Goal: Task Accomplishment & Management: Use online tool/utility

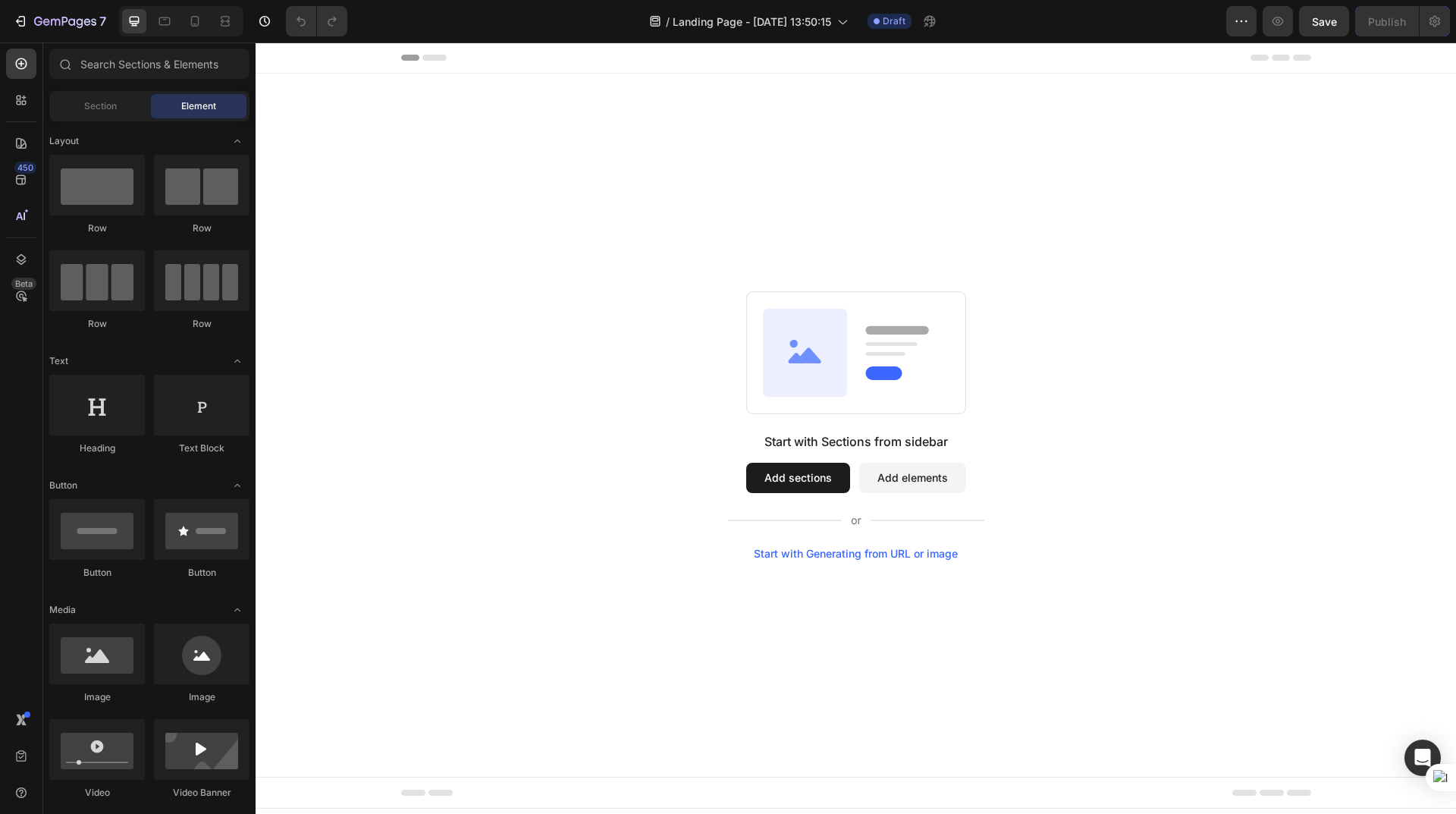
click at [813, 321] on icon at bounding box center [804, 352] width 84 height 88
click at [807, 475] on button "Add sections" at bounding box center [798, 478] width 104 height 31
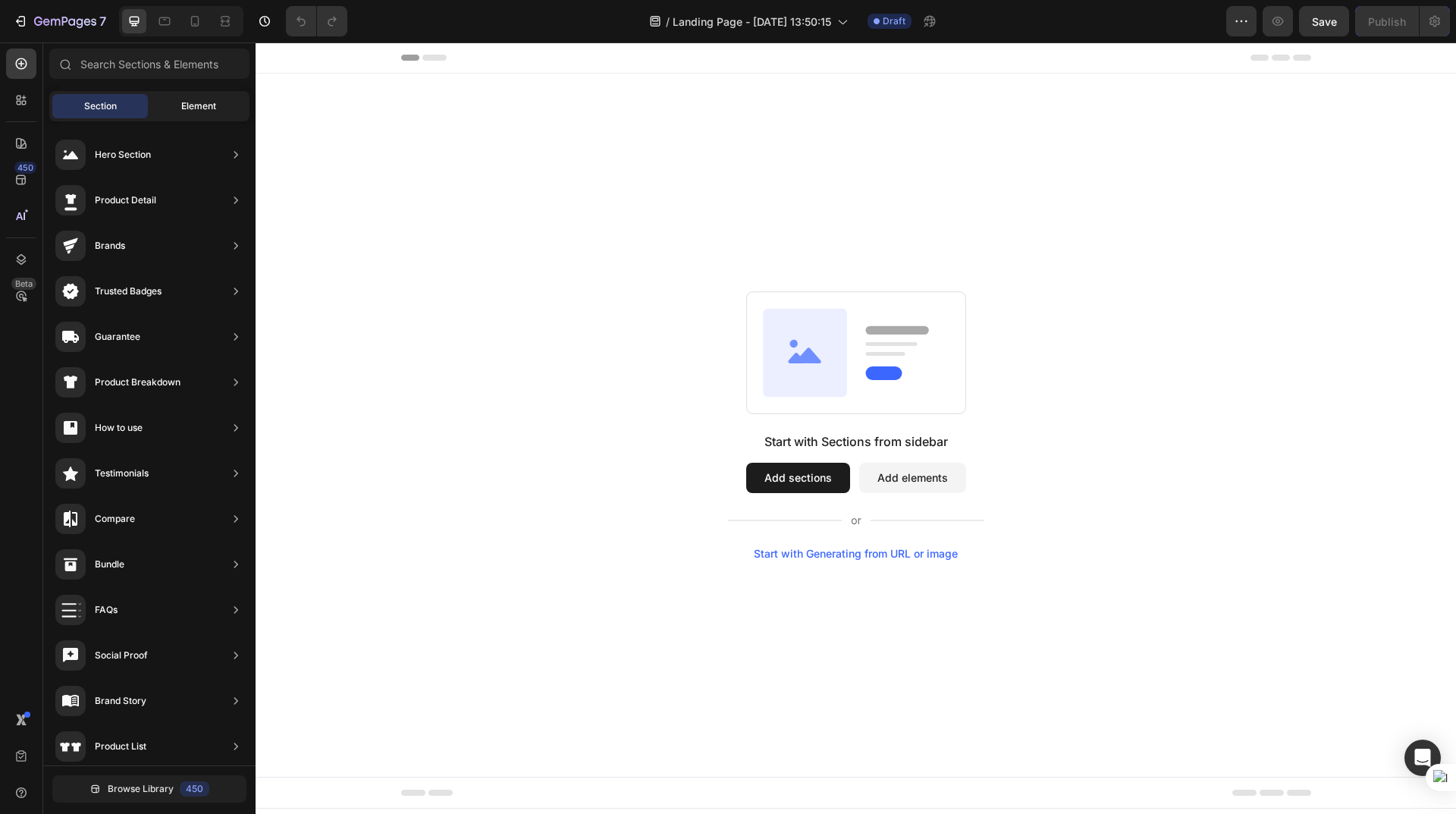
click at [199, 104] on span "Element" at bounding box center [199, 106] width 35 height 13
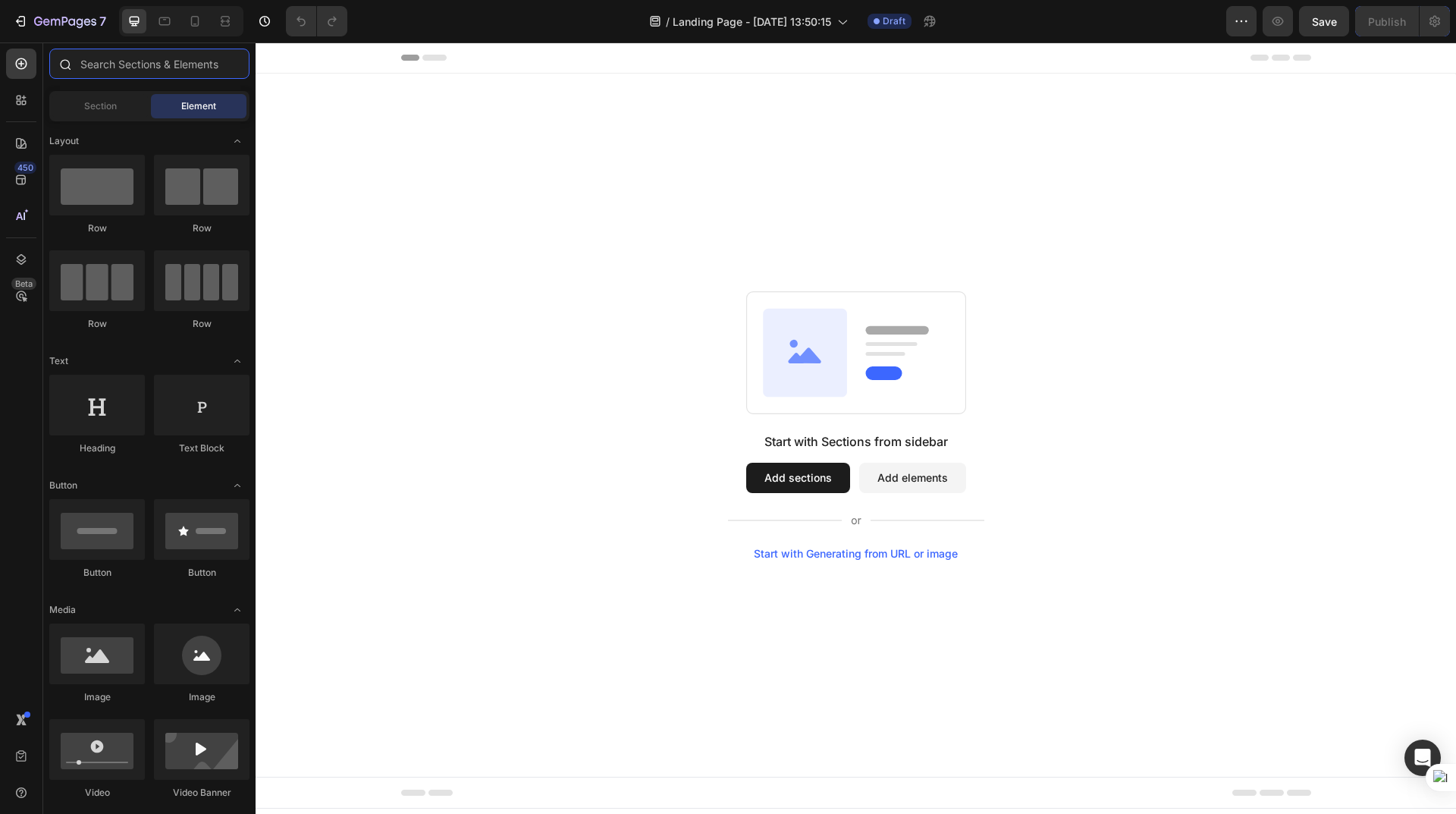
click at [165, 63] on input "text" at bounding box center [149, 64] width 200 height 31
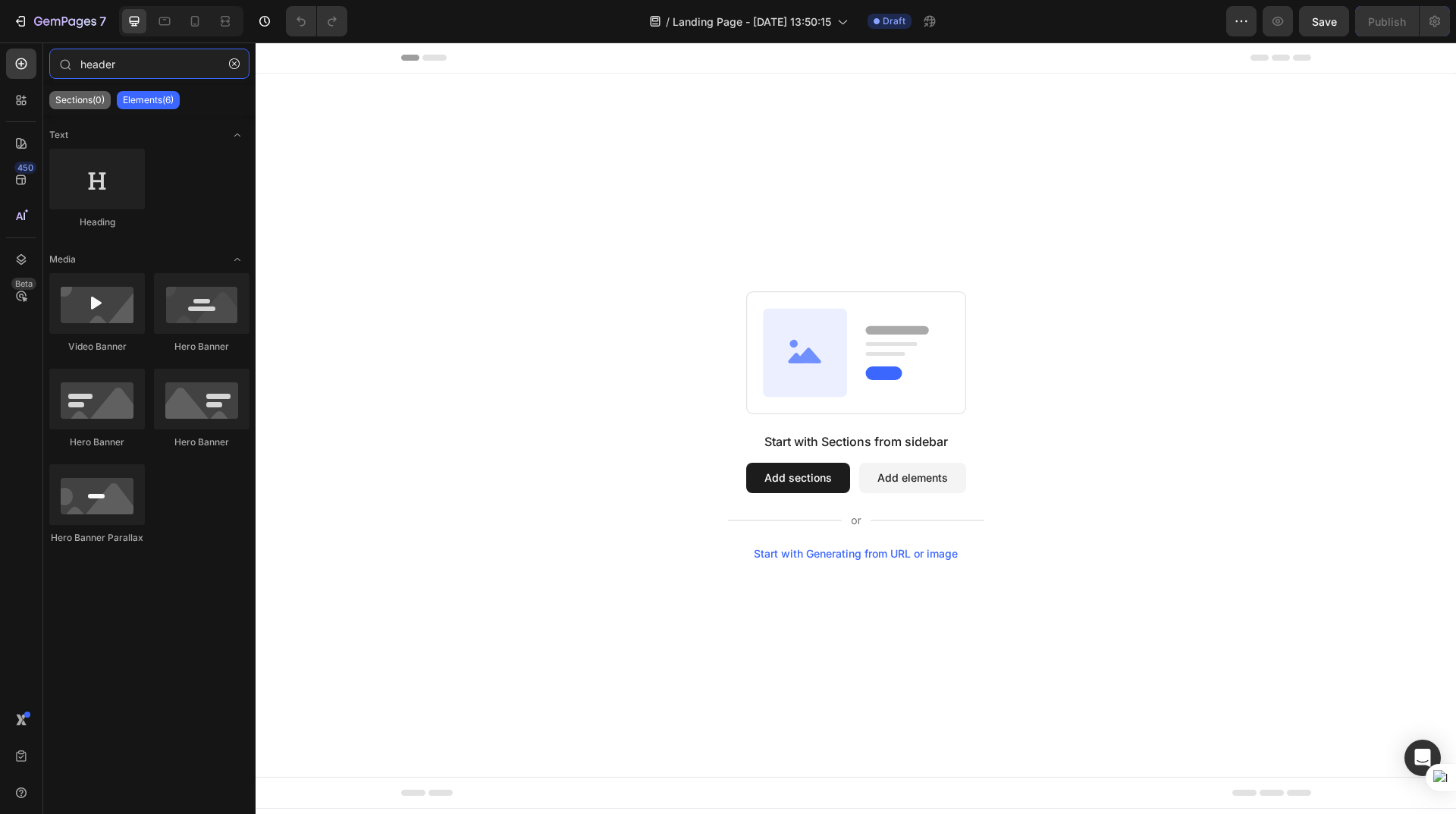
type input "header"
click at [86, 99] on p "Sections(0)" at bounding box center [79, 100] width 49 height 12
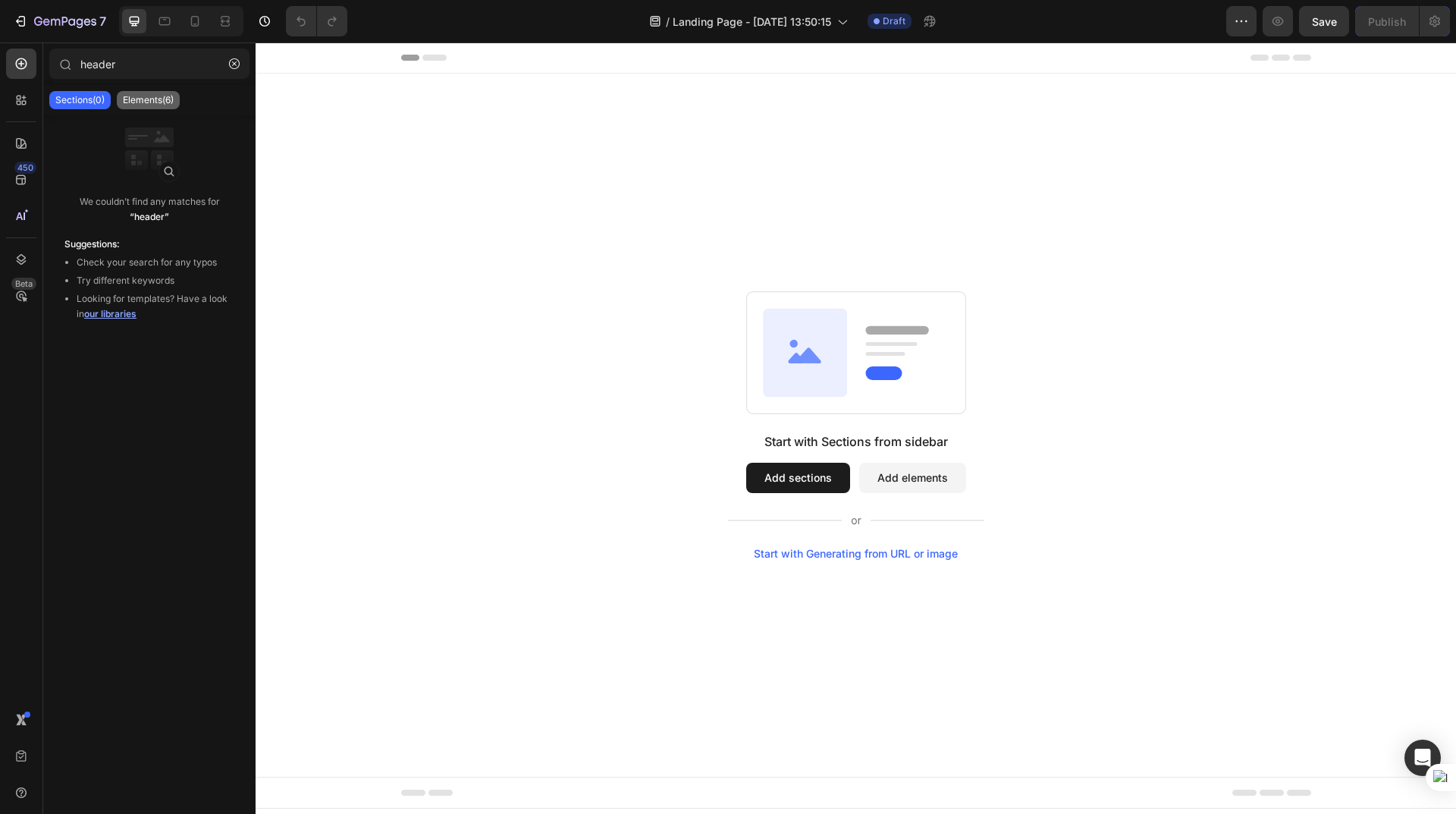
click at [144, 99] on p "Elements(6)" at bounding box center [148, 100] width 51 height 12
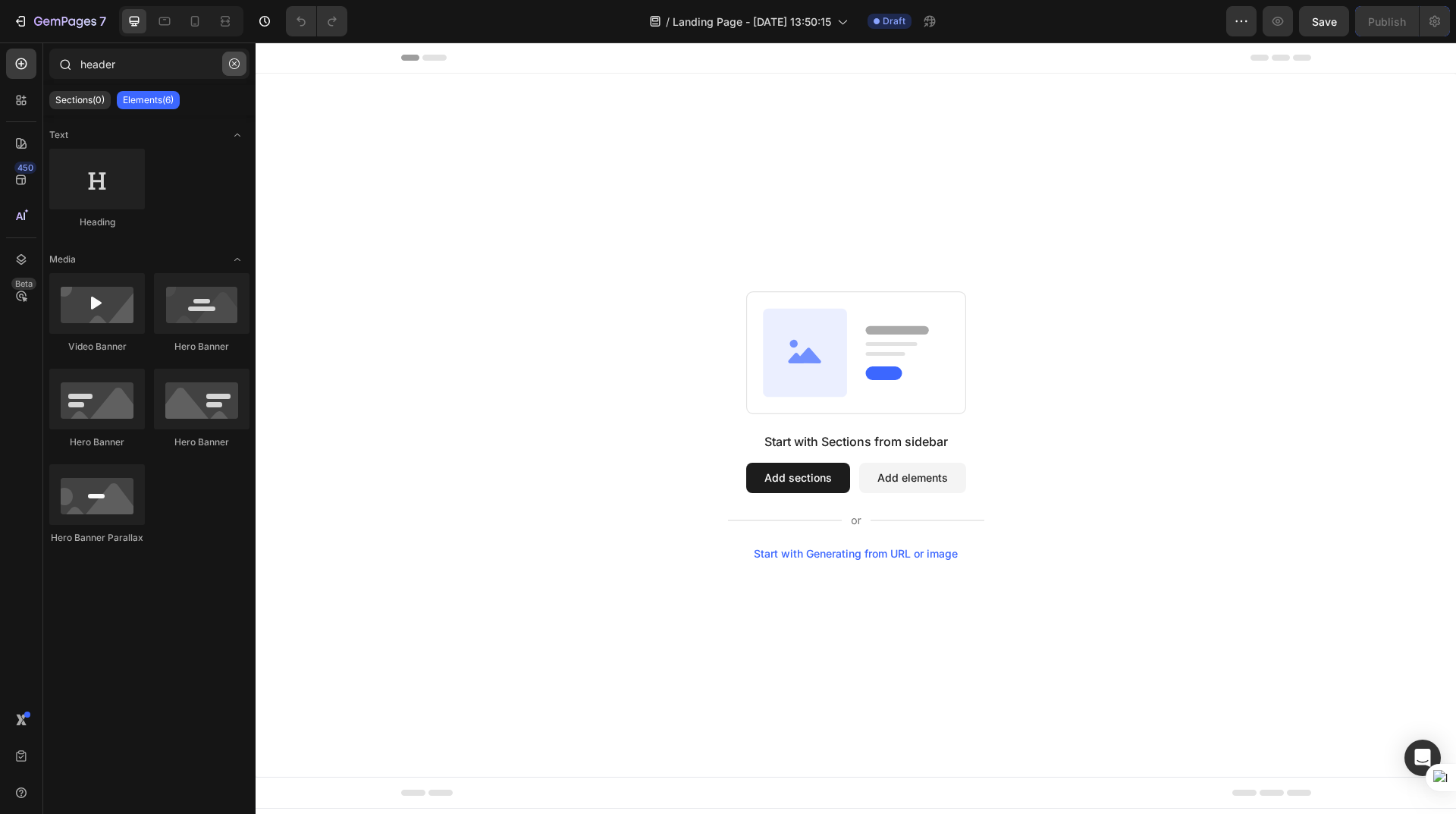
click at [229, 67] on button "button" at bounding box center [234, 64] width 24 height 24
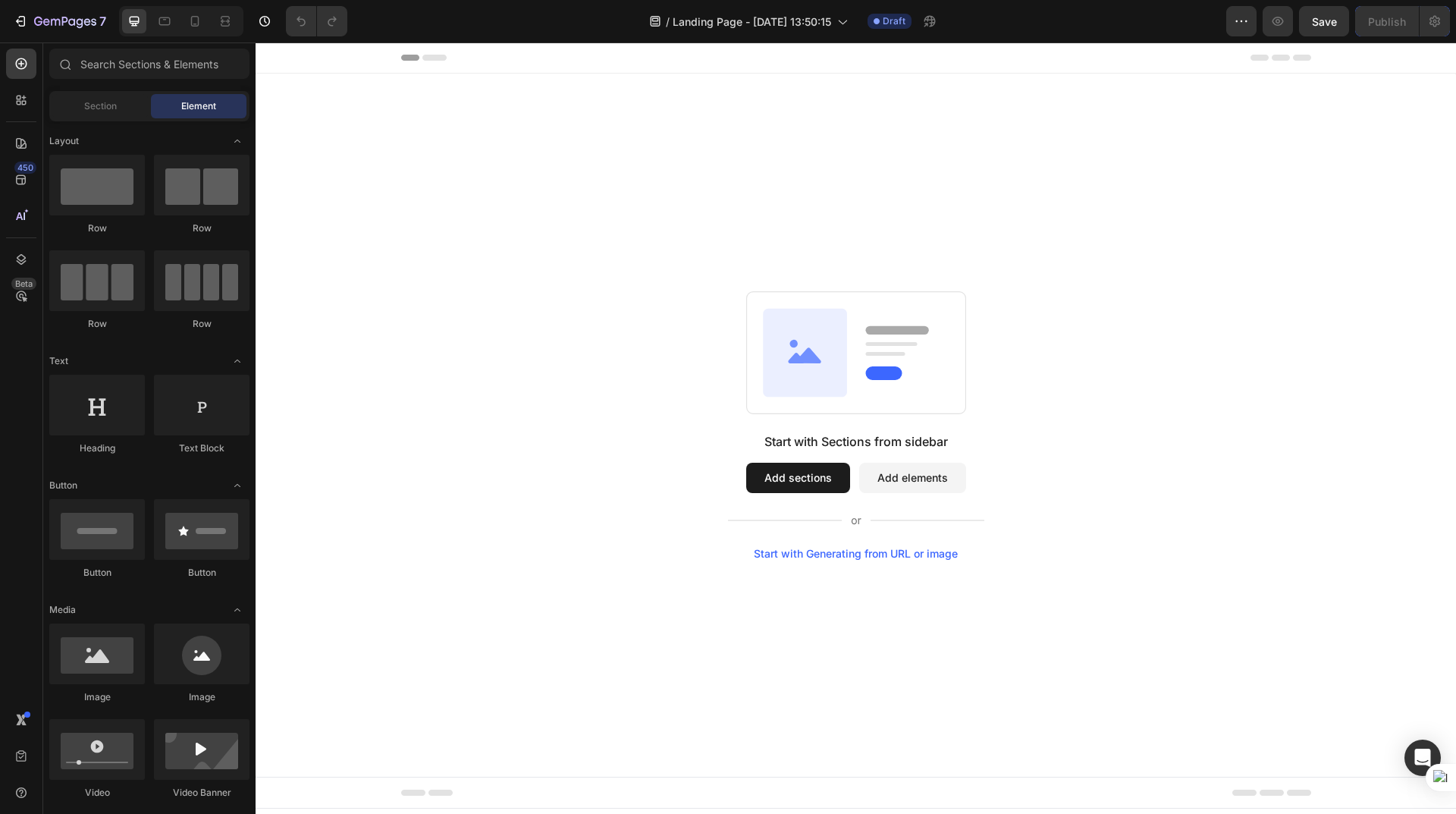
click at [814, 172] on div "Start with Sections from sidebar Add sections Add elements Start with Generatin…" at bounding box center [855, 425] width 1201 height 703
drag, startPoint x: 838, startPoint y: 70, endPoint x: 816, endPoint y: 98, distance: 35.6
click at [816, 98] on div "Start with Sections from sidebar Add sections Add elements Start with Generatin…" at bounding box center [855, 425] width 1201 height 703
click at [21, 20] on icon "button" at bounding box center [20, 20] width 15 height 15
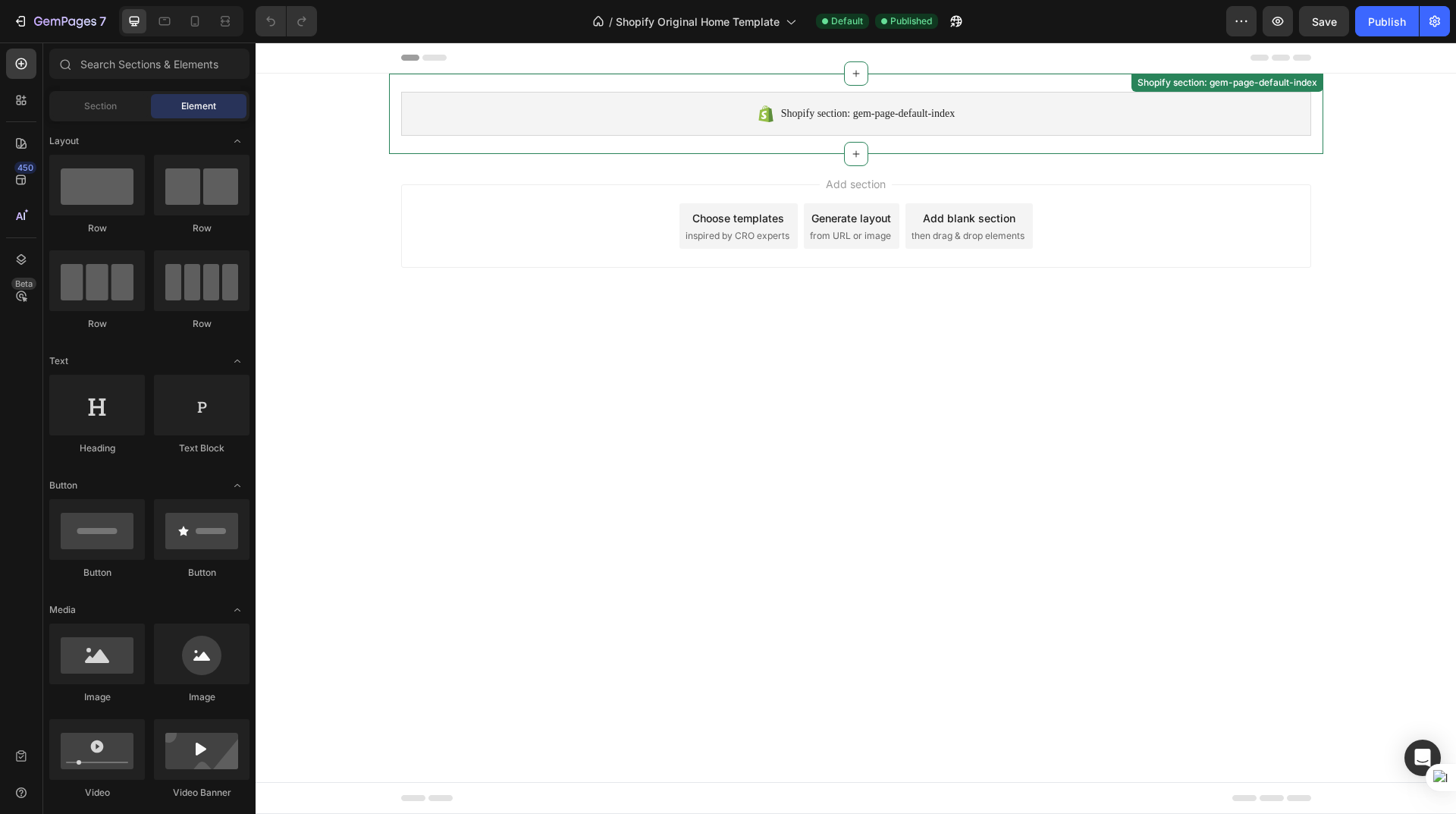
click at [820, 111] on span "Shopify section: gem-page-default-index" at bounding box center [868, 113] width 174 height 18
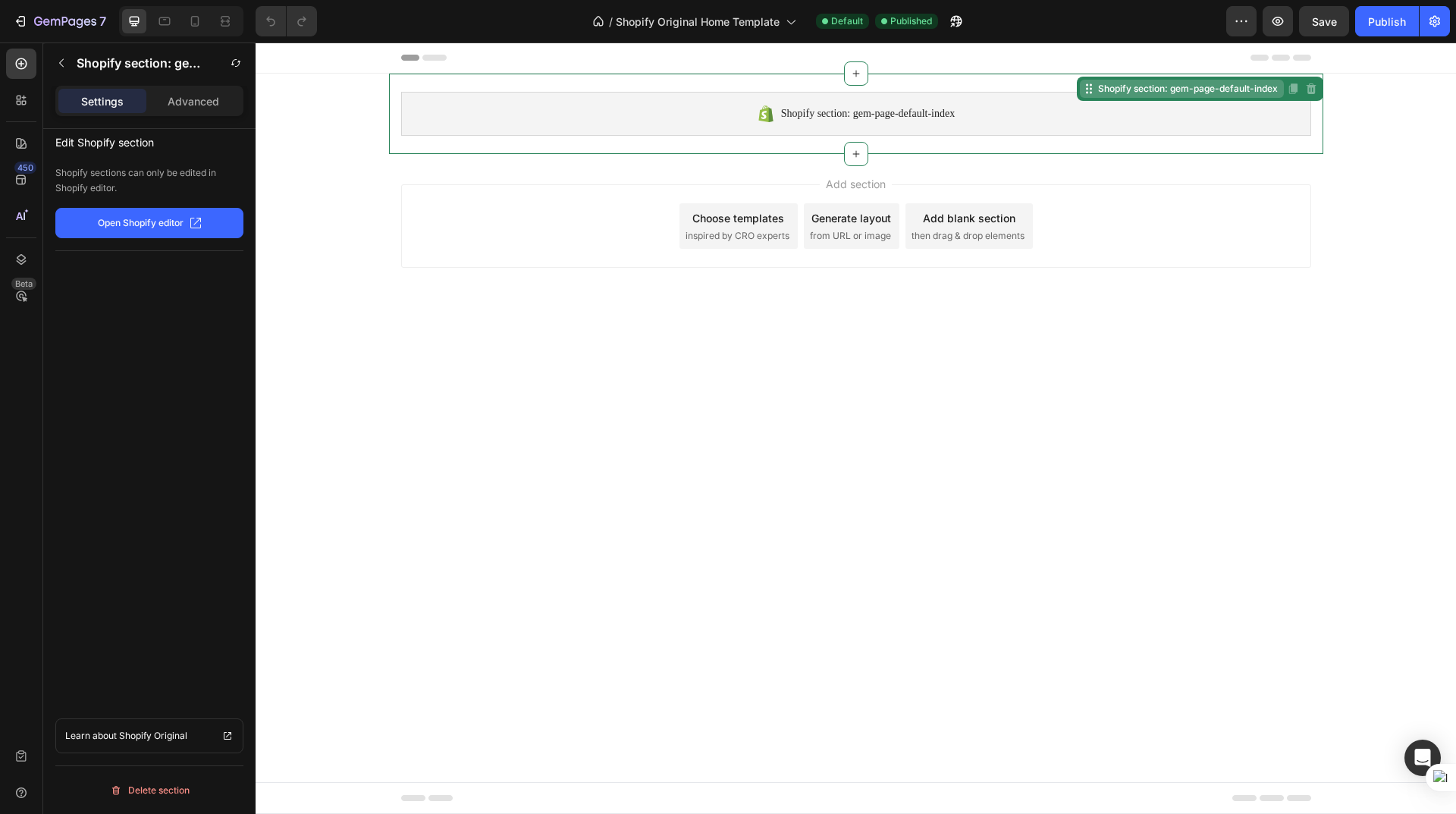
click at [1140, 93] on div "Shopify section: gem-page-default-index" at bounding box center [1187, 88] width 186 height 13
click at [721, 122] on div "Shopify section: gem-page-default-index" at bounding box center [856, 114] width 910 height 44
click at [141, 224] on p "Open Shopify editor" at bounding box center [141, 222] width 86 height 13
click at [222, 97] on div "Advanced" at bounding box center [193, 101] width 88 height 24
click at [102, 99] on p "Settings" at bounding box center [102, 101] width 42 height 16
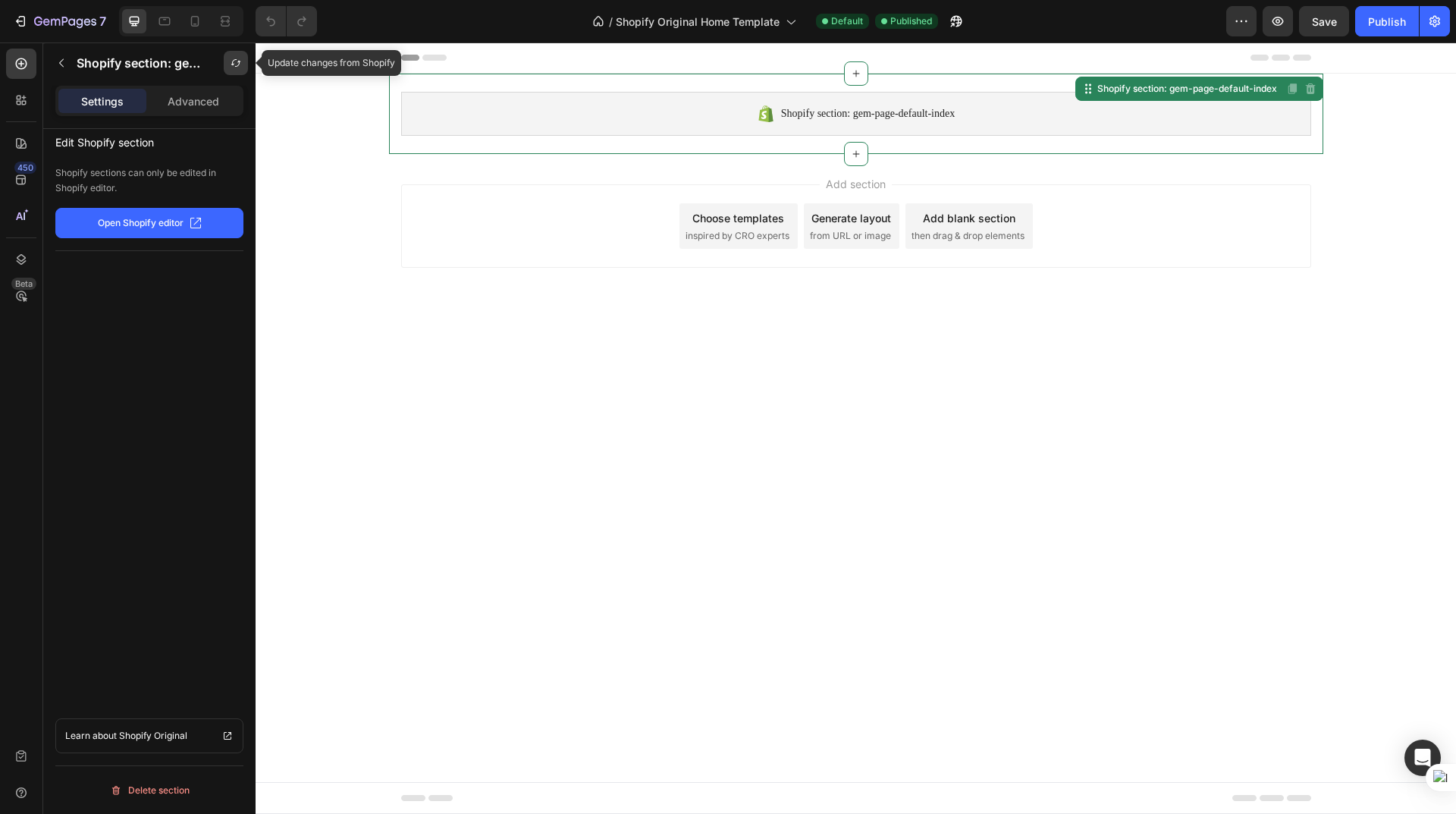
click at [232, 64] on icon "button" at bounding box center [236, 63] width 9 height 8
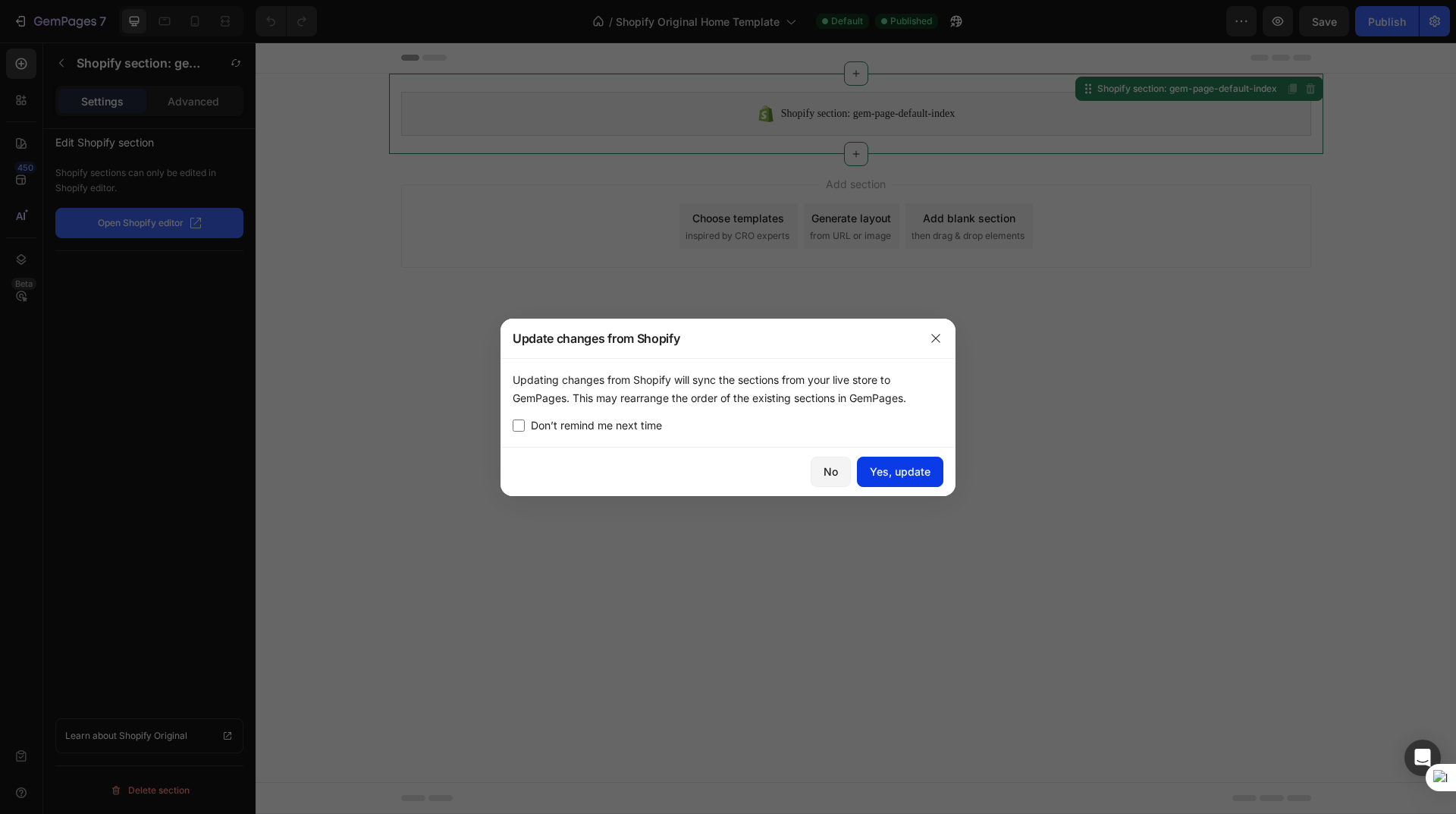
click at [908, 468] on div "Yes, update" at bounding box center [900, 471] width 60 height 16
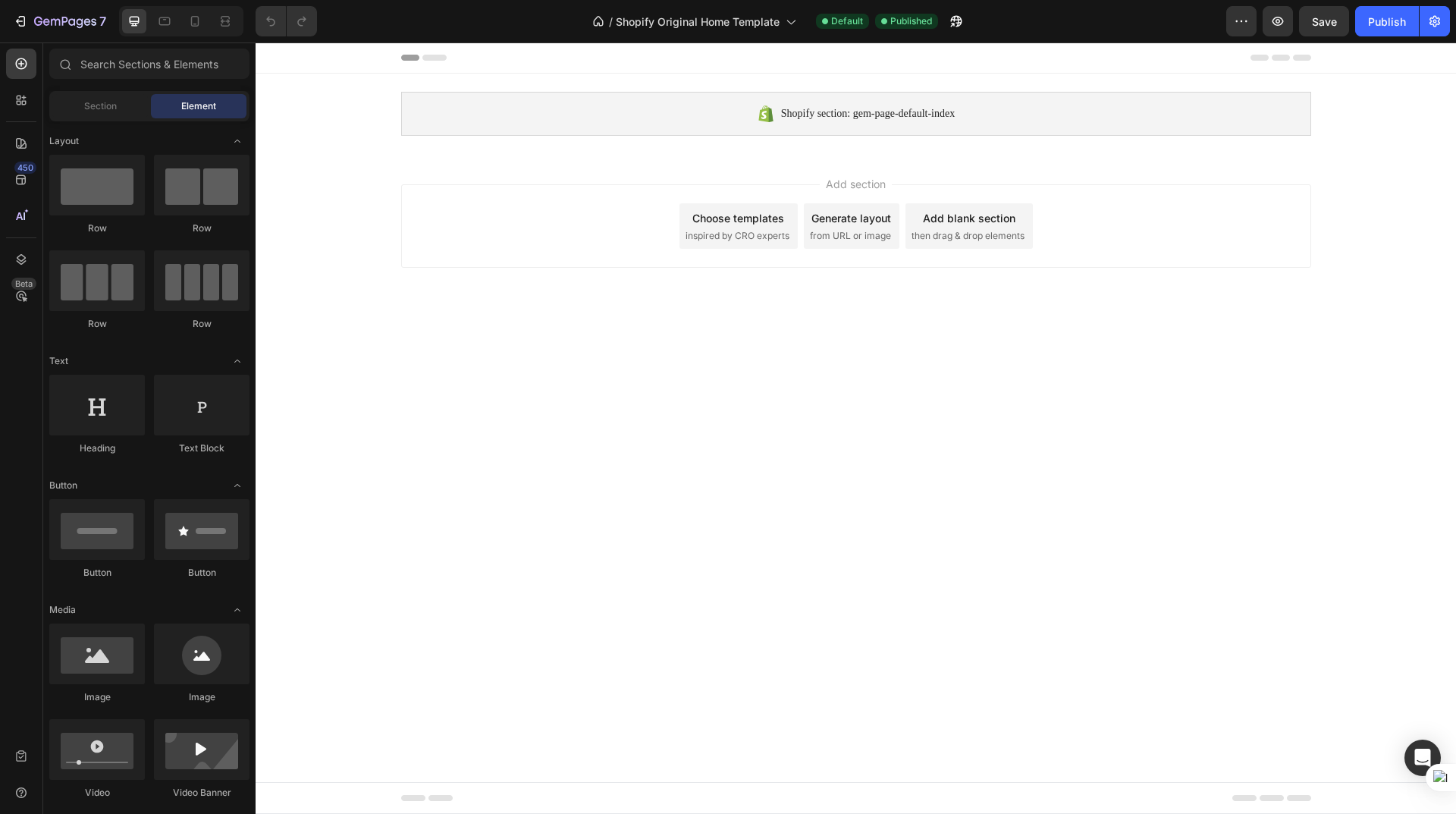
click at [860, 222] on div "Generate layout" at bounding box center [851, 218] width 79 height 16
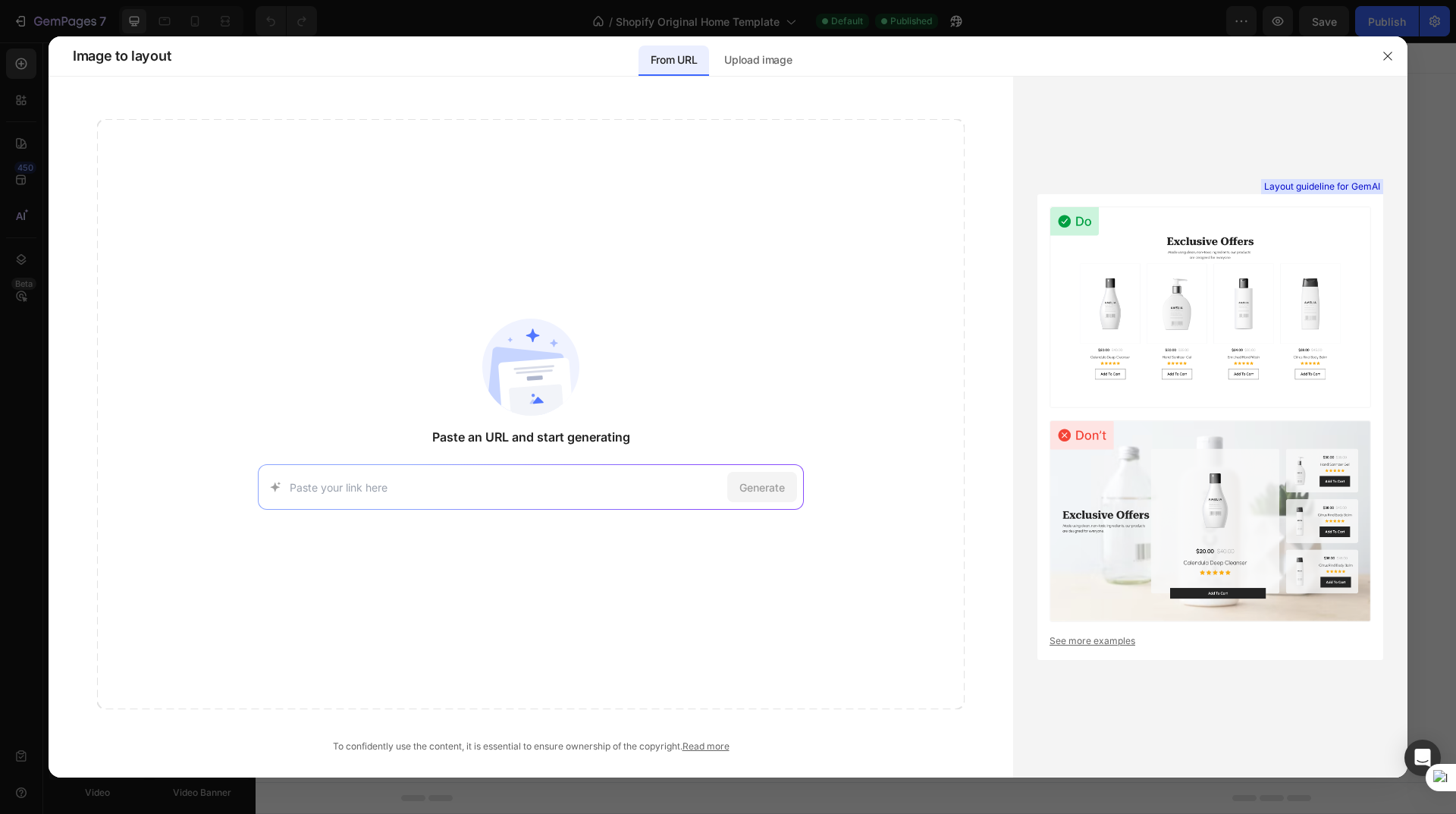
click at [532, 480] on input at bounding box center [505, 487] width 431 height 16
paste input "https://www.mallofsalon.com/"
type input "https://www.mallofsalon.com/"
click at [754, 488] on span "Generate" at bounding box center [763, 487] width 46 height 16
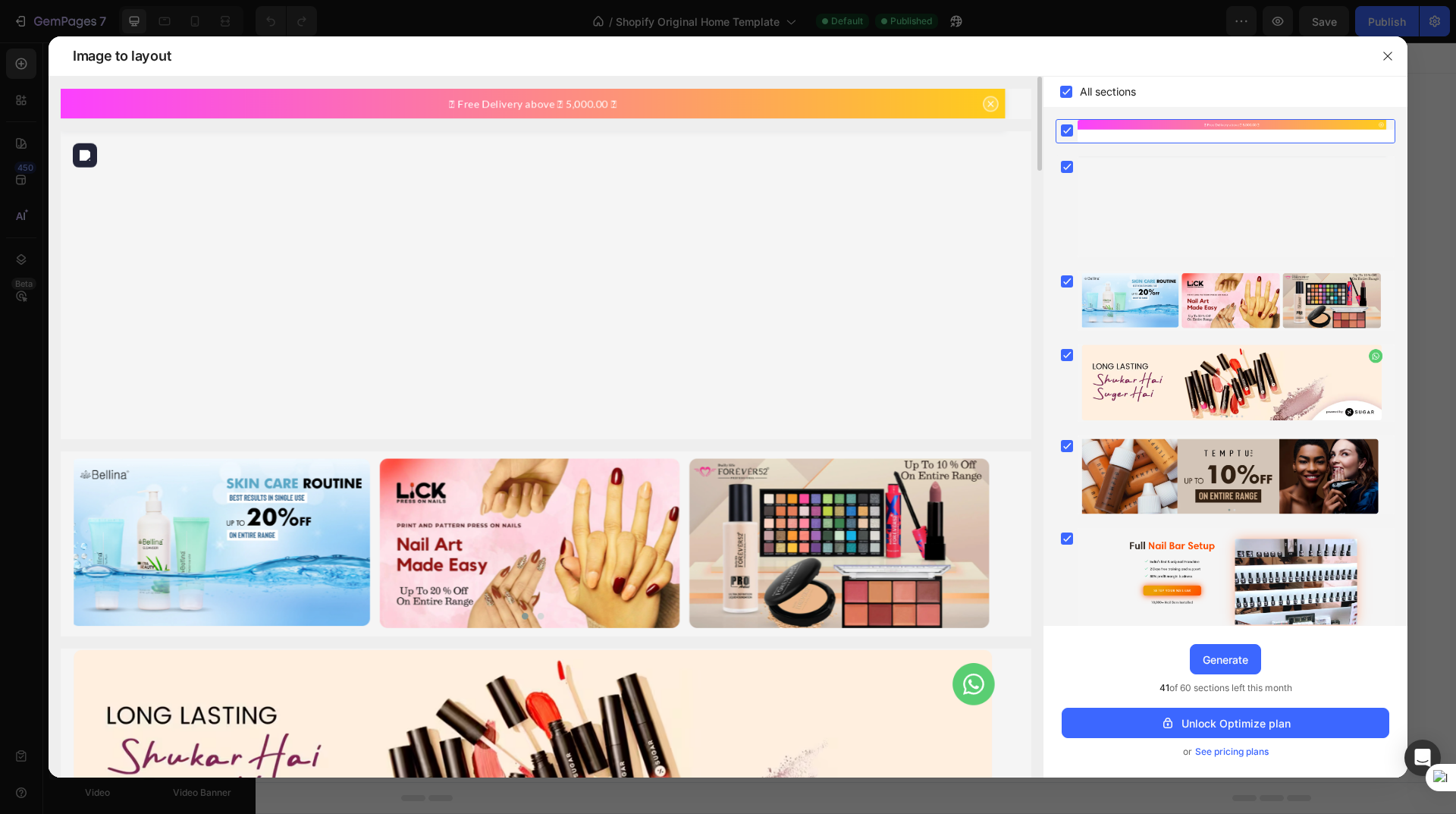
click at [380, 246] on img at bounding box center [546, 285] width 971 height 308
click at [516, 548] on img at bounding box center [546, 544] width 971 height 185
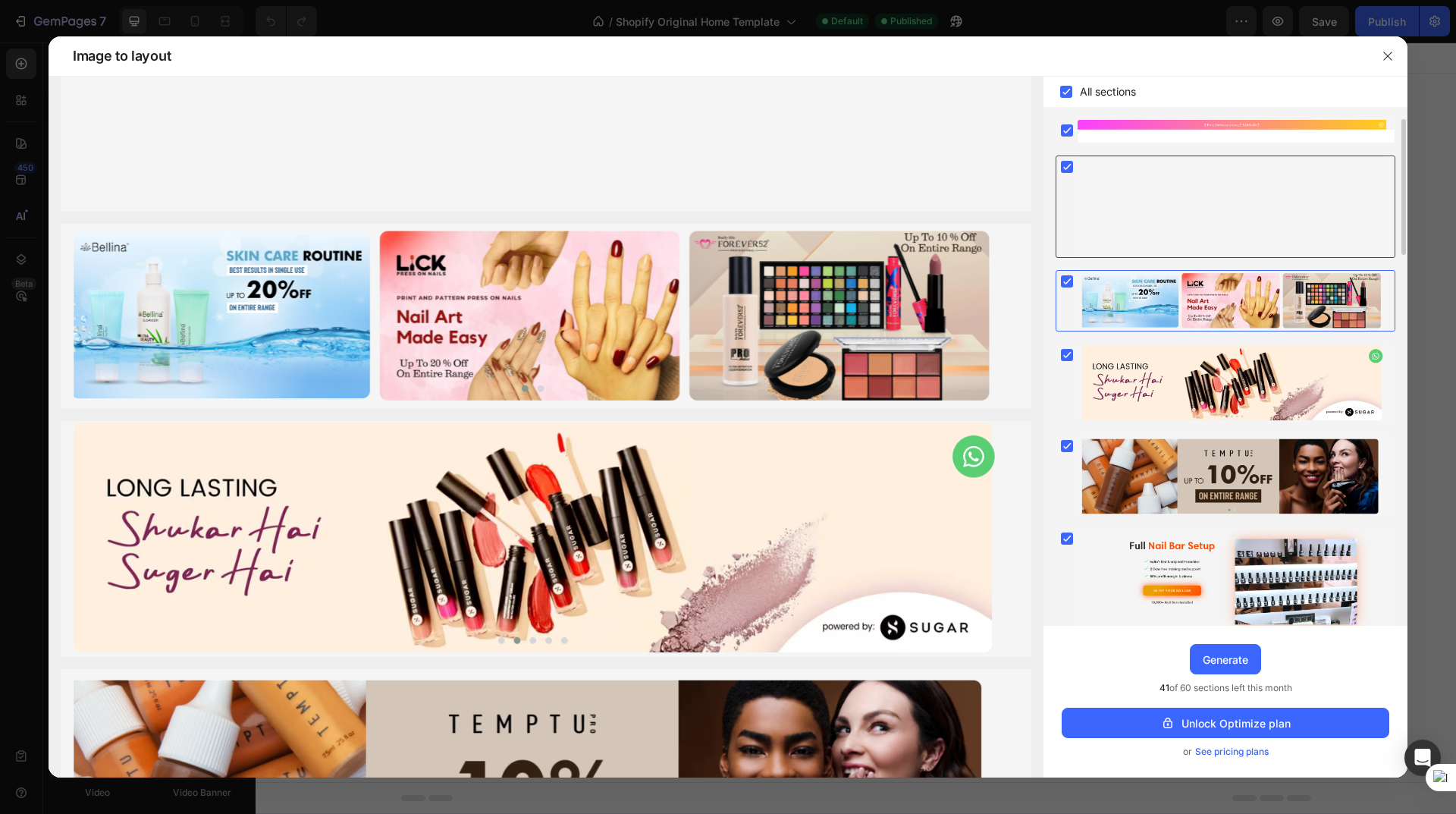
click at [1167, 204] on div at bounding box center [1236, 207] width 317 height 101
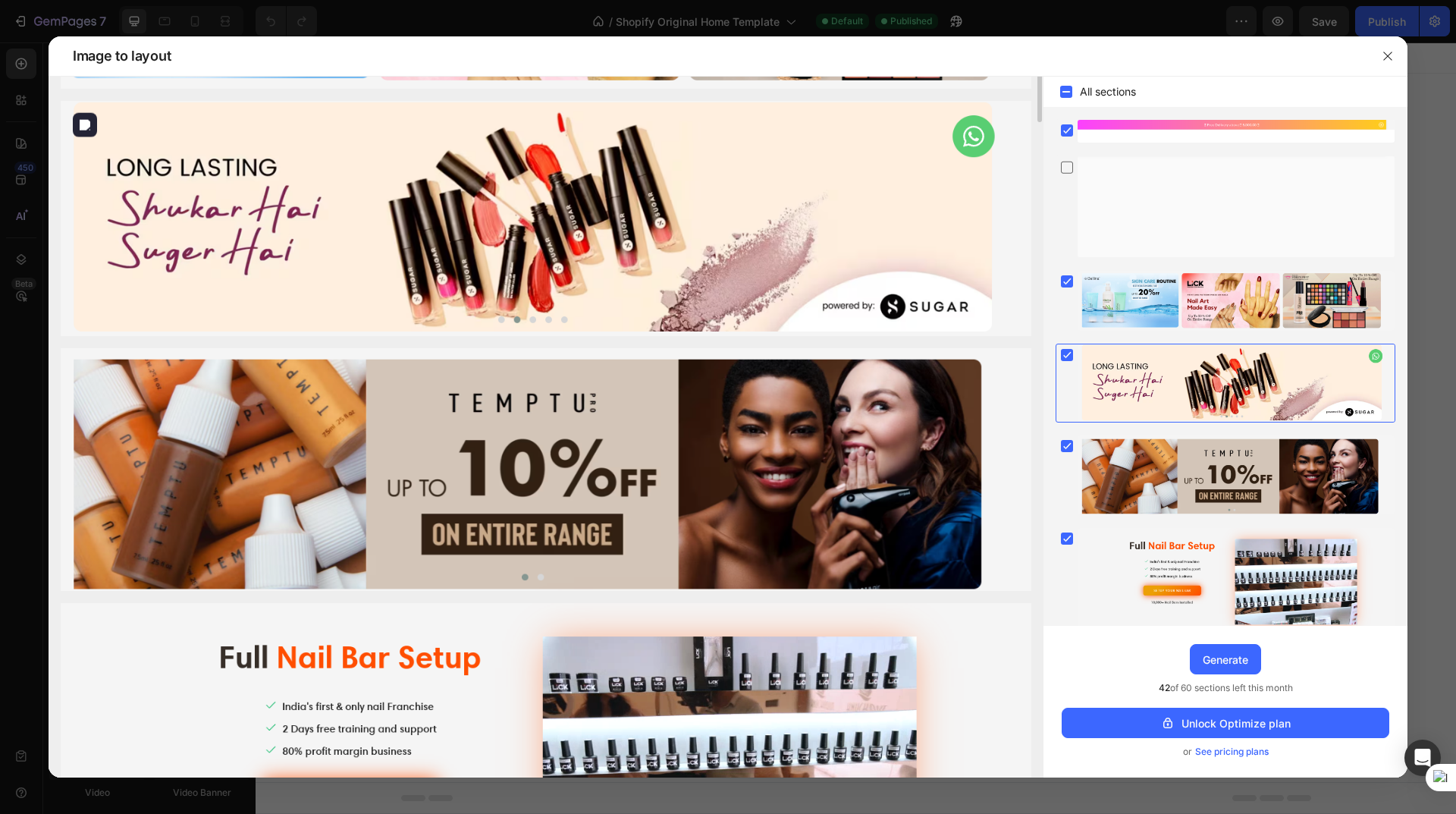
scroll to position [0, 0]
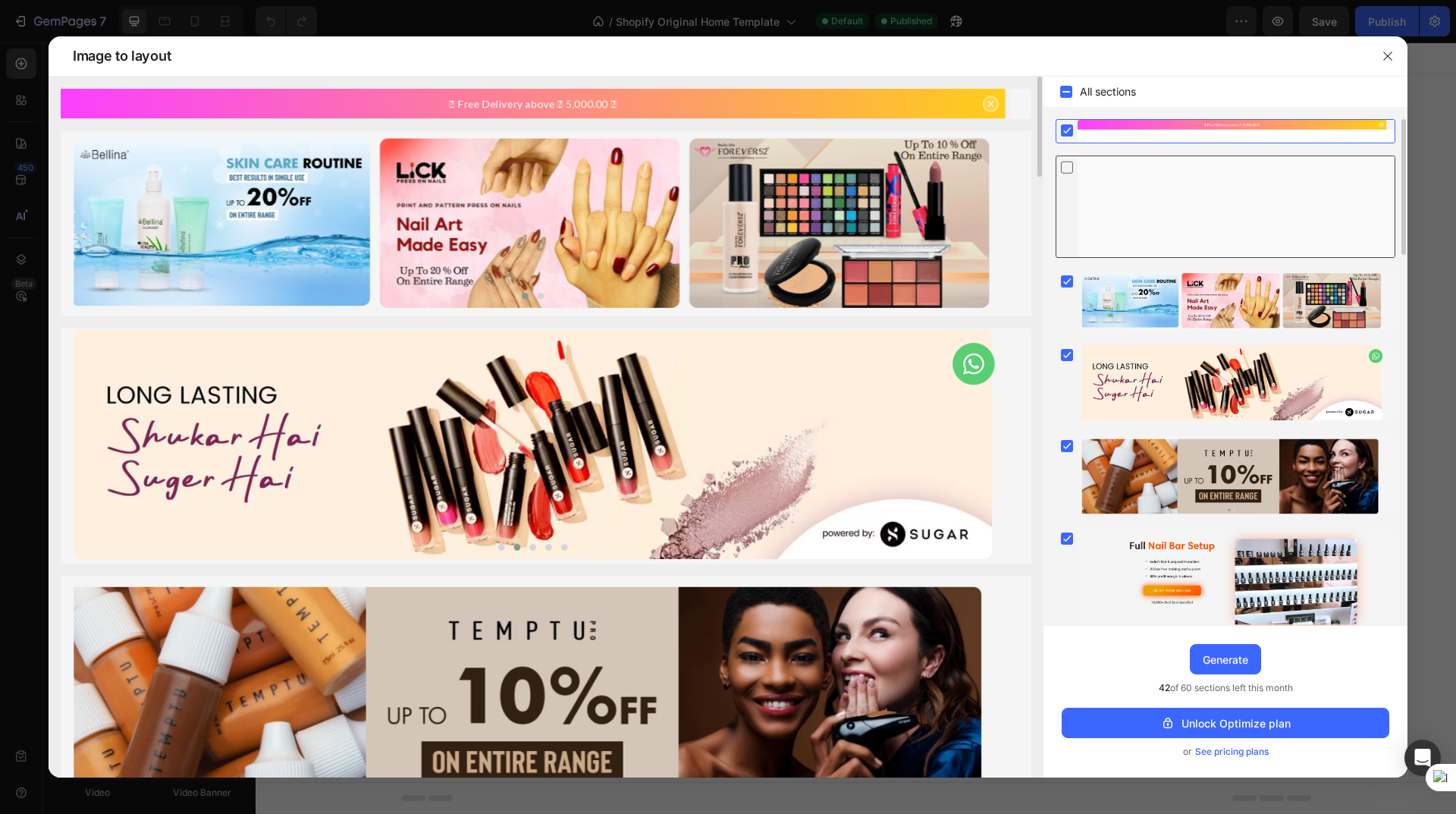
click at [1172, 198] on div at bounding box center [1236, 207] width 317 height 101
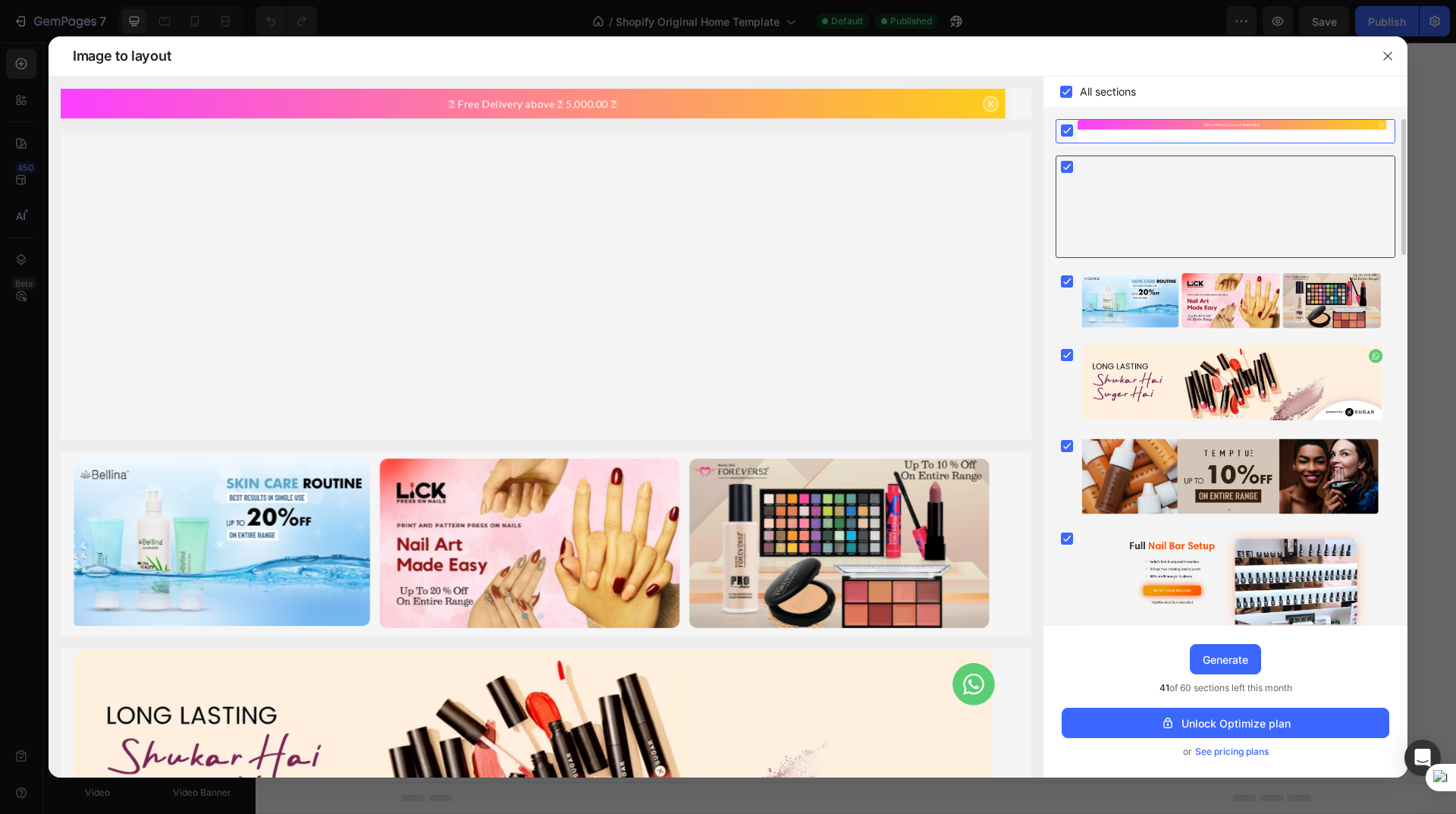
click at [1172, 198] on div at bounding box center [1236, 207] width 317 height 101
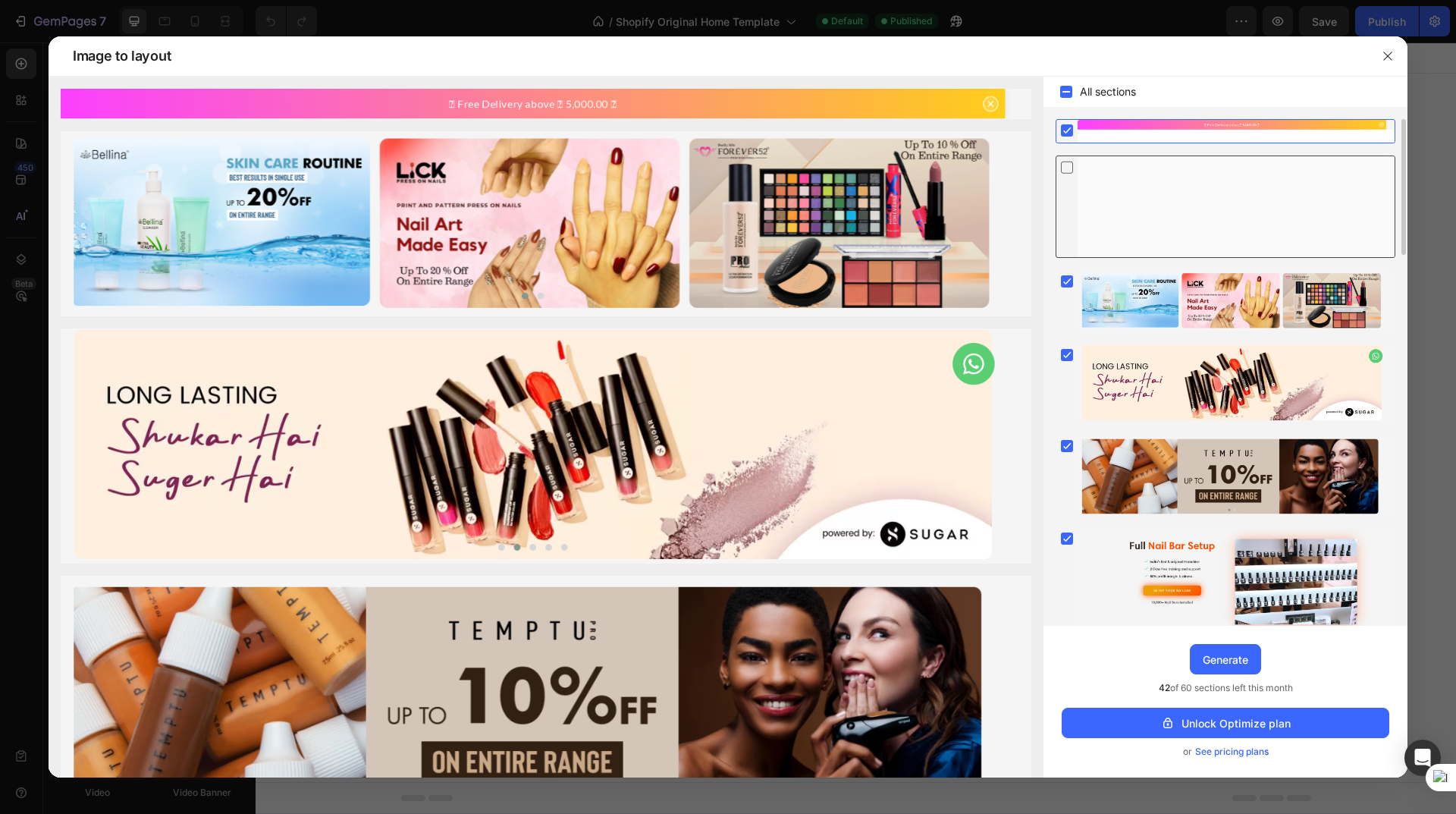
click at [1172, 198] on div at bounding box center [1236, 207] width 317 height 101
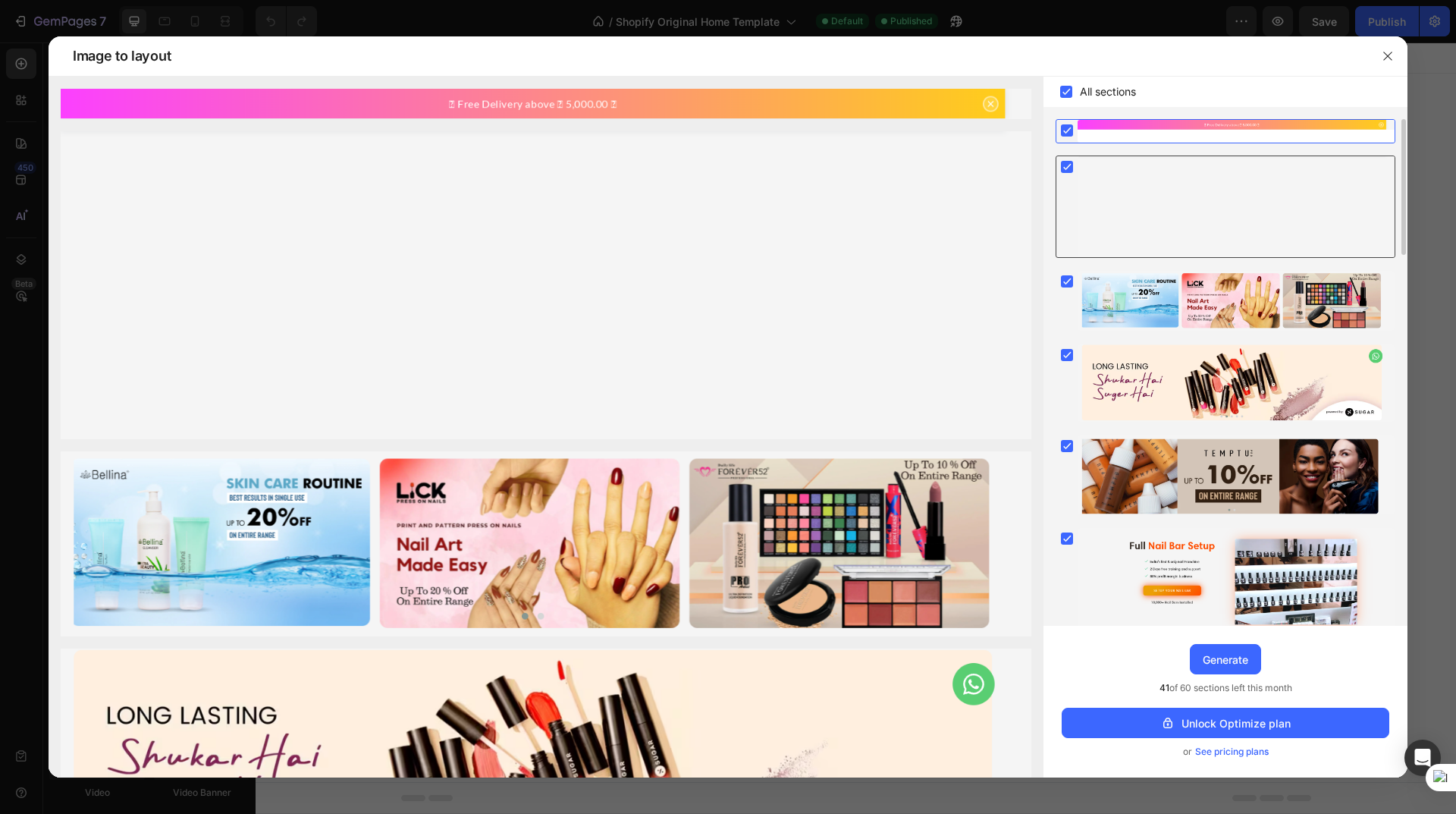
click at [1172, 198] on div at bounding box center [1236, 207] width 317 height 101
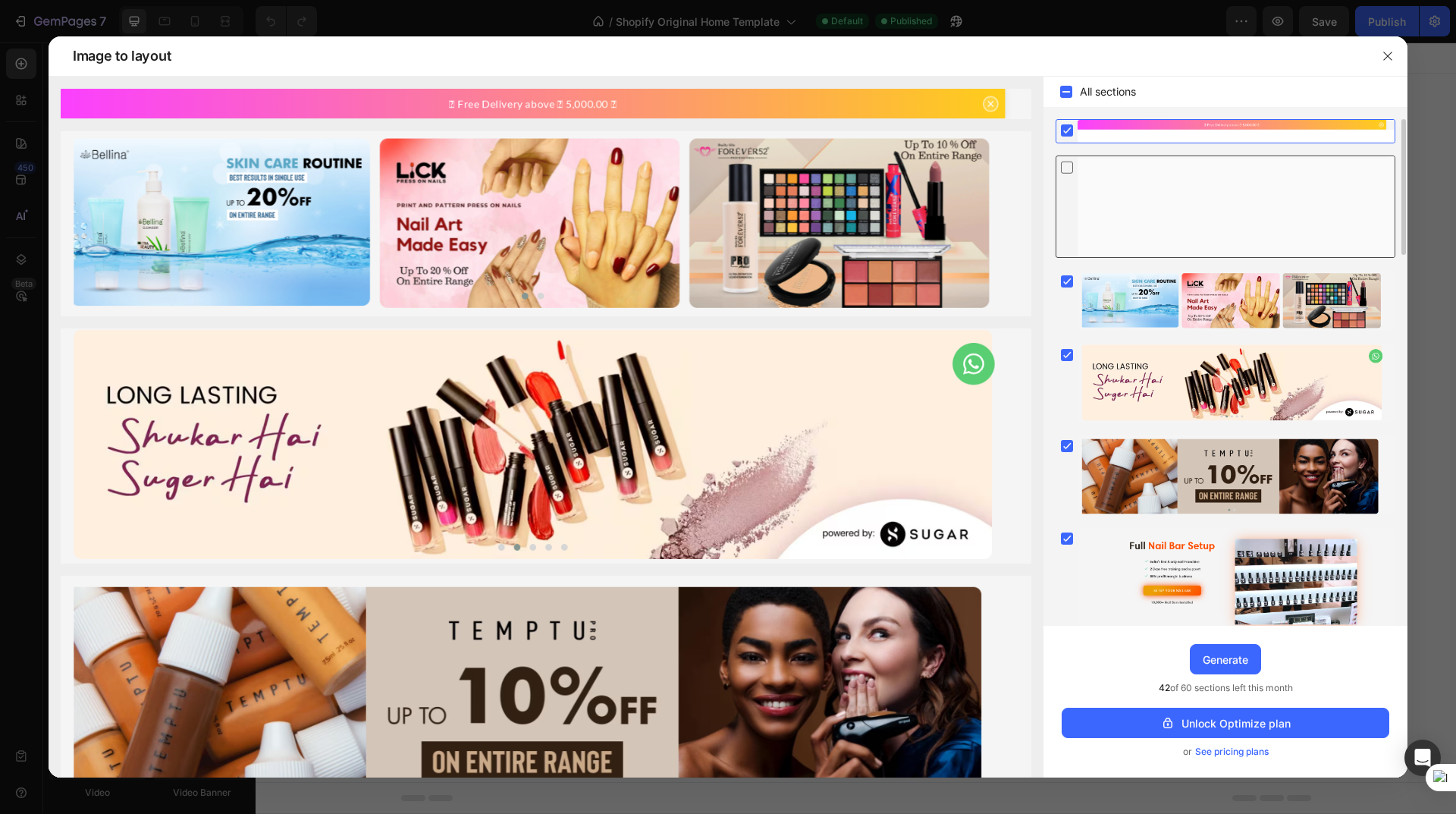
click at [1172, 198] on div at bounding box center [1236, 207] width 317 height 101
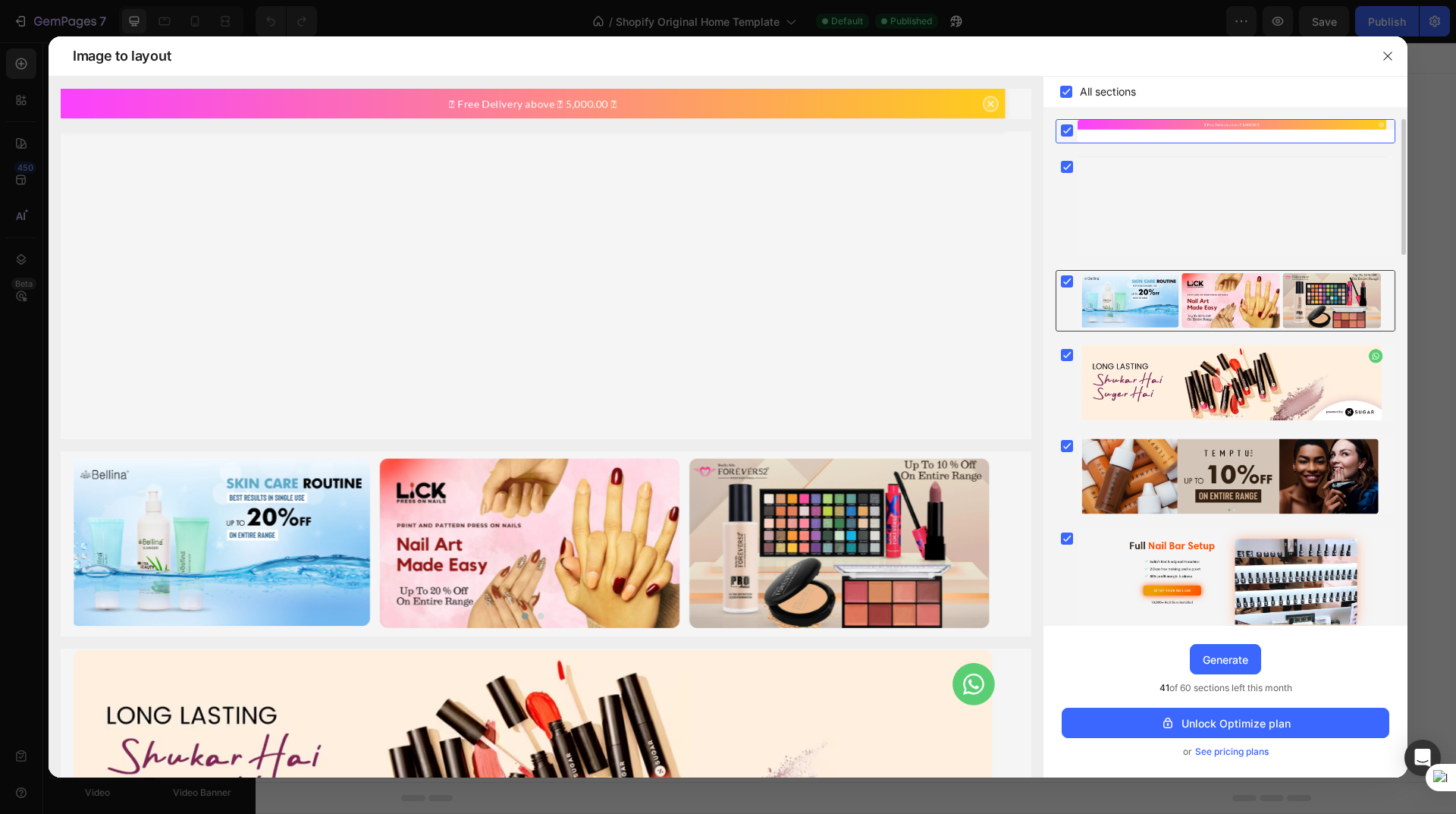
click at [1172, 293] on div at bounding box center [1236, 301] width 317 height 60
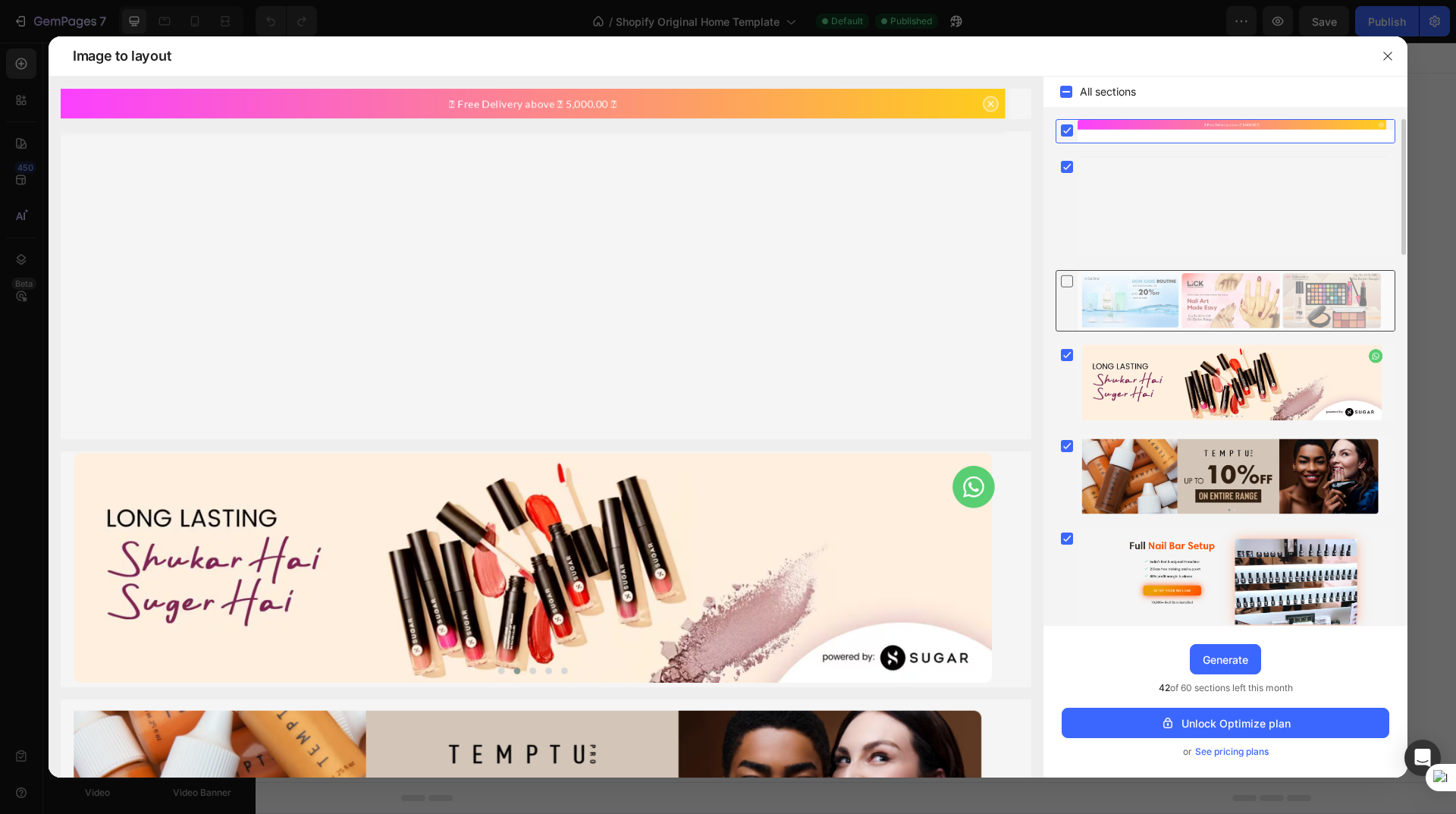
click at [1172, 293] on div at bounding box center [1236, 301] width 317 height 60
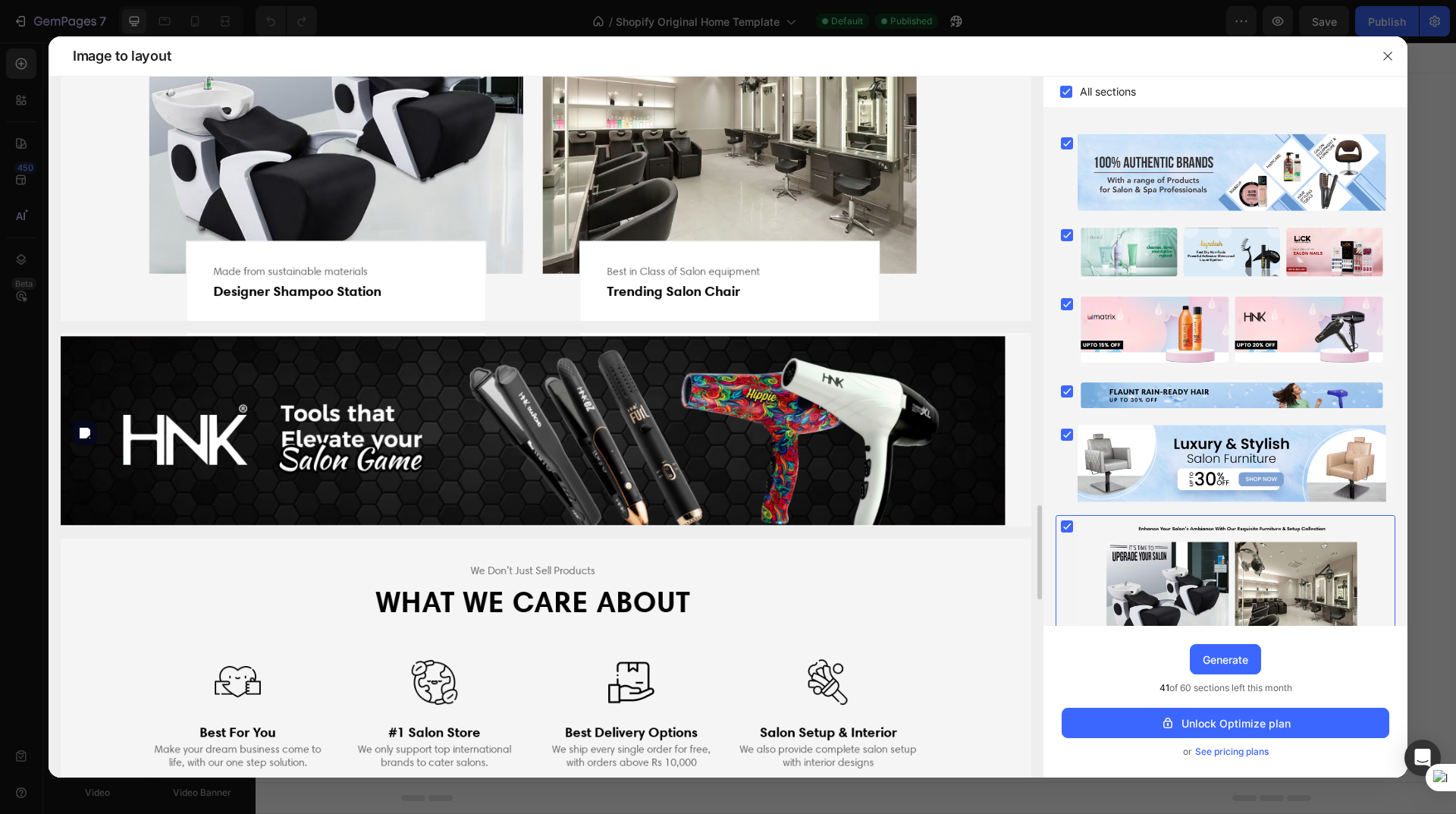
scroll to position [515, 0]
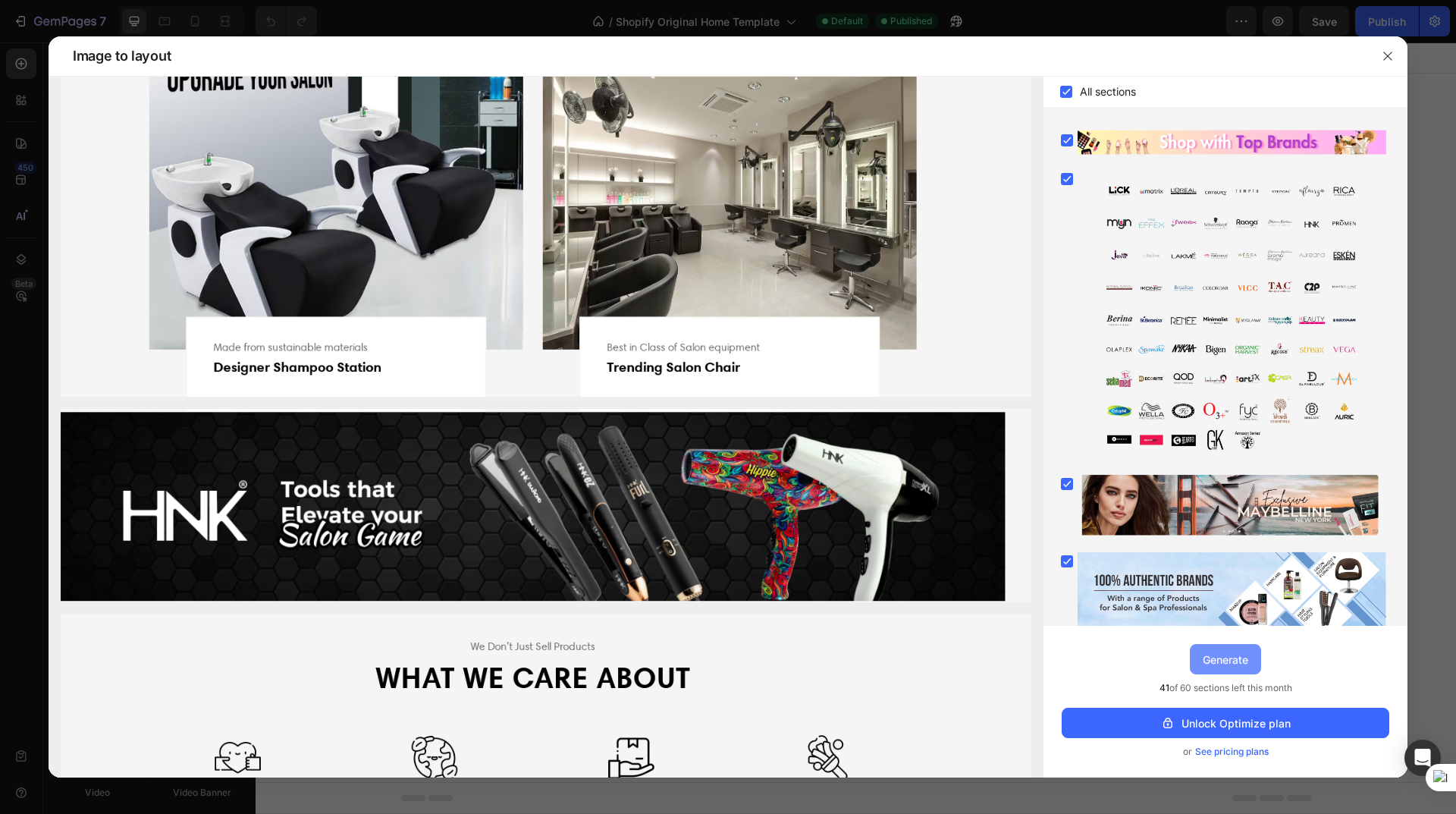
click at [1228, 662] on div "Generate" at bounding box center [1226, 660] width 46 height 16
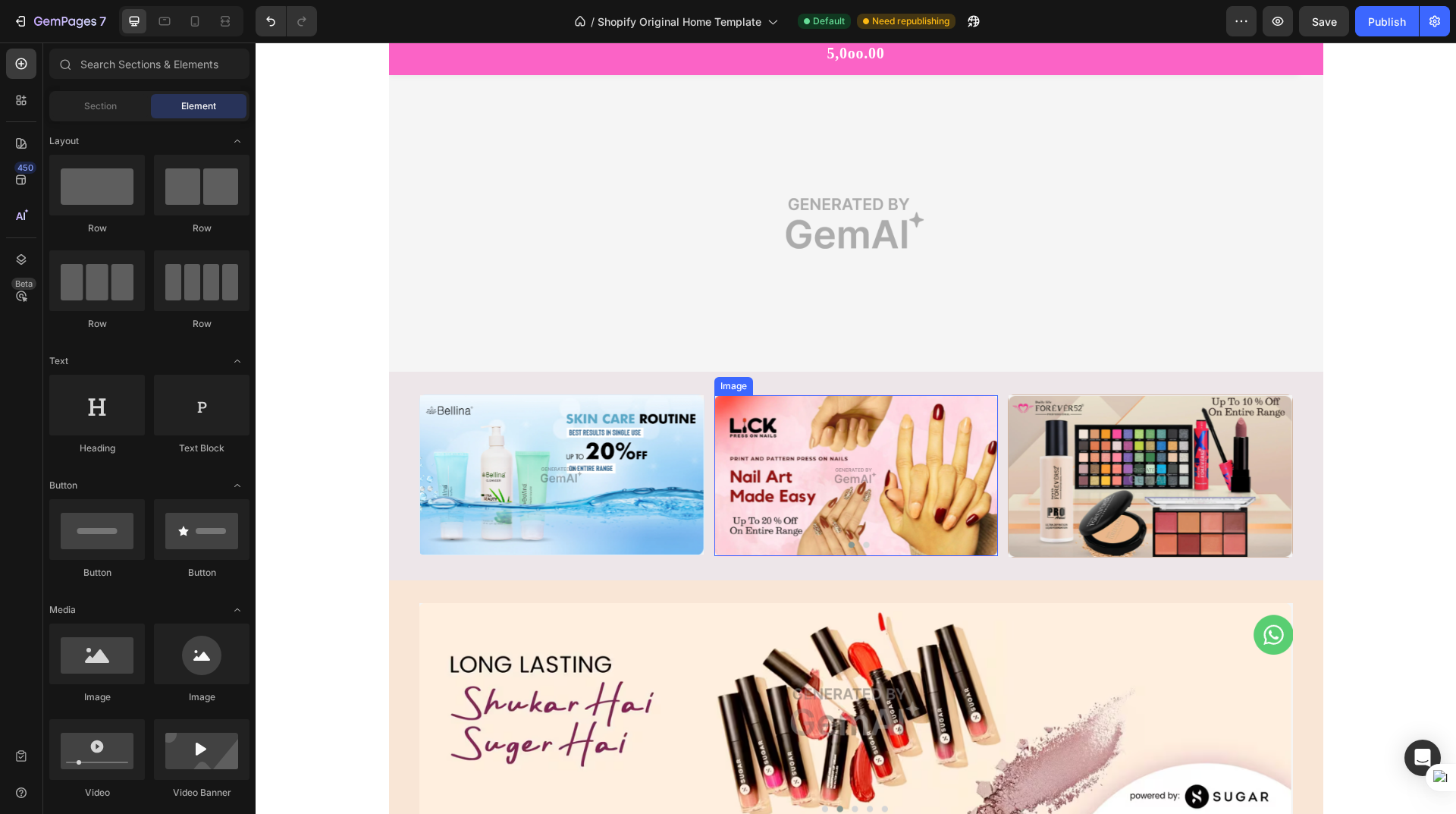
scroll to position [152, 0]
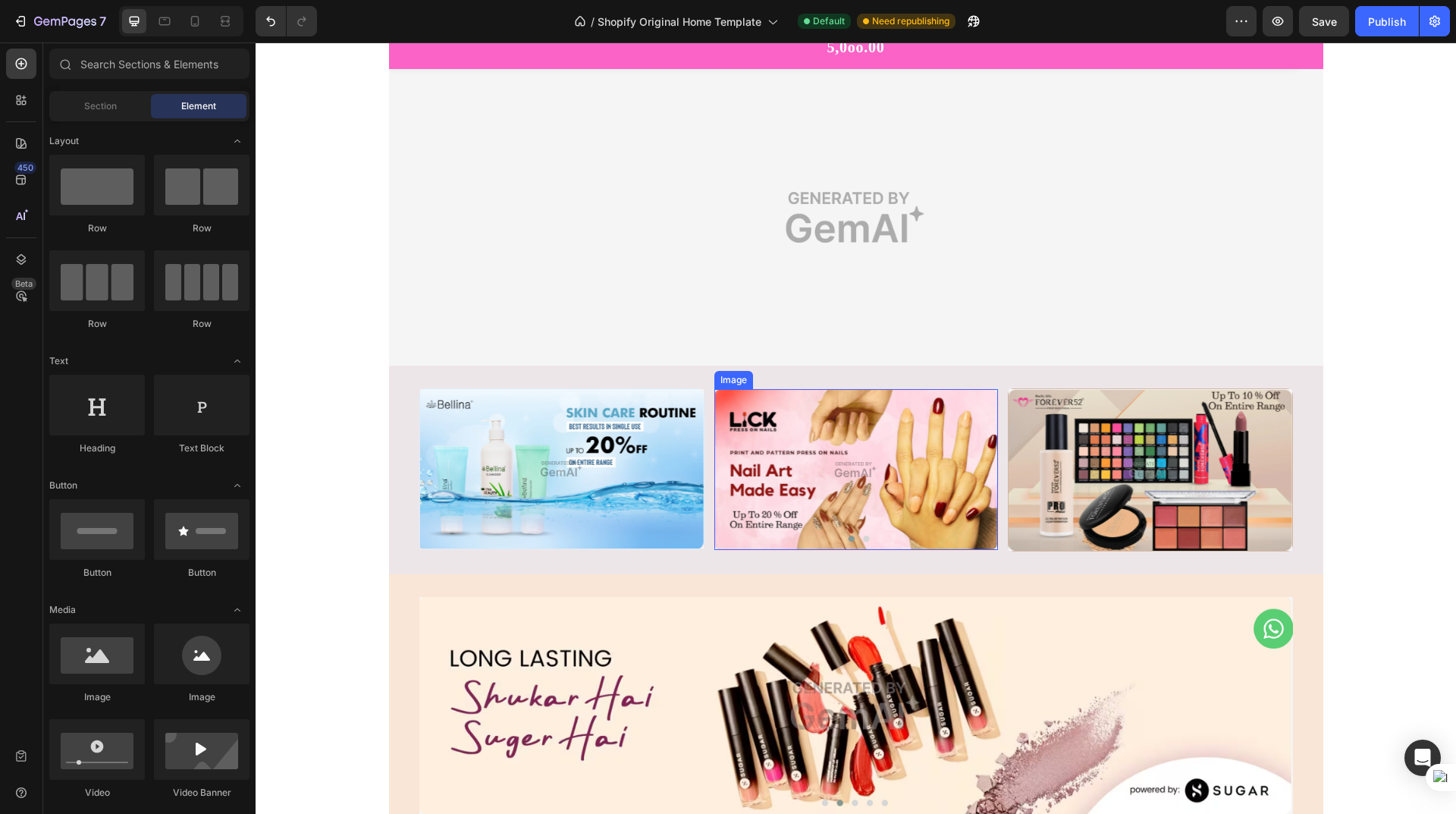
click at [848, 455] on img at bounding box center [856, 469] width 284 height 161
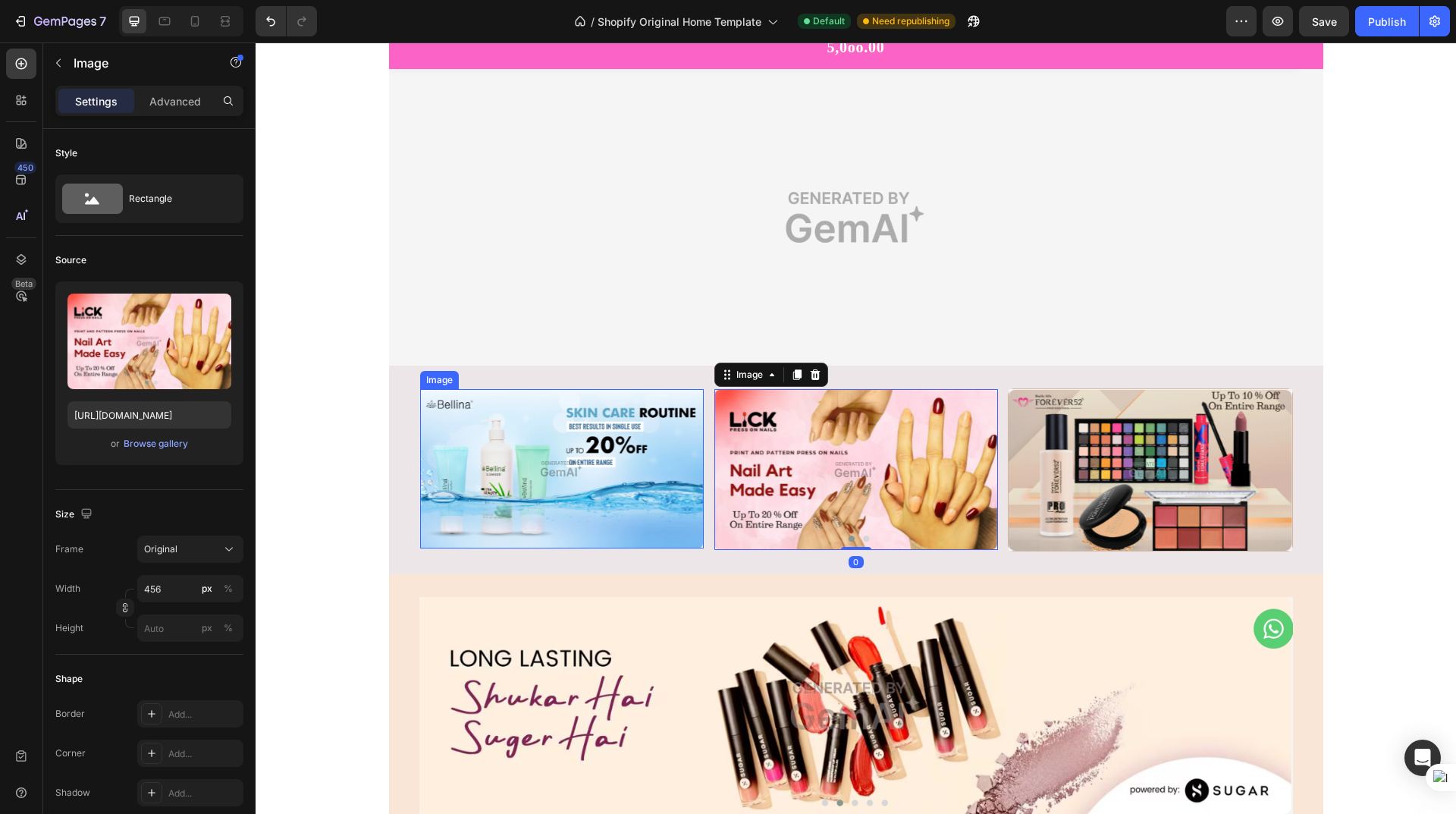
click at [607, 458] on img at bounding box center [562, 468] width 284 height 160
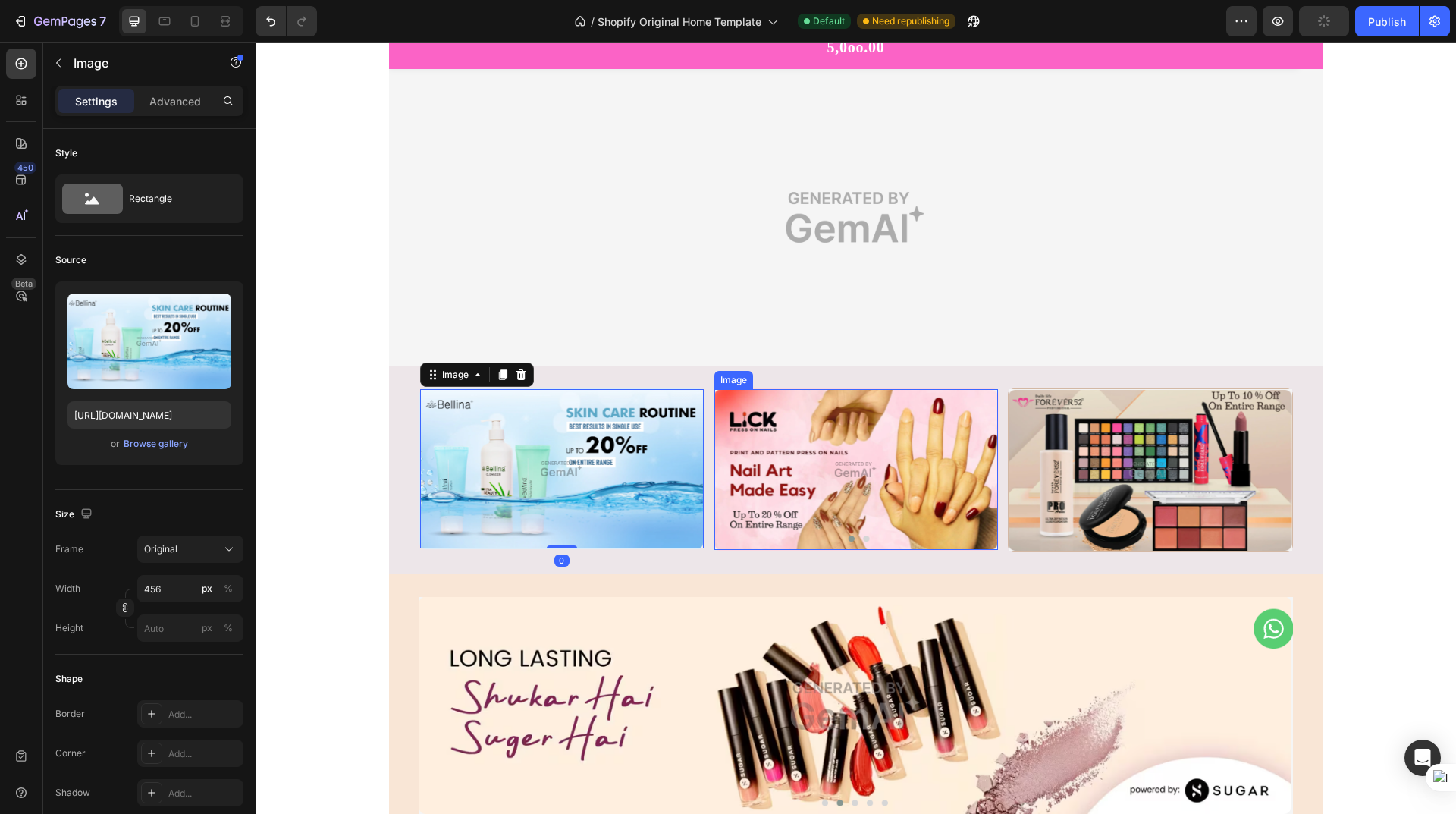
click at [839, 458] on img at bounding box center [856, 469] width 284 height 161
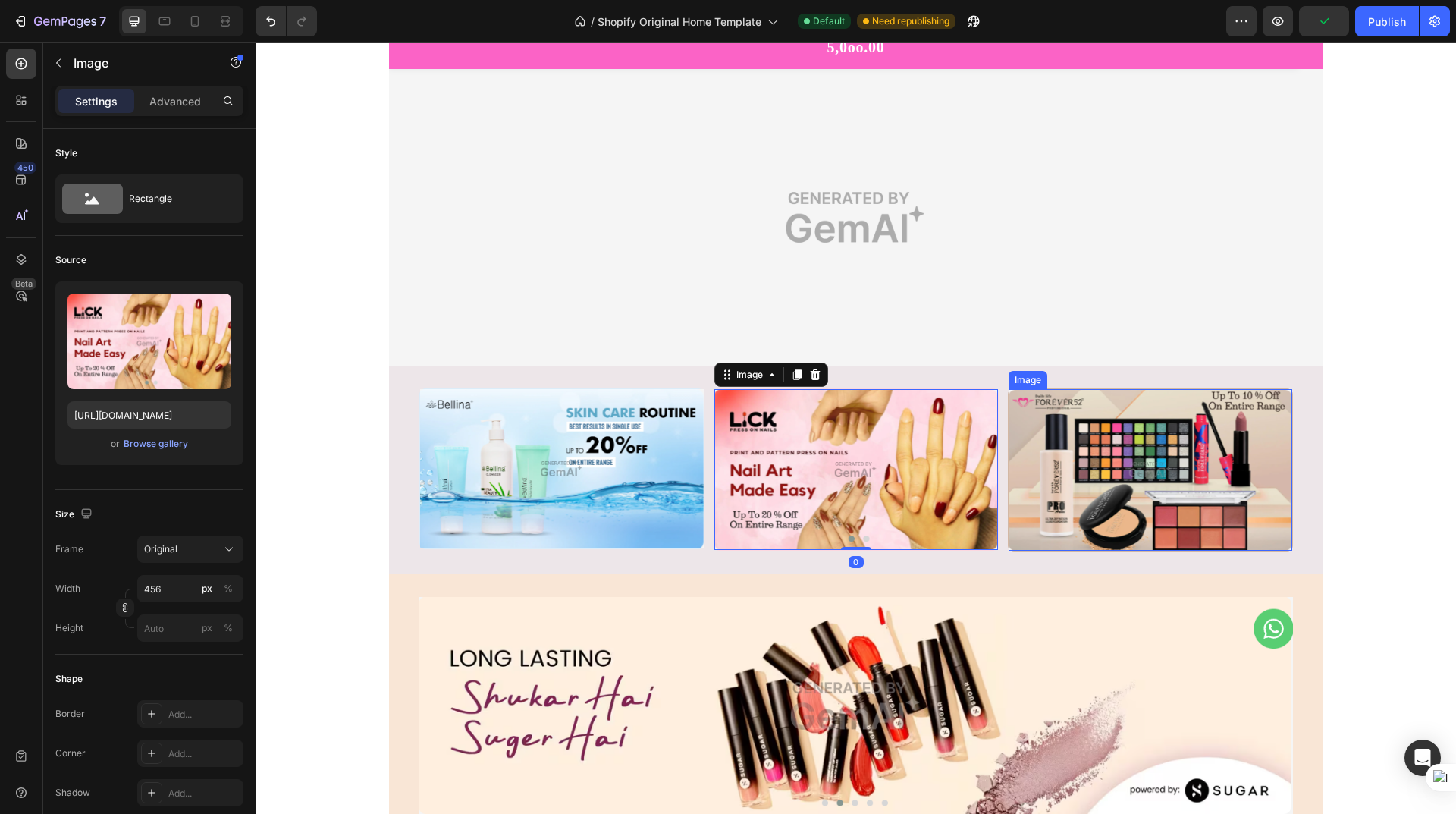
click at [1076, 465] on img at bounding box center [1150, 469] width 284 height 161
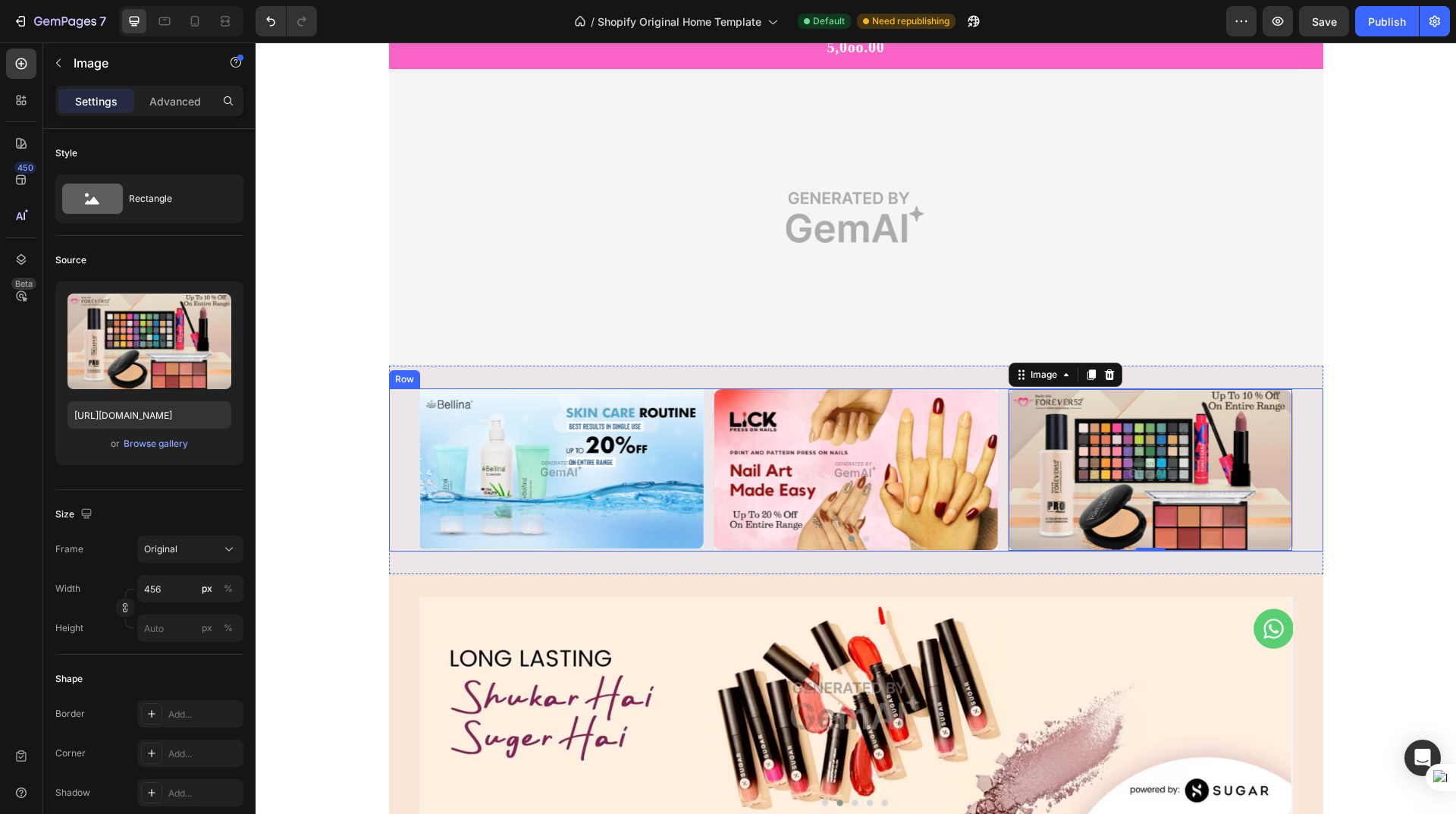
click at [1297, 460] on div "Image Row Image Row Image 0 Row Row" at bounding box center [856, 469] width 935 height 163
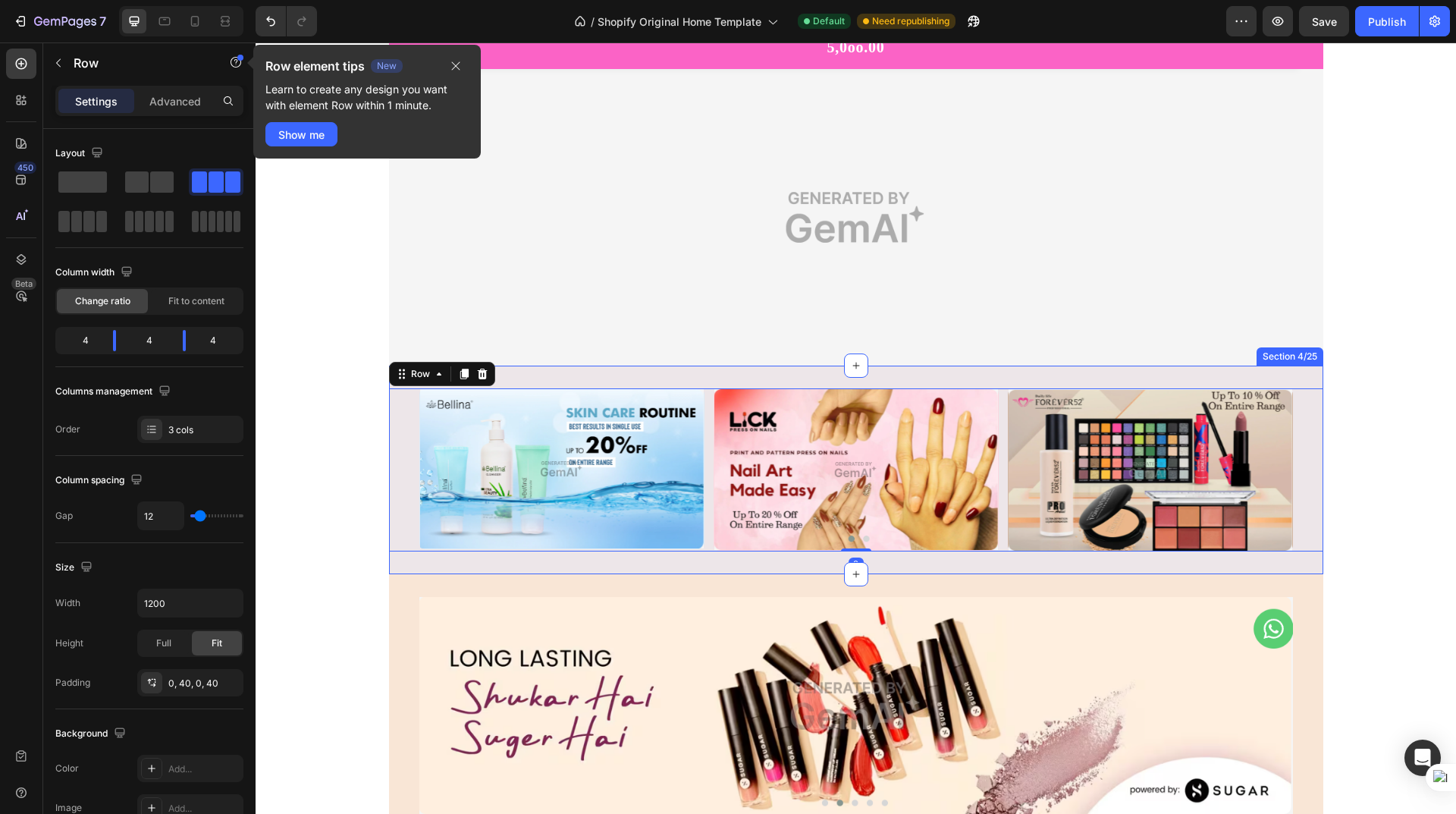
click at [935, 374] on div "Image Row Image Row Image Row Row 0 Section 4/25" at bounding box center [856, 469] width 935 height 208
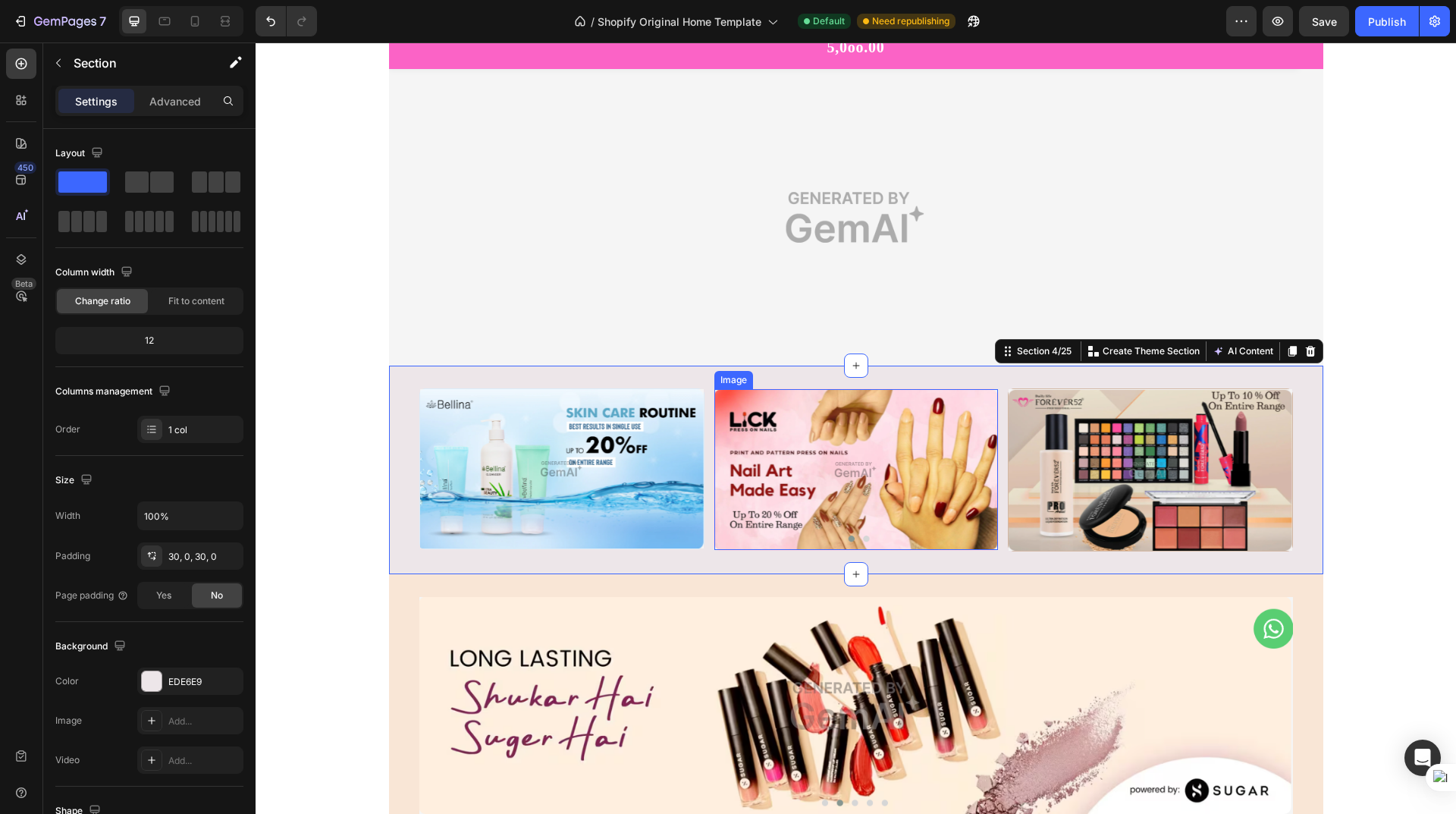
scroll to position [0, 0]
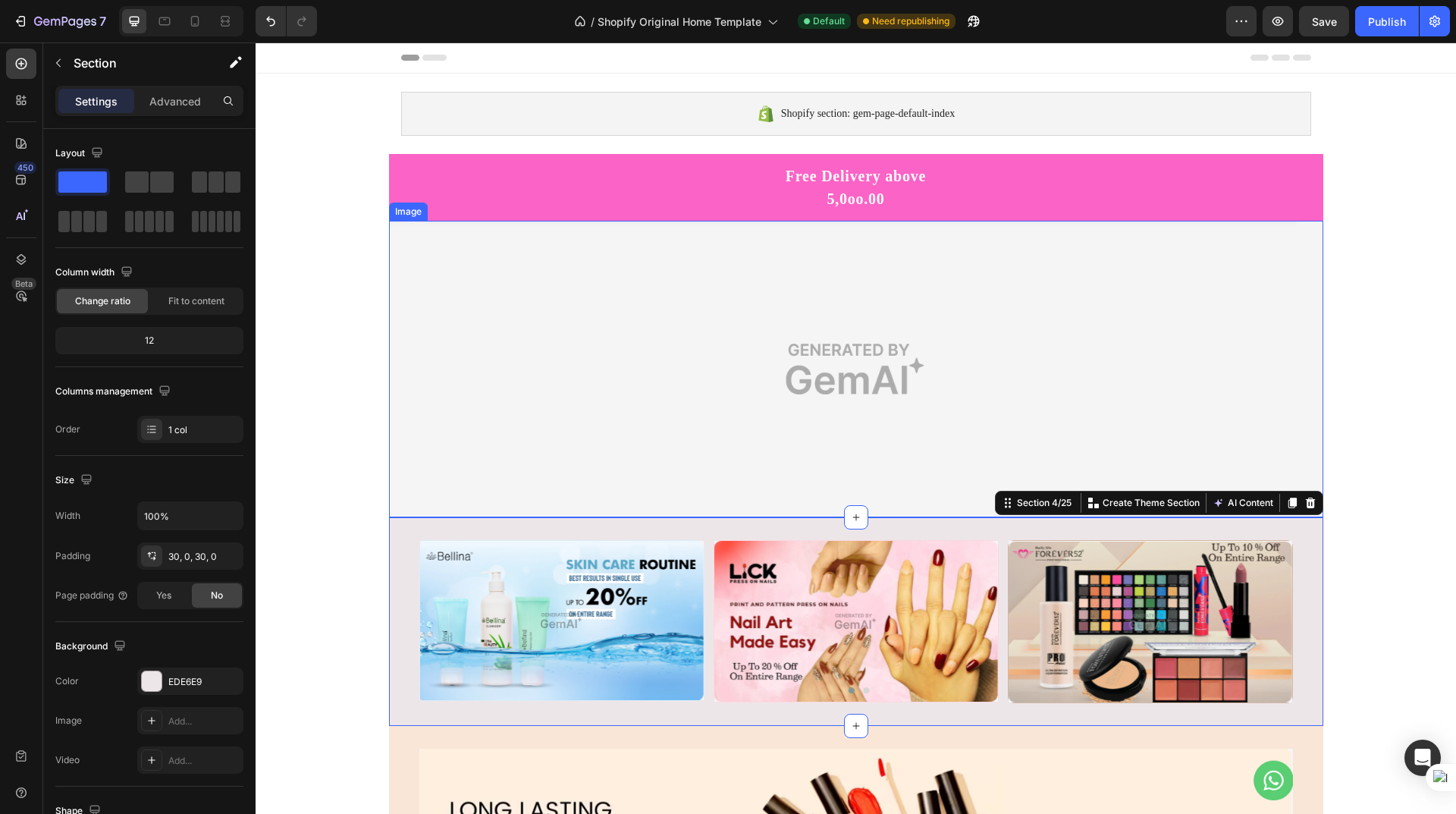
click at [867, 376] on img at bounding box center [856, 369] width 935 height 297
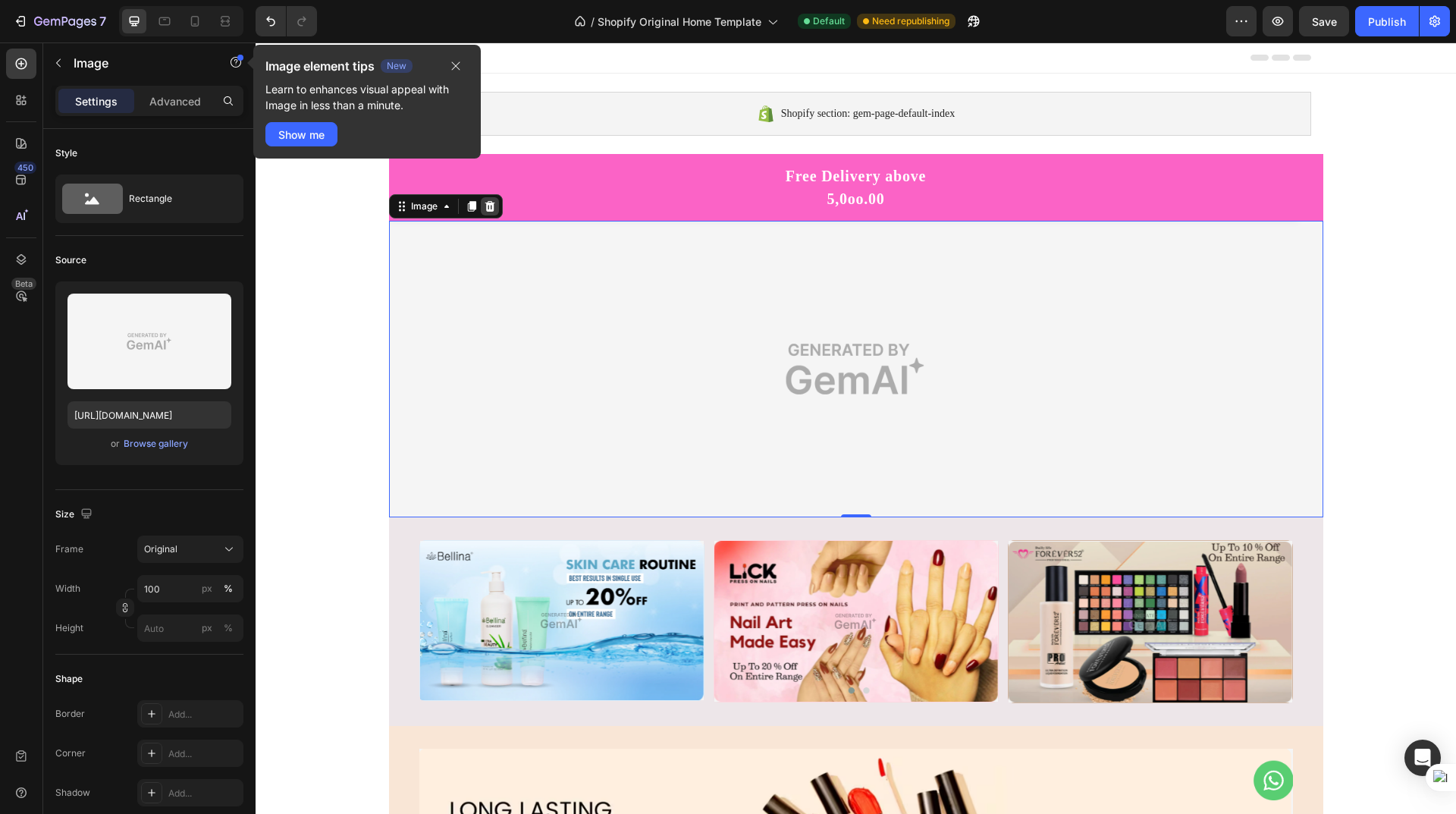
click at [485, 209] on icon at bounding box center [489, 207] width 10 height 11
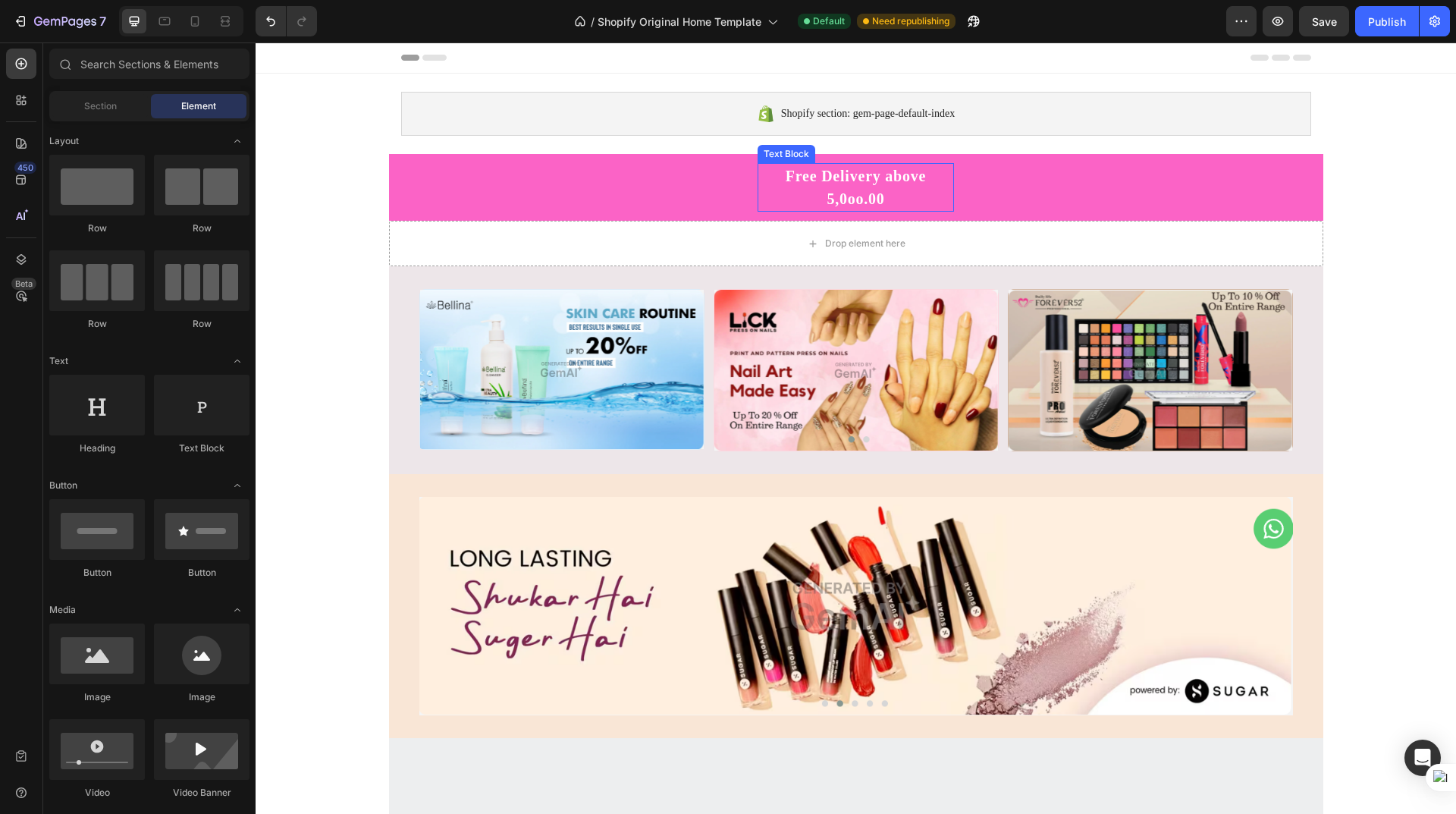
click at [818, 206] on div "Free Delivery above 5,0oo.00" at bounding box center [856, 188] width 196 height 49
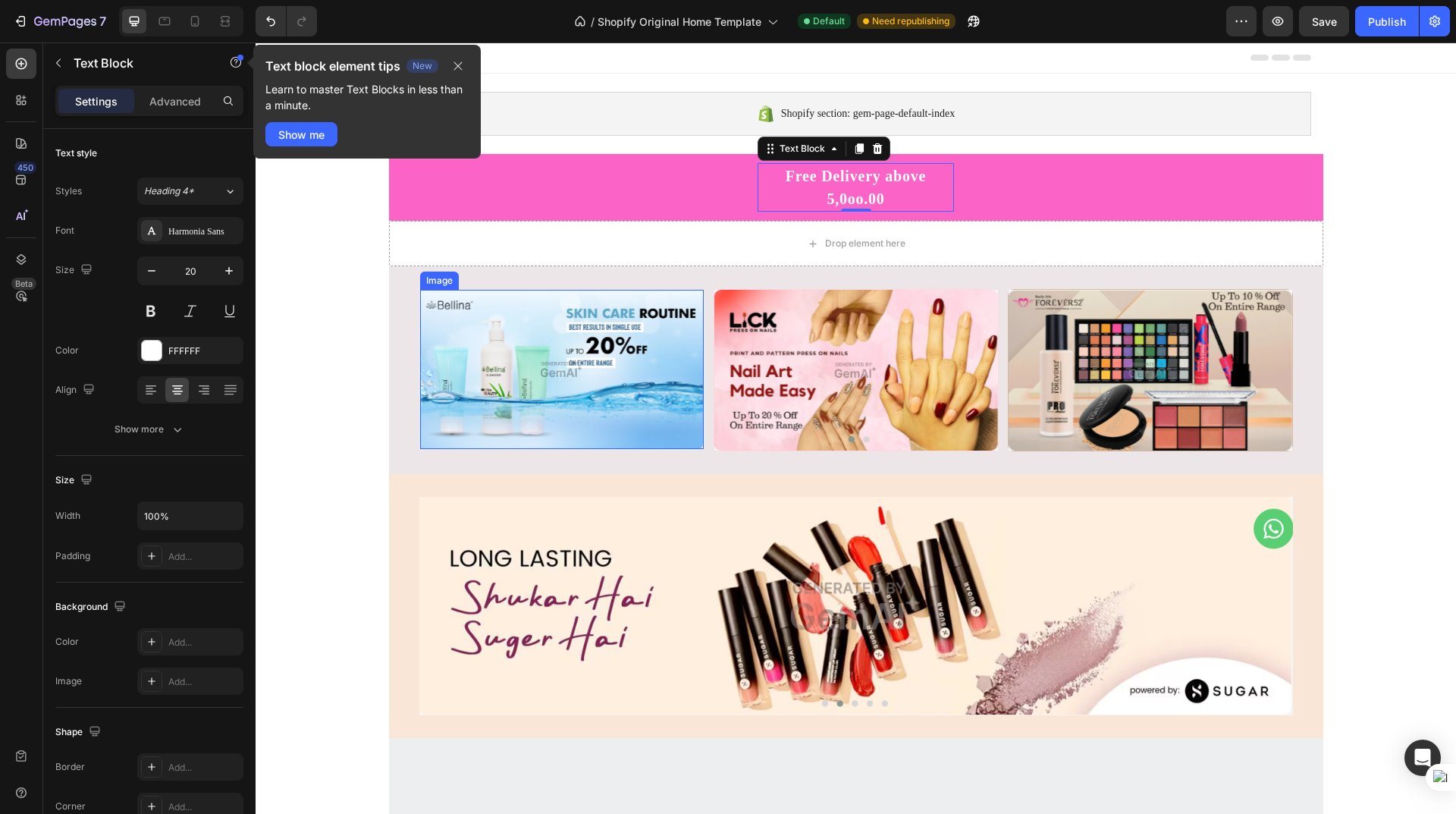
click at [572, 406] on img at bounding box center [562, 369] width 284 height 160
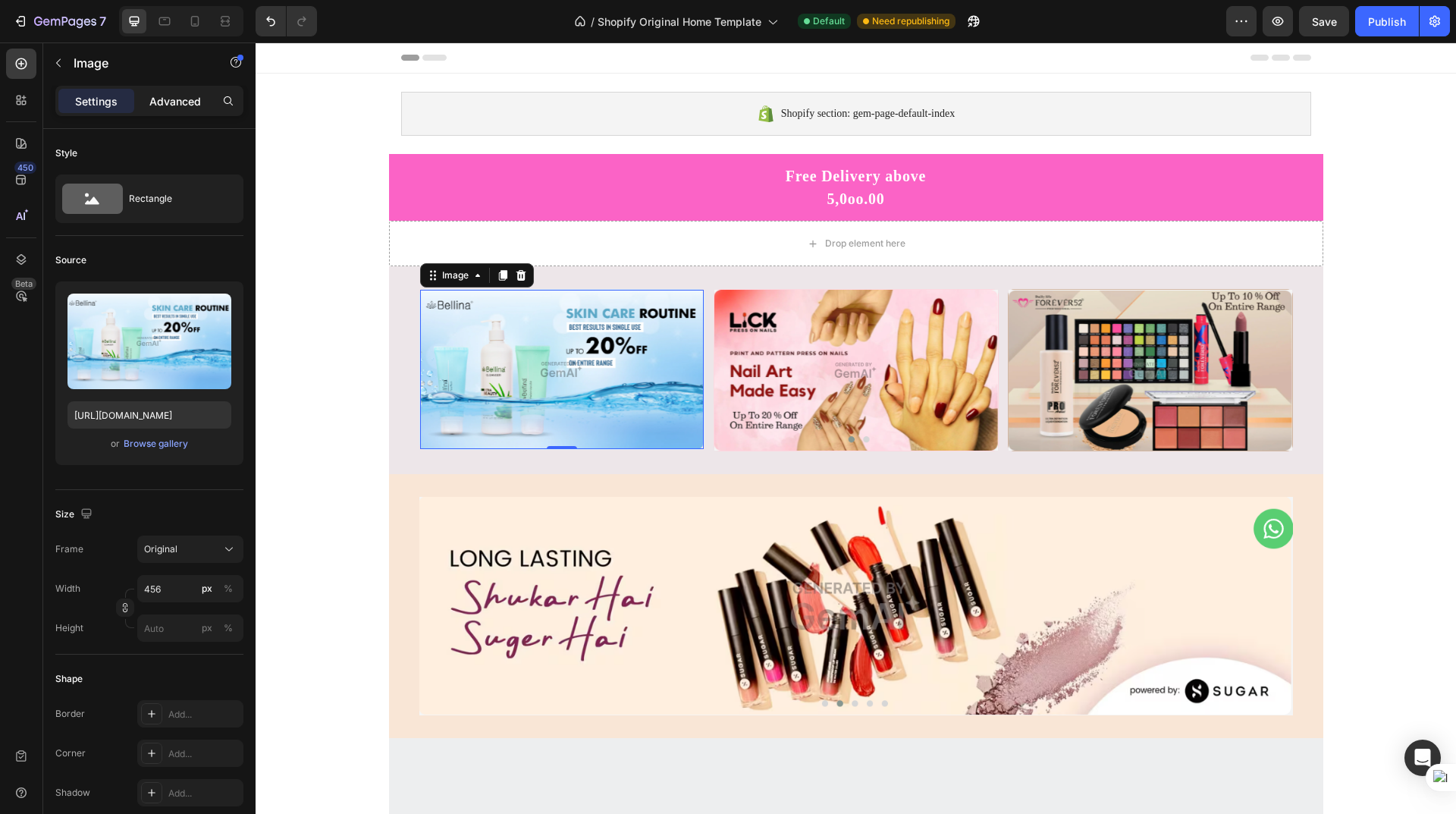
click at [174, 100] on p "Advanced" at bounding box center [175, 101] width 52 height 16
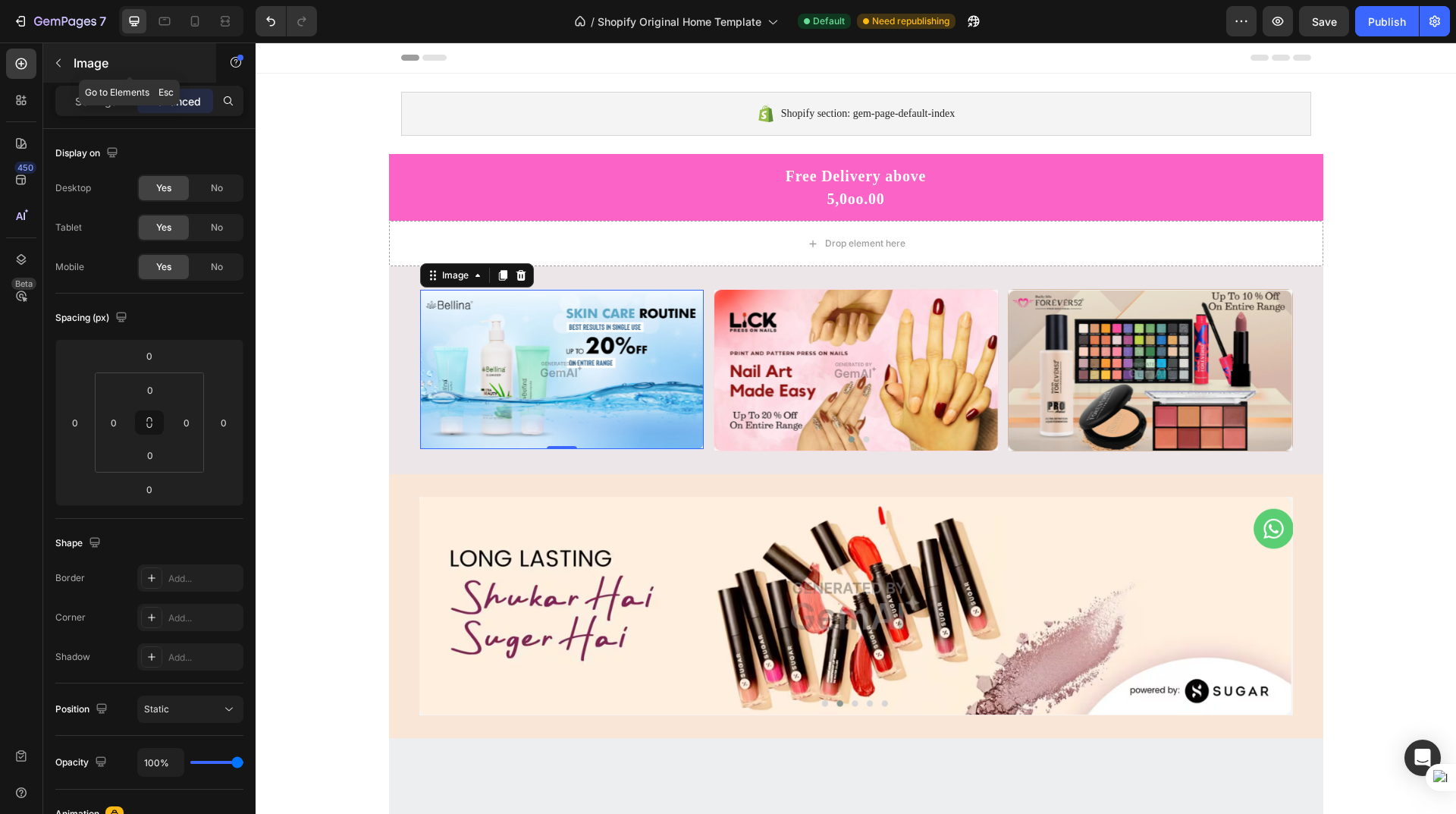
click at [57, 60] on icon "button" at bounding box center [58, 62] width 12 height 12
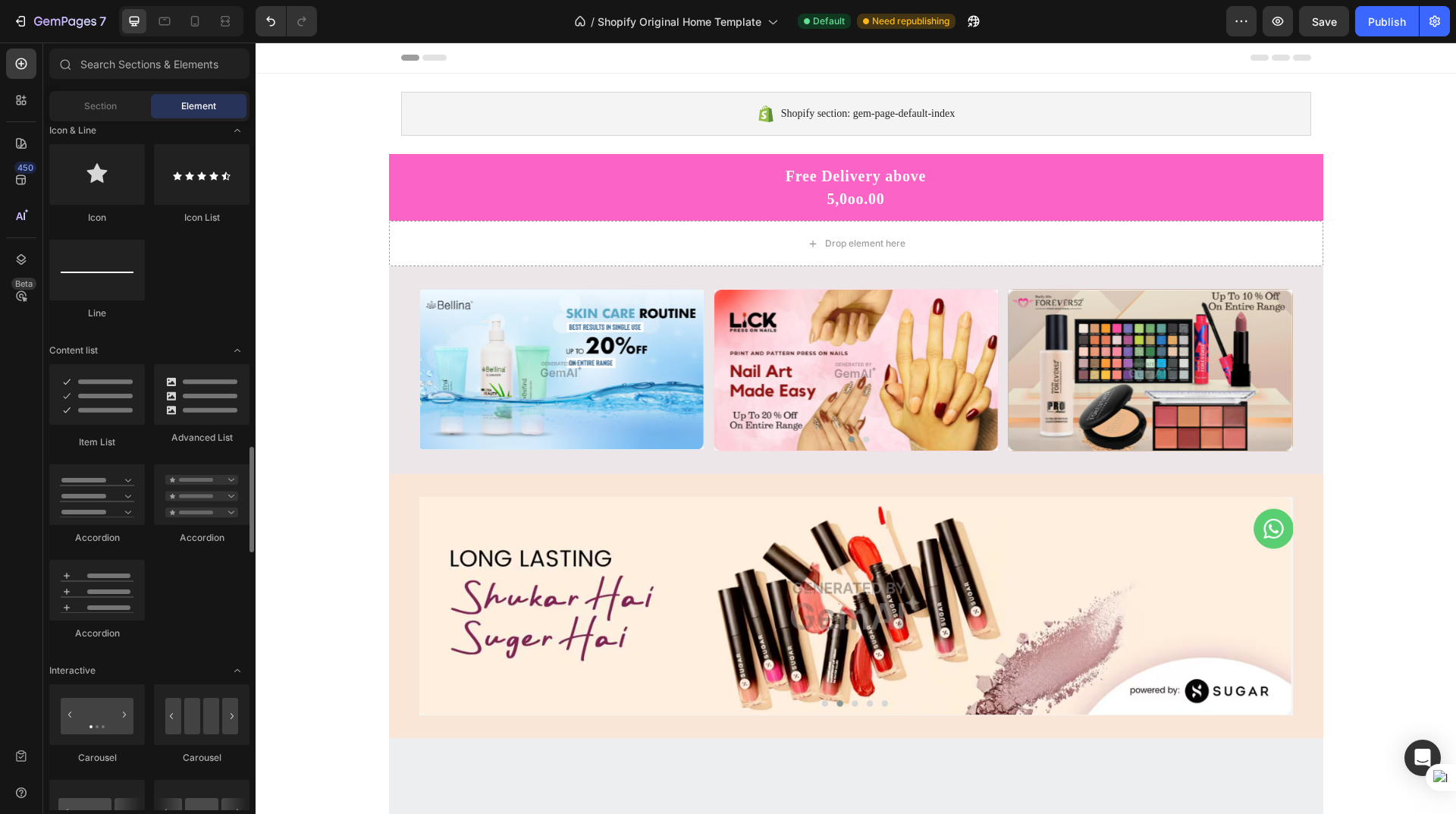
scroll to position [1366, 0]
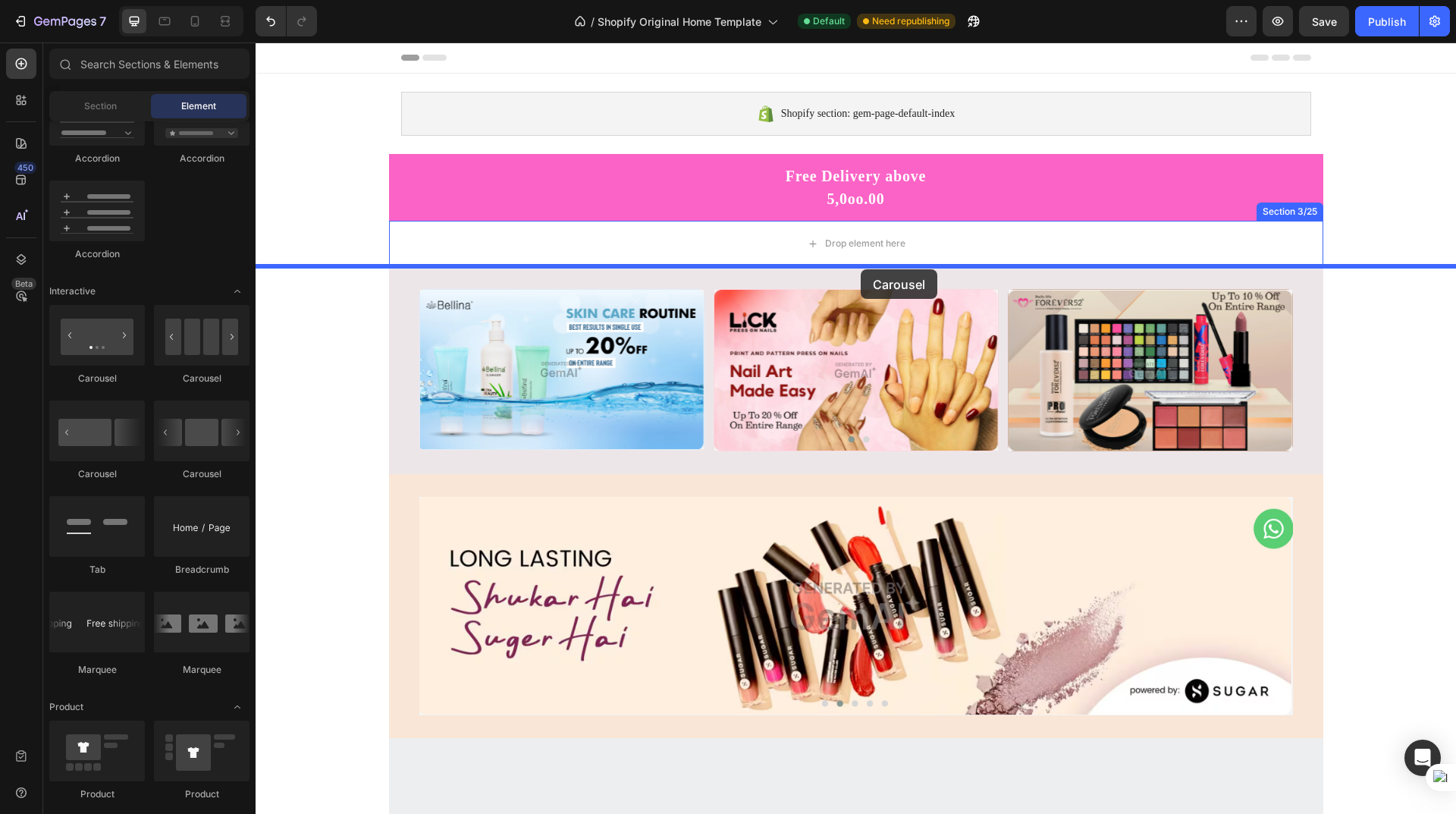
drag, startPoint x: 457, startPoint y: 384, endPoint x: 861, endPoint y: 270, distance: 419.8
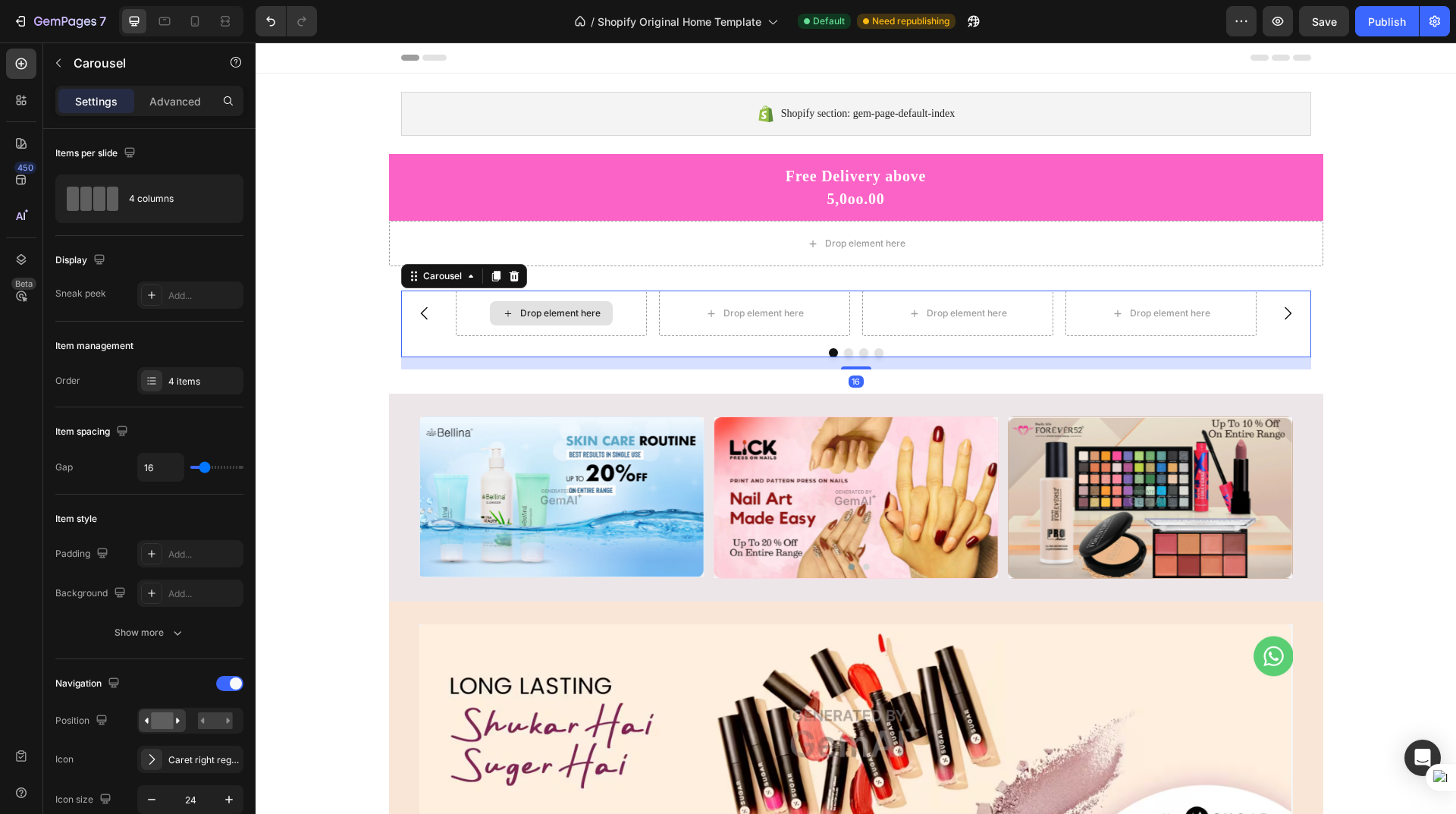
click at [550, 321] on div "Drop element here" at bounding box center [551, 313] width 123 height 24
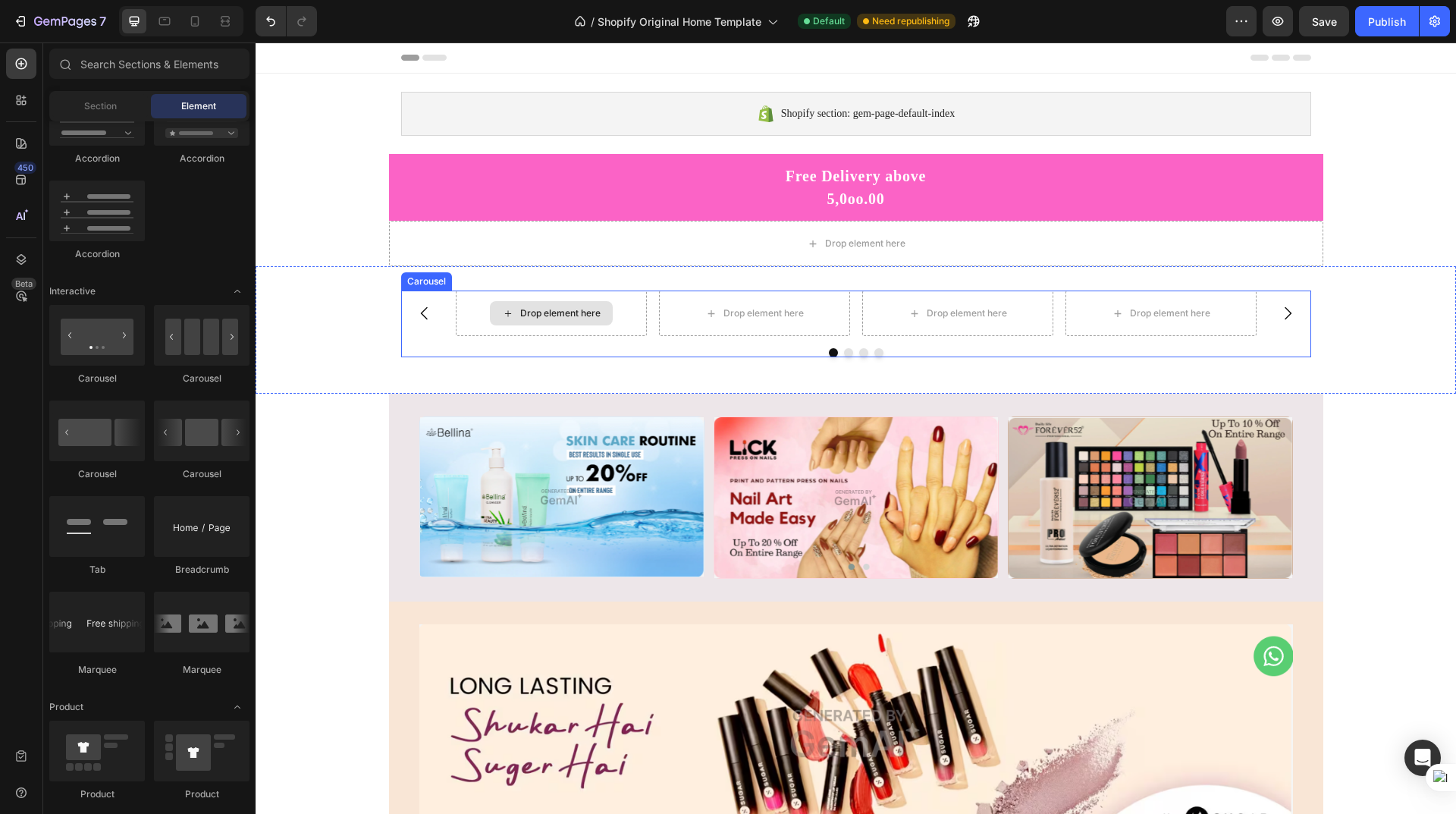
click at [551, 314] on div "Drop element here" at bounding box center [560, 313] width 80 height 12
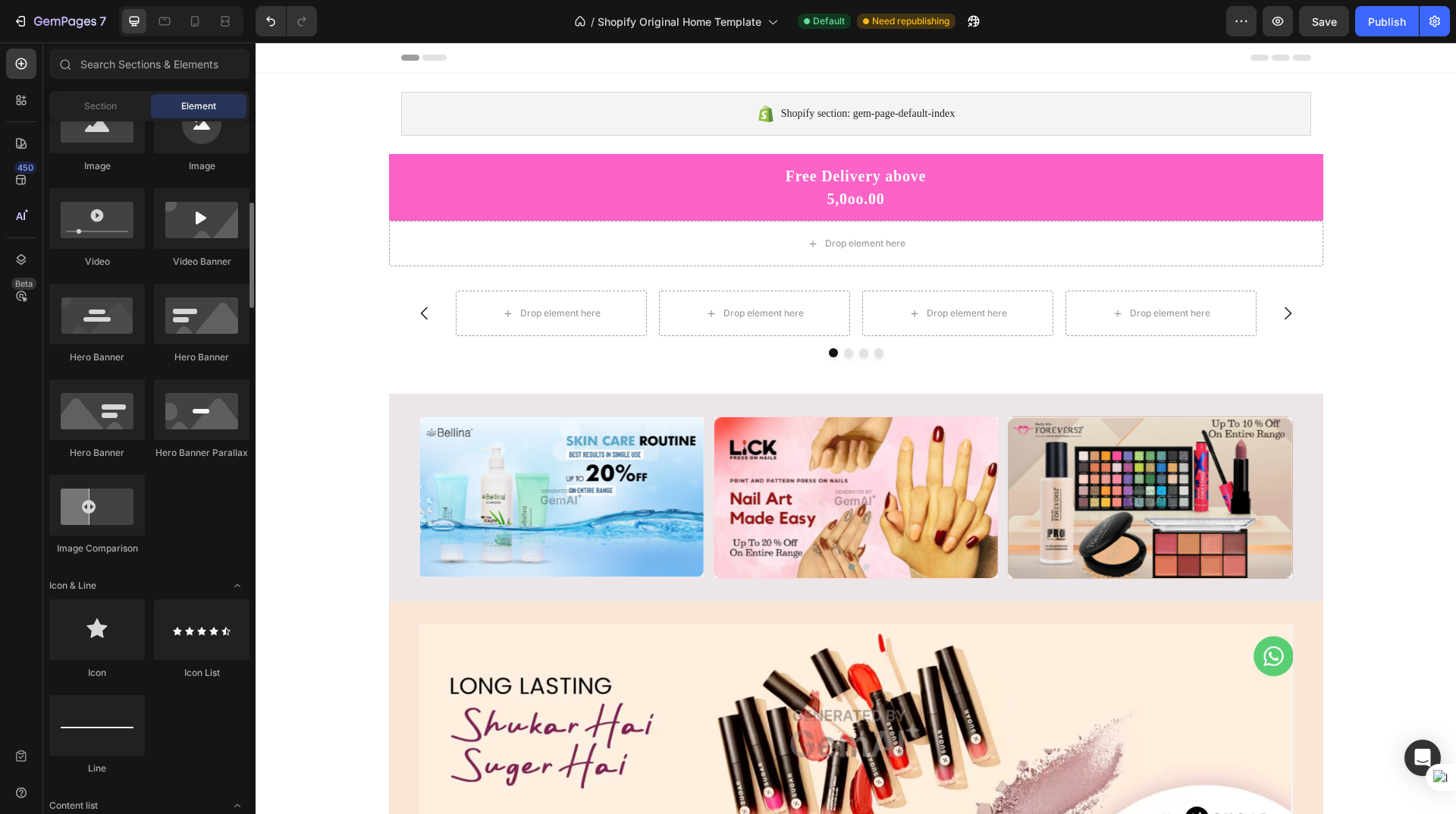
scroll to position [455, 0]
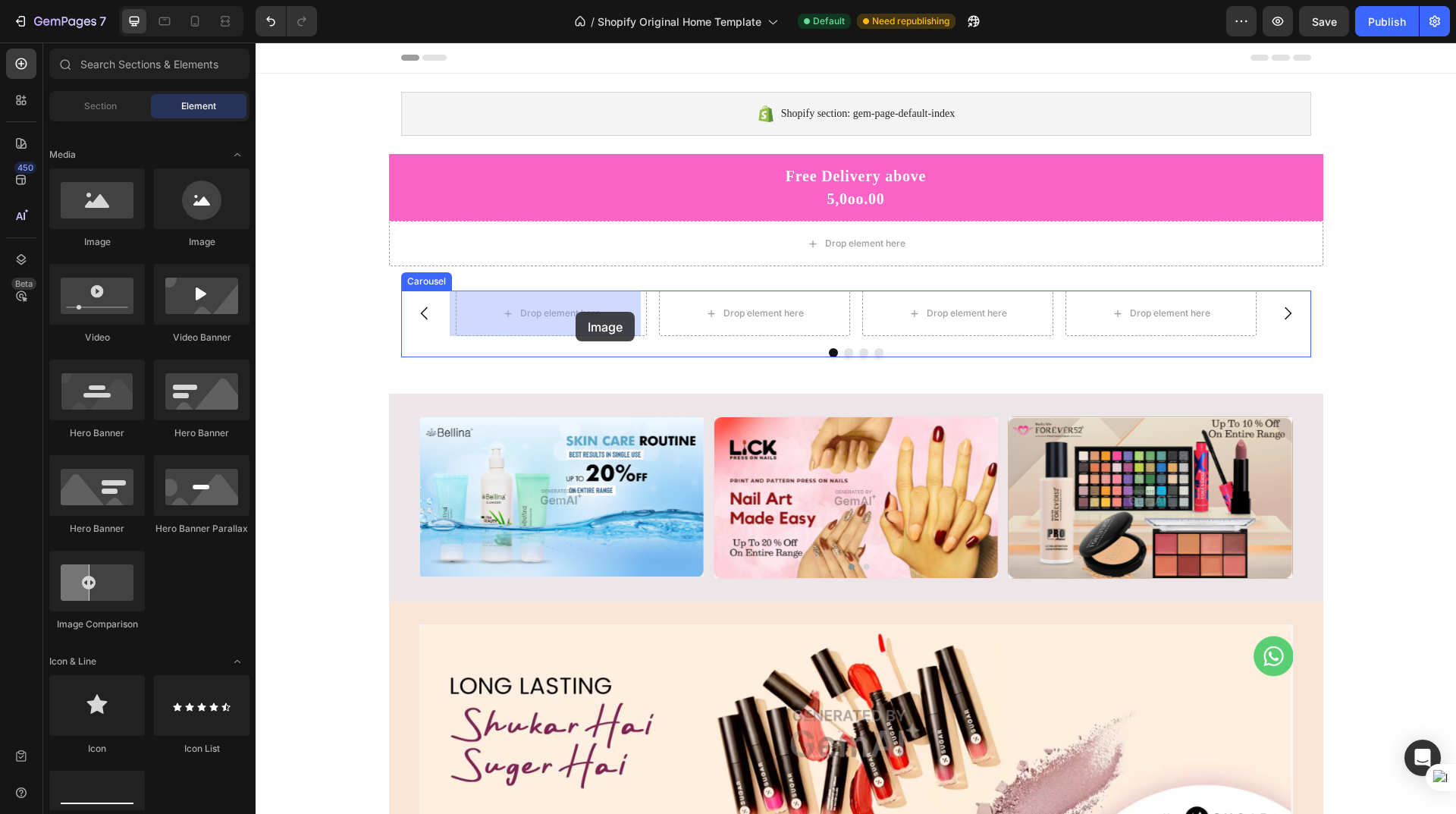
drag, startPoint x: 355, startPoint y: 250, endPoint x: 576, endPoint y: 312, distance: 229.5
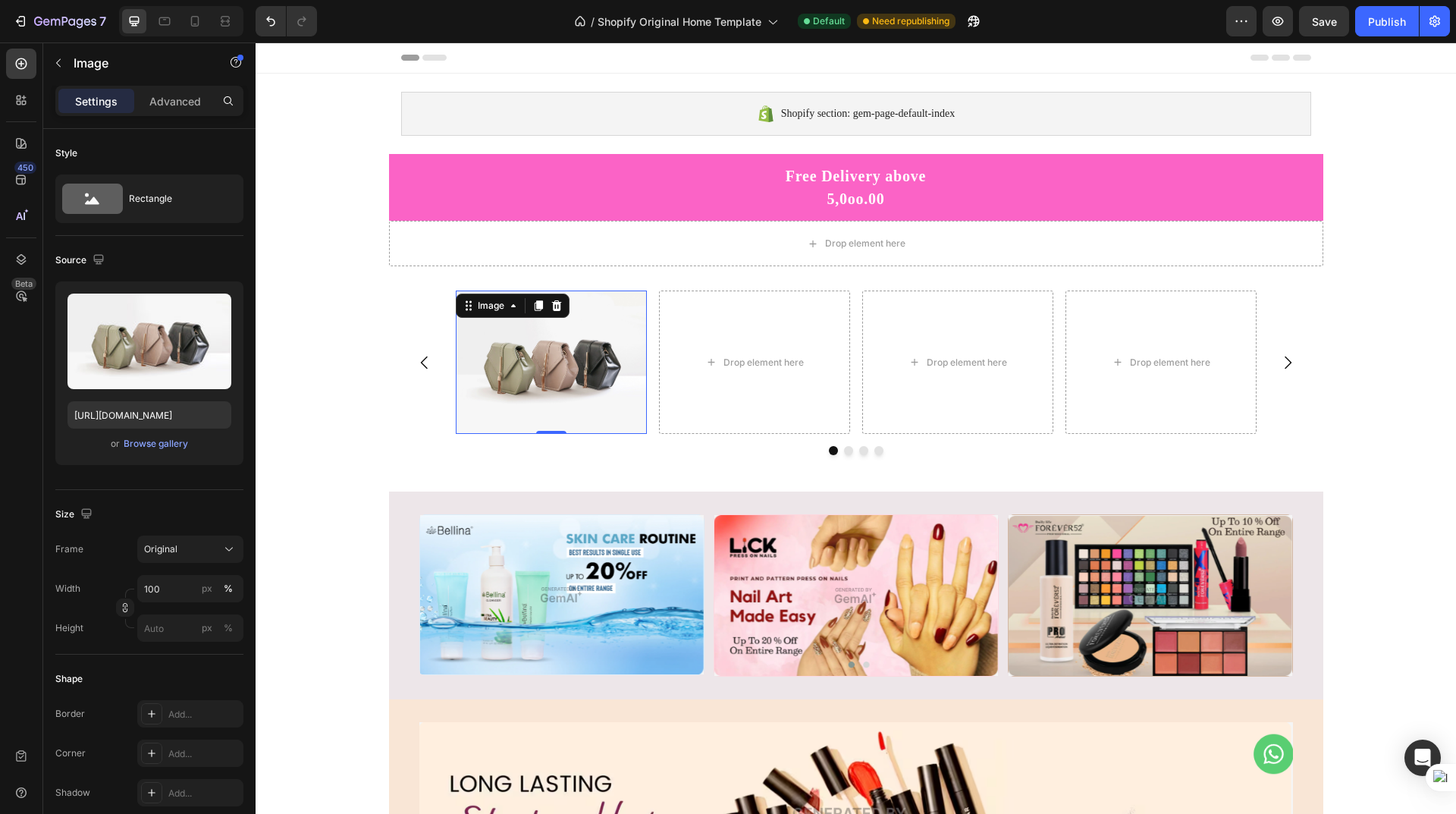
click at [554, 355] on img at bounding box center [551, 362] width 191 height 144
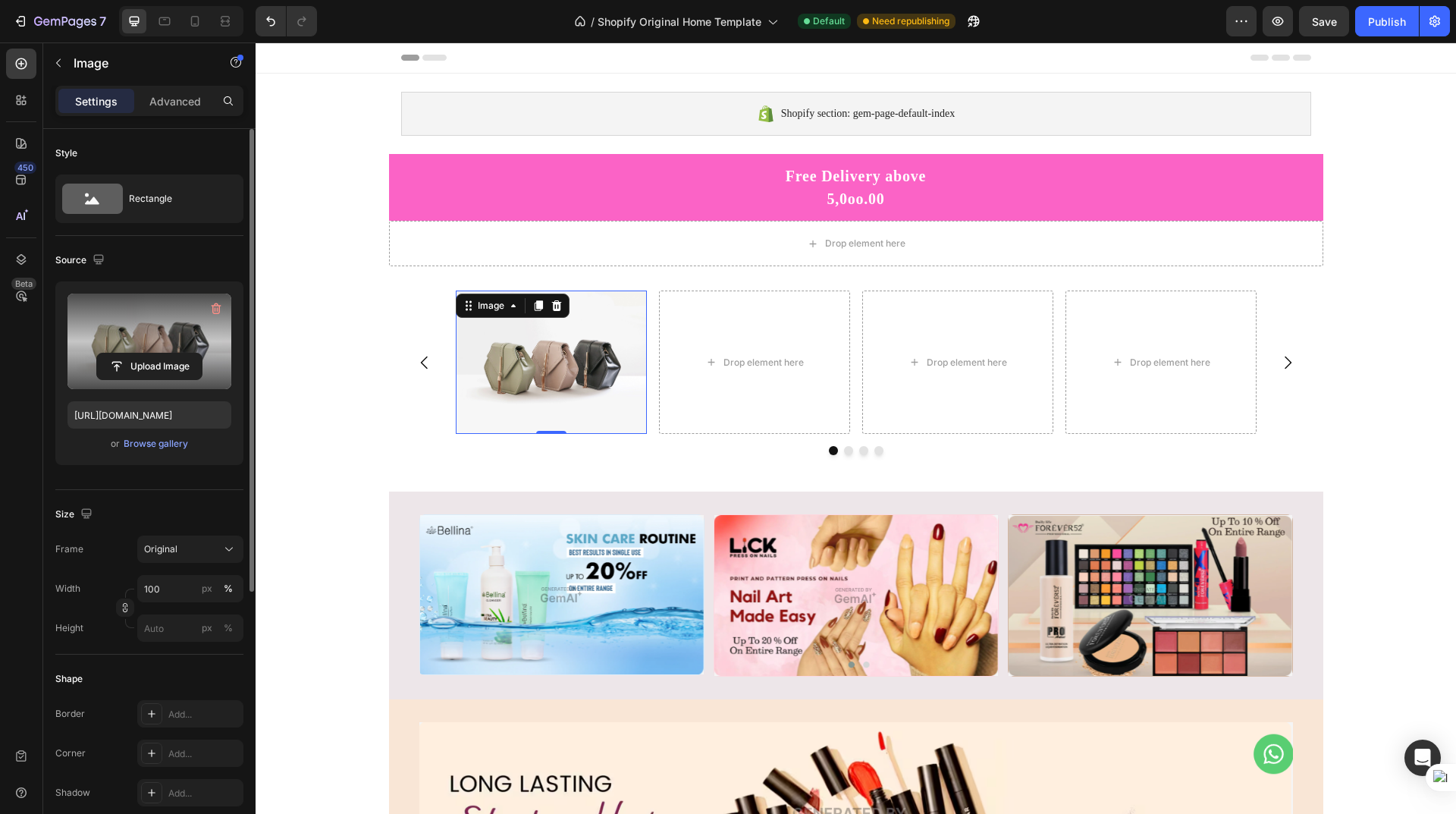
click at [180, 351] on label at bounding box center [149, 342] width 164 height 96
click at [180, 354] on input "file" at bounding box center [149, 366] width 104 height 26
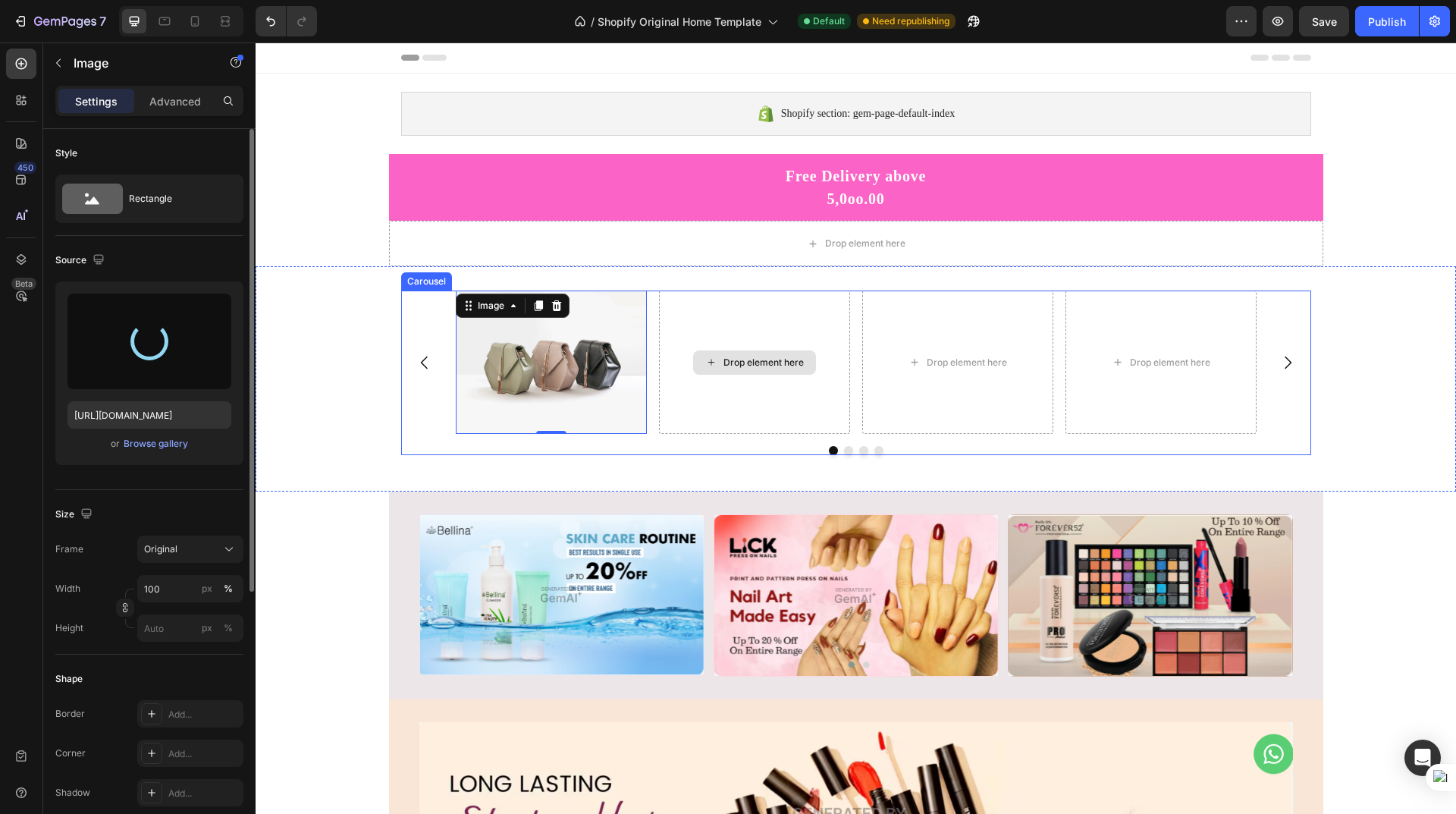
type input "https://cdn.shopify.com/s/files/1/0625/1302/0991/files/gempages_581492153599918…"
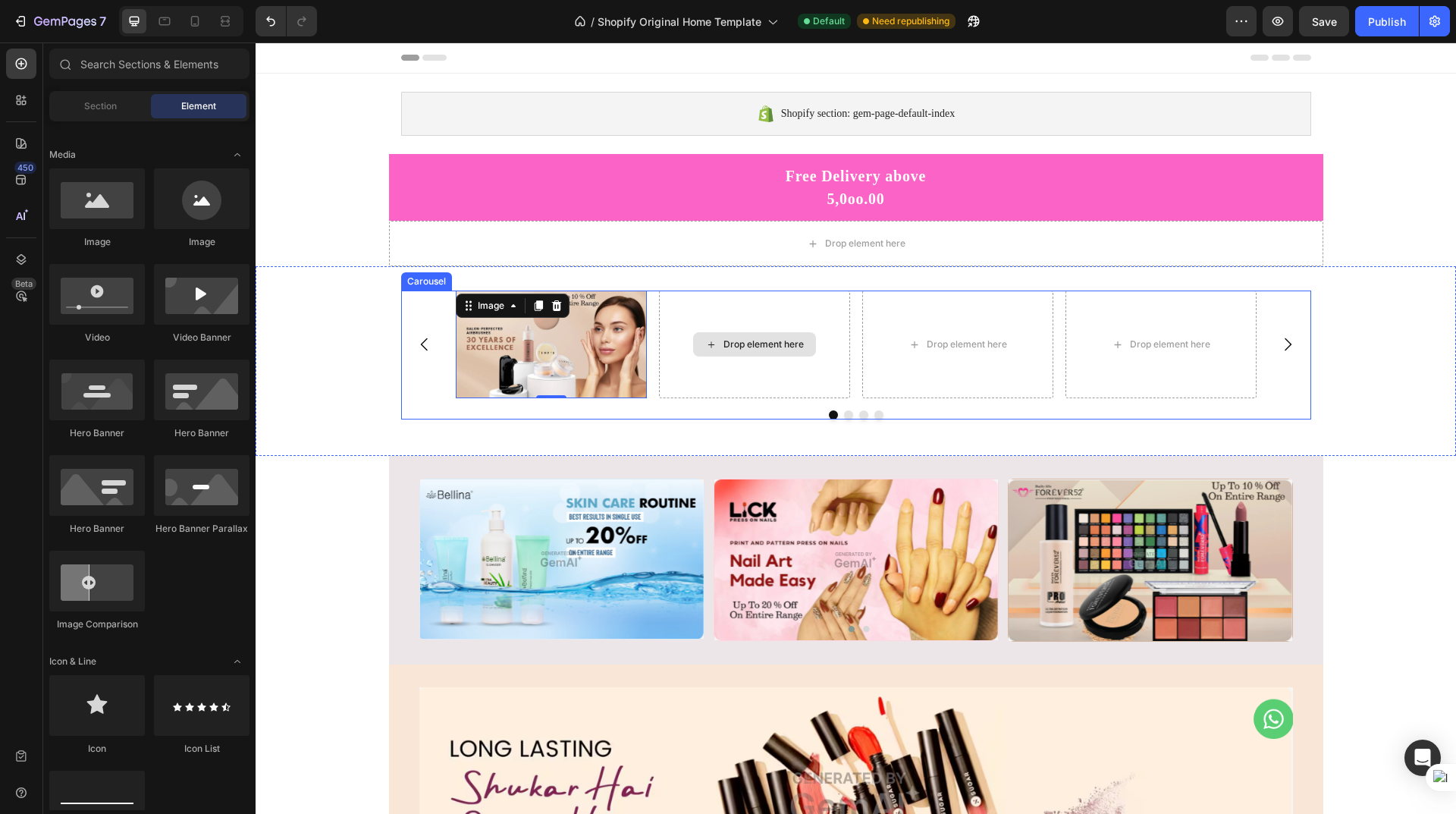
click at [737, 350] on div "Drop element here" at bounding box center [763, 344] width 80 height 12
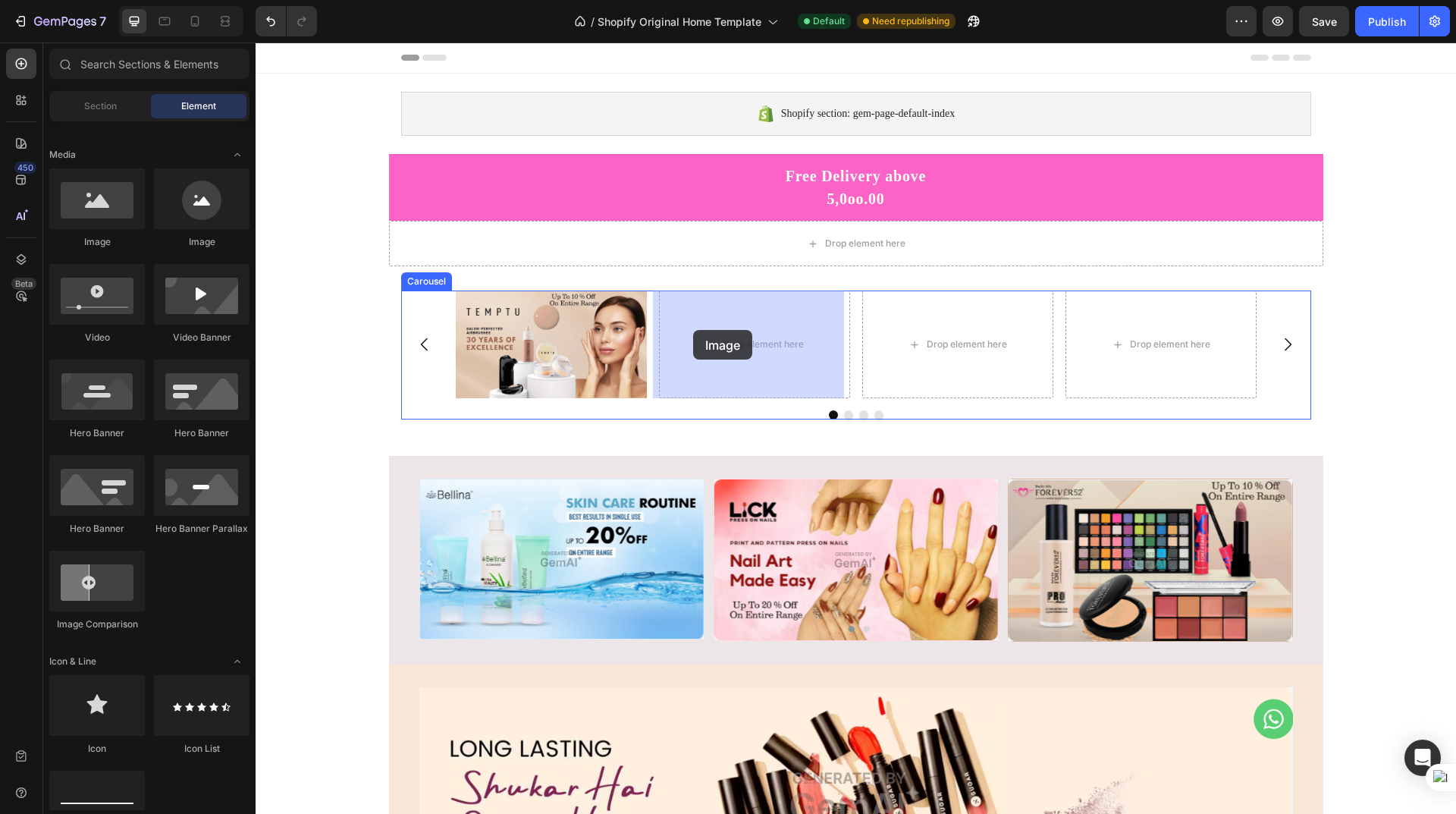
drag, startPoint x: 347, startPoint y: 248, endPoint x: 693, endPoint y: 330, distance: 355.6
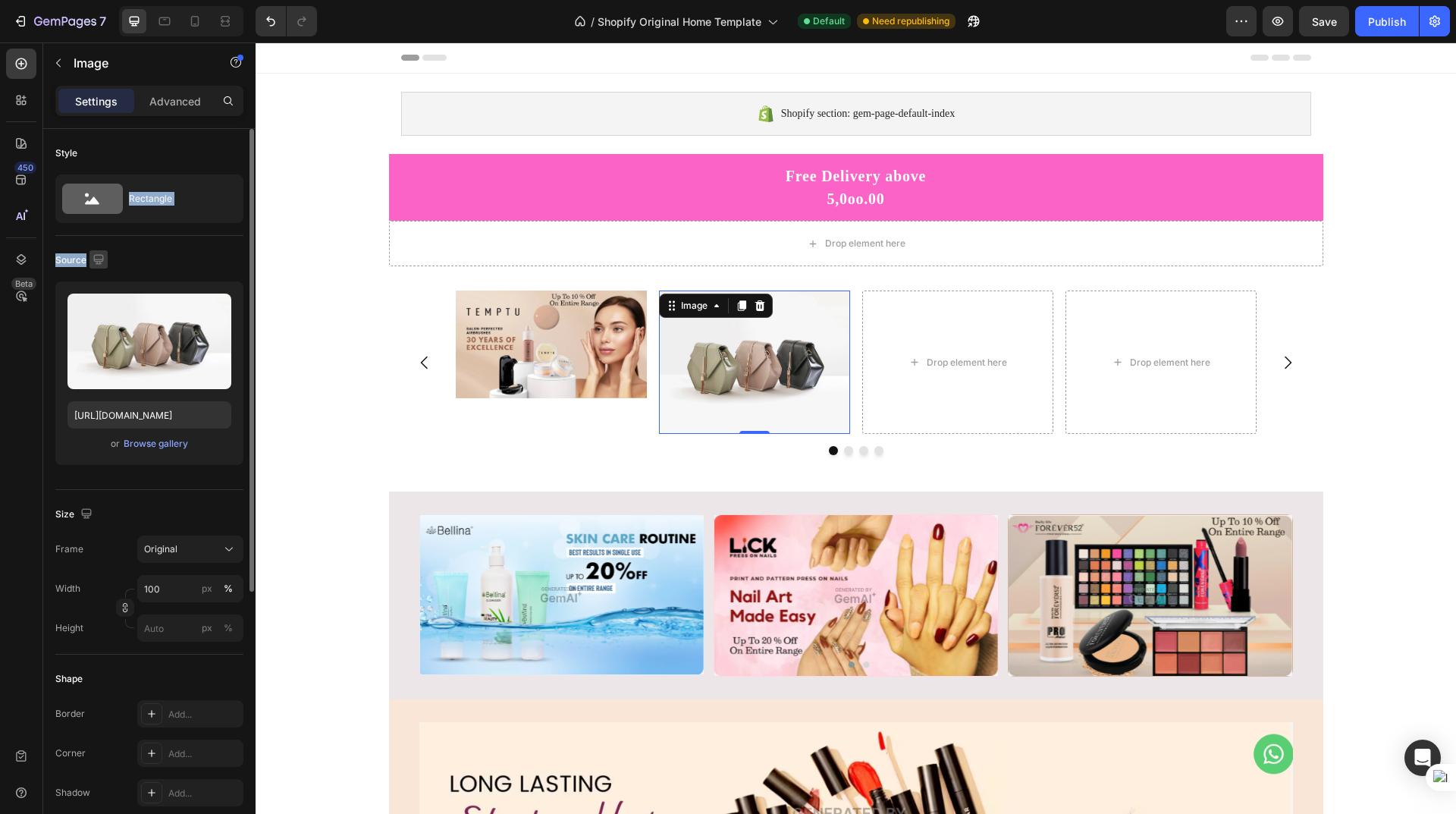
drag, startPoint x: 87, startPoint y: 199, endPoint x: 106, endPoint y: 251, distance: 55.4
click at [106, 251] on div "Style Rectangle Source Upload Image https://cdn.shopify.com/s/files/1/2005/9307…" at bounding box center [148, 650] width 188 height 1042
click at [166, 490] on div "Style Rectangle" at bounding box center [148, 573] width 188 height 165
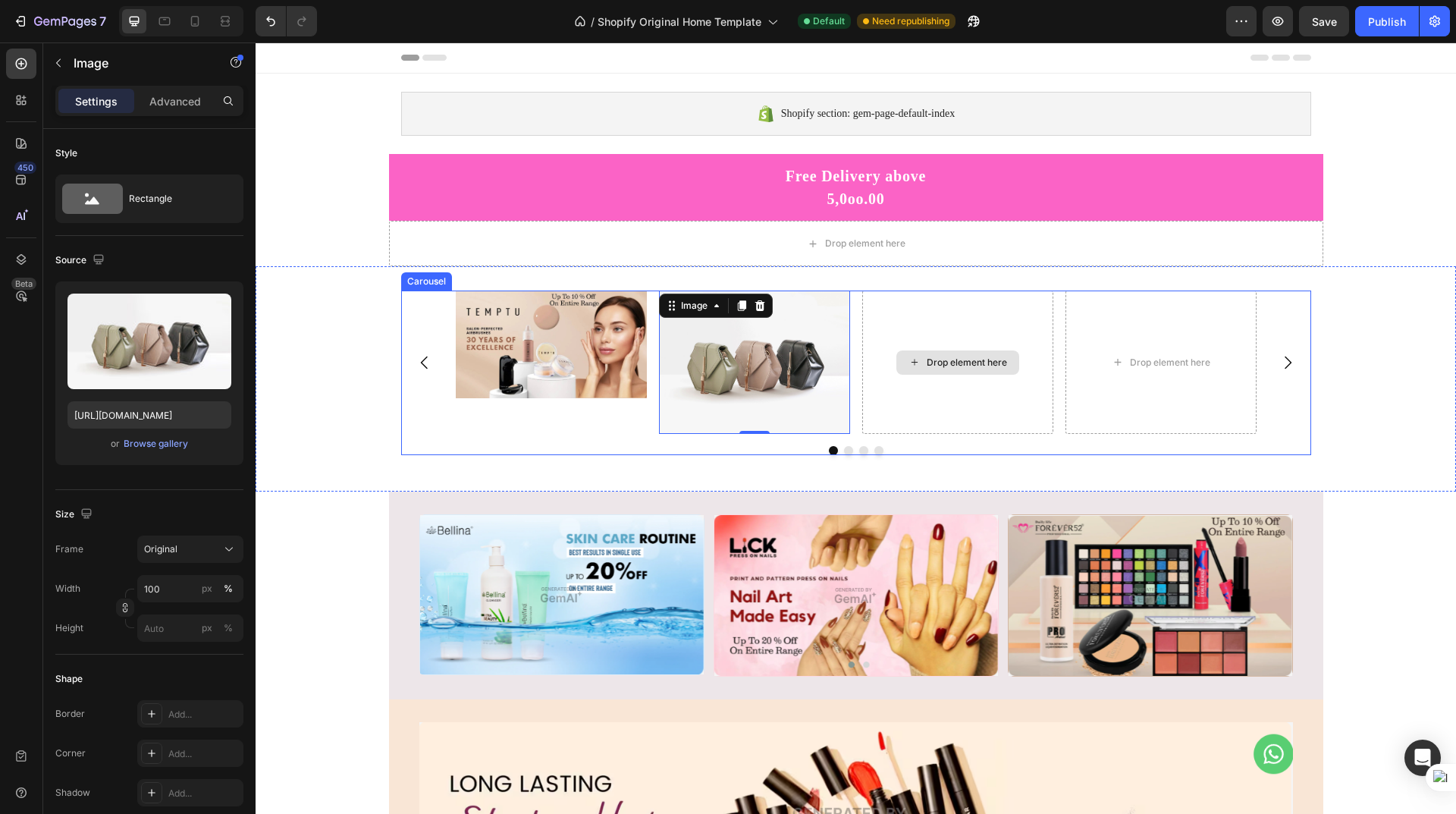
click at [900, 356] on div "Drop element here" at bounding box center [957, 362] width 123 height 24
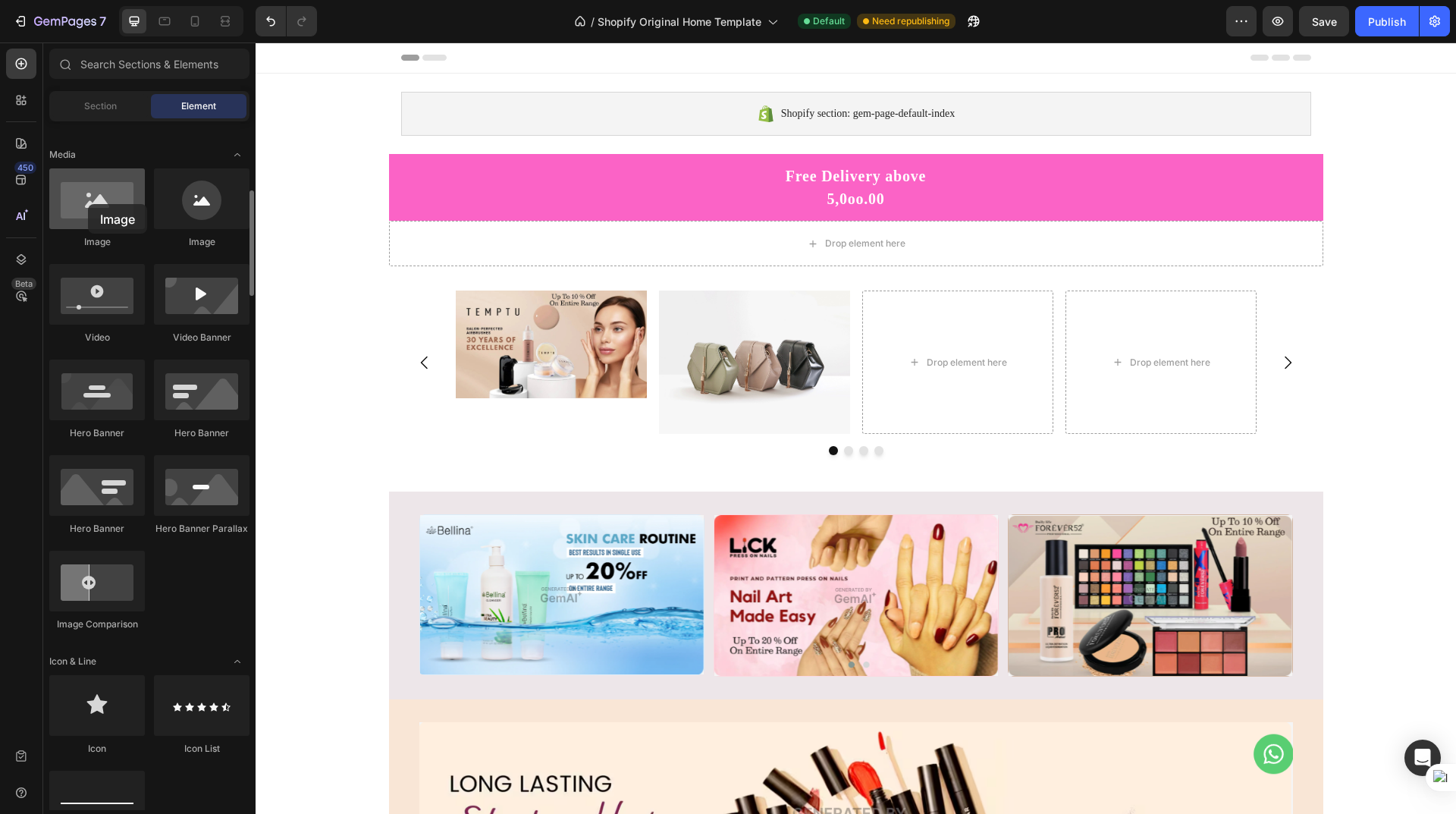
click at [88, 204] on div at bounding box center [97, 198] width 96 height 60
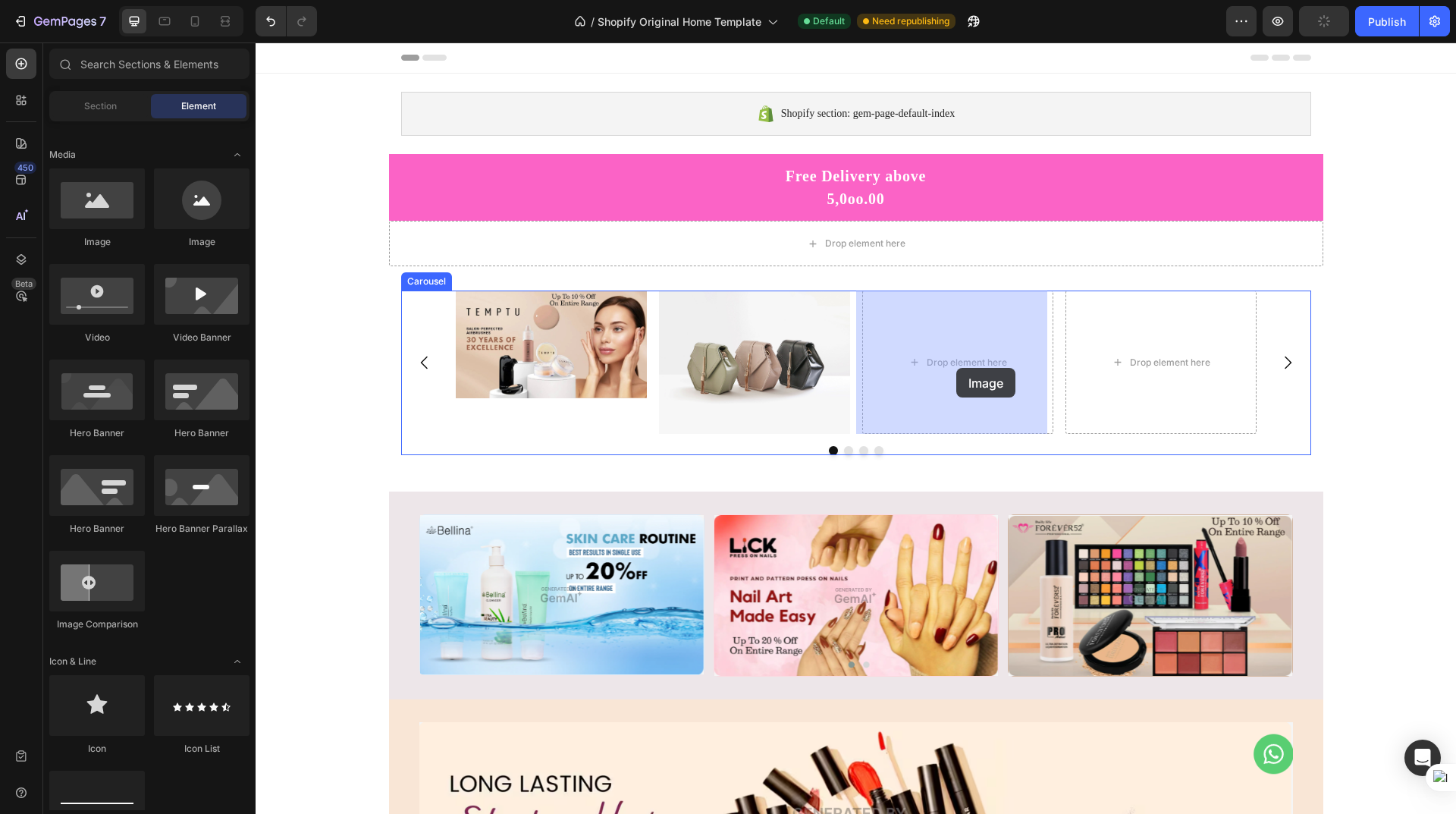
drag, startPoint x: 385, startPoint y: 265, endPoint x: 957, endPoint y: 368, distance: 581.2
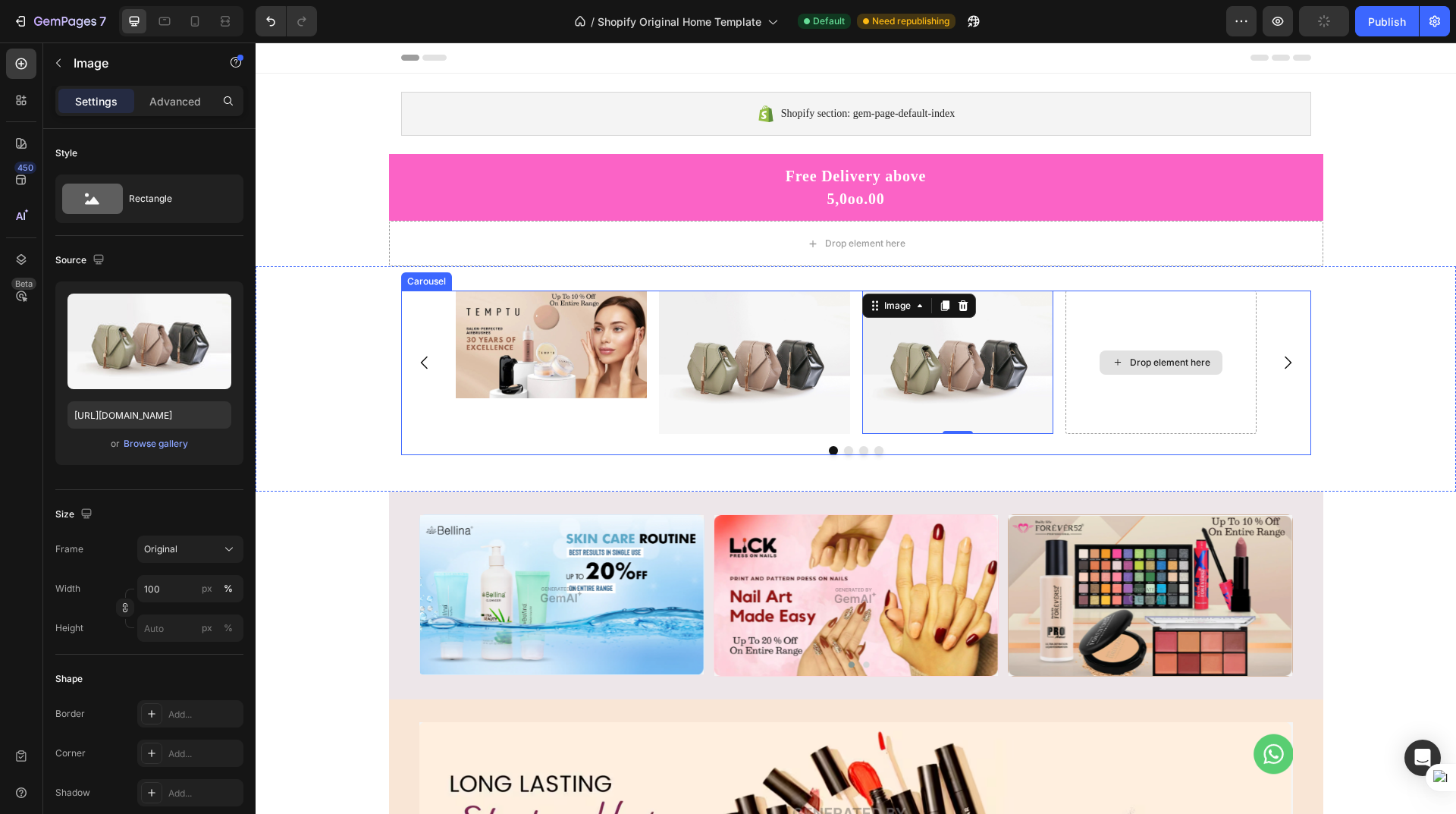
click at [1140, 371] on div "Drop element here" at bounding box center [1161, 362] width 123 height 24
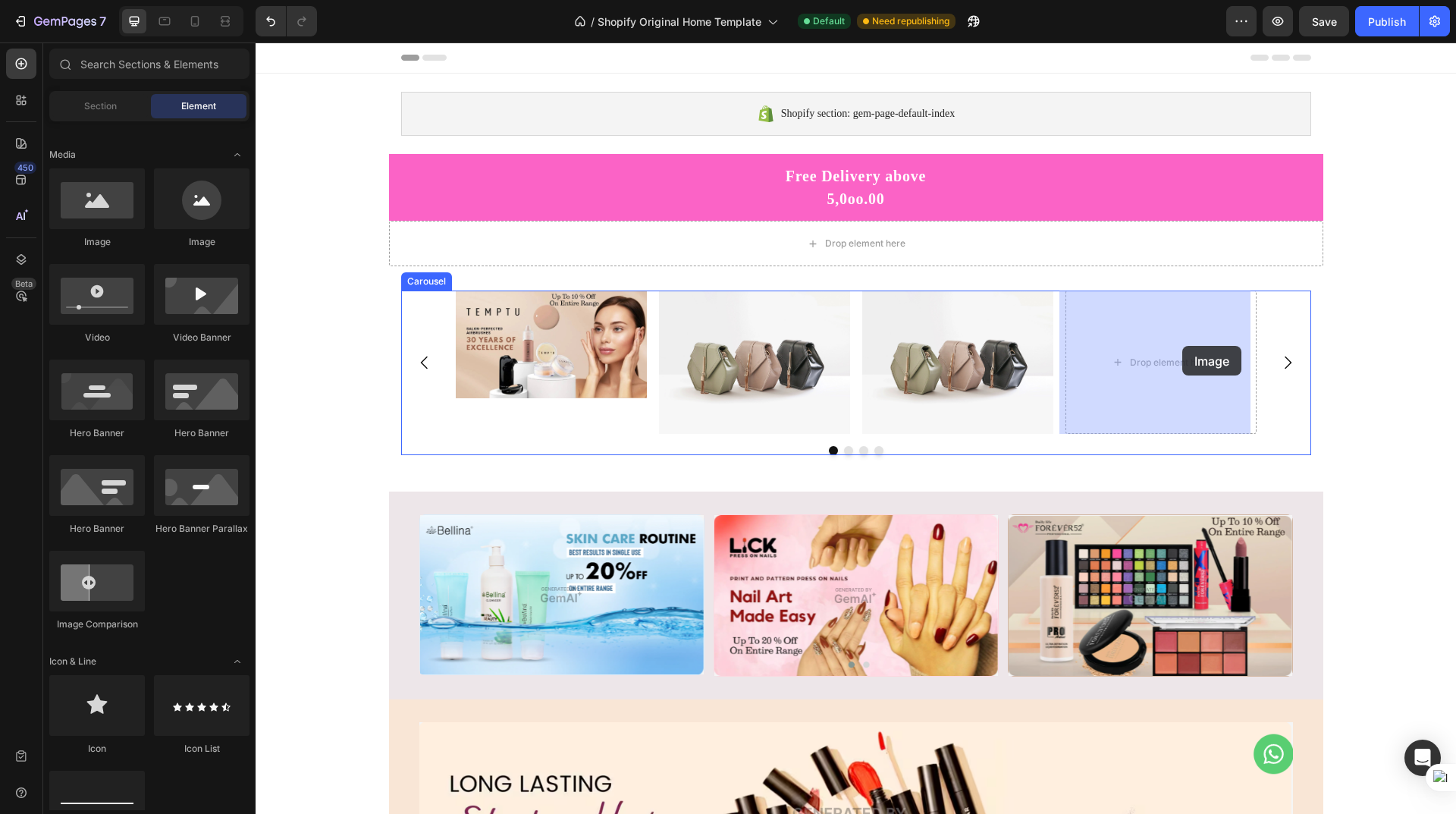
drag, startPoint x: 381, startPoint y: 280, endPoint x: 1180, endPoint y: 347, distance: 801.8
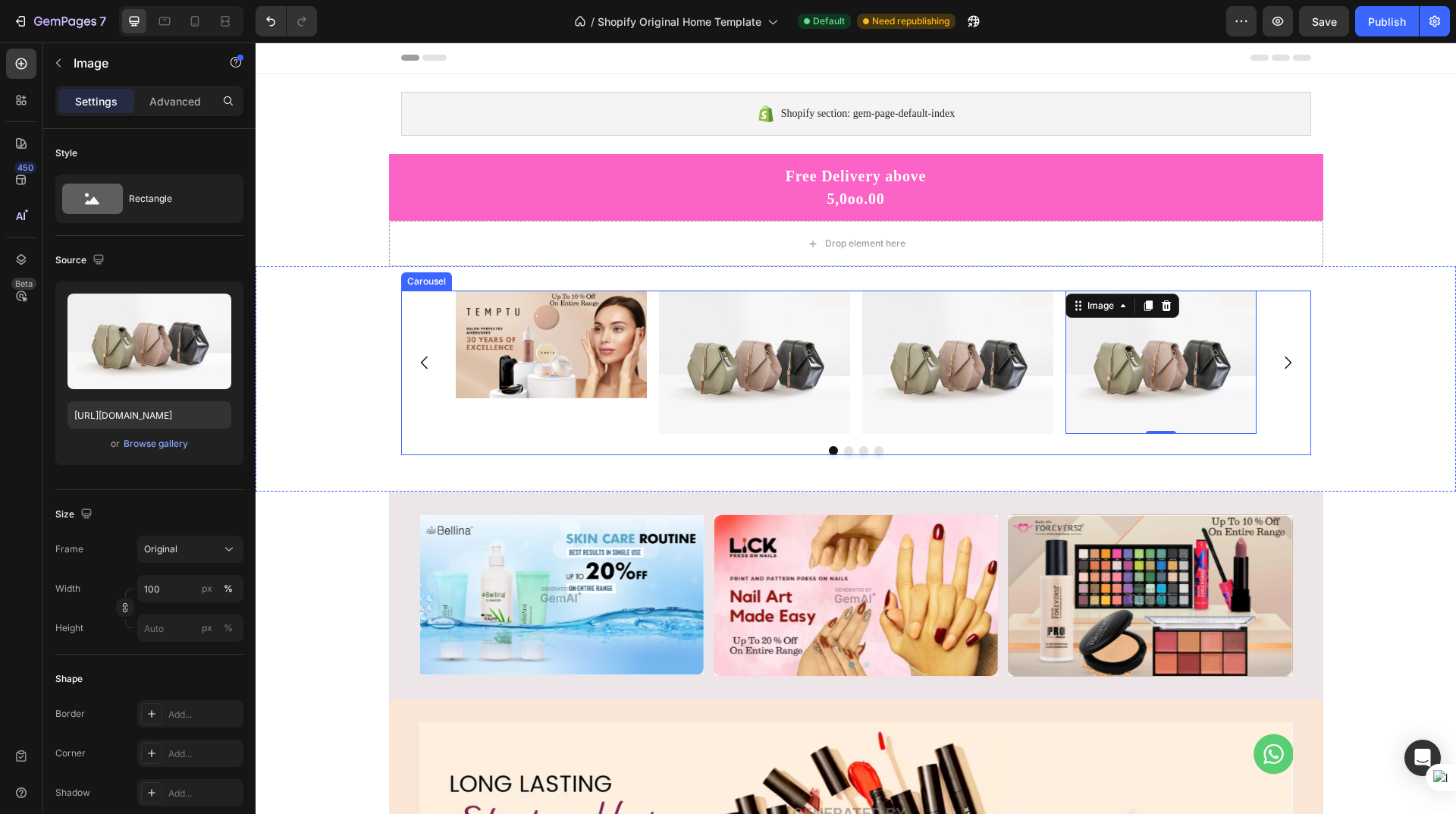
click at [1282, 366] on icon "Carousel Next Arrow" at bounding box center [1287, 362] width 18 height 18
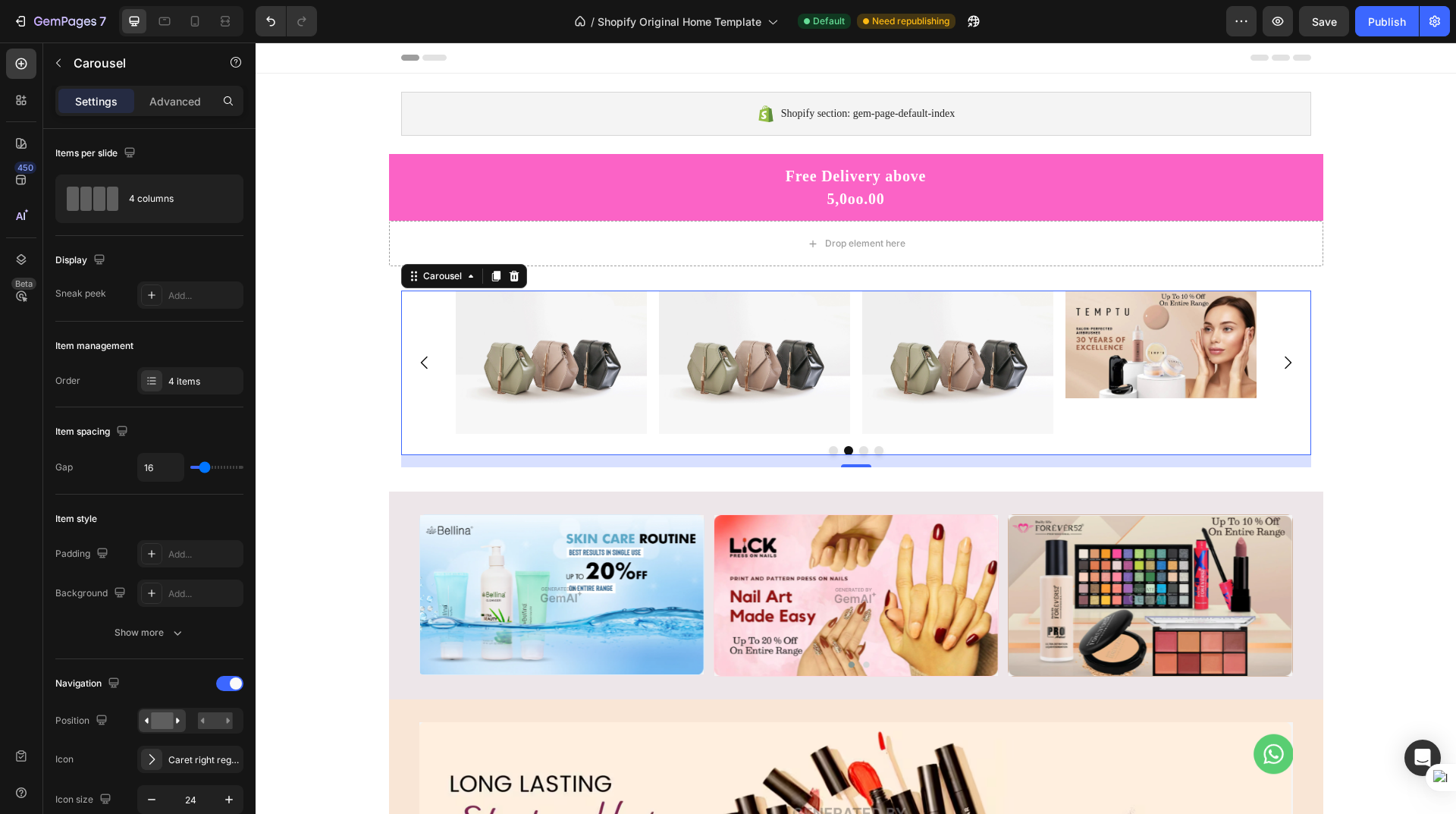
click at [415, 361] on icon "Carousel Back Arrow" at bounding box center [424, 362] width 18 height 18
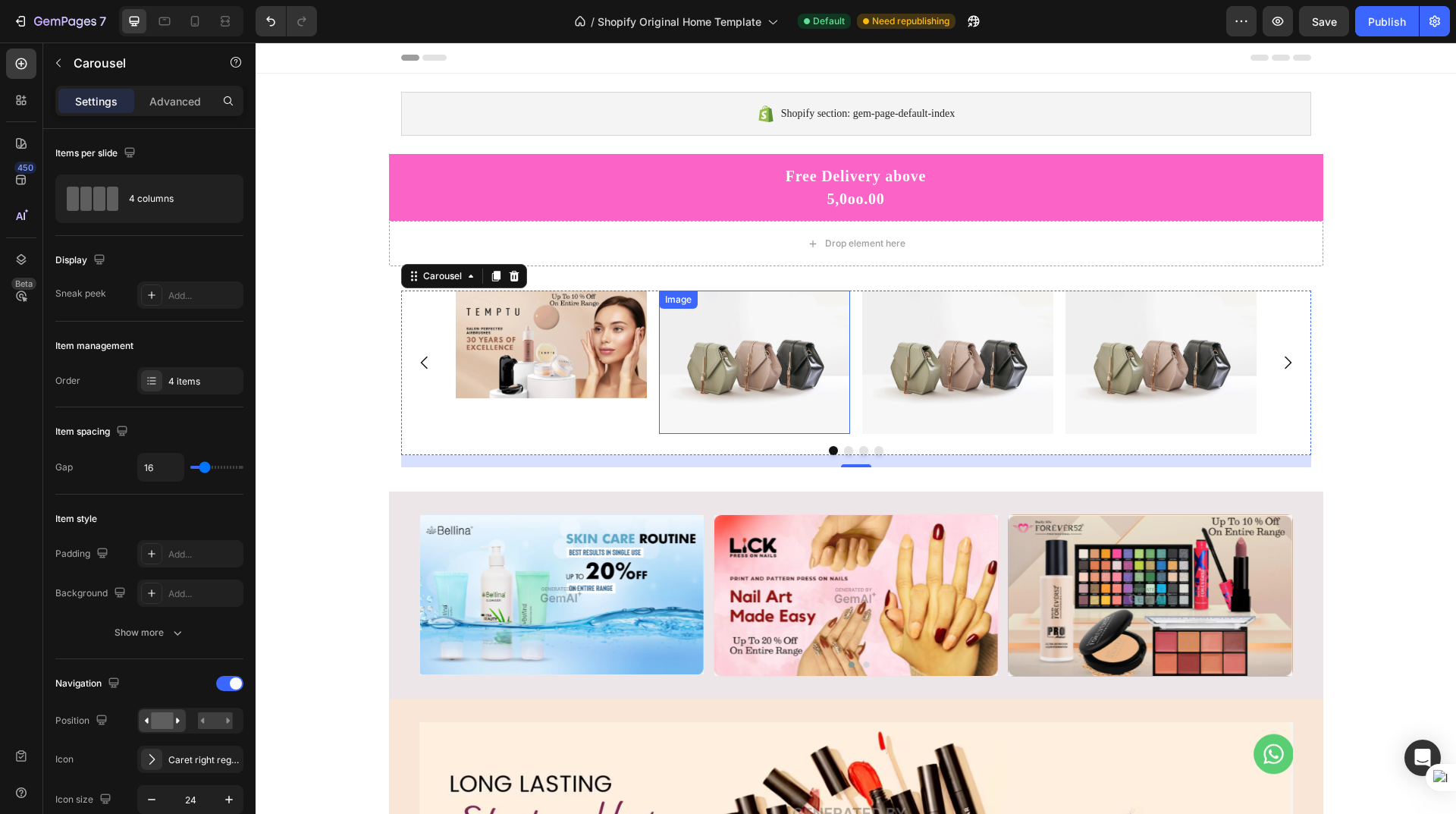
click at [737, 356] on img at bounding box center [754, 362] width 191 height 144
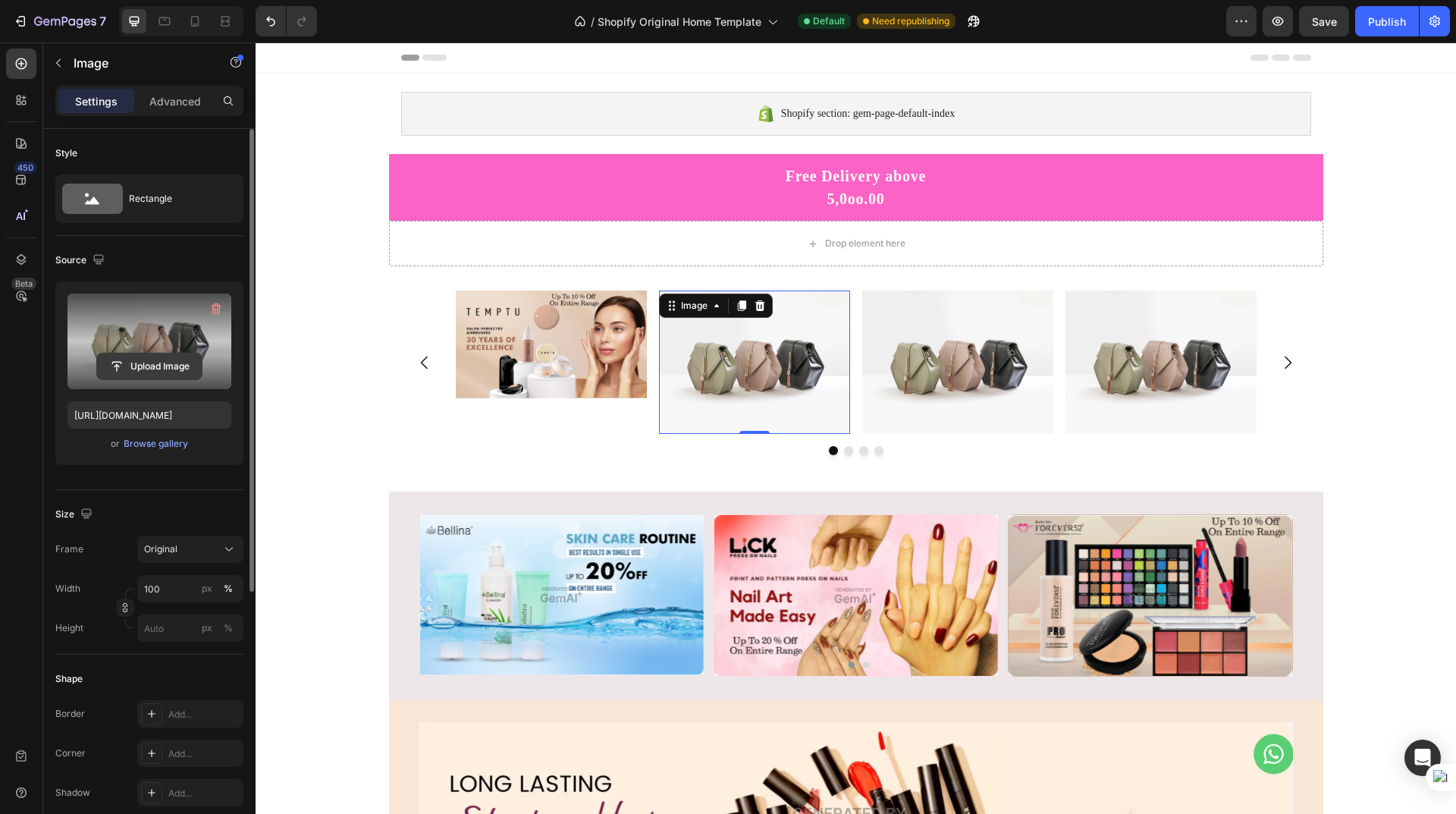
click at [144, 368] on input "file" at bounding box center [149, 366] width 104 height 26
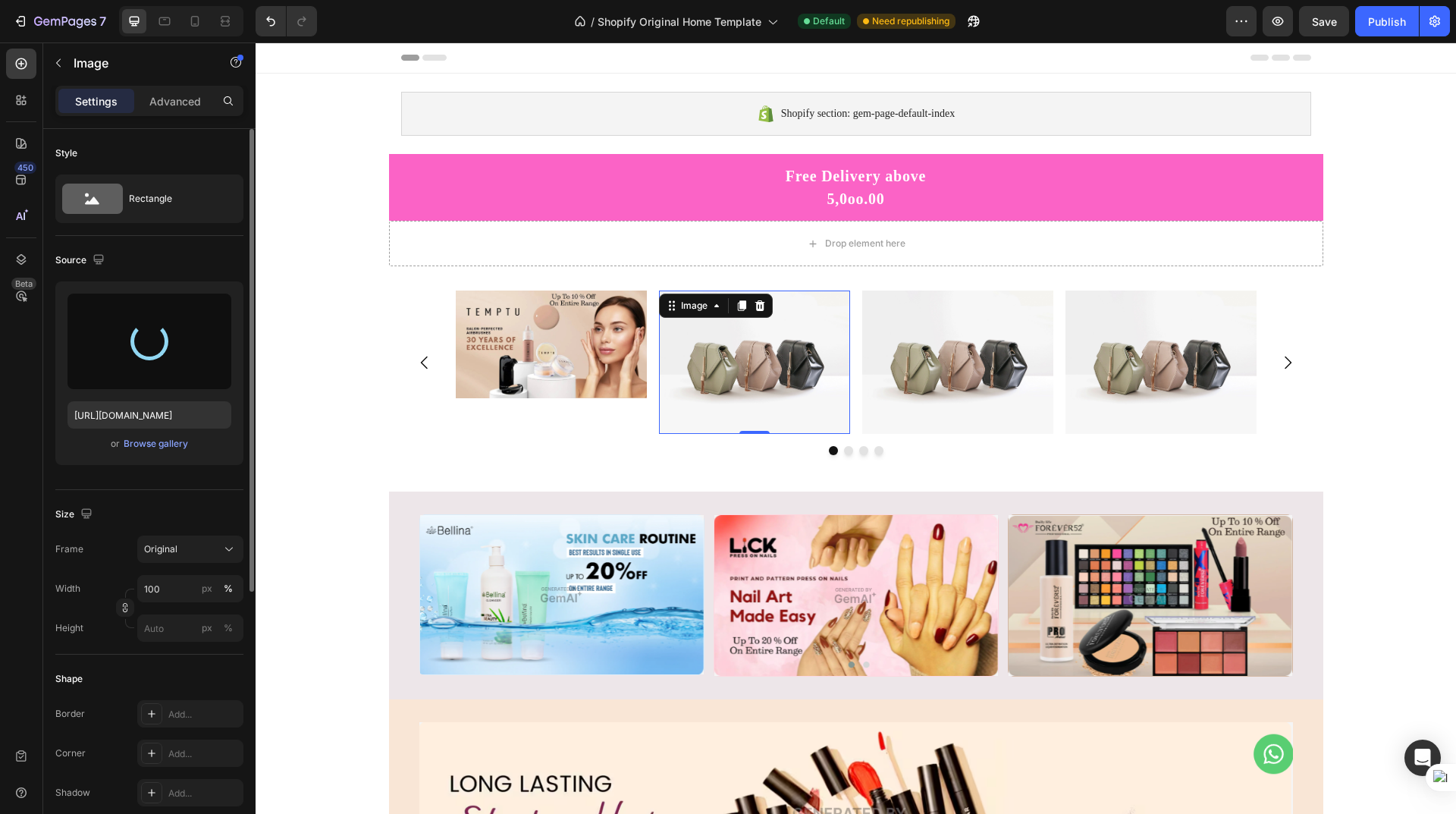
type input "https://cdn.shopify.com/s/files/1/0625/1302/0991/files/gempages_581492153599918…"
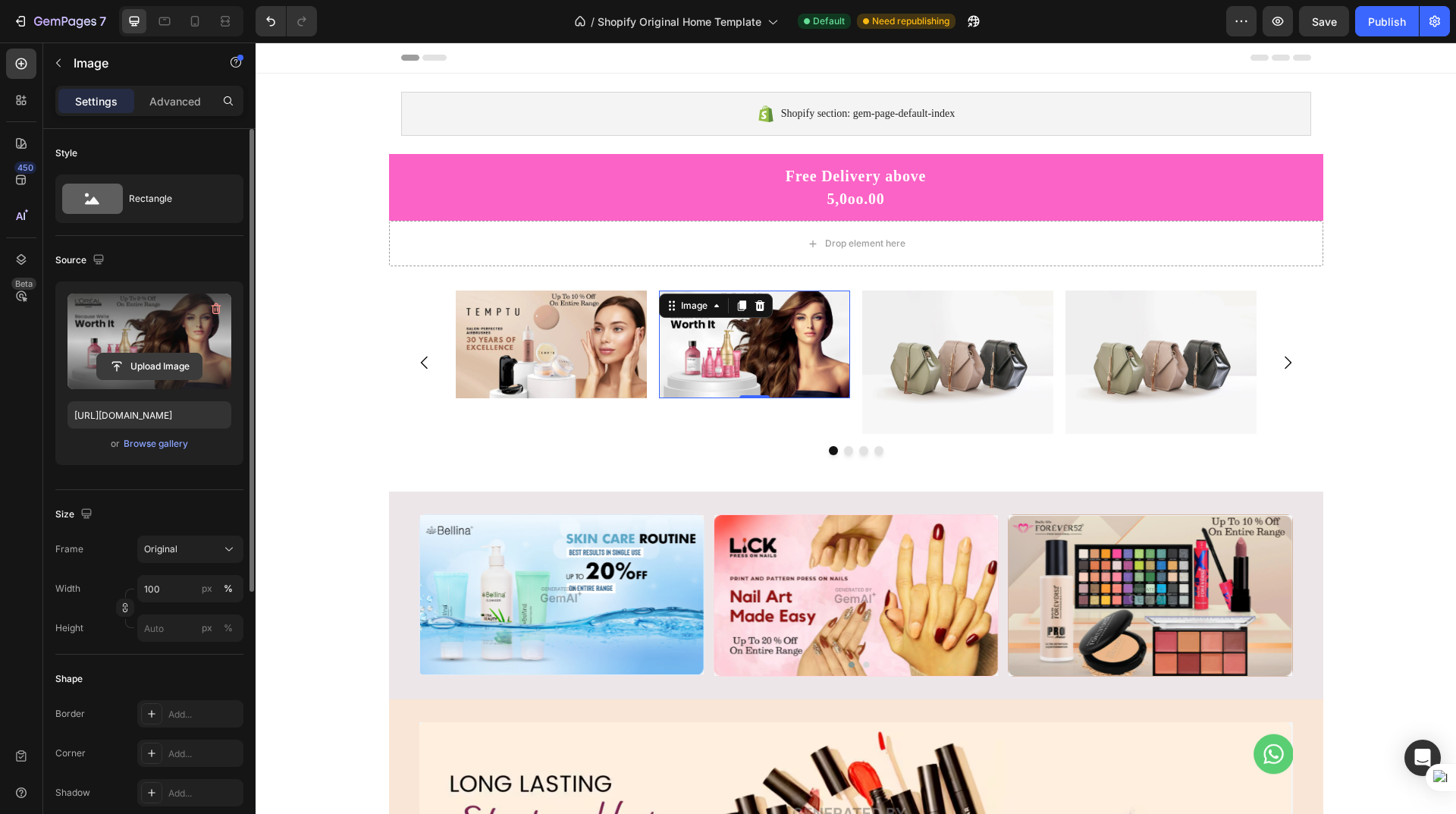
click at [152, 365] on input "file" at bounding box center [149, 366] width 104 height 26
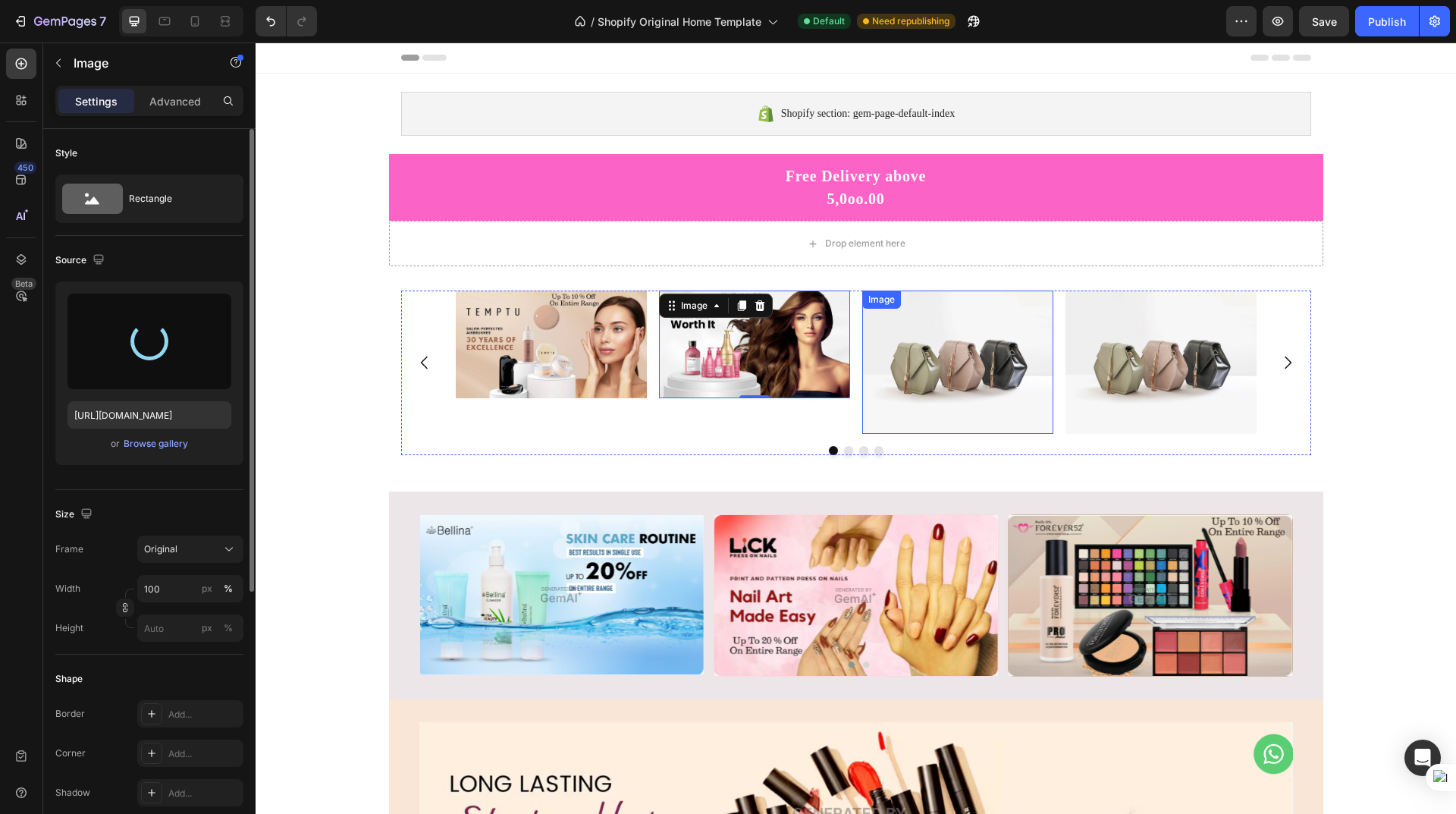
click at [934, 338] on img at bounding box center [957, 362] width 191 height 144
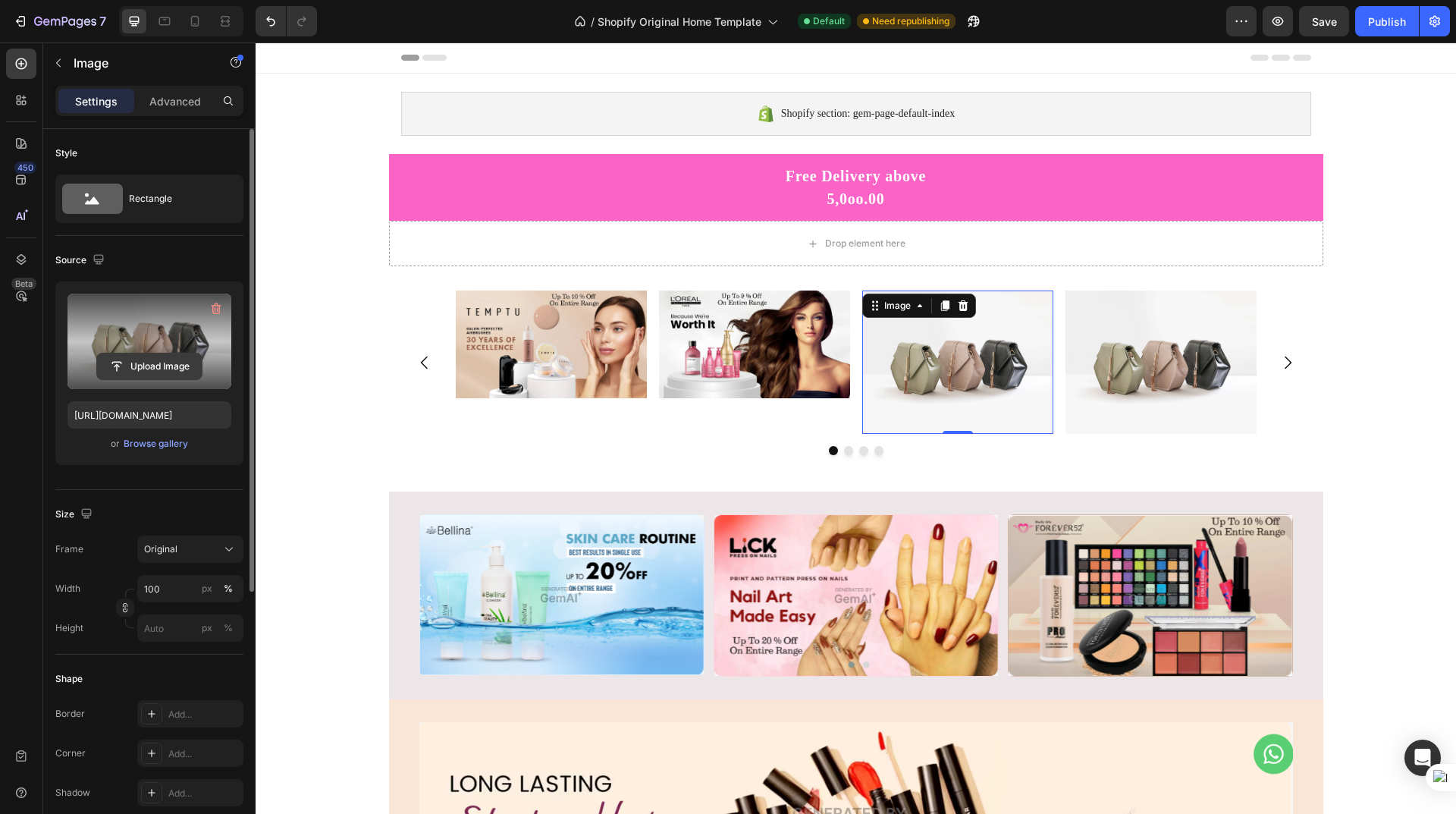
click at [150, 363] on input "file" at bounding box center [149, 366] width 104 height 26
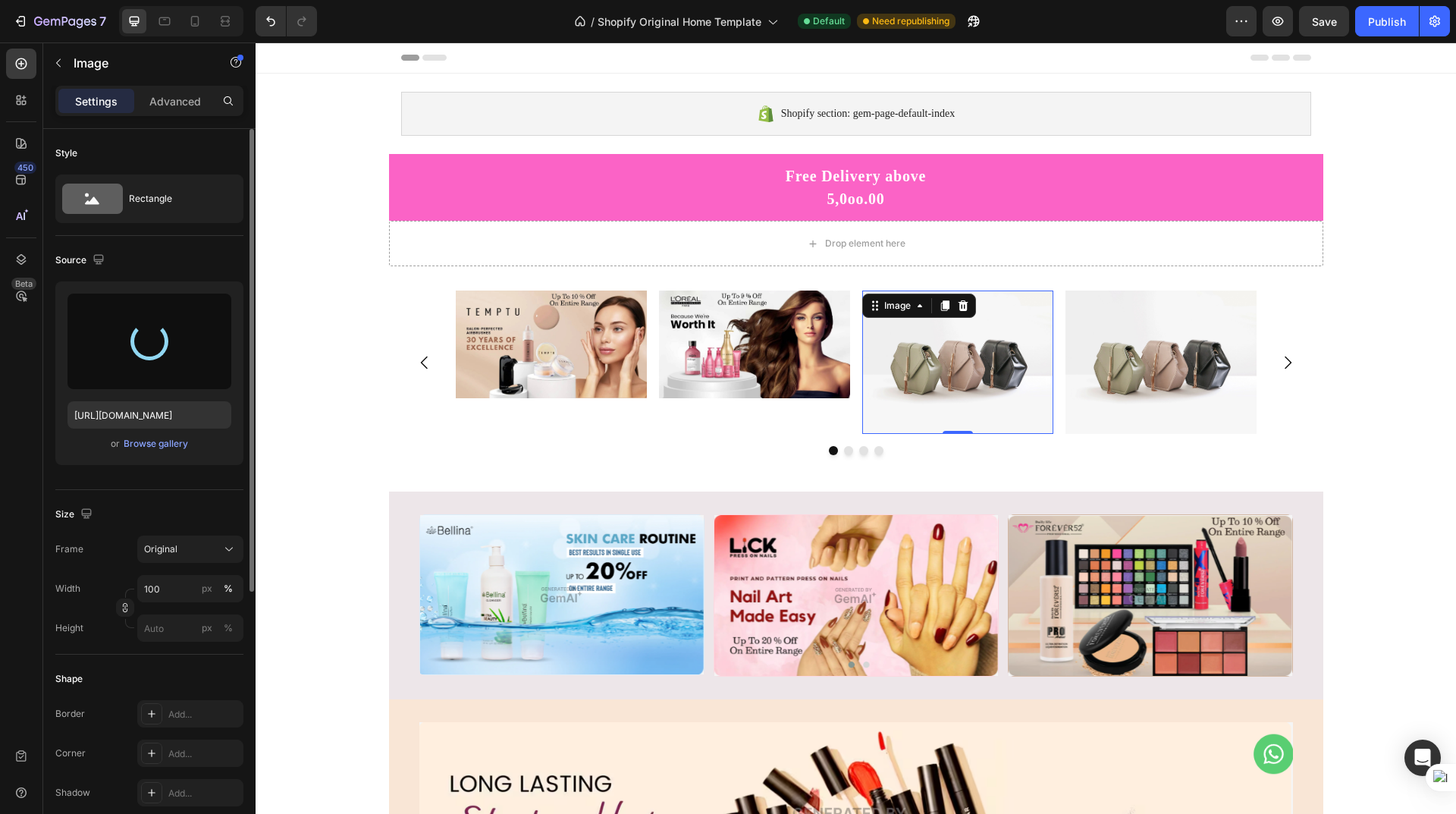
type input "https://cdn.shopify.com/s/files/1/0625/1302/0991/files/gempages_581492153599918…"
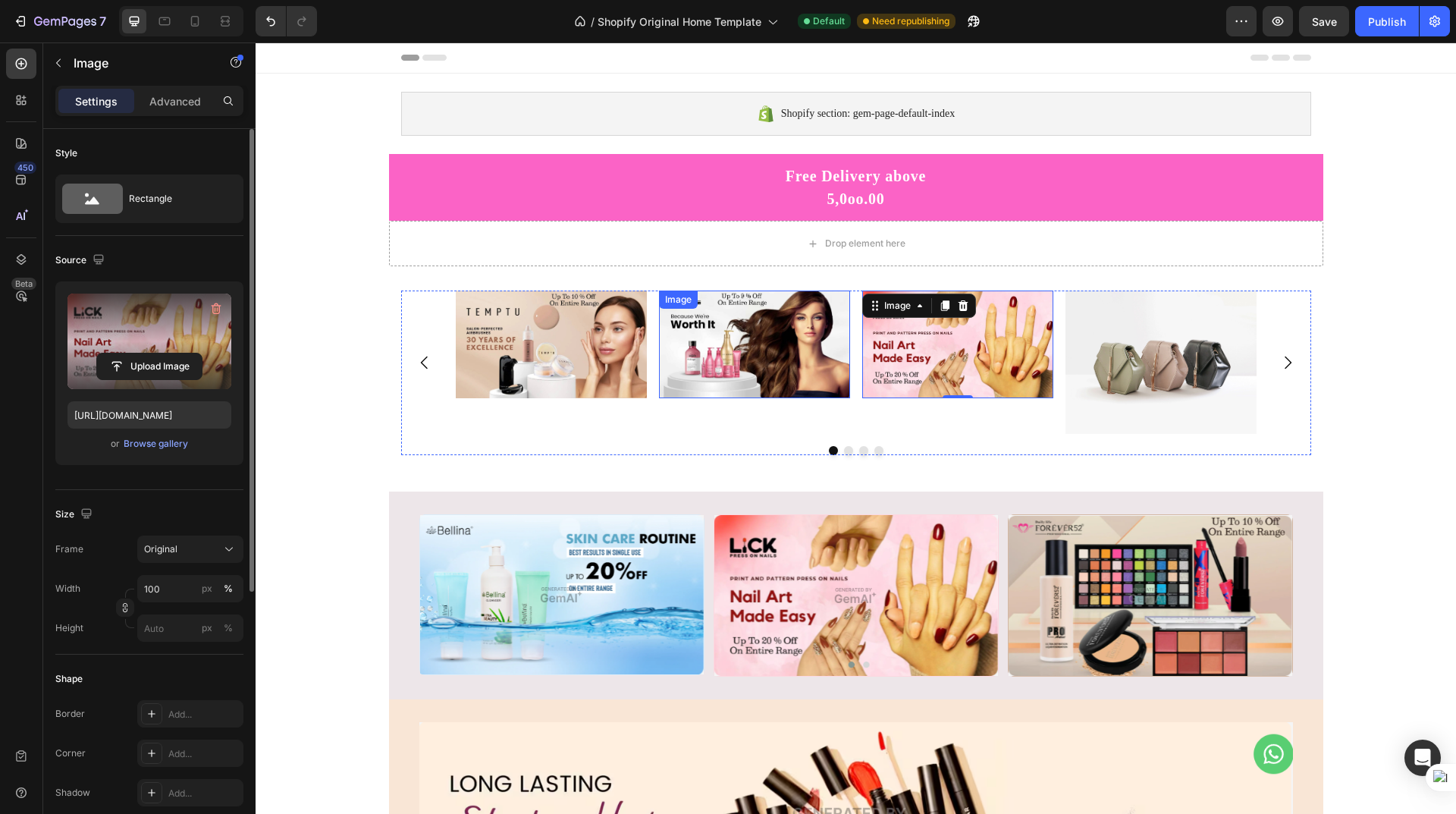
click at [762, 357] on img at bounding box center [754, 344] width 191 height 108
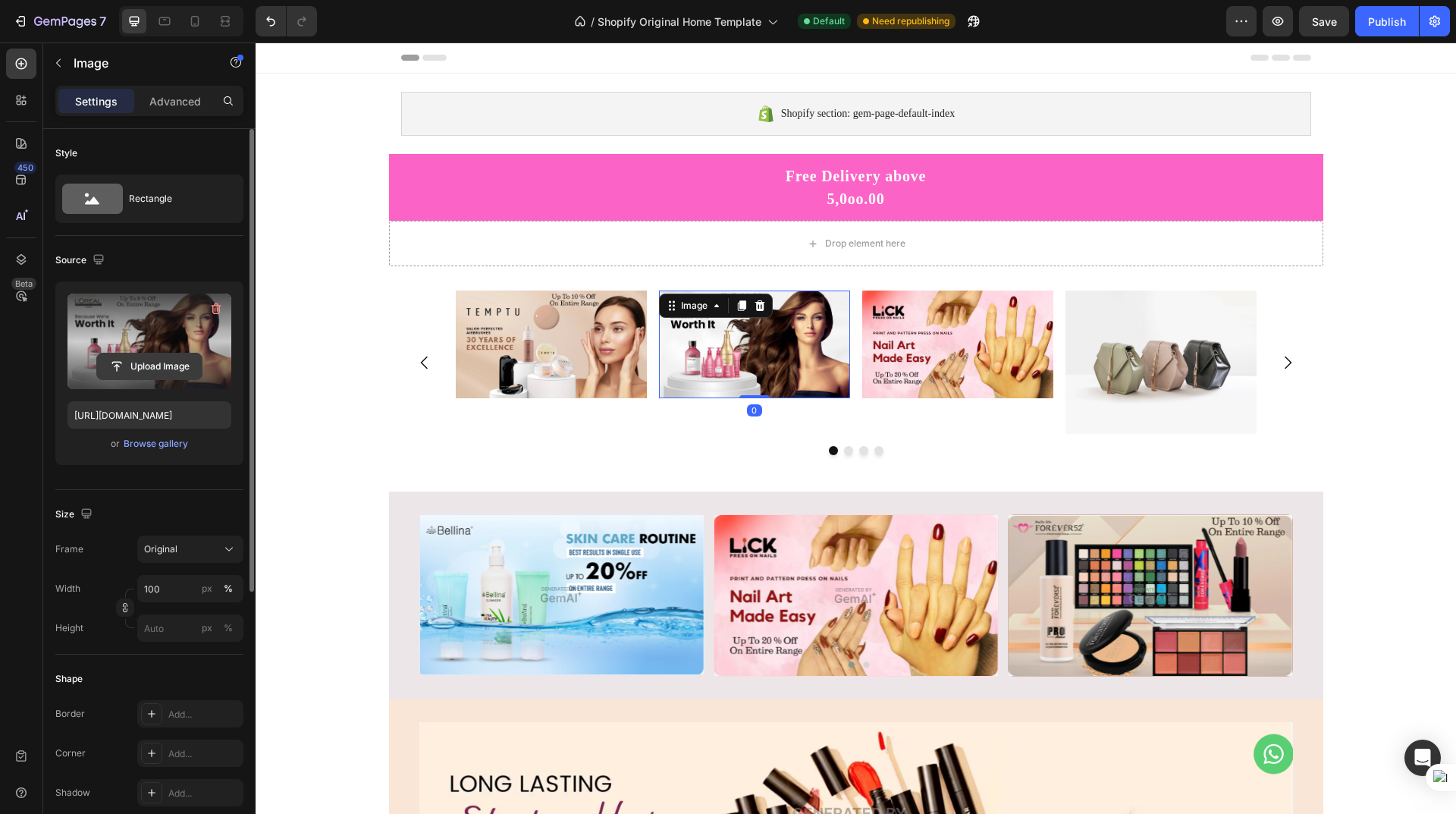
click at [144, 367] on input "file" at bounding box center [149, 366] width 104 height 26
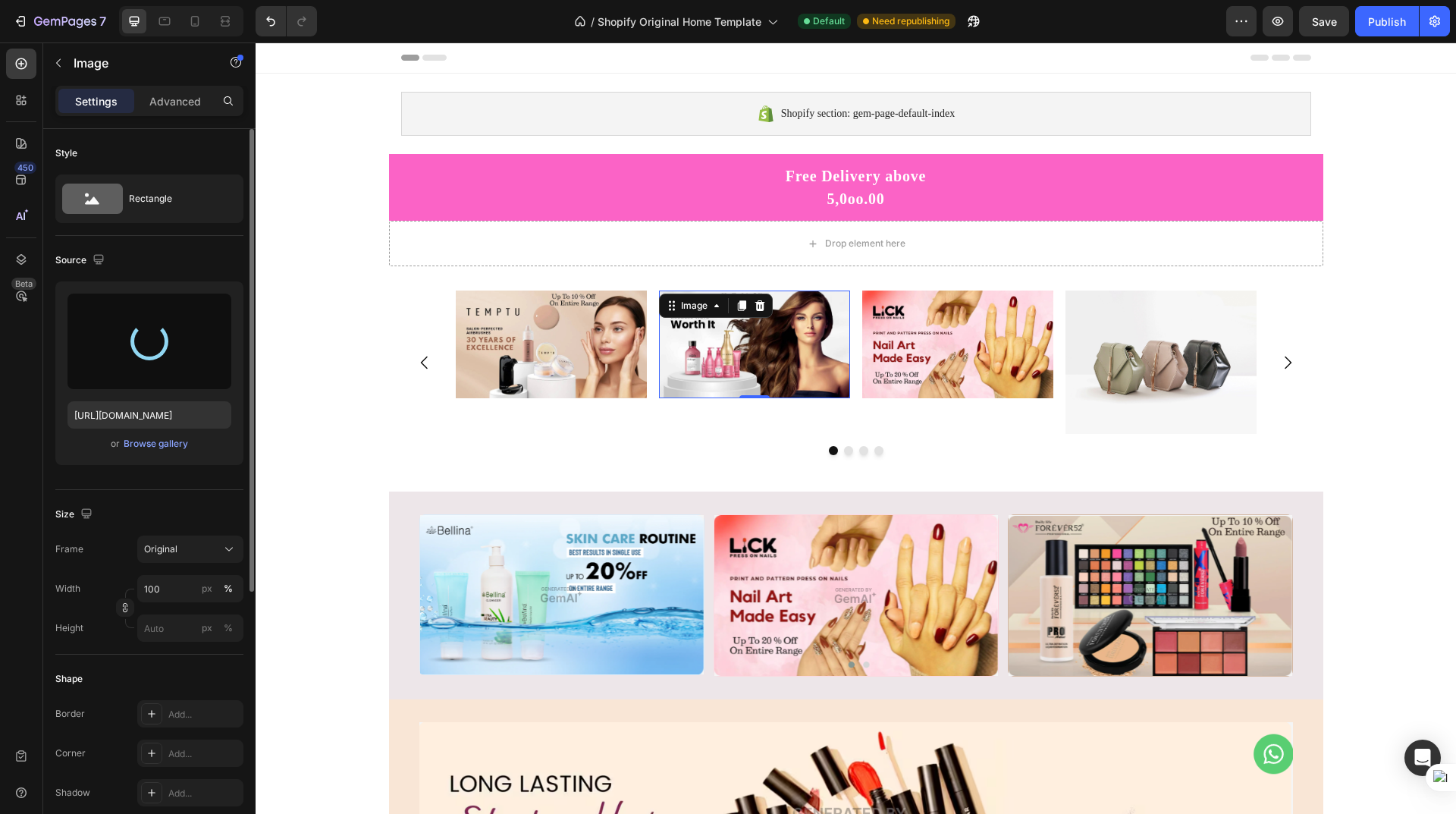
type input "https://cdn.shopify.com/s/files/1/0625/1302/0991/files/gempages_581492153599918…"
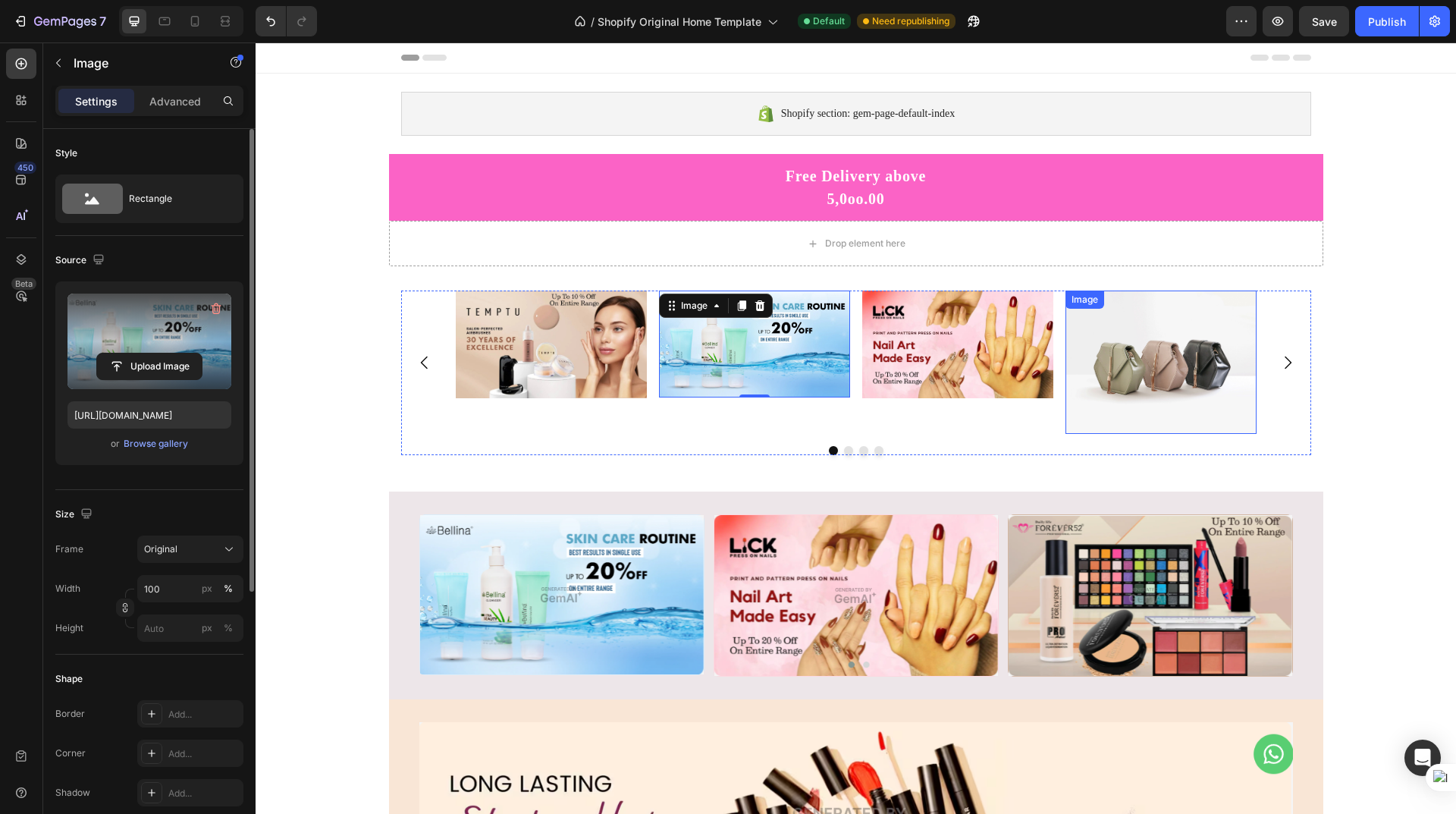
click at [1196, 355] on img at bounding box center [1161, 362] width 191 height 144
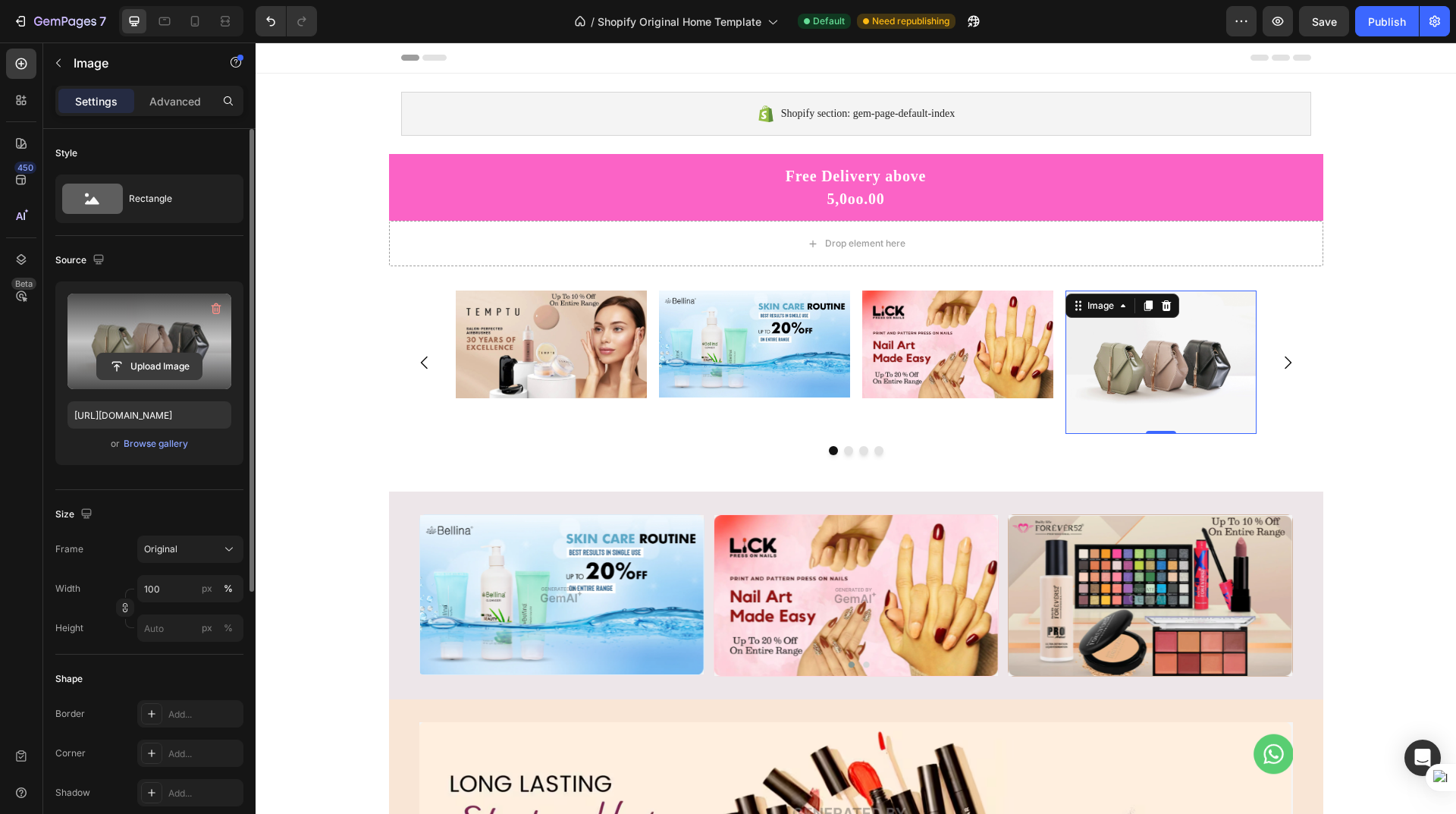
click at [140, 359] on input "file" at bounding box center [149, 366] width 104 height 26
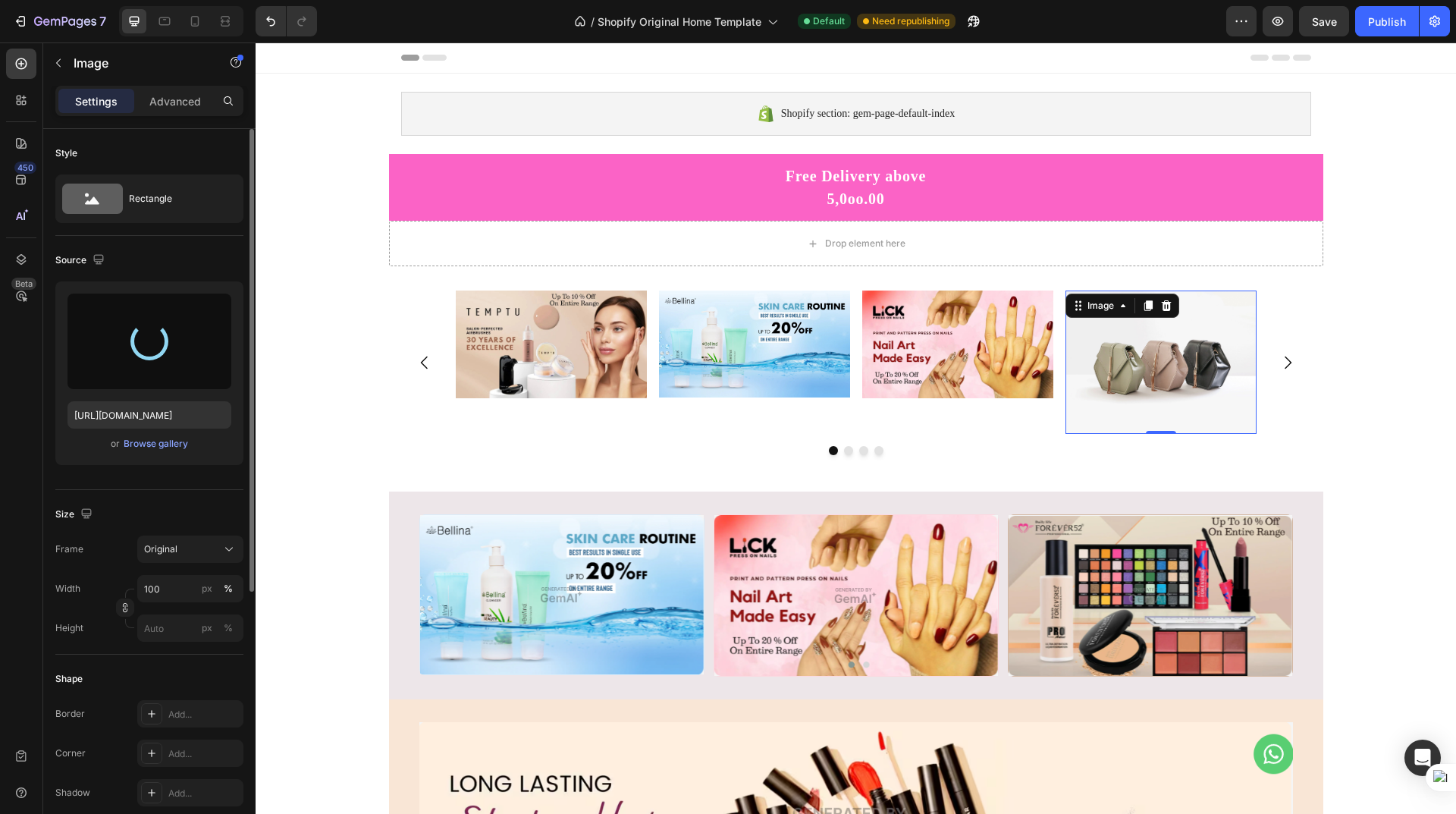
type input "https://cdn.shopify.com/s/files/1/0625/1302/0991/files/gempages_581492153599918…"
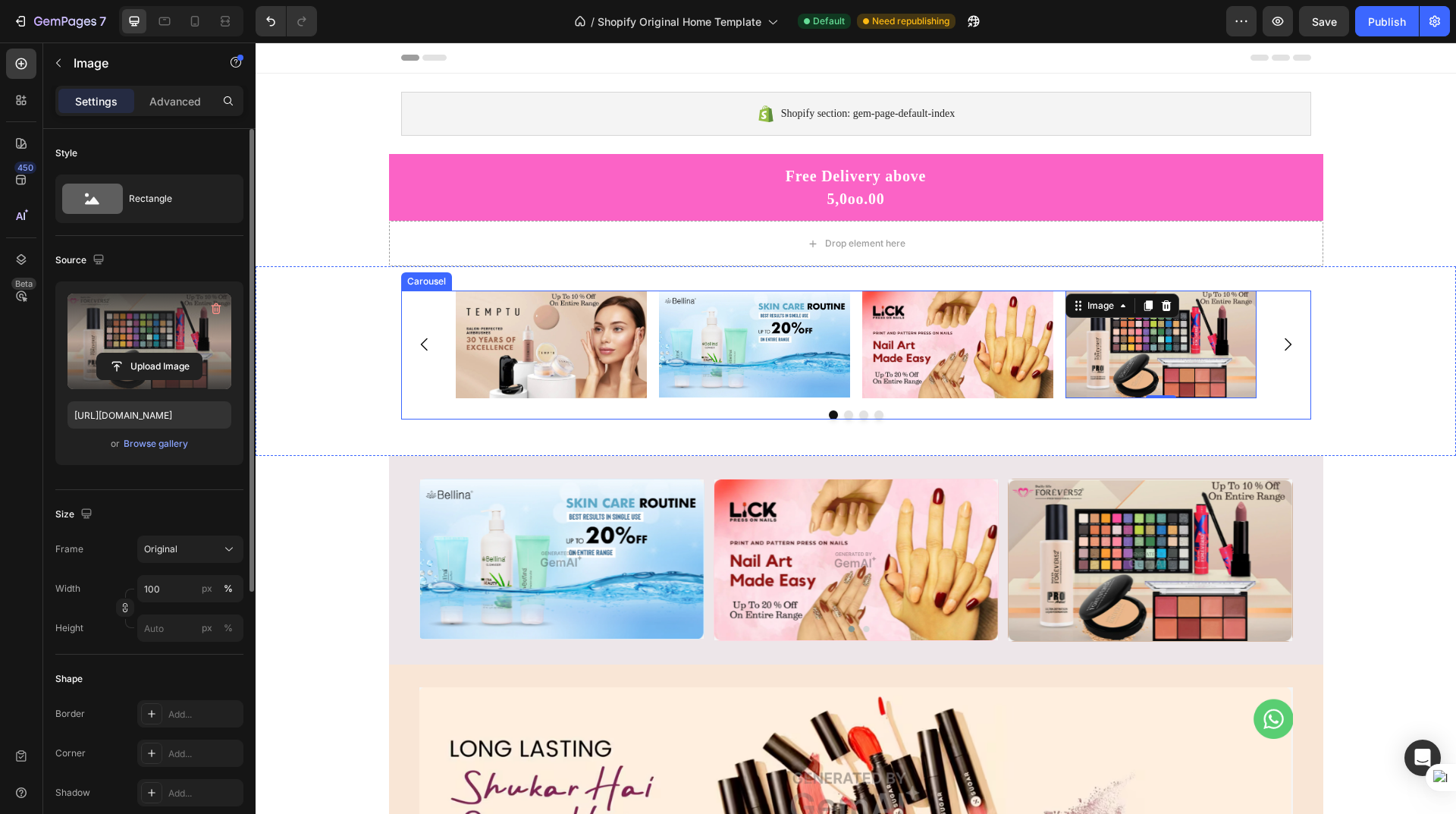
click at [1283, 344] on icon "Carousel Next Arrow" at bounding box center [1287, 344] width 18 height 18
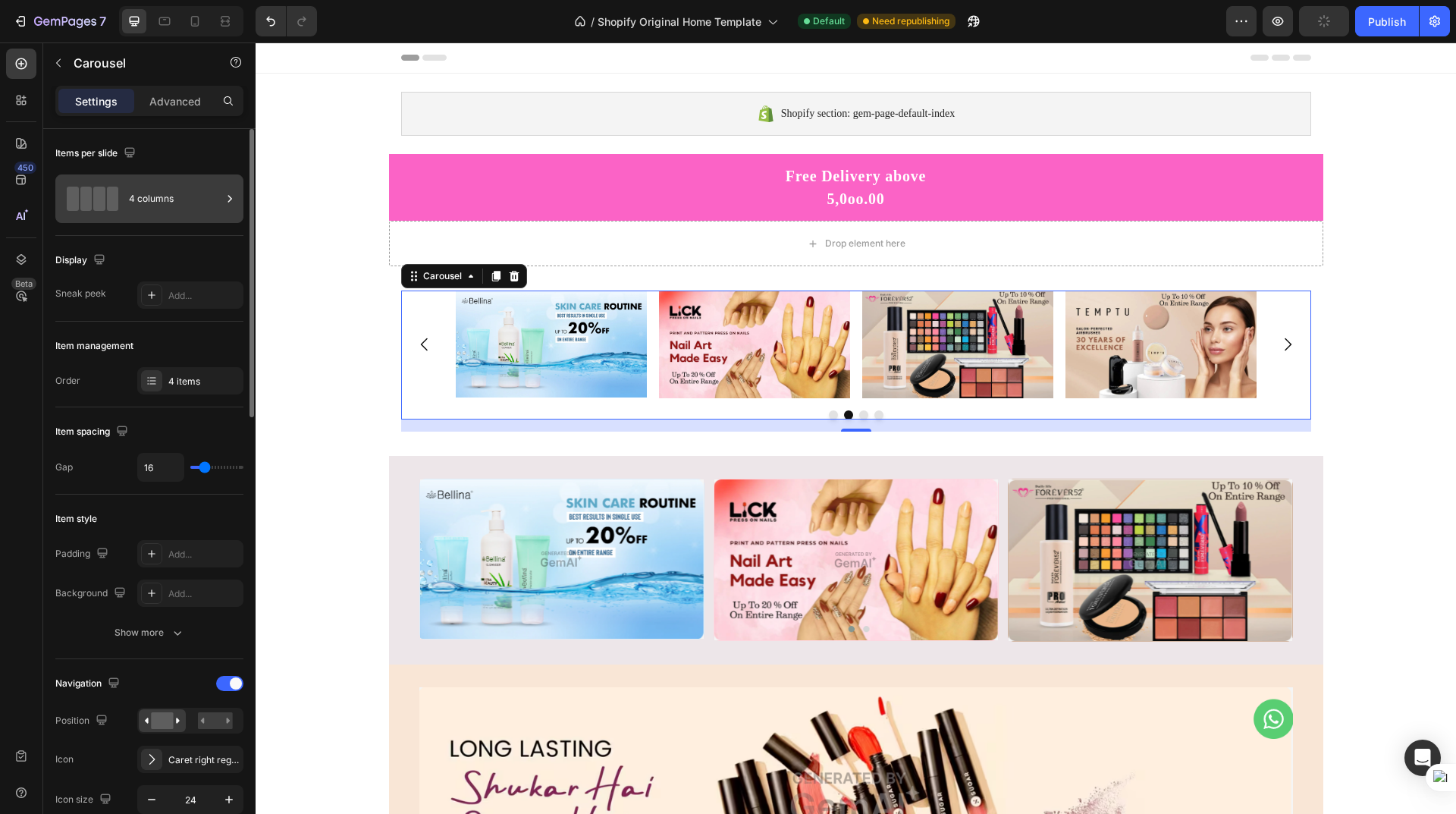
click at [231, 197] on icon at bounding box center [230, 198] width 4 height 7
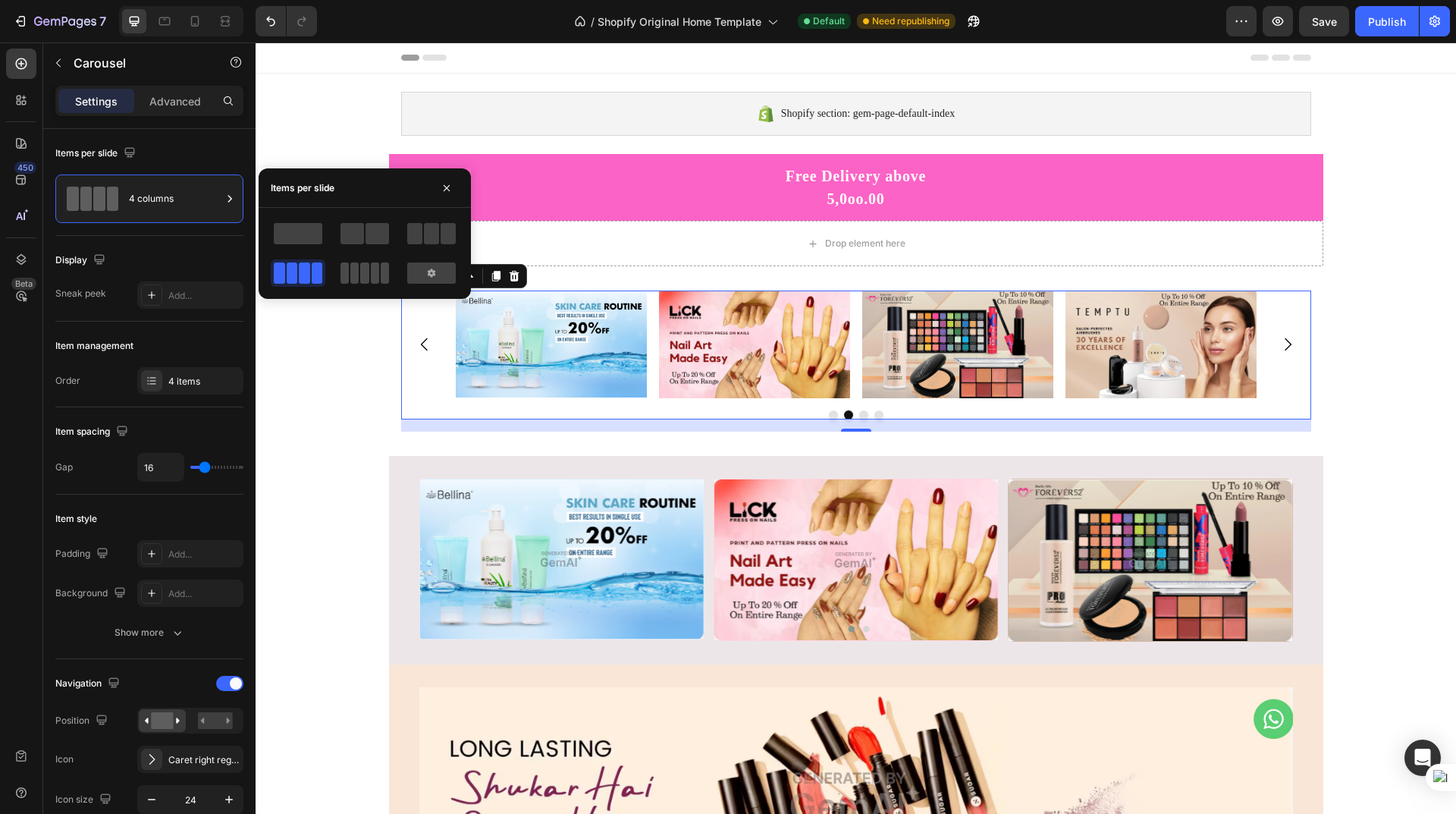
click at [381, 280] on span at bounding box center [385, 273] width 9 height 21
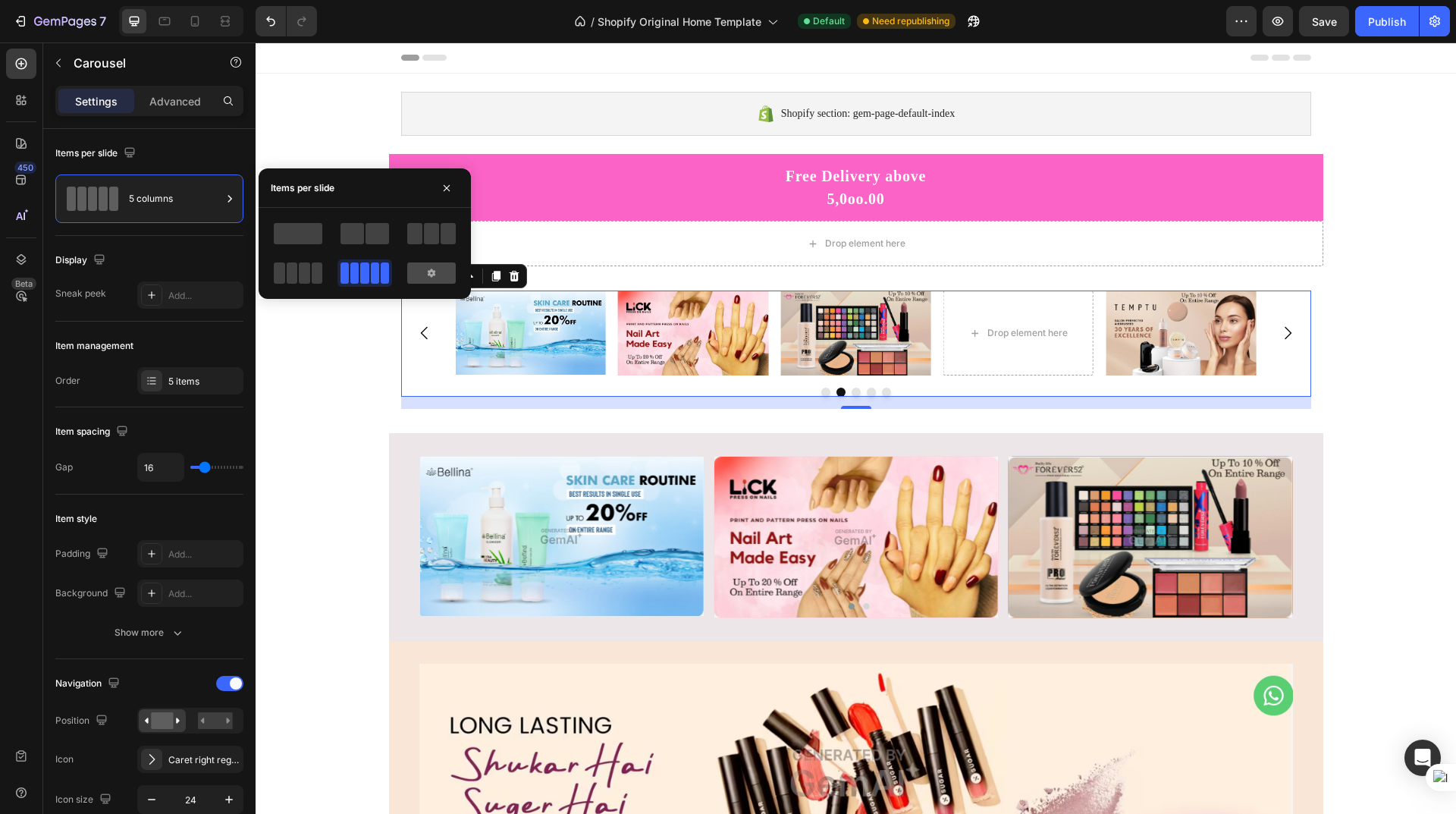
click at [434, 273] on icon at bounding box center [432, 273] width 8 height 9
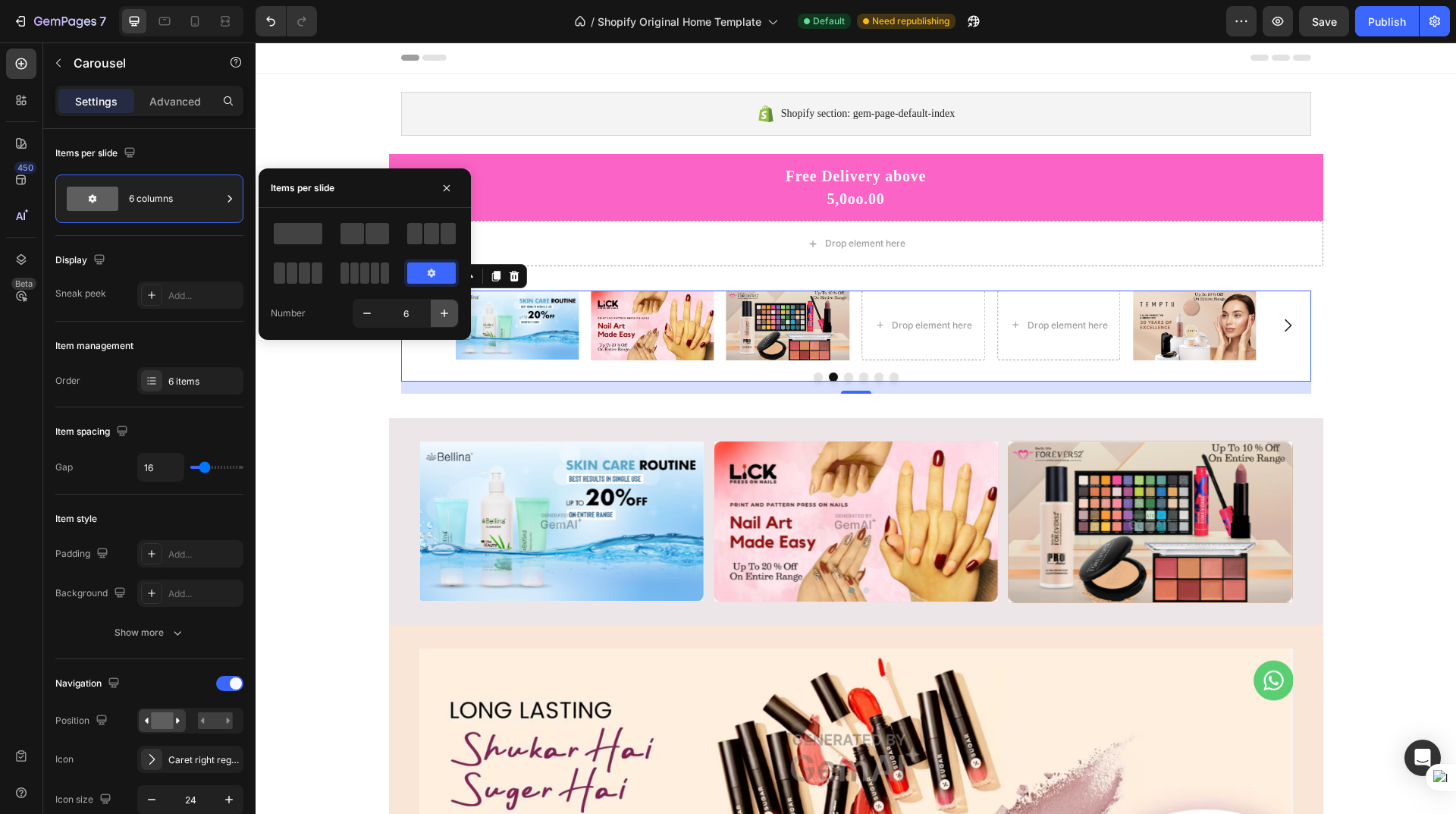
click at [444, 313] on icon "button" at bounding box center [444, 313] width 15 height 15
type input "7"
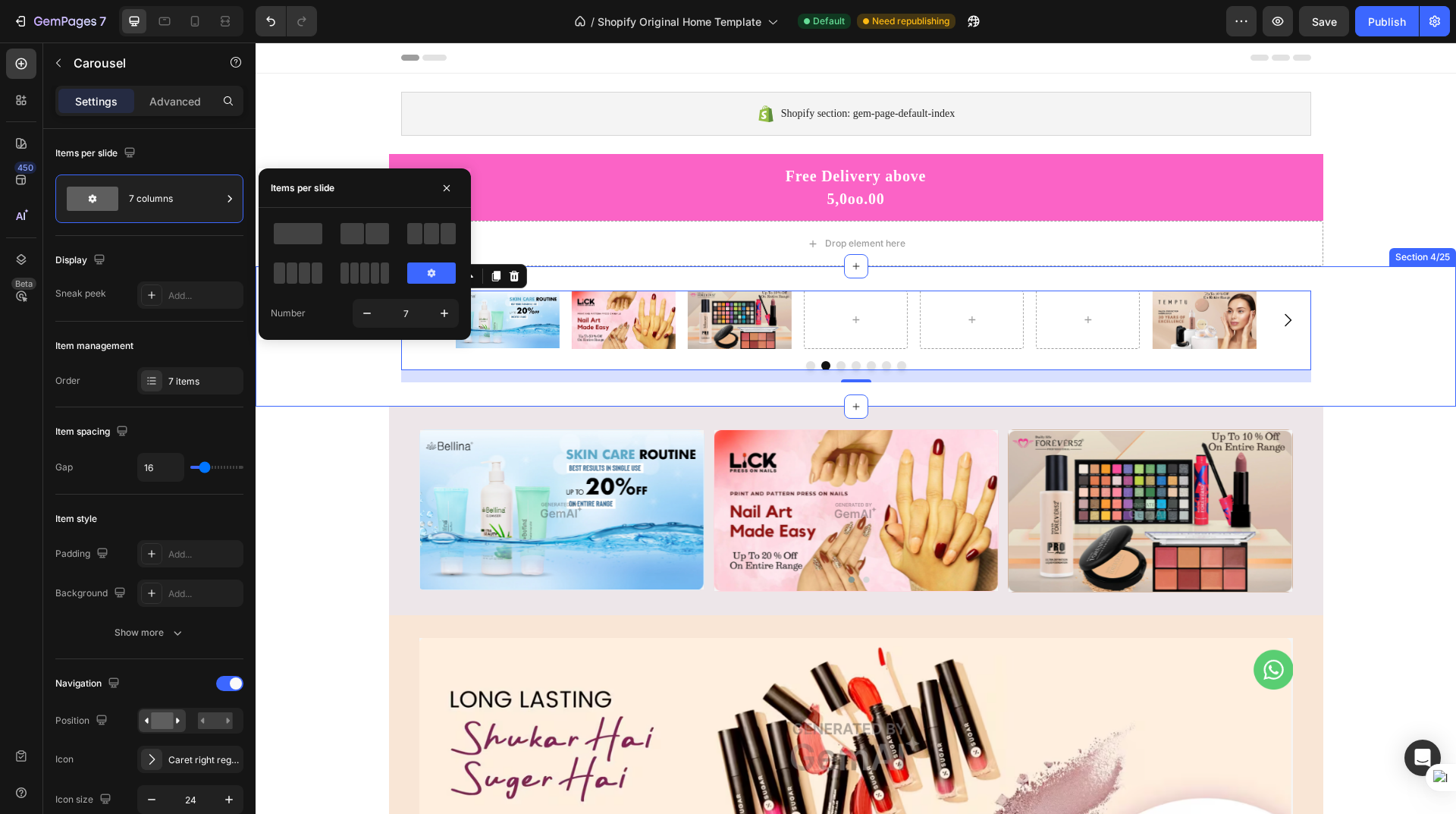
click at [327, 374] on div "Image Image Image Image Carousel 16" at bounding box center [855, 336] width 1201 height 92
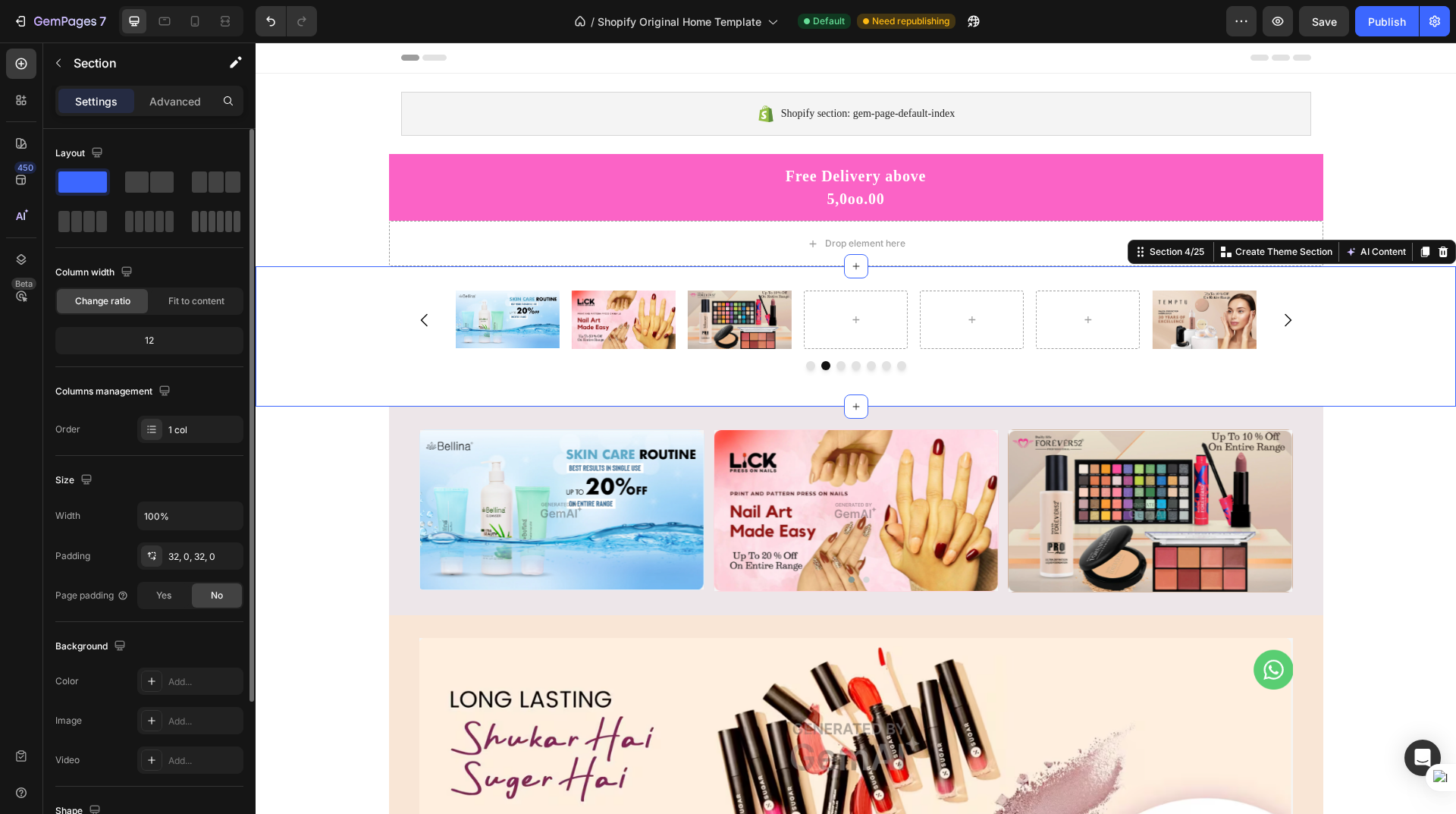
click at [222, 222] on span at bounding box center [220, 221] width 7 height 21
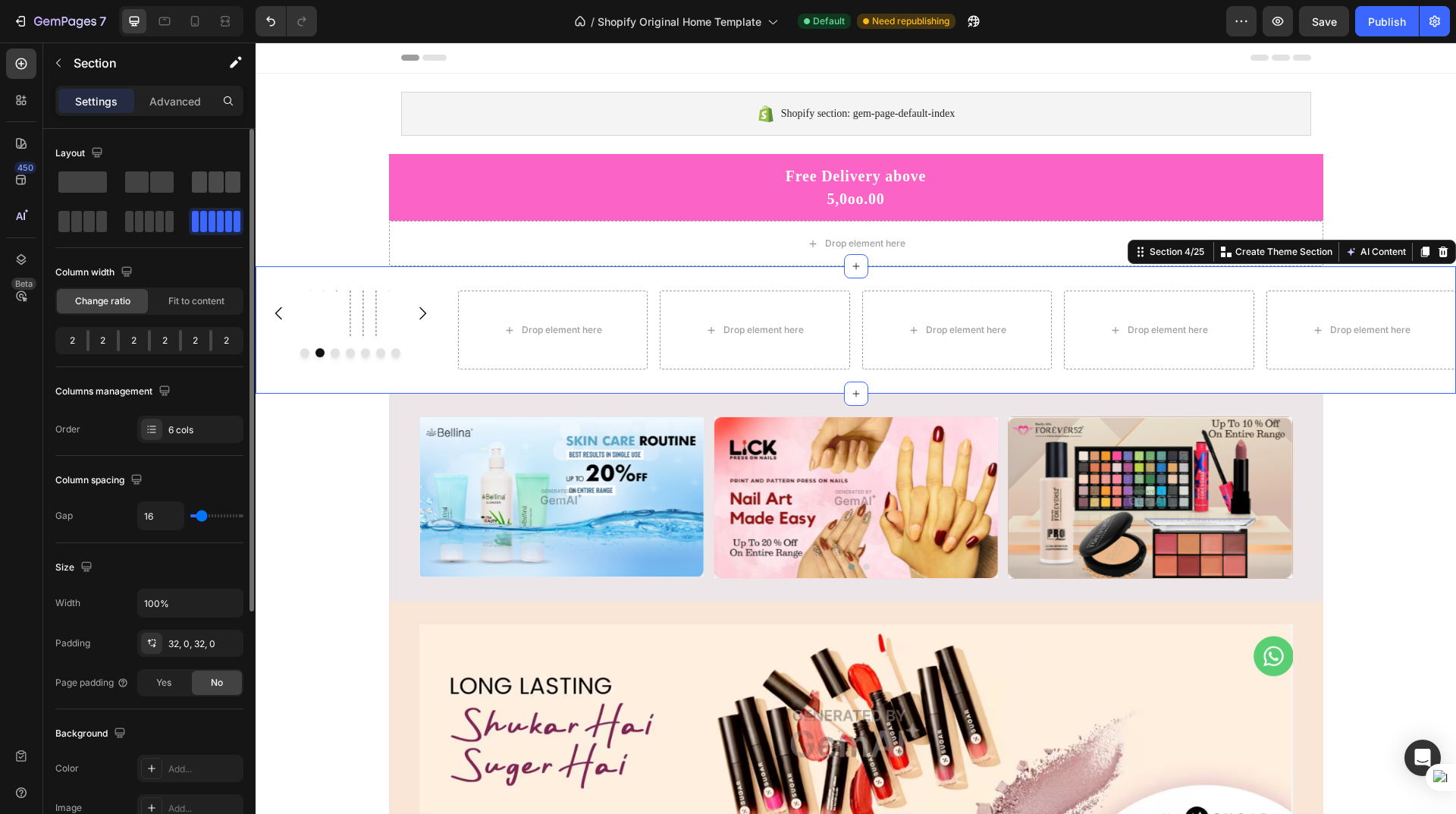
click at [217, 185] on span at bounding box center [216, 182] width 15 height 21
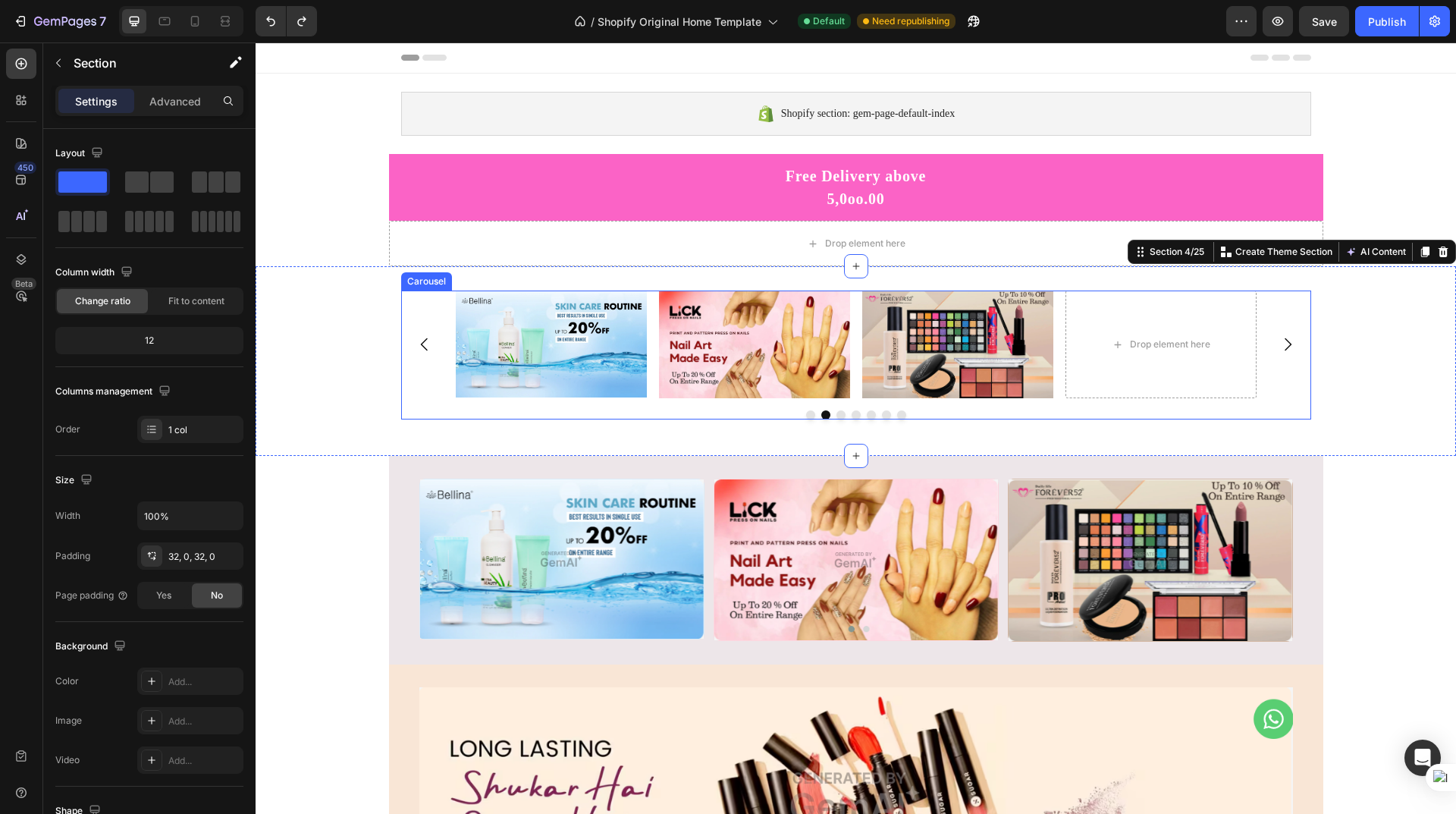
click at [418, 339] on icon "Carousel Back Arrow" at bounding box center [424, 344] width 18 height 18
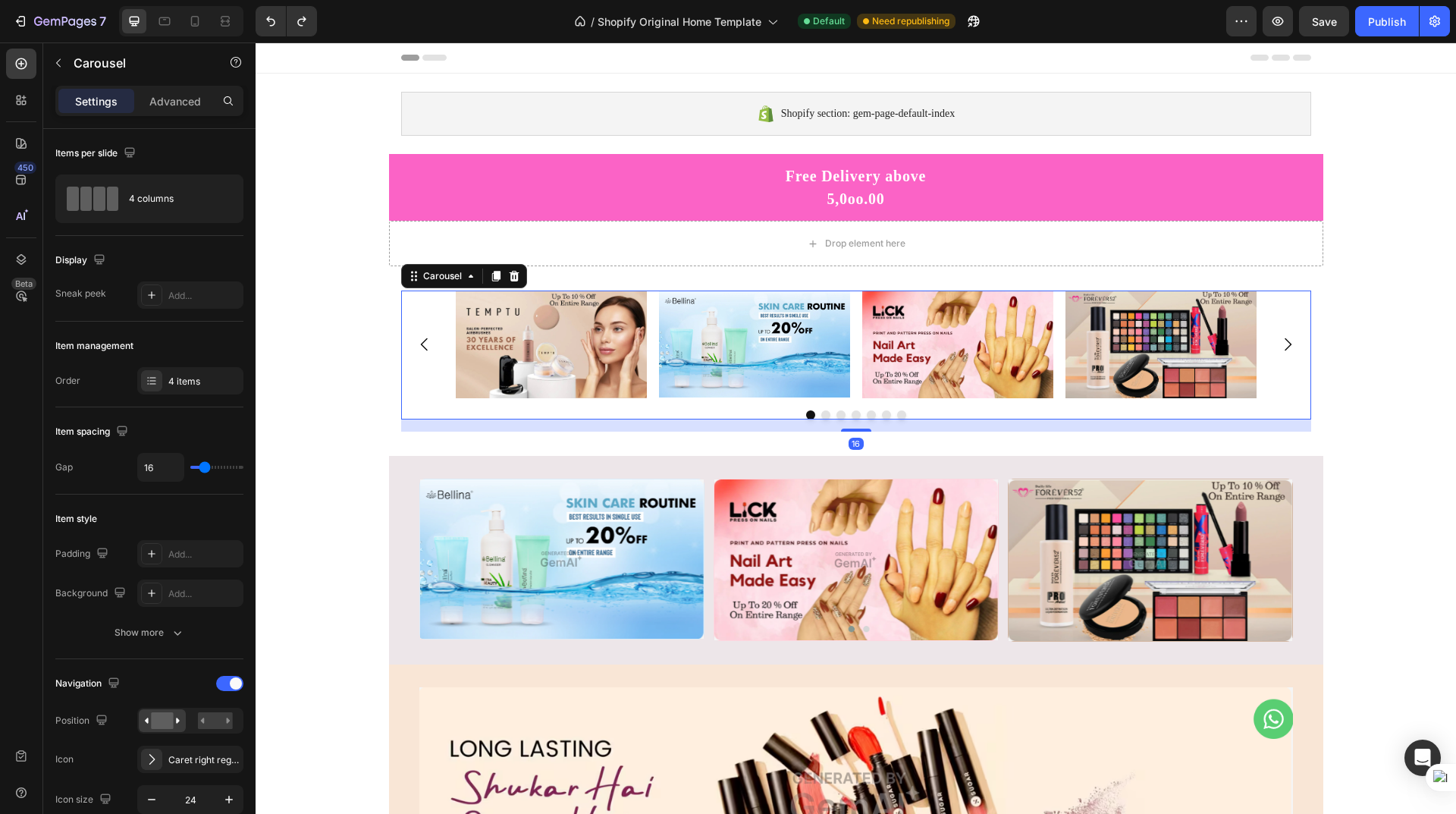
click at [418, 339] on icon "Carousel Back Arrow" at bounding box center [424, 344] width 18 height 18
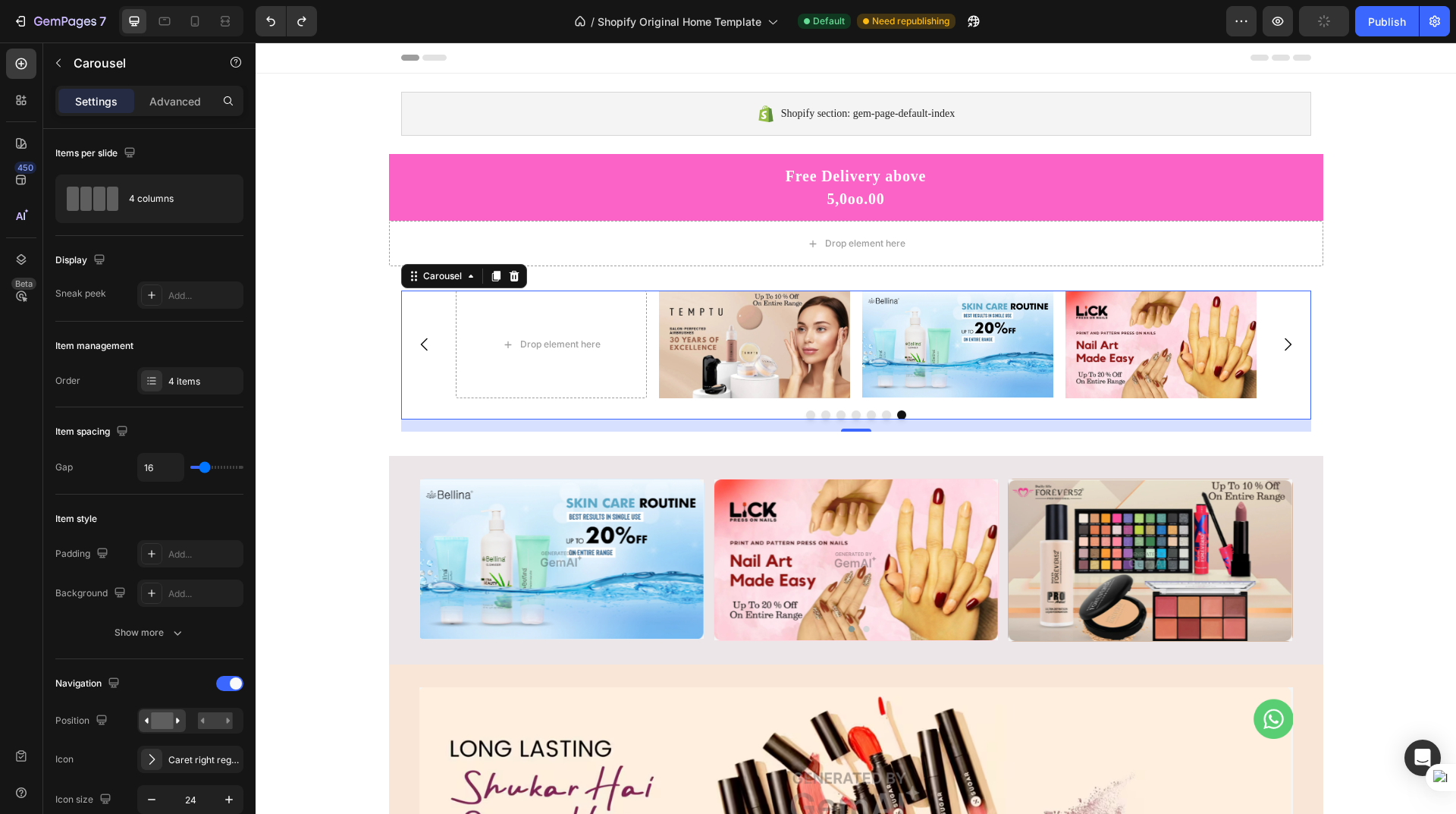
click at [1286, 343] on icon "Carousel Next Arrow" at bounding box center [1287, 344] width 18 height 18
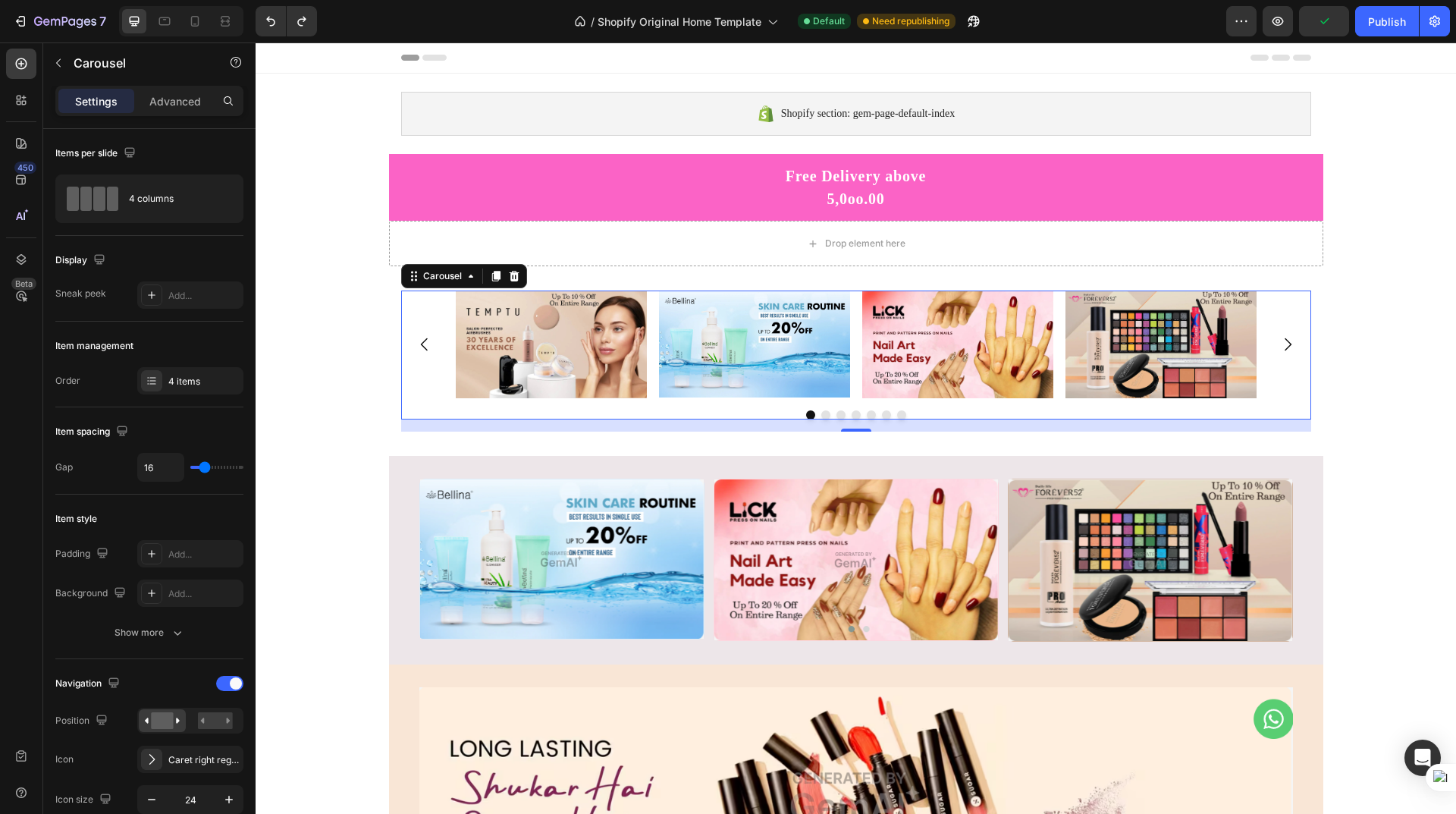
click at [1286, 343] on icon "Carousel Next Arrow" at bounding box center [1287, 344] width 18 height 18
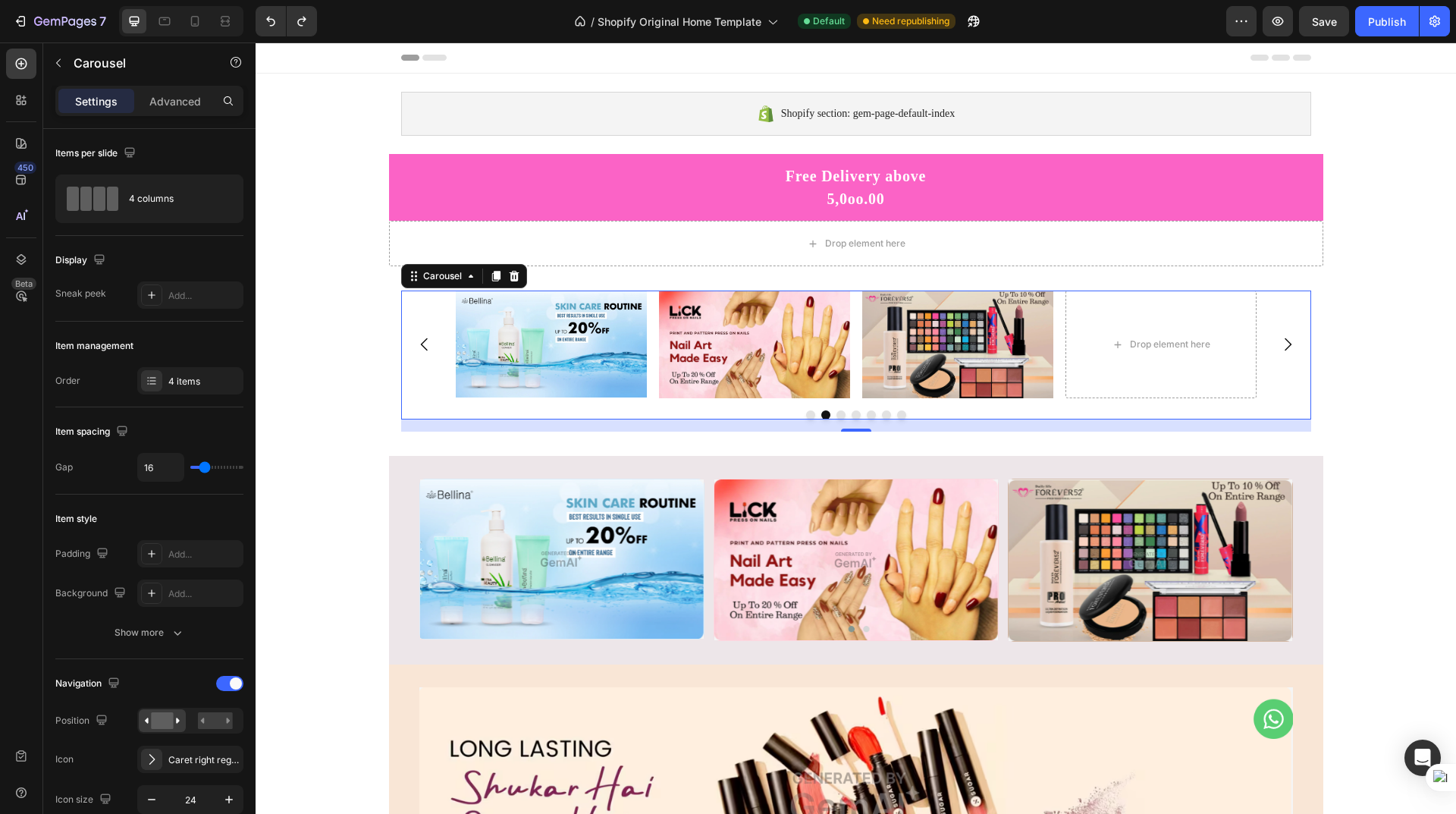
click at [1286, 343] on icon "Carousel Next Arrow" at bounding box center [1287, 344] width 18 height 18
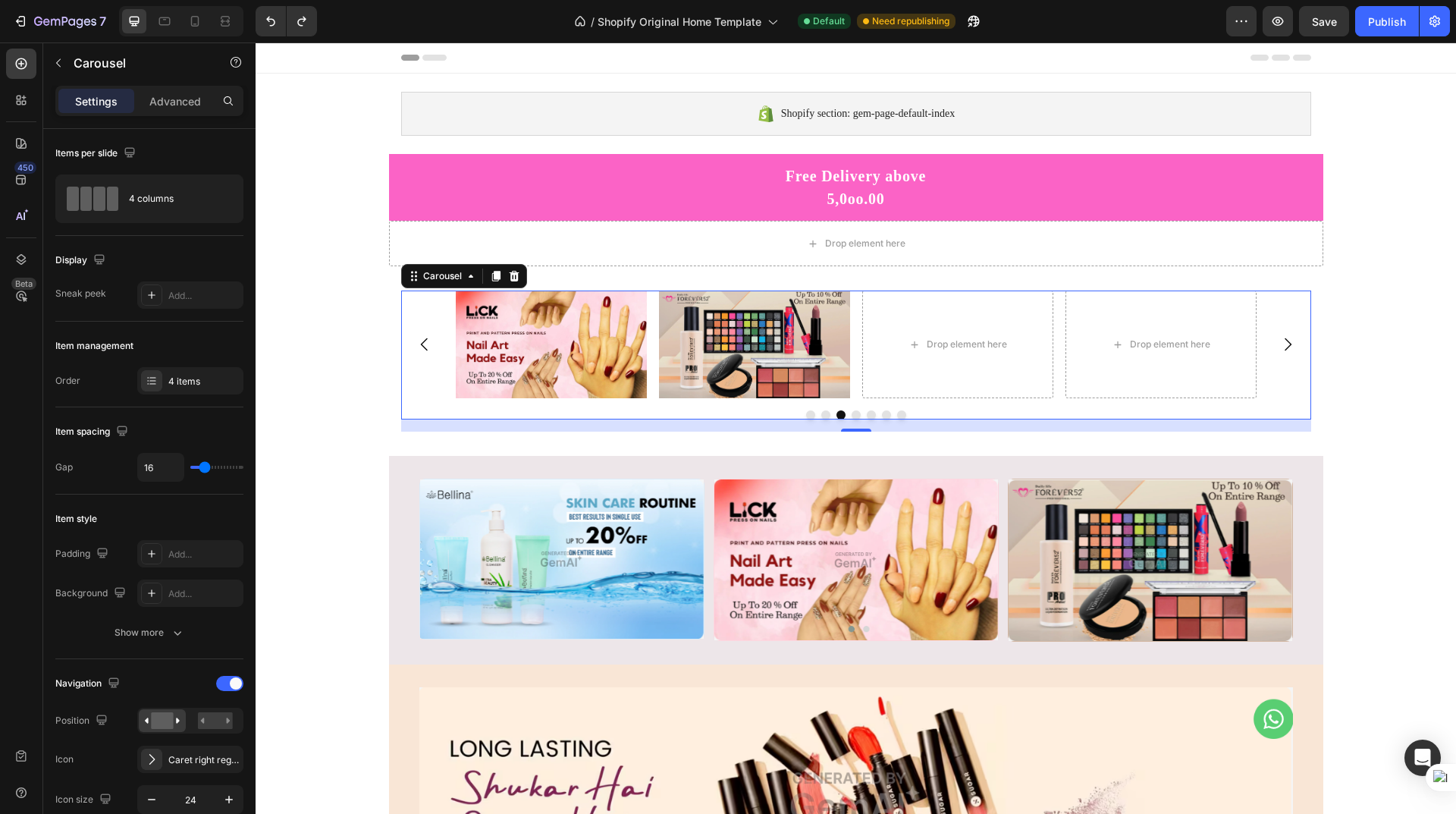
click at [1286, 343] on icon "Carousel Next Arrow" at bounding box center [1287, 344] width 18 height 18
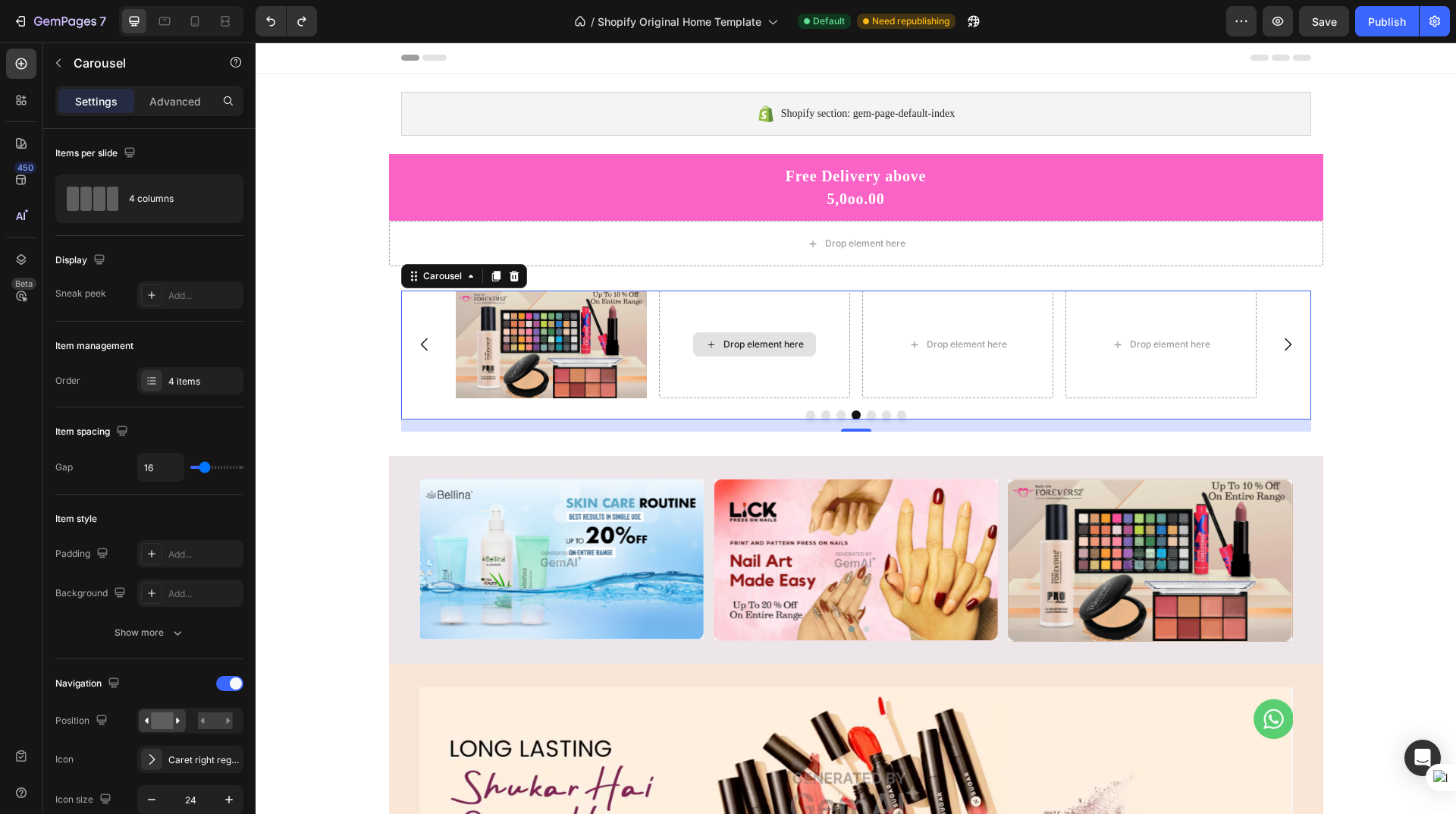
click at [765, 353] on div "Drop element here" at bounding box center [755, 344] width 123 height 24
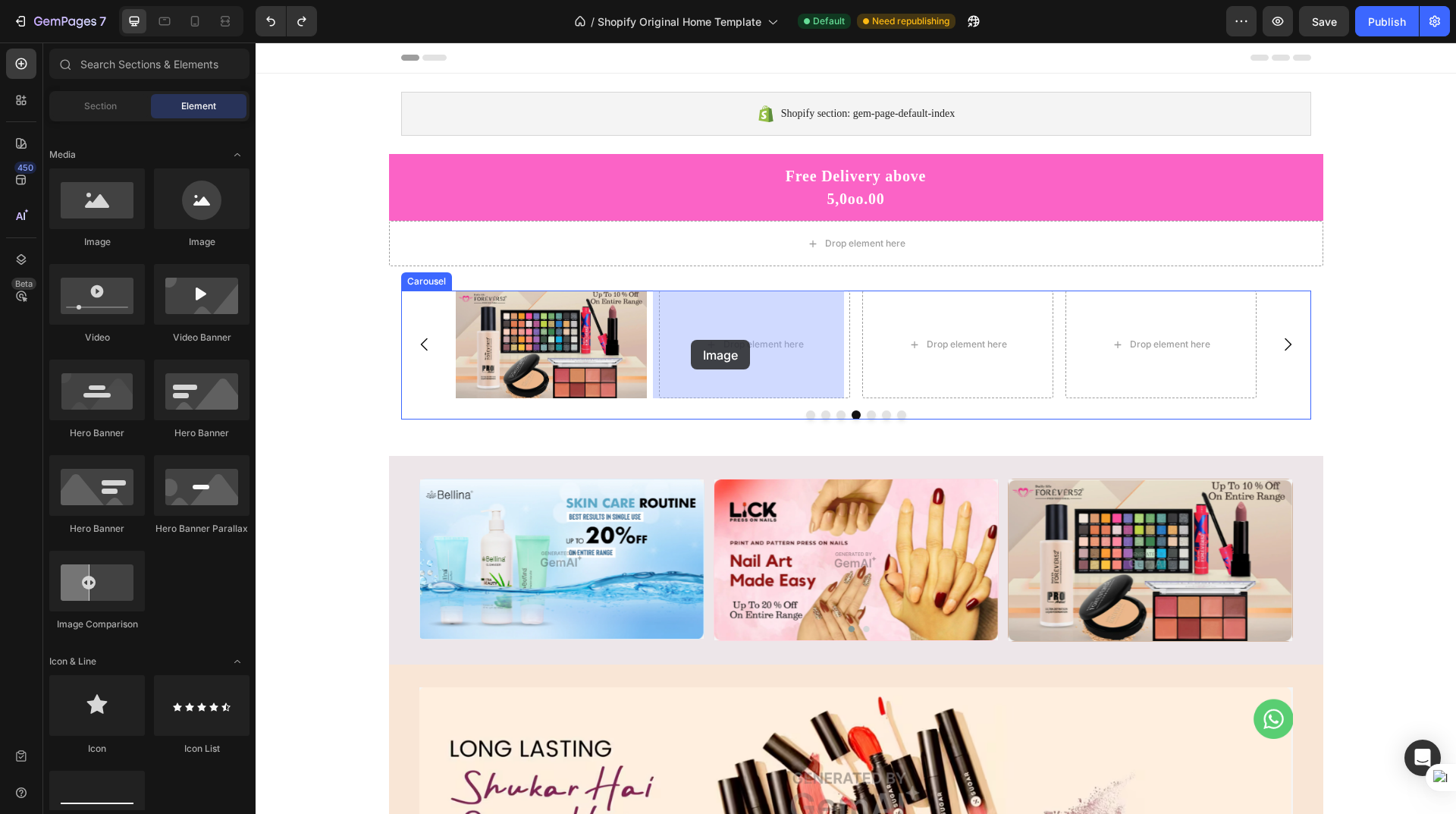
drag, startPoint x: 327, startPoint y: 249, endPoint x: 691, endPoint y: 340, distance: 375.2
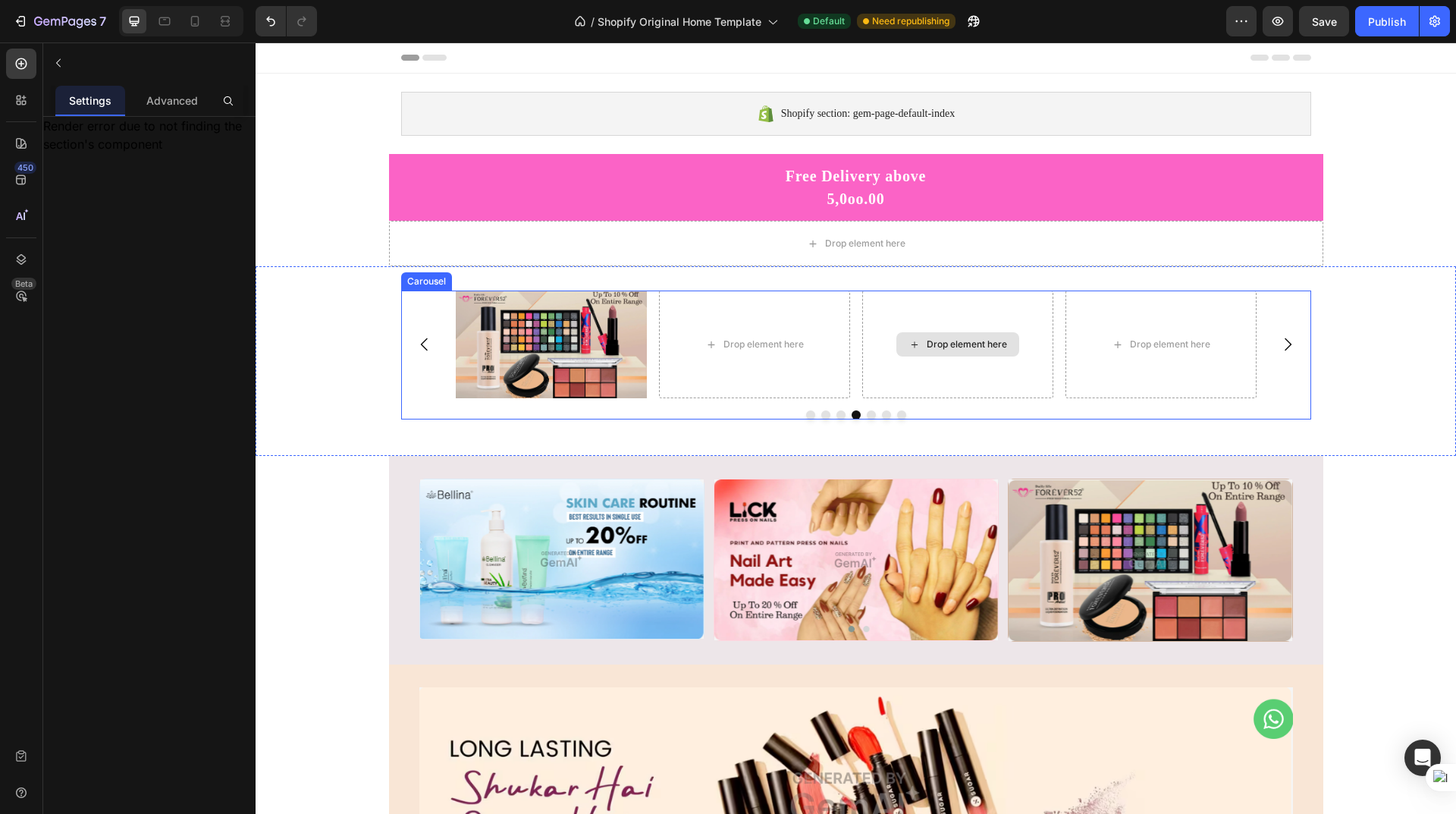
click at [936, 350] on div "Drop element here" at bounding box center [967, 344] width 80 height 12
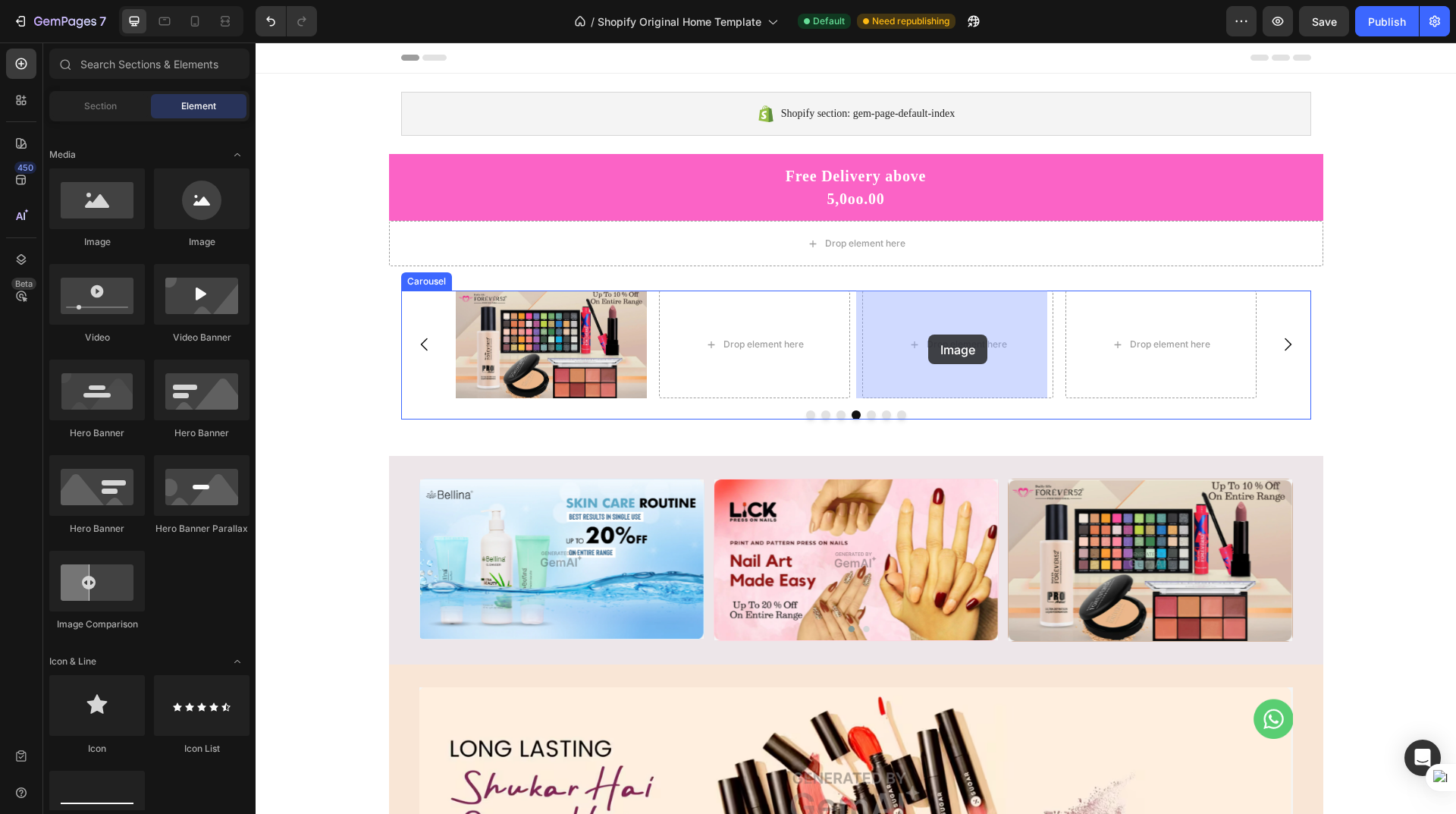
drag, startPoint x: 364, startPoint y: 249, endPoint x: 928, endPoint y: 335, distance: 570.5
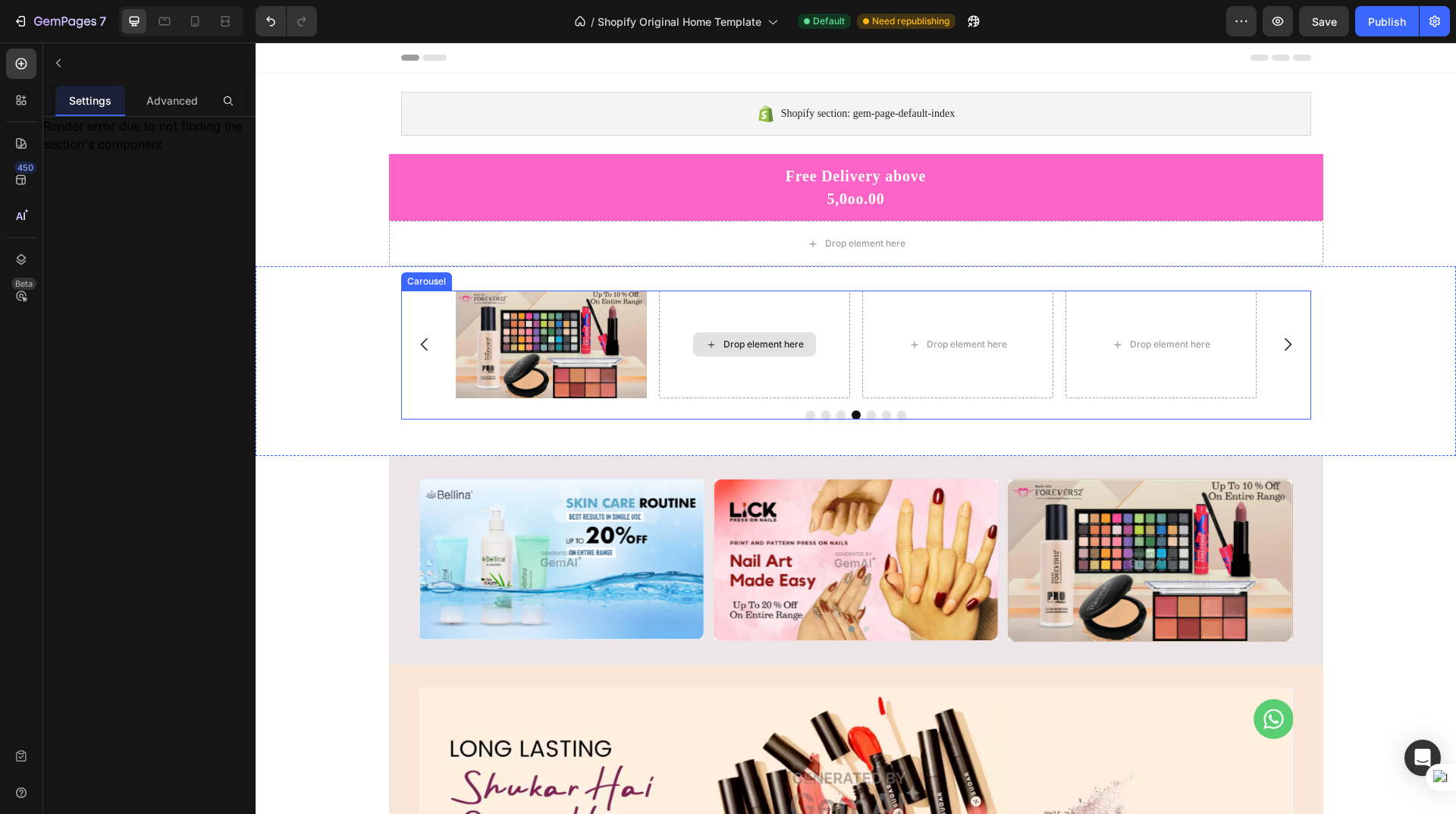
click at [730, 343] on div "Drop element here" at bounding box center [763, 344] width 80 height 12
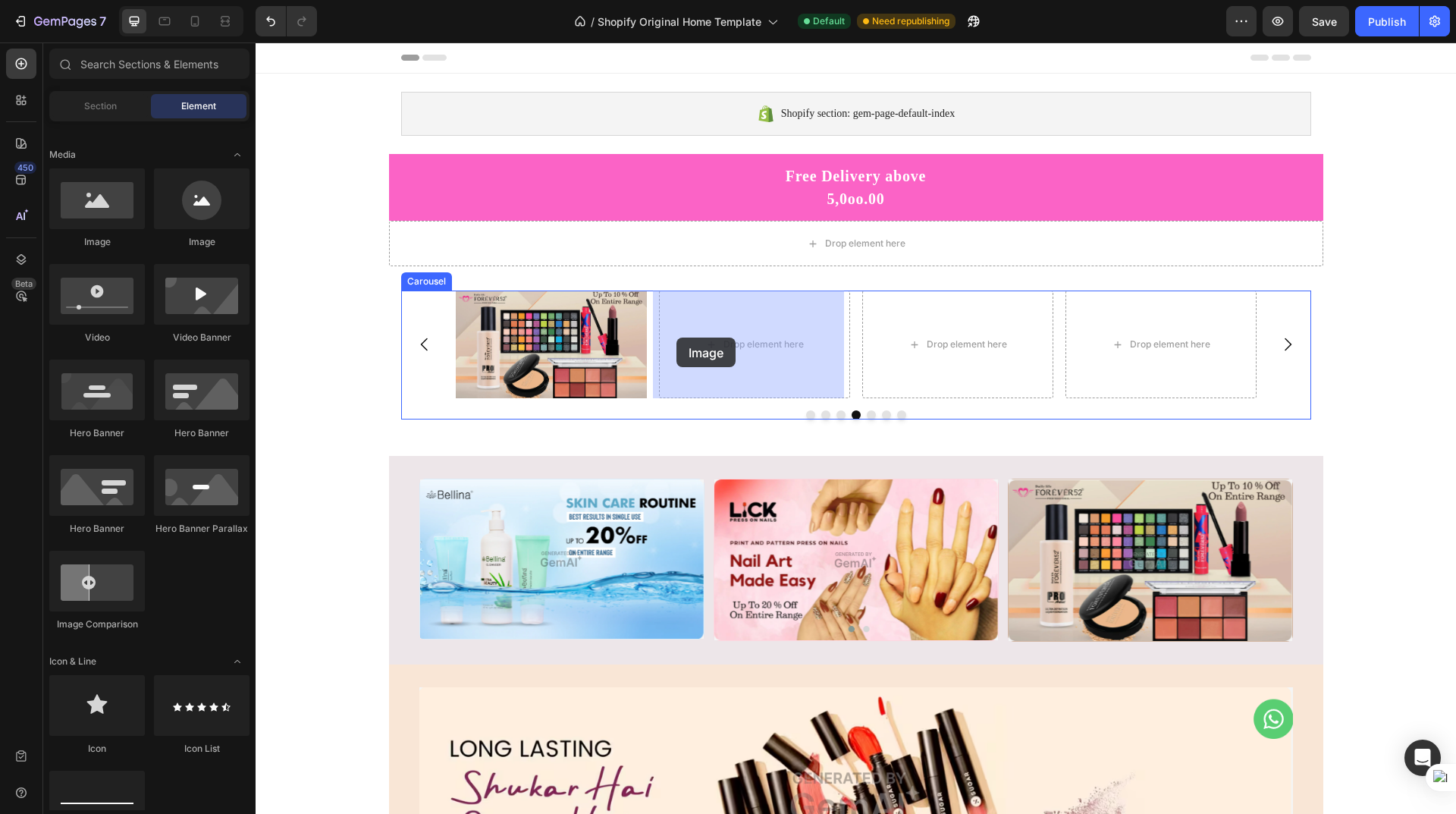
drag, startPoint x: 357, startPoint y: 255, endPoint x: 676, endPoint y: 338, distance: 329.6
click at [676, 338] on div "Drop element here" at bounding box center [754, 344] width 191 height 108
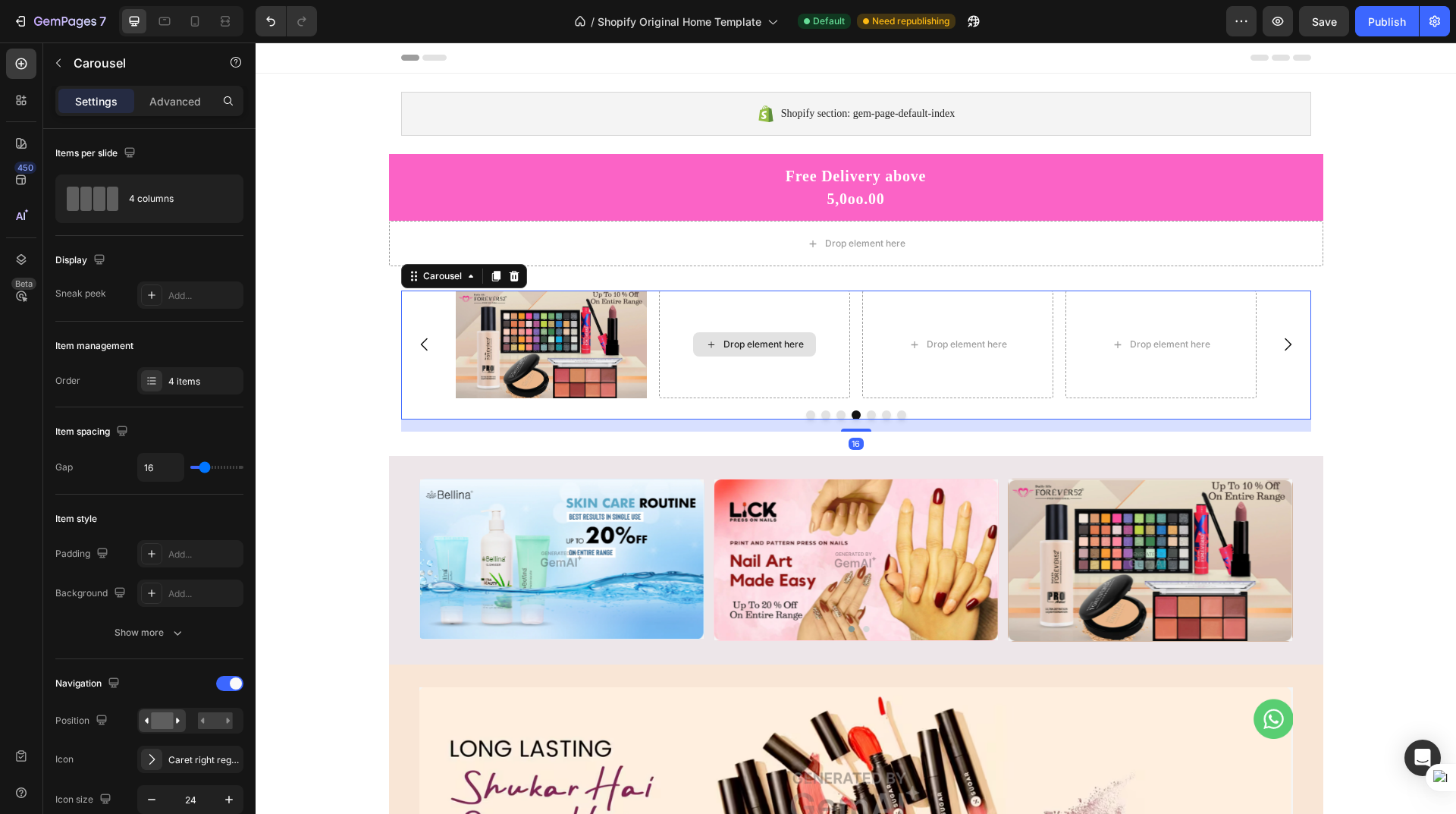
click at [758, 345] on div "Drop element here" at bounding box center [763, 344] width 80 height 12
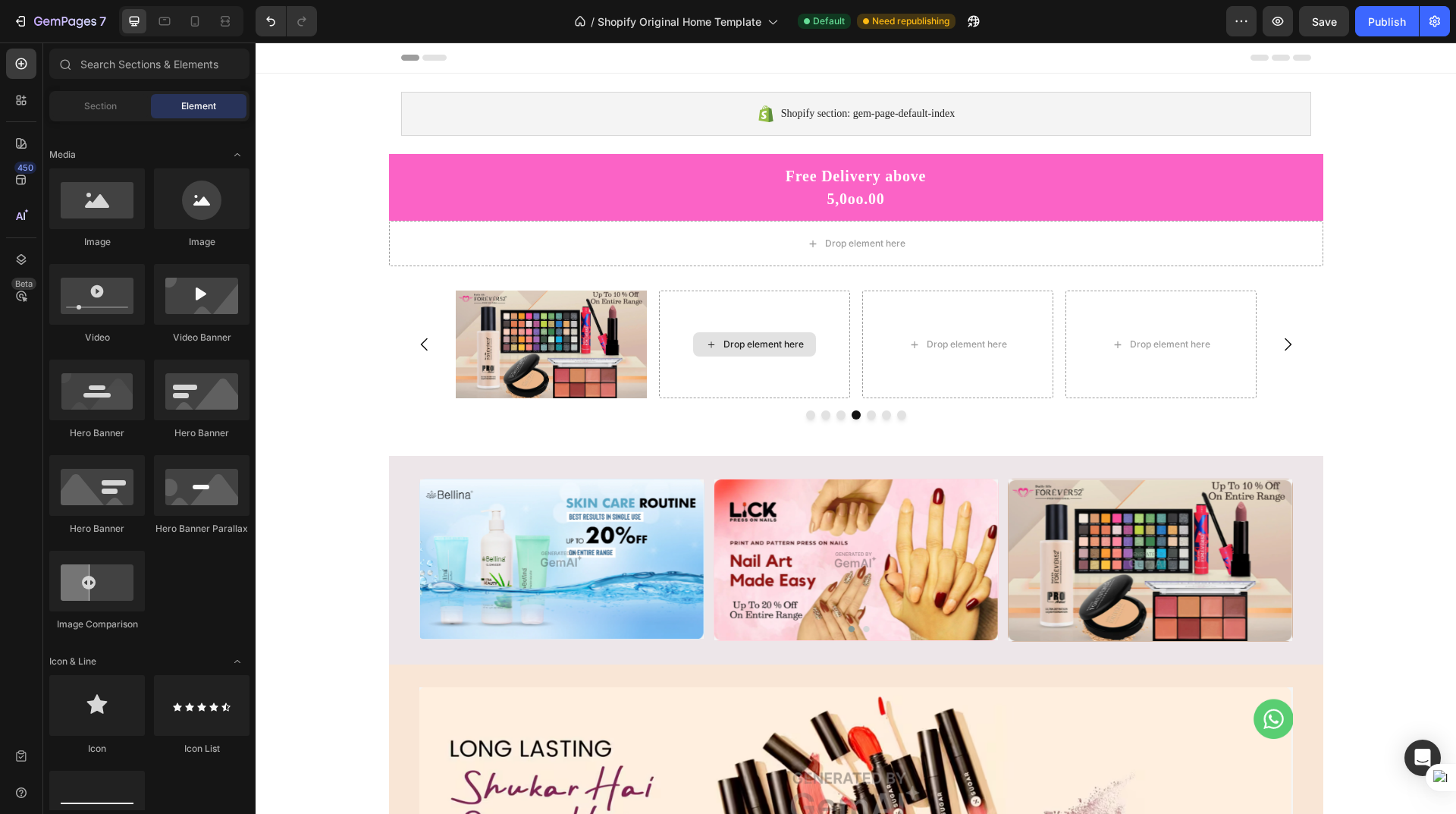
click at [758, 345] on div "Drop element here" at bounding box center [763, 344] width 80 height 12
click at [97, 204] on div at bounding box center [97, 198] width 96 height 60
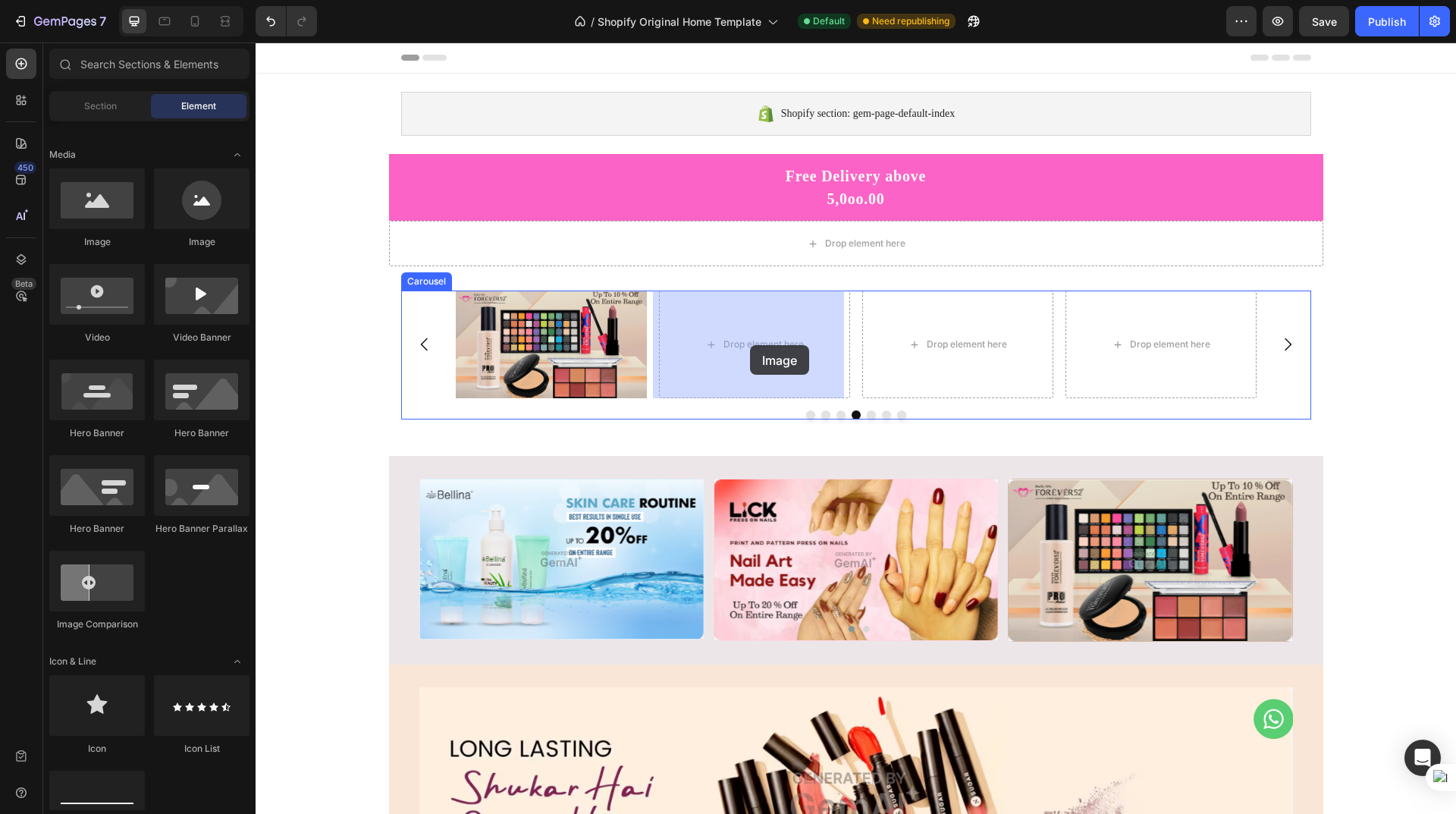
drag, startPoint x: 347, startPoint y: 253, endPoint x: 750, endPoint y: 345, distance: 413.4
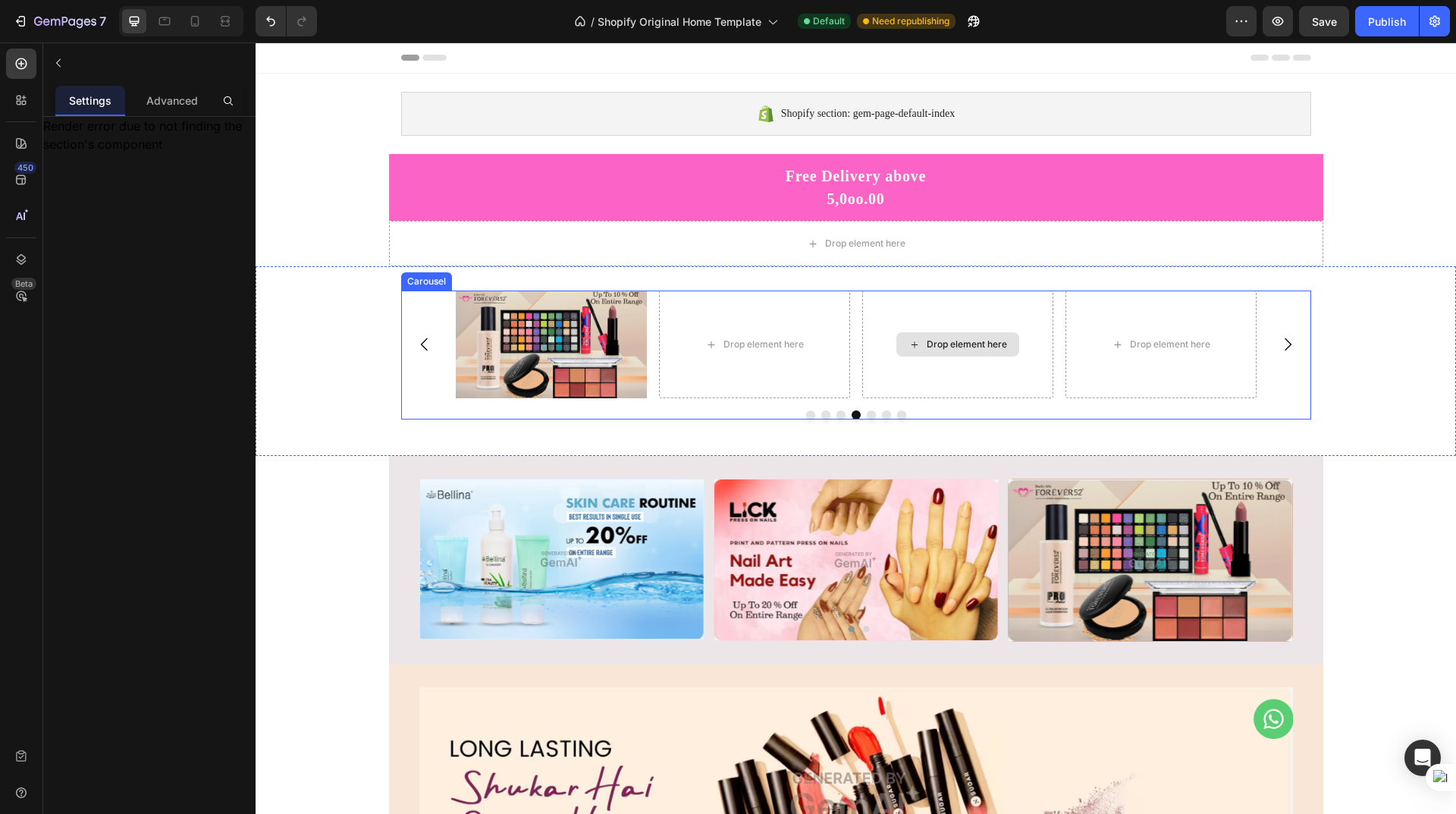
click at [938, 378] on div "Drop element here" at bounding box center [957, 344] width 191 height 108
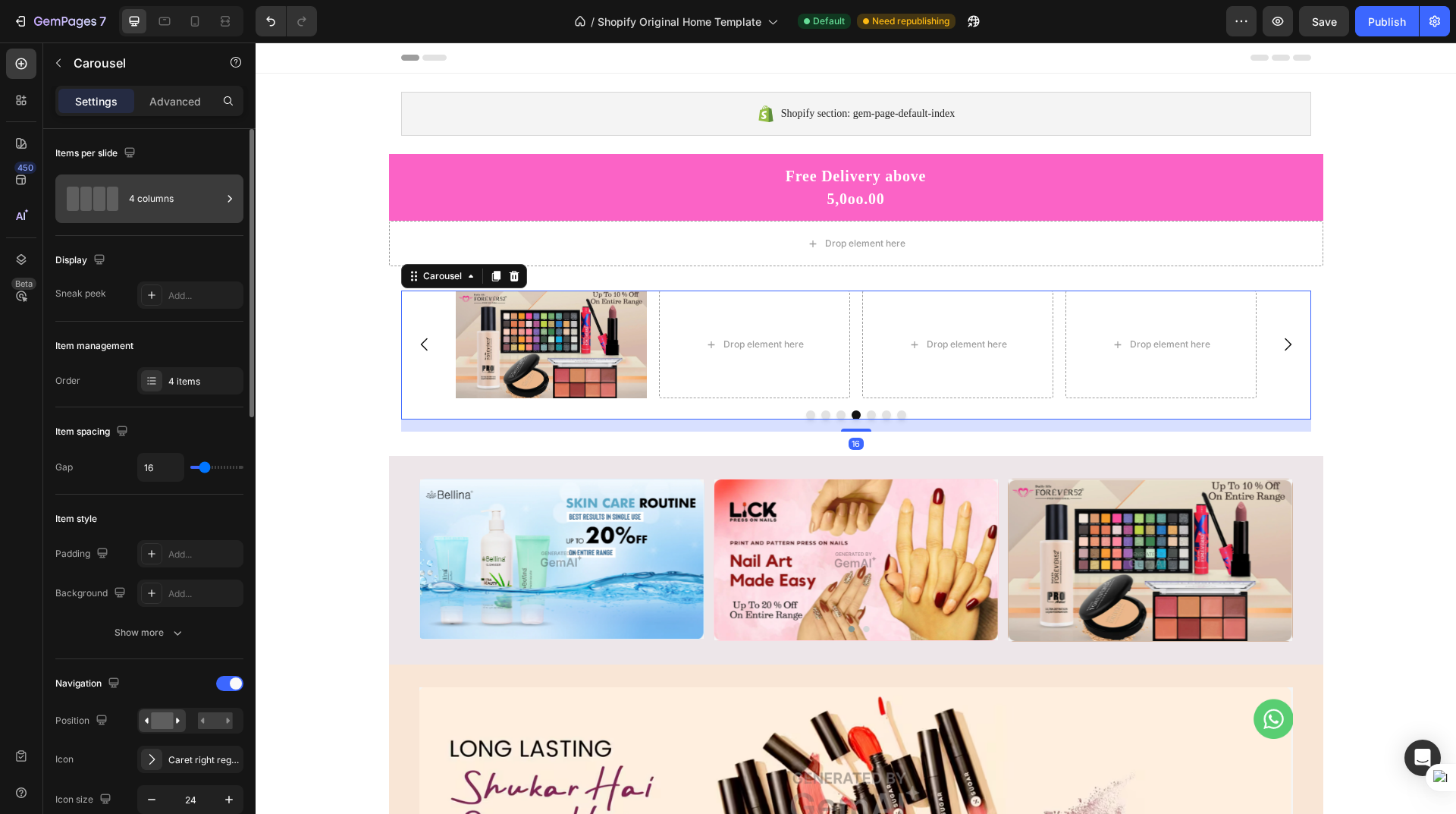
click at [162, 199] on div "4 columns" at bounding box center [175, 199] width 93 height 35
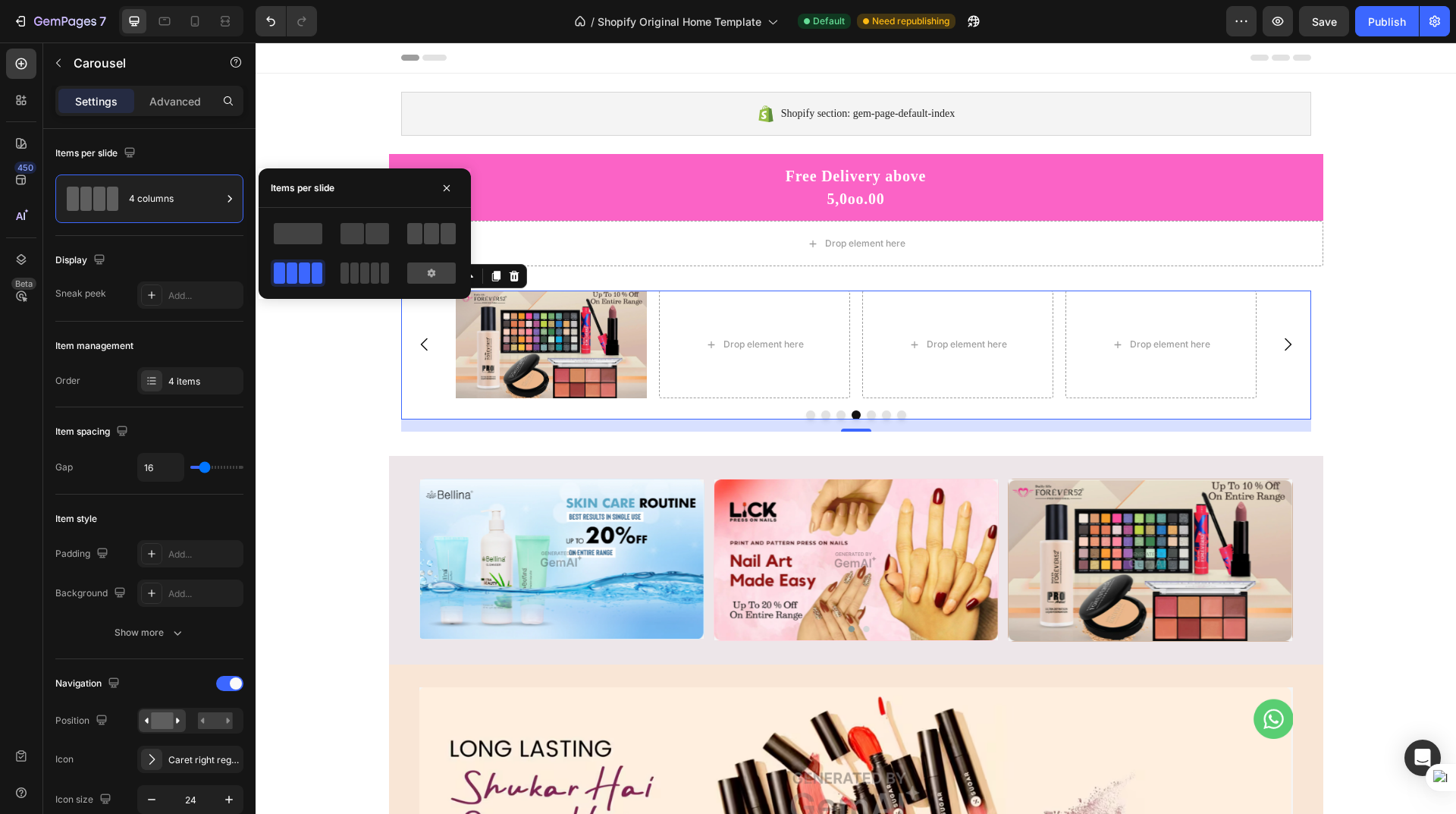
click at [425, 234] on span at bounding box center [431, 233] width 15 height 21
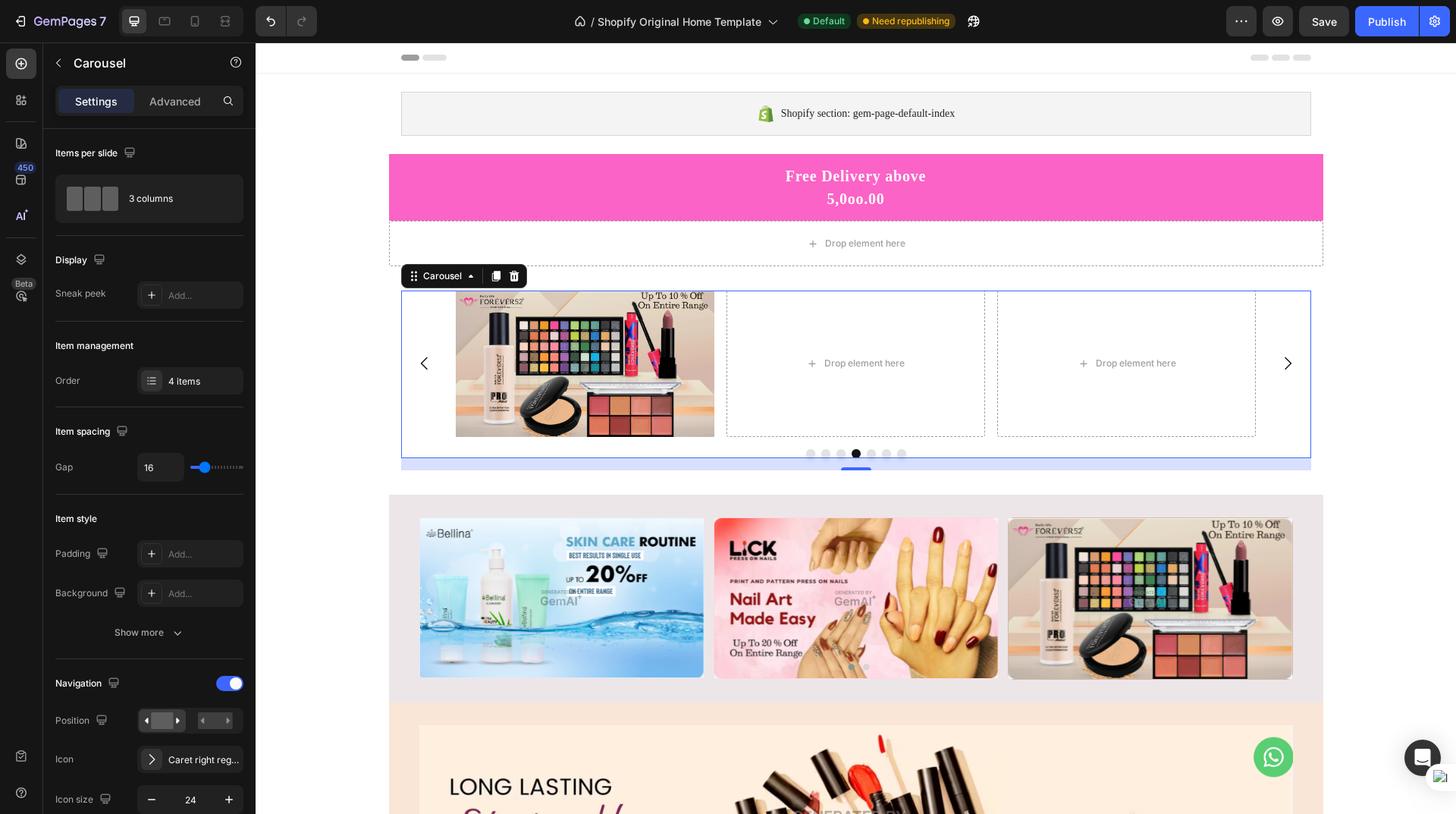
click at [426, 376] on button "Carousel Back Arrow" at bounding box center [425, 364] width 42 height 42
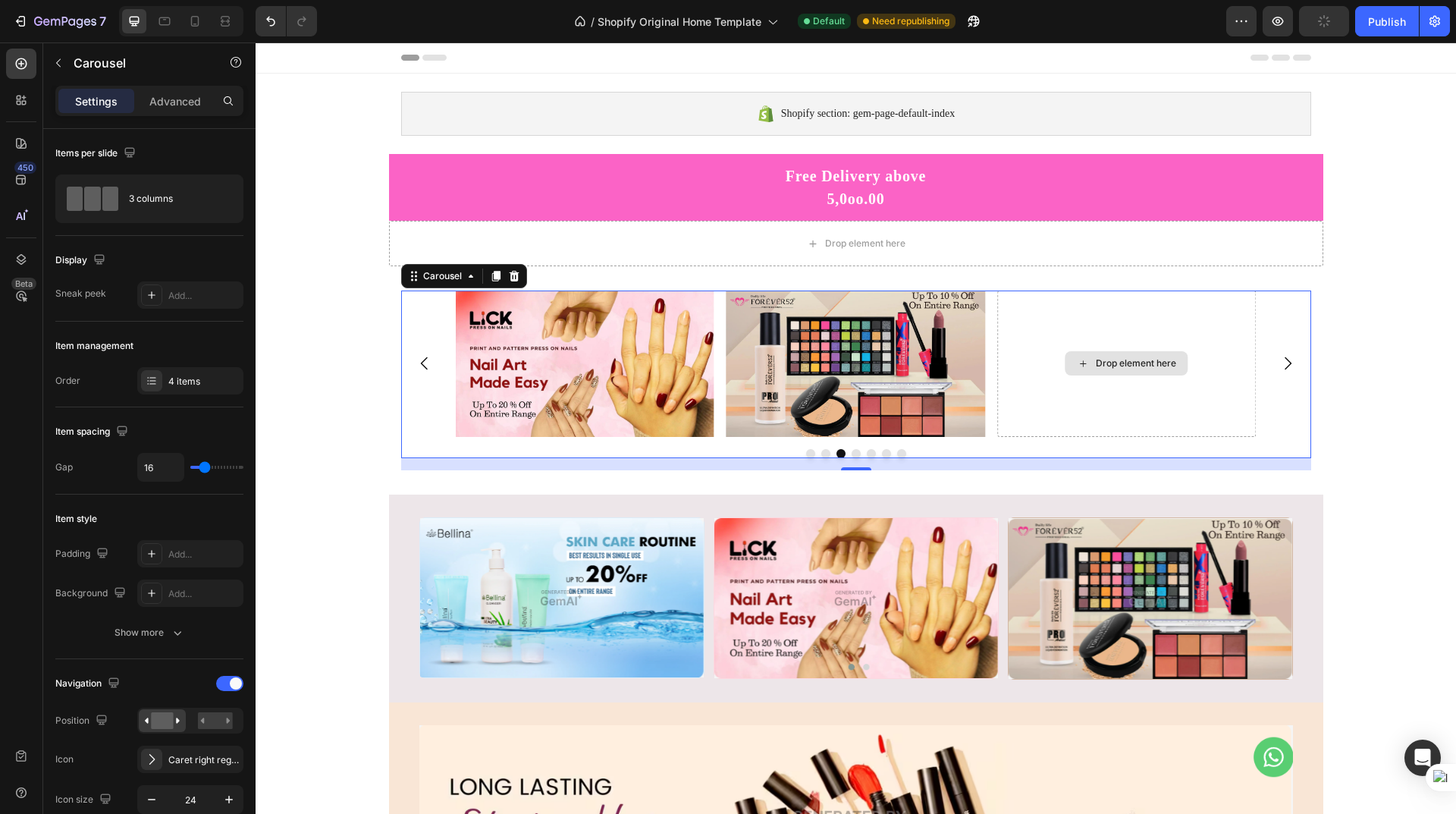
click at [1143, 361] on div "Drop element here" at bounding box center [1136, 363] width 80 height 12
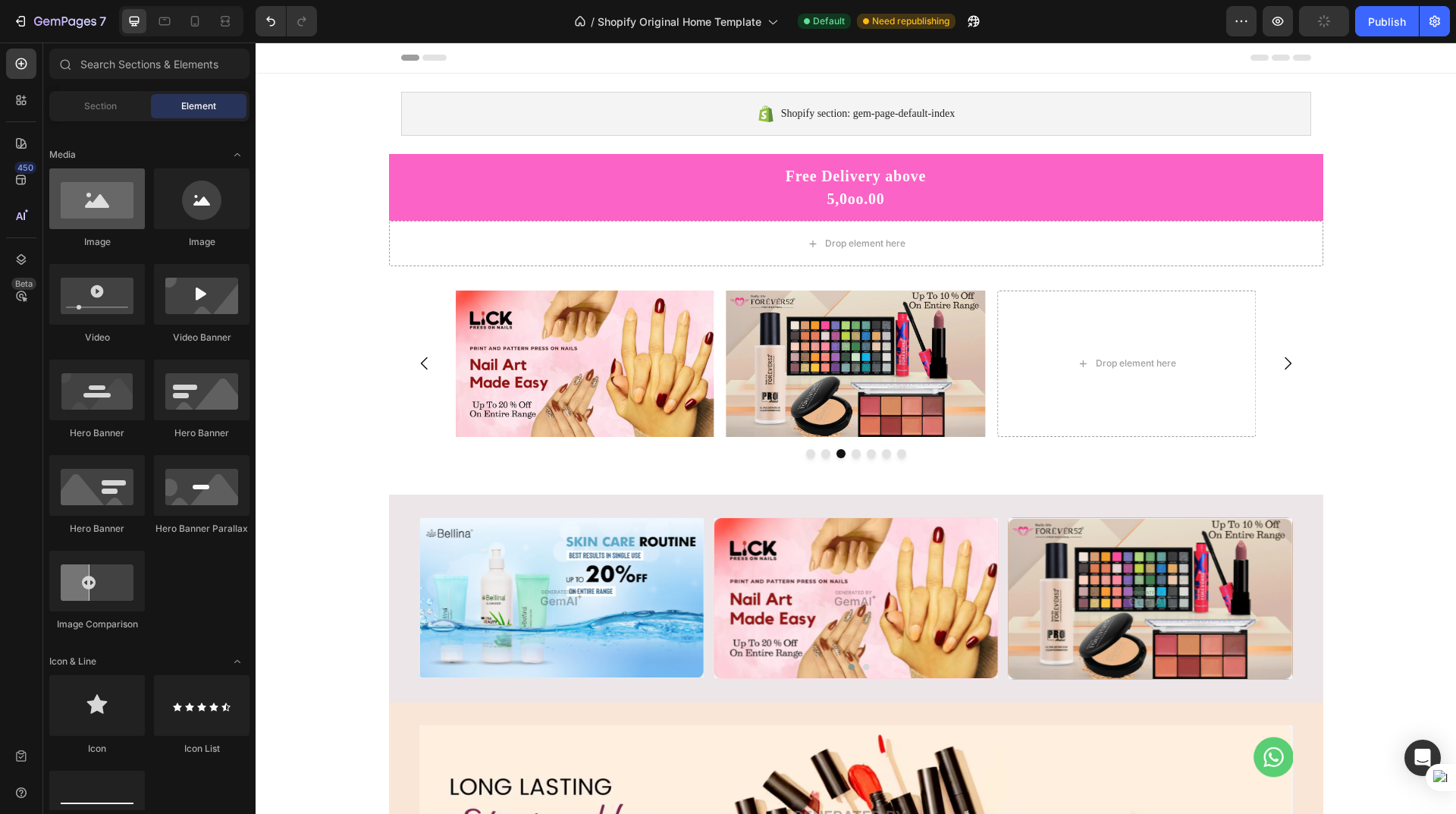
click at [92, 204] on div at bounding box center [97, 198] width 96 height 60
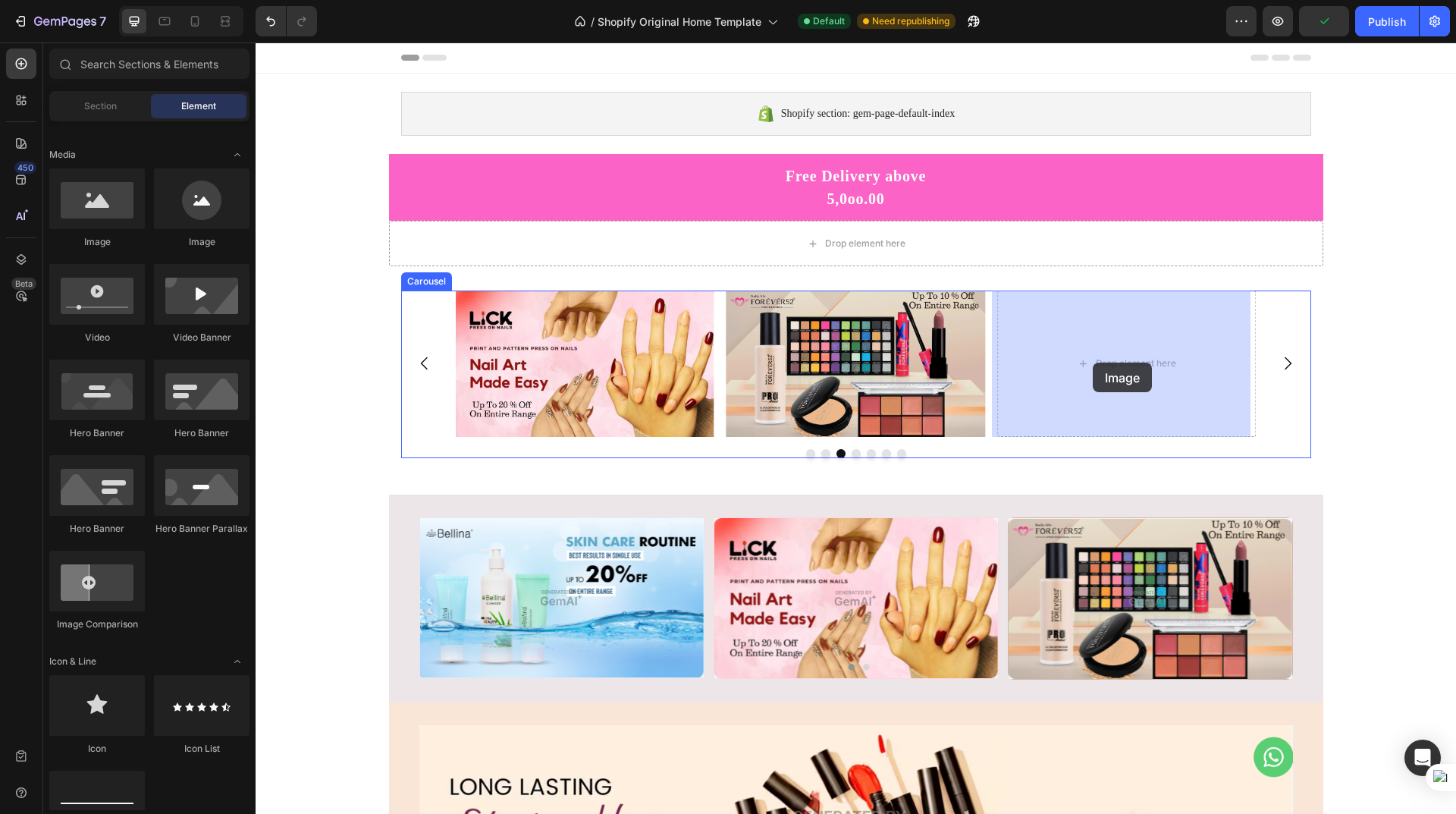
drag, startPoint x: 355, startPoint y: 249, endPoint x: 1093, endPoint y: 363, distance: 746.8
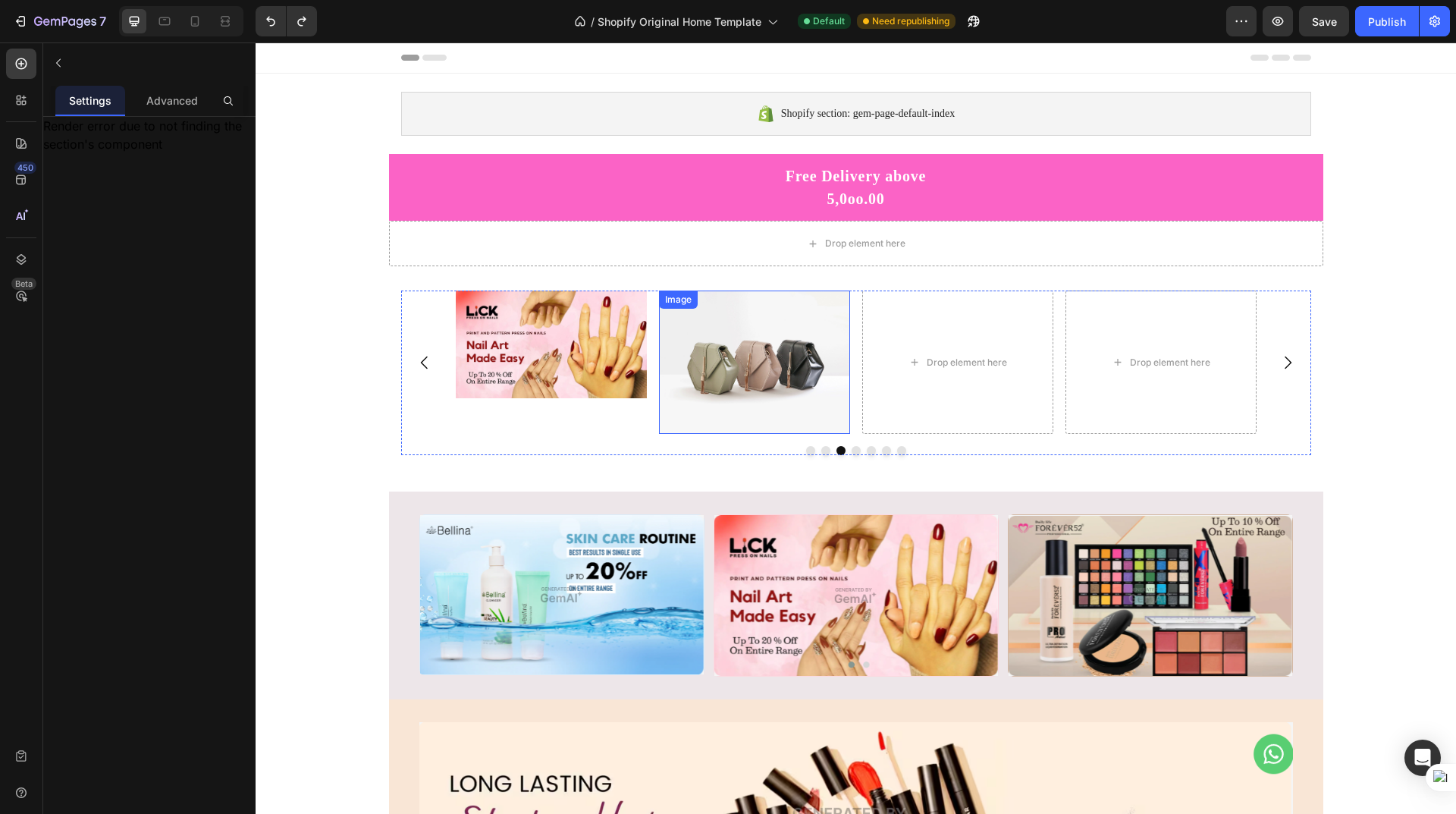
click at [740, 362] on img at bounding box center [754, 362] width 191 height 144
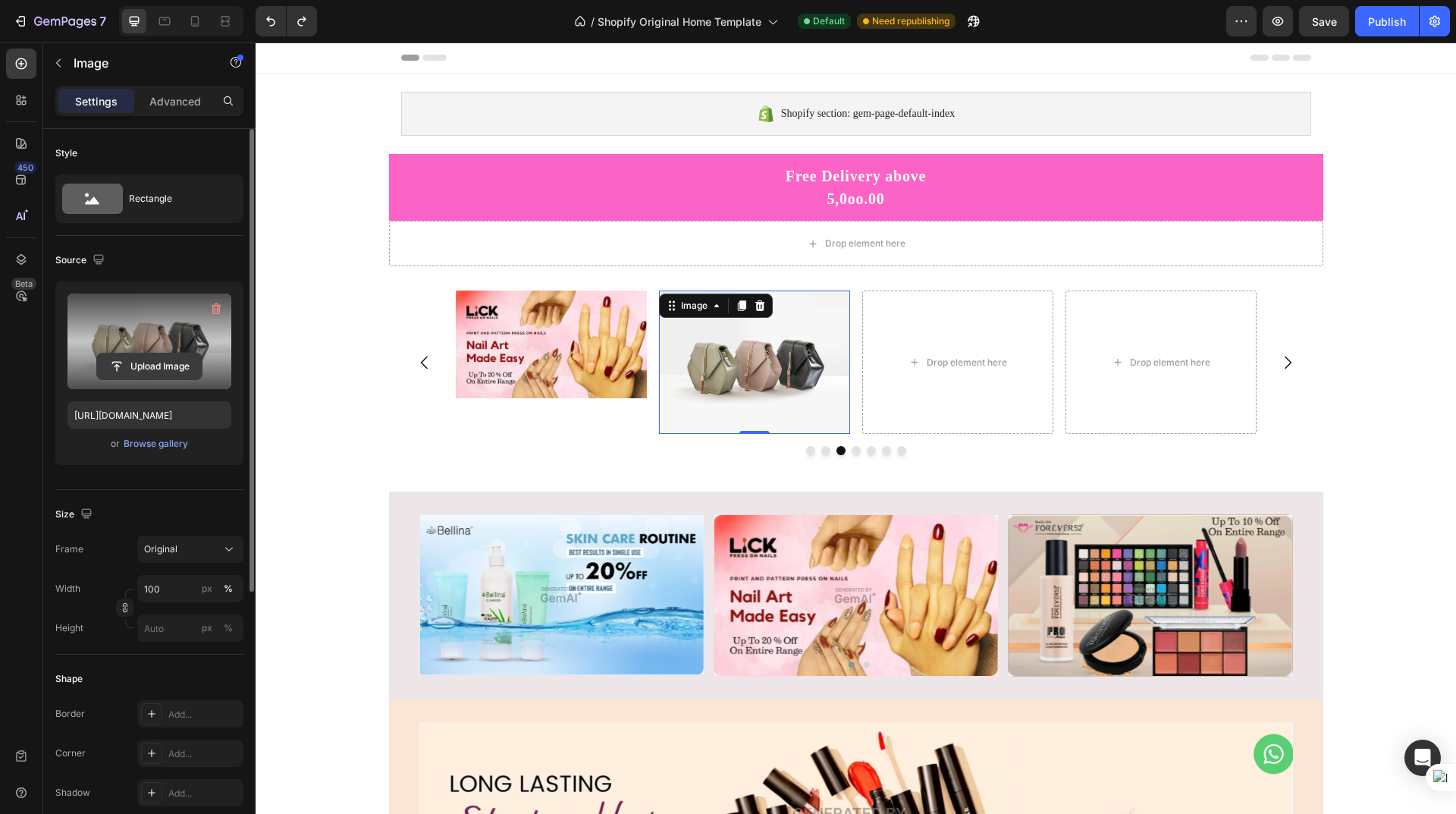
click at [155, 363] on input "file" at bounding box center [149, 366] width 104 height 26
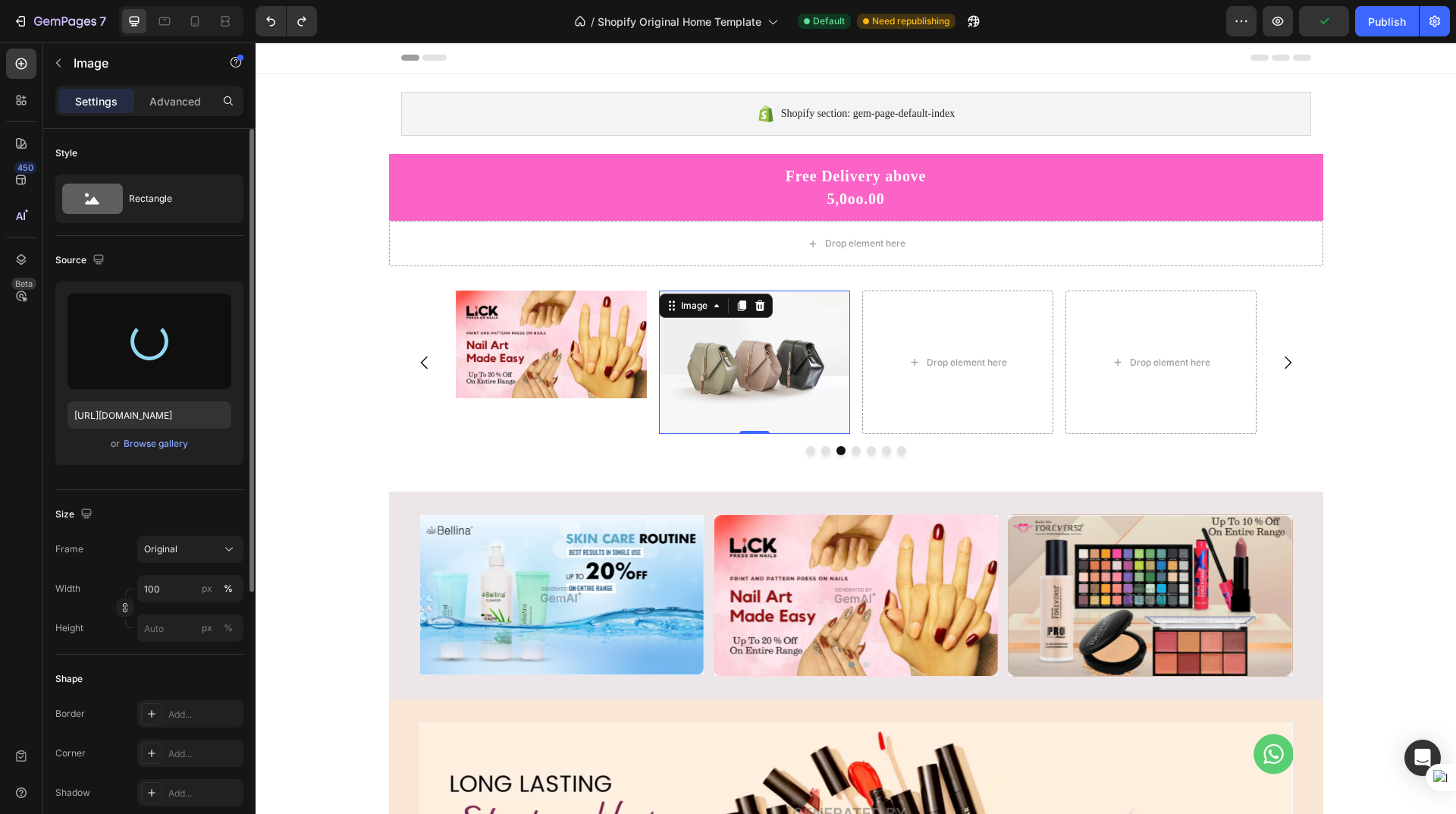
type input "https://cdn.shopify.com/s/files/1/0625/1302/0991/files/gempages_581492153599918…"
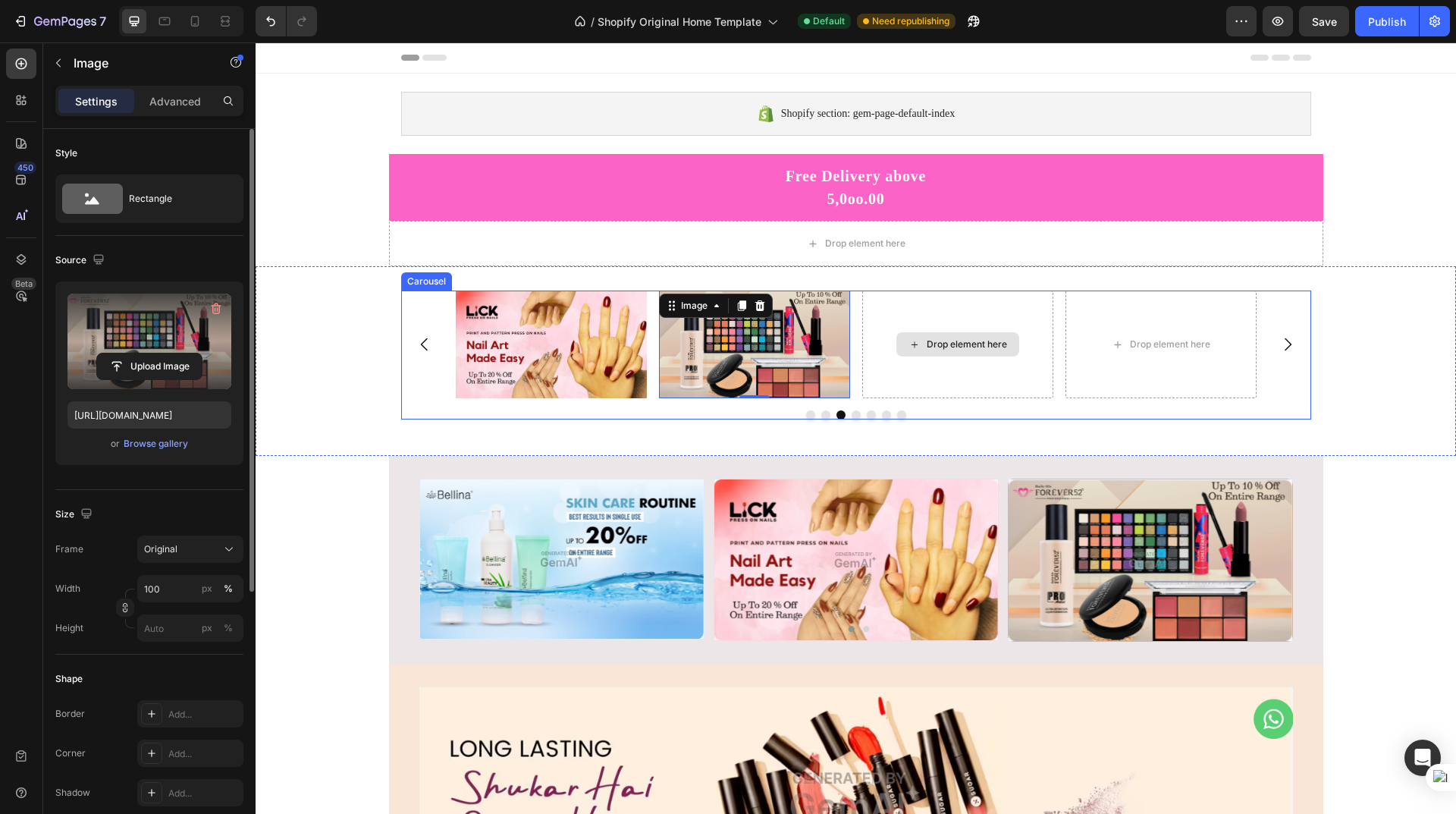
click at [943, 345] on div "Drop element here" at bounding box center [967, 344] width 80 height 12
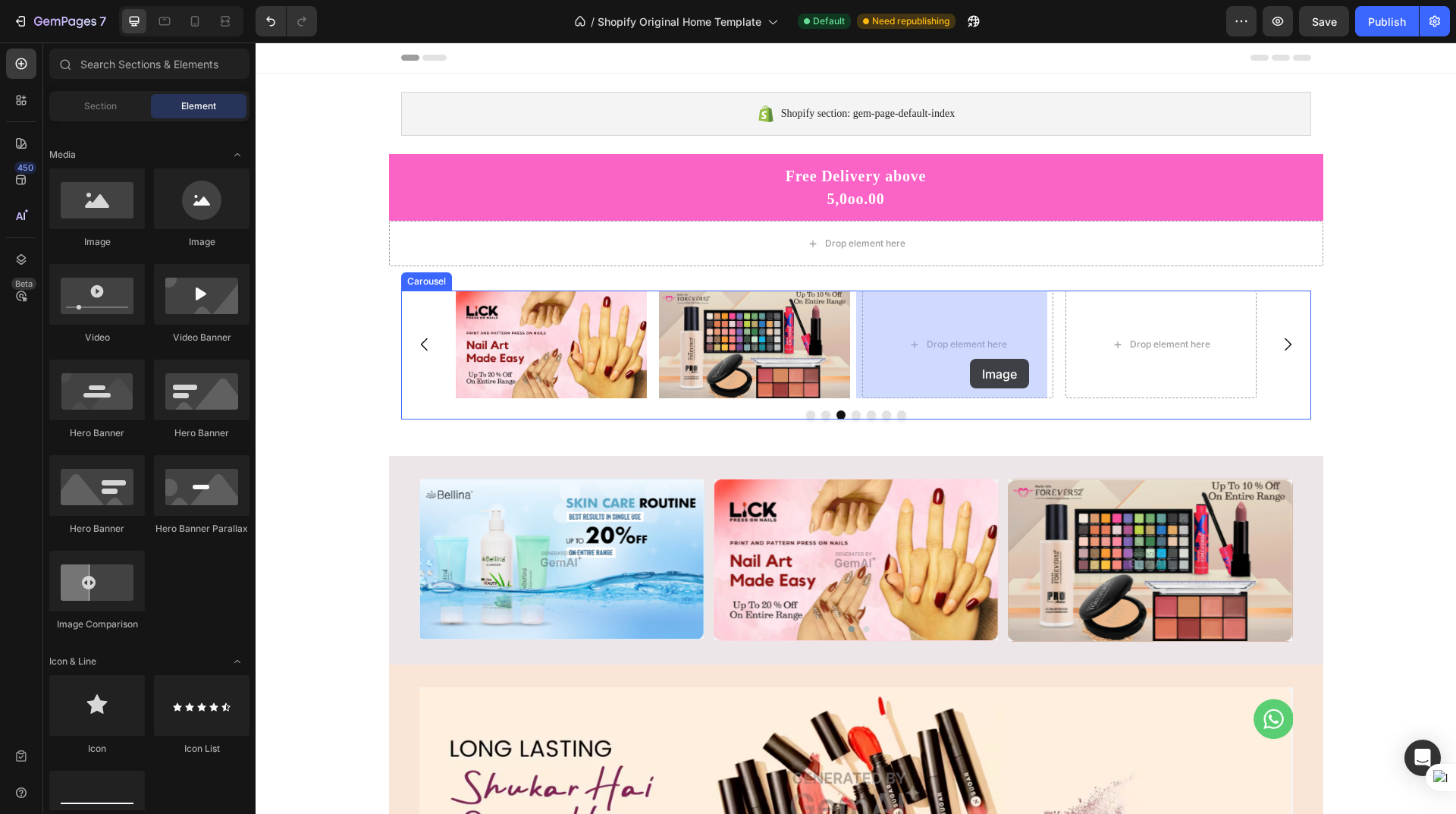
drag, startPoint x: 348, startPoint y: 252, endPoint x: 968, endPoint y: 357, distance: 628.8
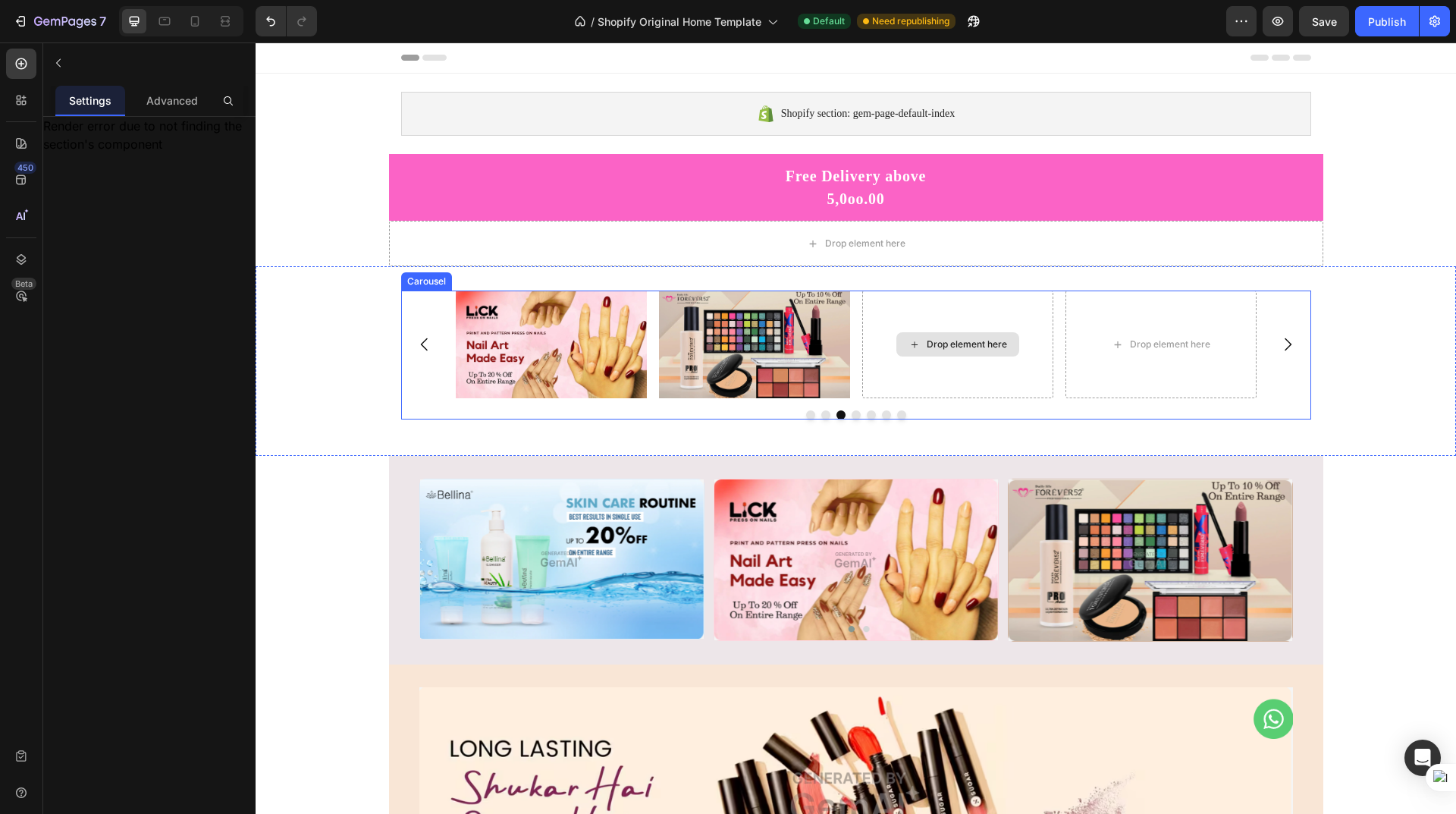
click at [964, 342] on div "Drop element here" at bounding box center [967, 344] width 80 height 12
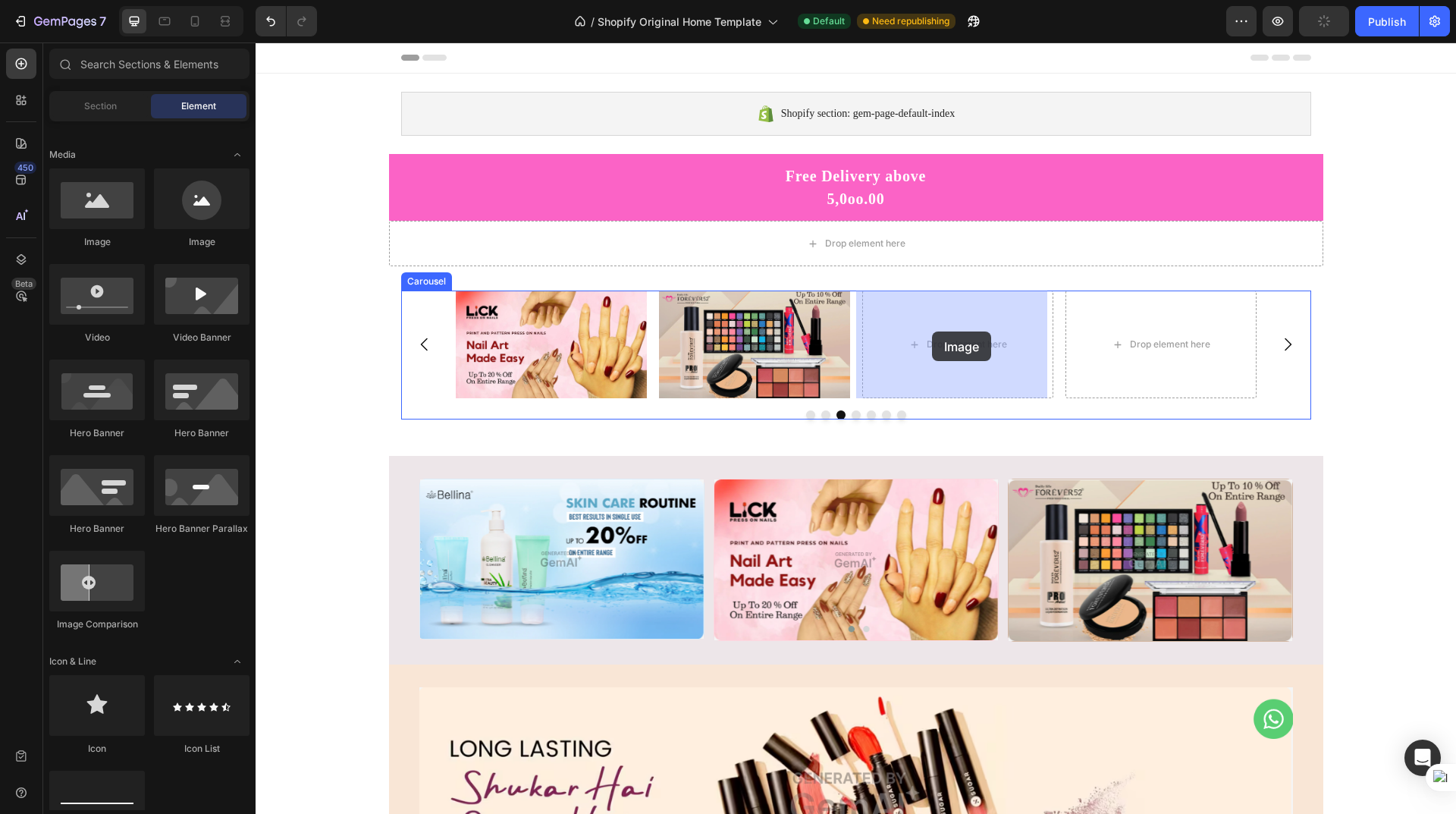
drag, startPoint x: 355, startPoint y: 243, endPoint x: 876, endPoint y: 322, distance: 527.0
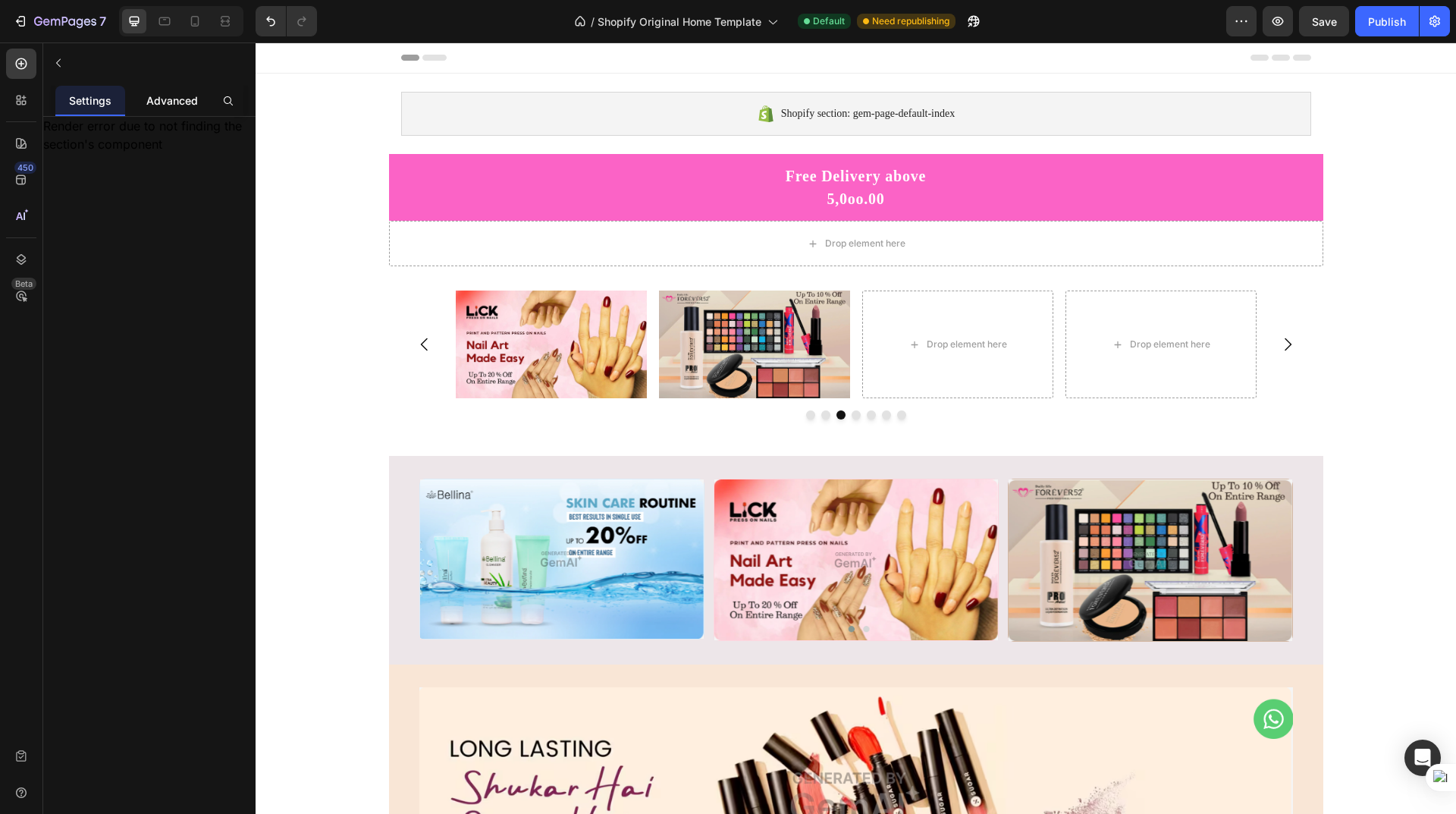
click at [166, 90] on div "Advanced" at bounding box center [172, 101] width 70 height 31
click at [90, 104] on p "Settings" at bounding box center [90, 101] width 42 height 16
click at [953, 345] on div "Drop element here" at bounding box center [967, 344] width 80 height 12
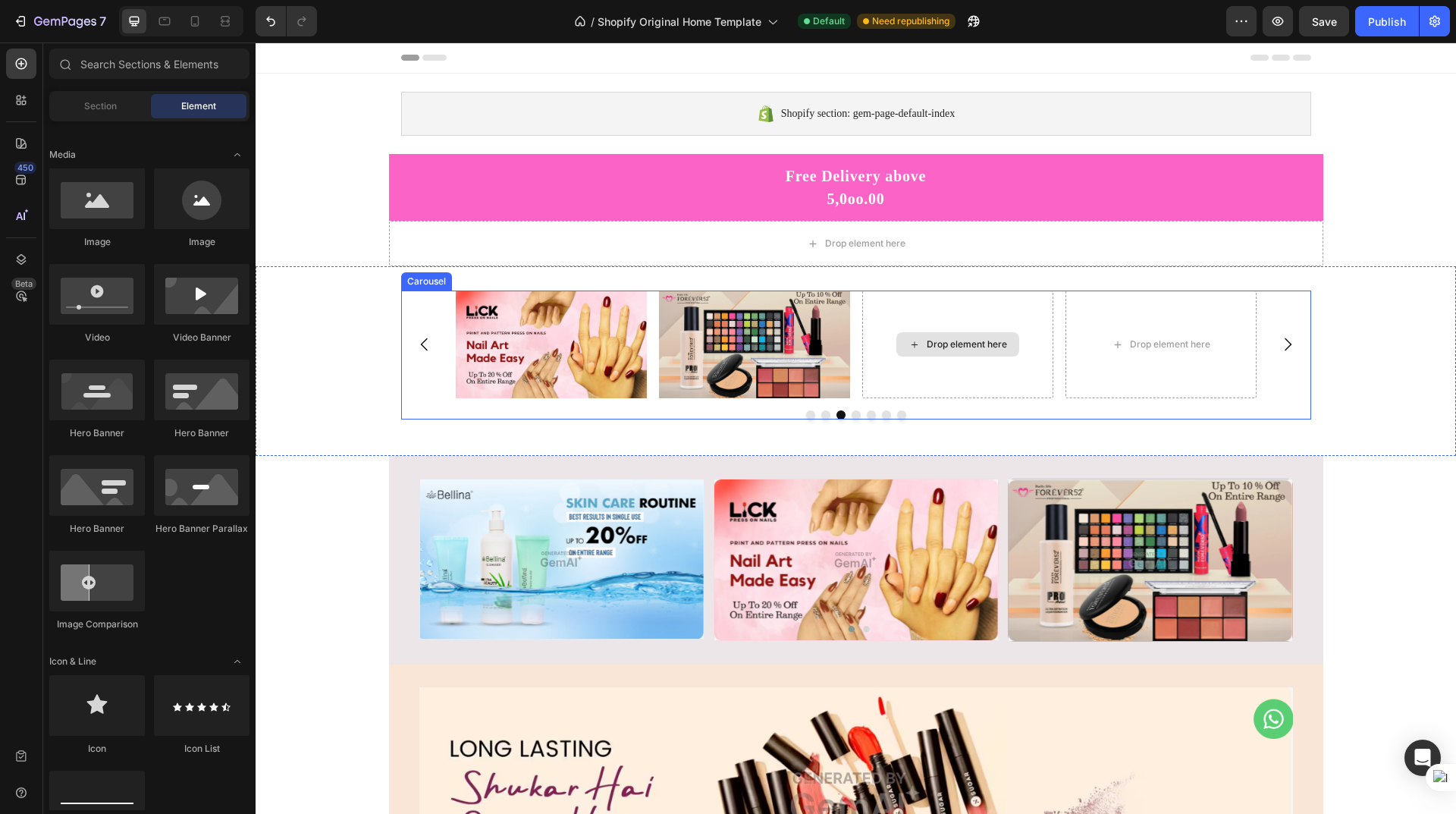
click at [953, 345] on div "Drop element here" at bounding box center [967, 344] width 80 height 12
click at [734, 343] on img at bounding box center [754, 344] width 191 height 108
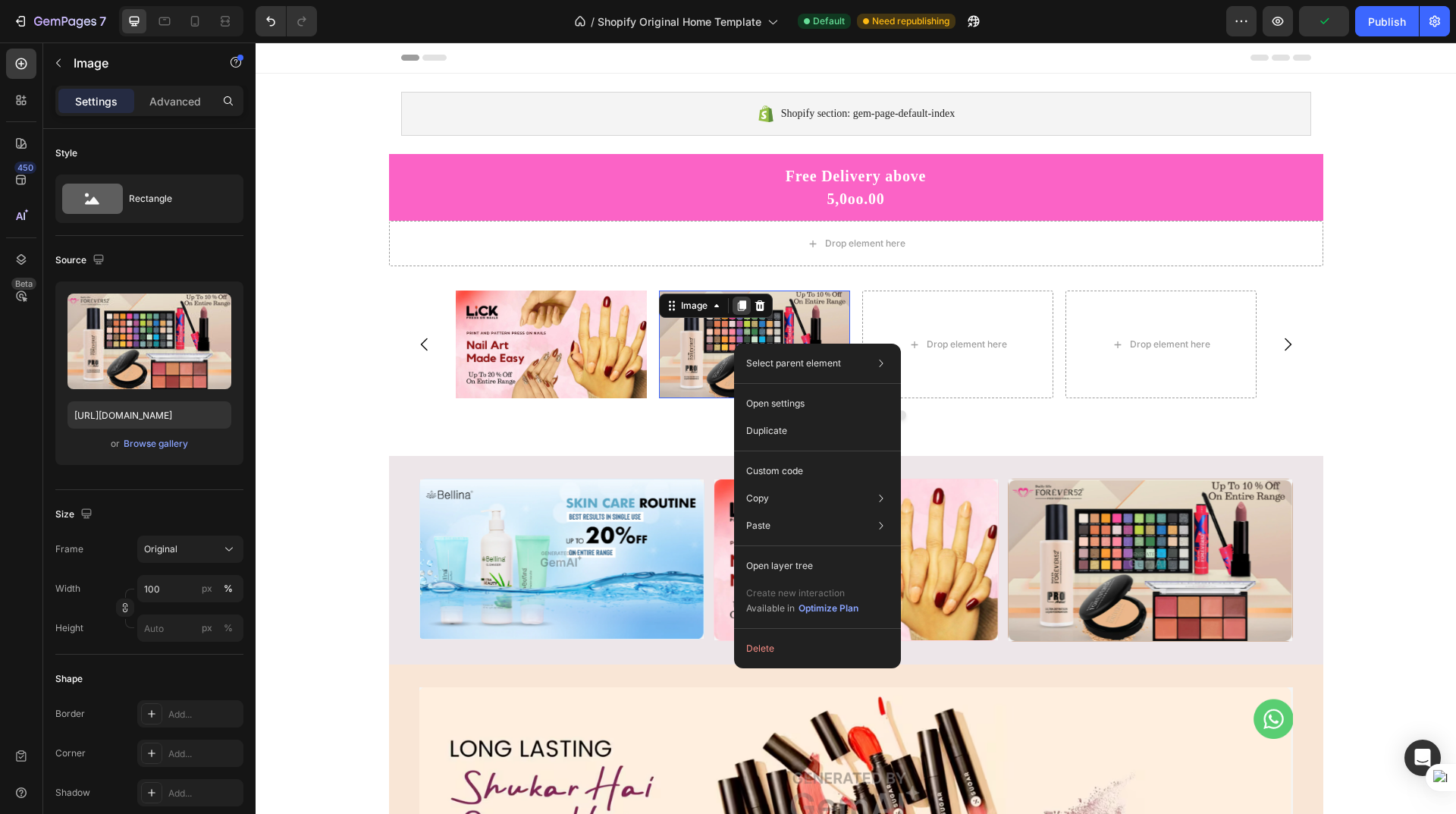
click at [737, 304] on icon at bounding box center [741, 306] width 9 height 11
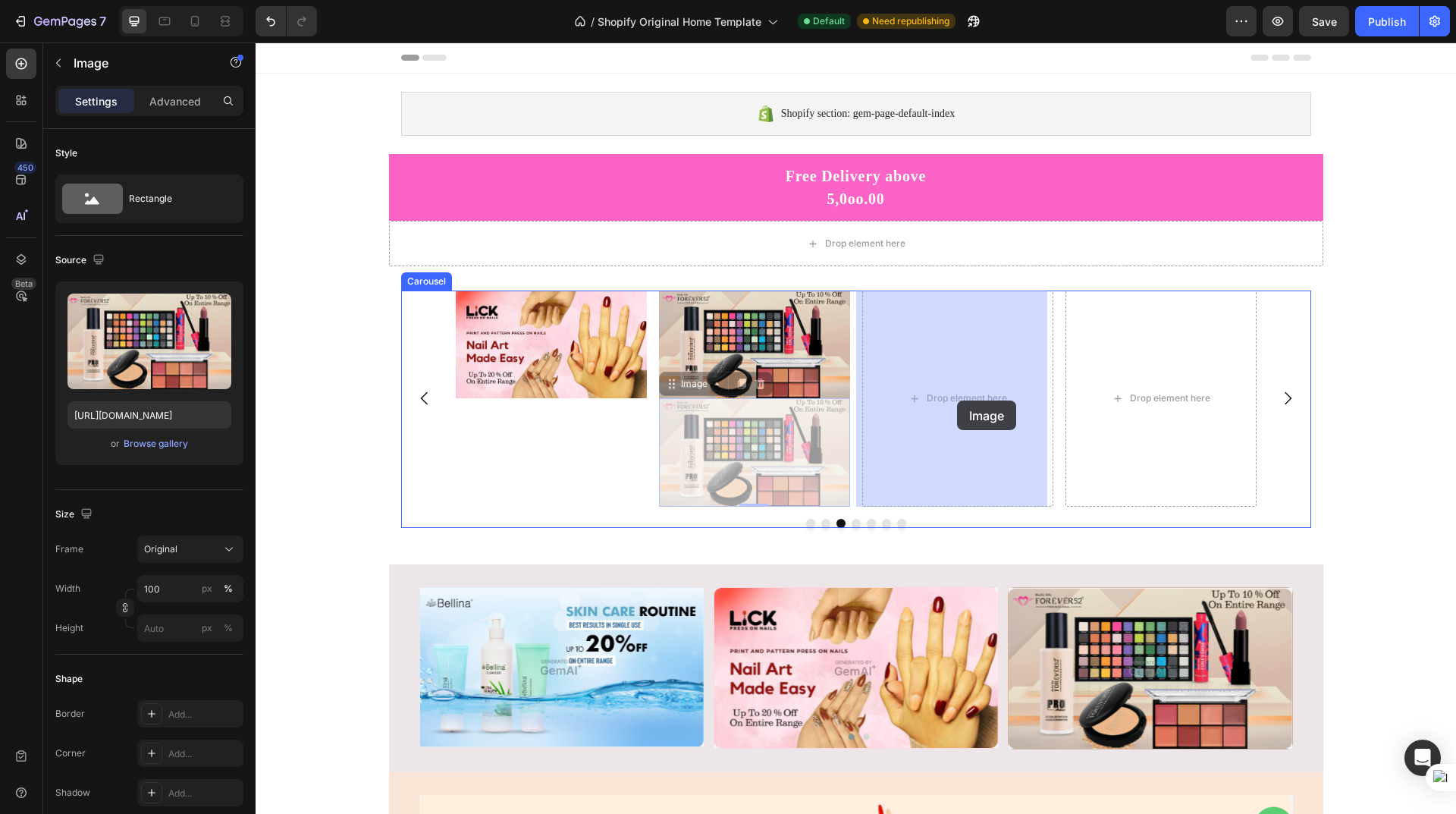
drag, startPoint x: 737, startPoint y: 442, endPoint x: 957, endPoint y: 401, distance: 223.8
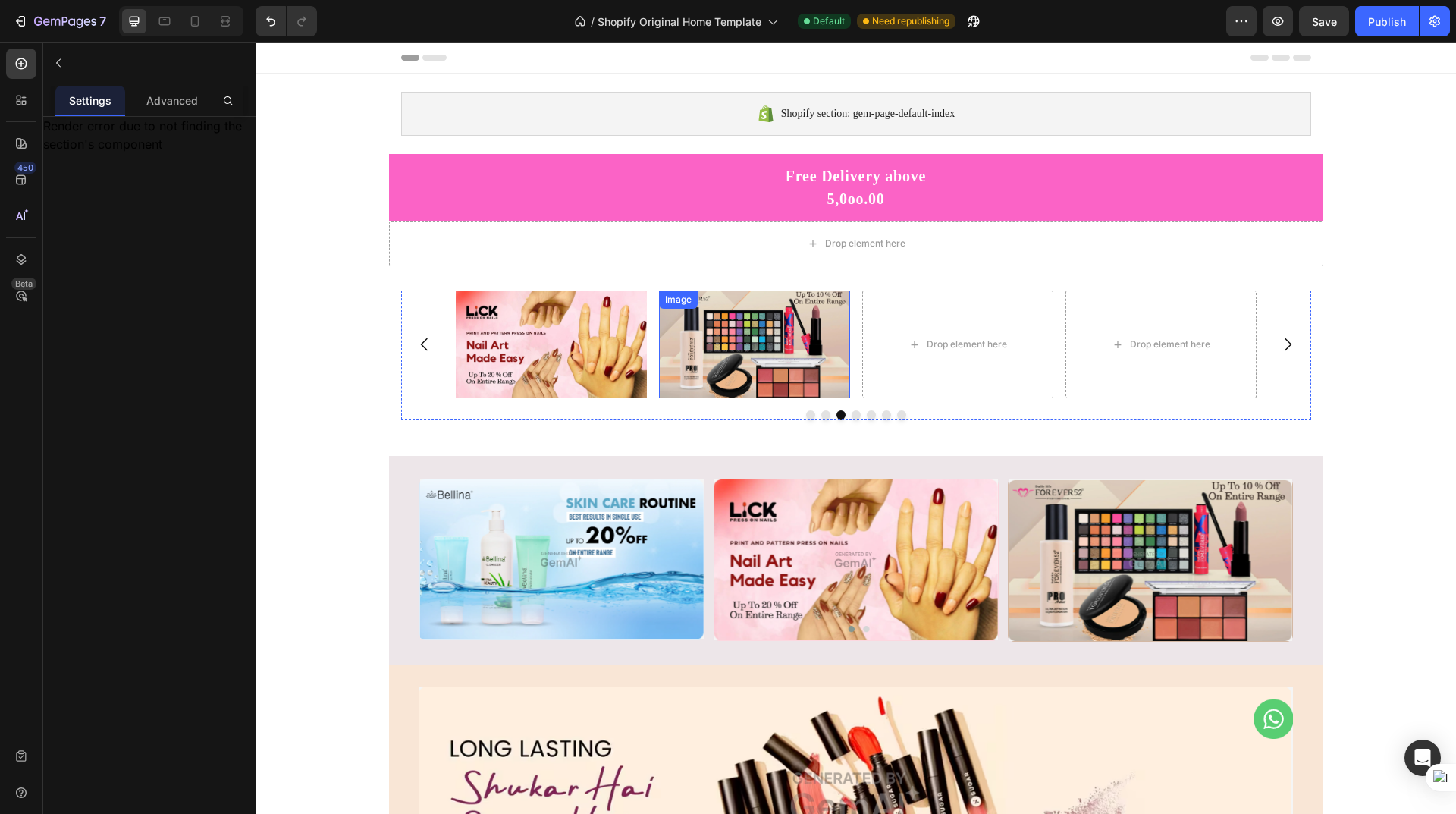
click at [782, 345] on img at bounding box center [754, 344] width 191 height 108
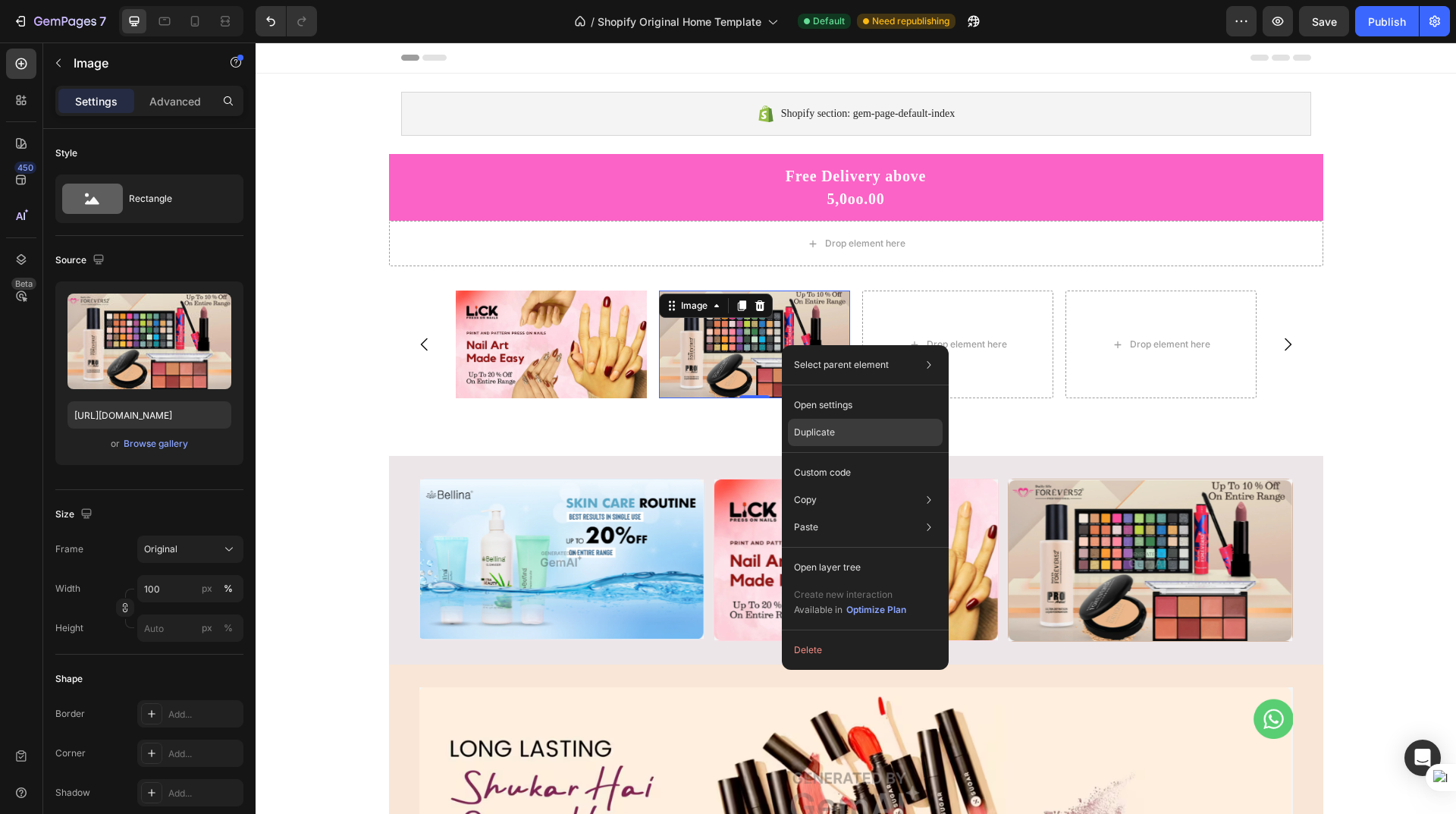
click at [836, 459] on div "Duplicate" at bounding box center [865, 472] width 155 height 28
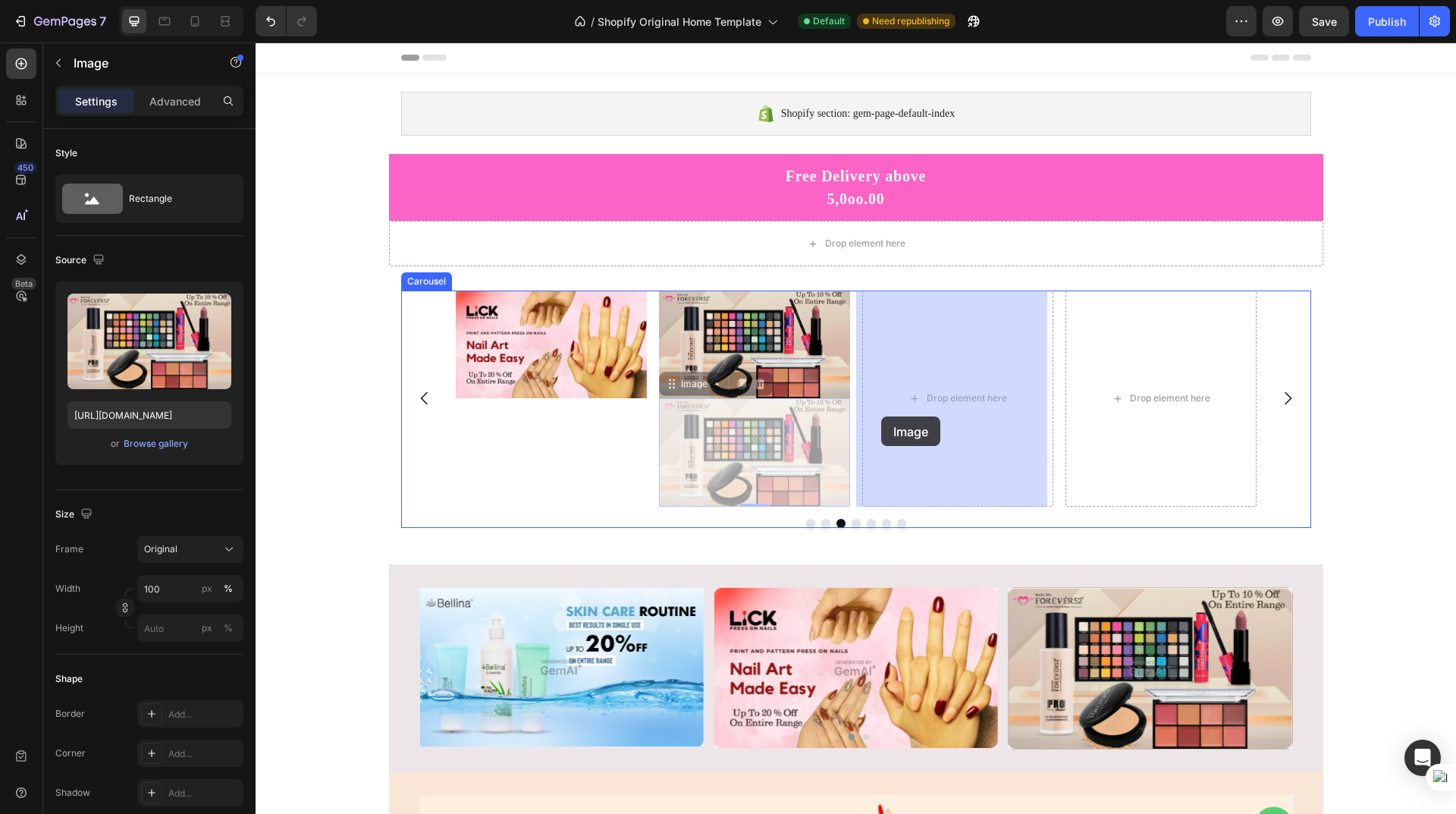
drag, startPoint x: 715, startPoint y: 442, endPoint x: 882, endPoint y: 416, distance: 169.0
drag, startPoint x: 796, startPoint y: 447, endPoint x: 942, endPoint y: 394, distance: 155.3
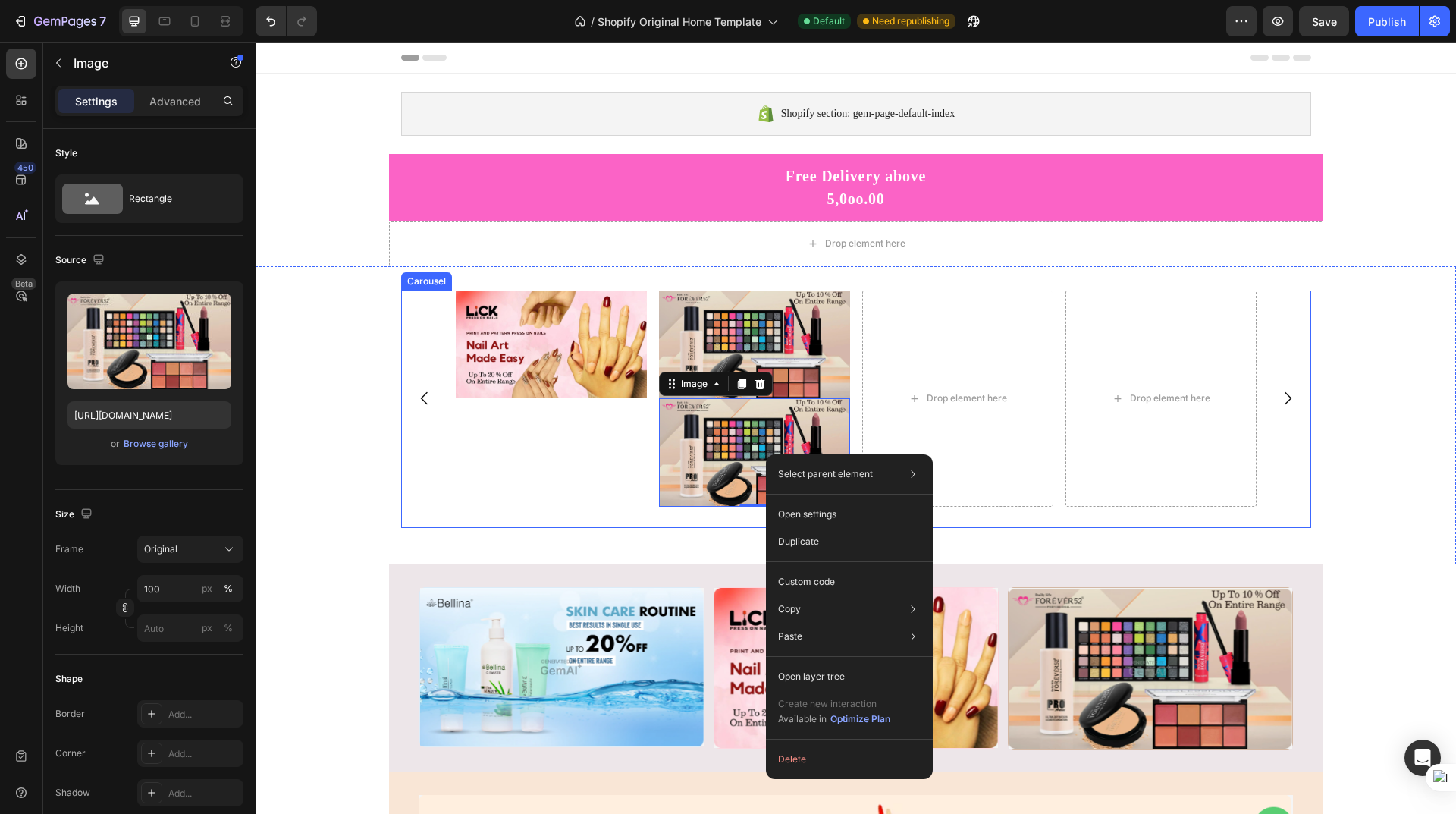
click at [587, 451] on div "Image" at bounding box center [551, 398] width 191 height 216
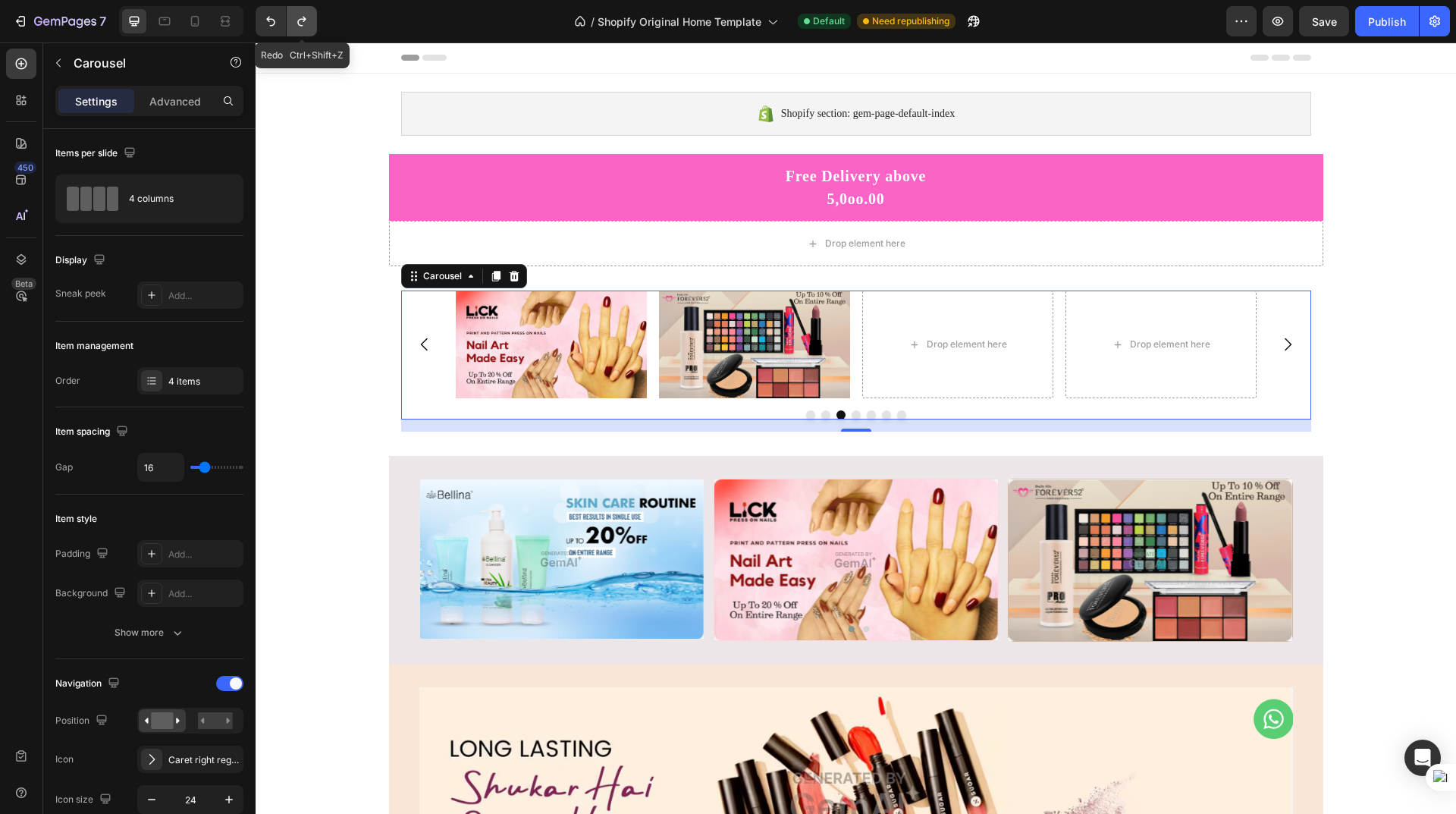
click at [306, 14] on icon "Undo/Redo" at bounding box center [302, 20] width 15 height 15
click at [276, 22] on icon "Undo/Redo" at bounding box center [270, 20] width 15 height 15
click at [943, 329] on div "Drop element here" at bounding box center [957, 344] width 191 height 108
click at [941, 339] on div "Drop element here" at bounding box center [967, 344] width 80 height 12
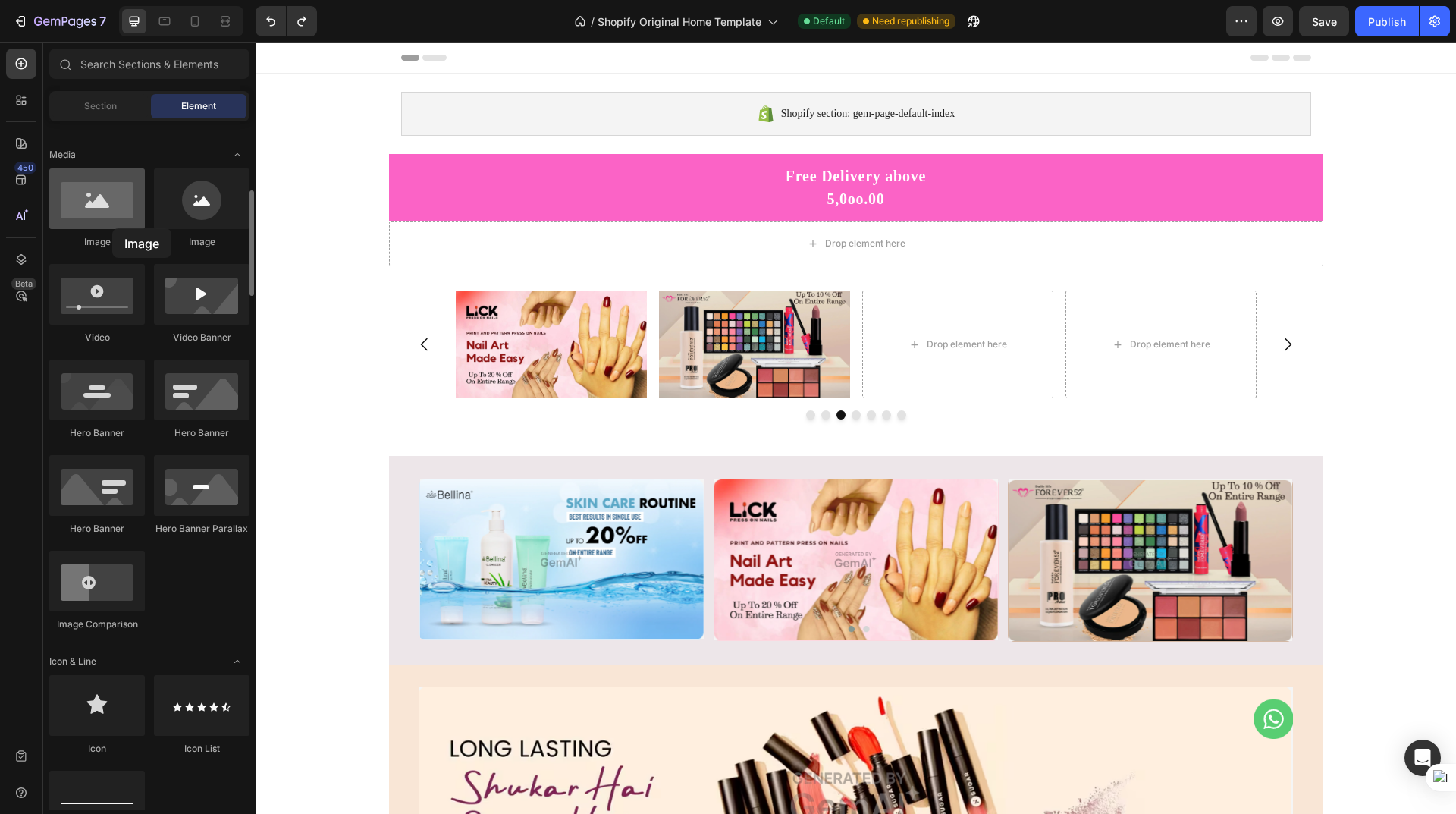
click at [112, 229] on div at bounding box center [97, 198] width 96 height 60
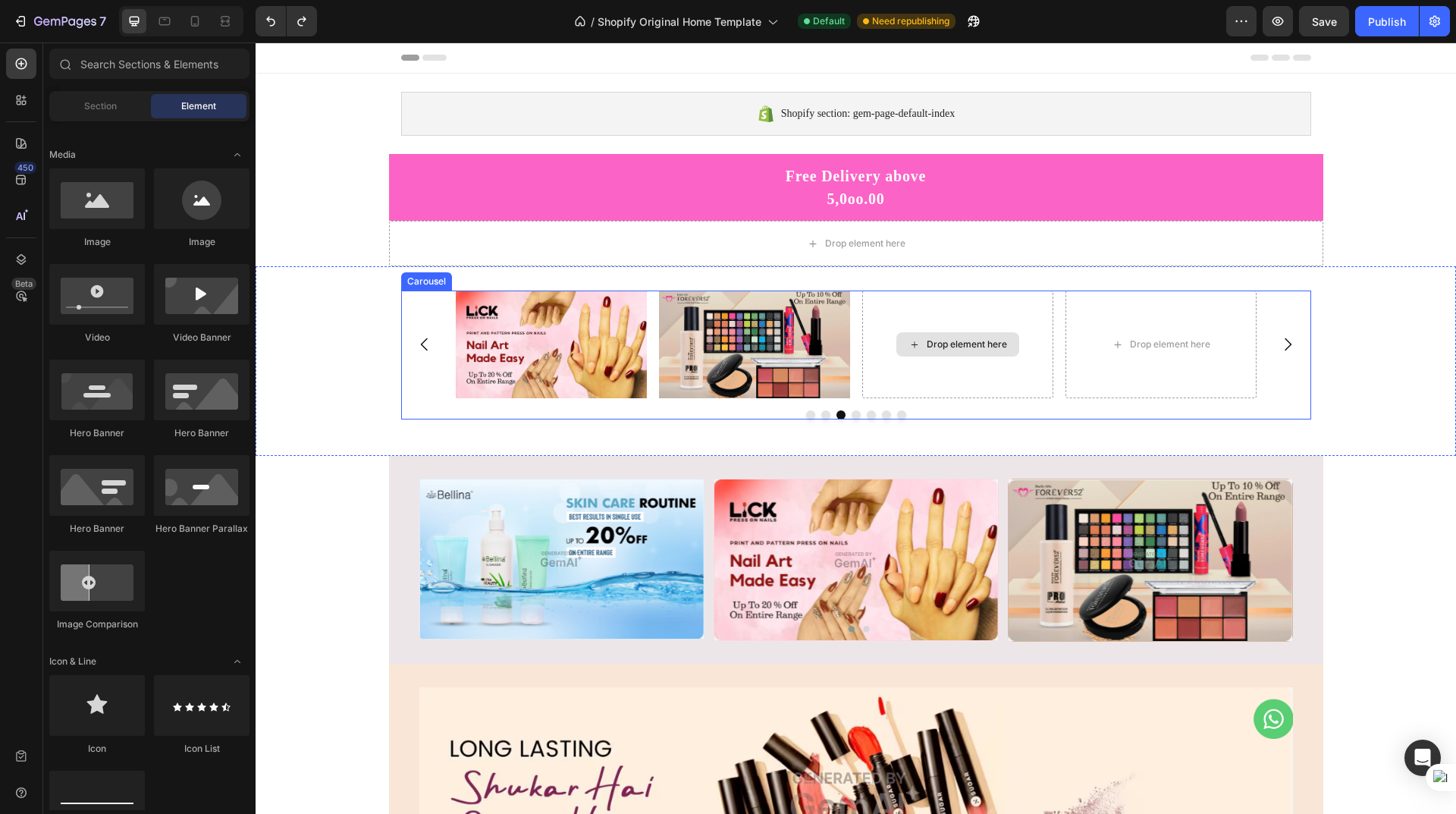
click at [931, 346] on div "Drop element here" at bounding box center [967, 344] width 80 height 12
click at [895, 285] on div "Image Image Image Image Drop element here Drop element here Drop element here C…" at bounding box center [855, 361] width 1201 height 189
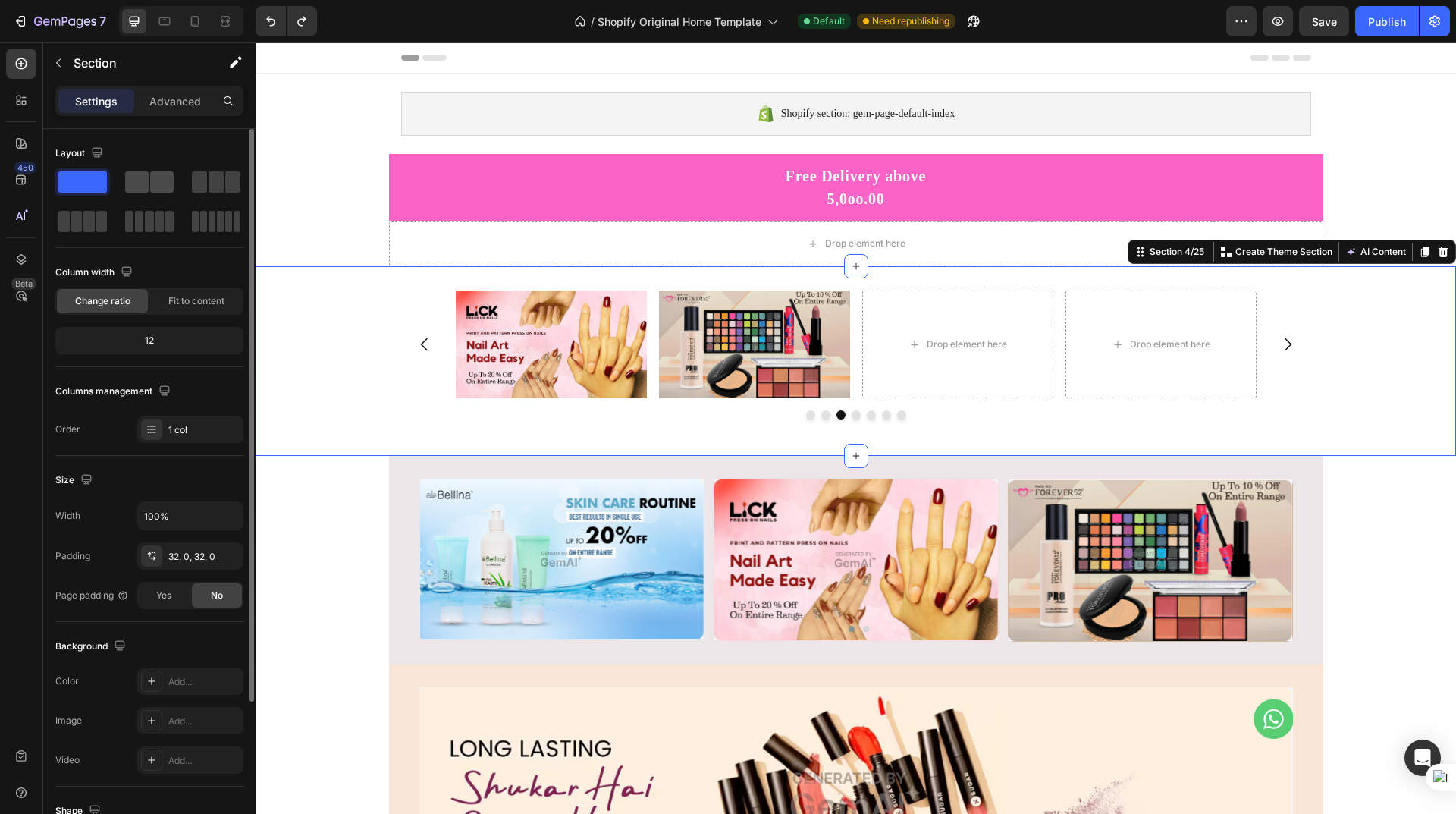
click at [146, 184] on span at bounding box center [137, 182] width 24 height 21
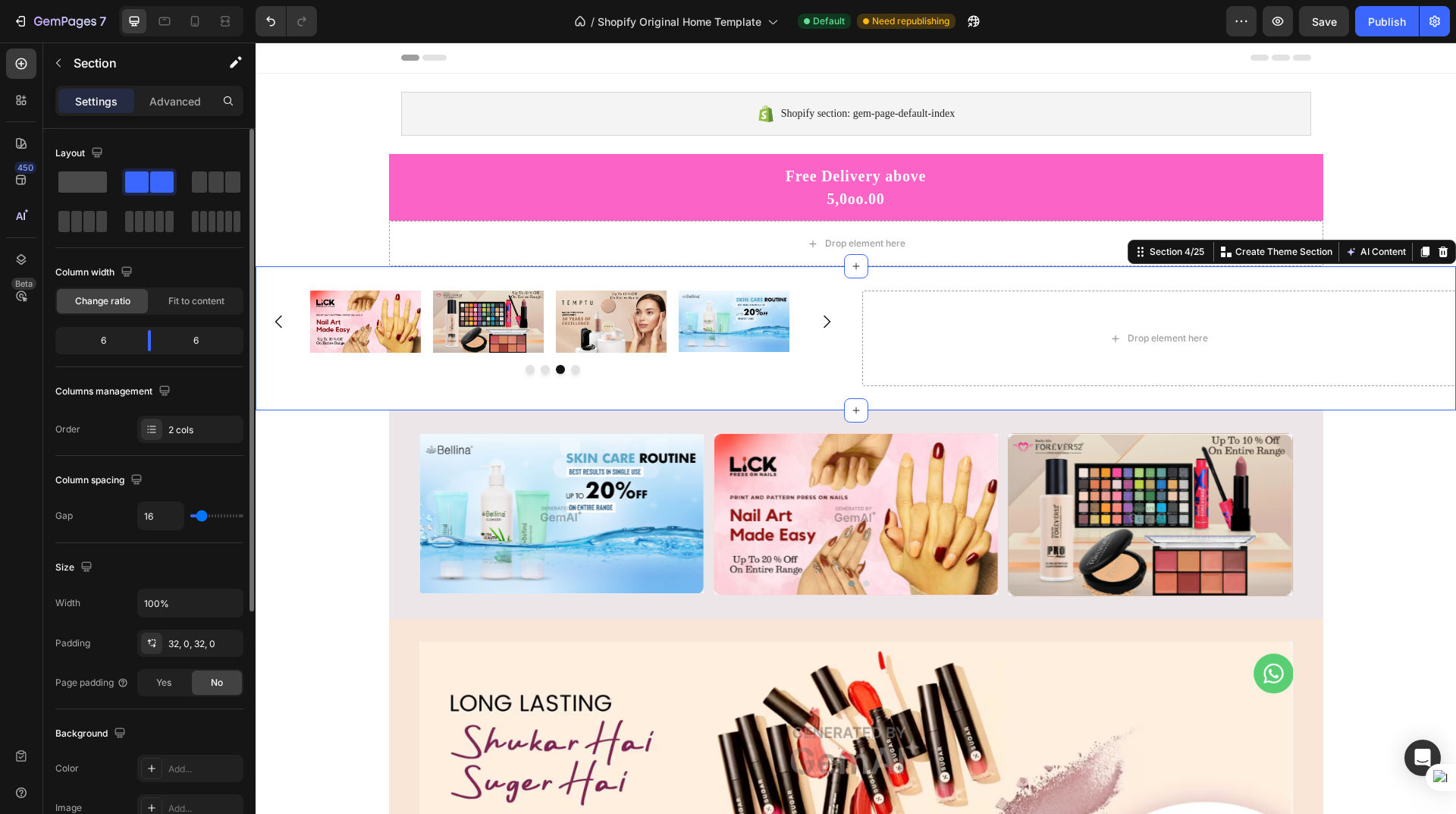
click at [78, 188] on span at bounding box center [82, 182] width 49 height 21
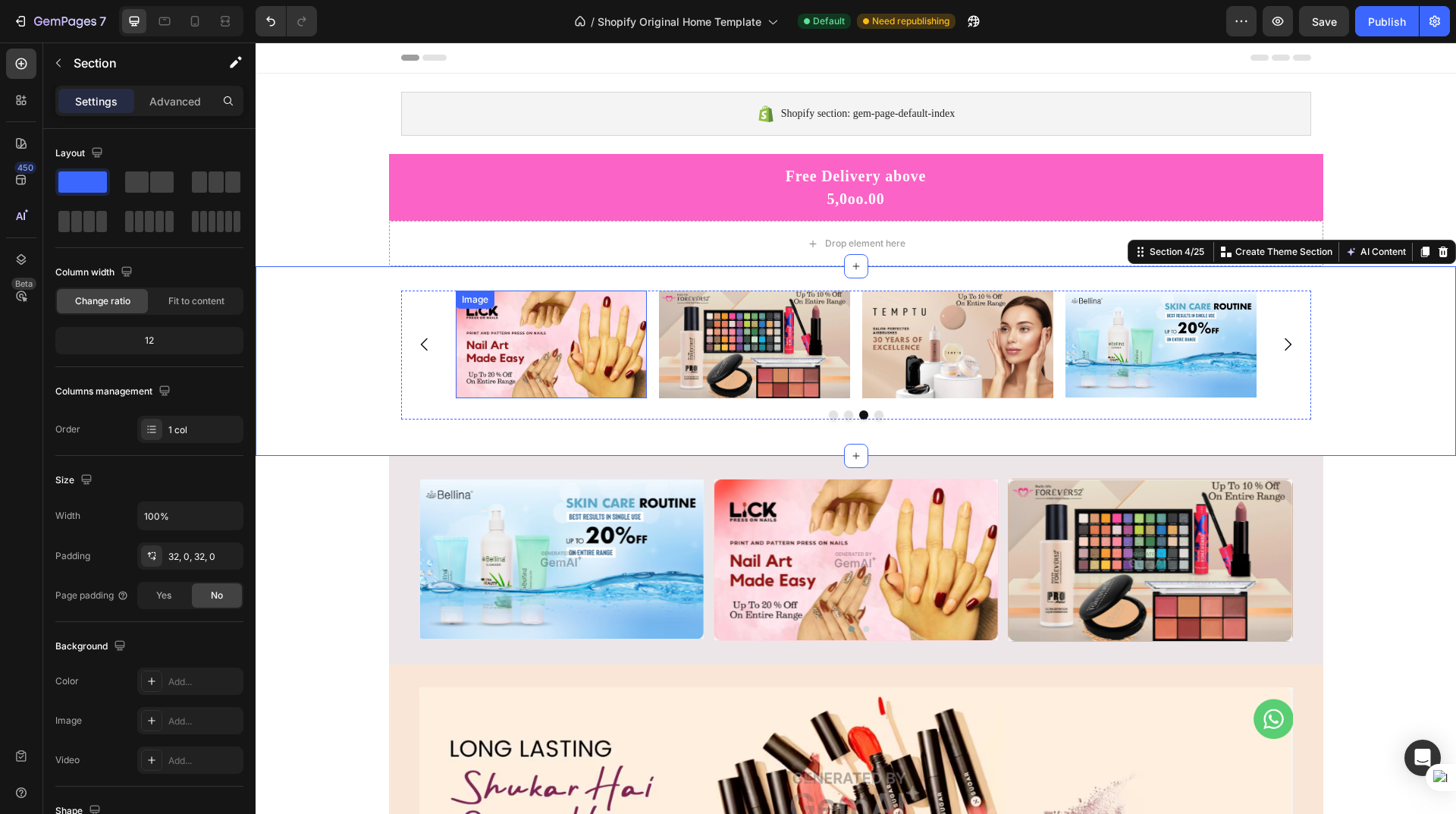
click at [578, 353] on img at bounding box center [551, 344] width 191 height 108
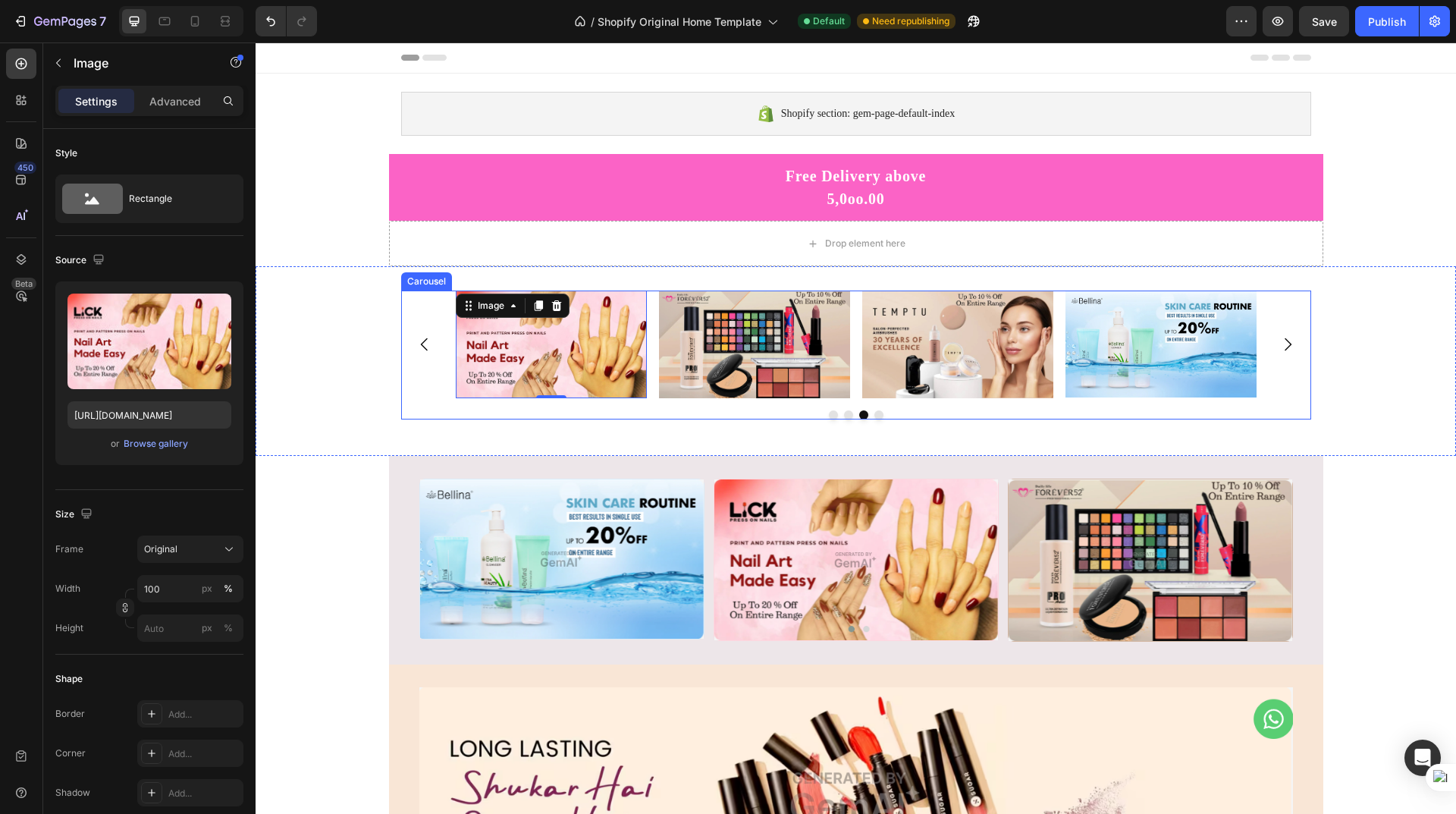
click at [421, 309] on div "Image Image Image 0 Image" at bounding box center [856, 344] width 910 height 108
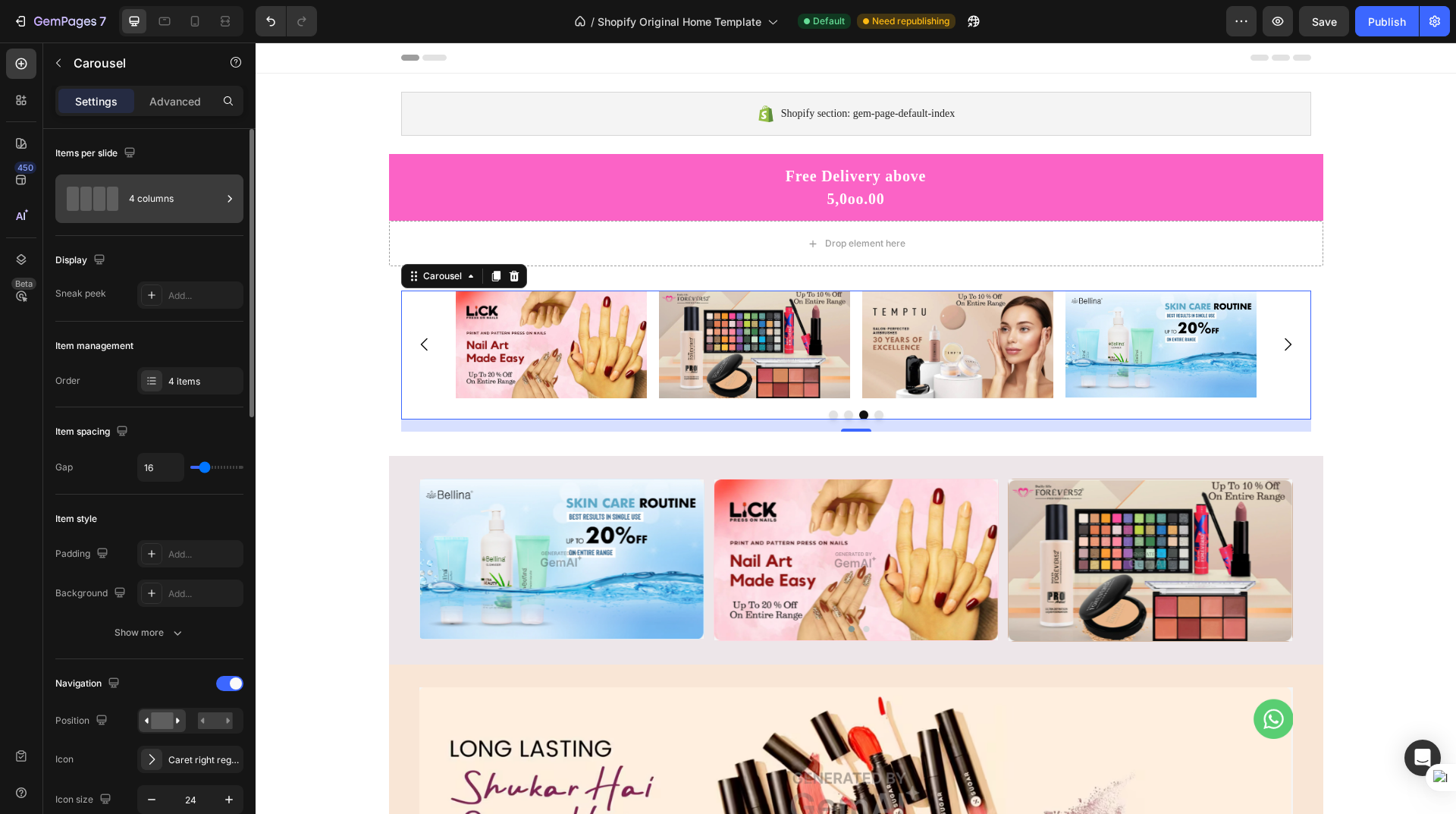
click at [185, 200] on div "4 columns" at bounding box center [175, 199] width 93 height 35
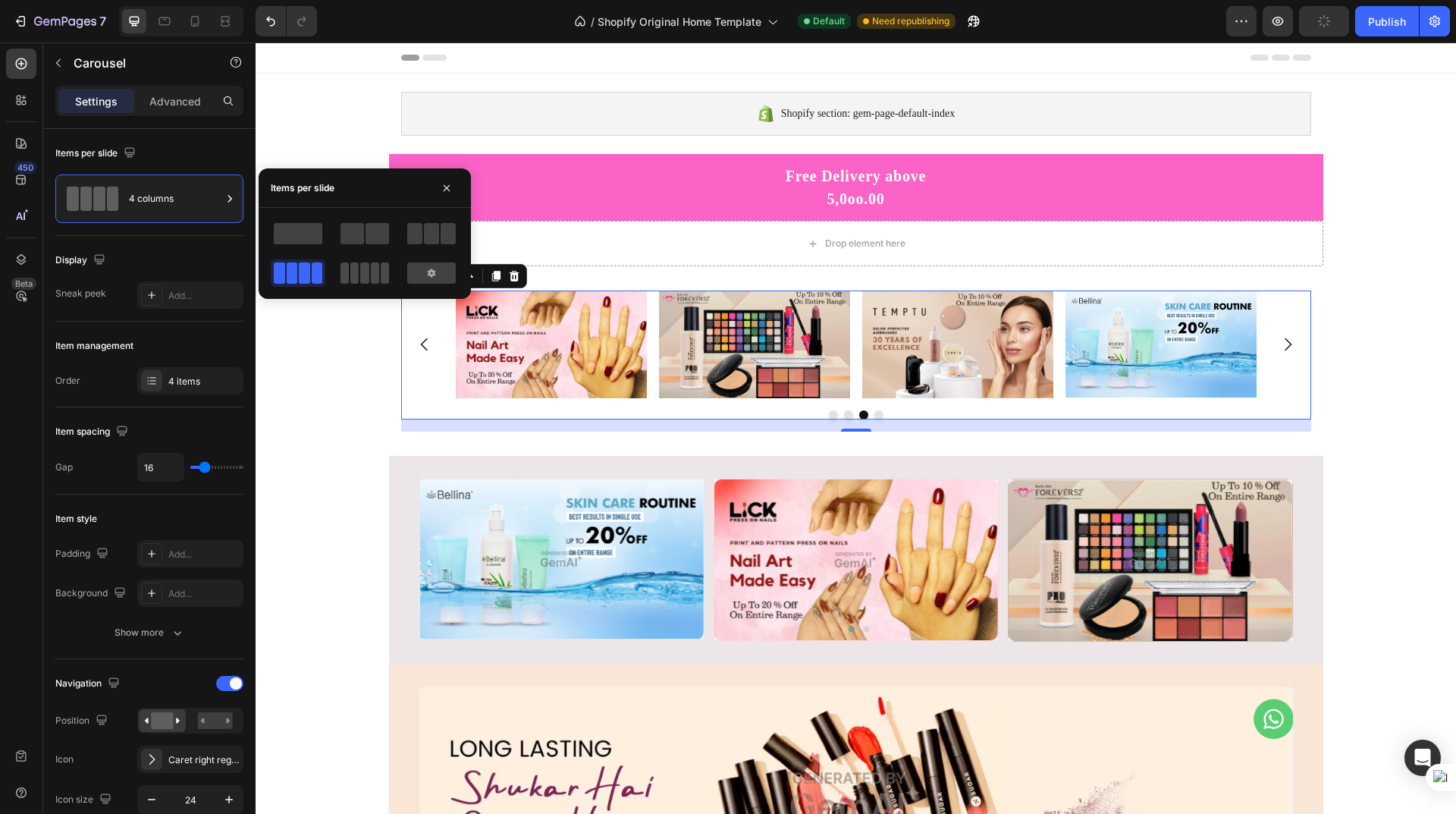
click at [381, 276] on span at bounding box center [385, 273] width 9 height 21
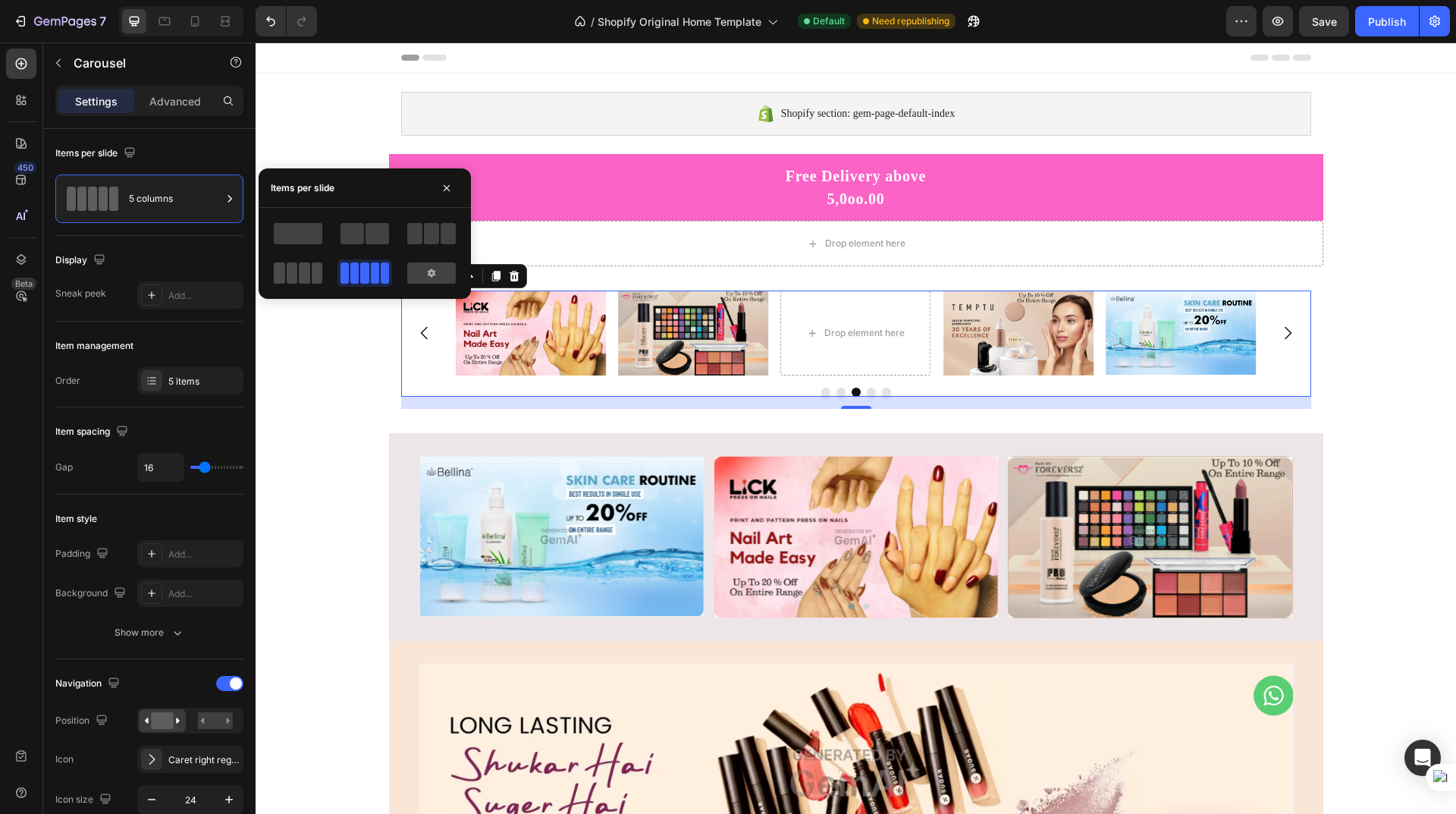
click at [312, 276] on span at bounding box center [317, 273] width 11 height 21
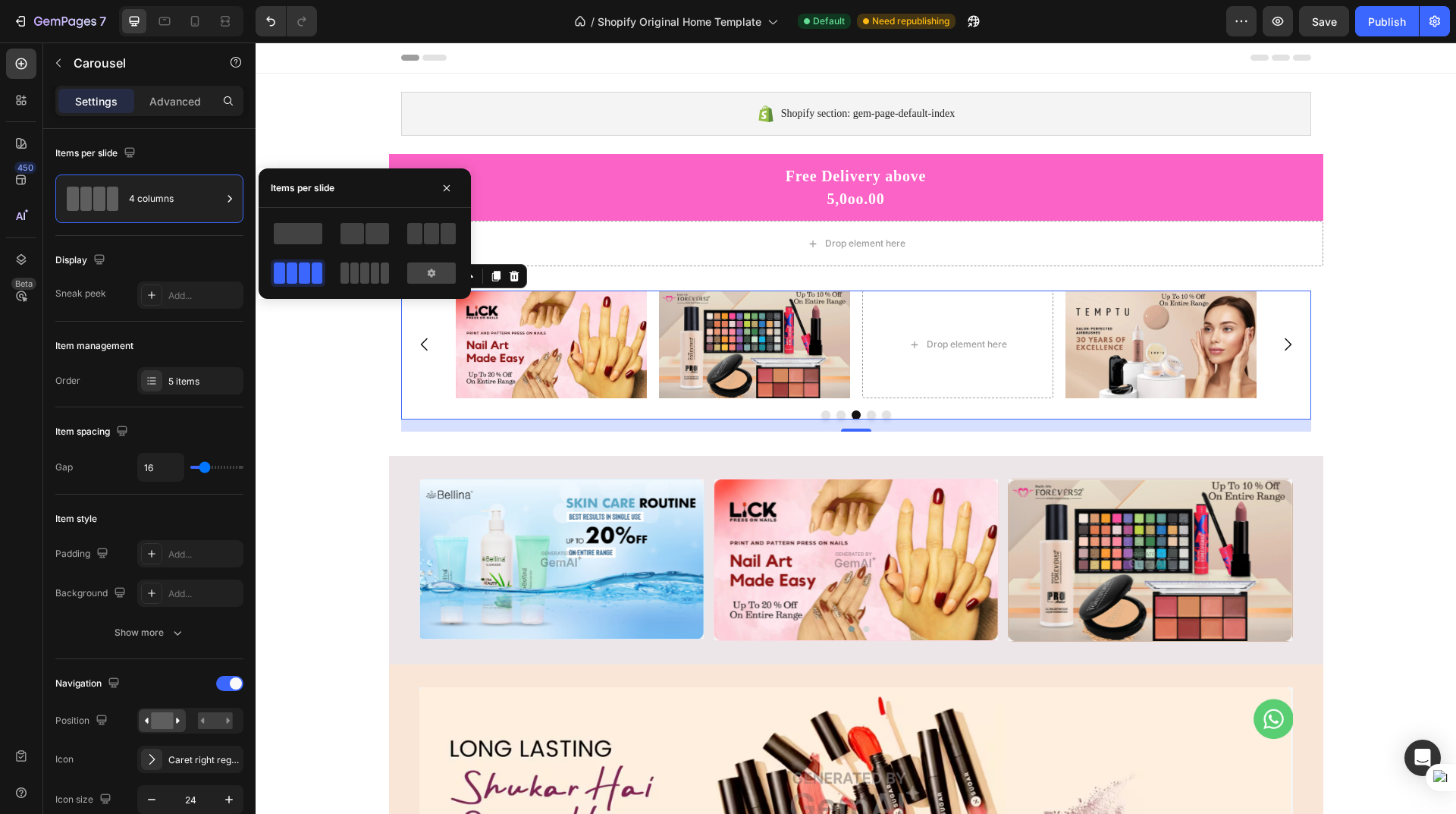
click at [371, 276] on span at bounding box center [375, 273] width 9 height 21
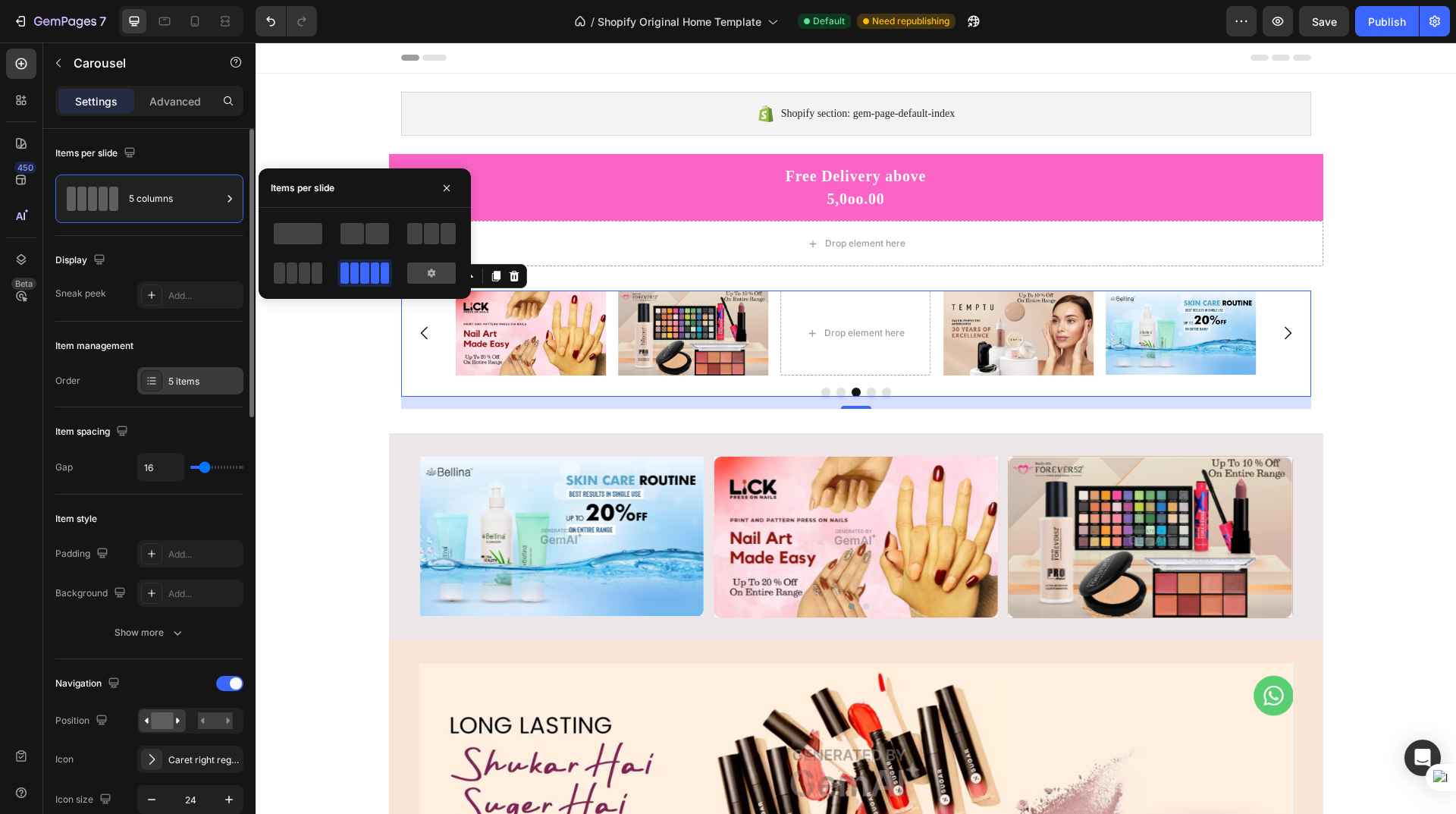
click at [199, 380] on div "5 items" at bounding box center [203, 381] width 71 height 13
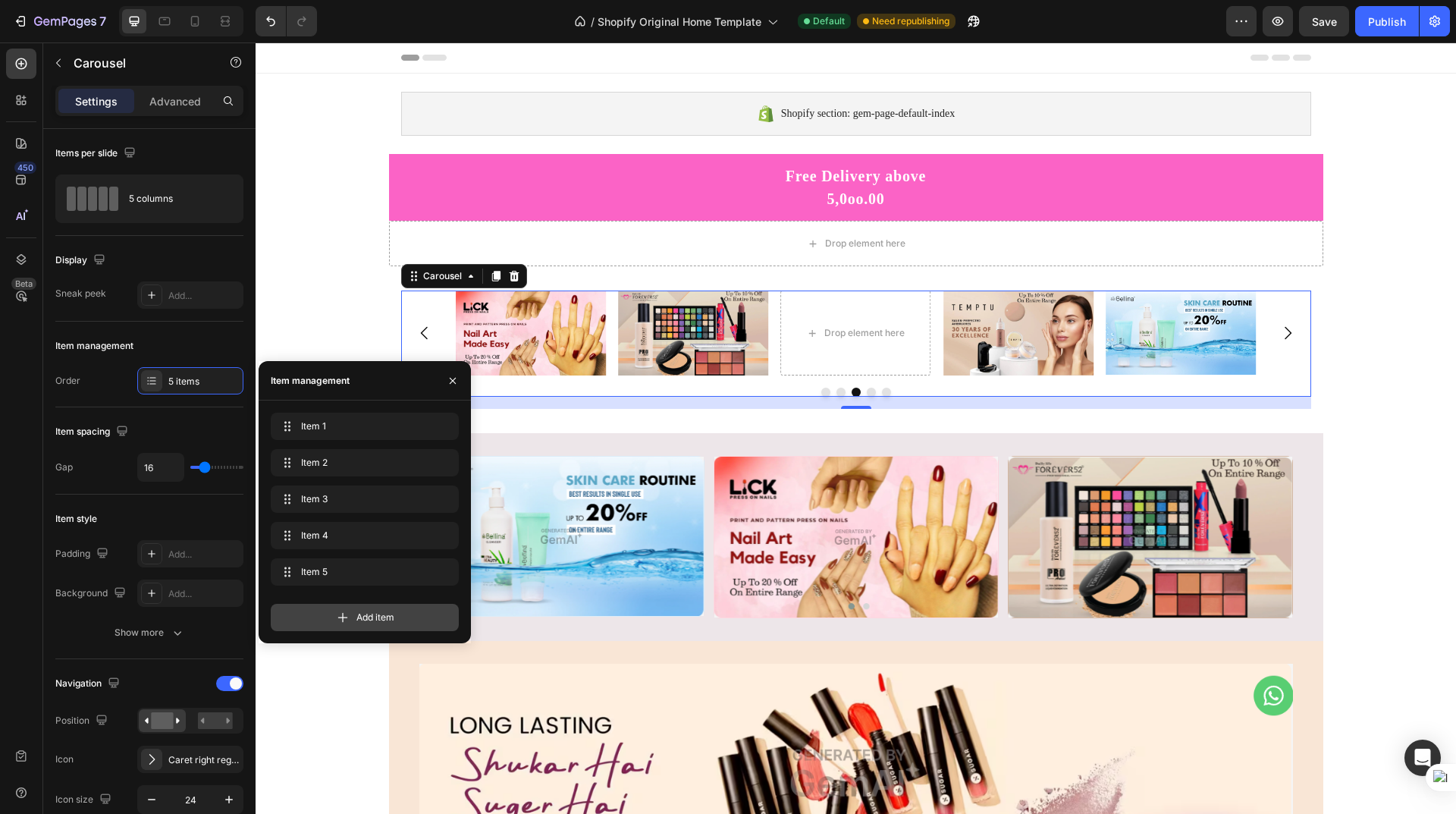
click at [377, 615] on span "Add item" at bounding box center [375, 617] width 38 height 13
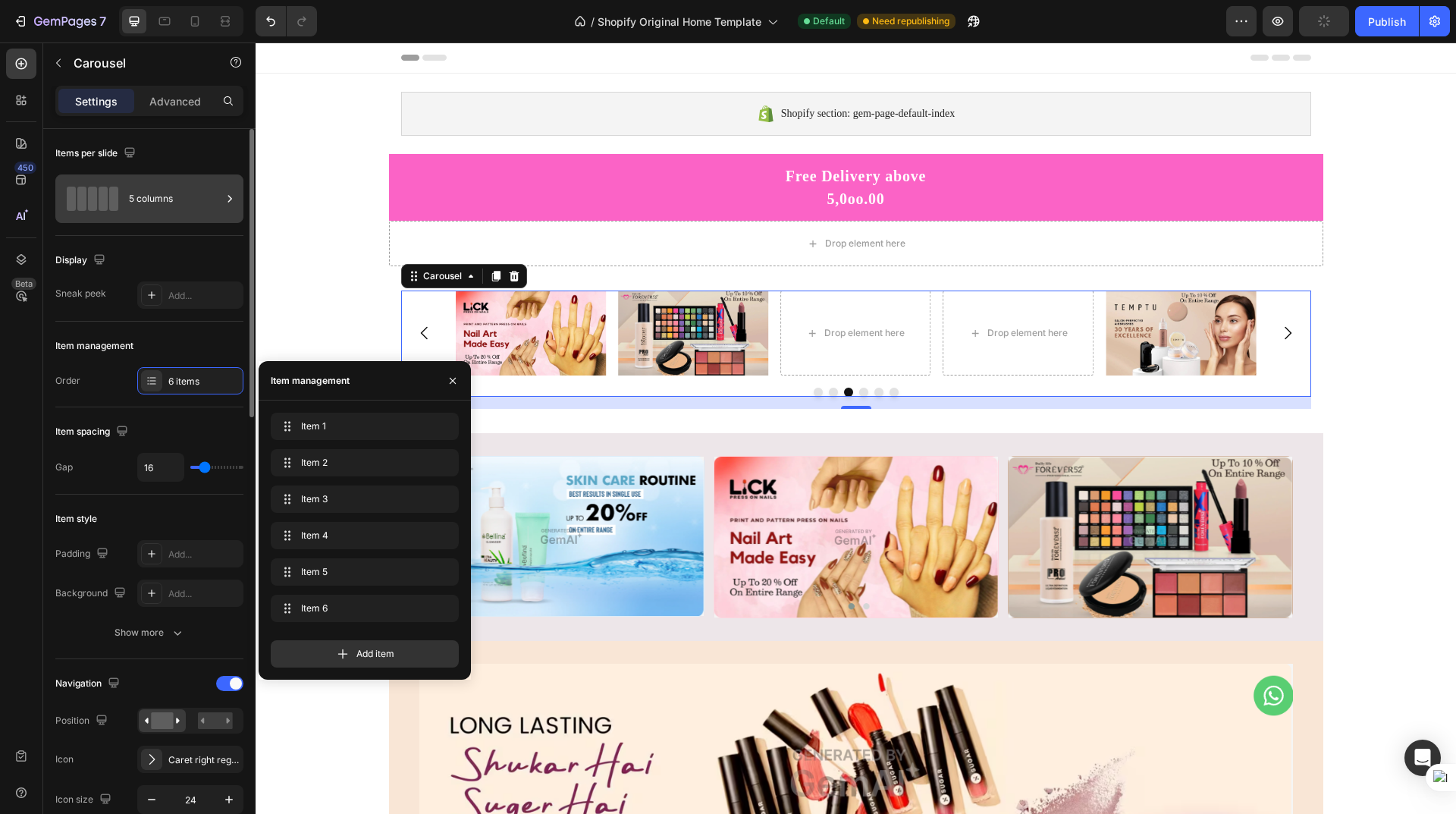
click at [159, 216] on div "5 columns" at bounding box center [148, 199] width 188 height 49
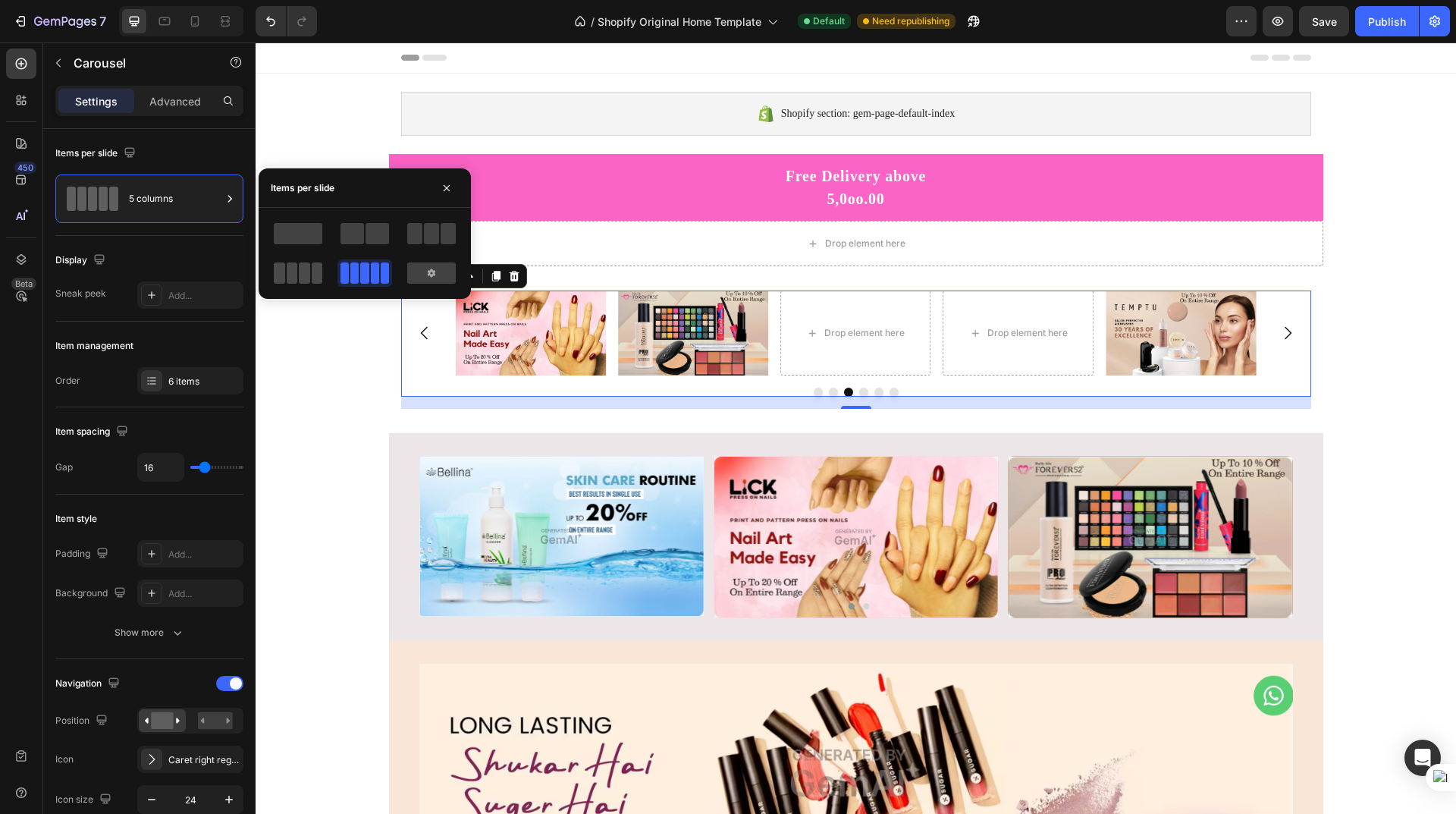
click at [312, 277] on span at bounding box center [317, 273] width 11 height 21
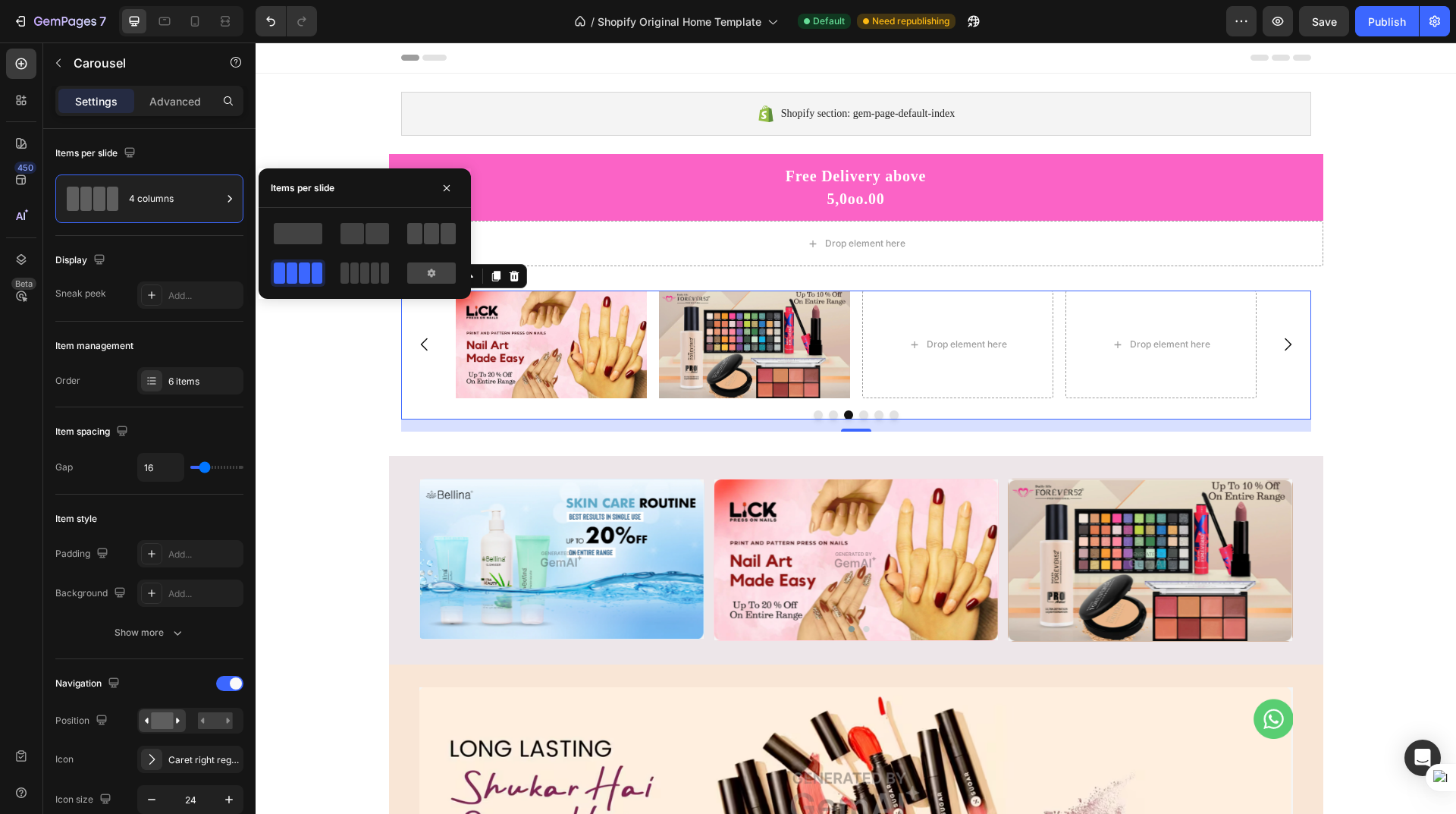
click at [420, 240] on span at bounding box center [415, 233] width 15 height 21
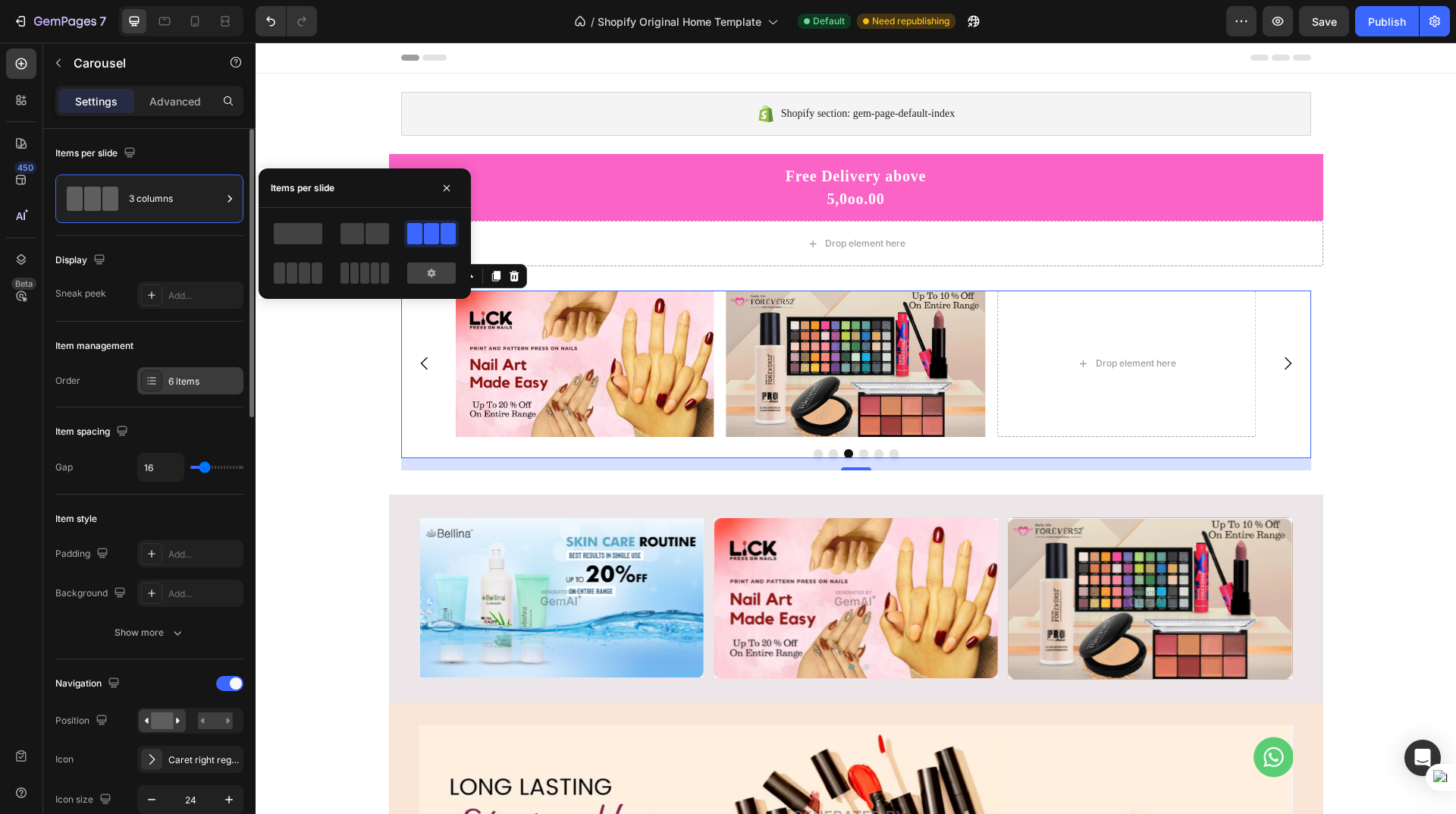
click at [194, 378] on div "6 items" at bounding box center [203, 381] width 71 height 13
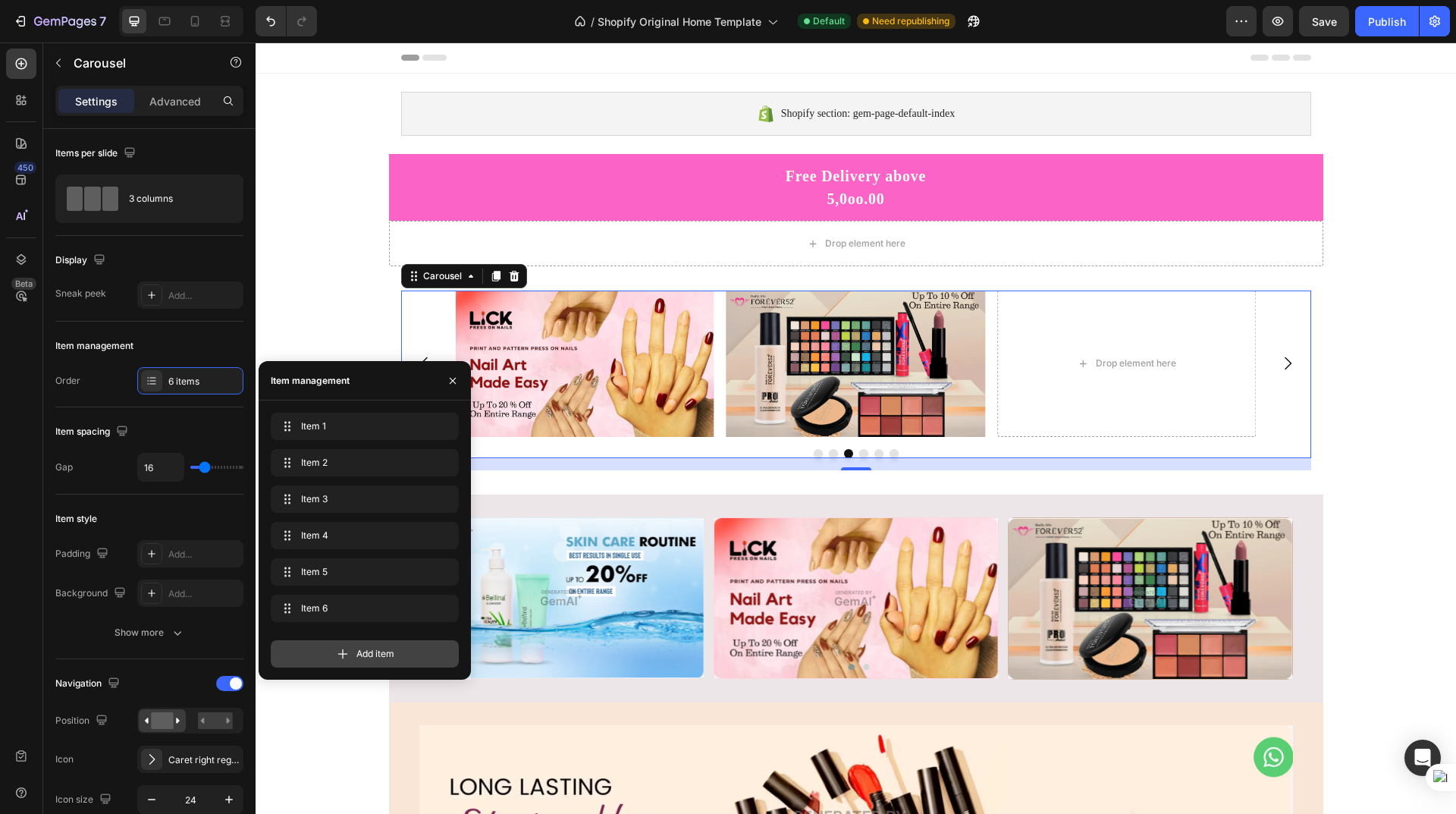
click at [354, 655] on div "Add item" at bounding box center [364, 654] width 188 height 28
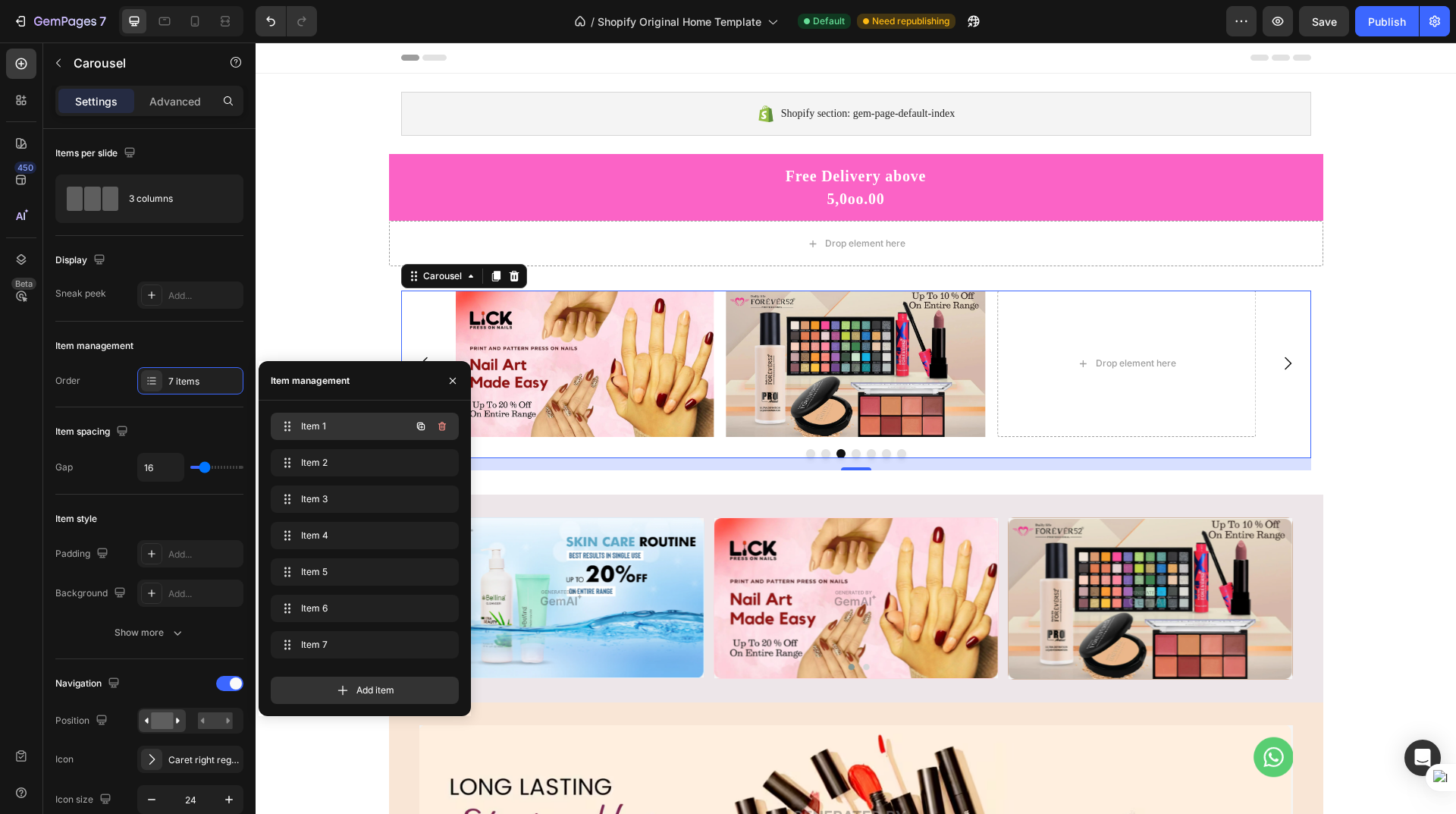
click at [334, 419] on div "Item 1 Item 1" at bounding box center [343, 426] width 134 height 21
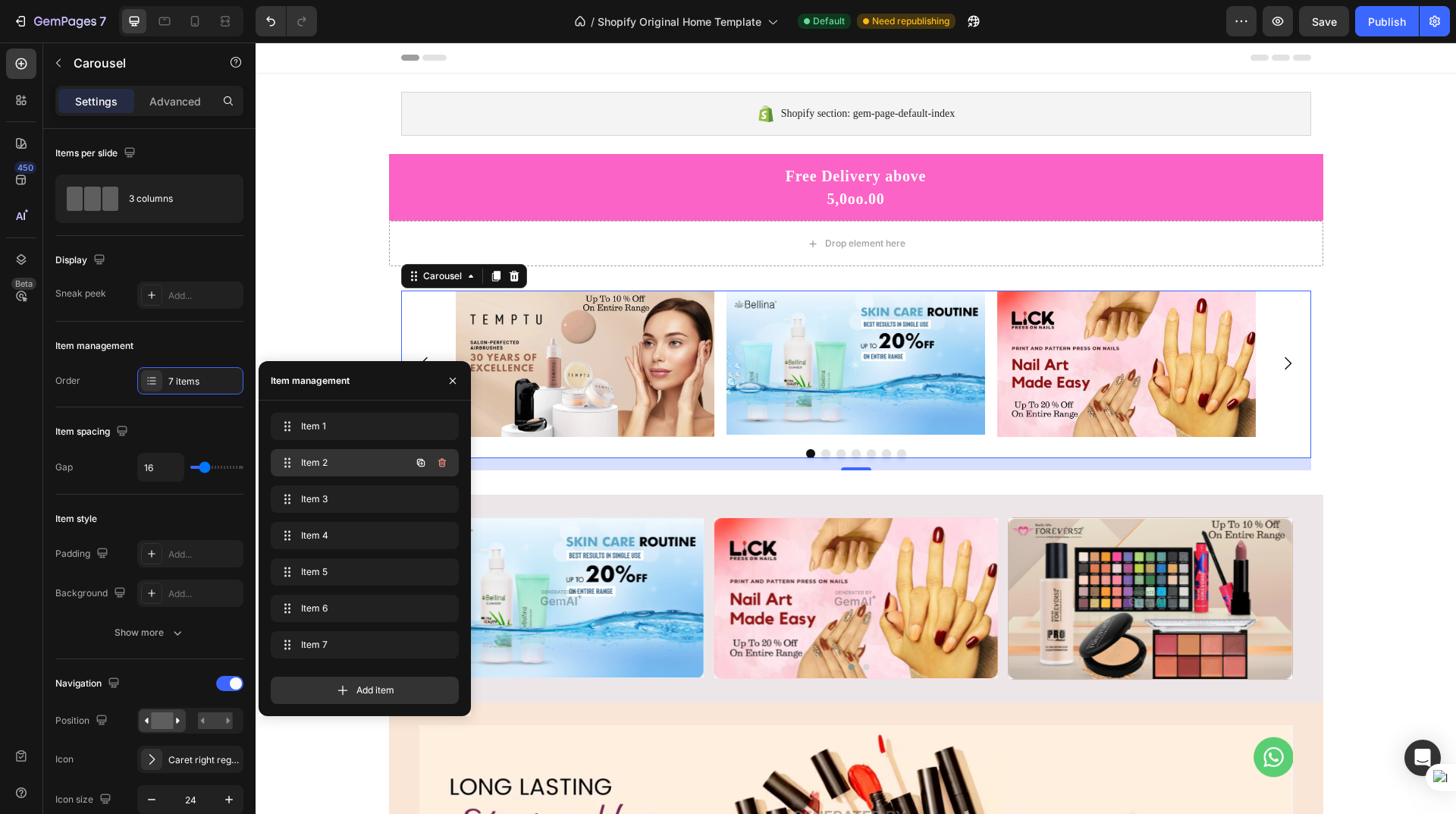
click at [334, 459] on span "Item 2" at bounding box center [343, 462] width 86 height 13
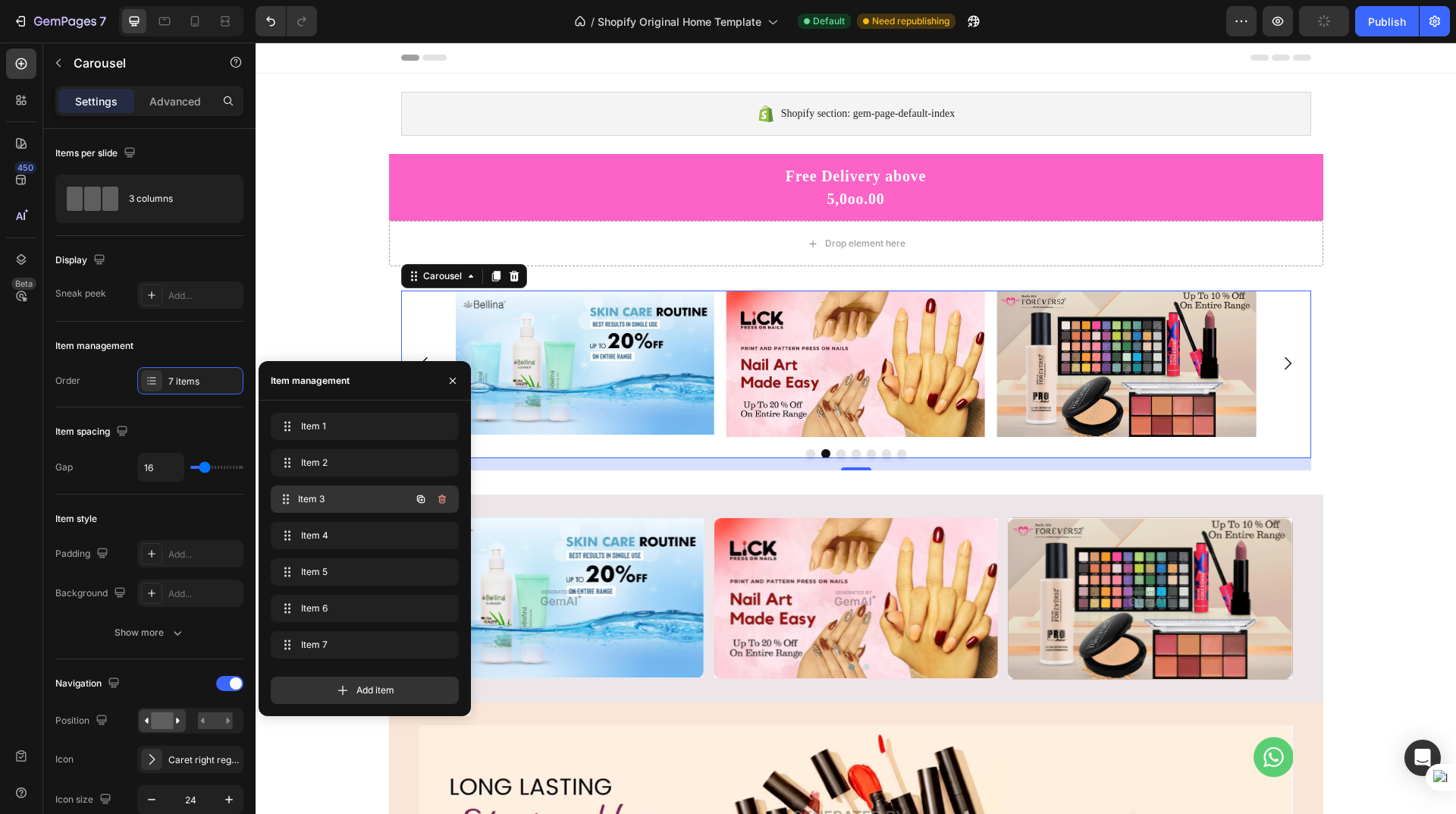
click at [342, 494] on span "Item 3" at bounding box center [354, 499] width 112 height 13
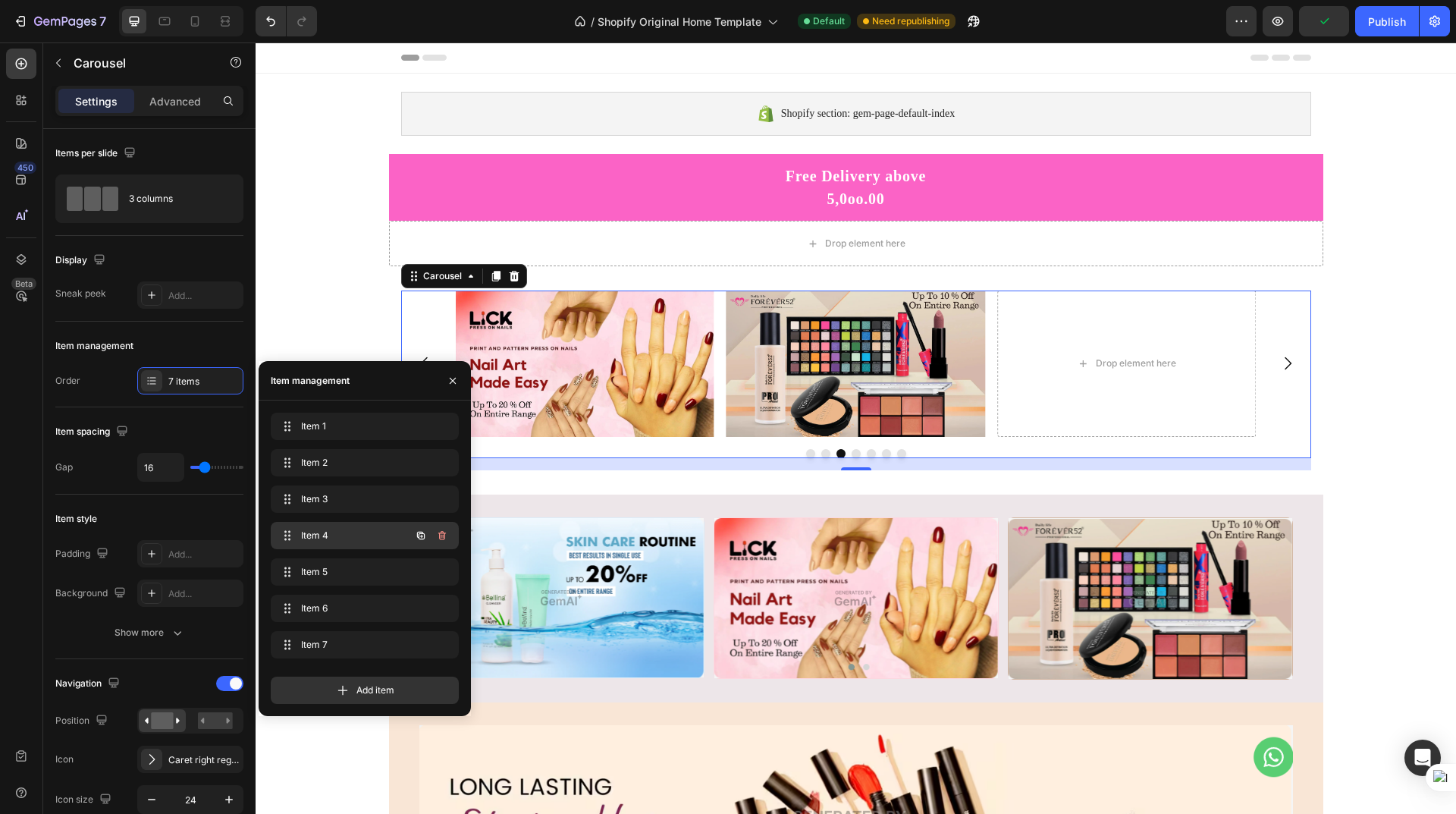
click at [343, 534] on span "Item 4" at bounding box center [343, 535] width 86 height 13
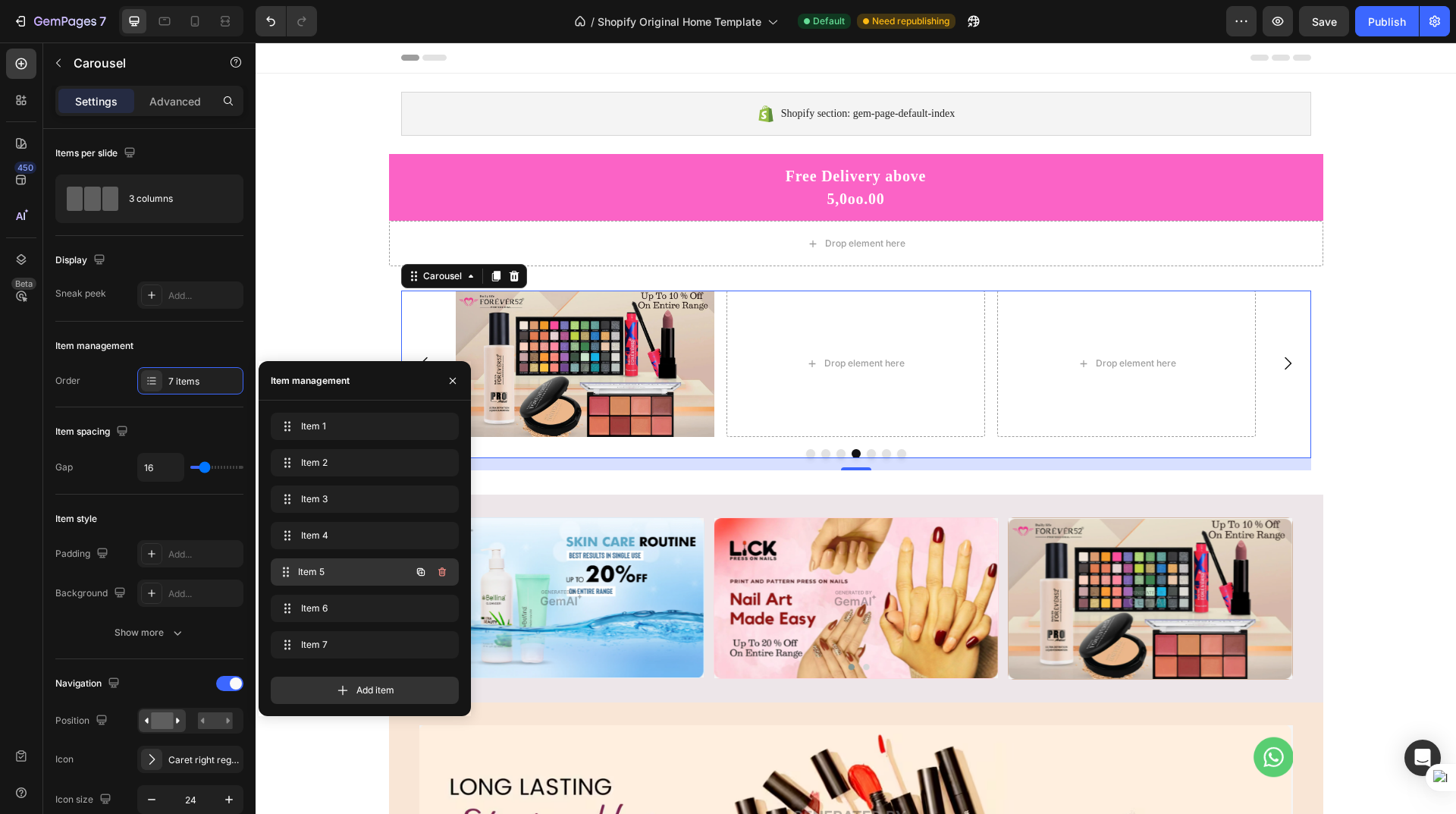
click at [352, 575] on span "Item 5" at bounding box center [354, 571] width 112 height 13
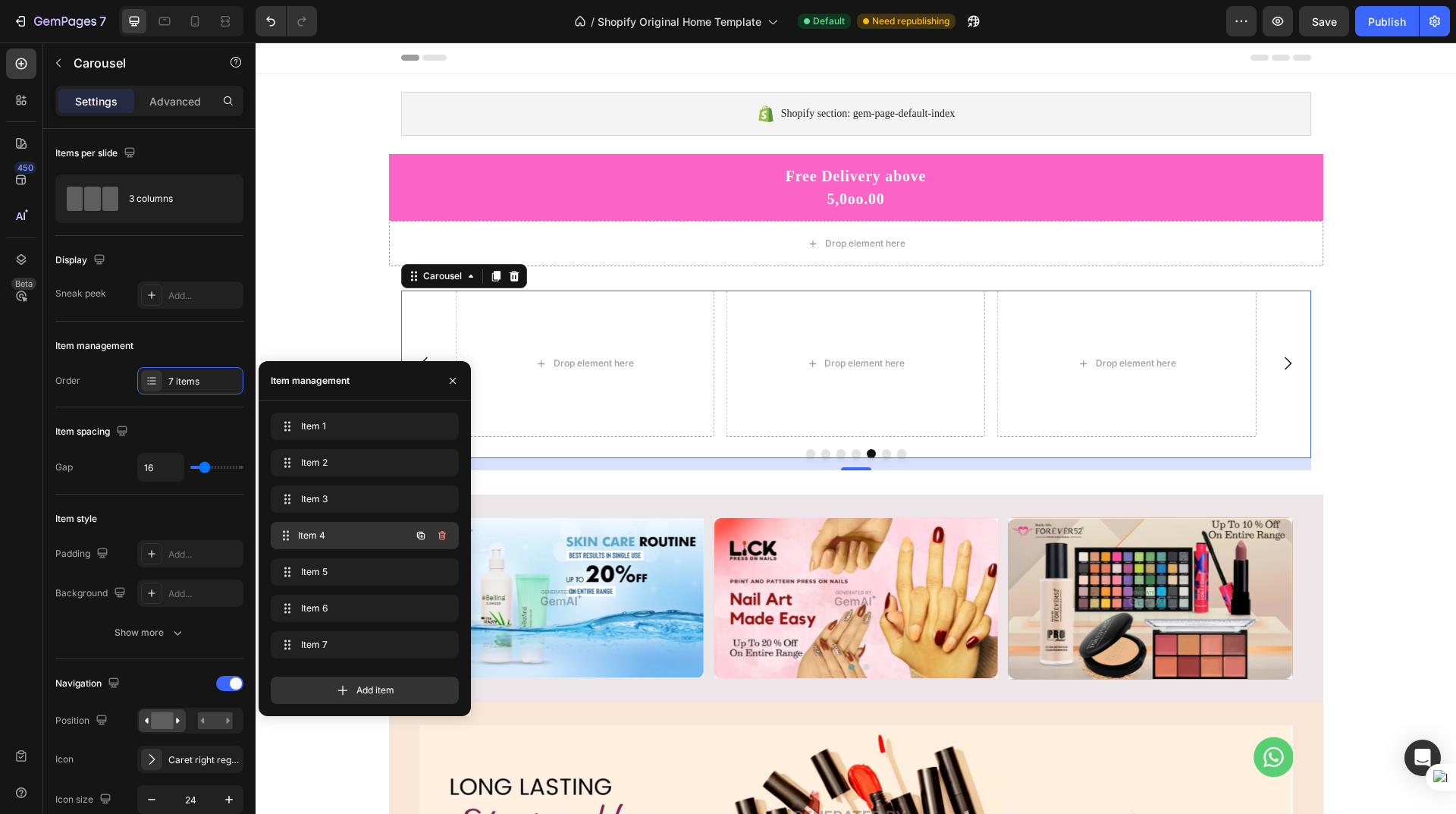
click at [357, 537] on span "Item 4" at bounding box center [354, 535] width 112 height 13
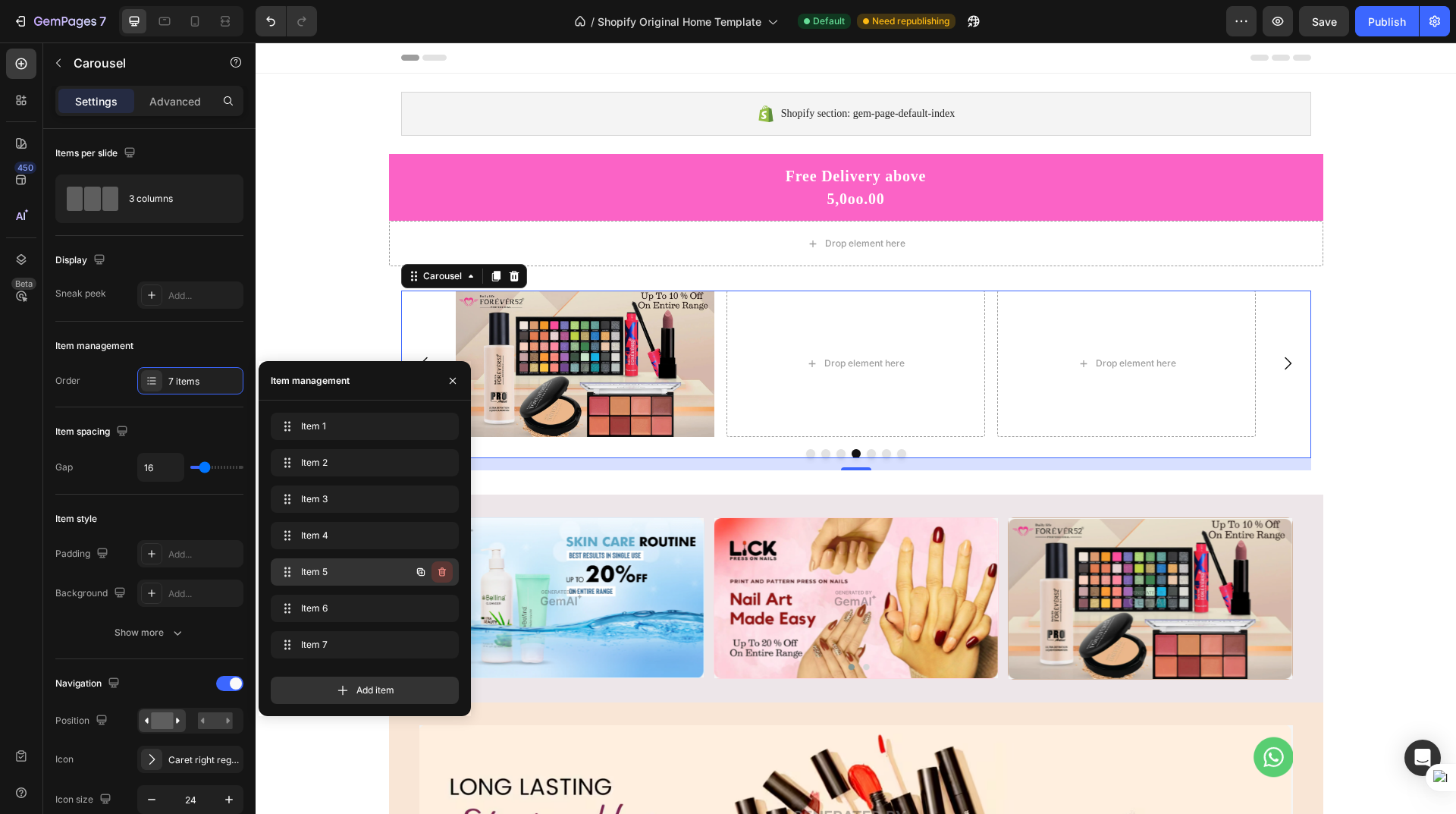
click at [444, 570] on icon "button" at bounding box center [442, 572] width 8 height 9
click at [443, 570] on div "Delete" at bounding box center [432, 571] width 28 height 13
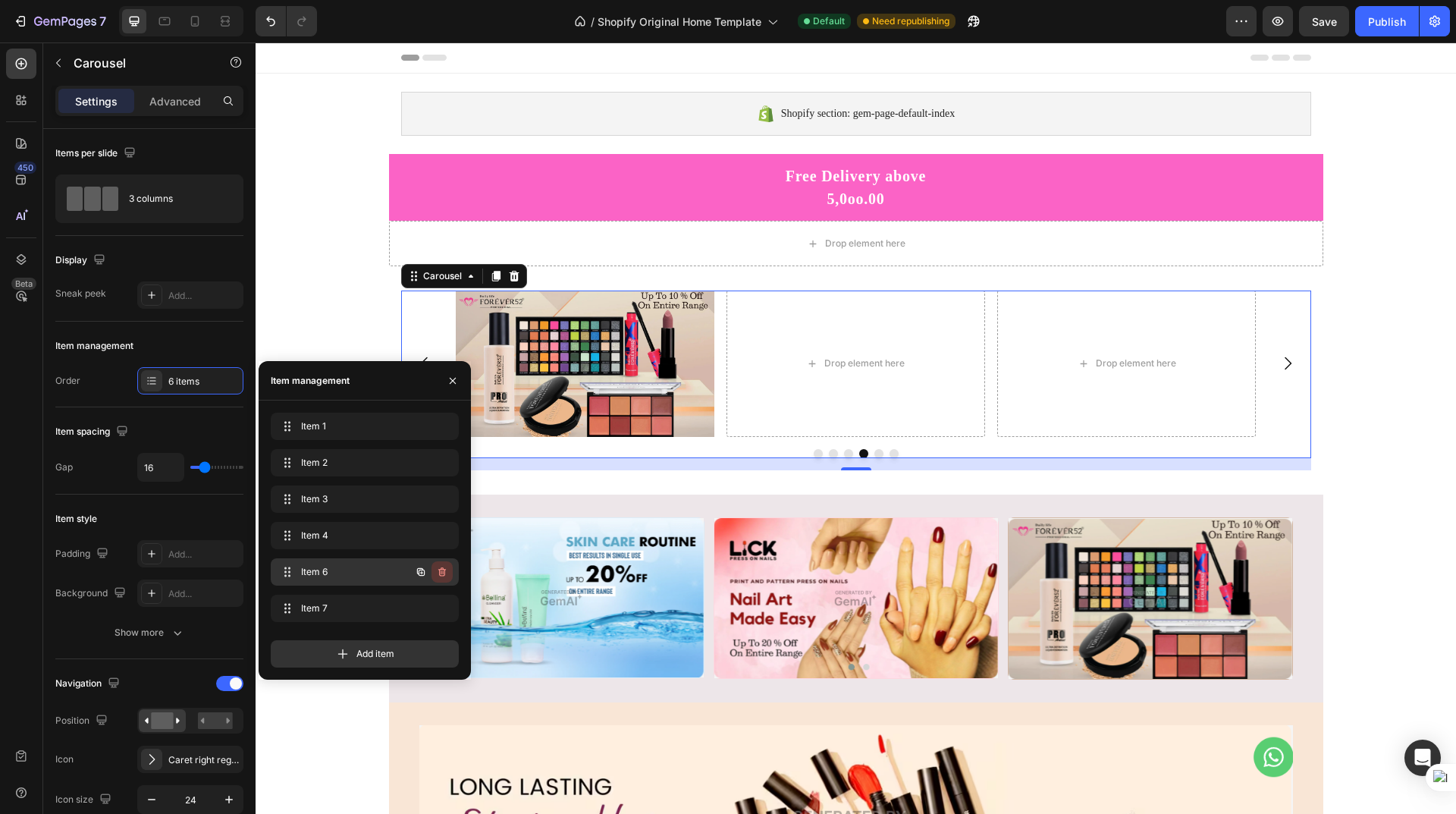
click at [442, 570] on icon "button" at bounding box center [442, 572] width 8 height 9
click at [442, 570] on div "Delete" at bounding box center [432, 571] width 28 height 13
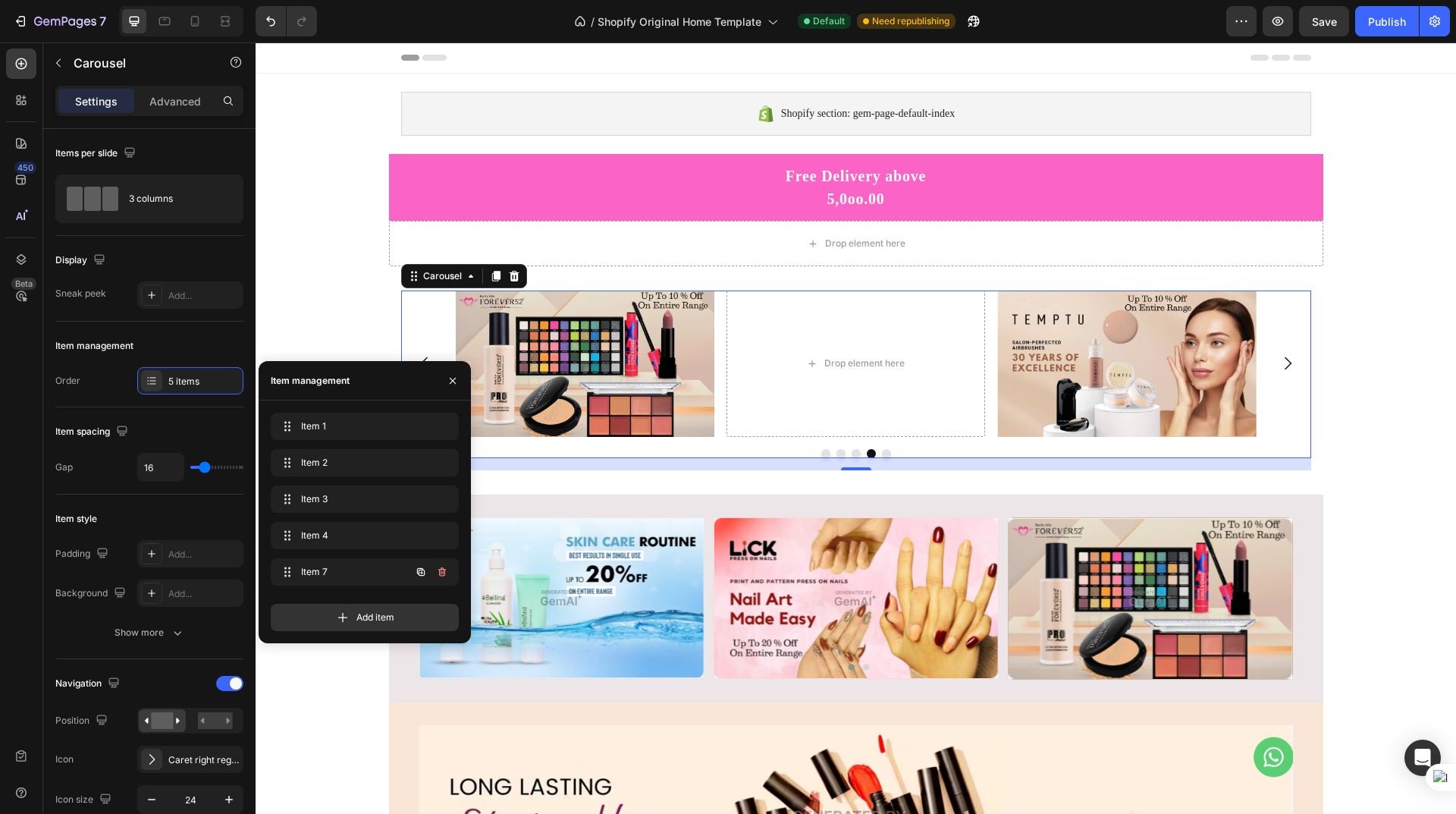
click at [442, 570] on icon "button" at bounding box center [442, 572] width 8 height 9
click at [442, 570] on div "Delete" at bounding box center [432, 571] width 28 height 13
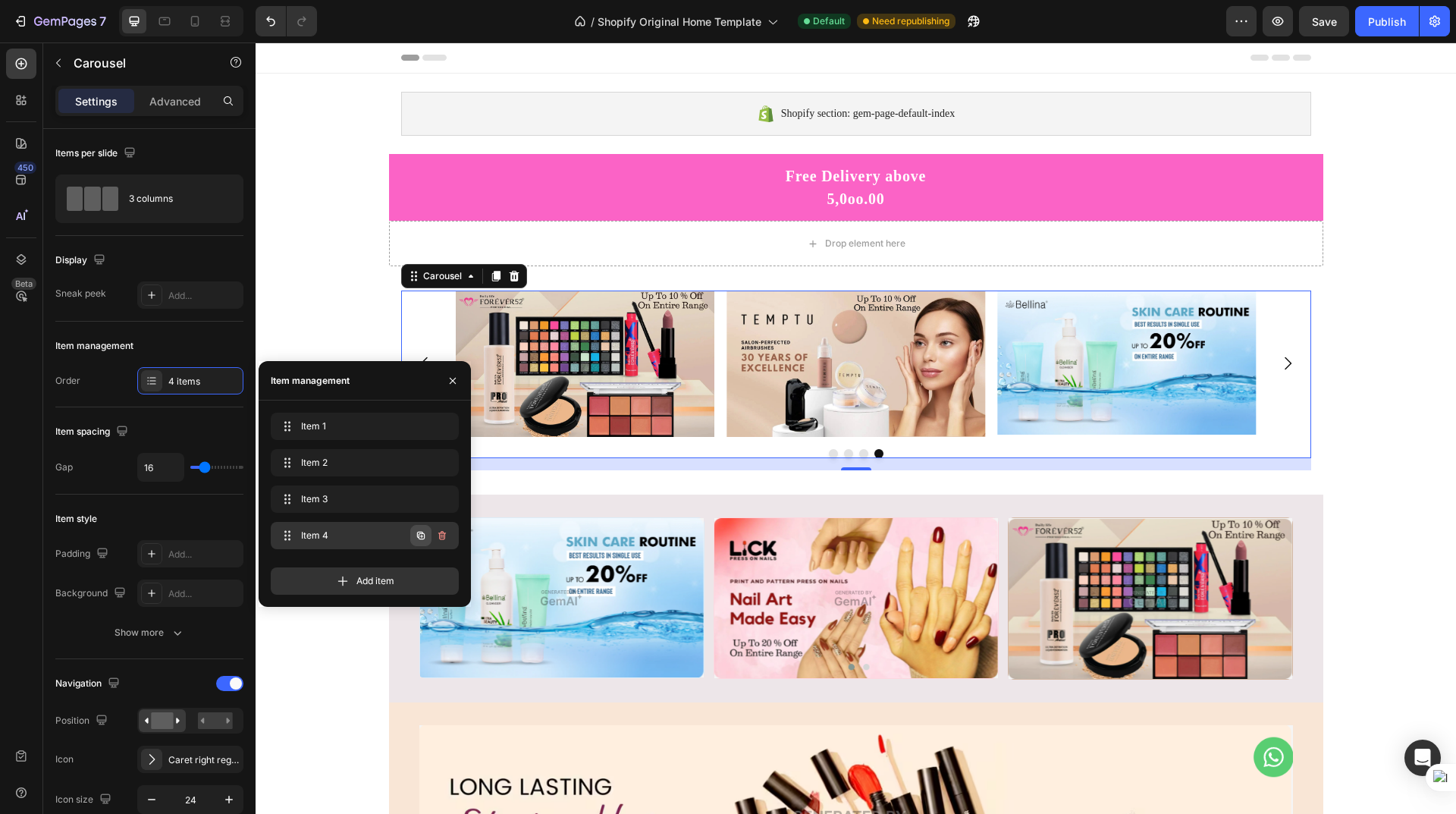
click at [419, 535] on icon "button" at bounding box center [421, 536] width 8 height 8
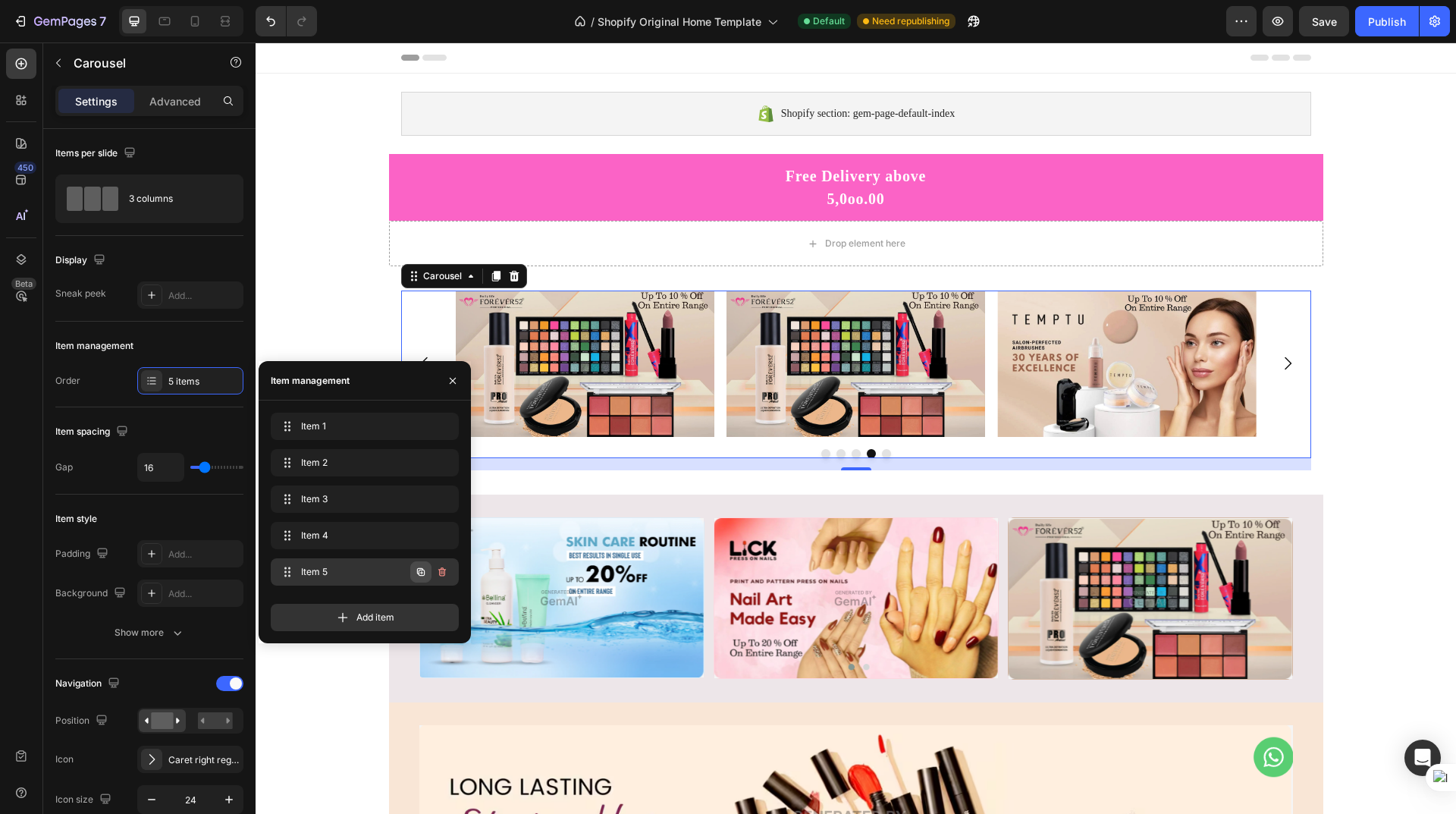
click at [418, 569] on icon "button" at bounding box center [421, 572] width 8 height 8
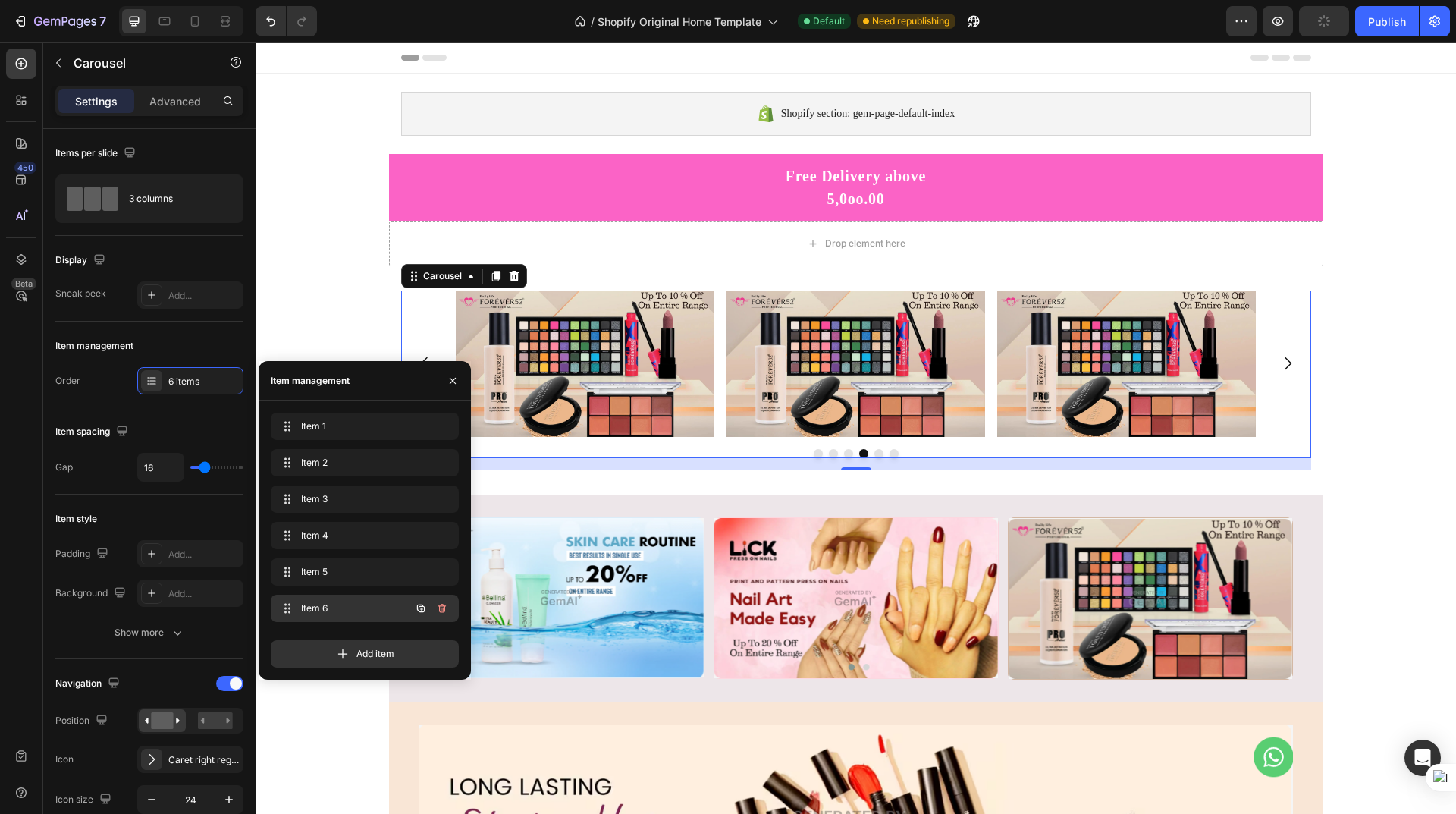
click at [417, 606] on icon "button" at bounding box center [420, 608] width 12 height 12
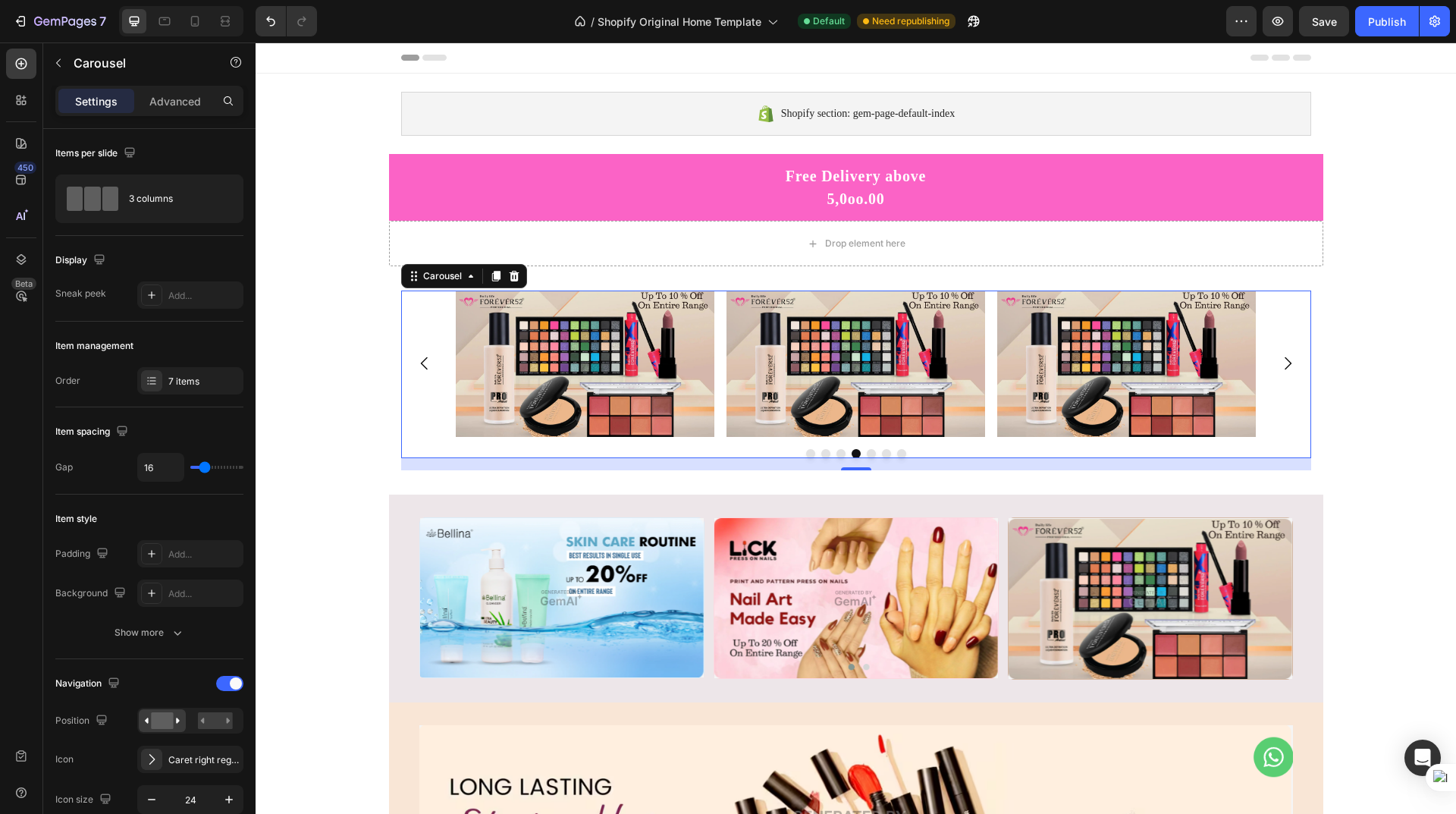
click at [419, 355] on icon "Carousel Back Arrow" at bounding box center [424, 363] width 18 height 18
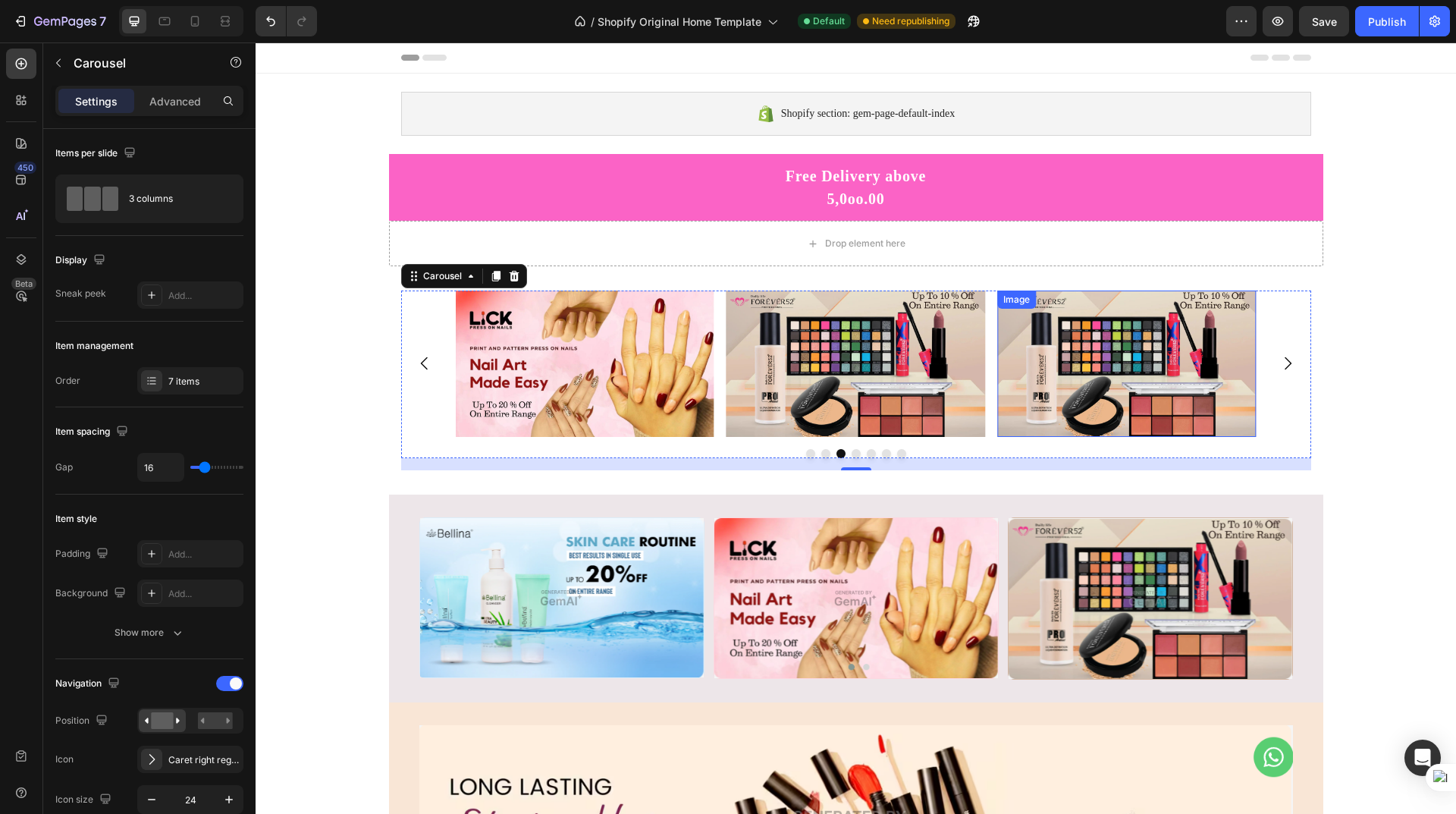
click at [1084, 370] on img at bounding box center [1126, 364] width 258 height 146
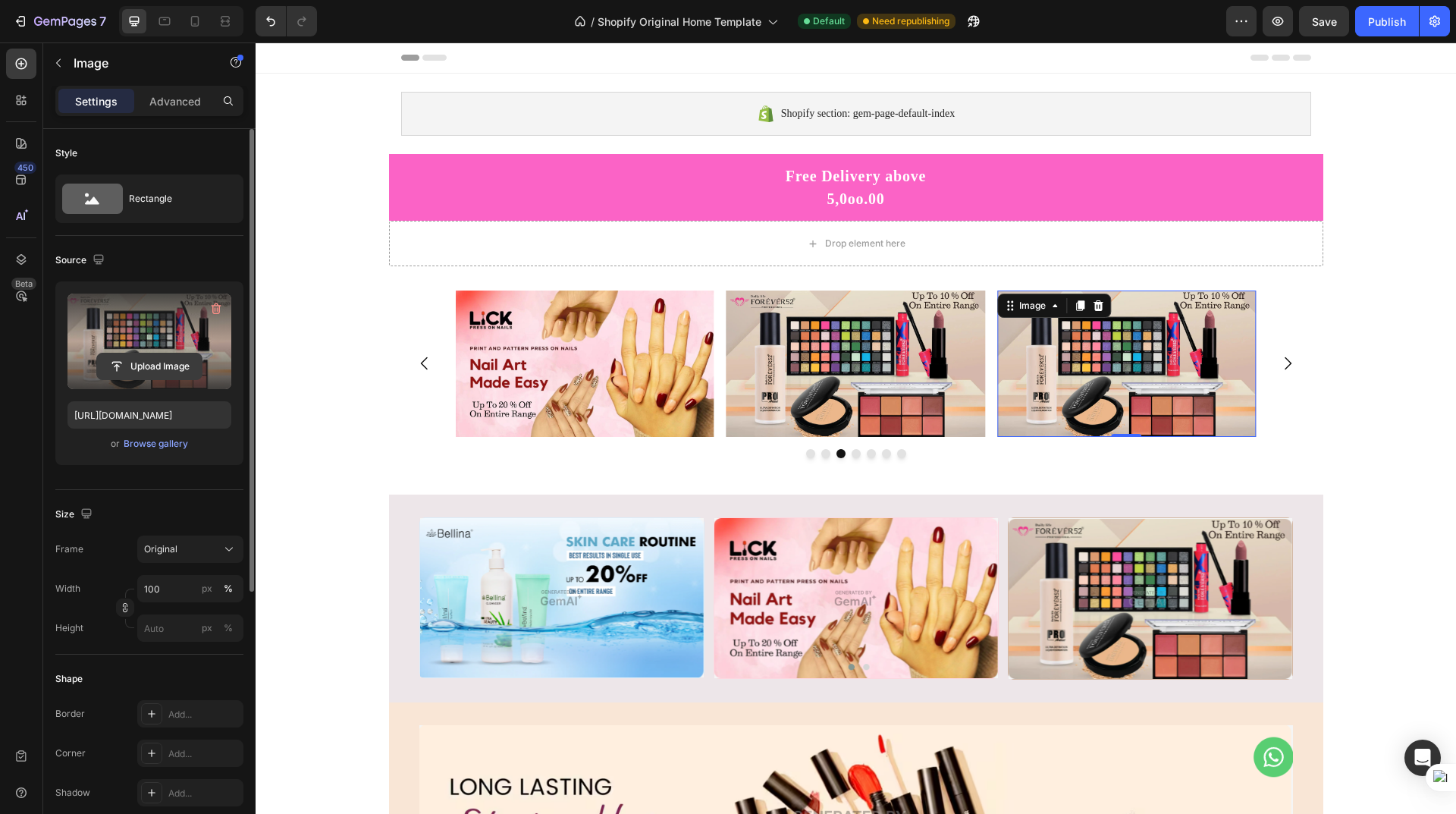
click at [151, 361] on input "file" at bounding box center [149, 366] width 104 height 26
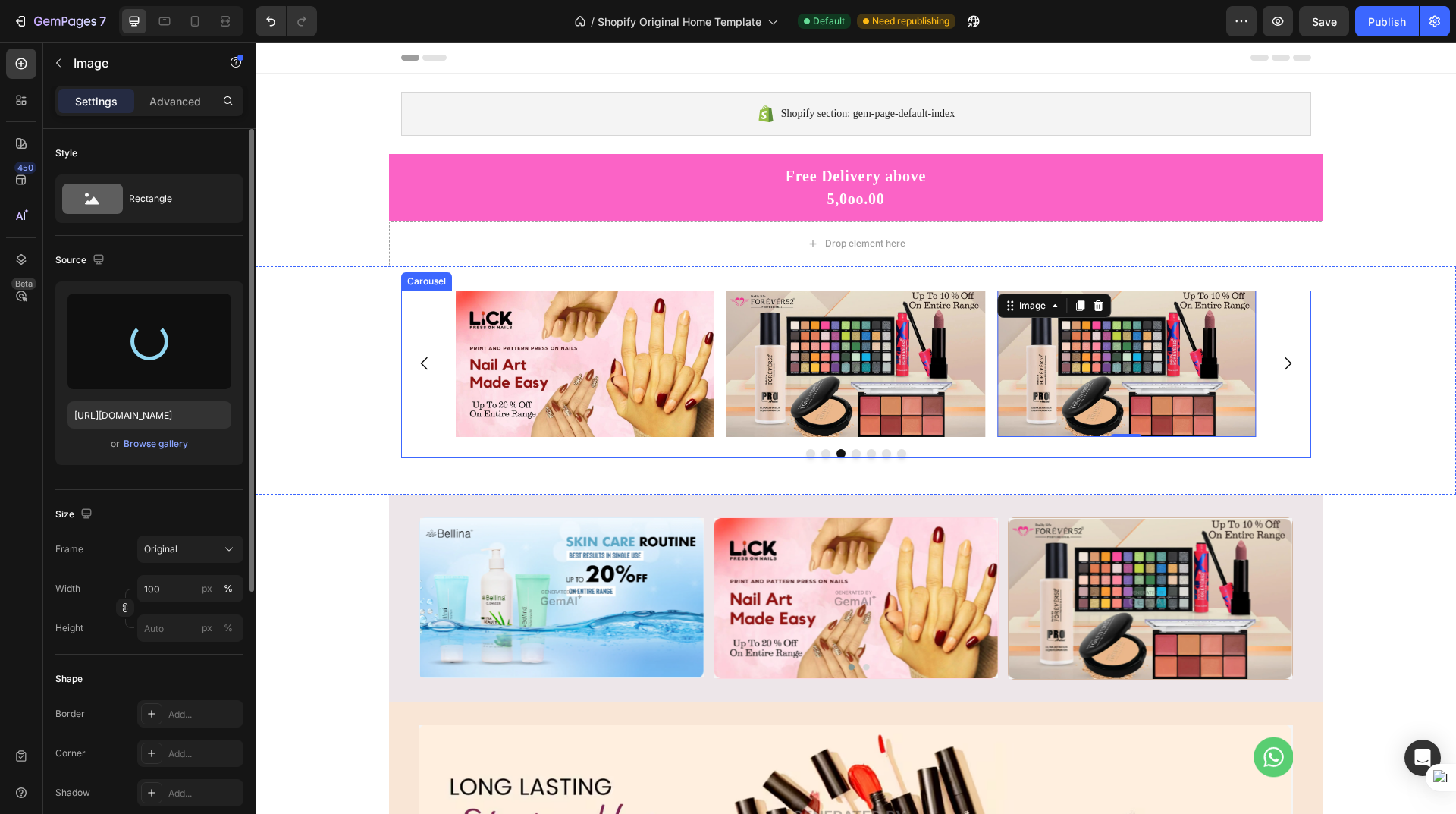
type input "https://cdn.shopify.com/s/files/1/0625/1302/0991/files/gempages_581492153599918…"
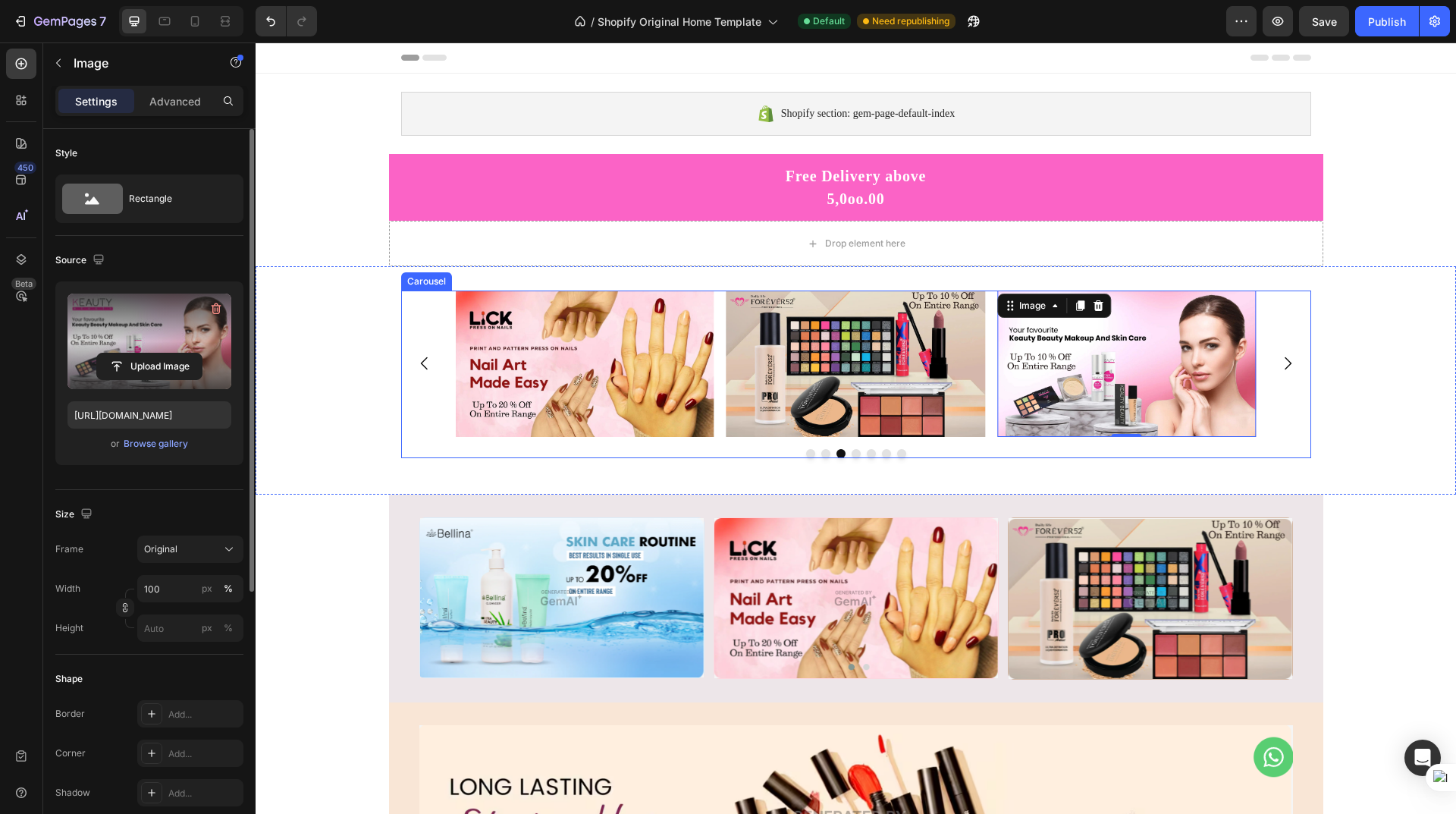
click at [1282, 365] on icon "Carousel Next Arrow" at bounding box center [1287, 363] width 18 height 18
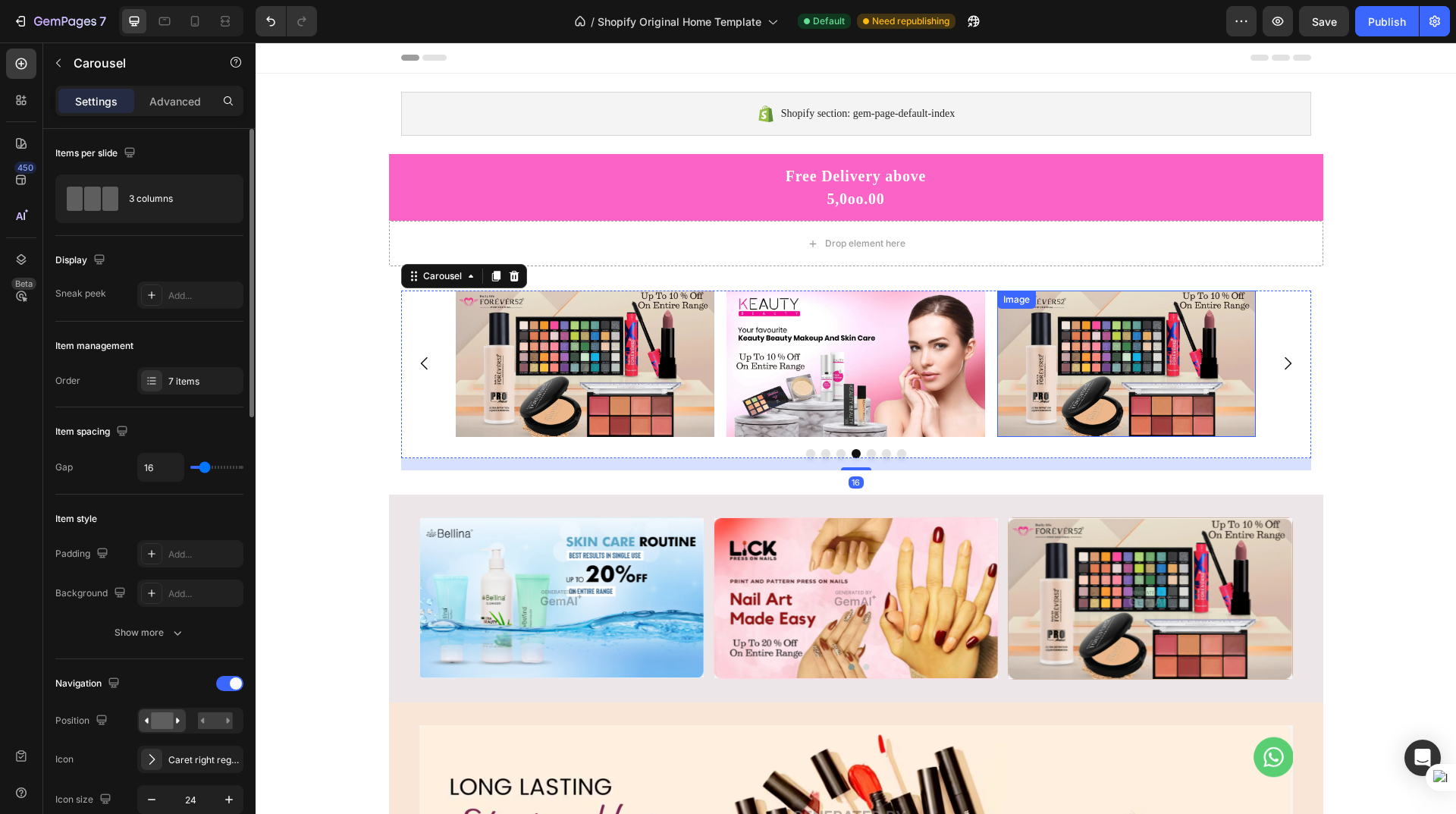
click at [1107, 358] on img at bounding box center [1126, 364] width 258 height 146
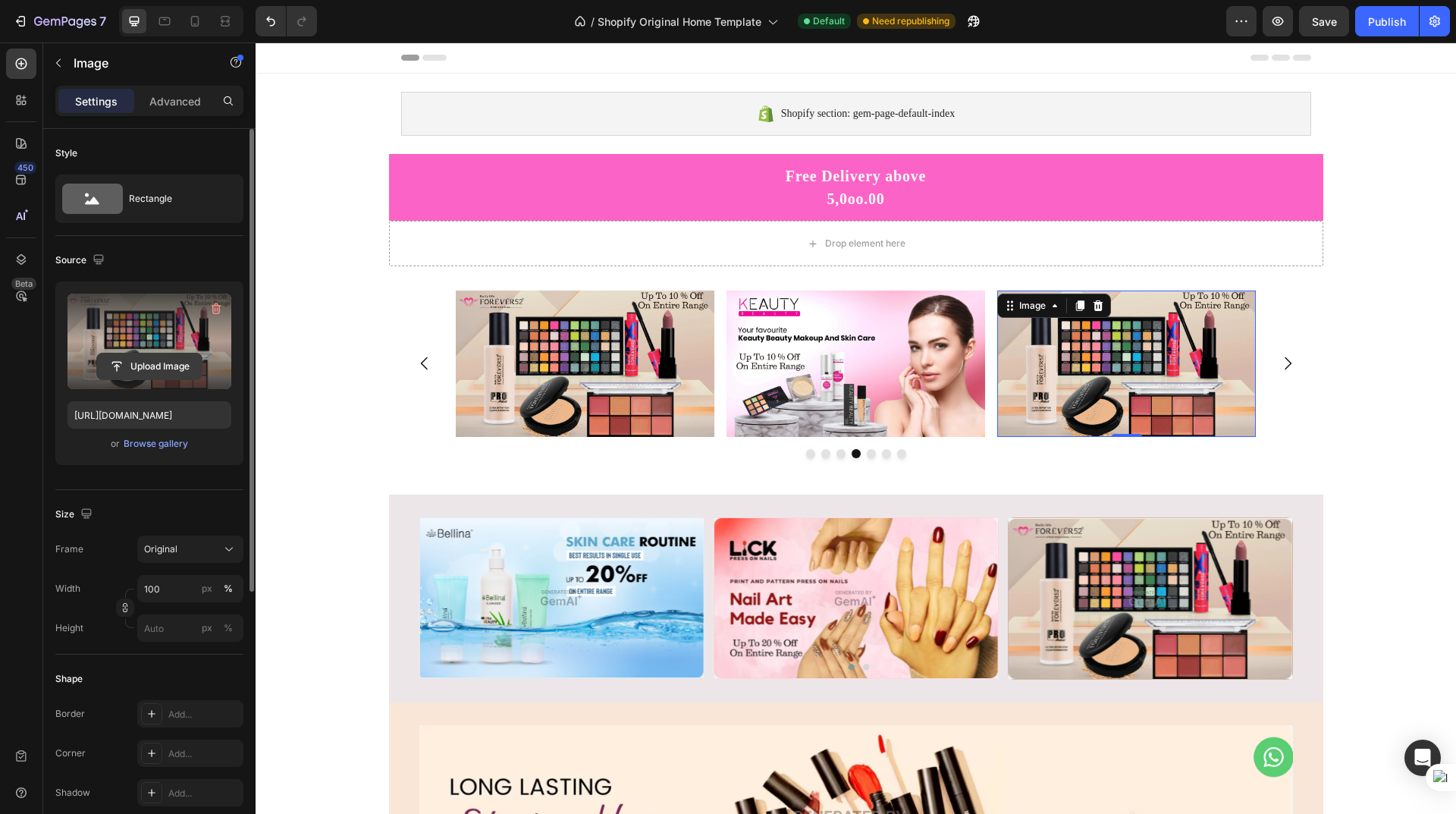
click at [150, 358] on input "file" at bounding box center [149, 366] width 104 height 26
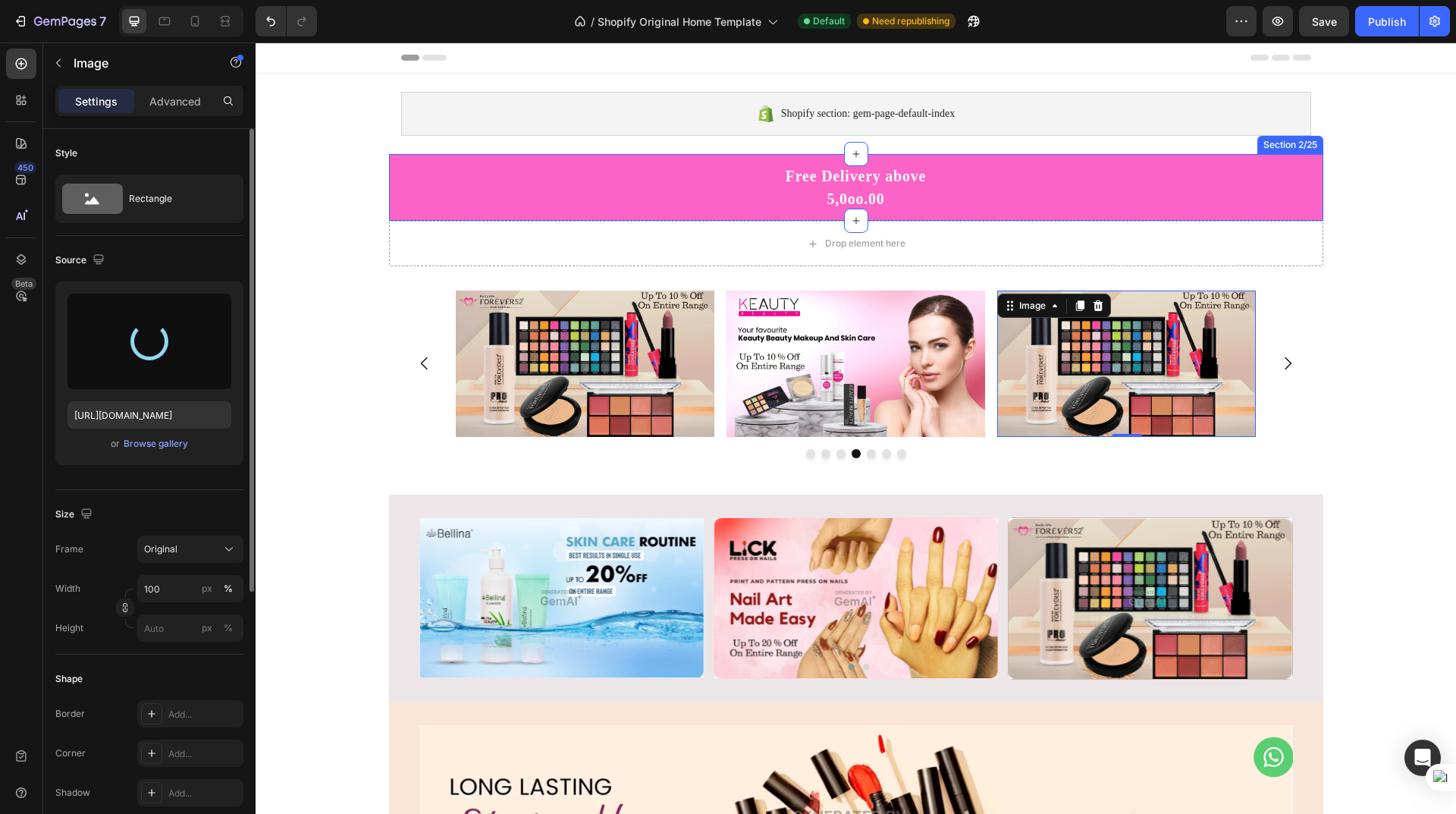
type input "https://cdn.shopify.com/s/files/1/0625/1302/0991/files/gempages_581492153599918…"
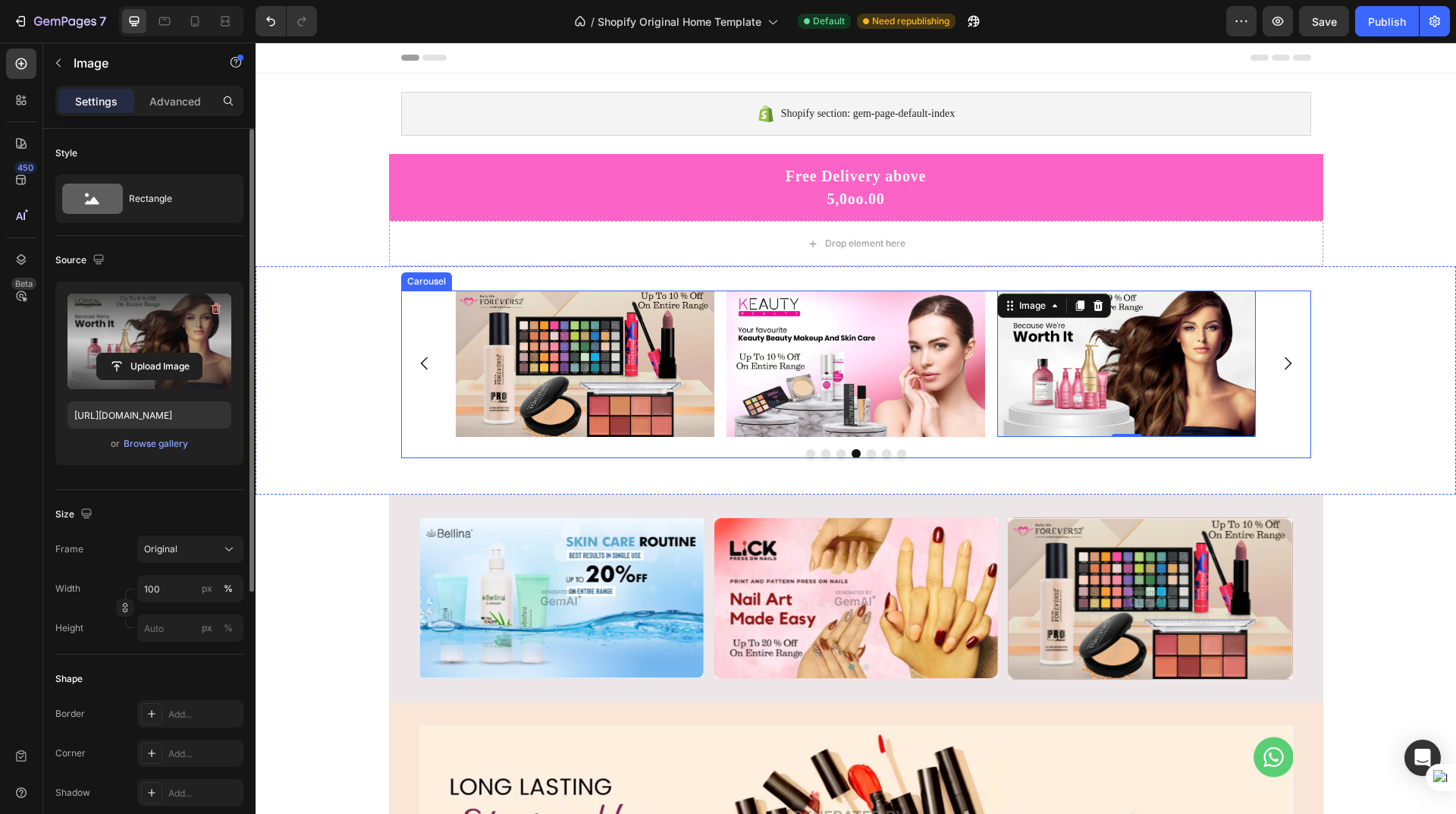
click at [1282, 365] on icon "Carousel Next Arrow" at bounding box center [1287, 363] width 18 height 18
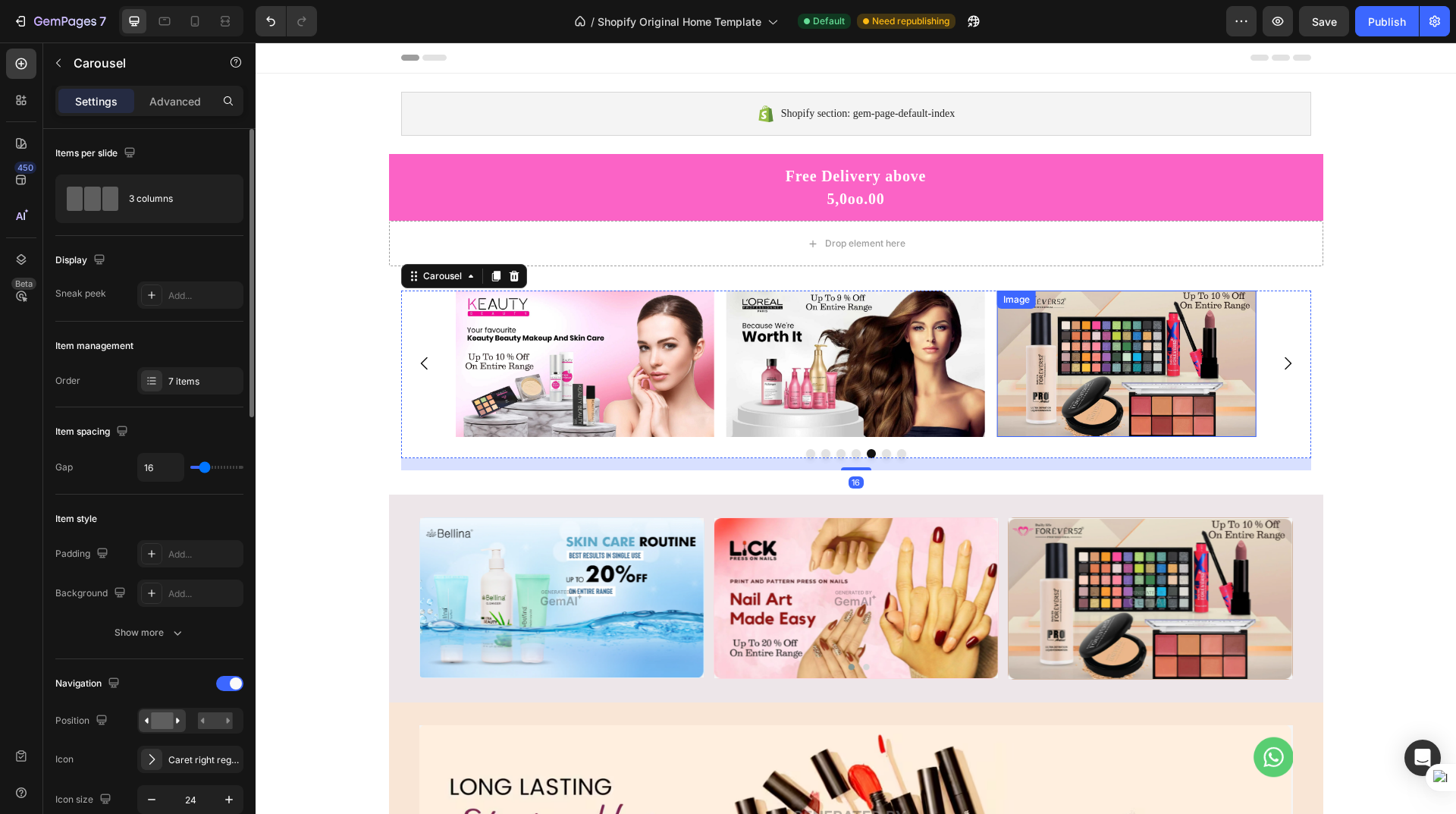
click at [1119, 366] on img at bounding box center [1126, 364] width 258 height 146
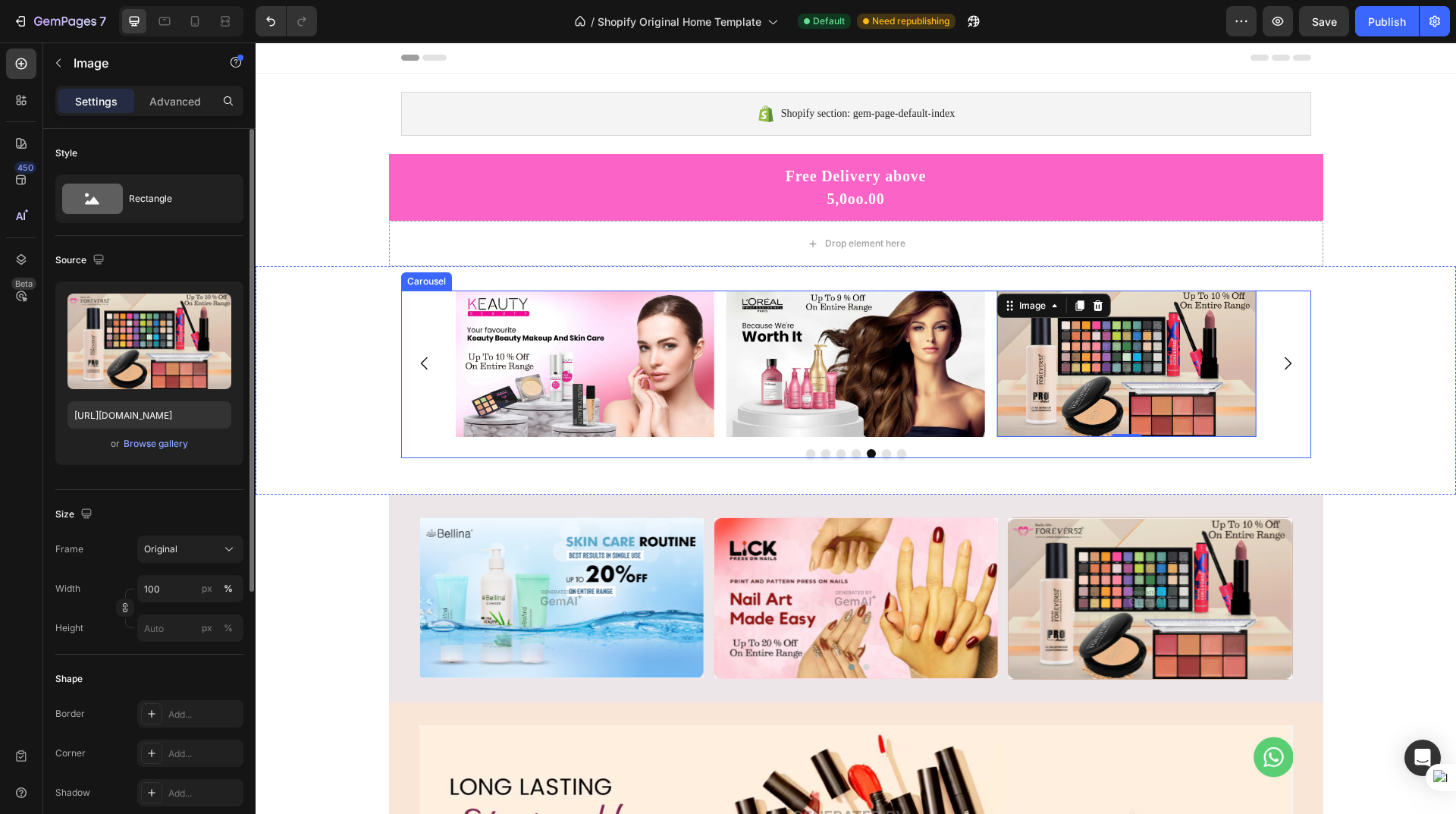
click at [428, 319] on div "Image Image Image Image Image Image Image 0" at bounding box center [856, 364] width 910 height 146
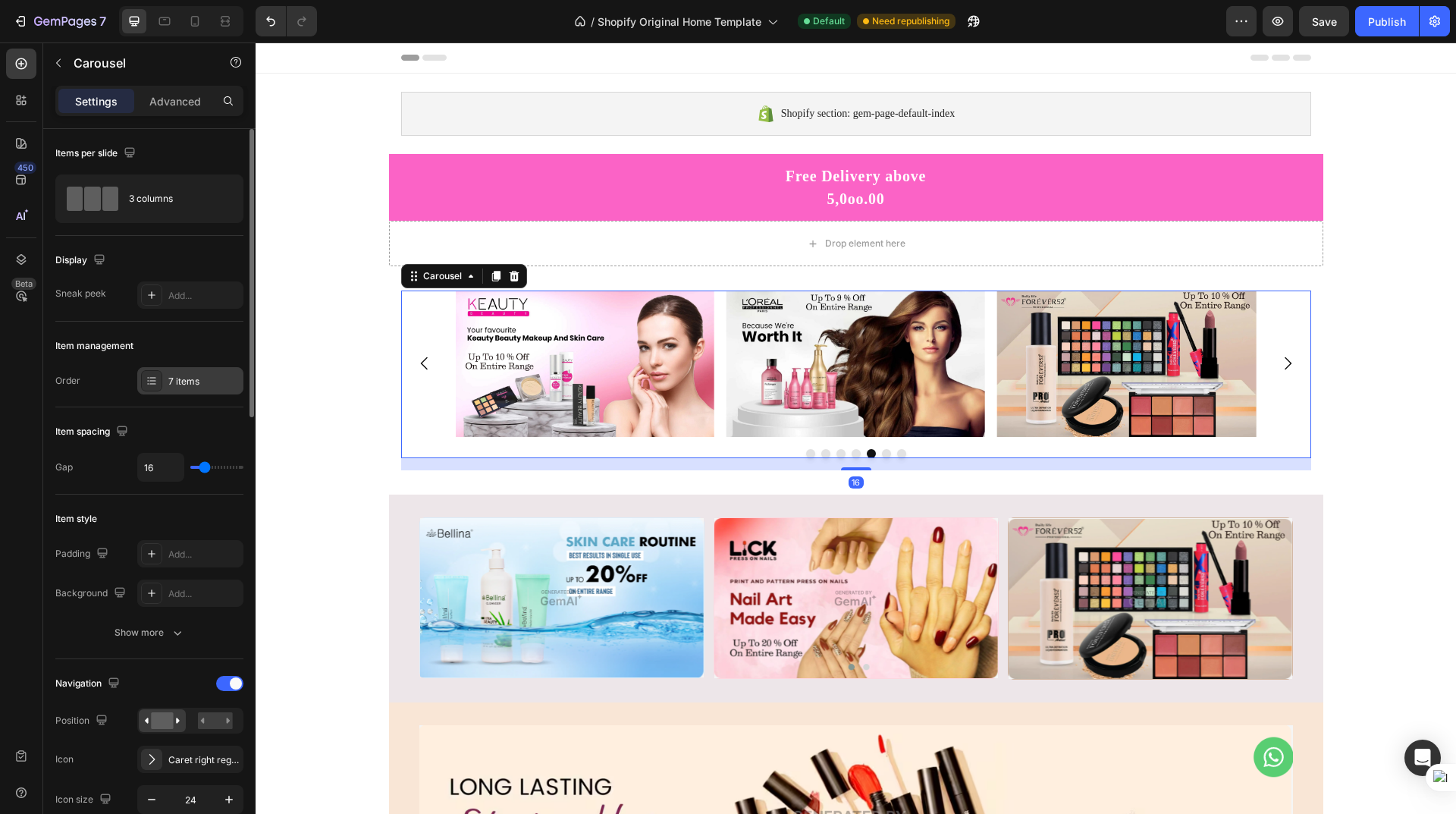
click at [187, 376] on div "7 items" at bounding box center [203, 381] width 71 height 13
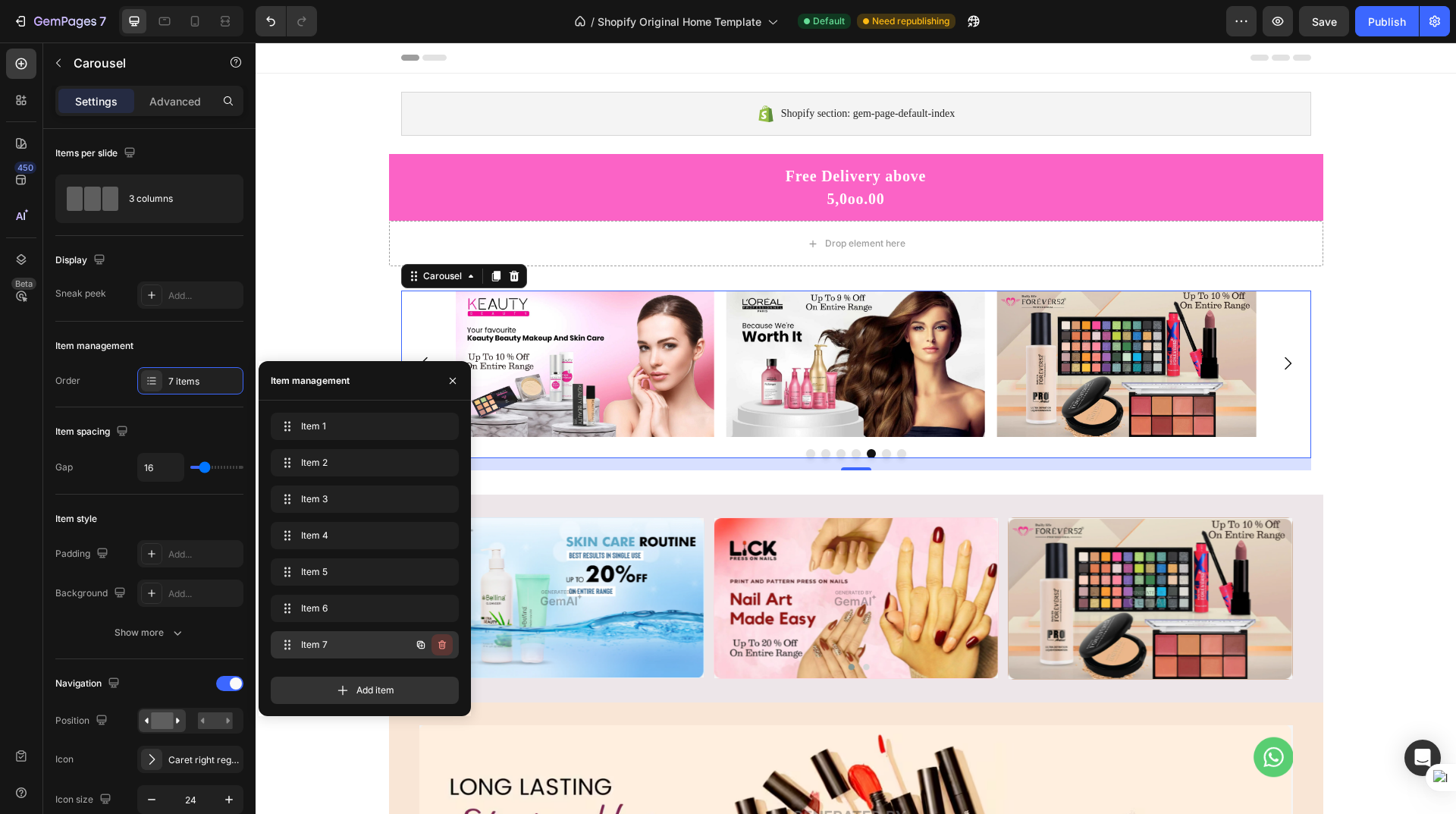
click at [440, 644] on icon "button" at bounding box center [442, 645] width 8 height 9
click at [434, 647] on div "Delete" at bounding box center [432, 644] width 28 height 13
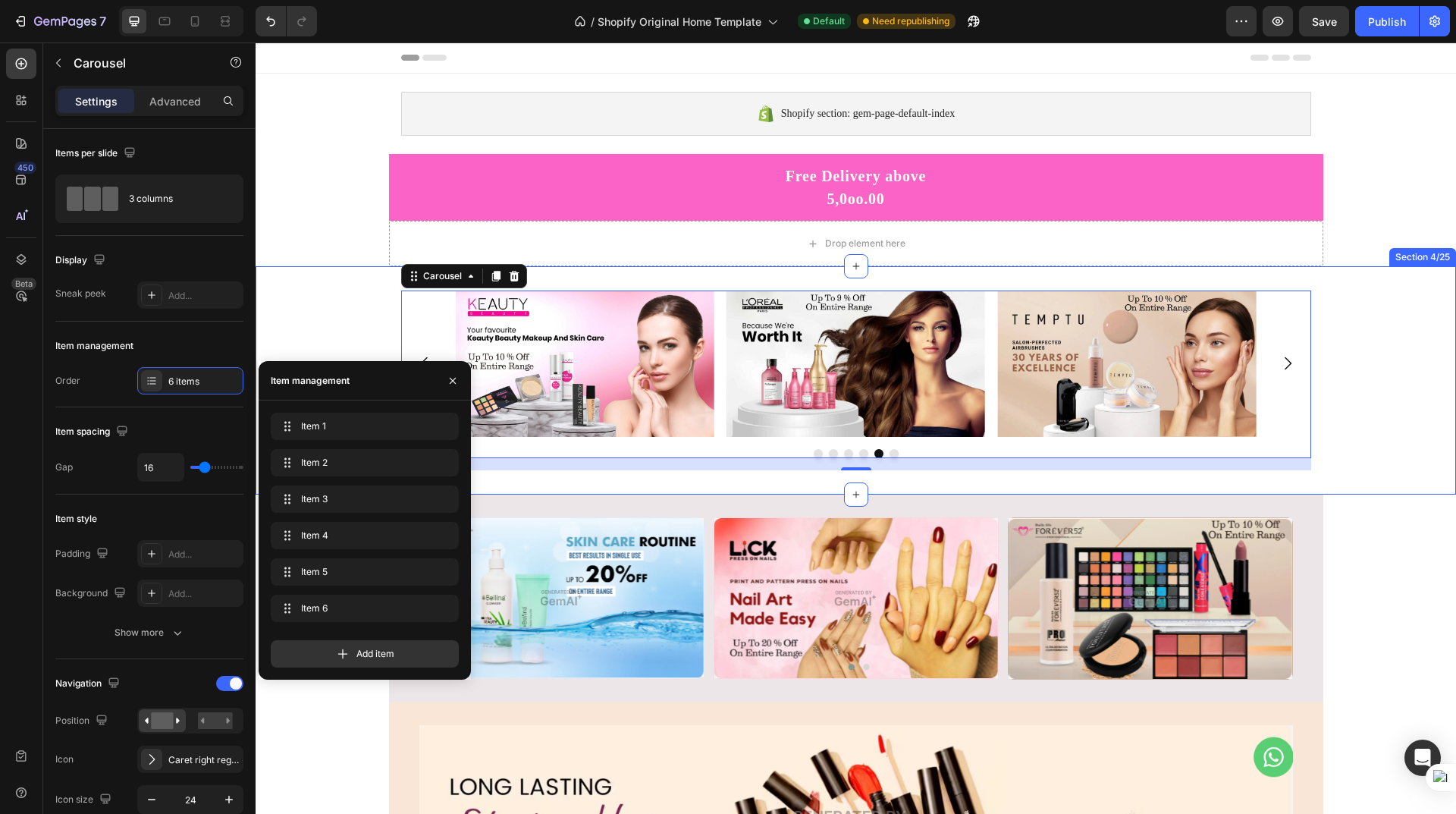
click at [953, 280] on div "Image Image Image Image Image Image Carousel 16 Section 4/25" at bounding box center [855, 380] width 1201 height 229
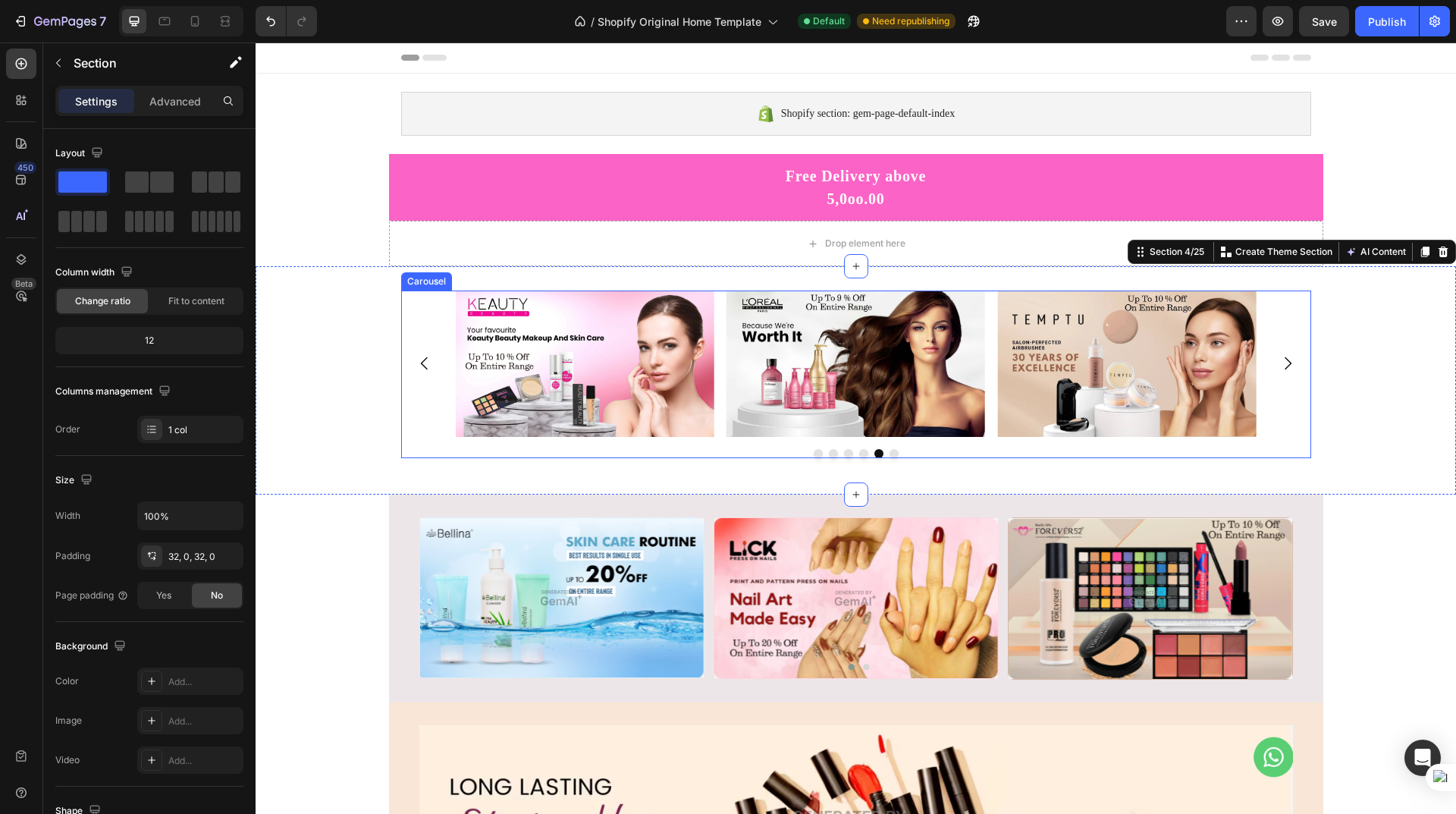
click at [1279, 364] on icon "Carousel Next Arrow" at bounding box center [1287, 363] width 18 height 18
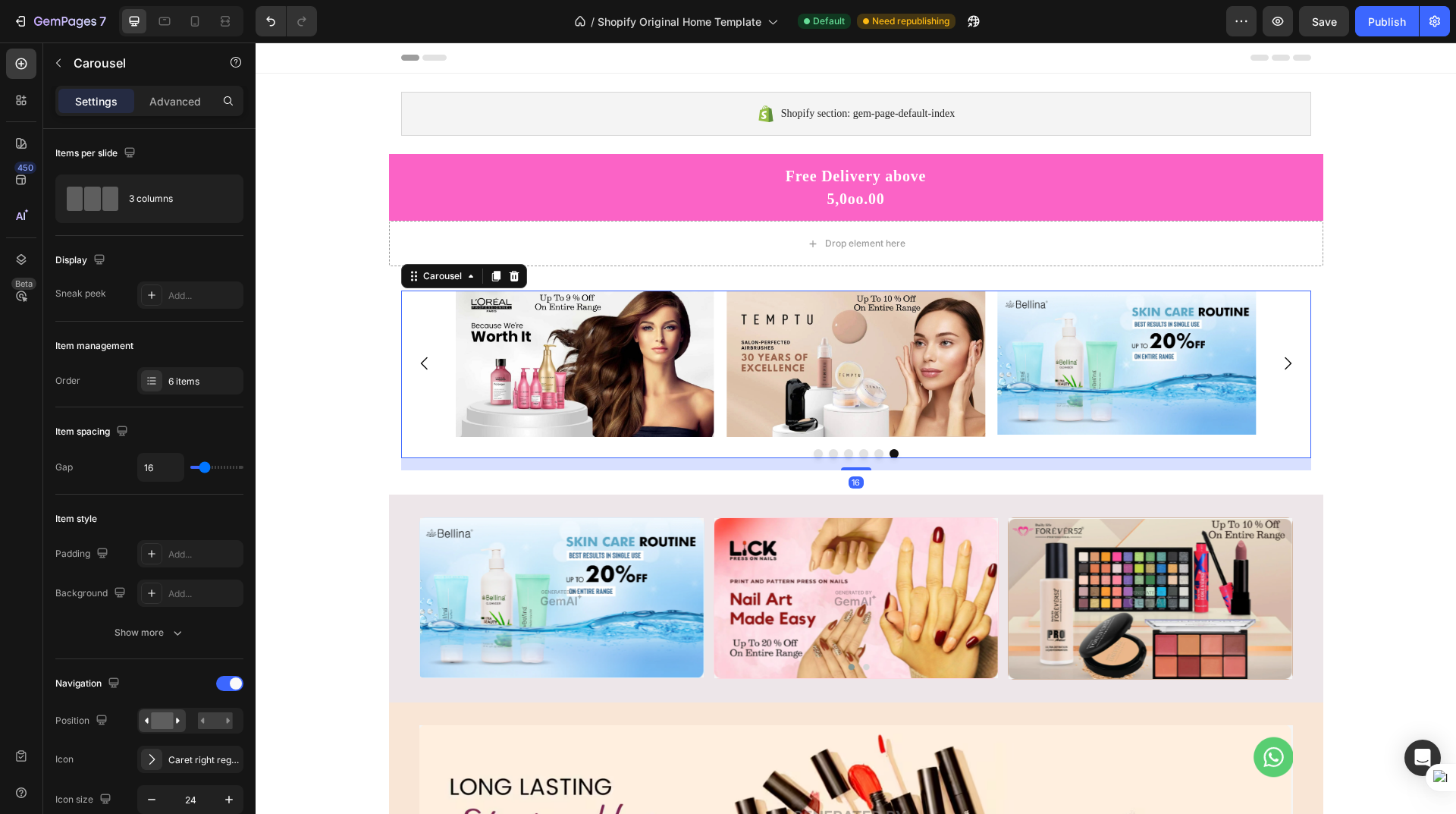
click at [1279, 364] on icon "Carousel Next Arrow" at bounding box center [1287, 363] width 18 height 18
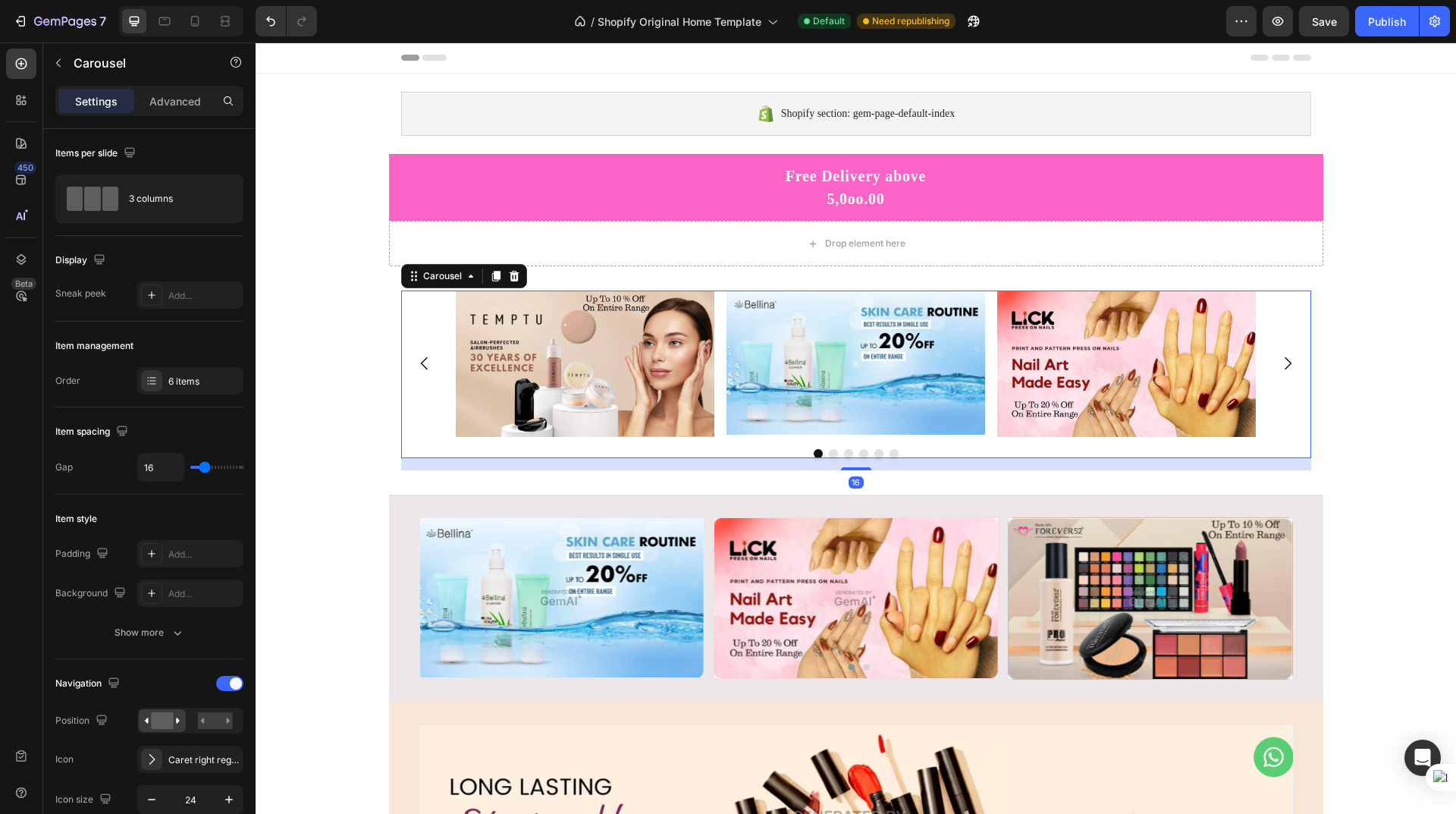
click at [1279, 364] on icon "Carousel Next Arrow" at bounding box center [1287, 363] width 18 height 18
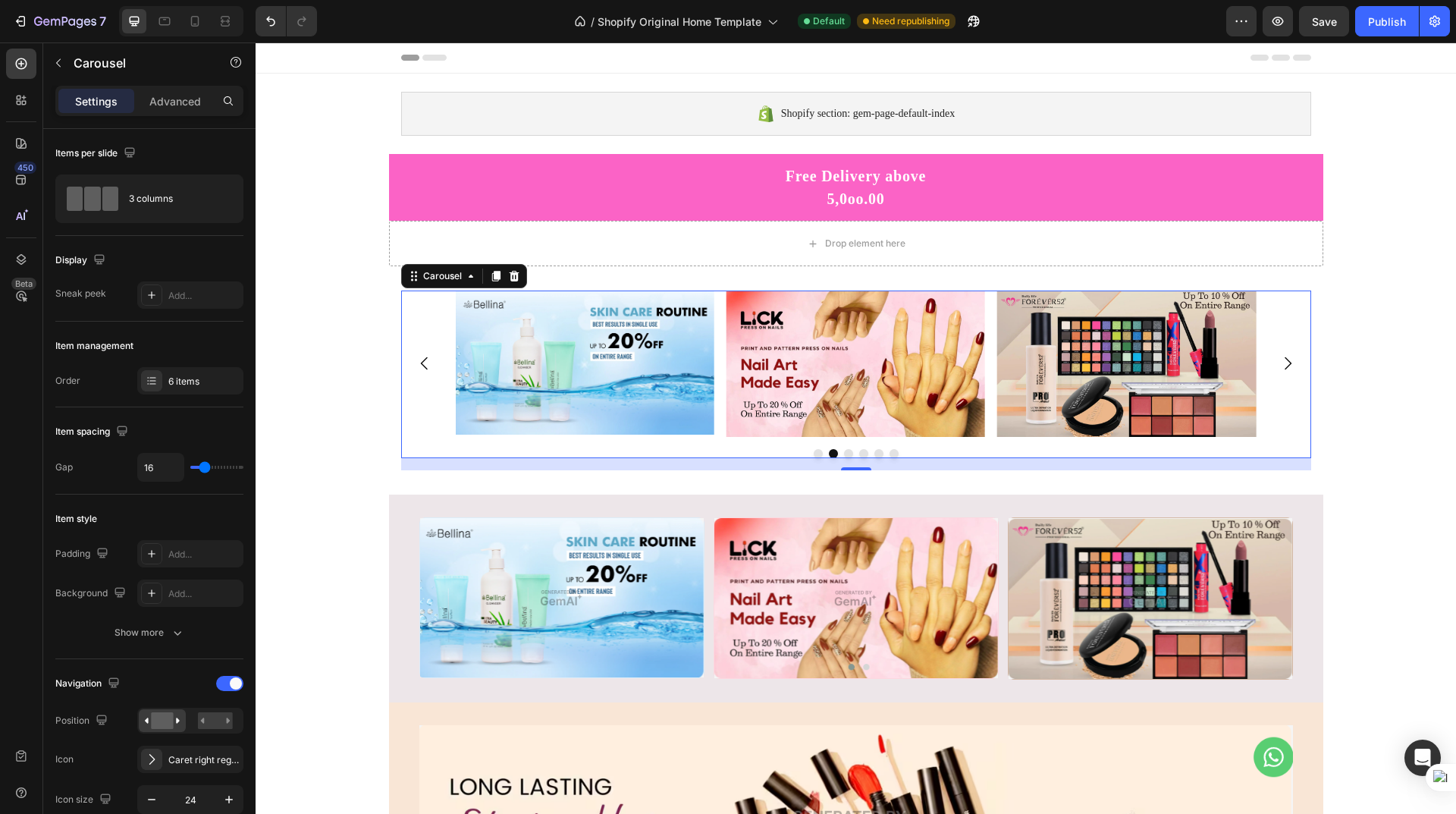
click at [1279, 364] on icon "Carousel Next Arrow" at bounding box center [1287, 363] width 18 height 18
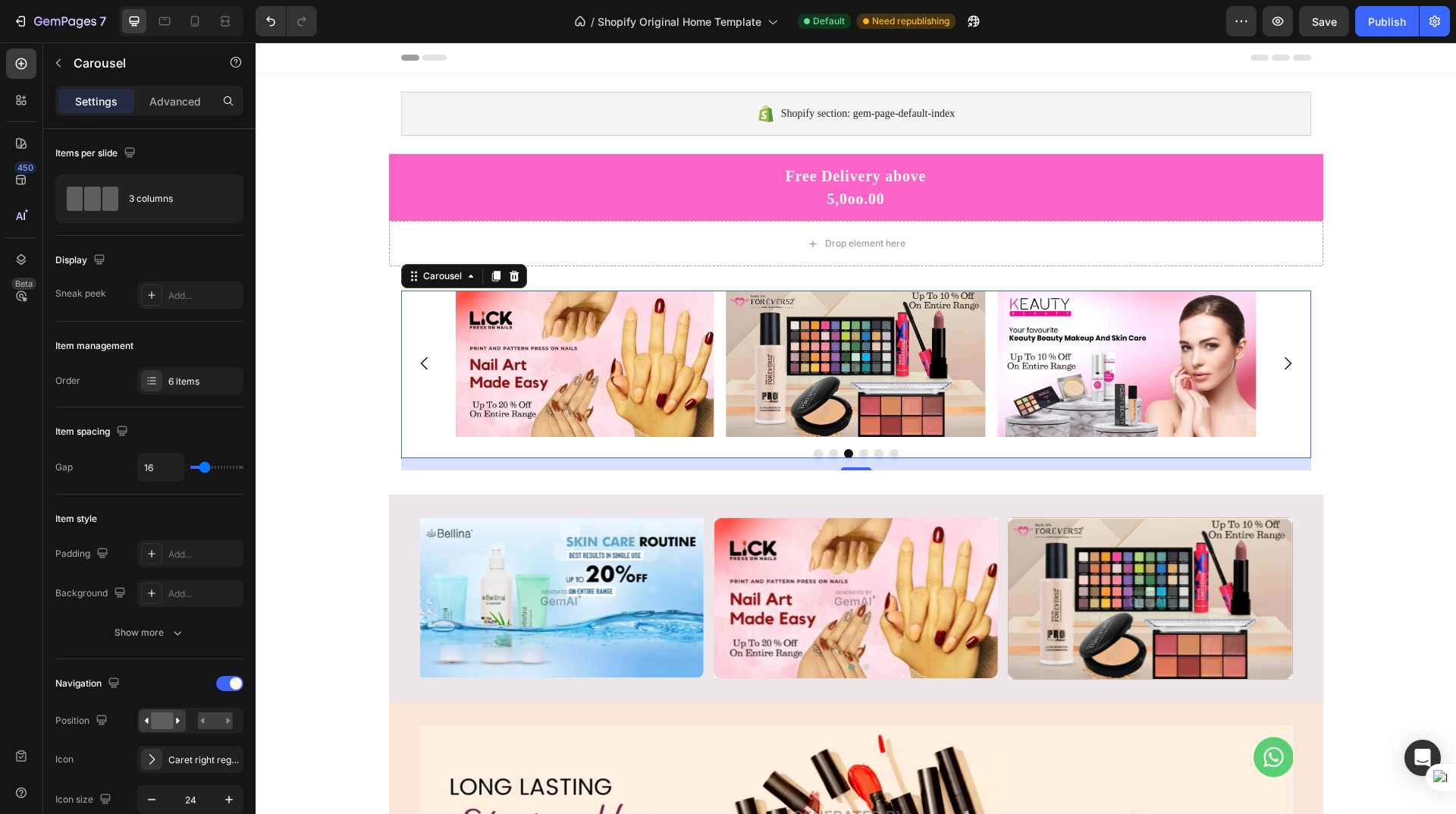
click at [1284, 366] on icon "Carousel Next Arrow" at bounding box center [1287, 363] width 18 height 18
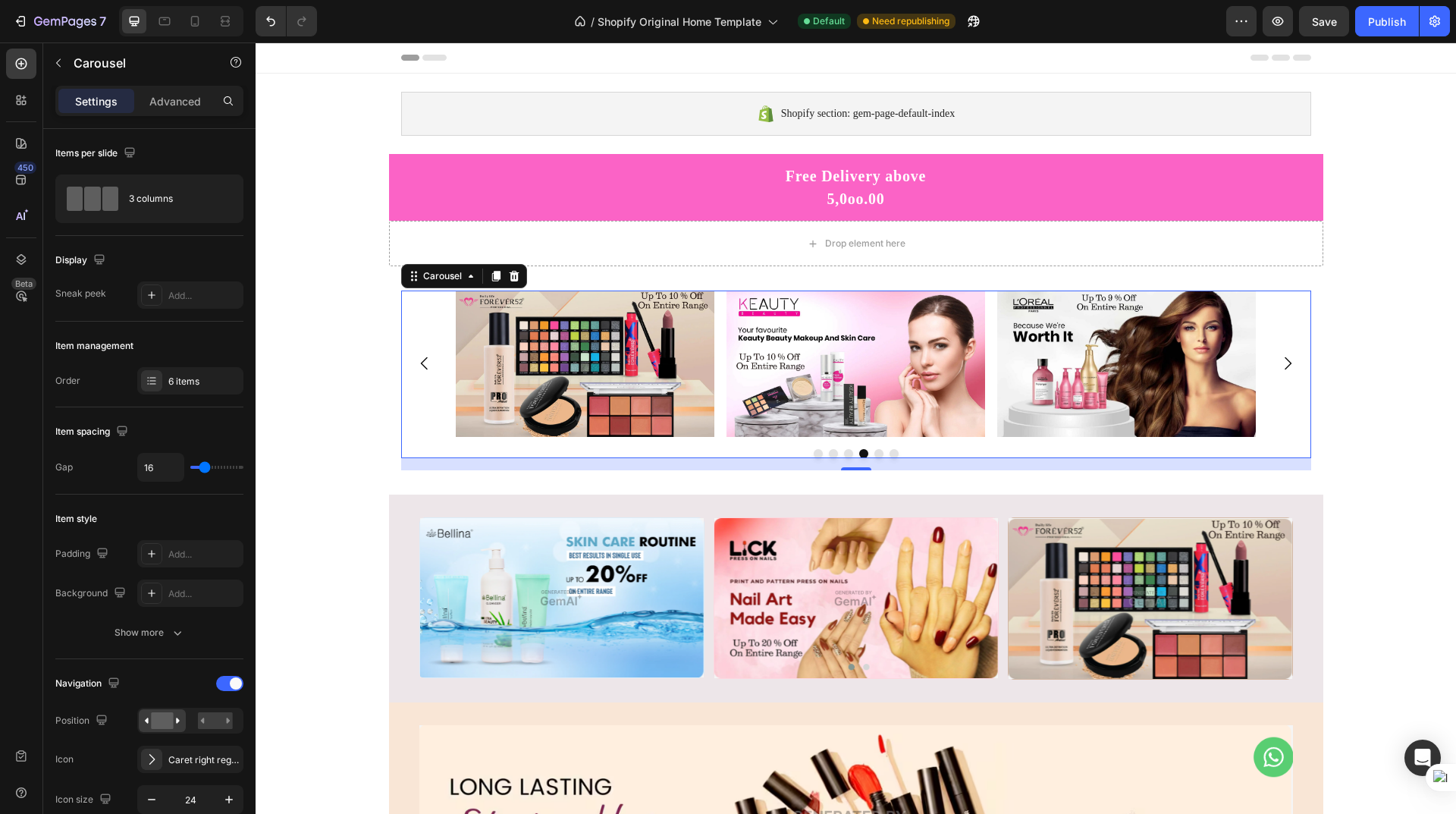
click at [1284, 366] on icon "Carousel Next Arrow" at bounding box center [1287, 363] width 18 height 18
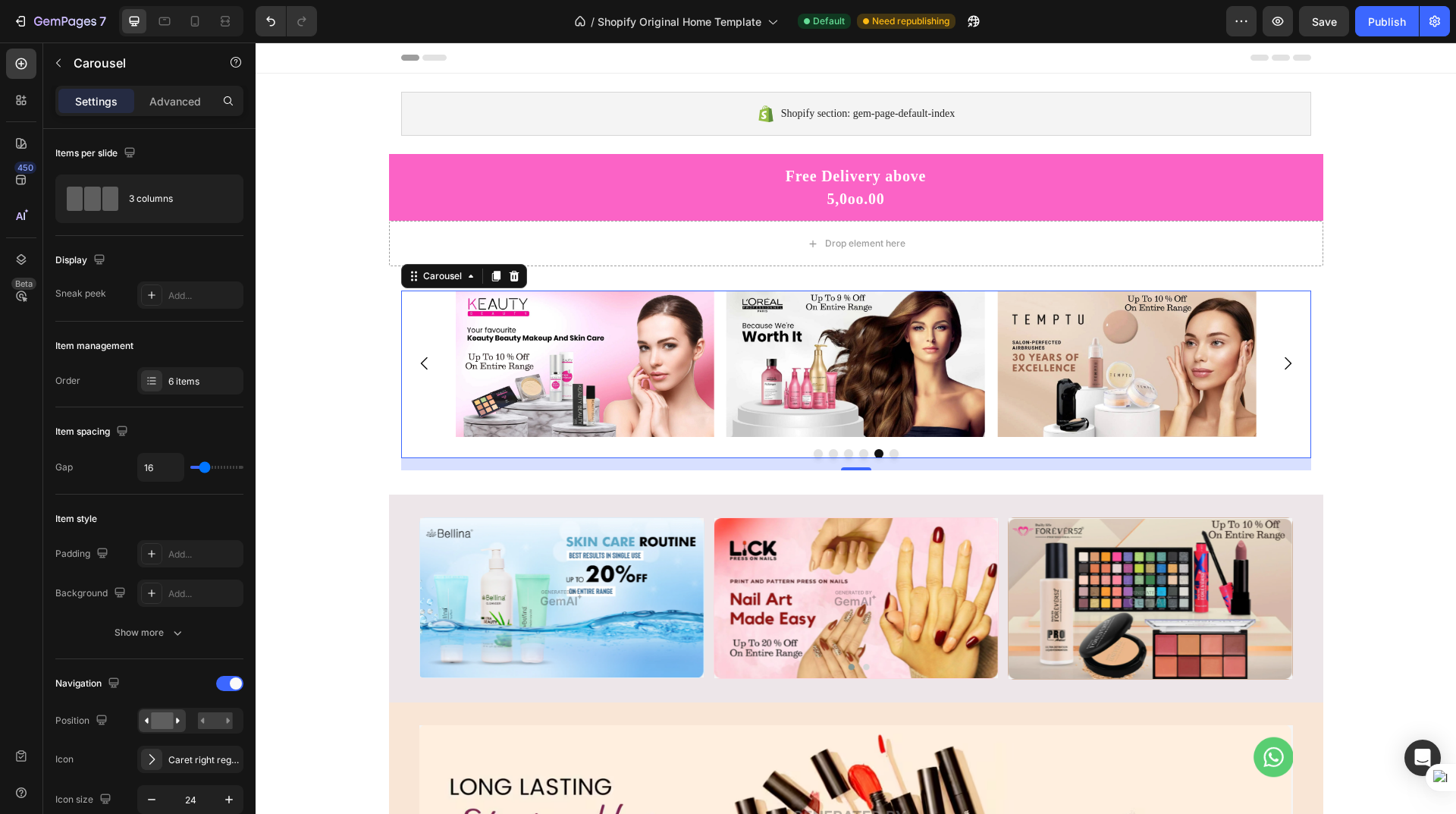
click at [1285, 363] on icon "Carousel Next Arrow" at bounding box center [1288, 364] width 7 height 13
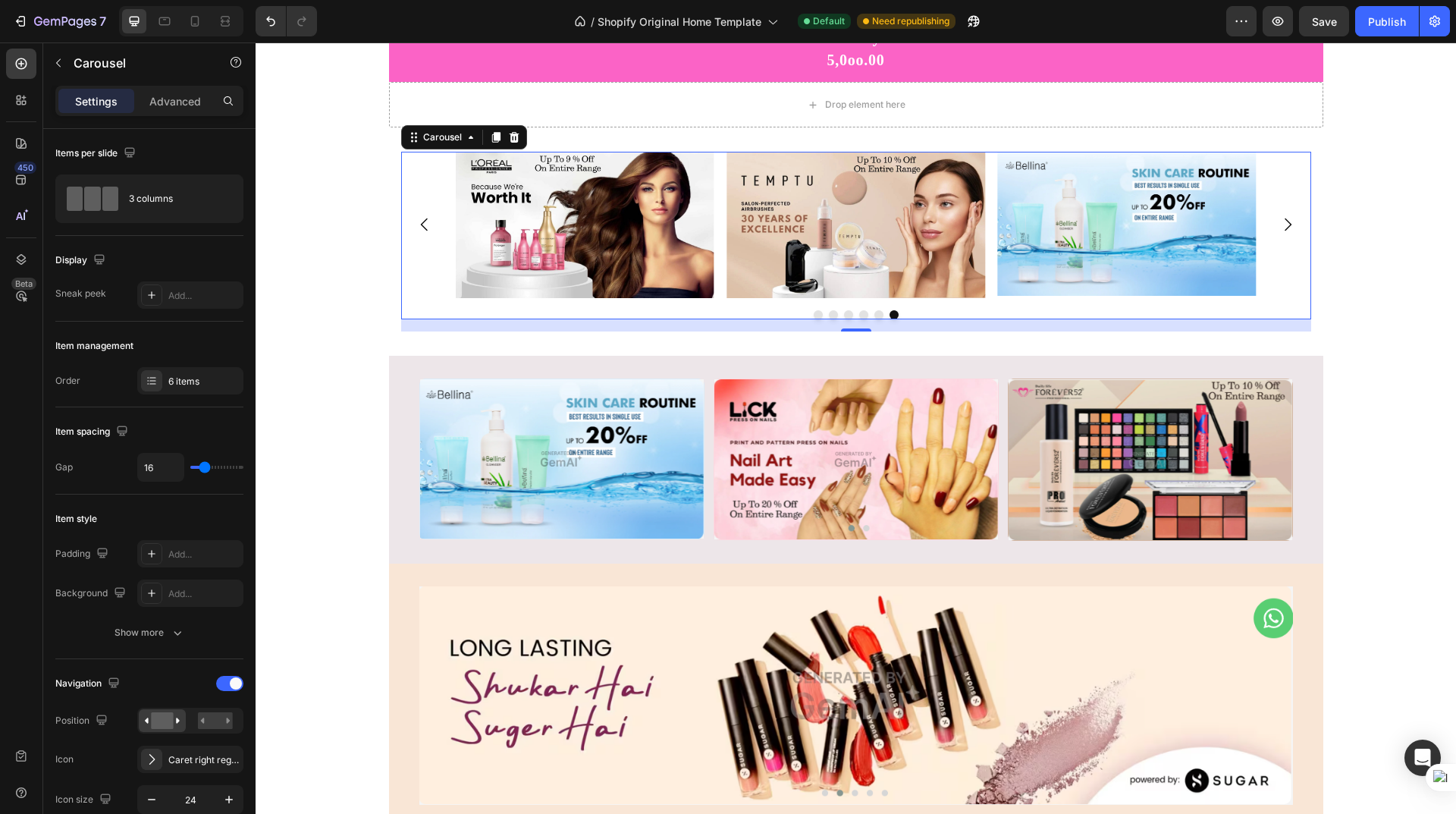
scroll to position [152, 0]
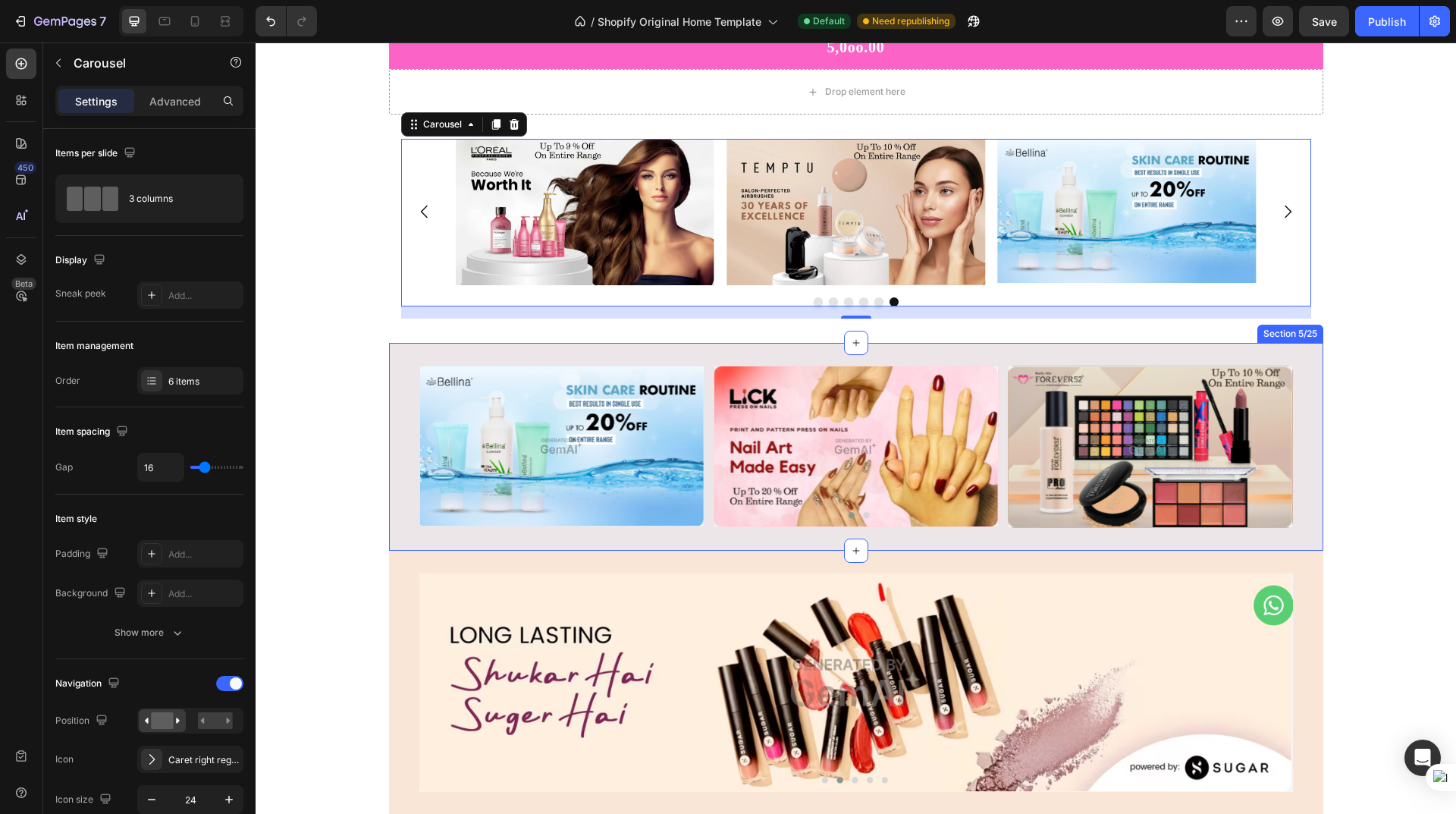
click at [570, 356] on div "Image Row Image Row Image Row Row Section 5/25" at bounding box center [856, 446] width 935 height 208
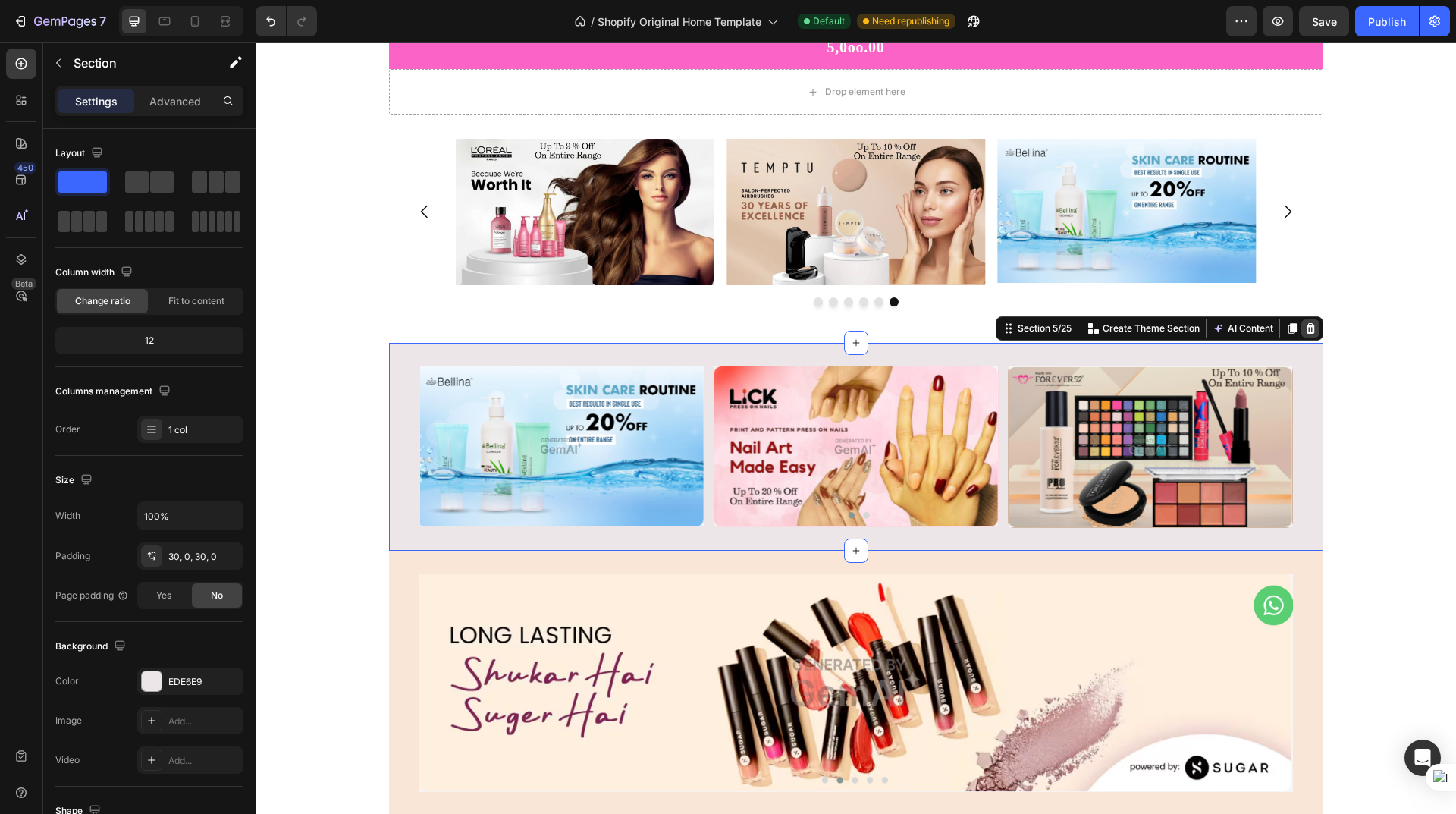
click at [1305, 326] on icon at bounding box center [1310, 328] width 10 height 11
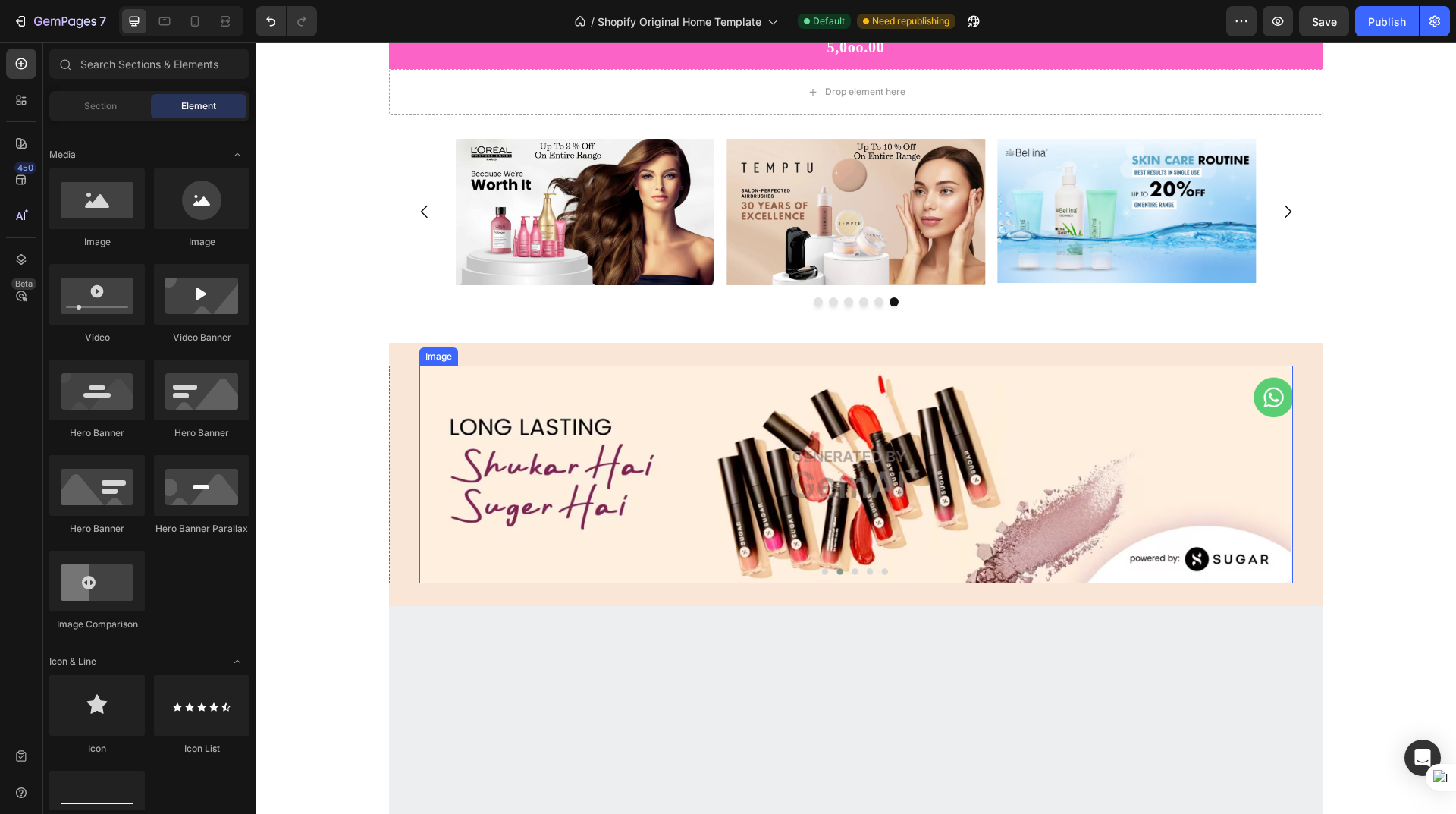
click at [867, 471] on img at bounding box center [856, 475] width 873 height 218
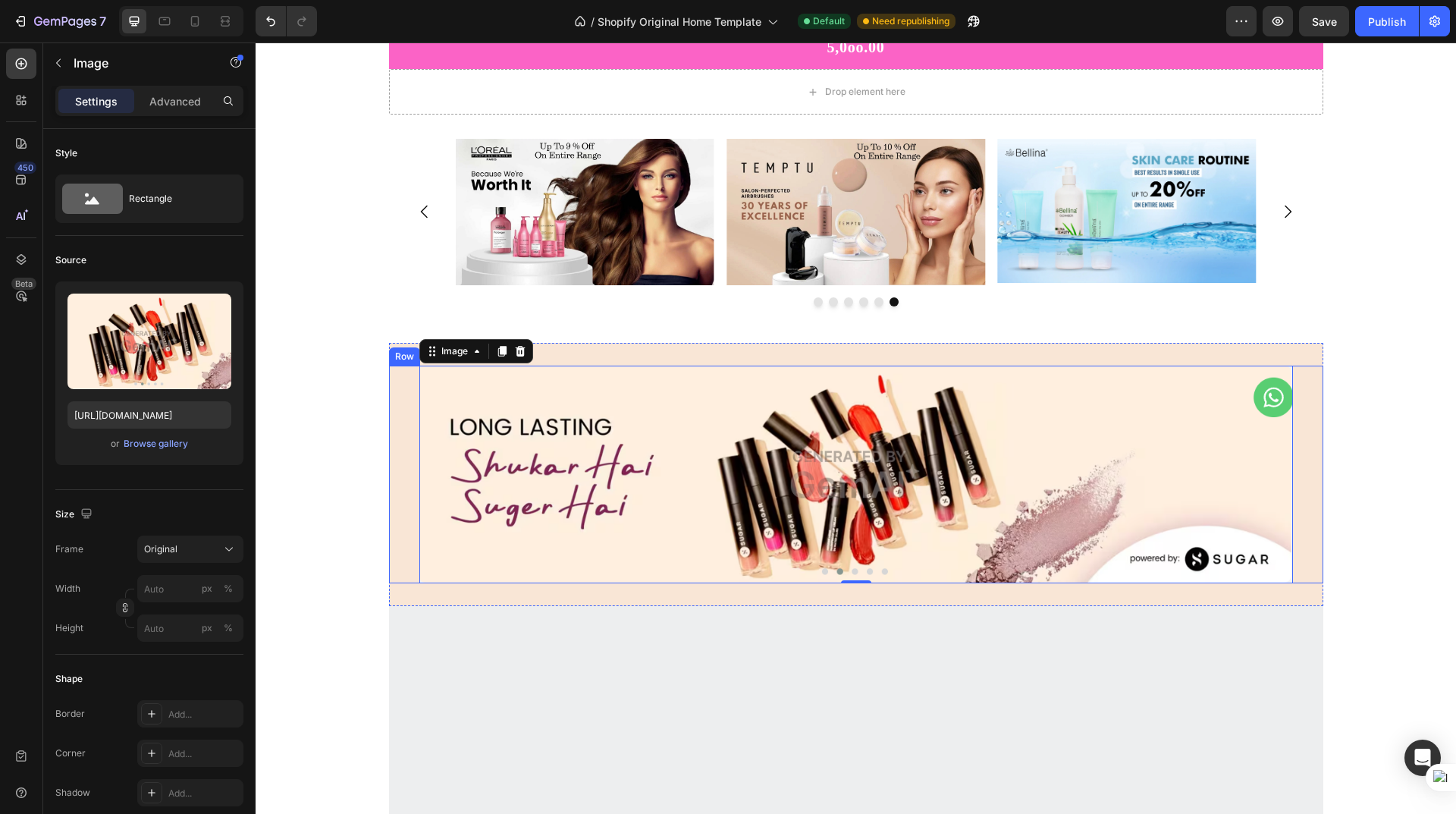
click at [405, 394] on div "Image 0 Row" at bounding box center [856, 475] width 935 height 218
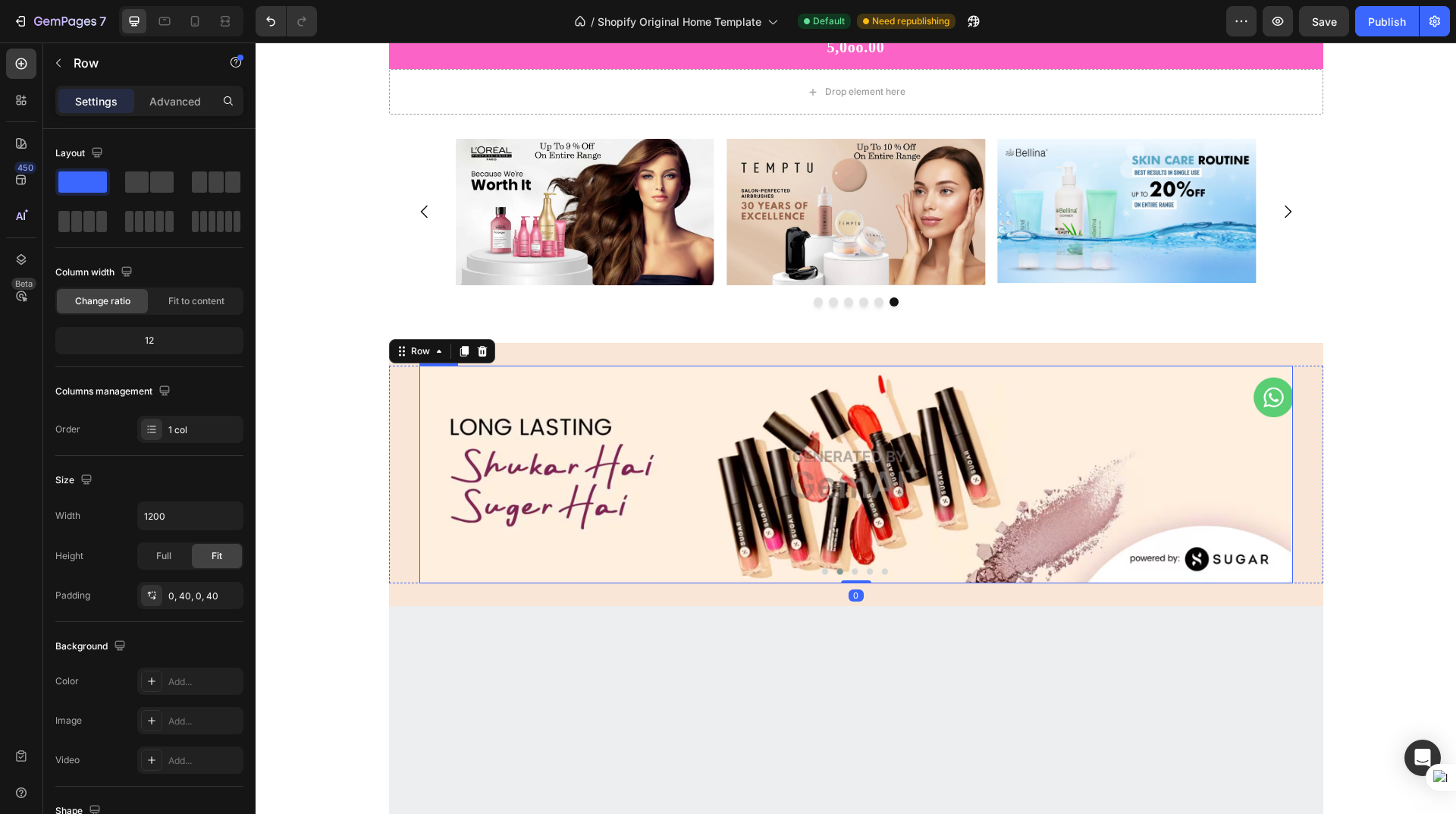
click at [474, 407] on img at bounding box center [856, 475] width 873 height 218
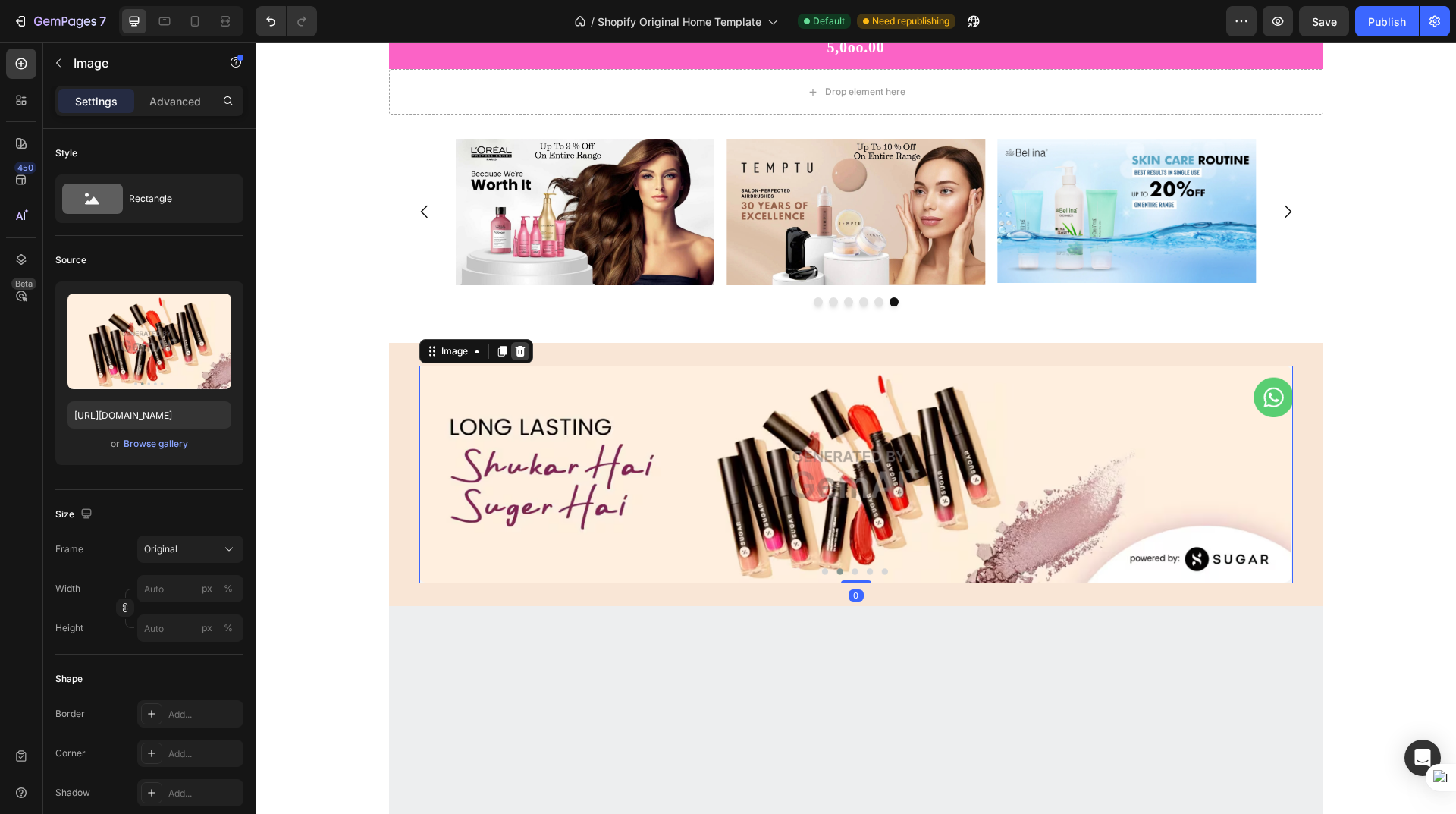
click at [514, 350] on icon at bounding box center [520, 350] width 12 height 12
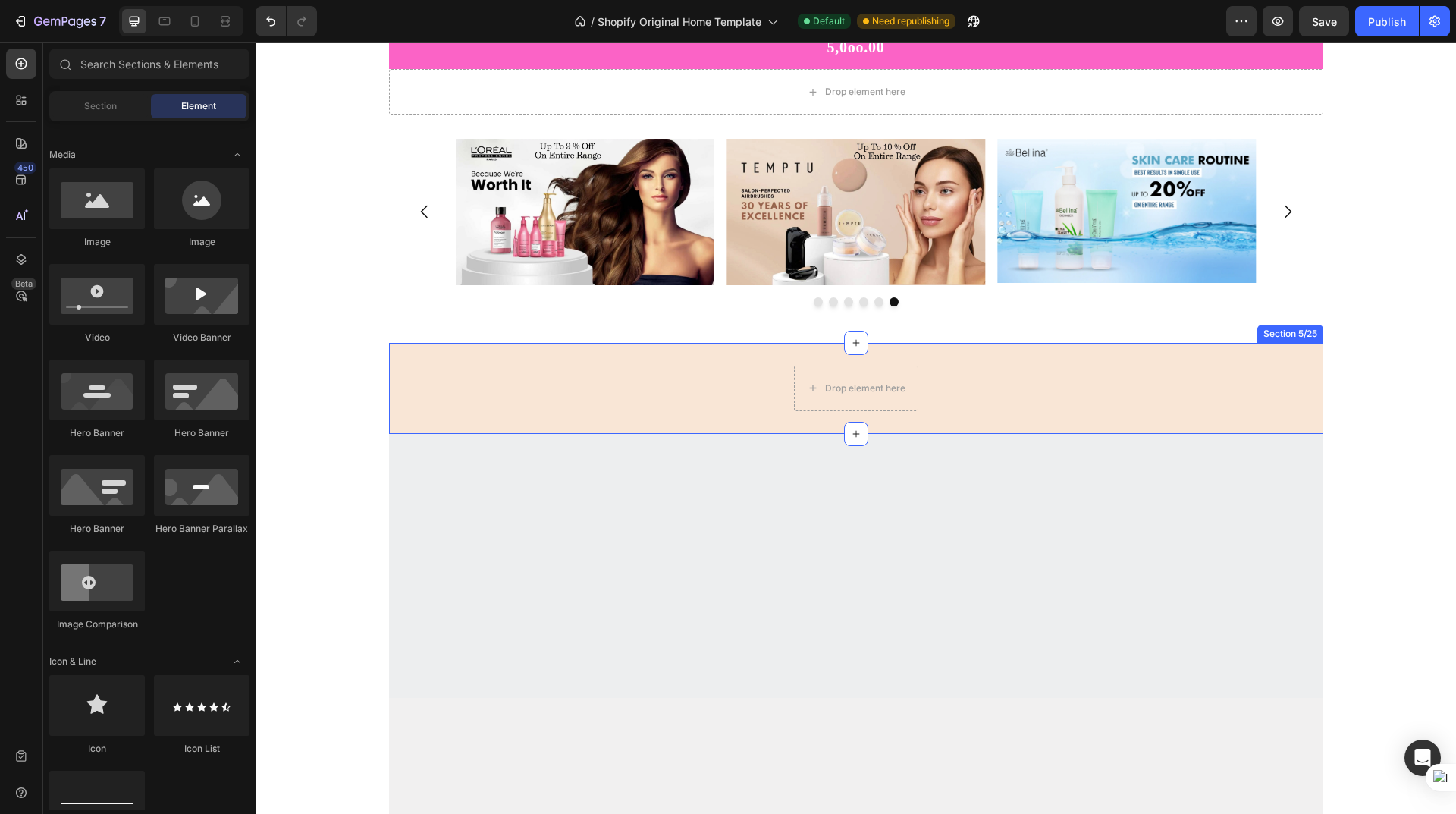
click at [492, 399] on div "Drop element here Row" at bounding box center [856, 388] width 935 height 46
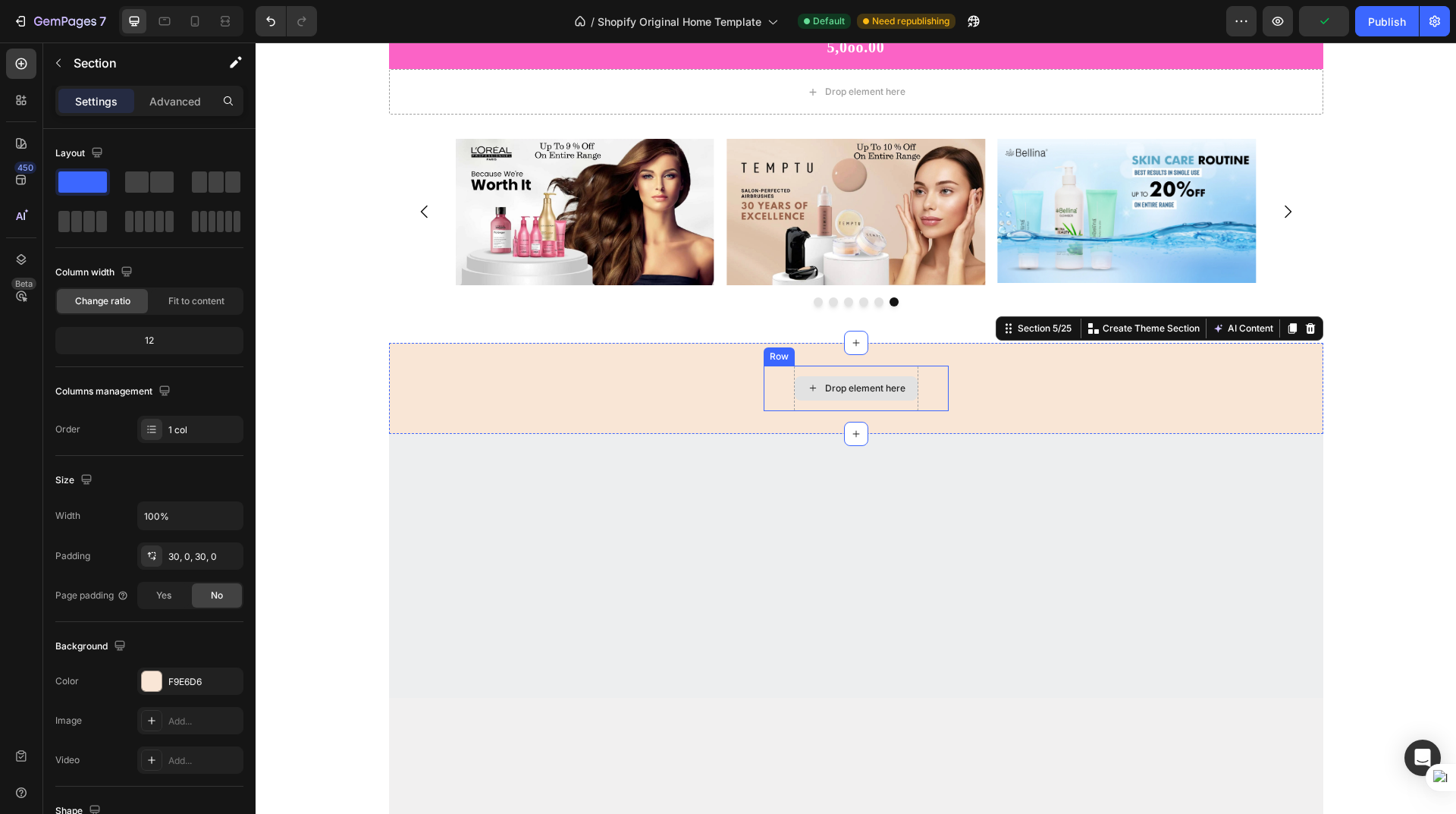
click at [810, 385] on icon at bounding box center [812, 388] width 12 height 13
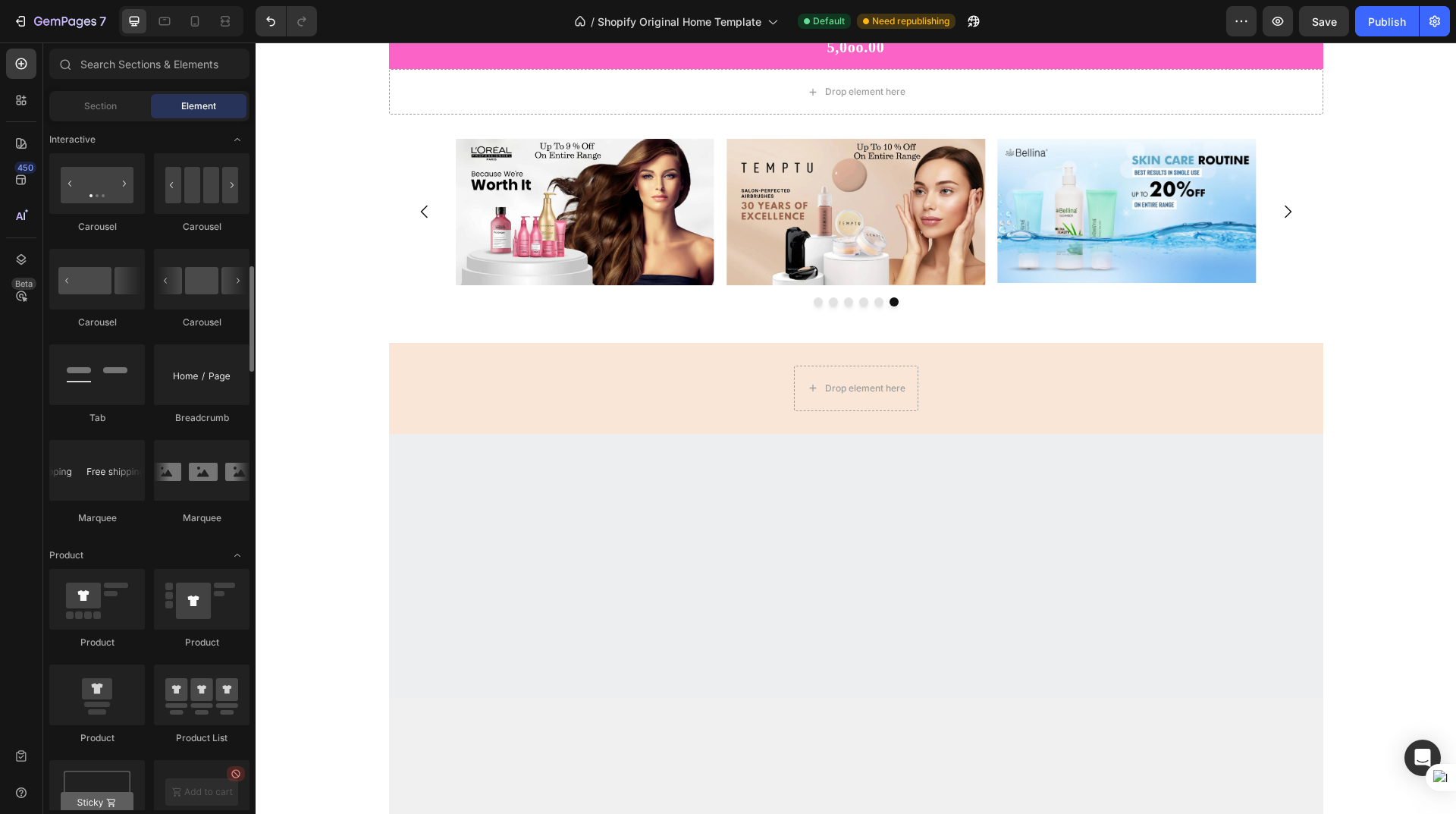
scroll to position [1442, 0]
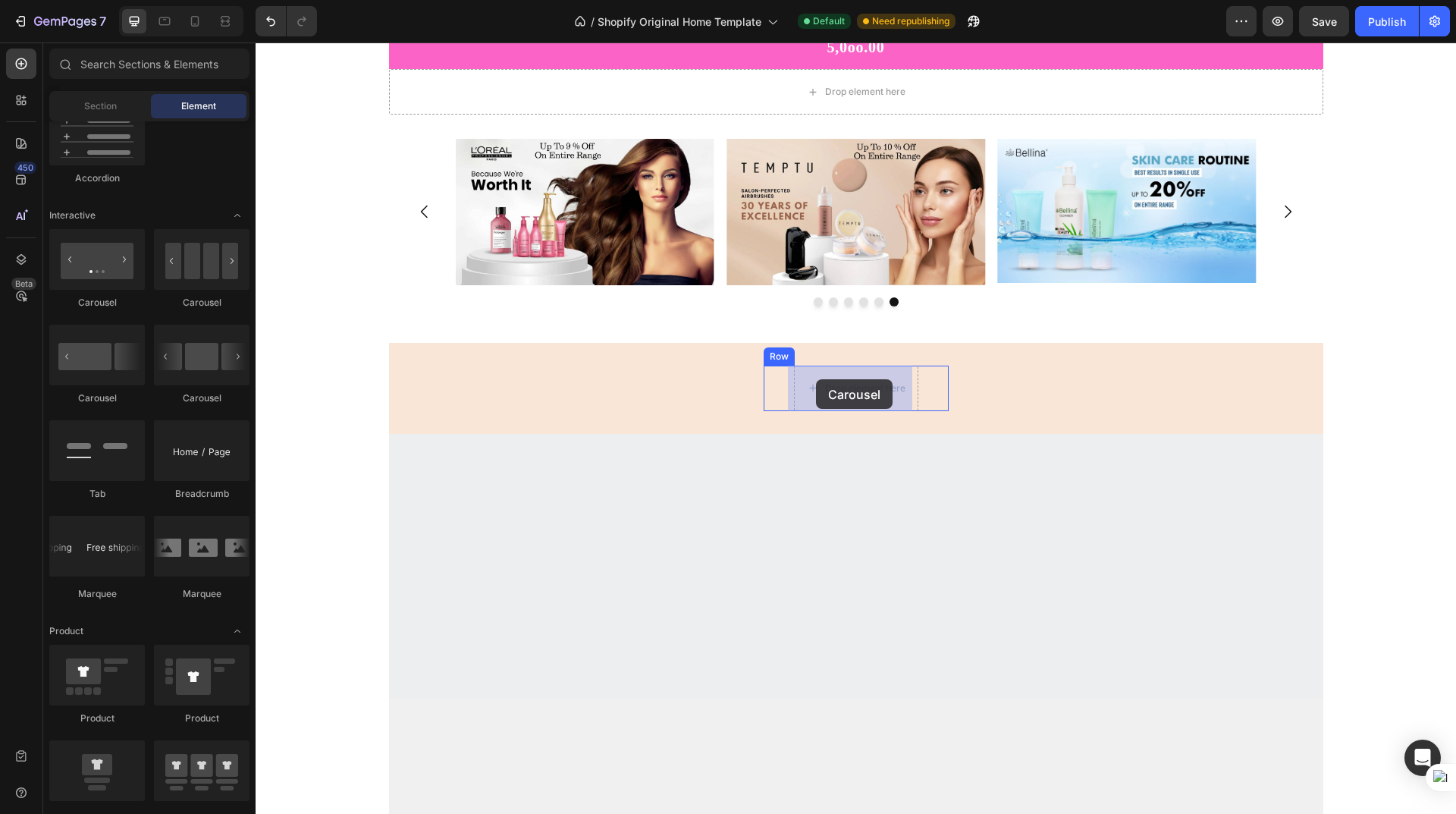
drag, startPoint x: 349, startPoint y: 311, endPoint x: 816, endPoint y: 380, distance: 472.1
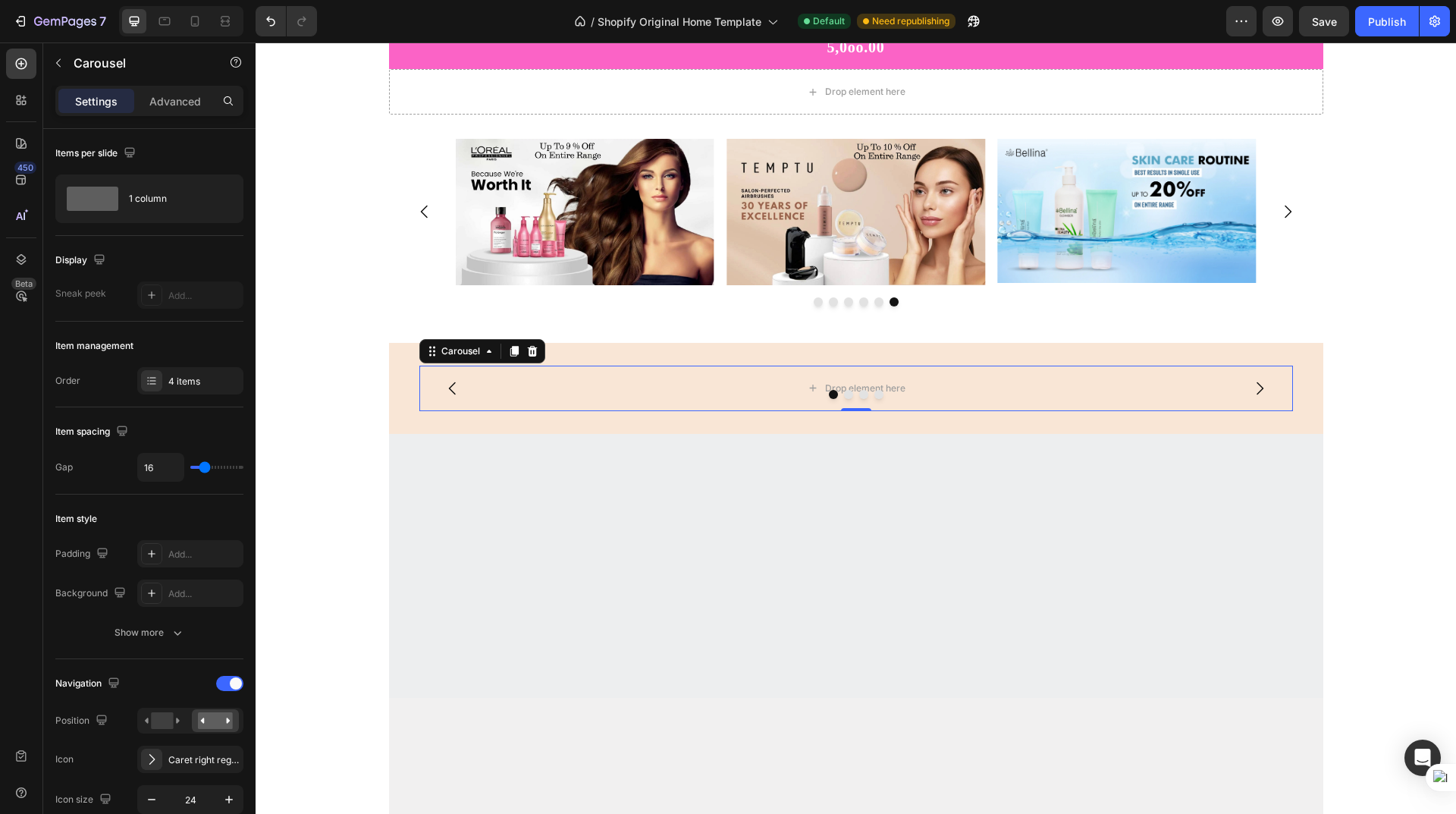
click at [998, 398] on div at bounding box center [856, 394] width 873 height 9
click at [194, 383] on div "4 items" at bounding box center [203, 381] width 71 height 13
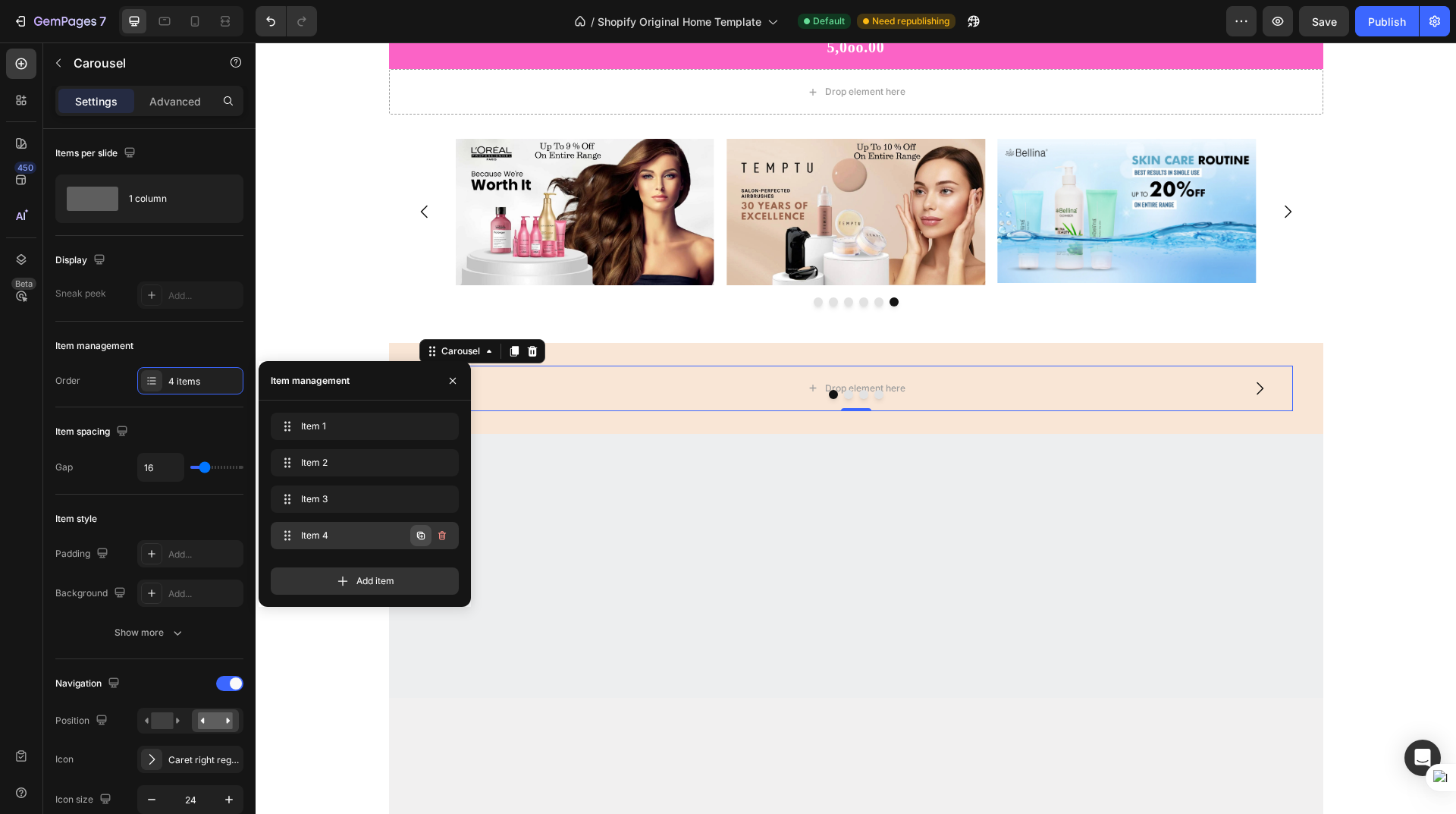
click at [422, 535] on icon "button" at bounding box center [422, 537] width 3 height 3
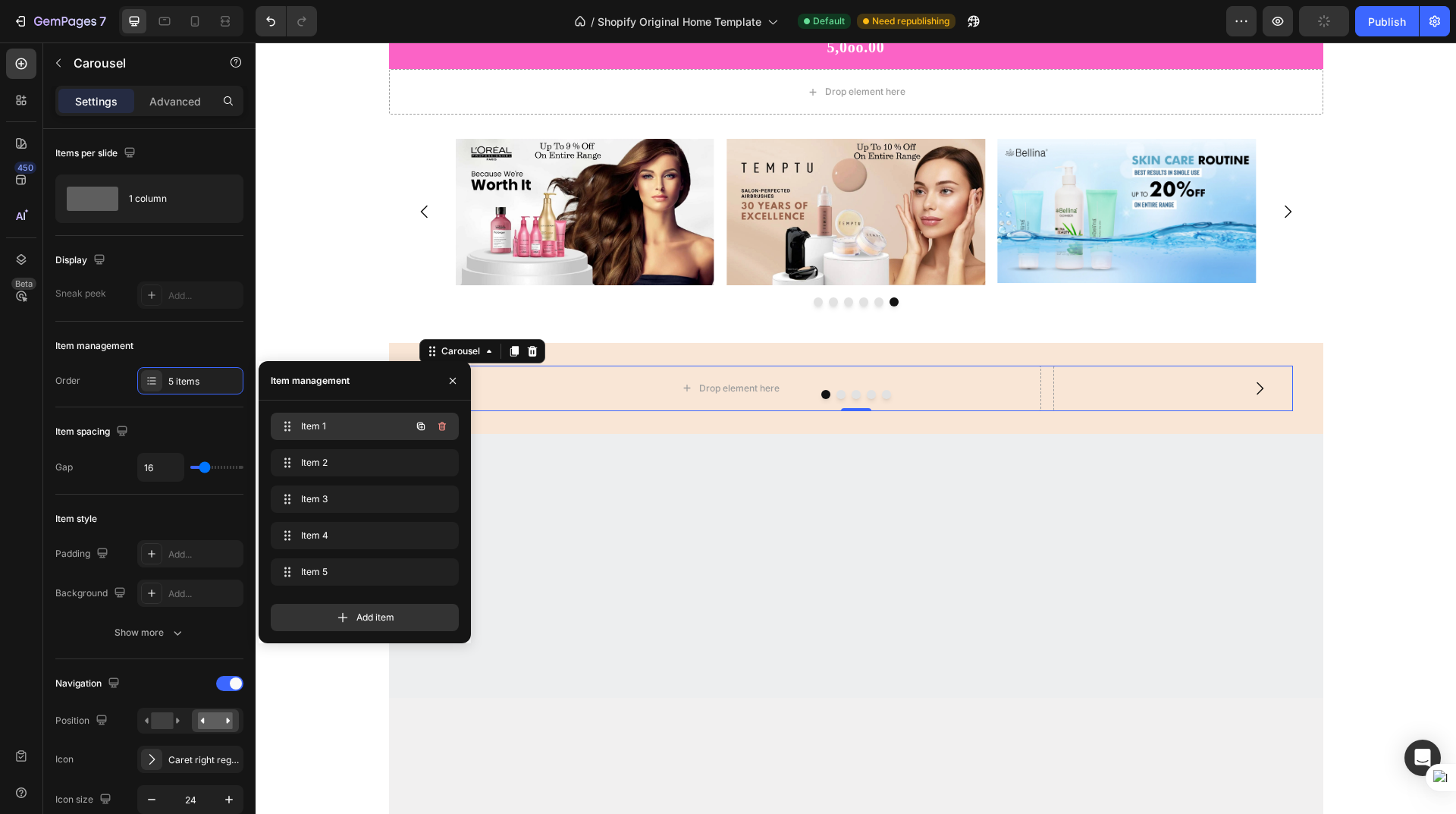
click at [361, 427] on span "Item 1" at bounding box center [343, 426] width 86 height 13
click at [728, 387] on div "Drop element here" at bounding box center [739, 388] width 80 height 12
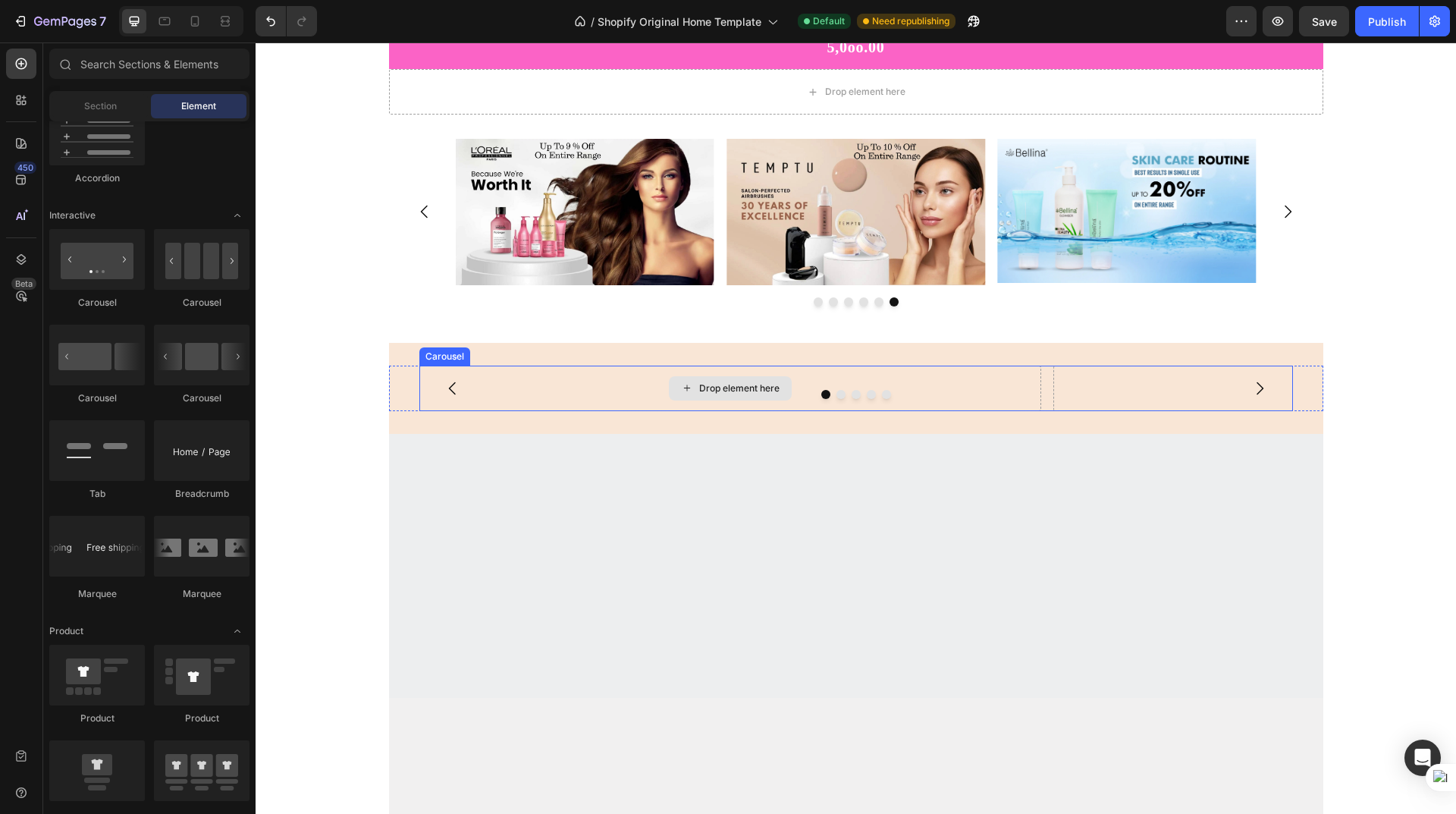
click at [731, 385] on div "Drop element here" at bounding box center [739, 388] width 80 height 12
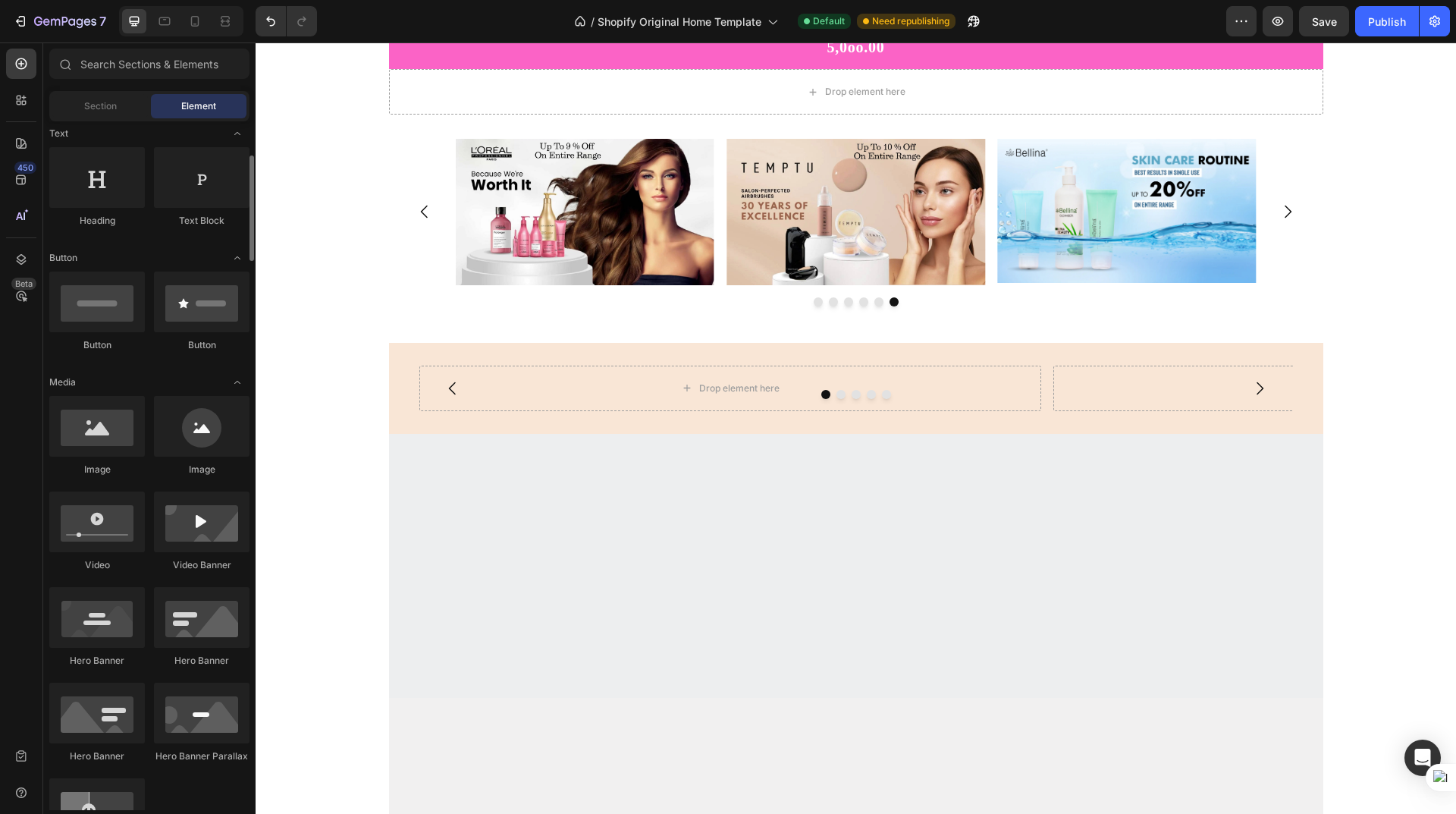
scroll to position [0, 0]
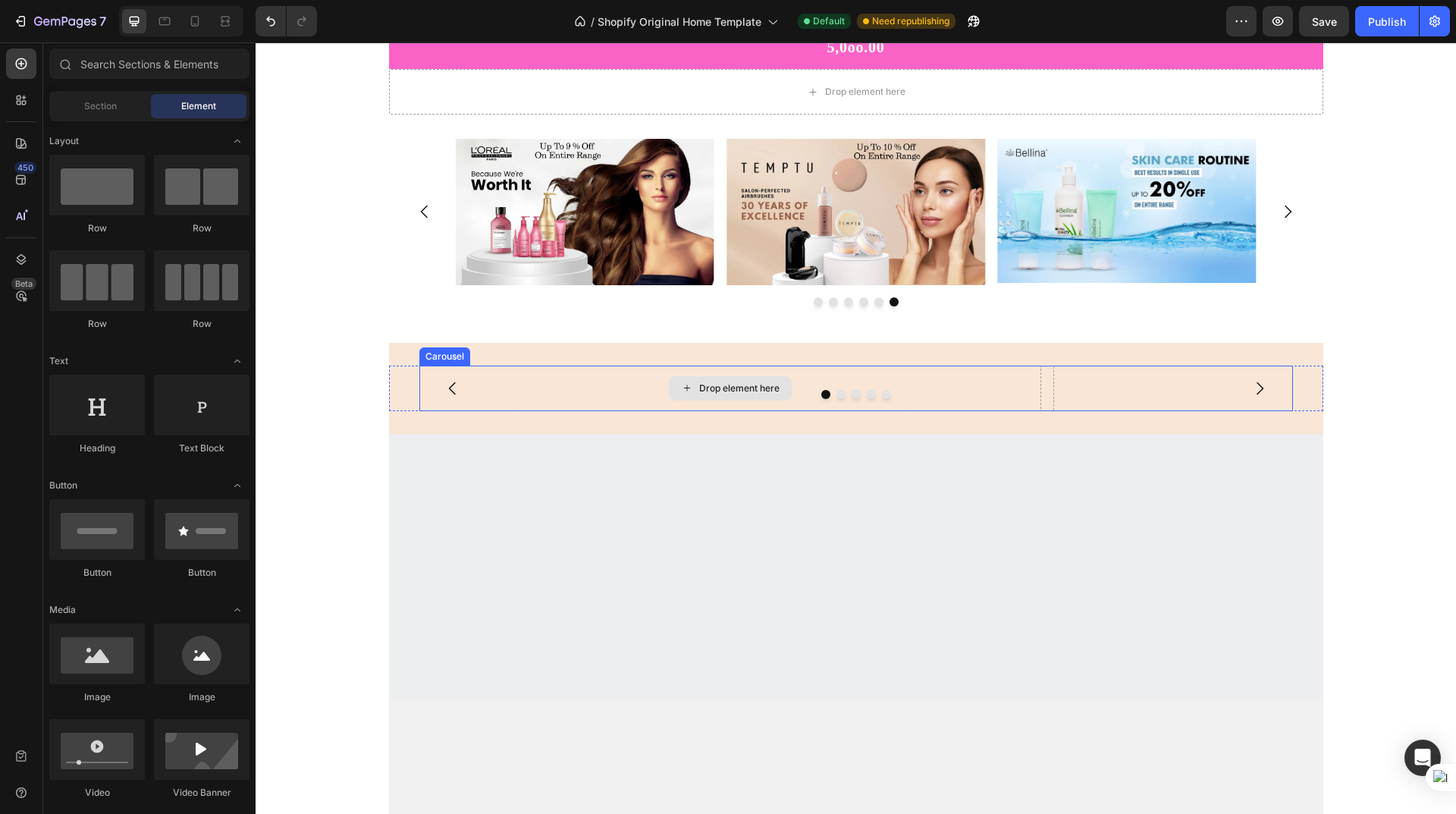
click at [708, 387] on div "Drop element here" at bounding box center [739, 388] width 80 height 12
click at [811, 380] on div "Drop element here" at bounding box center [730, 388] width 622 height 46
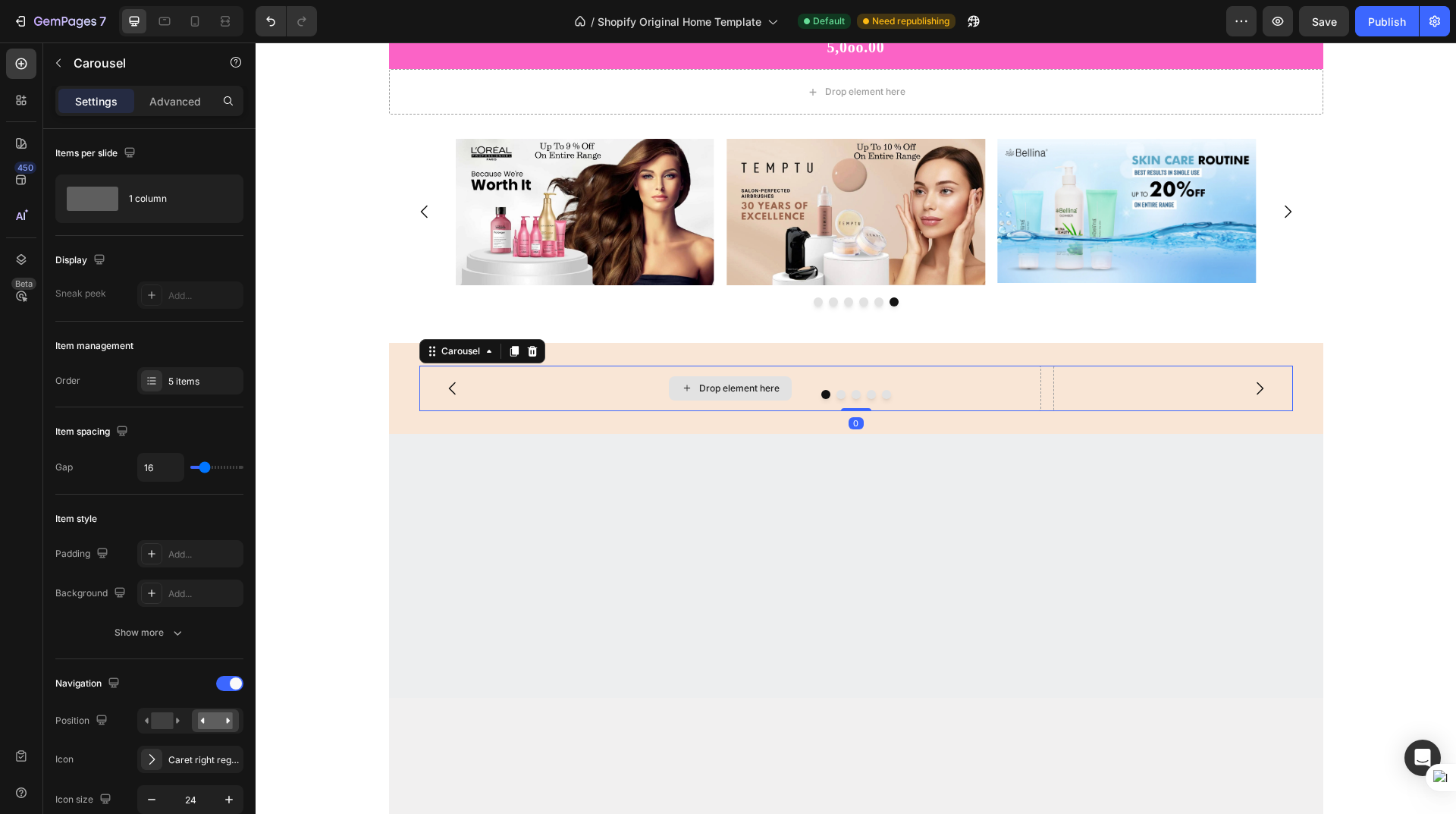
click at [724, 383] on div "Drop element here" at bounding box center [739, 388] width 80 height 12
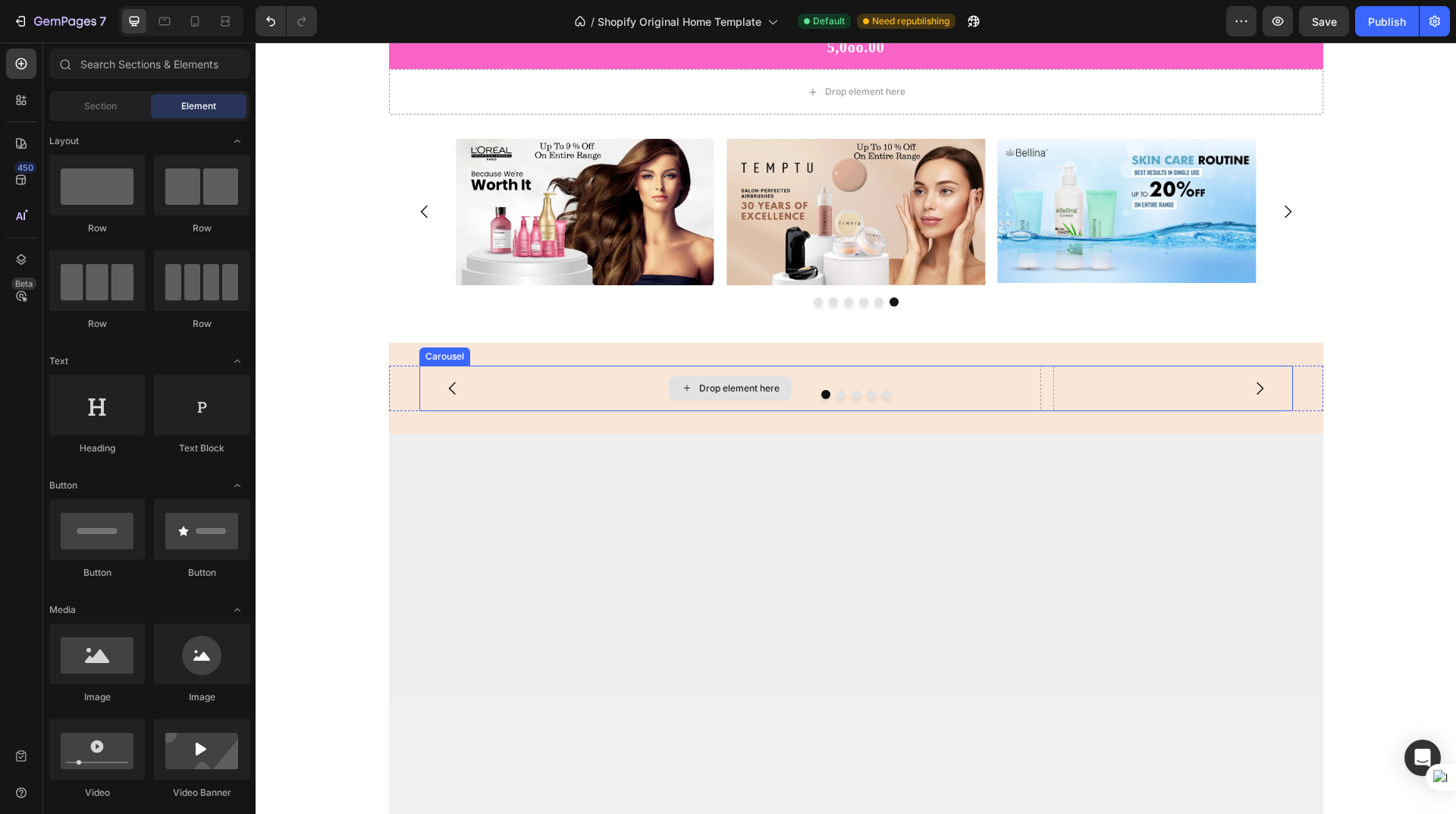
click at [635, 387] on div "Drop element here" at bounding box center [730, 388] width 622 height 46
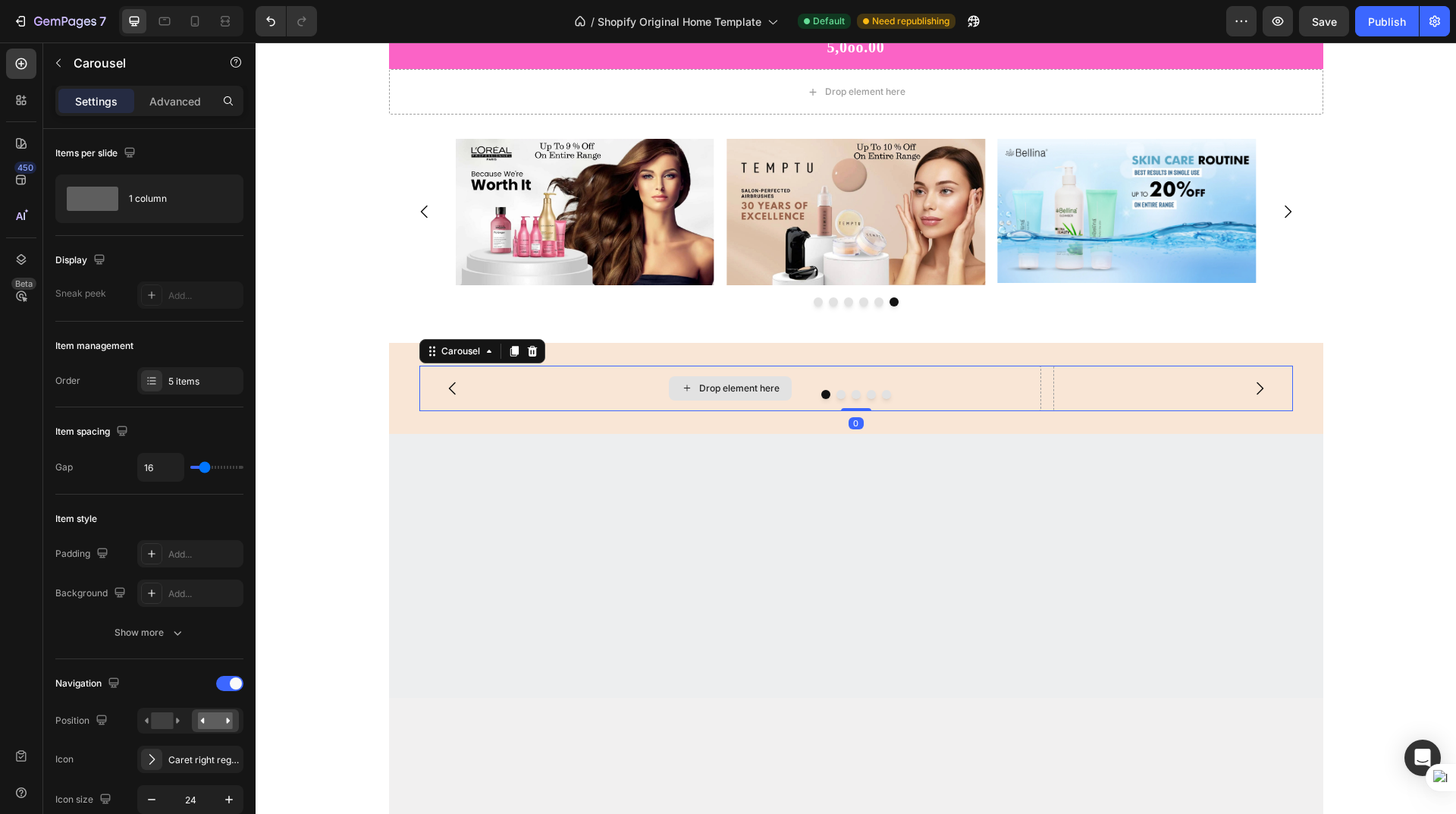
click at [726, 383] on div "Drop element here" at bounding box center [739, 388] width 80 height 12
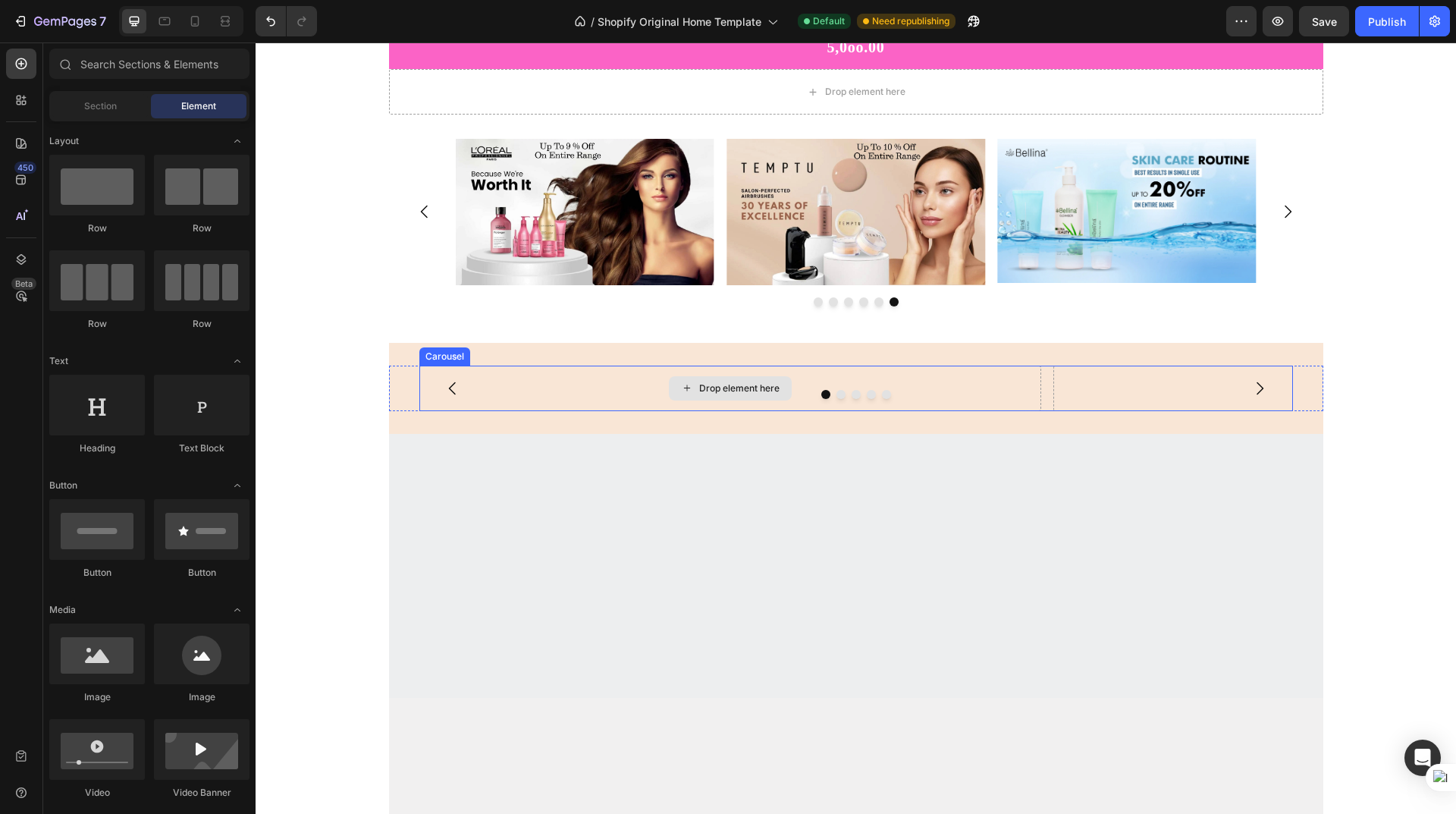
click at [580, 384] on div "Drop element here" at bounding box center [730, 388] width 622 height 46
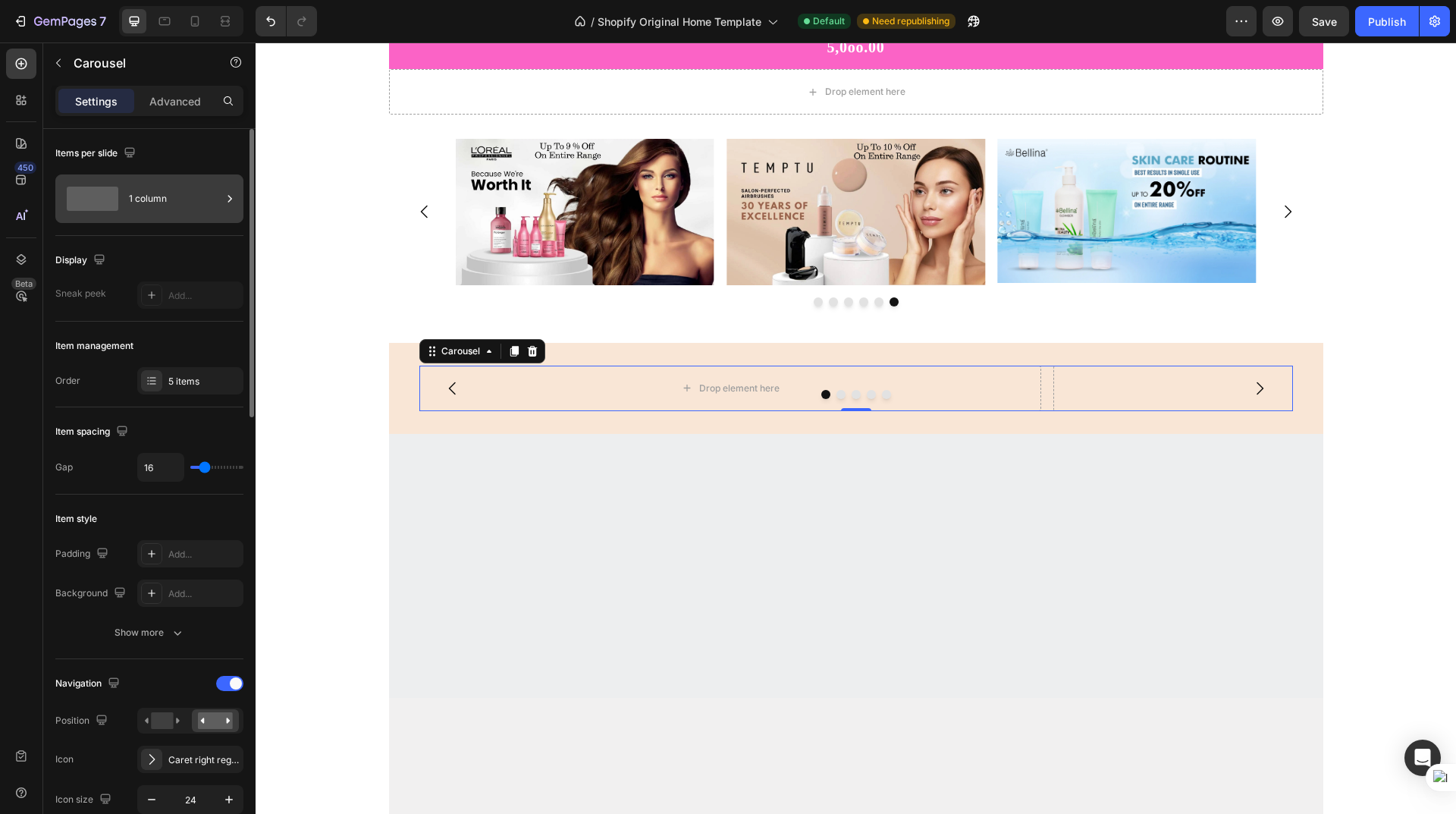
click at [147, 192] on div "1 column" at bounding box center [175, 199] width 93 height 35
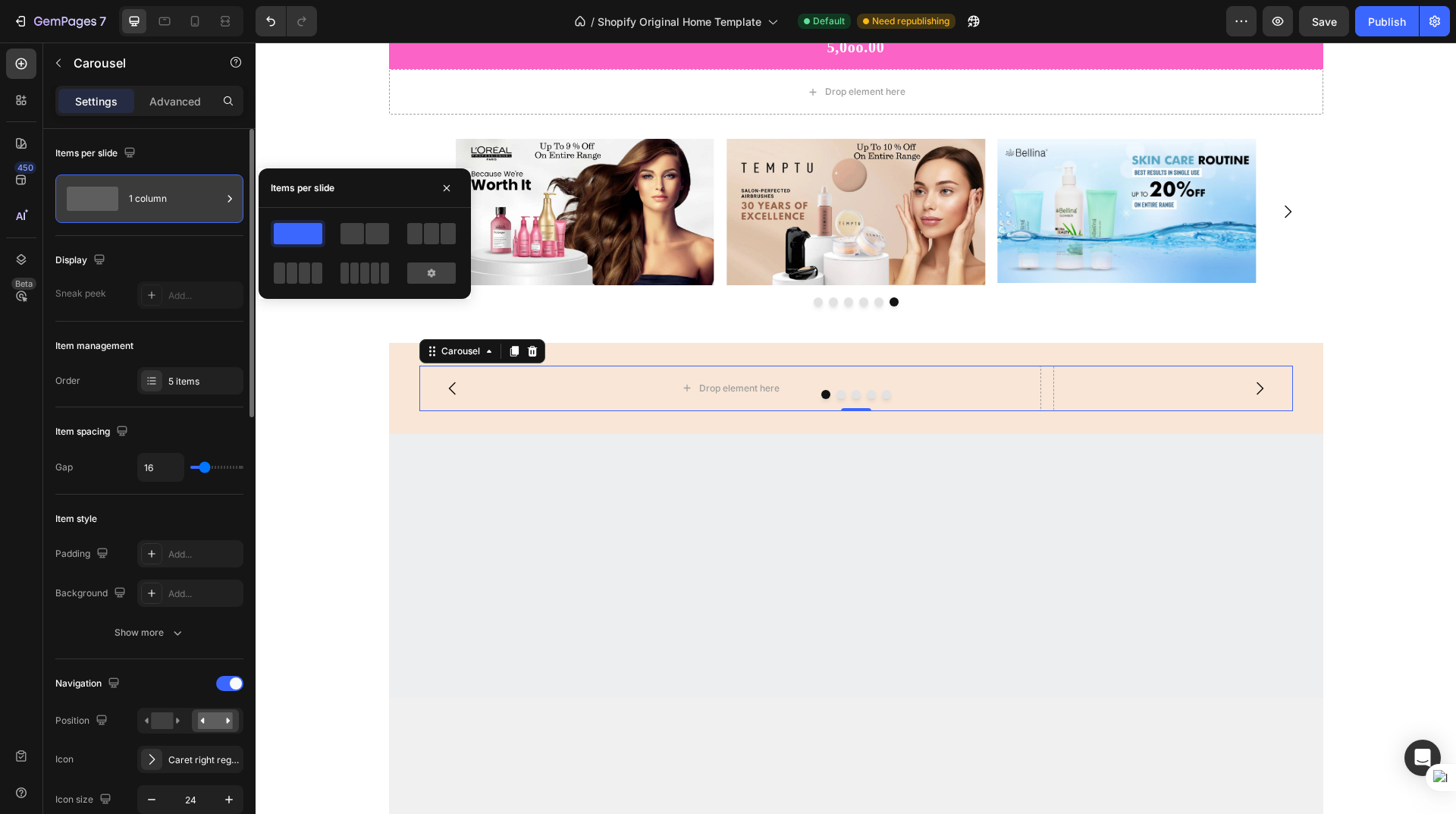
click at [147, 192] on div "1 column" at bounding box center [175, 199] width 93 height 35
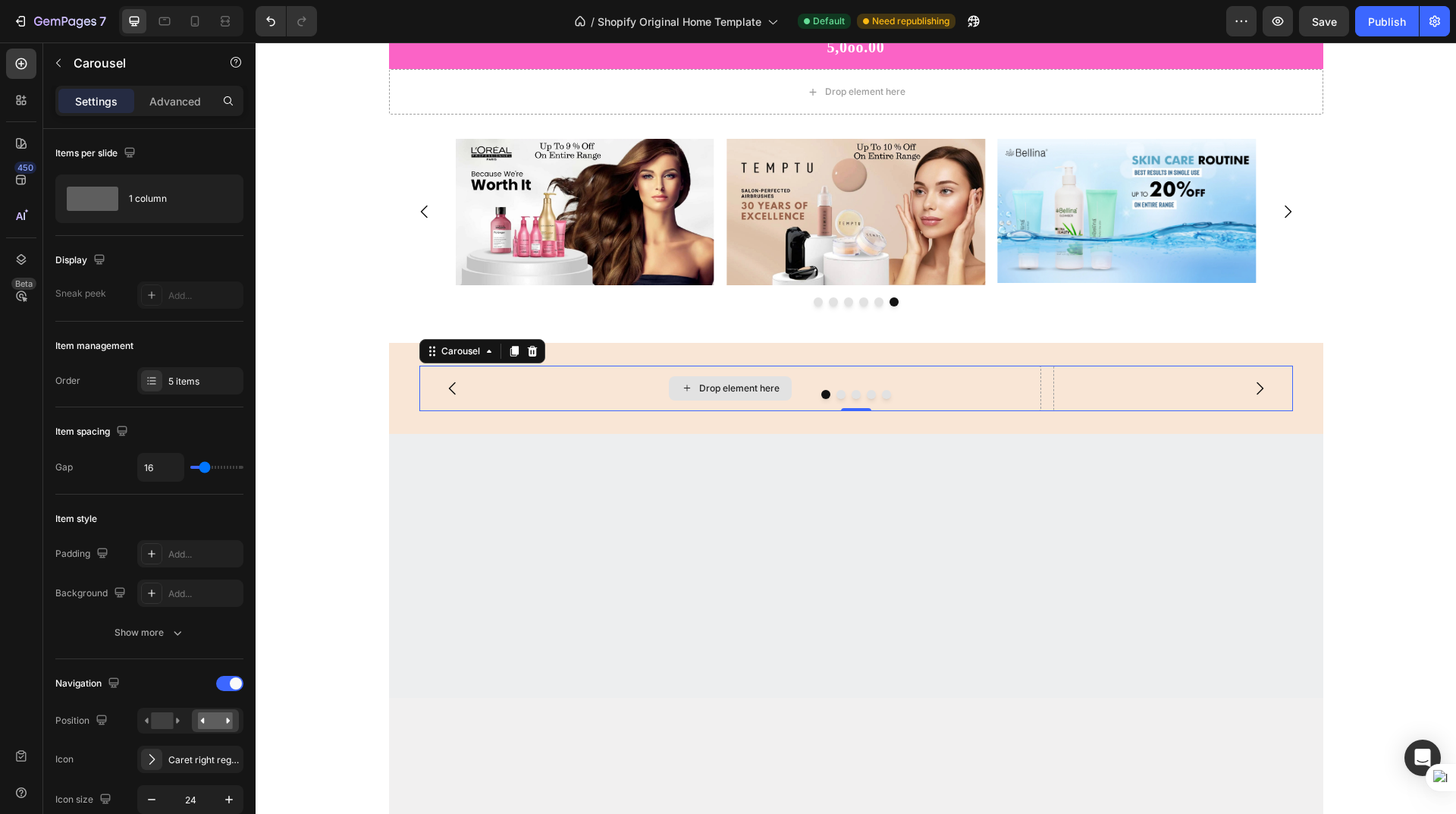
click at [506, 387] on div "Drop element here" at bounding box center [730, 388] width 622 height 46
click at [718, 387] on div "Drop element here" at bounding box center [739, 388] width 80 height 12
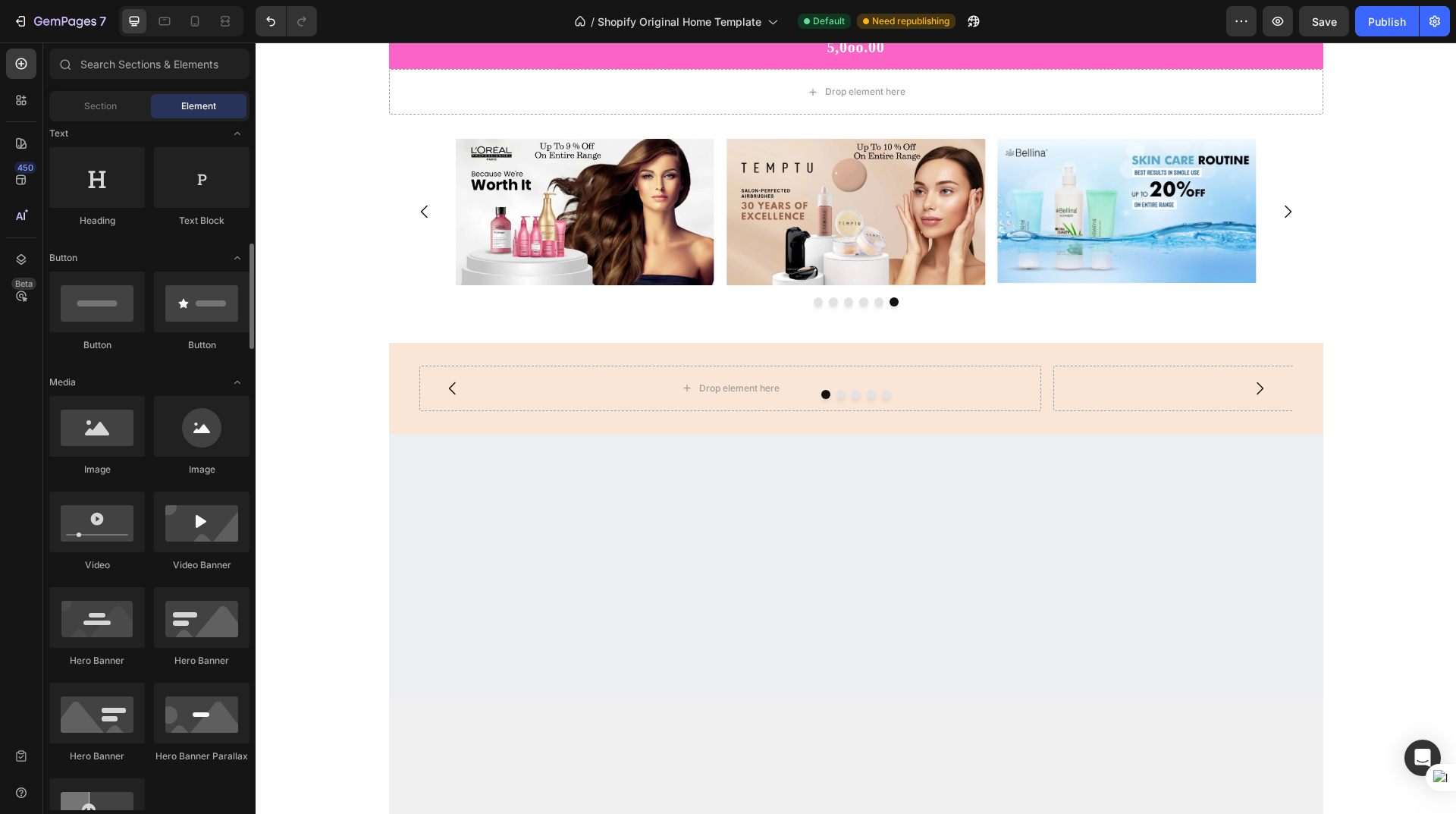
scroll to position [303, 0]
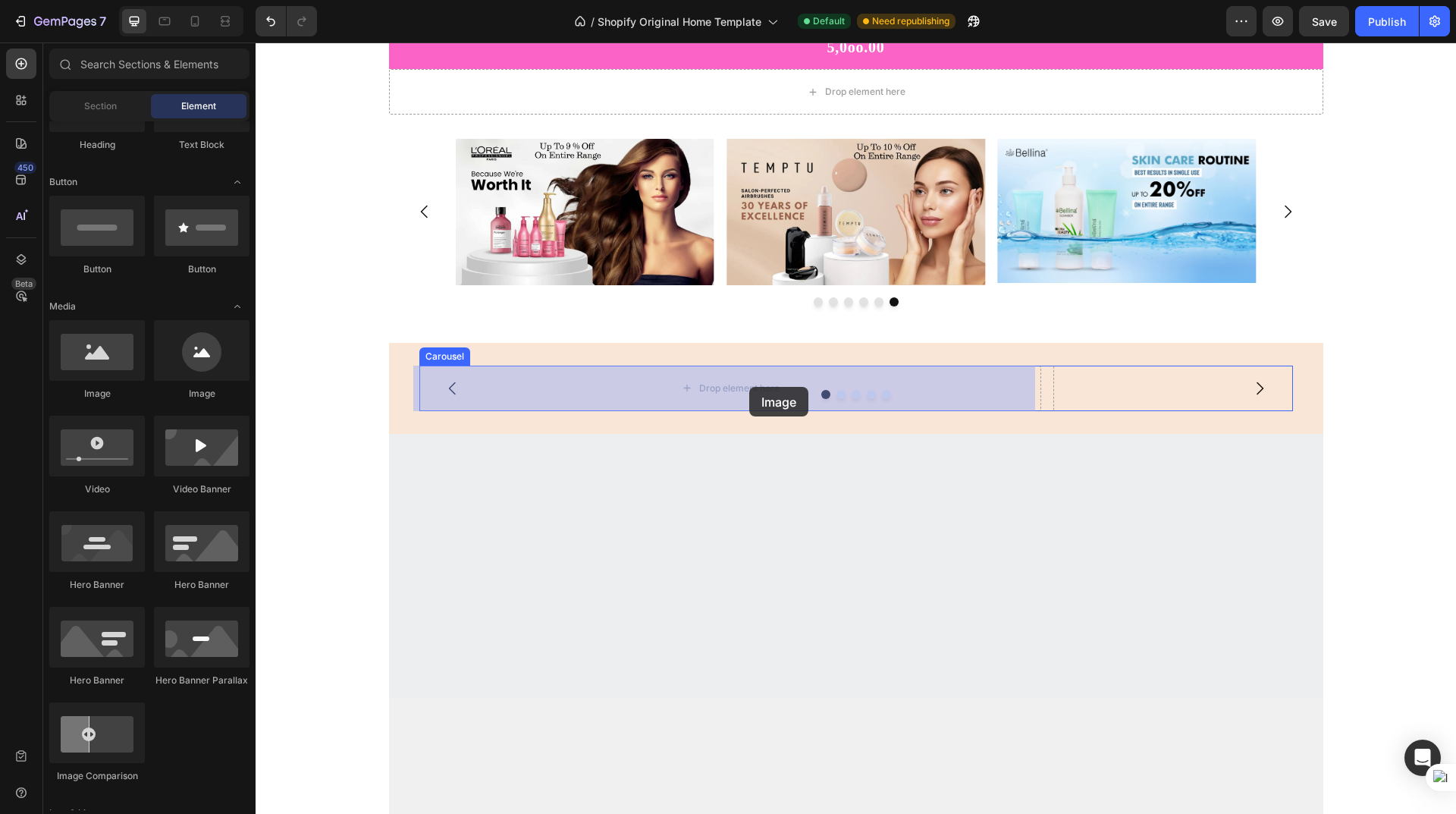
drag, startPoint x: 353, startPoint y: 397, endPoint x: 749, endPoint y: 387, distance: 396.1
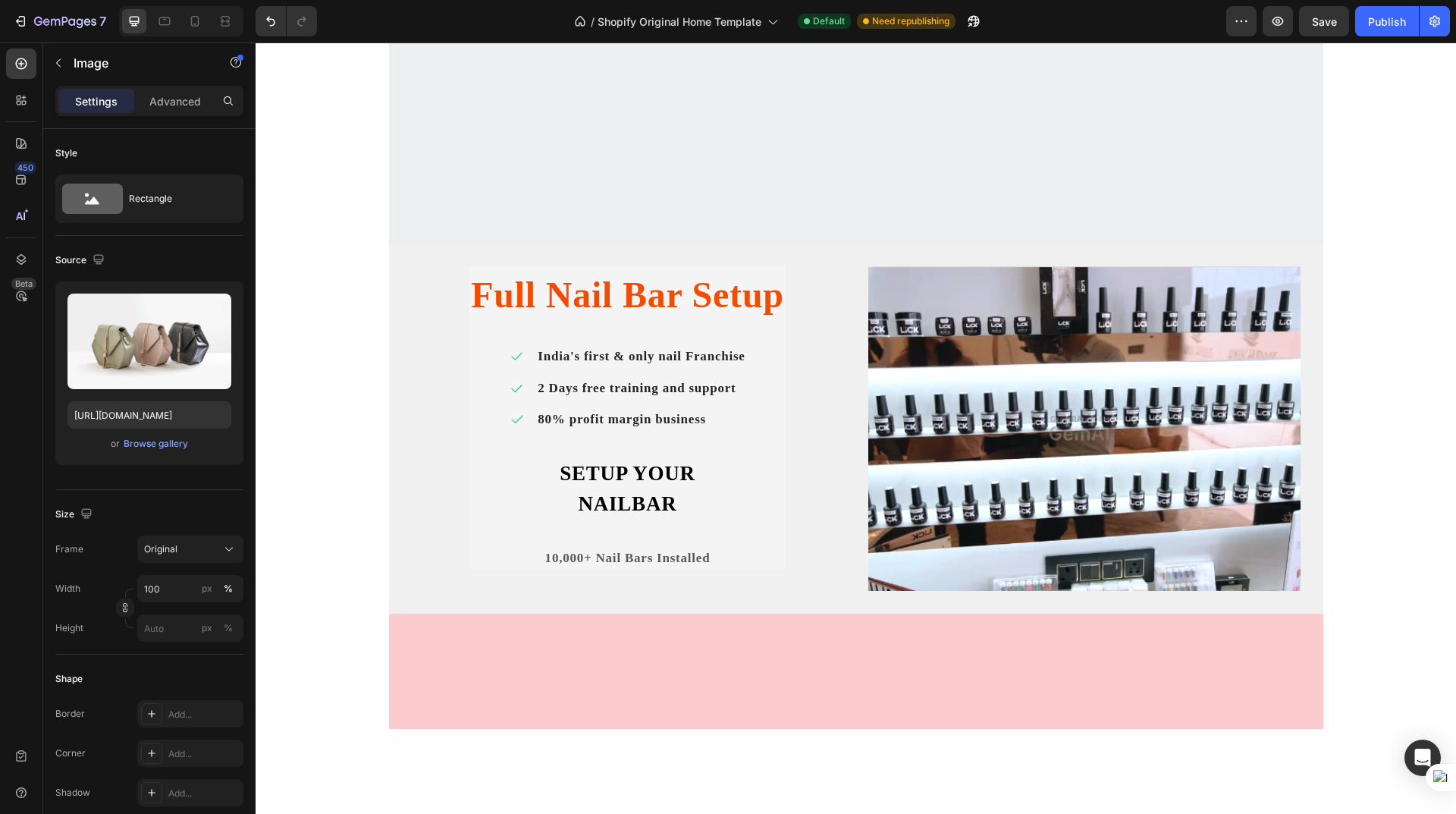
scroll to position [607, 0]
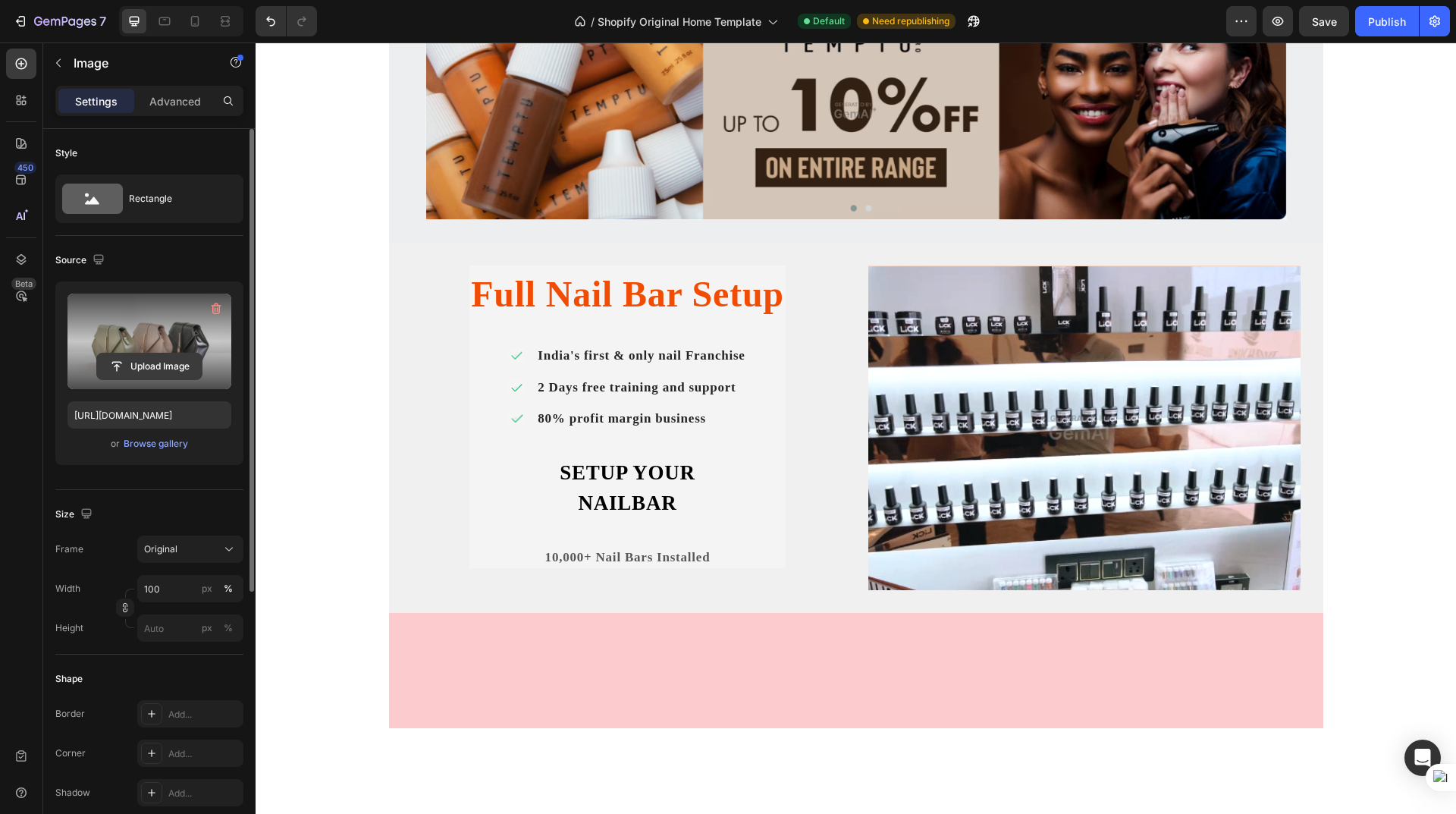
click at [139, 365] on input "file" at bounding box center [149, 366] width 104 height 26
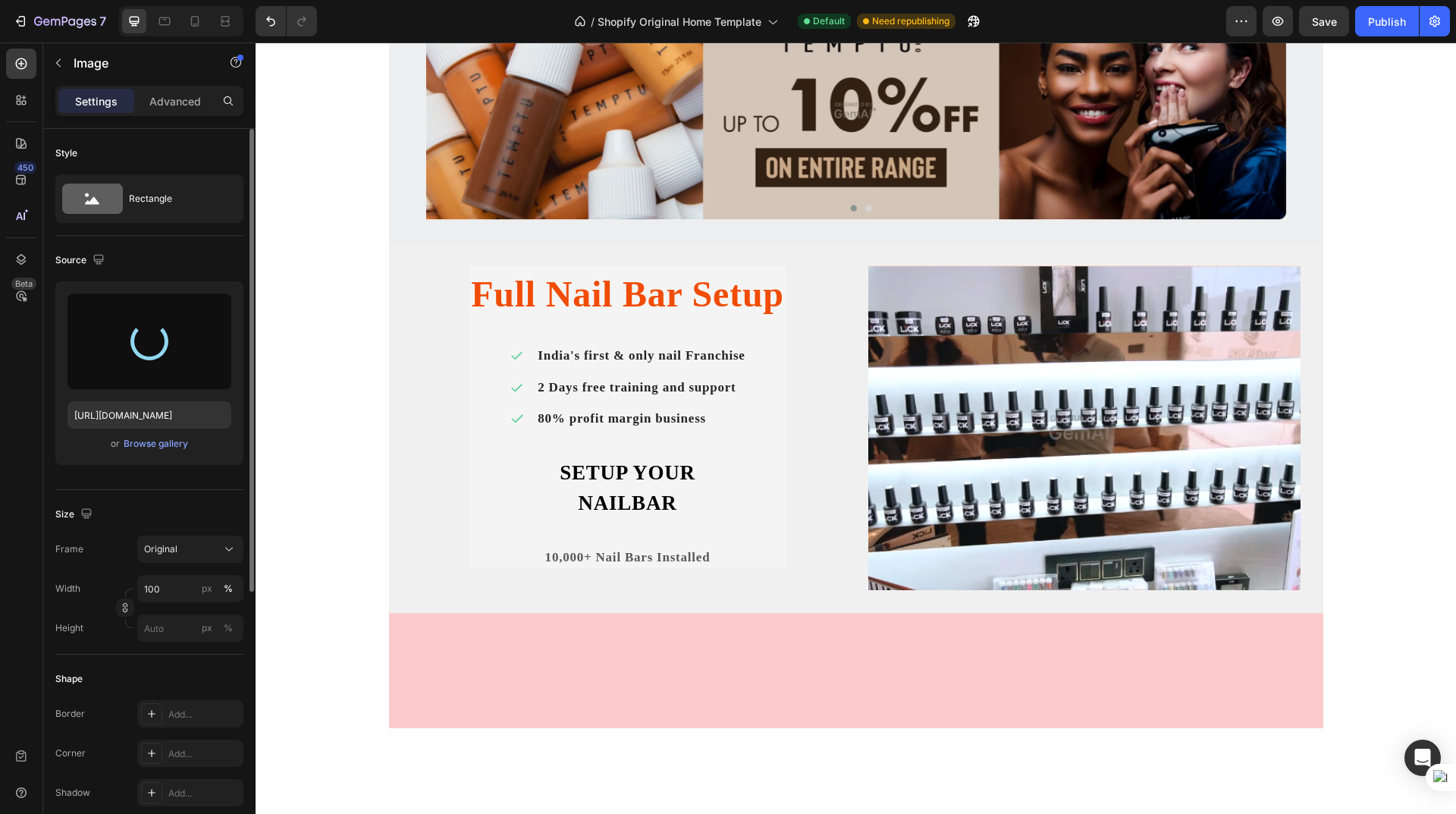
type input "https://cdn.shopify.com/s/files/1/0625/1302/0991/files/gempages_581492153599918…"
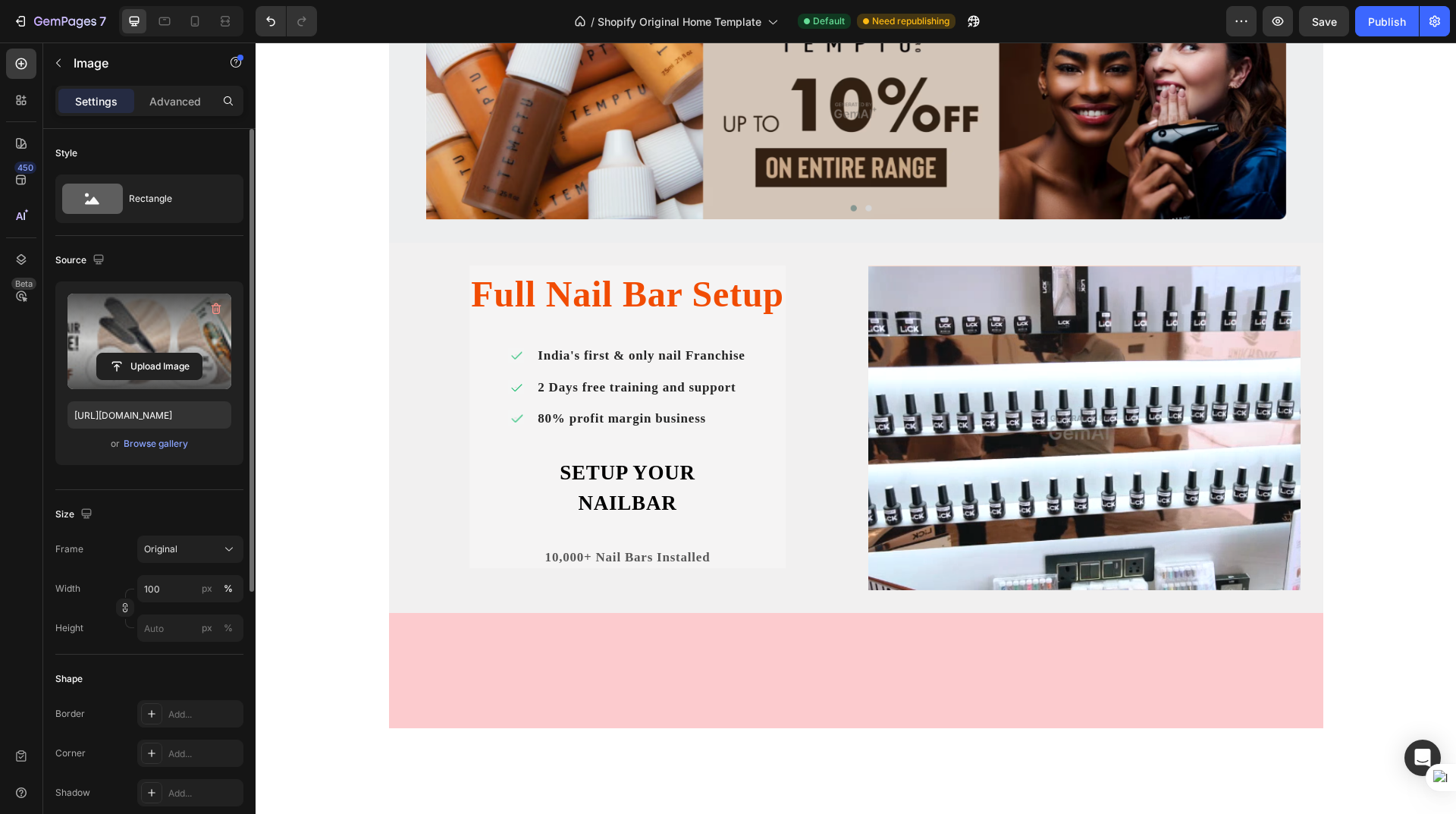
scroll to position [388, 0]
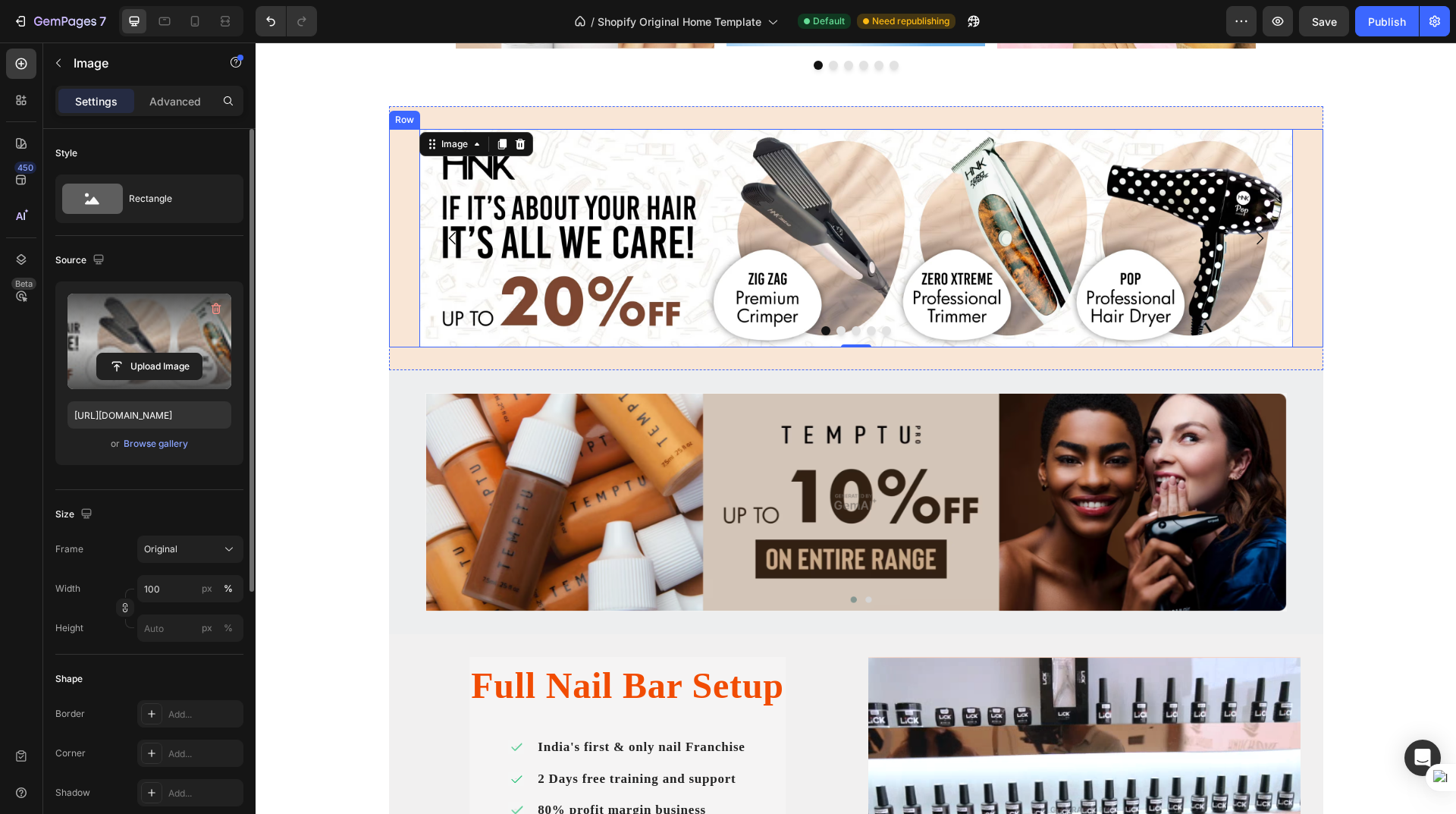
click at [407, 264] on div "Image 0 Drop element here Drop element here Drop element here Drop element here…" at bounding box center [856, 238] width 935 height 218
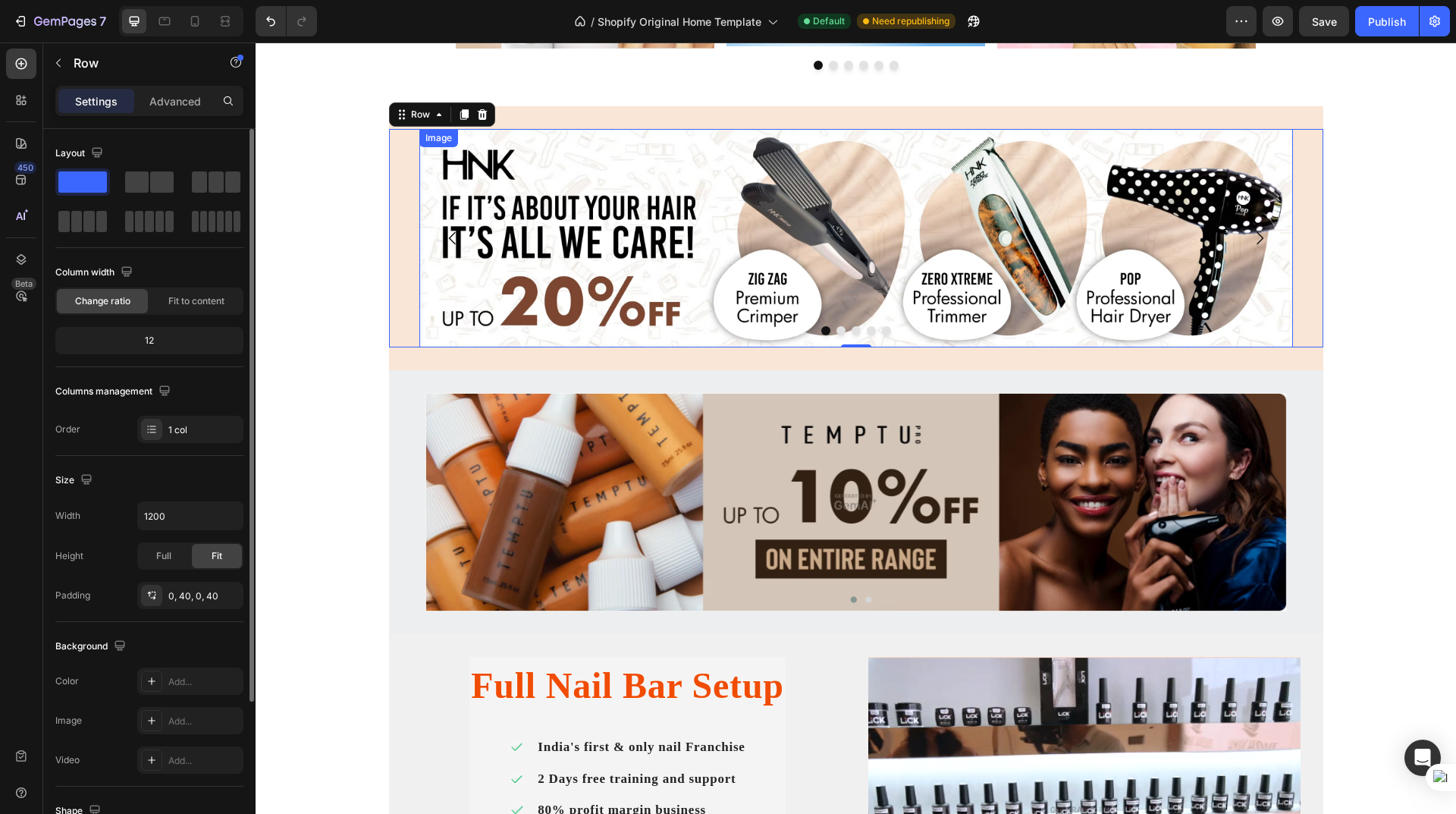
click at [423, 277] on img at bounding box center [856, 238] width 873 height 218
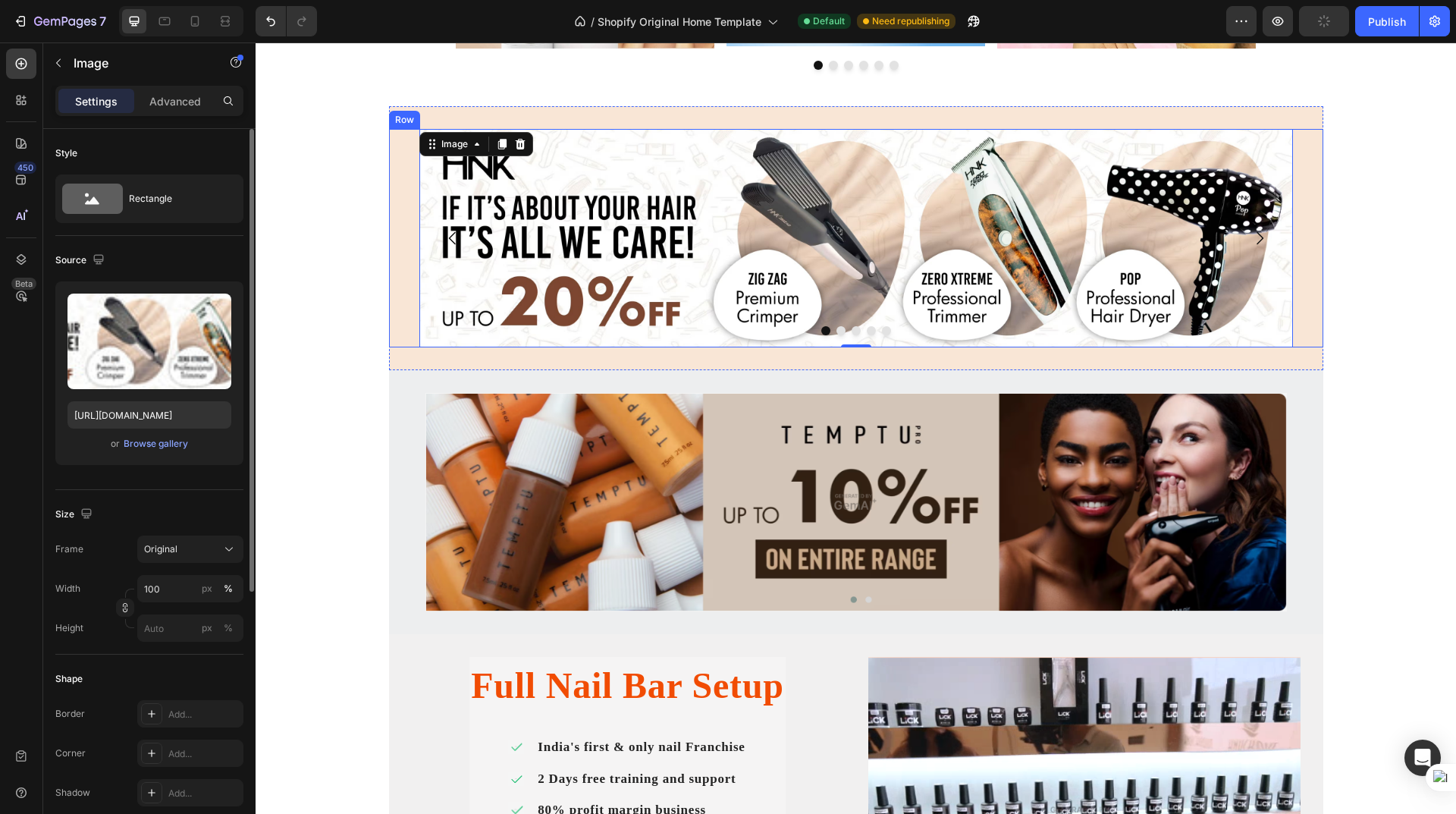
click at [389, 279] on div "Image 0 Drop element here Drop element here Drop element here Drop element here…" at bounding box center [856, 238] width 935 height 218
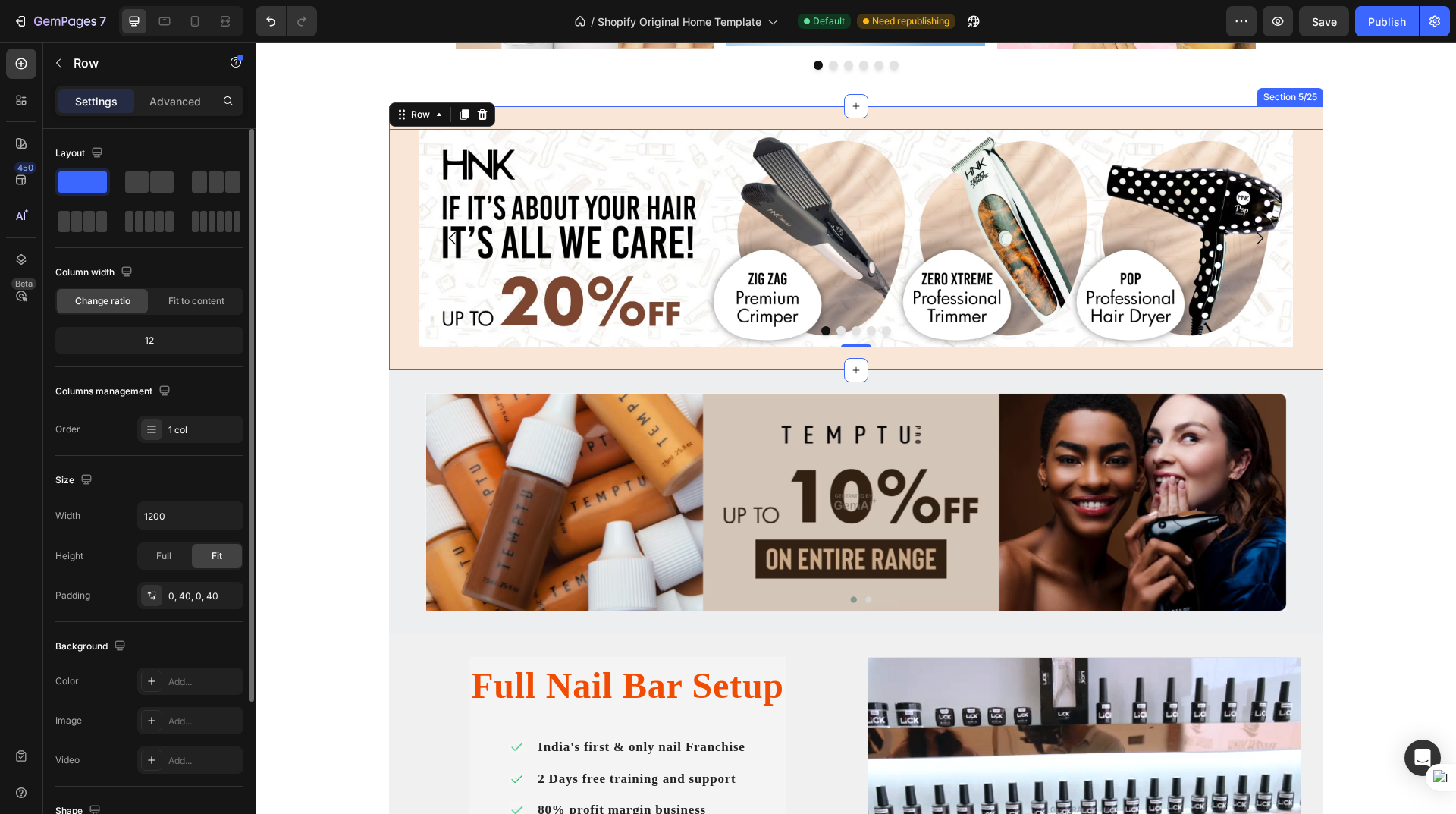
click at [558, 116] on div "Image Drop element here Drop element here Drop element here Drop element here C…" at bounding box center [856, 238] width 935 height 264
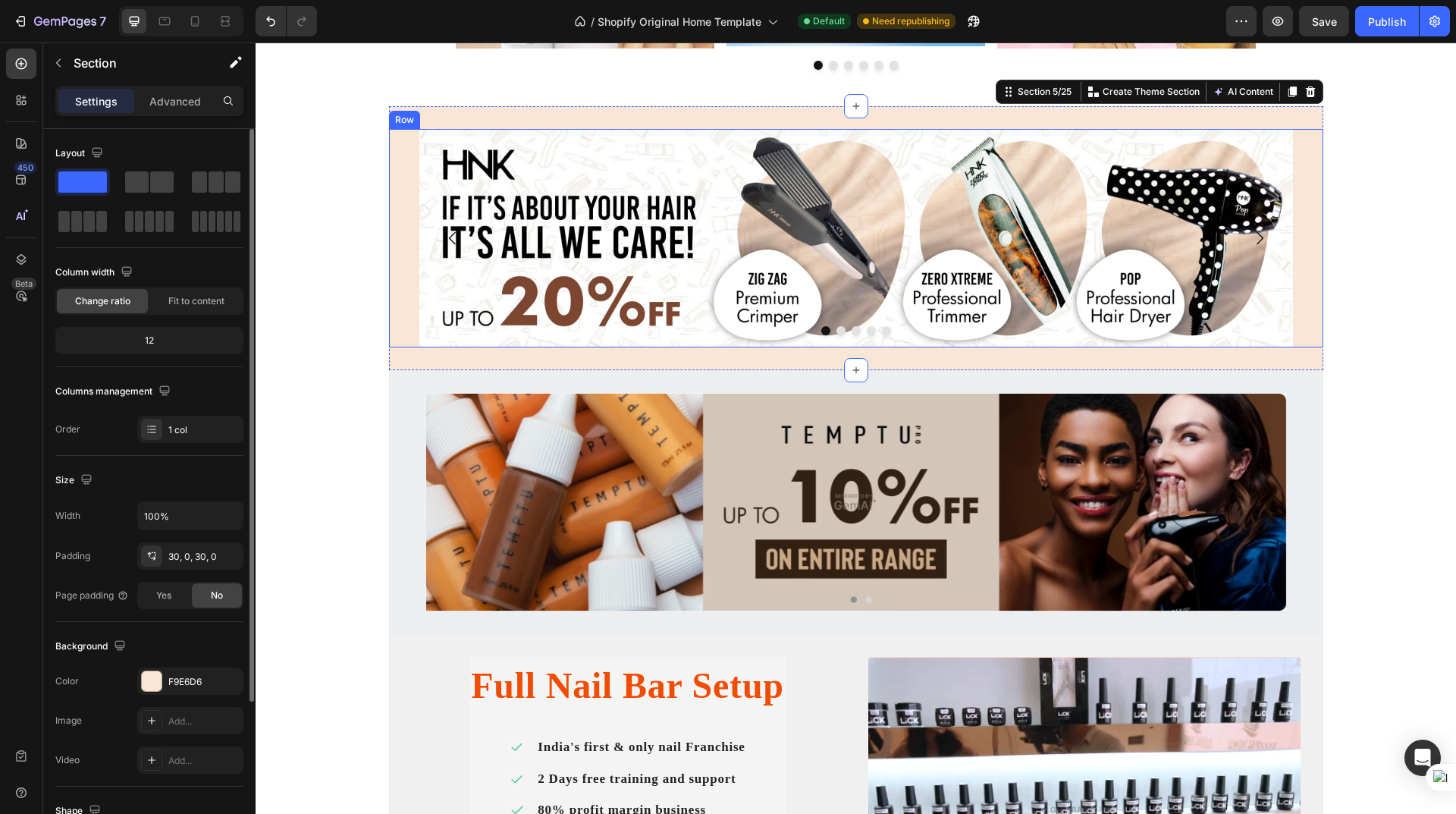
click at [403, 192] on div "Image Drop element here Drop element here Drop element here Drop element here C…" at bounding box center [856, 238] width 935 height 218
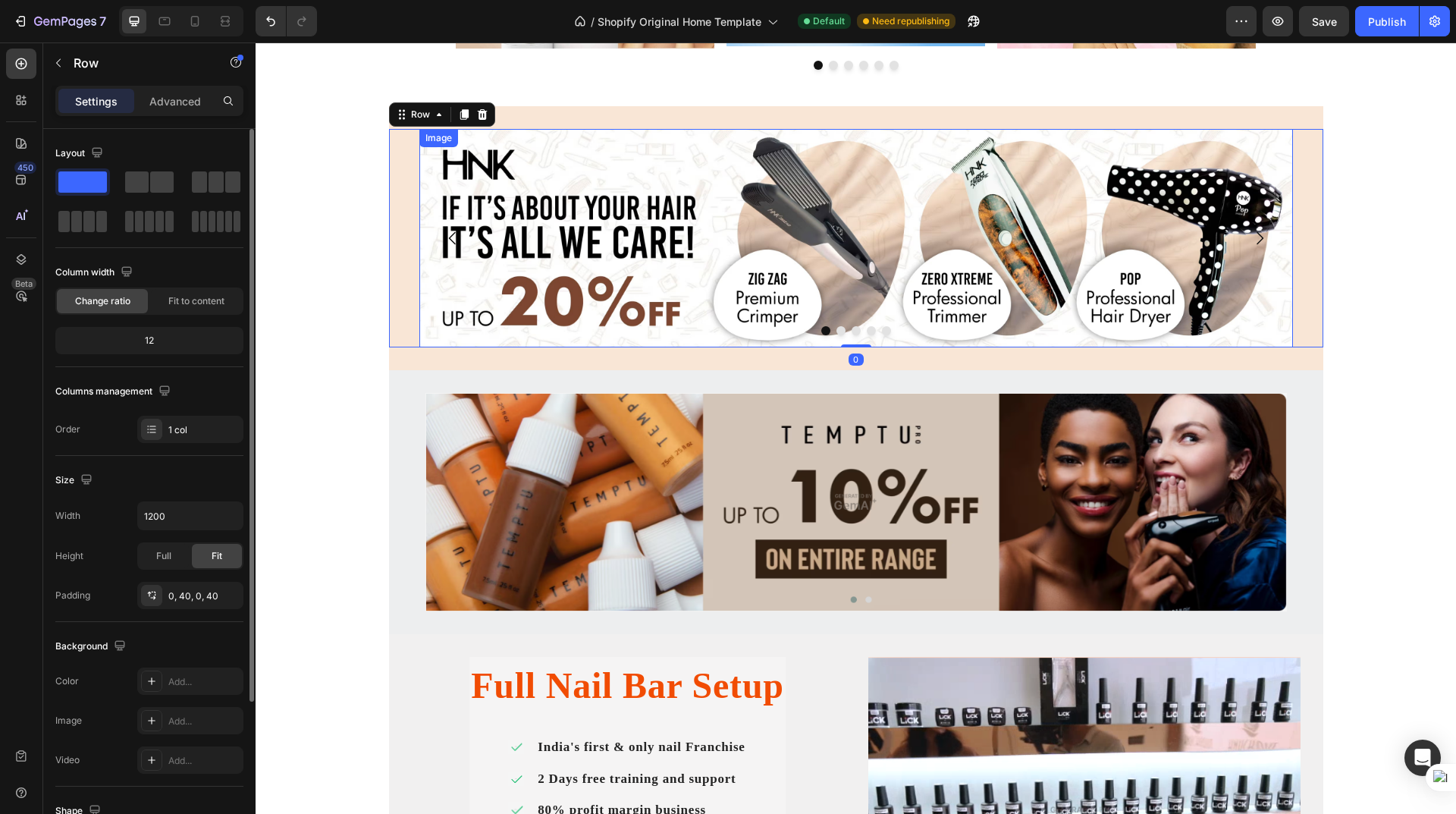
click at [571, 140] on img at bounding box center [856, 238] width 873 height 218
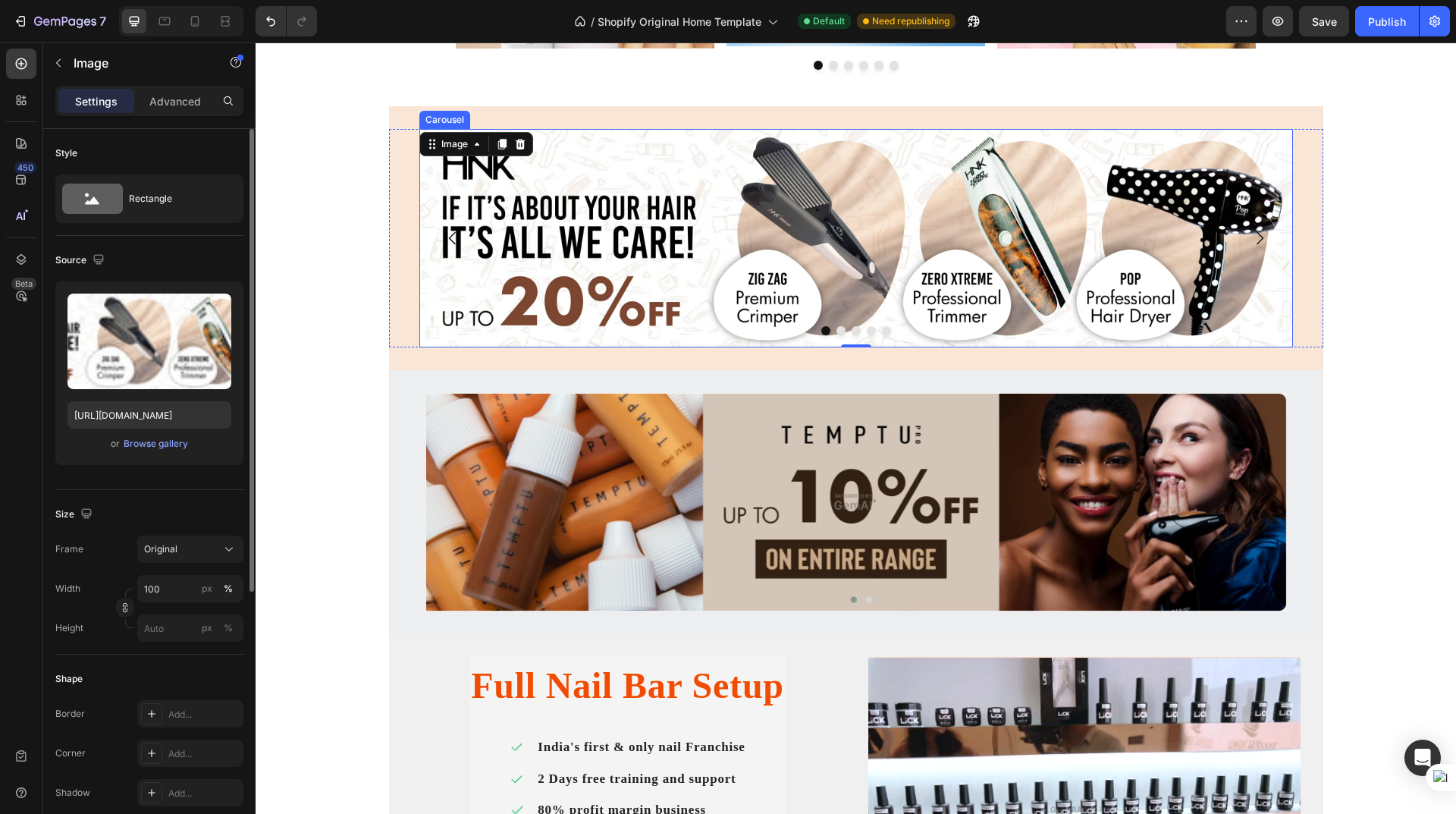
click at [1253, 232] on icon "Carousel Next Arrow" at bounding box center [1259, 238] width 18 height 18
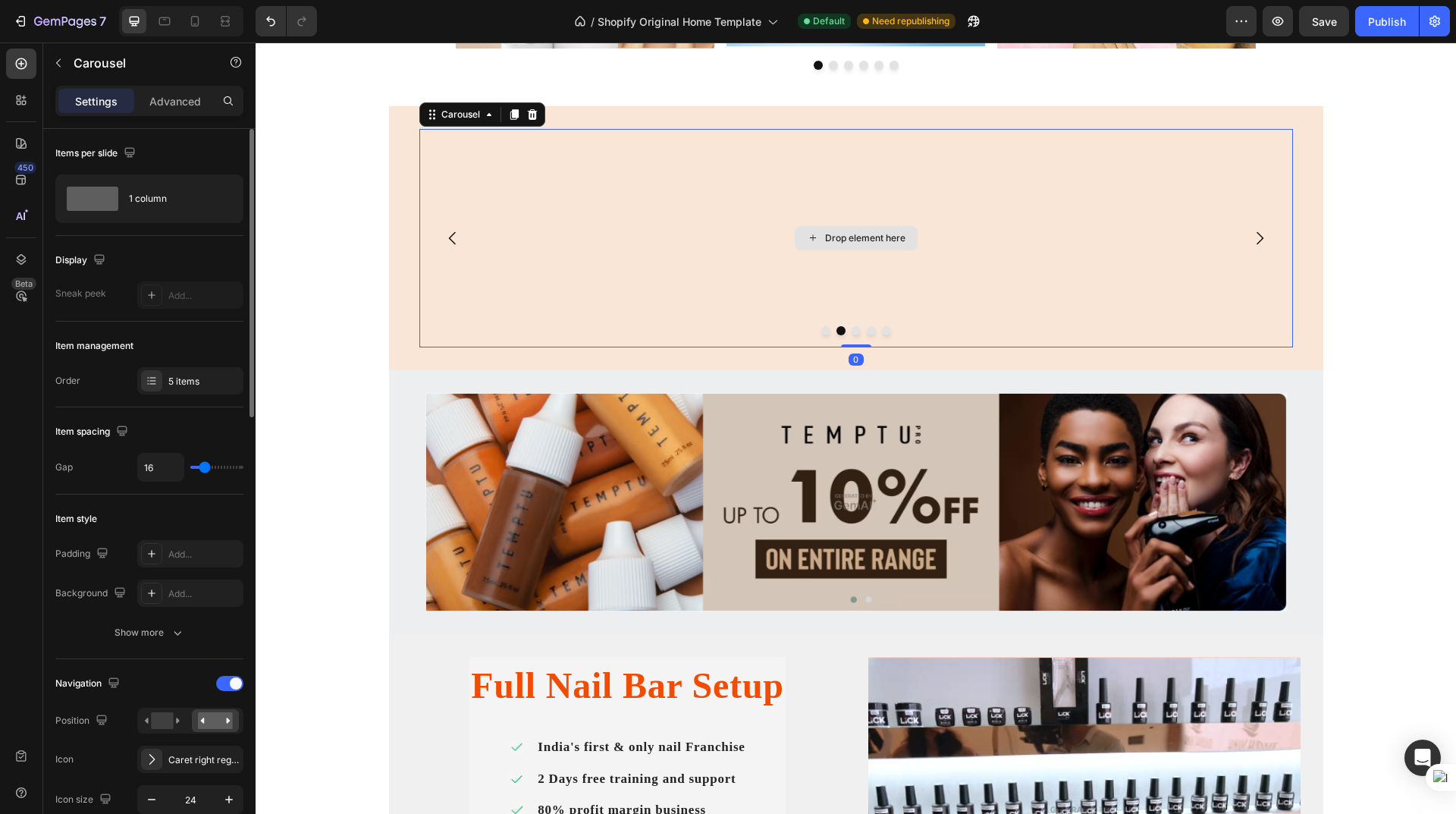
click at [878, 214] on div "Drop element here" at bounding box center [856, 238] width 873 height 218
click at [865, 233] on div "Drop element here" at bounding box center [865, 237] width 80 height 12
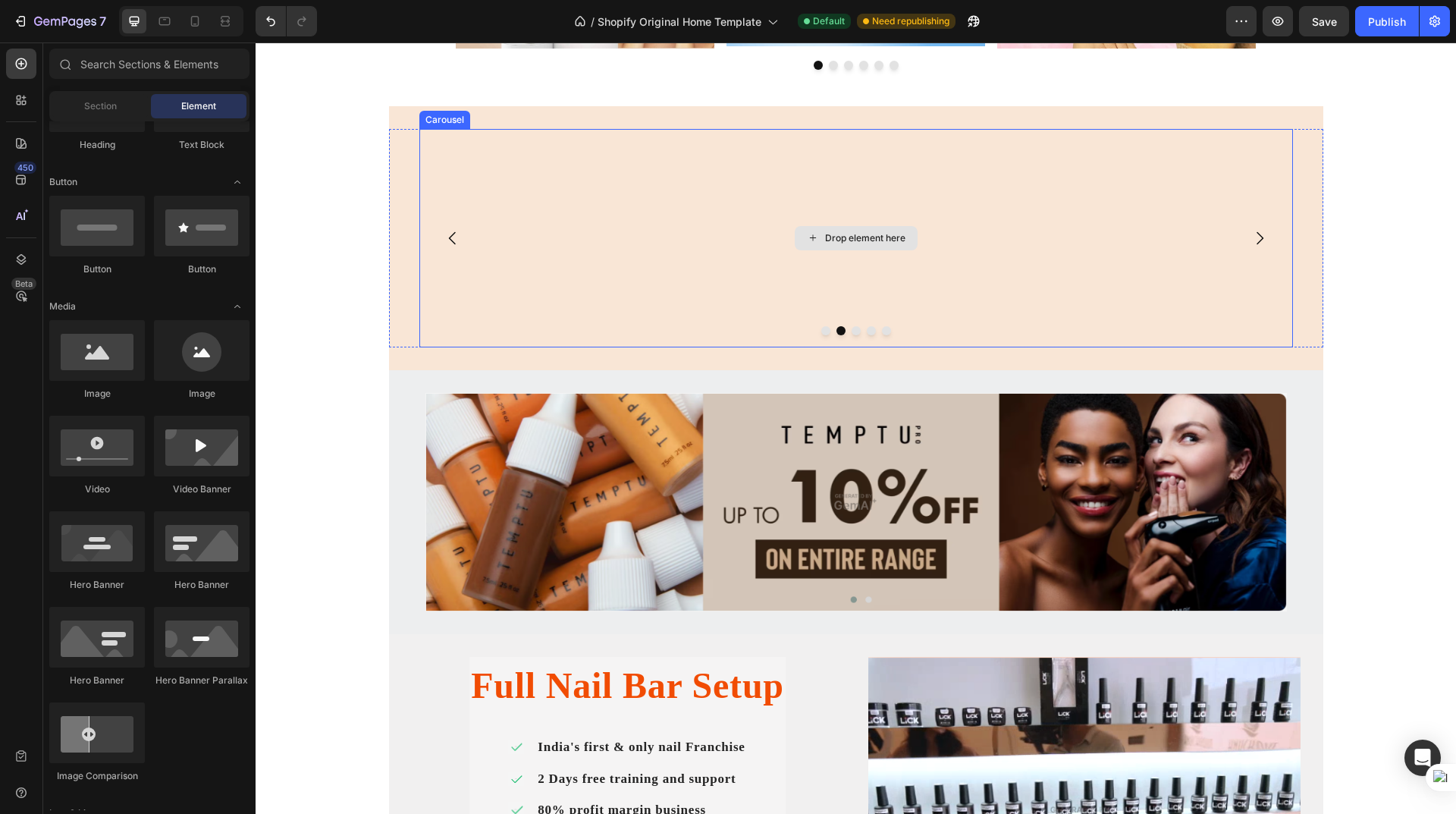
click at [654, 169] on div "Drop element here" at bounding box center [856, 238] width 873 height 218
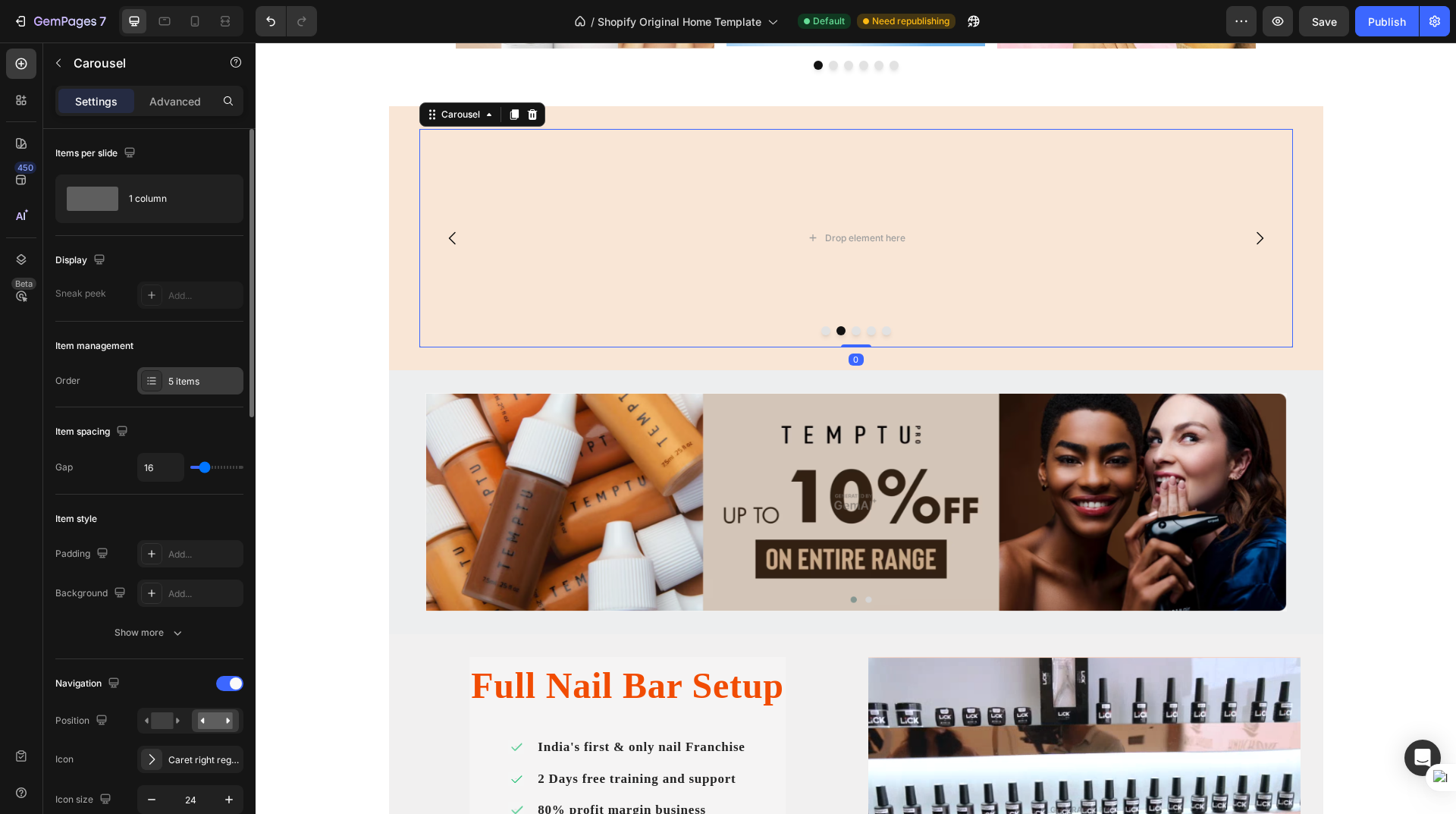
click at [201, 375] on div "5 items" at bounding box center [203, 381] width 71 height 13
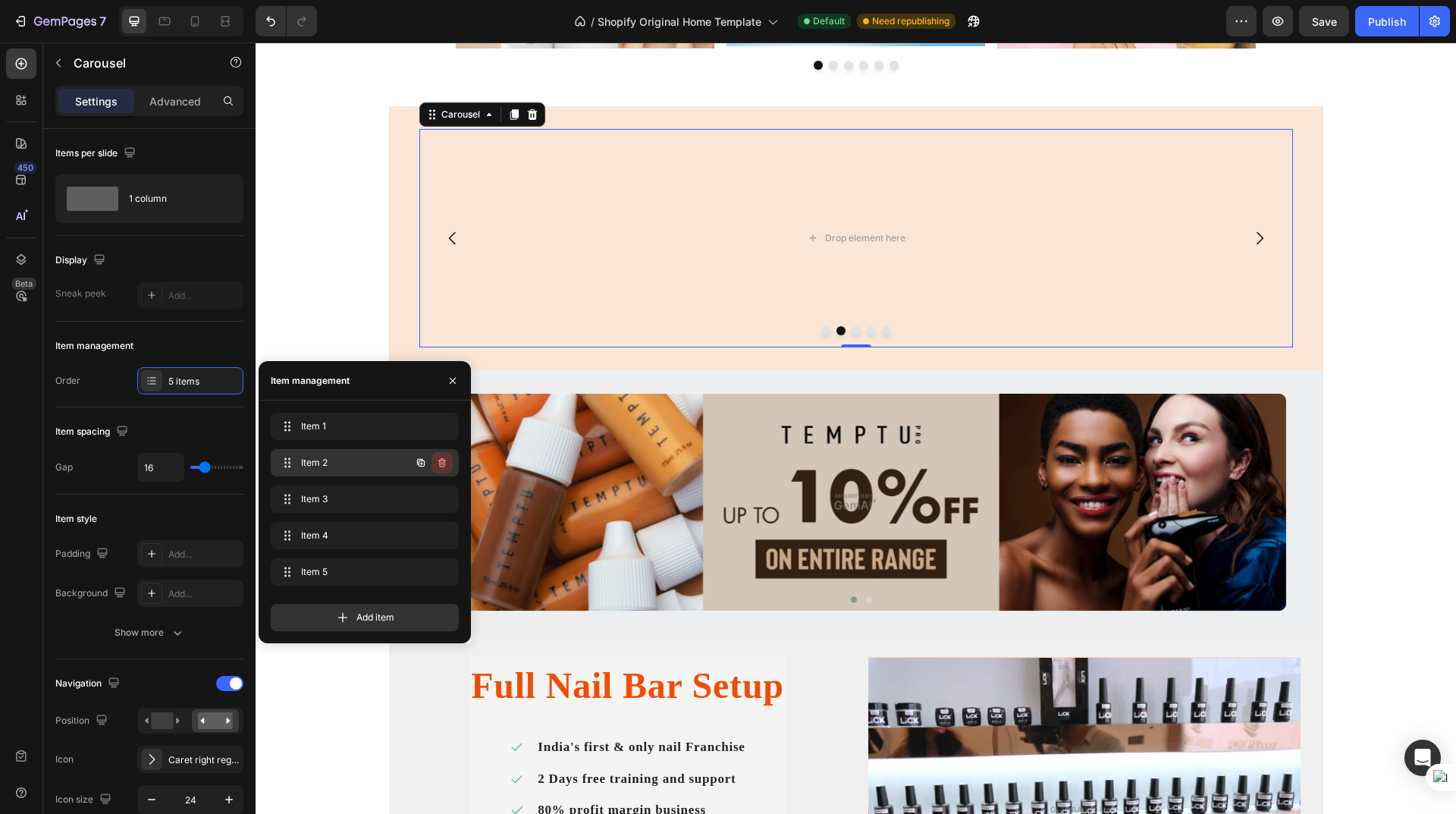
click at [439, 463] on icon "button" at bounding box center [441, 462] width 12 height 12
click at [439, 463] on div "Delete" at bounding box center [432, 462] width 28 height 13
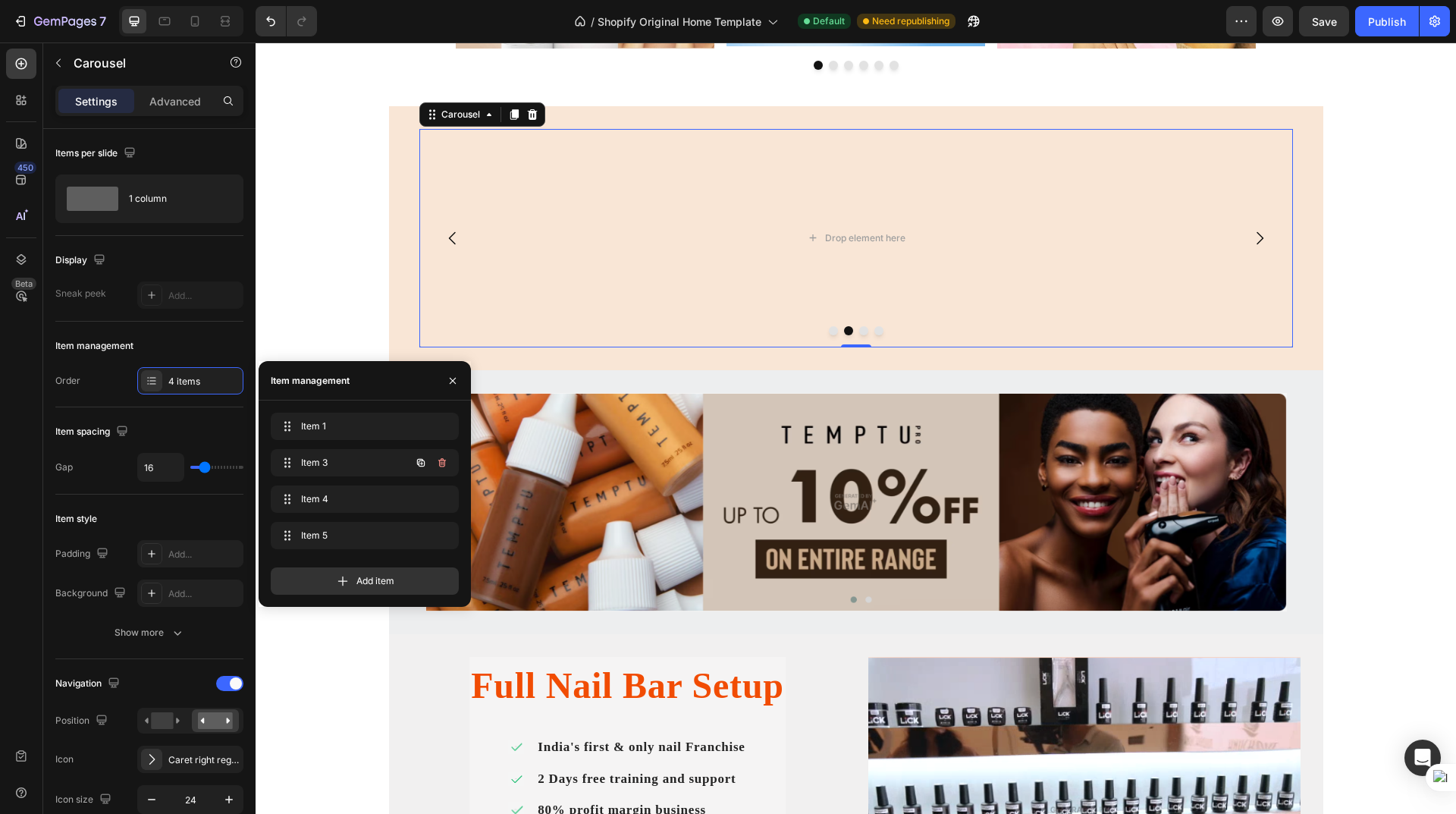
click at [439, 463] on icon "button" at bounding box center [441, 462] width 12 height 12
click at [439, 463] on div "Delete" at bounding box center [432, 462] width 28 height 13
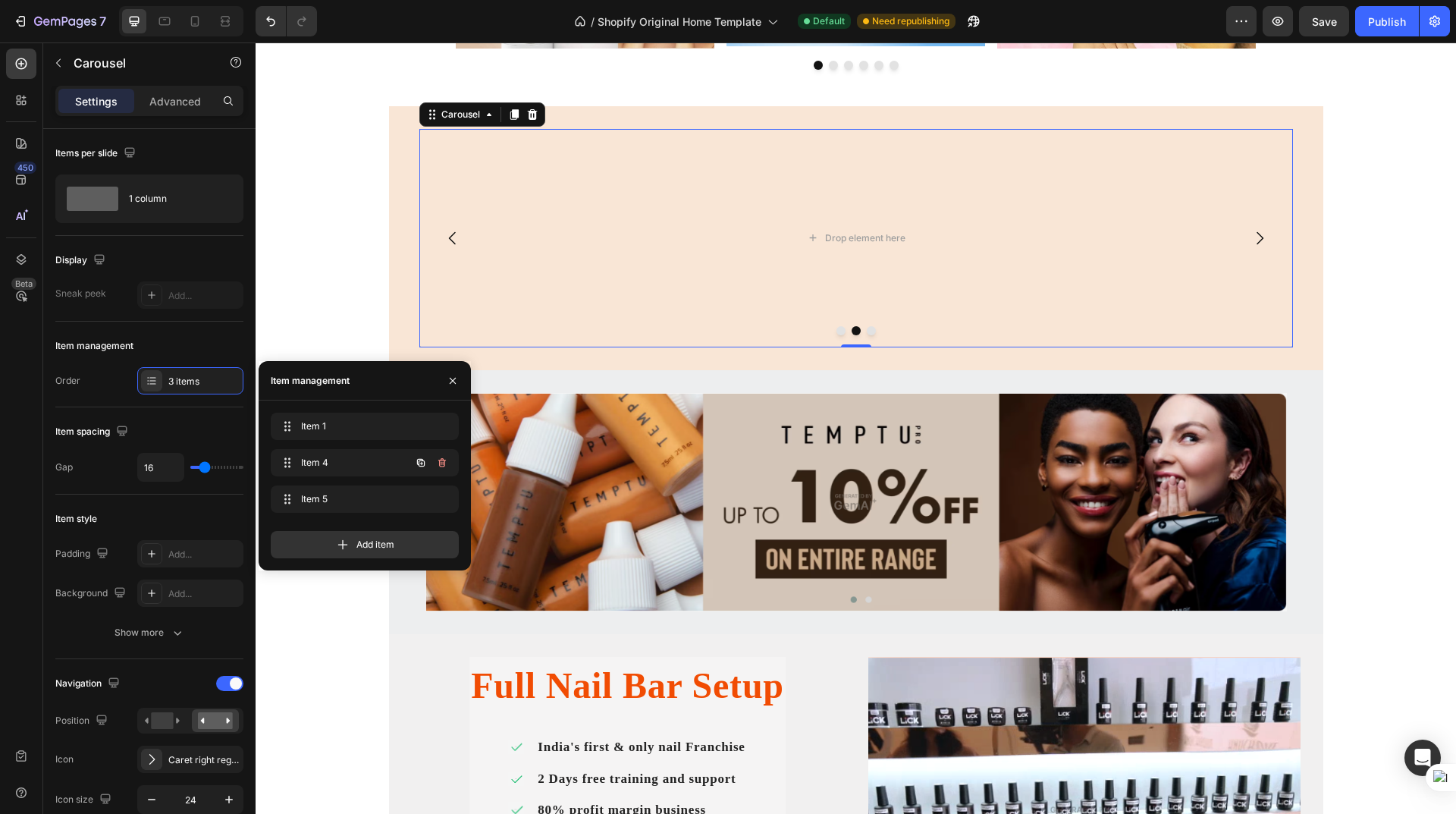
click at [439, 463] on icon "button" at bounding box center [441, 462] width 12 height 12
click at [439, 463] on div "Delete" at bounding box center [432, 462] width 28 height 13
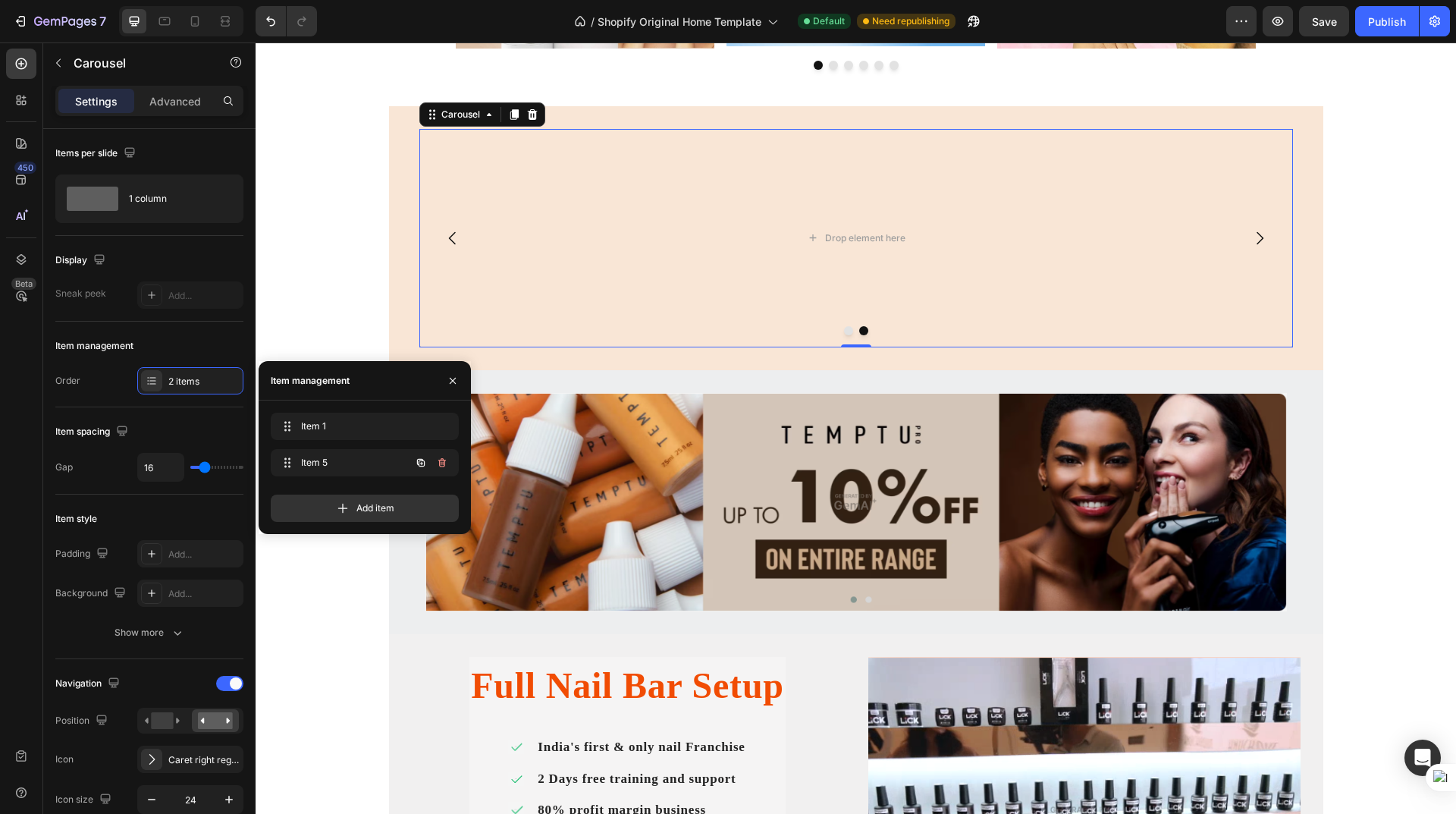
click at [439, 463] on icon "button" at bounding box center [441, 462] width 12 height 12
click at [439, 463] on div "Delete" at bounding box center [432, 462] width 28 height 13
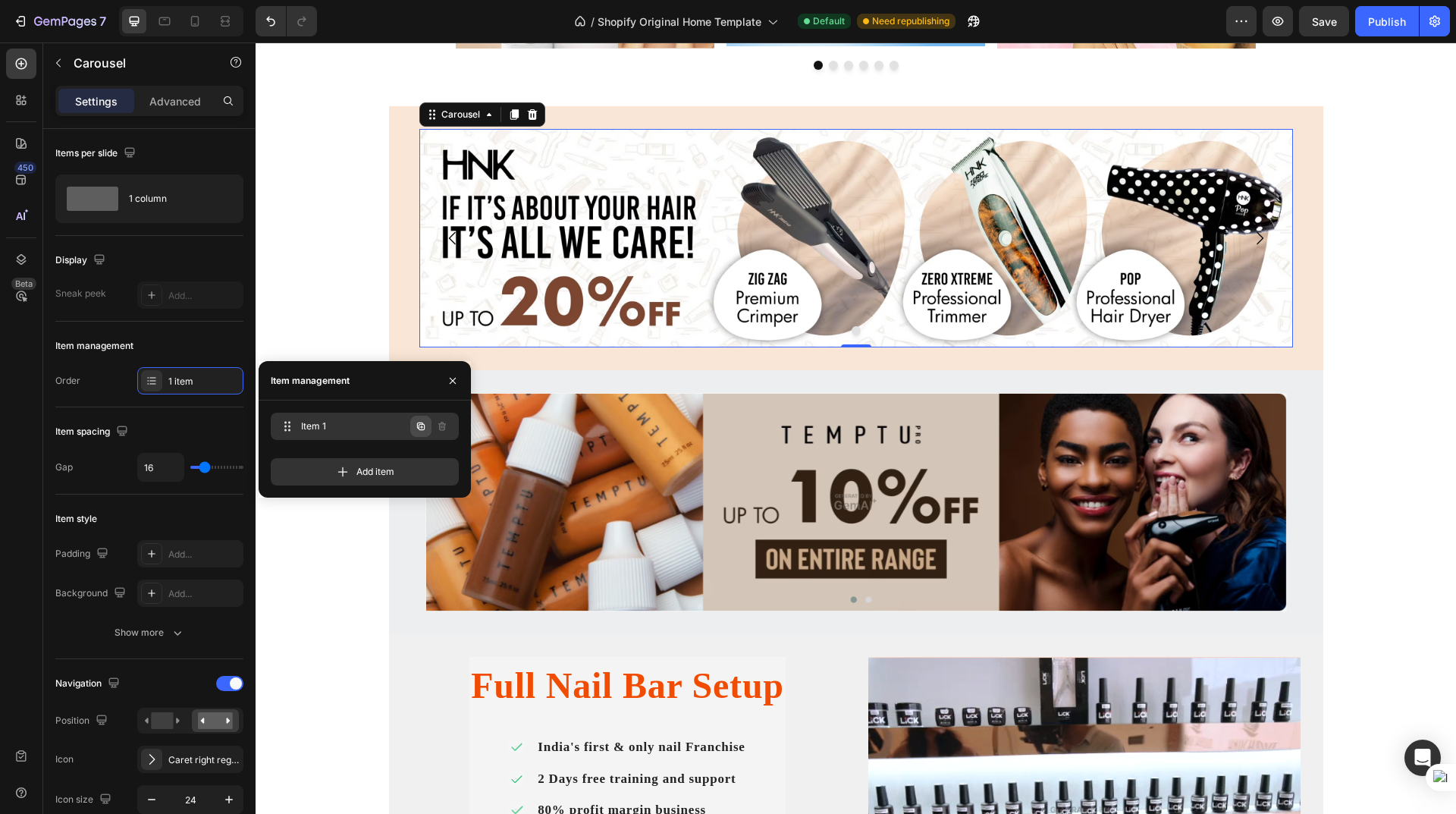
click at [421, 431] on icon "button" at bounding box center [420, 426] width 12 height 12
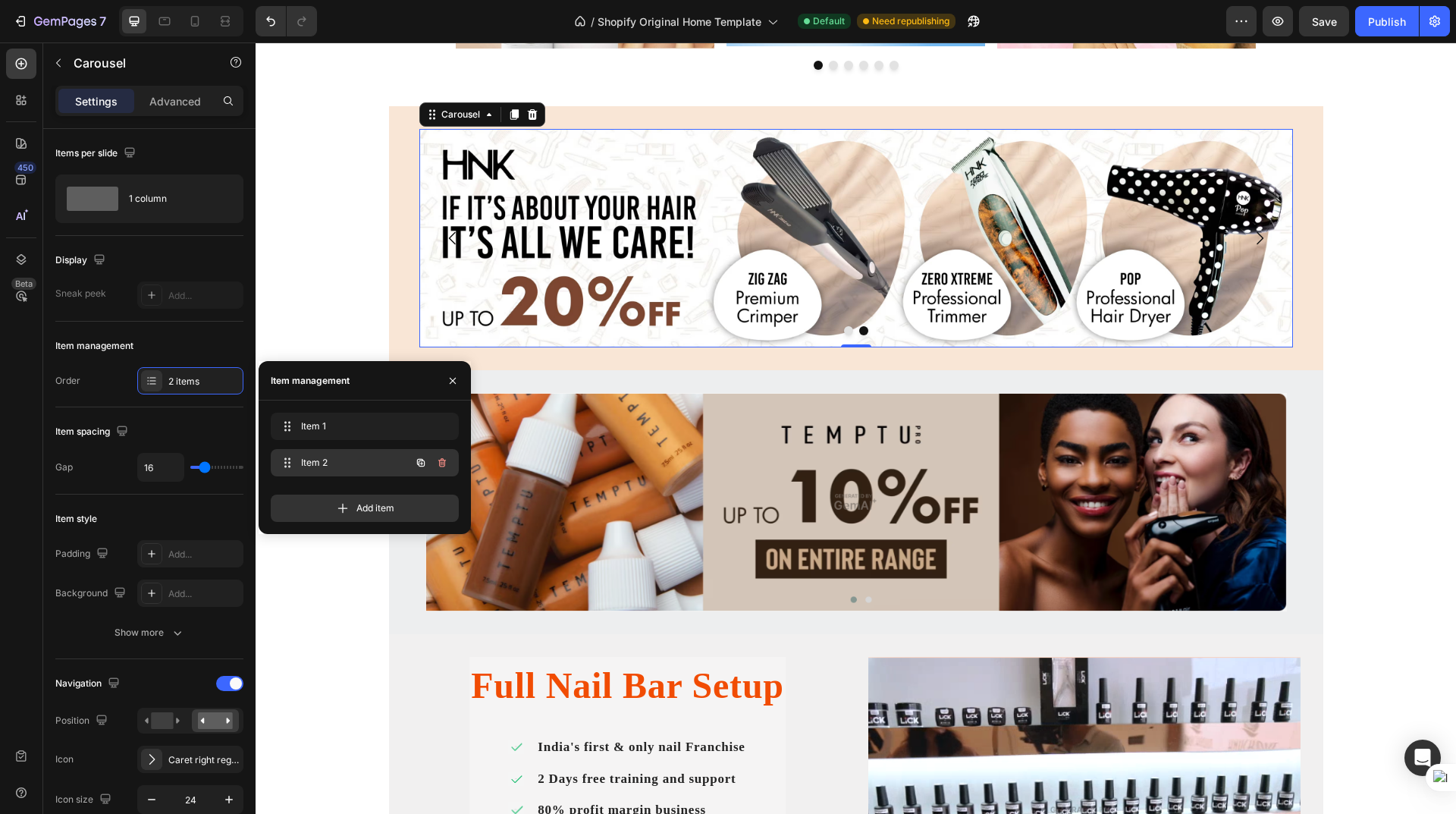
click at [420, 461] on icon "button" at bounding box center [421, 463] width 8 height 8
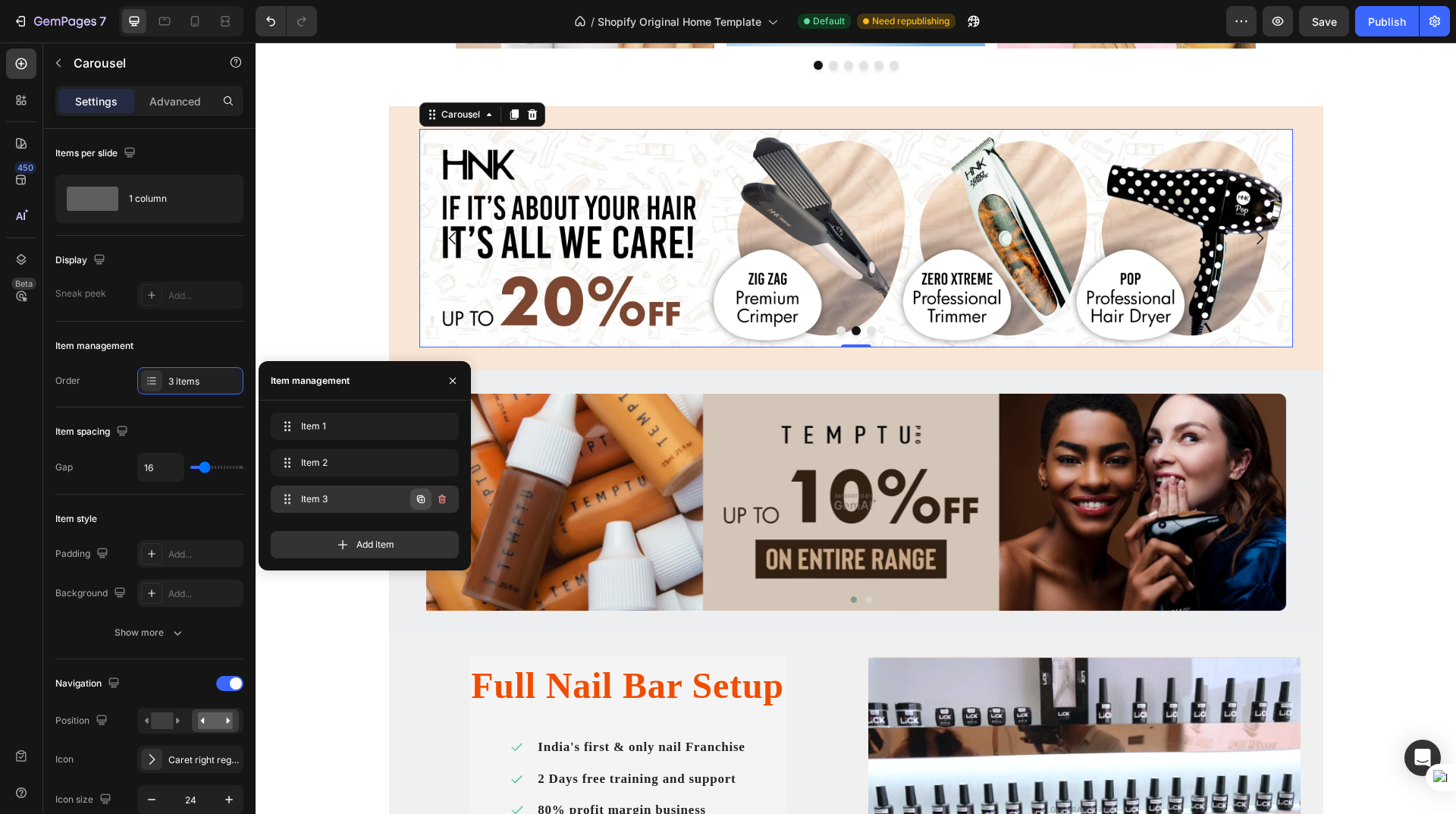
click at [421, 498] on icon "button" at bounding box center [420, 499] width 12 height 12
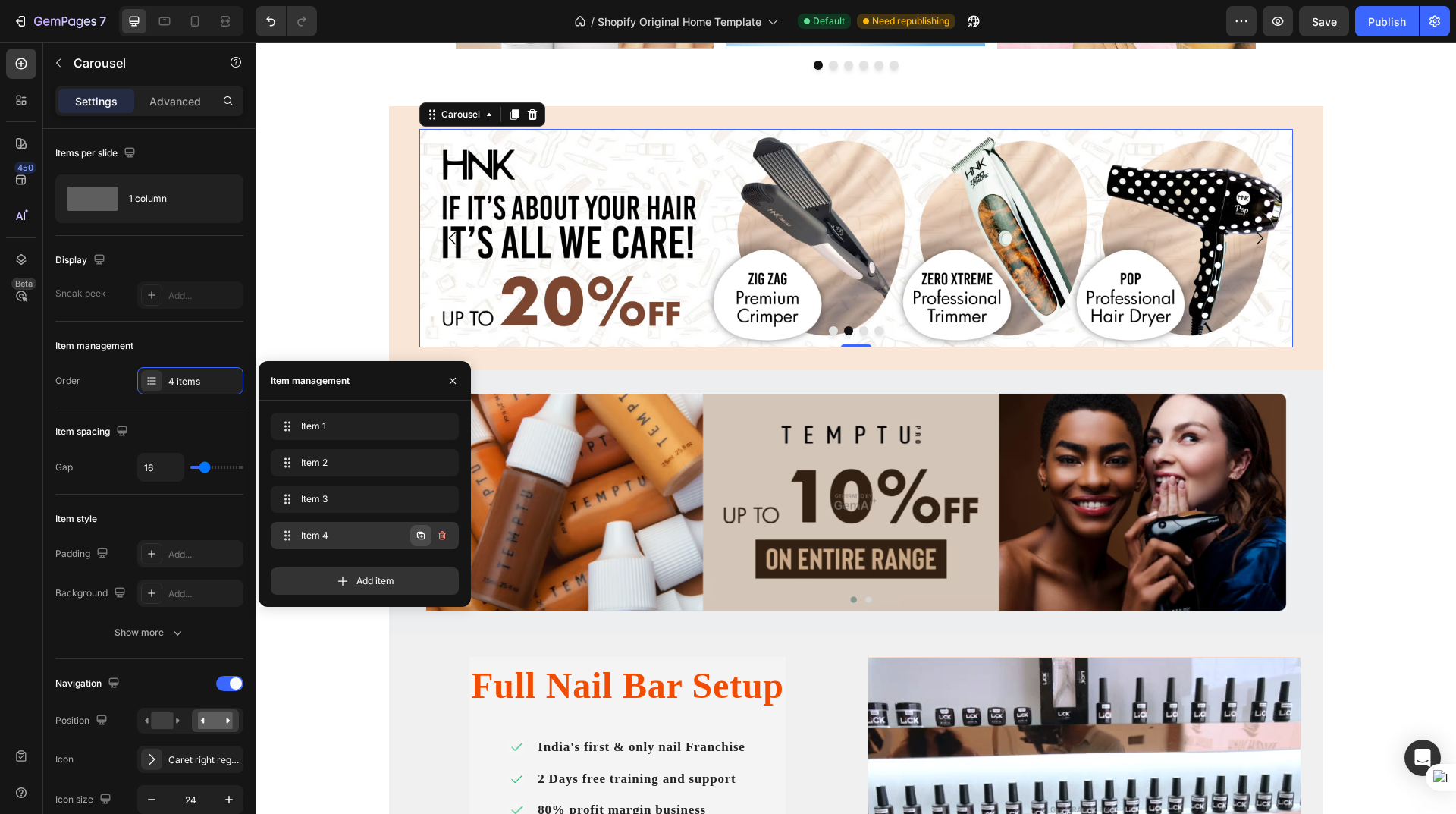
click at [422, 533] on icon "button" at bounding box center [421, 536] width 8 height 8
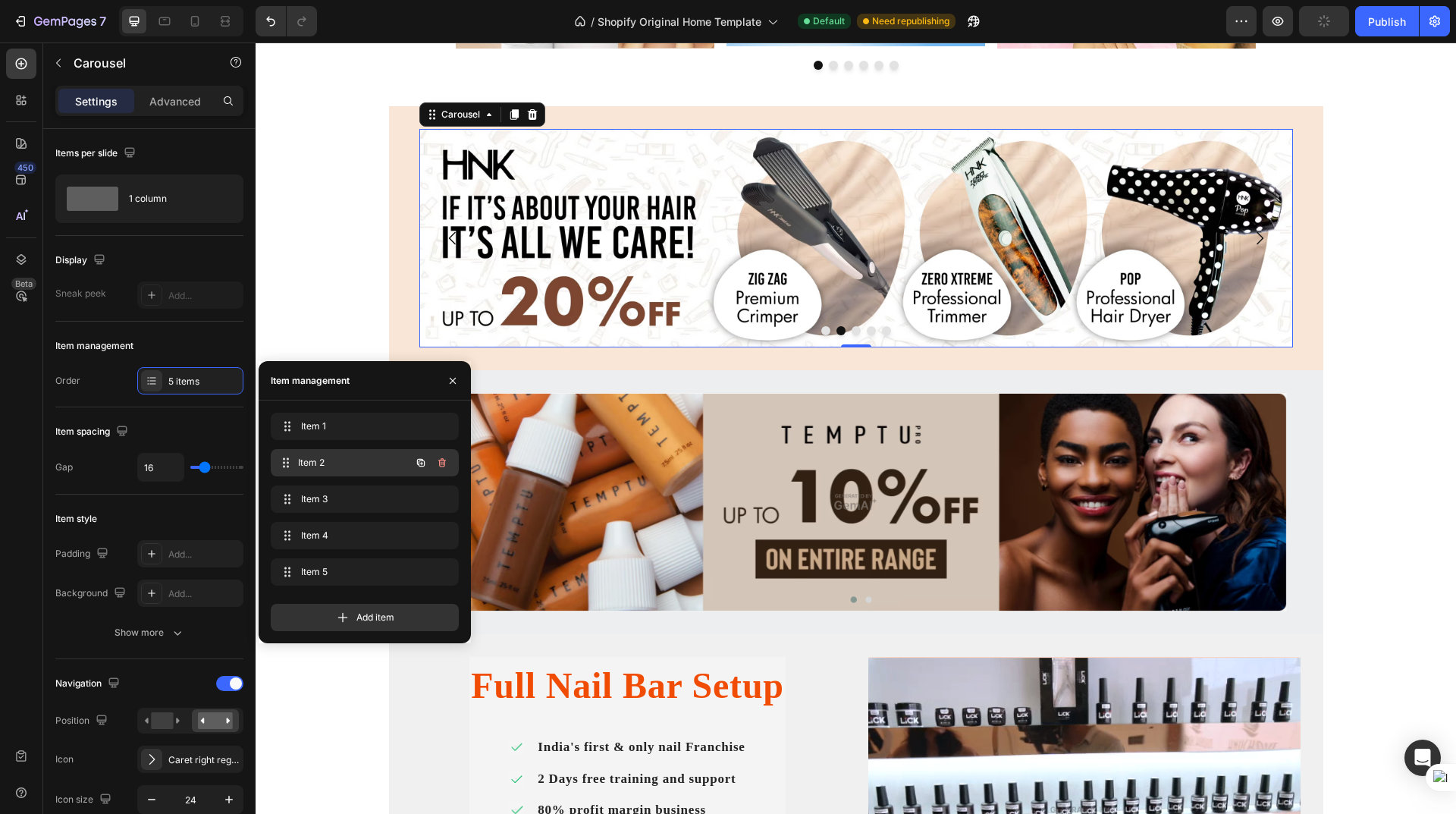
click at [365, 458] on span "Item 2" at bounding box center [354, 462] width 112 height 13
click at [678, 257] on img at bounding box center [856, 238] width 873 height 218
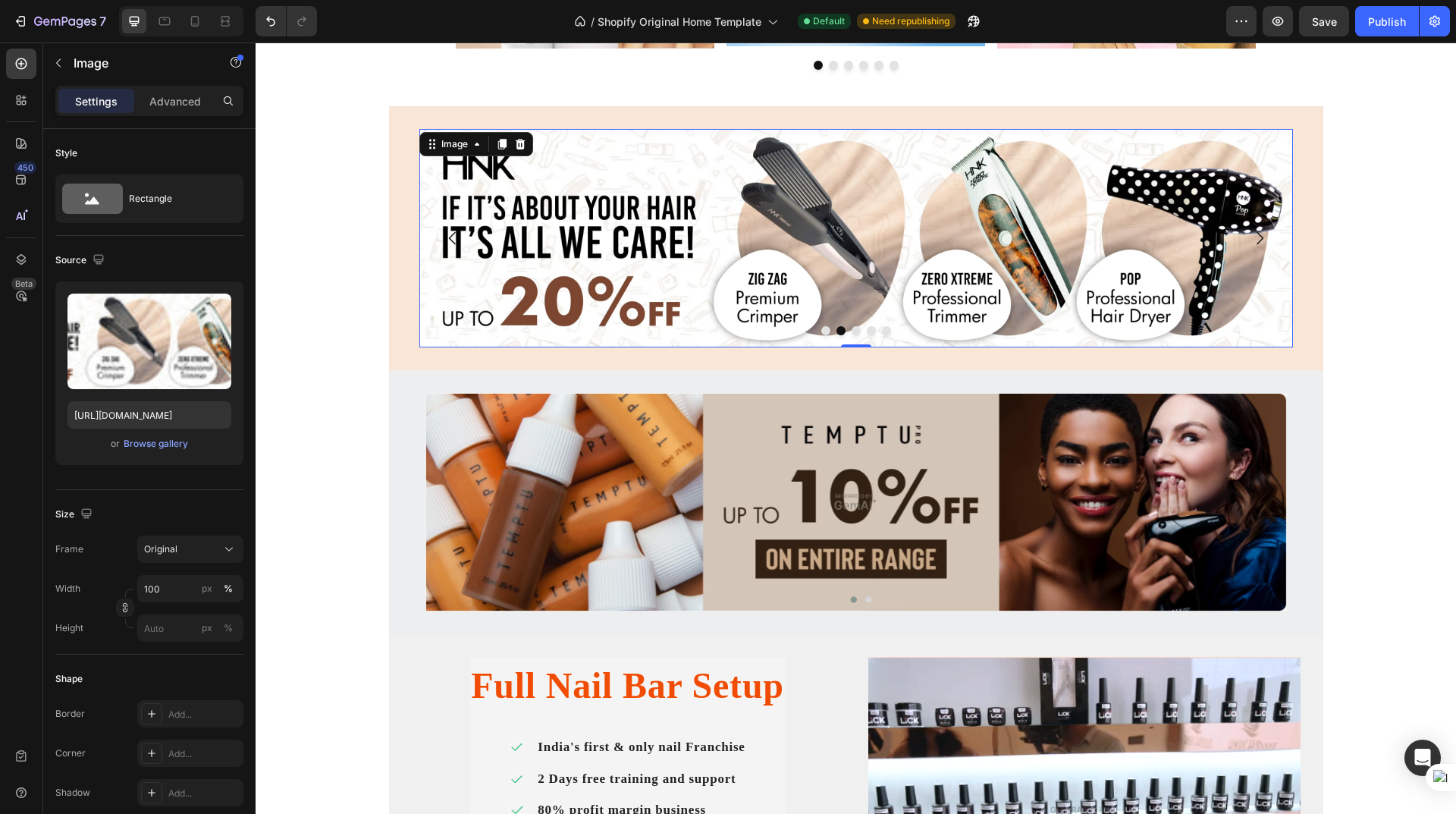
click at [681, 249] on img at bounding box center [856, 238] width 873 height 218
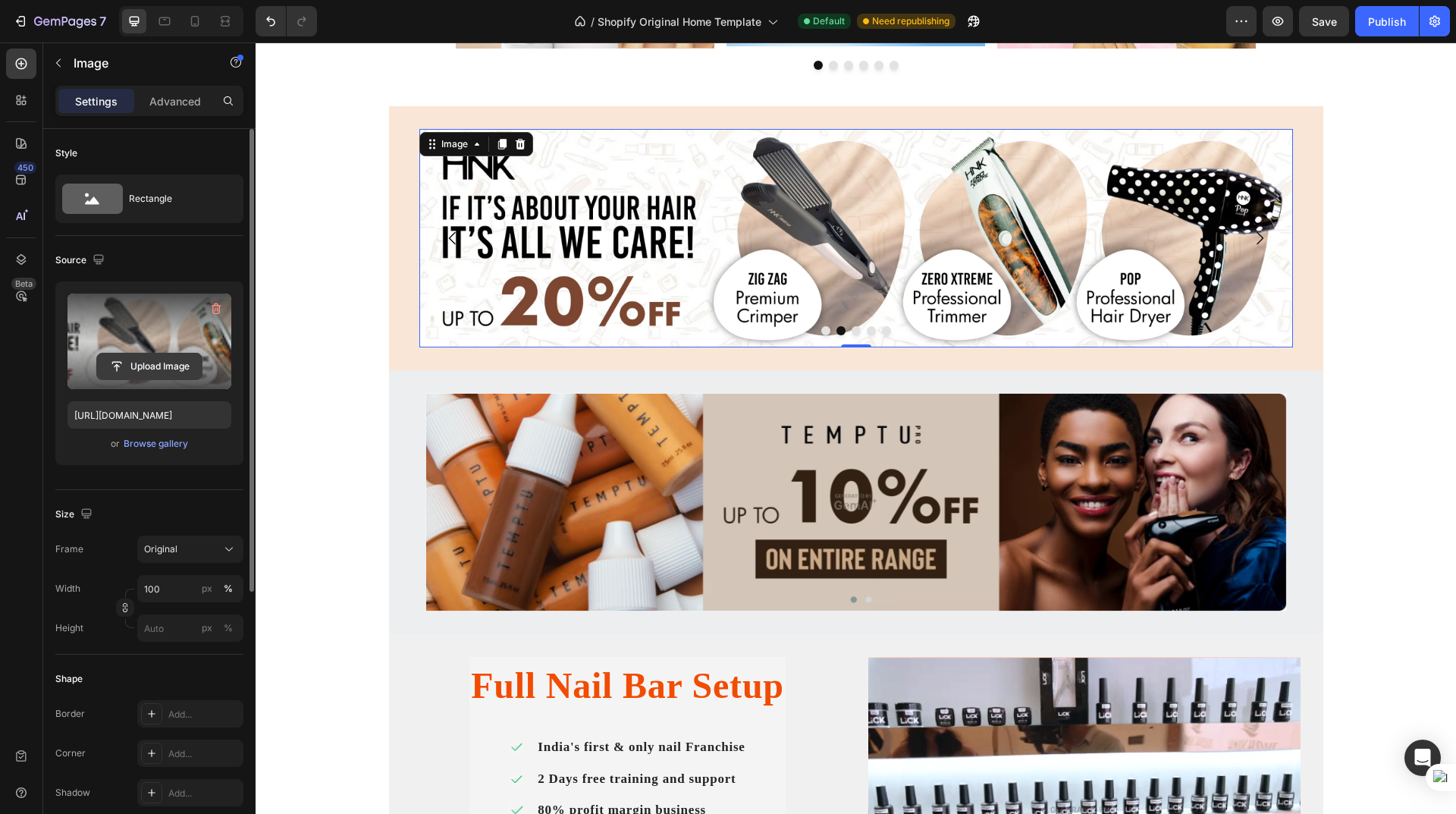
click at [169, 360] on input "file" at bounding box center [149, 366] width 104 height 26
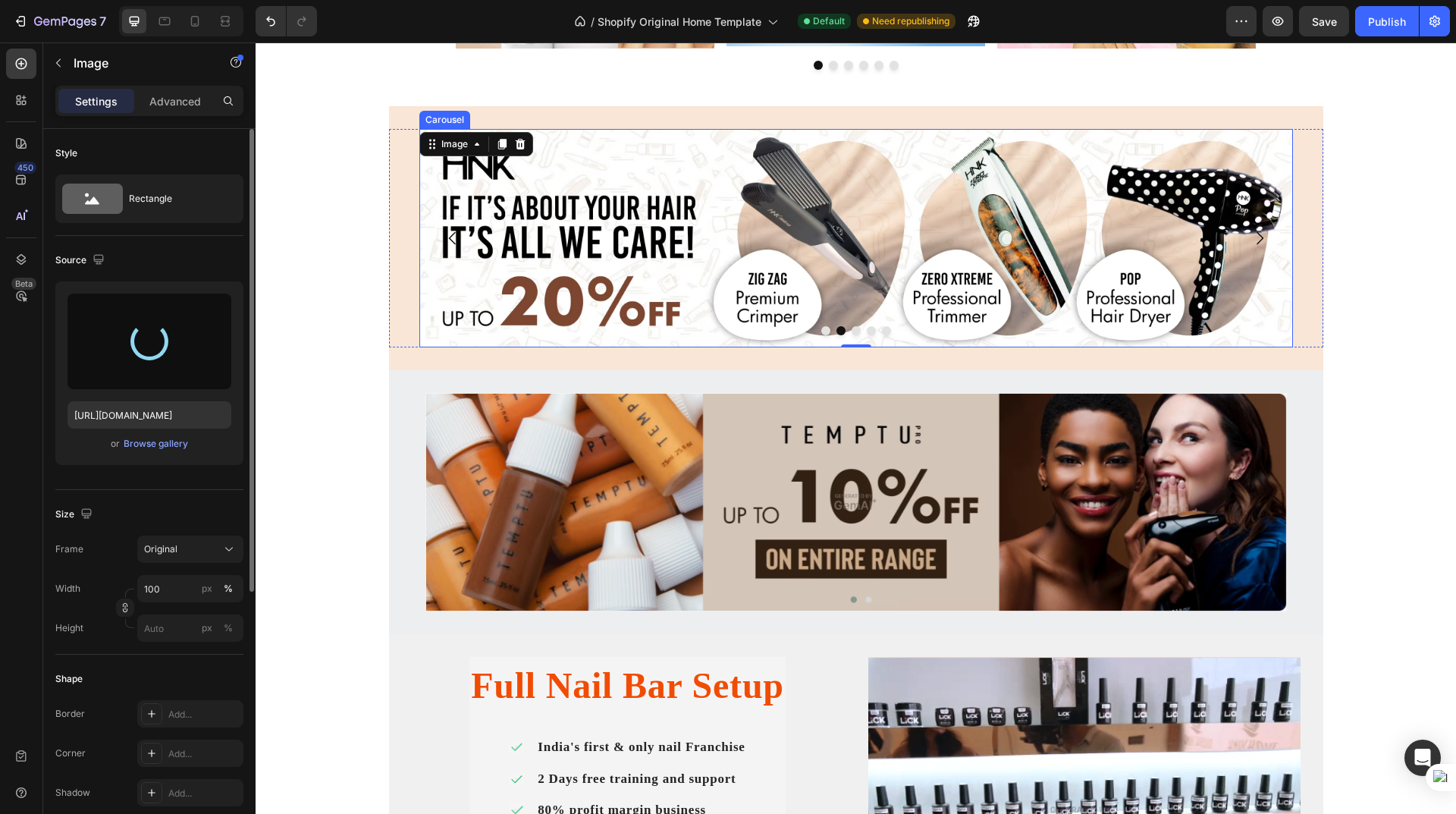
type input "https://cdn.shopify.com/s/files/1/0625/1302/0991/files/gempages_581492153599918…"
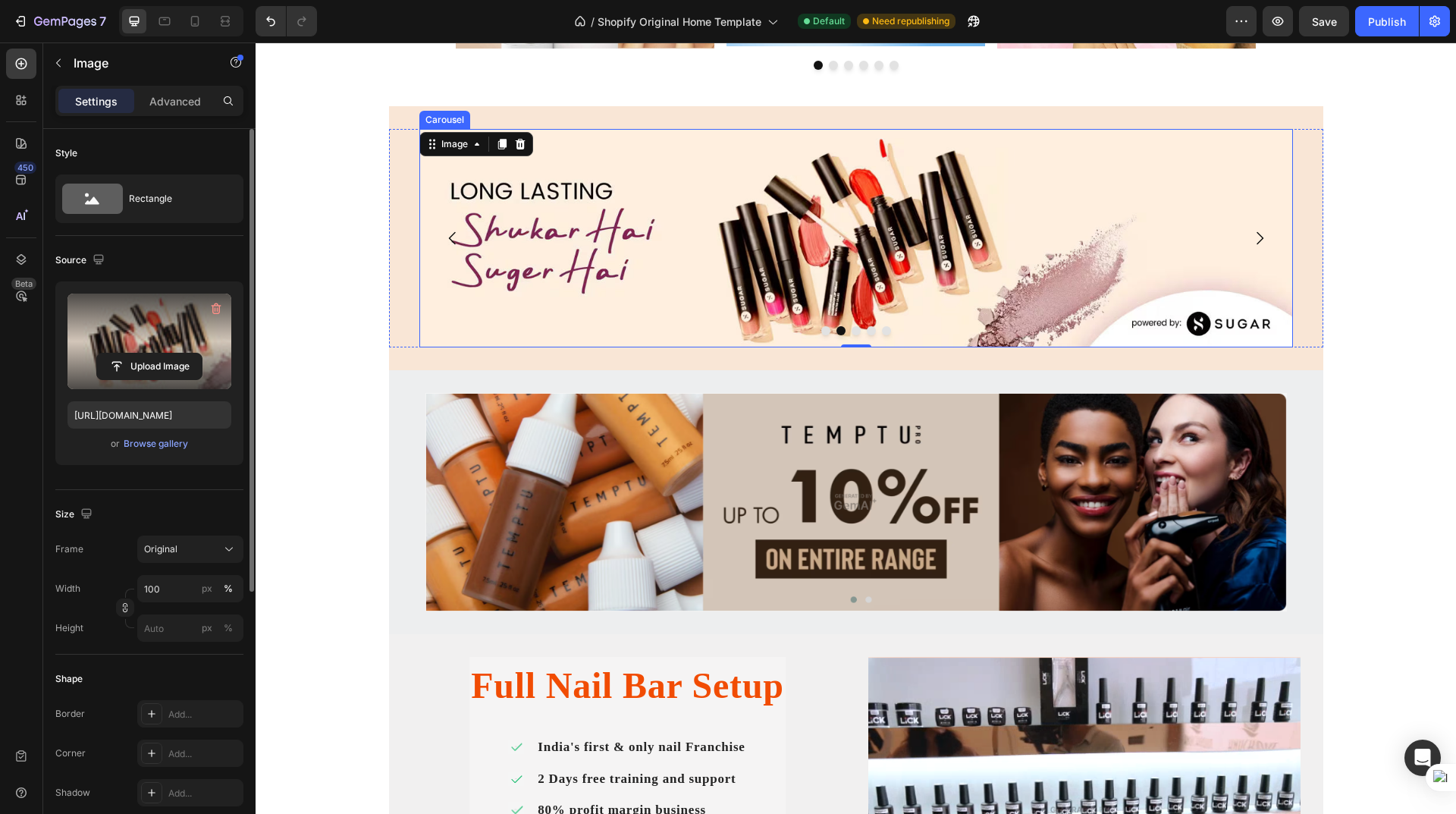
click at [851, 331] on button "Dot" at bounding box center [856, 331] width 9 height 9
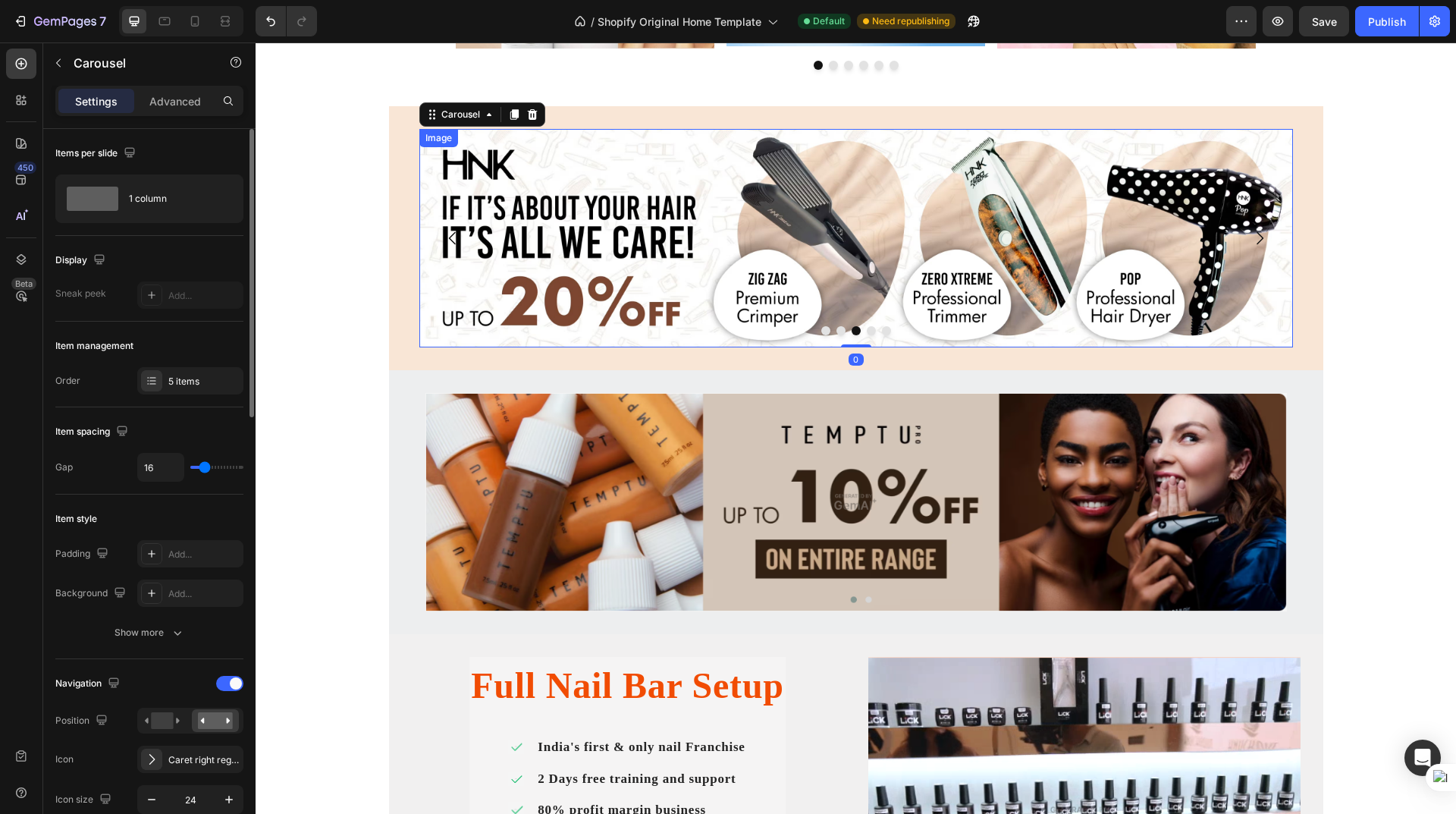
click at [488, 259] on img at bounding box center [856, 238] width 873 height 218
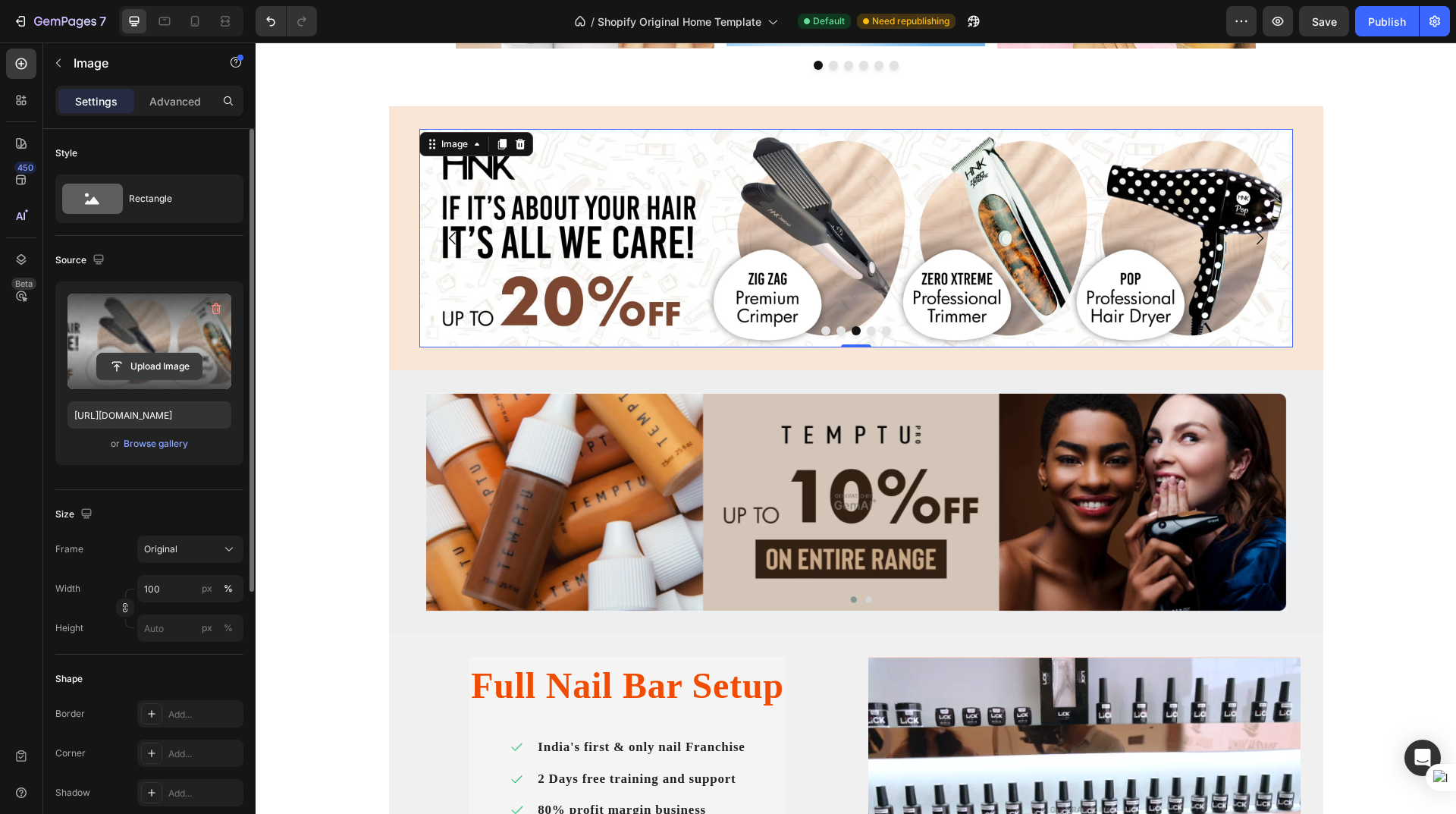
click at [162, 358] on input "file" at bounding box center [149, 366] width 104 height 26
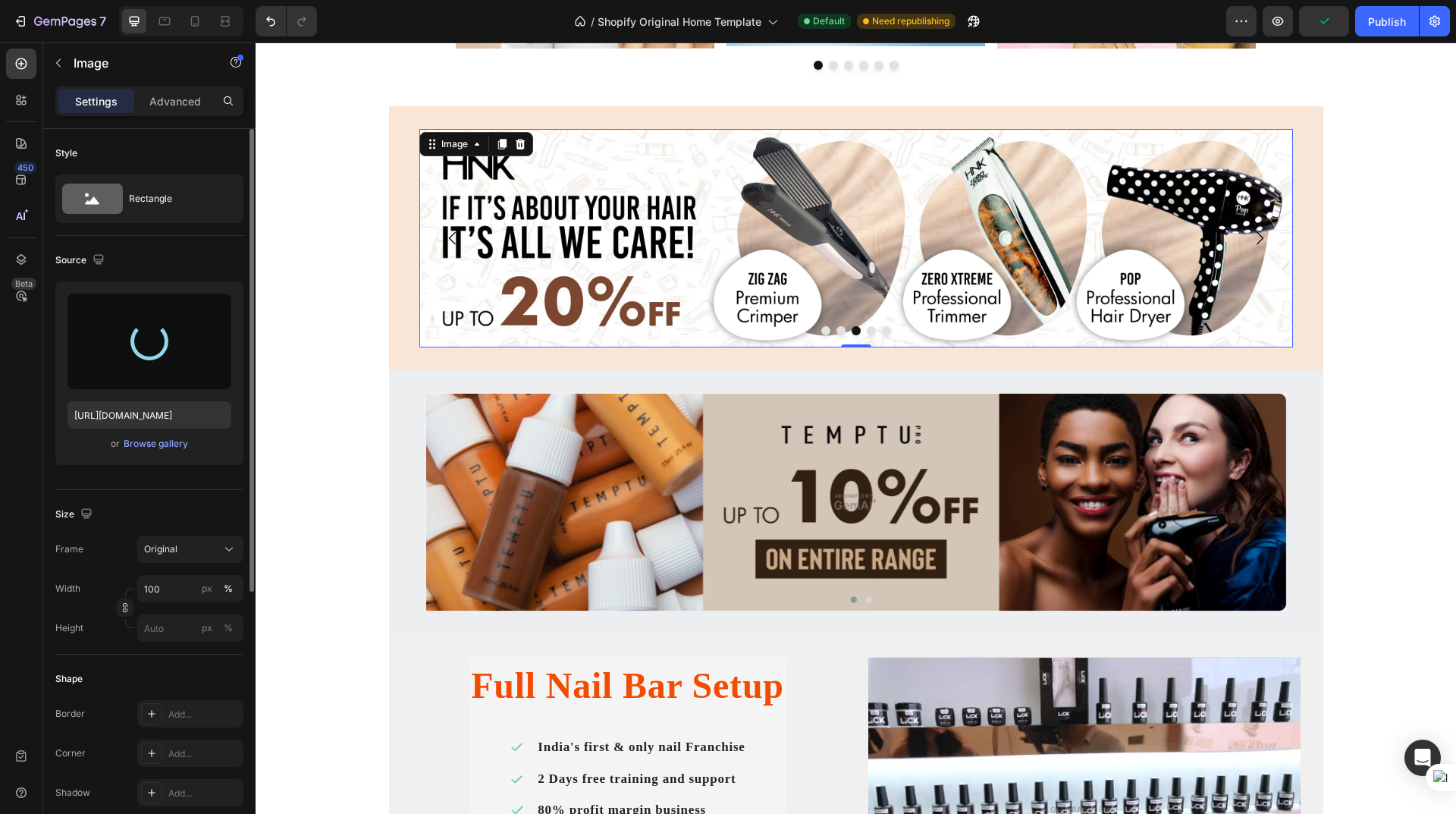
type input "https://cdn.shopify.com/s/files/1/0625/1302/0991/files/gempages_581492153599918…"
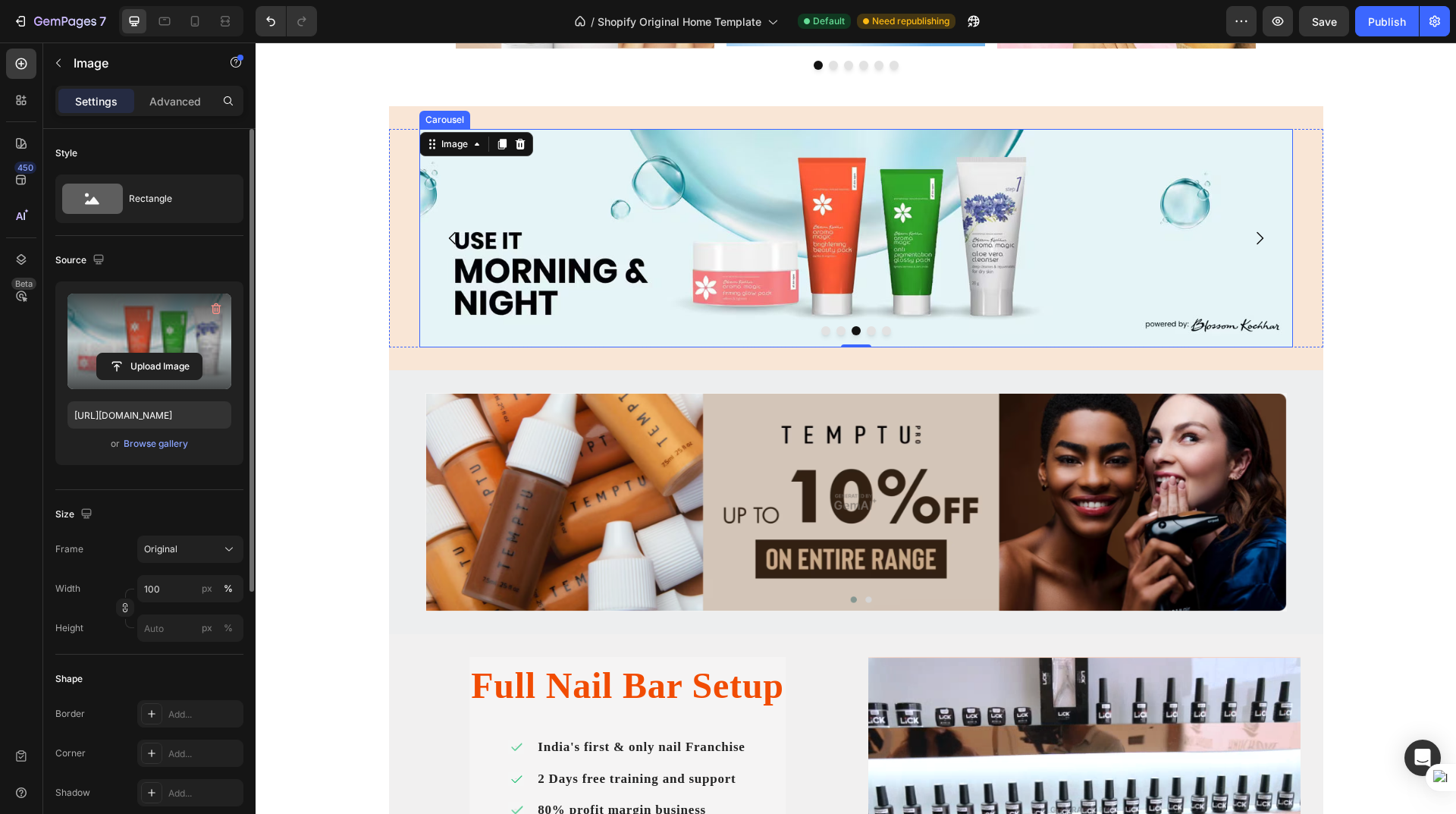
click at [867, 333] on button "Dot" at bounding box center [872, 331] width 9 height 9
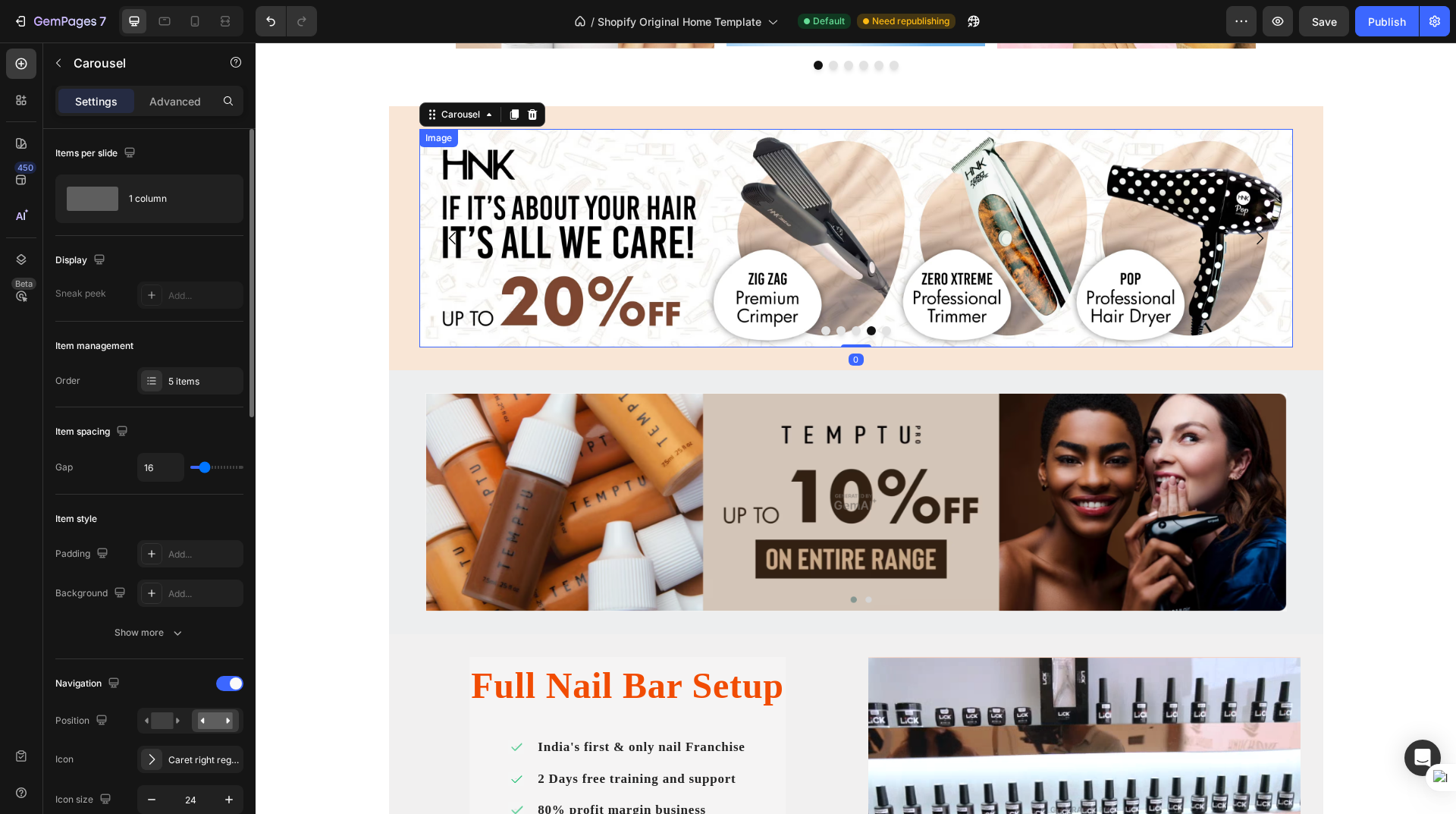
click at [658, 262] on img at bounding box center [856, 238] width 873 height 218
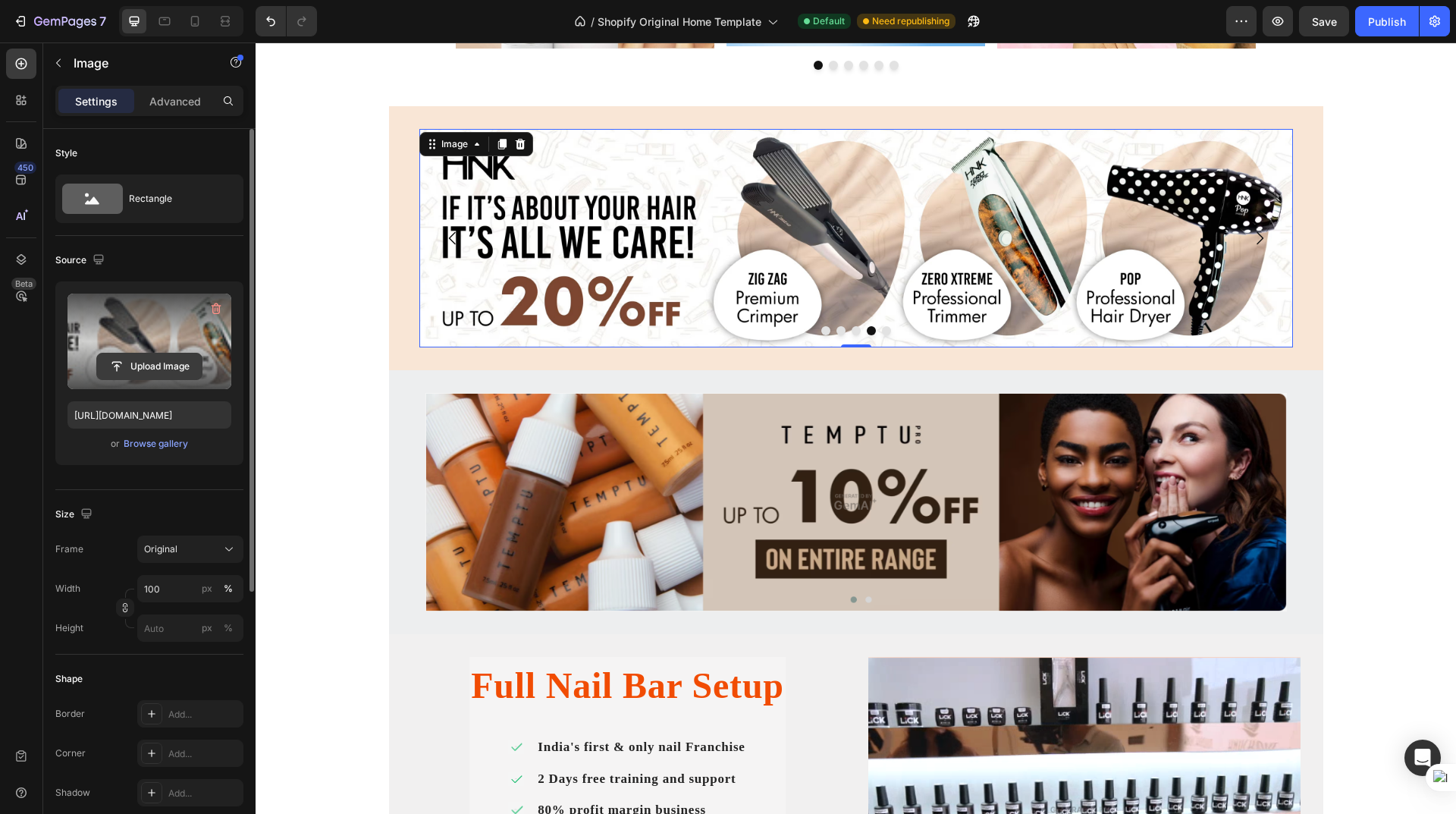
click at [146, 358] on input "file" at bounding box center [149, 366] width 104 height 26
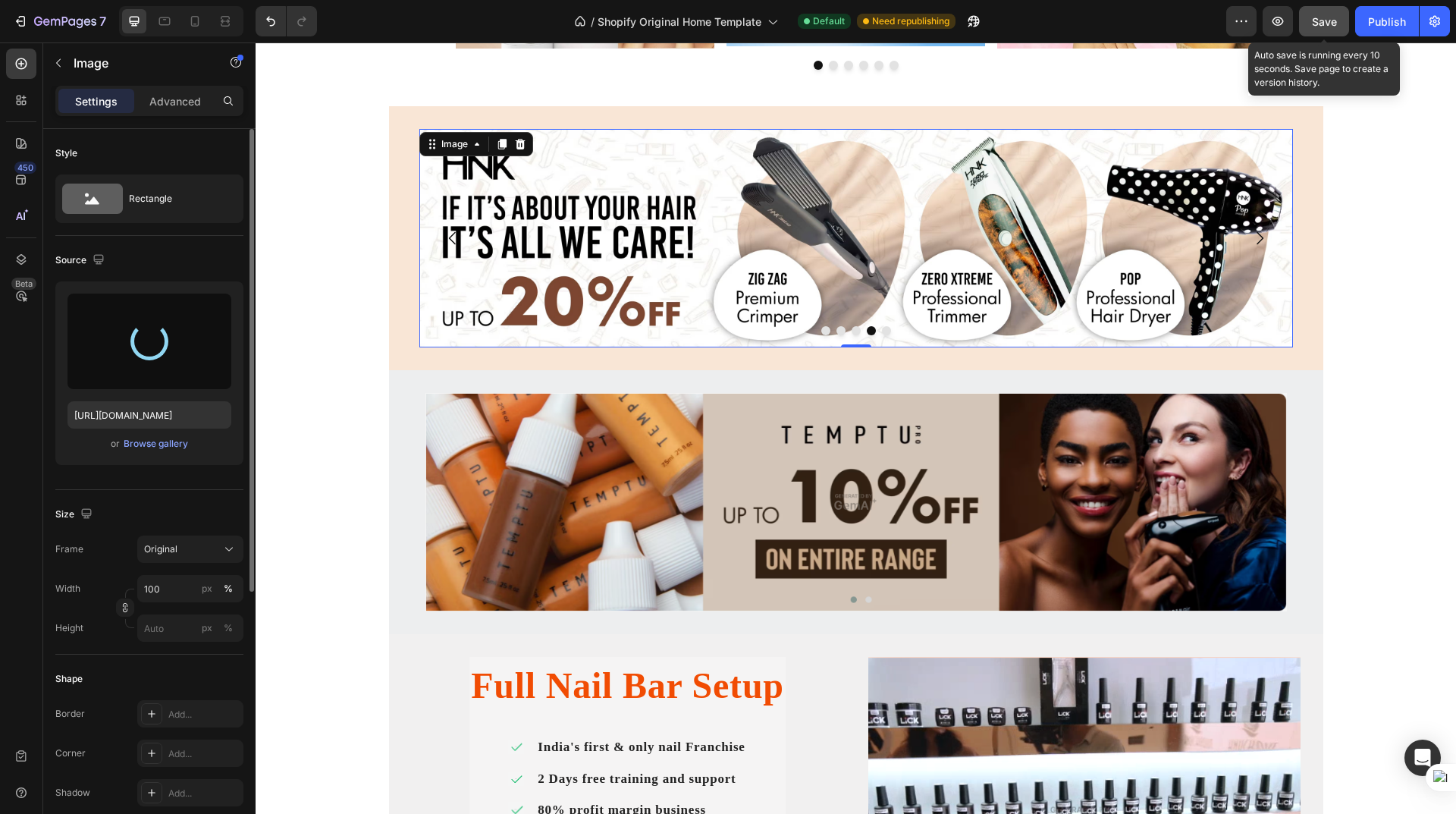
type input "https://cdn.shopify.com/s/files/1/0625/1302/0991/files/gempages_581492153599918…"
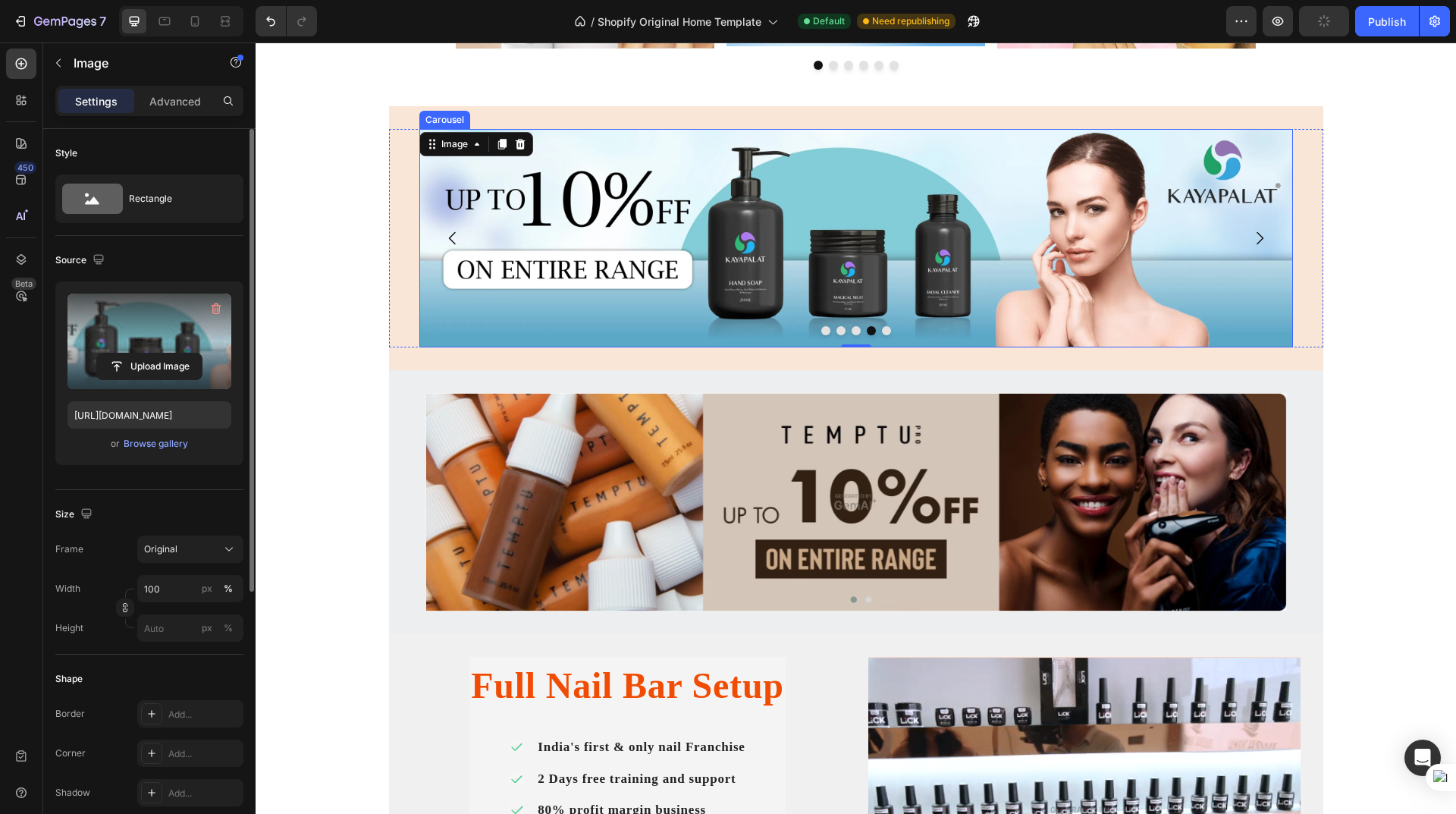
click at [882, 330] on button "Dot" at bounding box center [887, 331] width 9 height 9
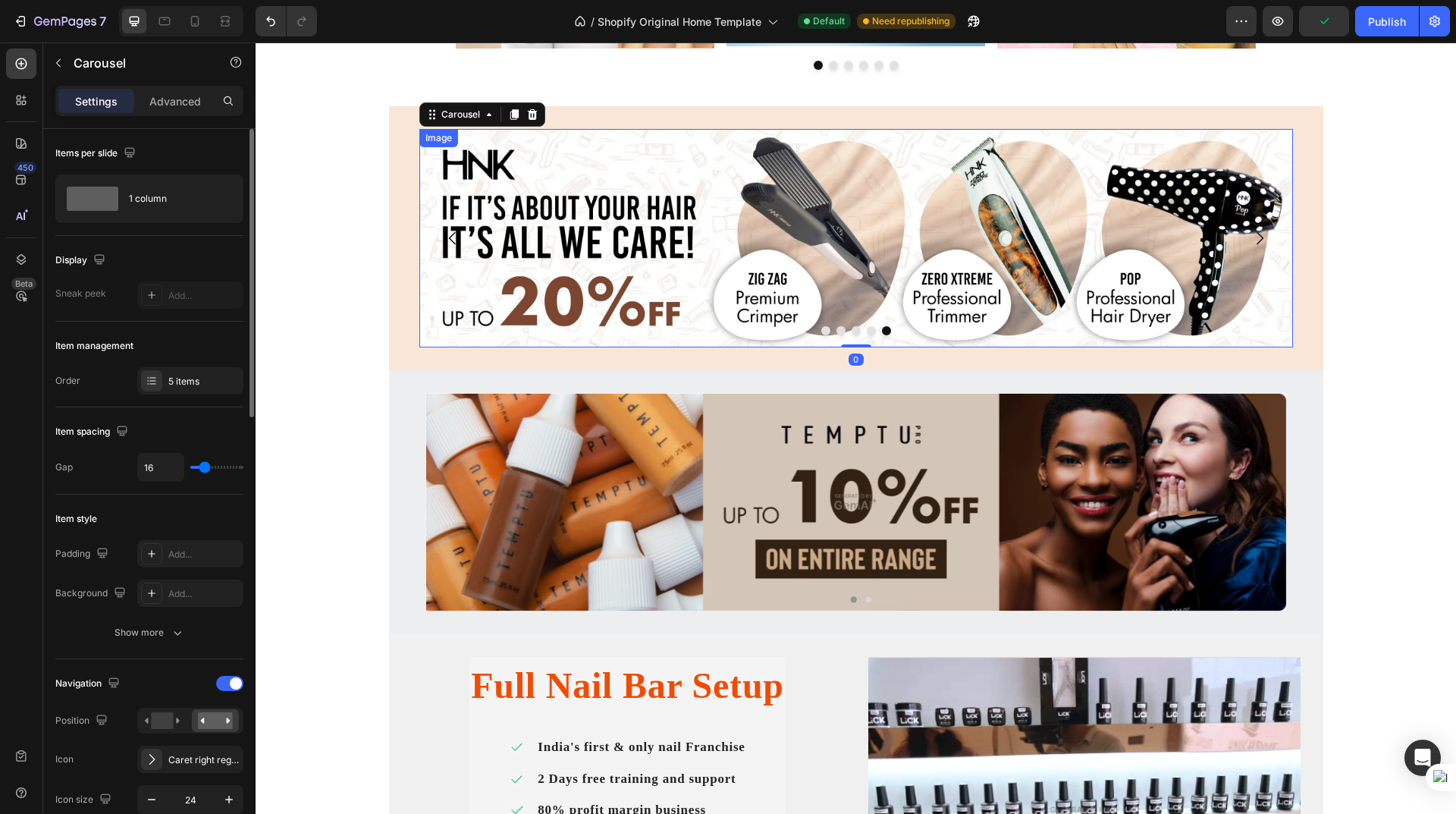
click at [535, 264] on img at bounding box center [856, 238] width 873 height 218
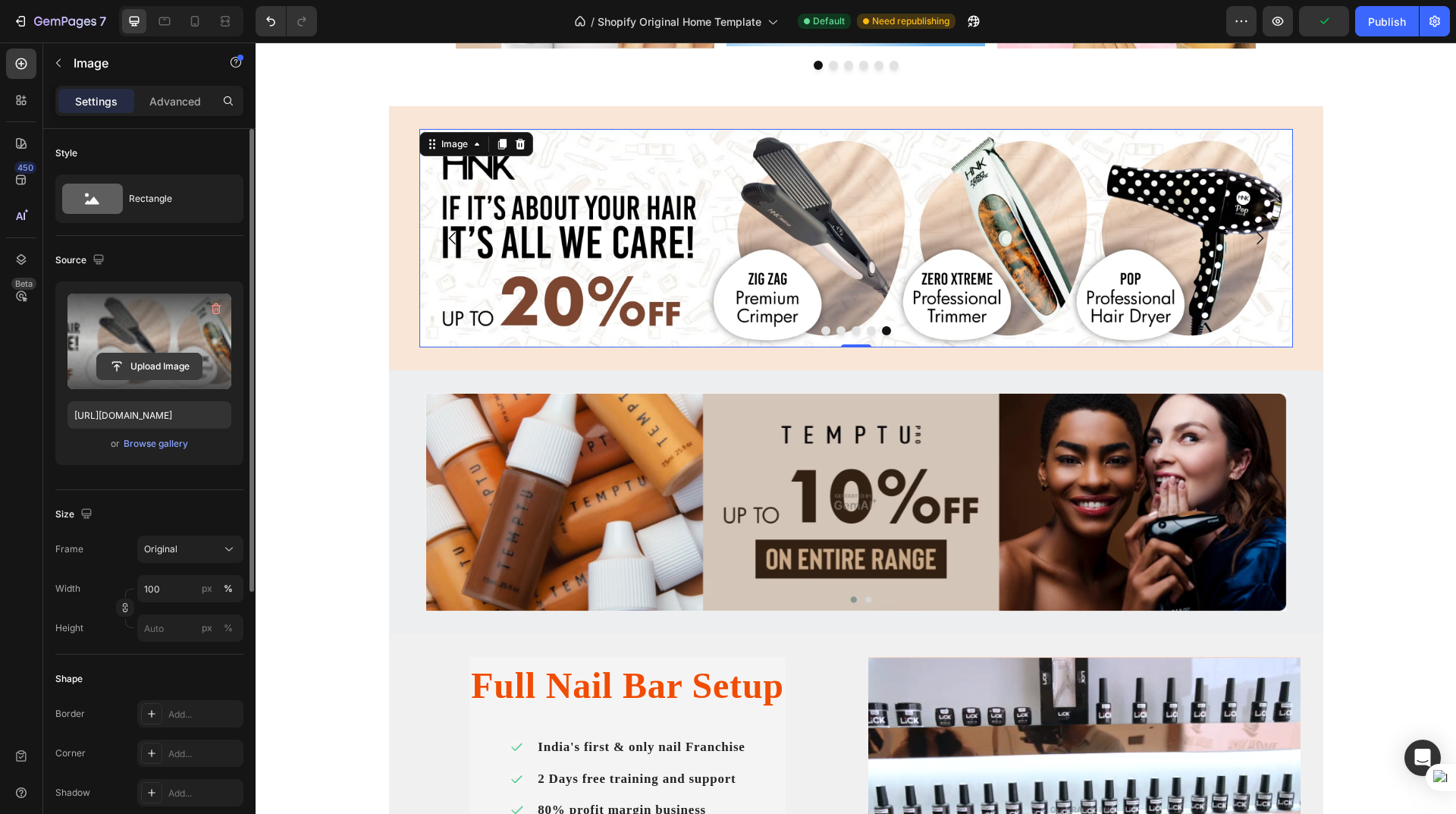
click at [156, 365] on input "file" at bounding box center [149, 366] width 104 height 26
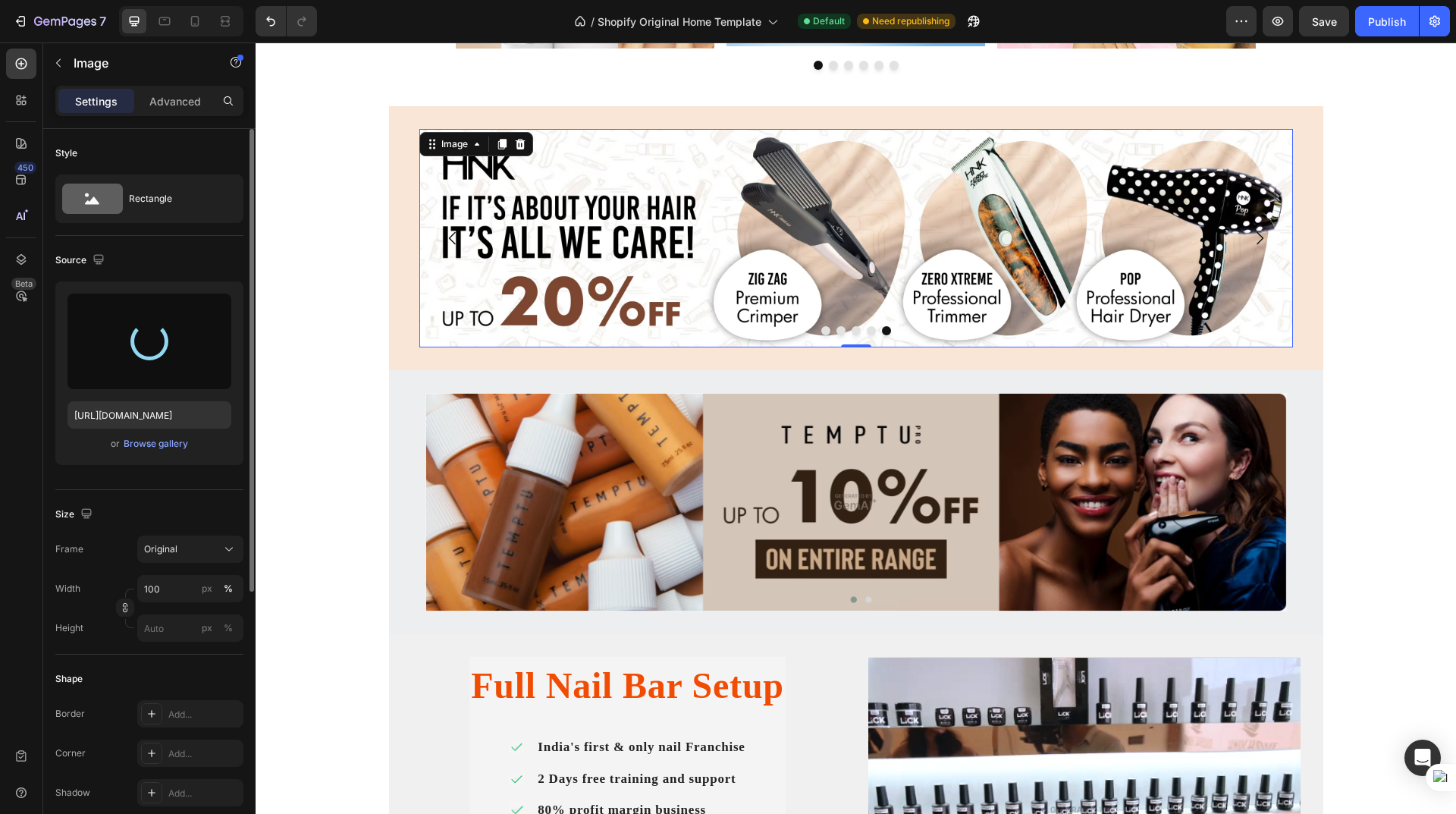
type input "https://cdn.shopify.com/s/files/1/0625/1302/0991/files/gempages_581492153599918…"
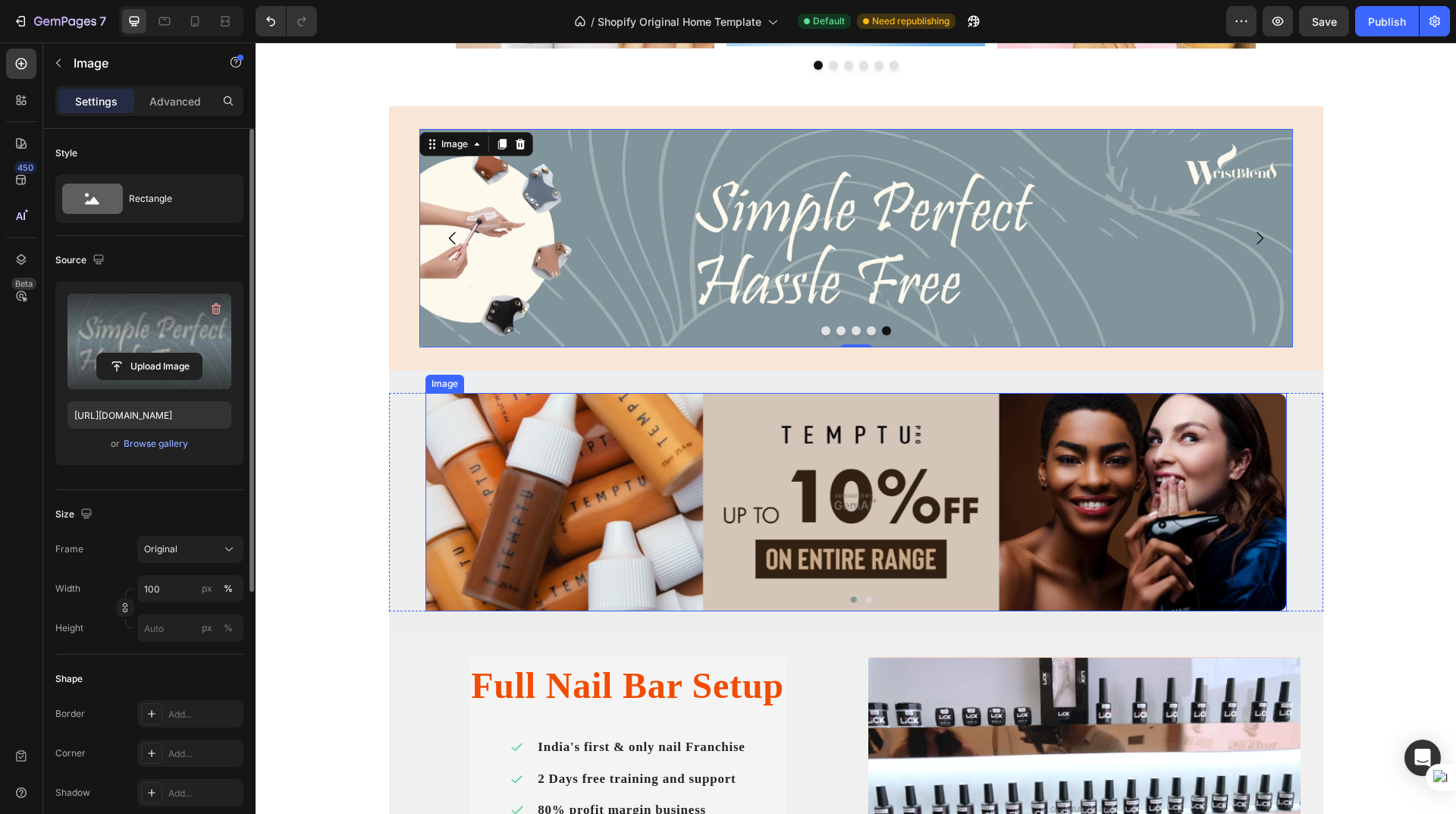
click at [862, 600] on img at bounding box center [856, 502] width 862 height 219
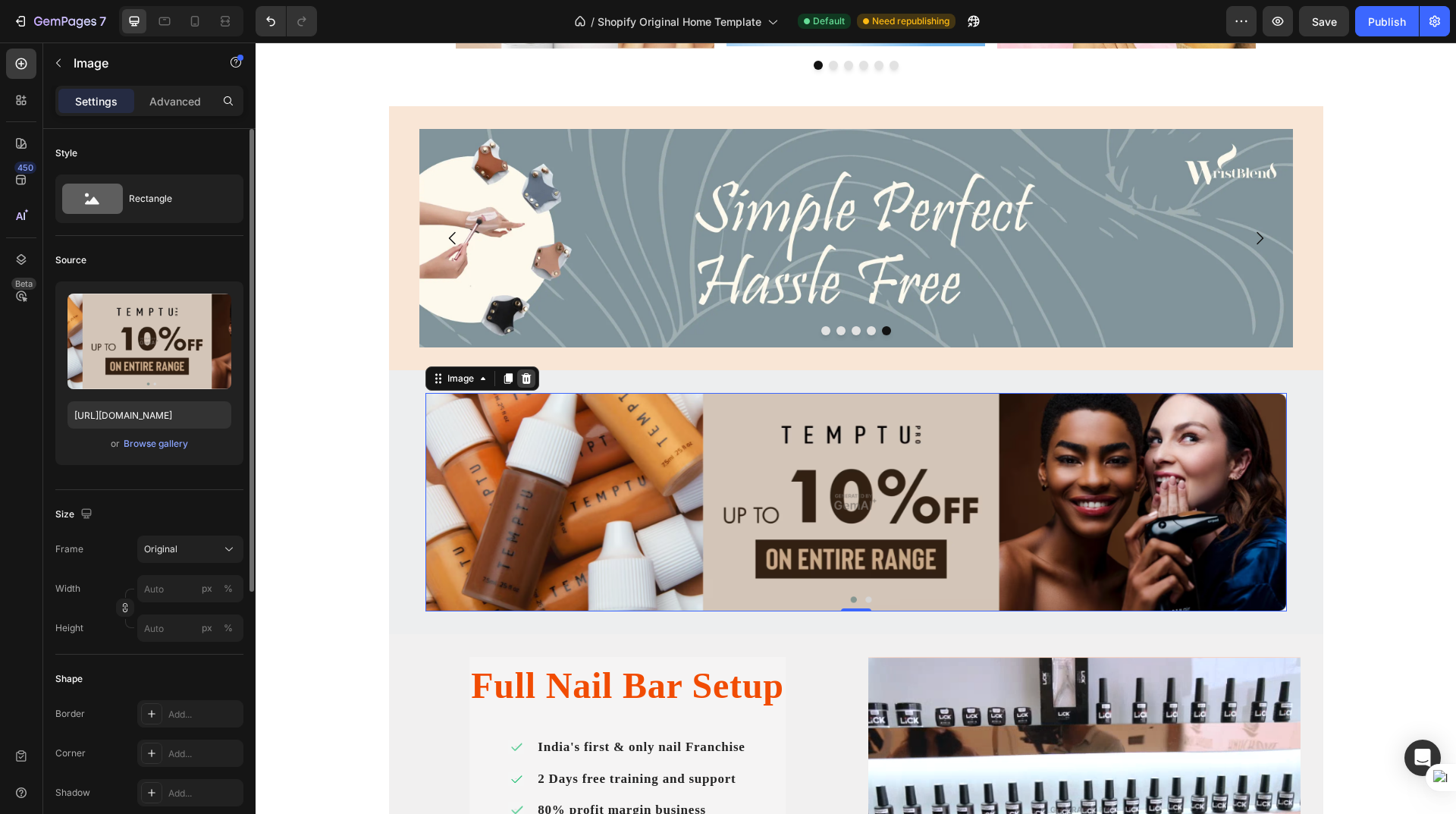
click at [521, 384] on icon at bounding box center [525, 378] width 12 height 12
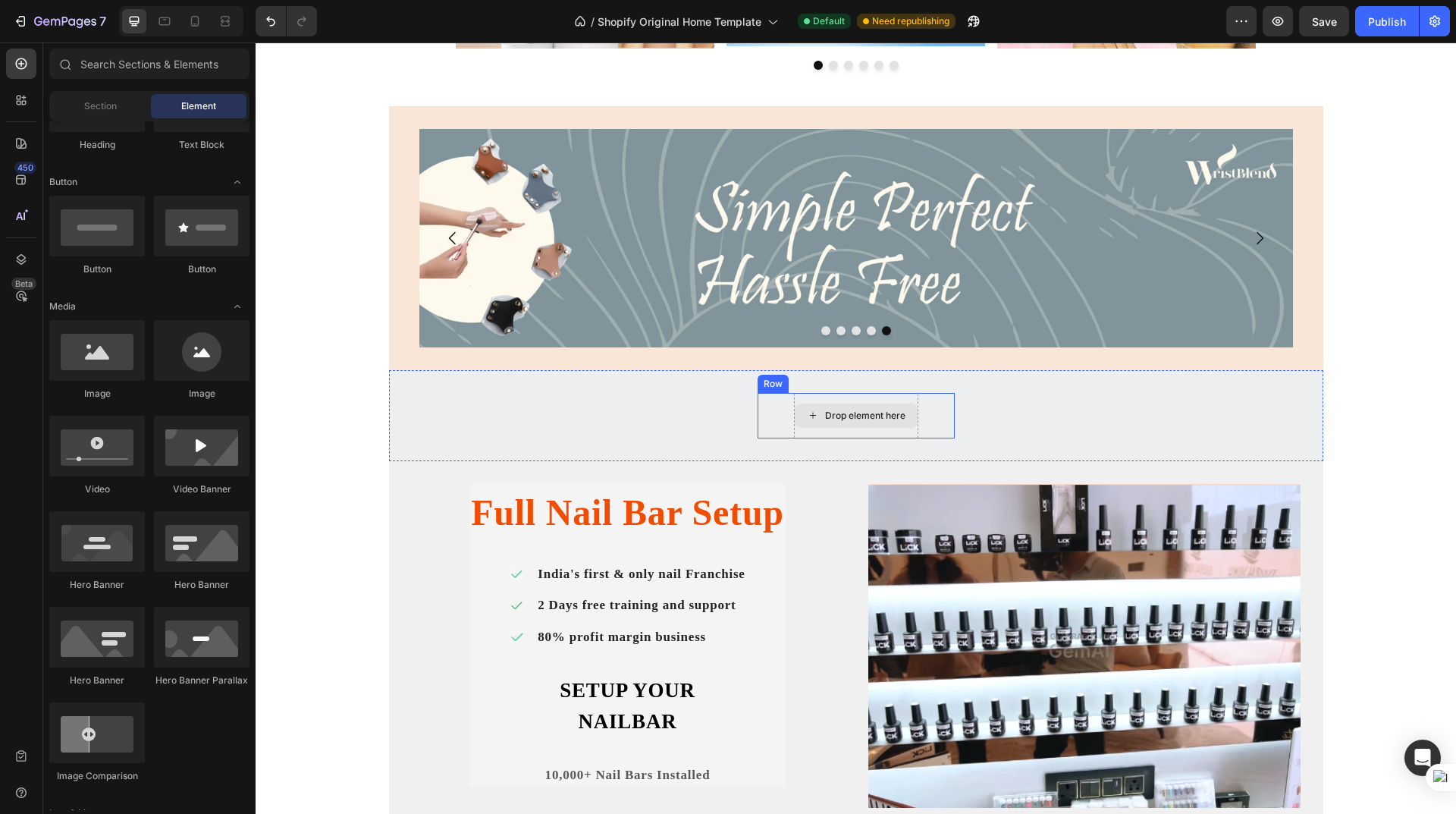
click at [825, 410] on div "Drop element here" at bounding box center [865, 415] width 80 height 12
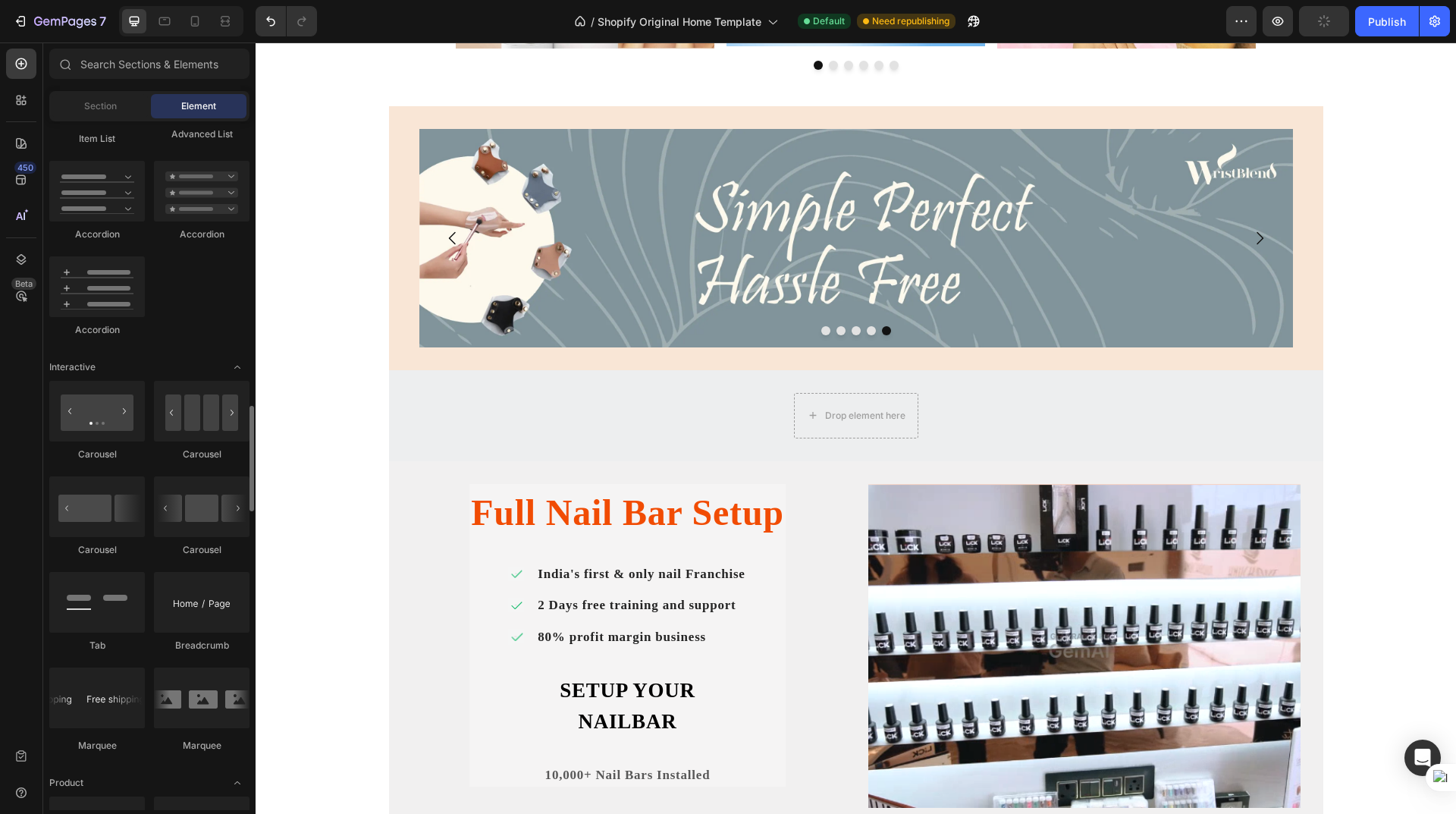
scroll to position [1366, 0]
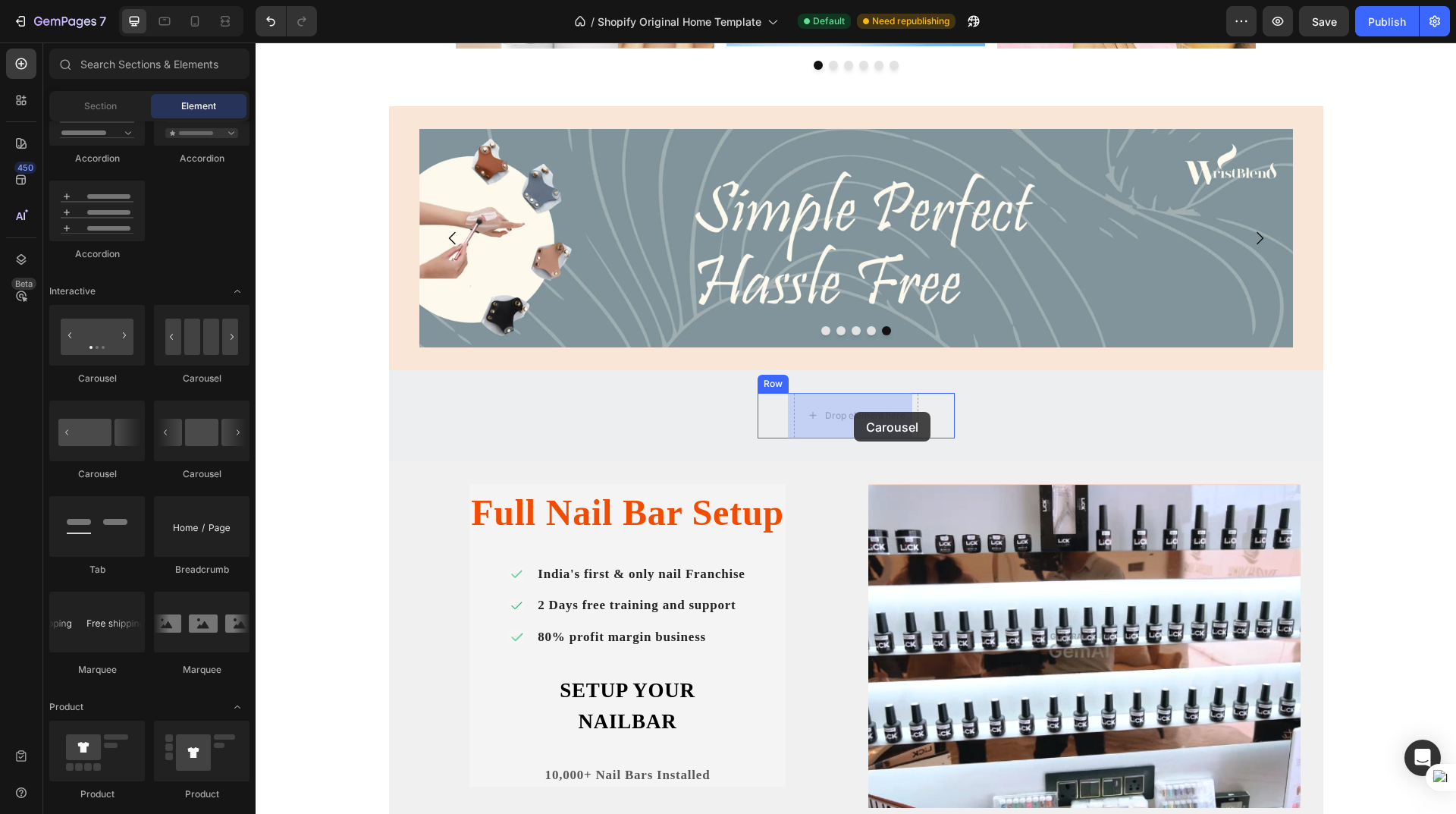
drag, startPoint x: 354, startPoint y: 386, endPoint x: 854, endPoint y: 412, distance: 500.7
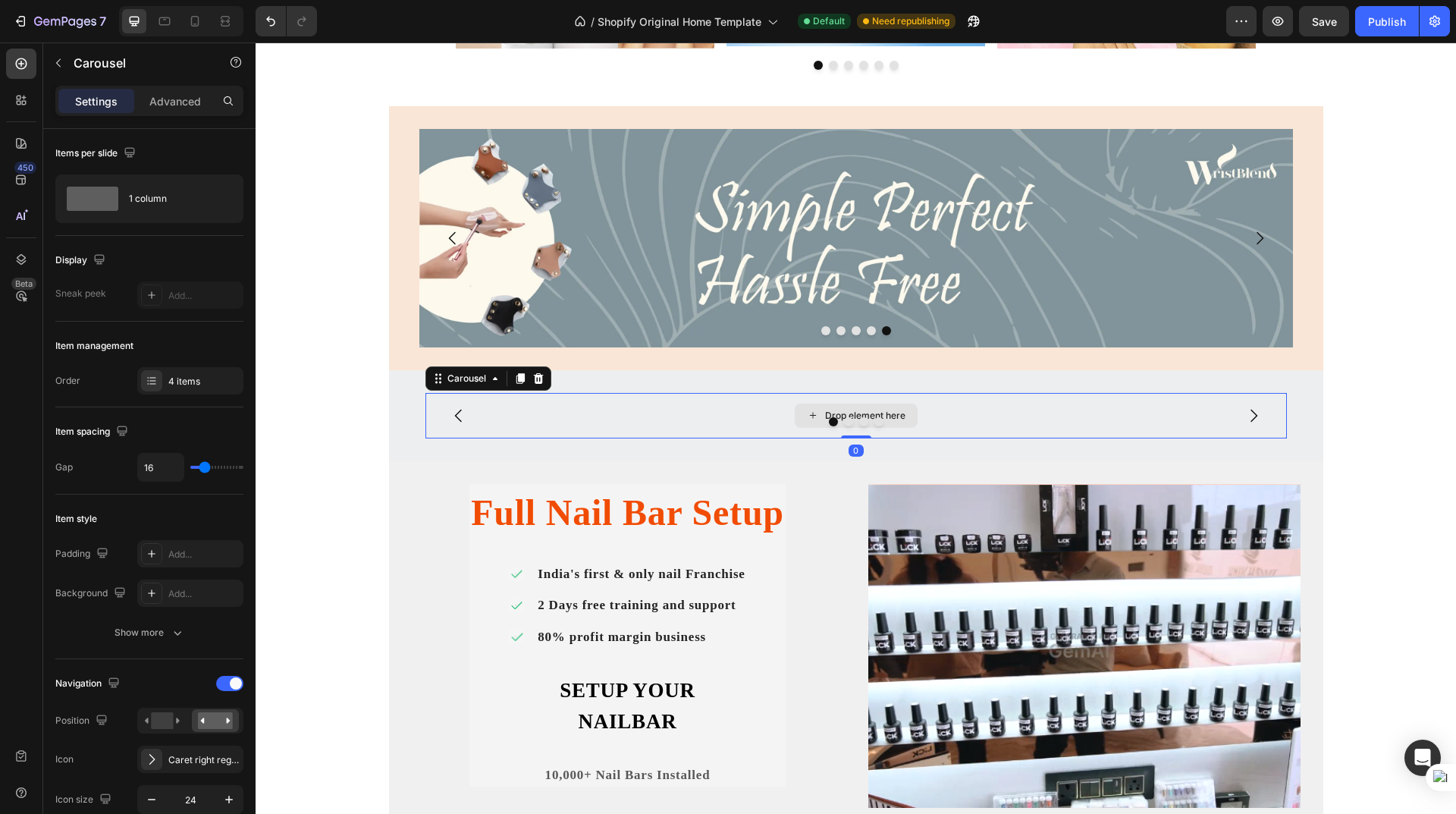
click at [854, 412] on div "Drop element here" at bounding box center [865, 415] width 80 height 12
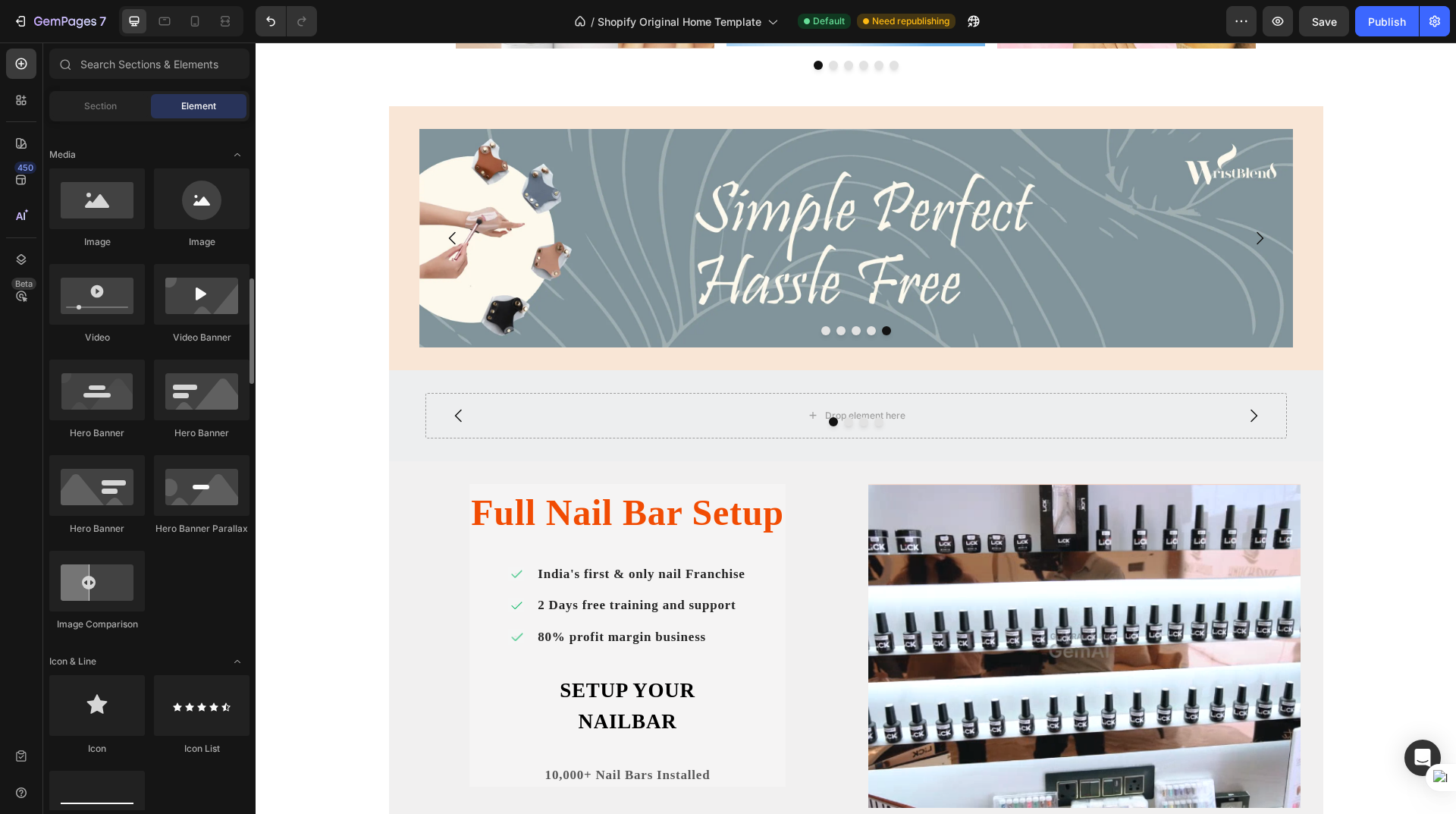
scroll to position [531, 0]
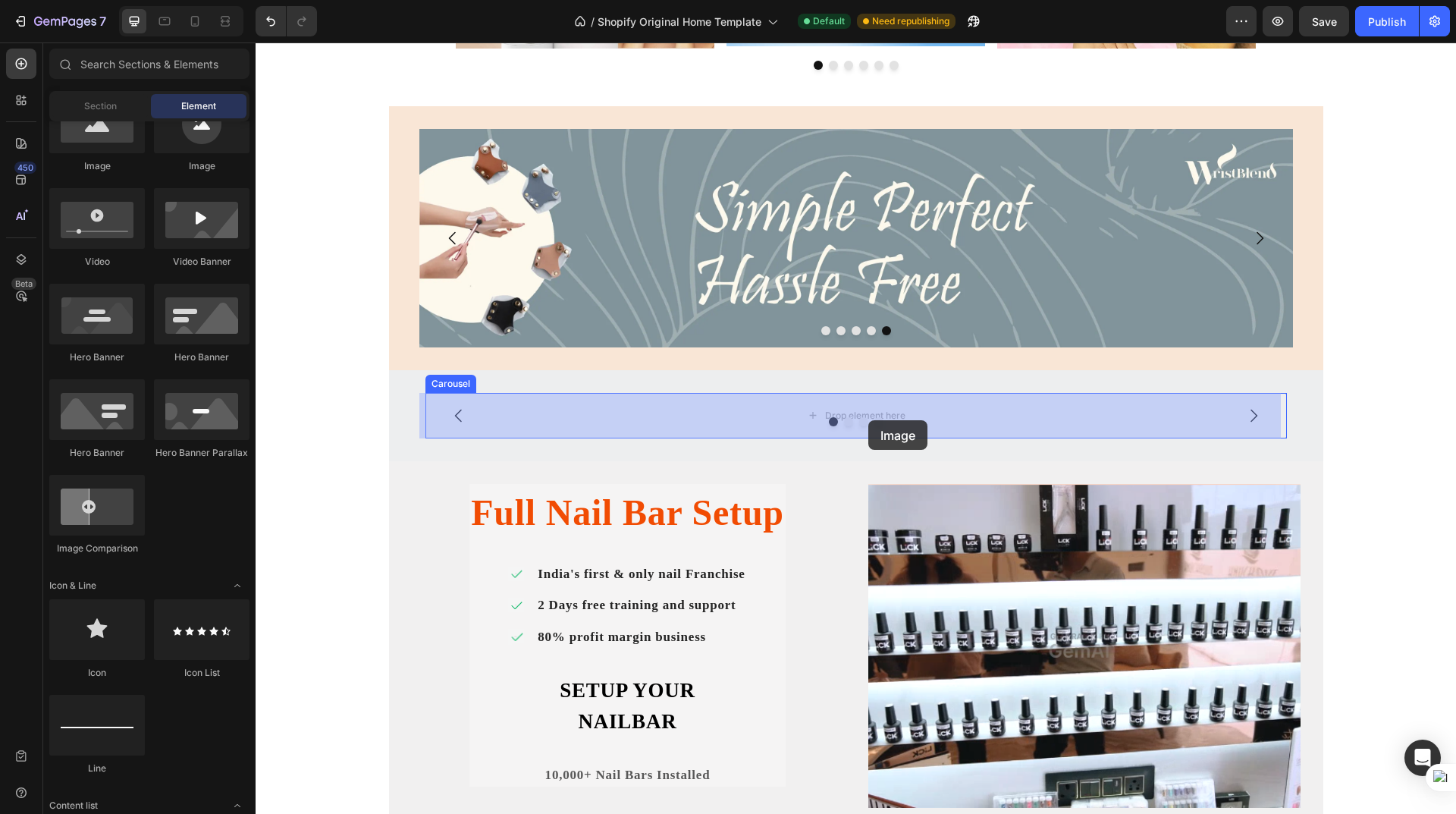
drag, startPoint x: 357, startPoint y: 187, endPoint x: 869, endPoint y: 420, distance: 562.5
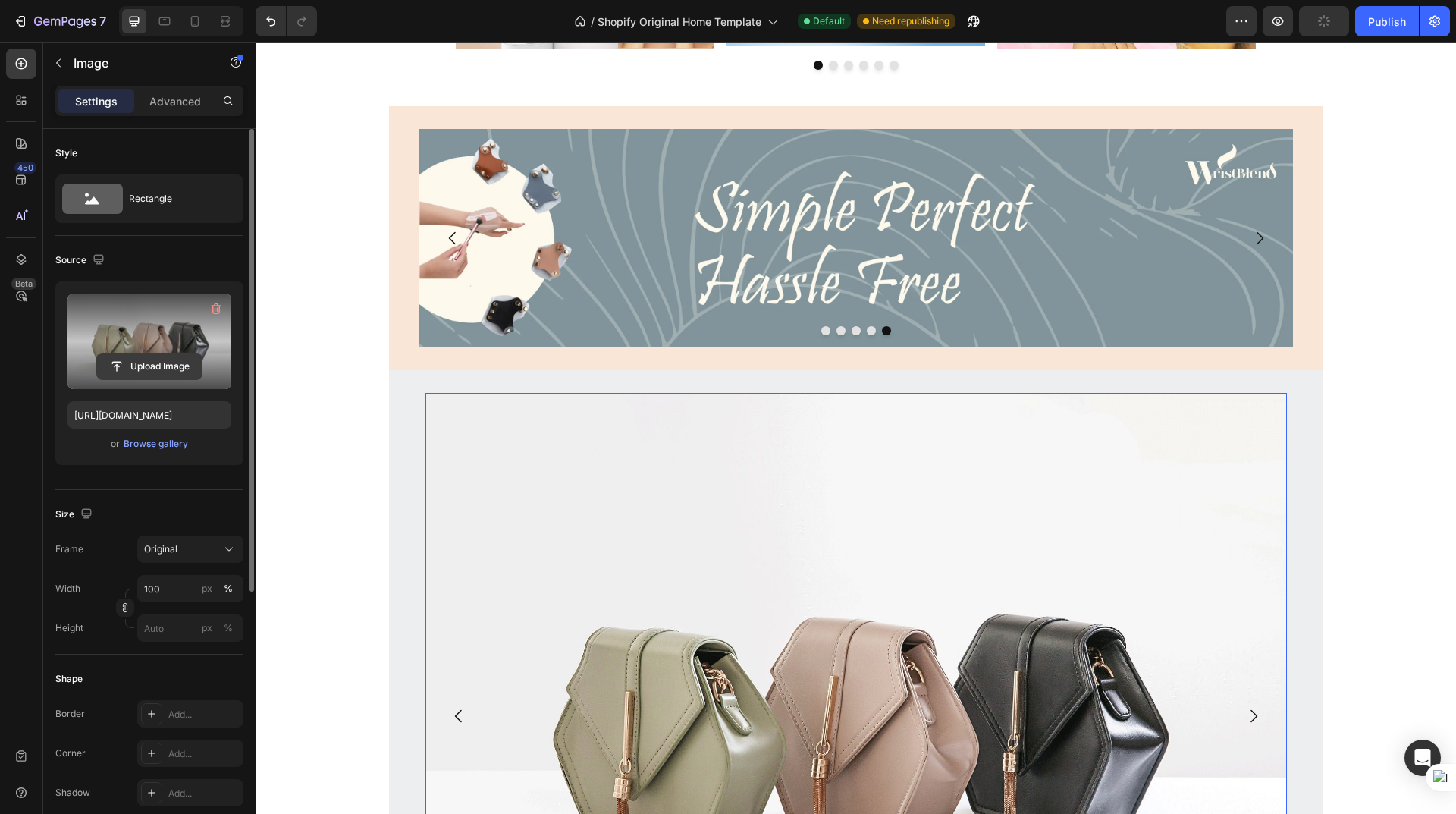
click at [148, 365] on input "file" at bounding box center [149, 366] width 104 height 26
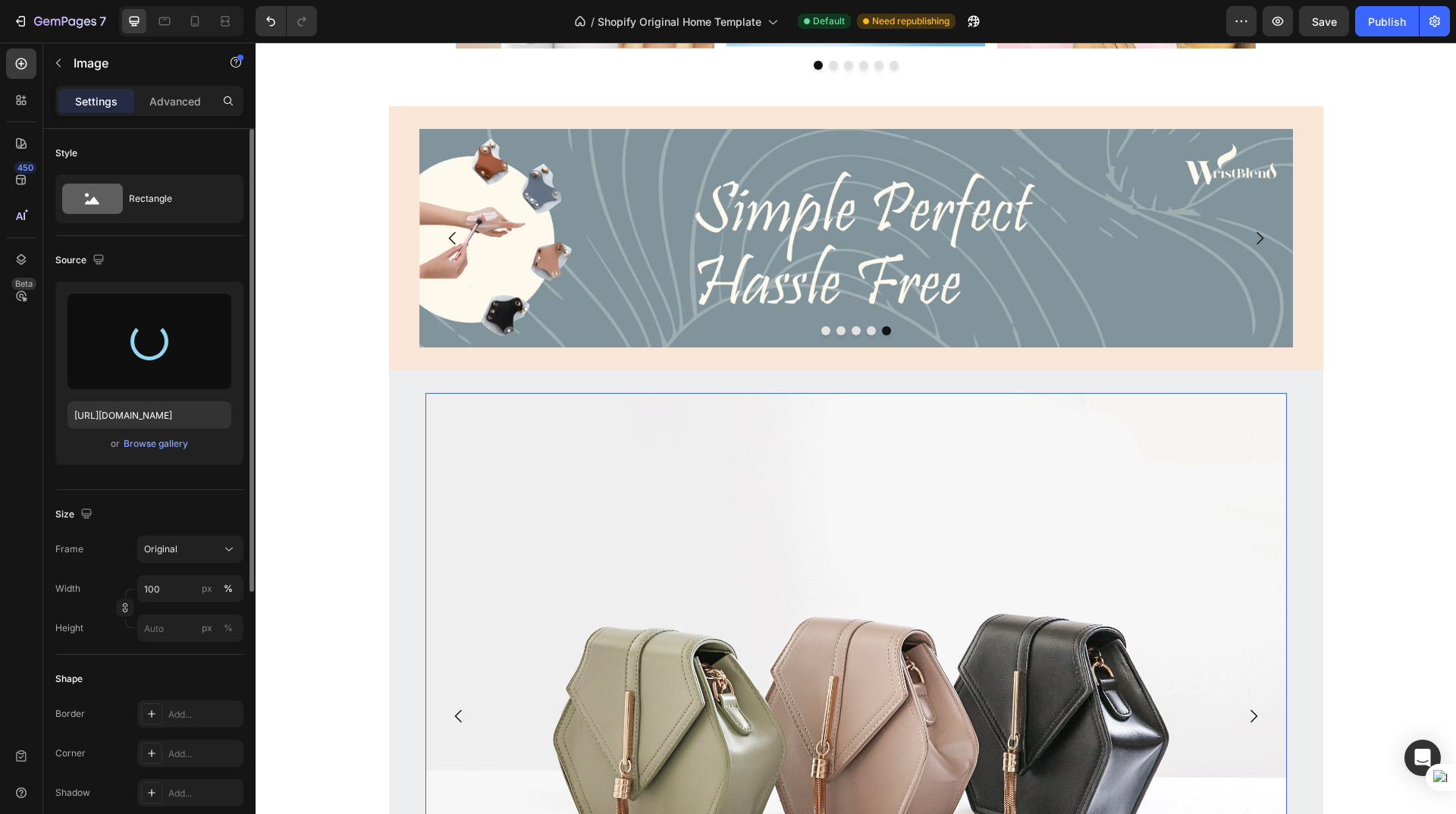
type input "[URL][DOMAIN_NAME]"
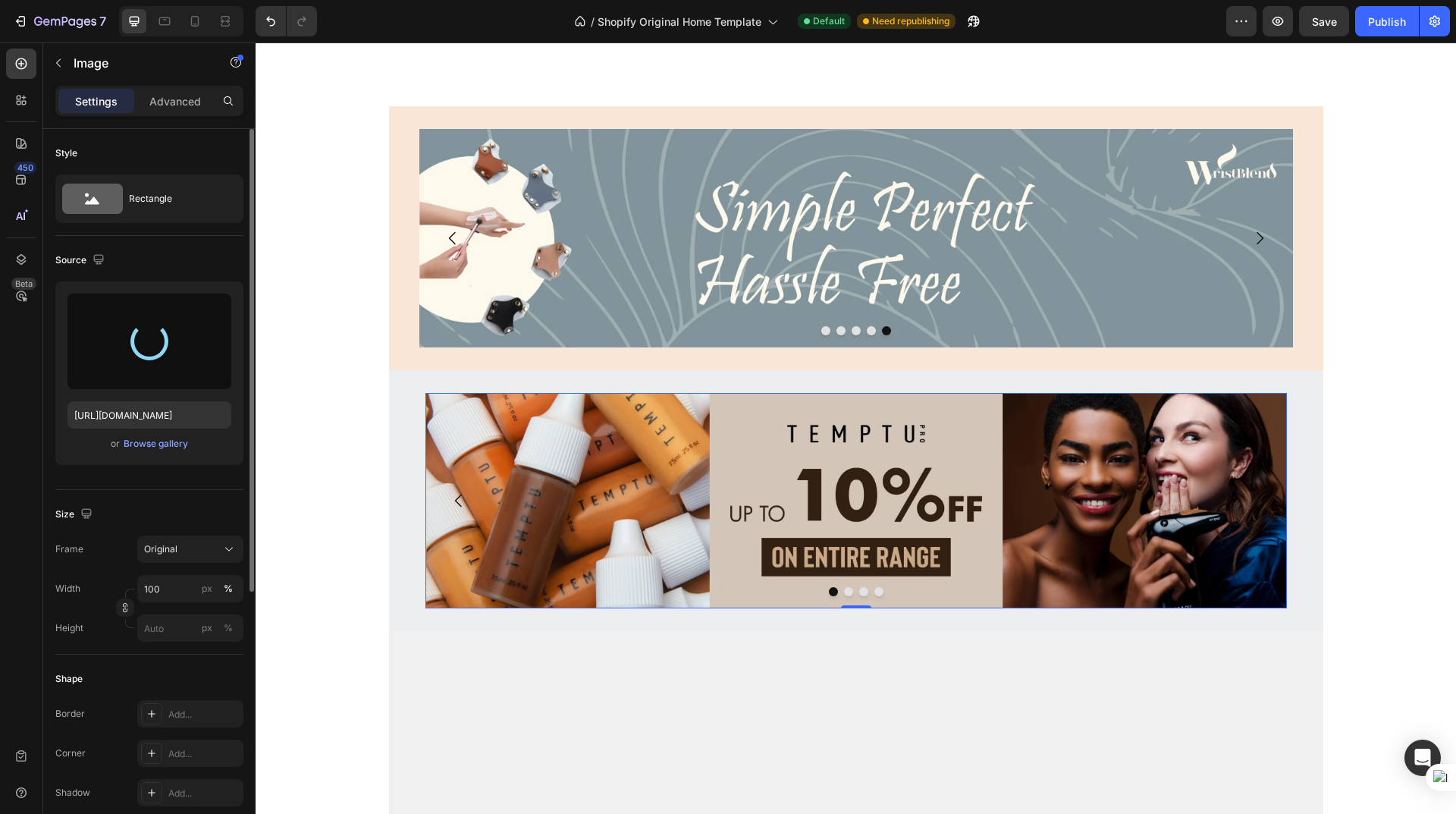
scroll to position [541, 0]
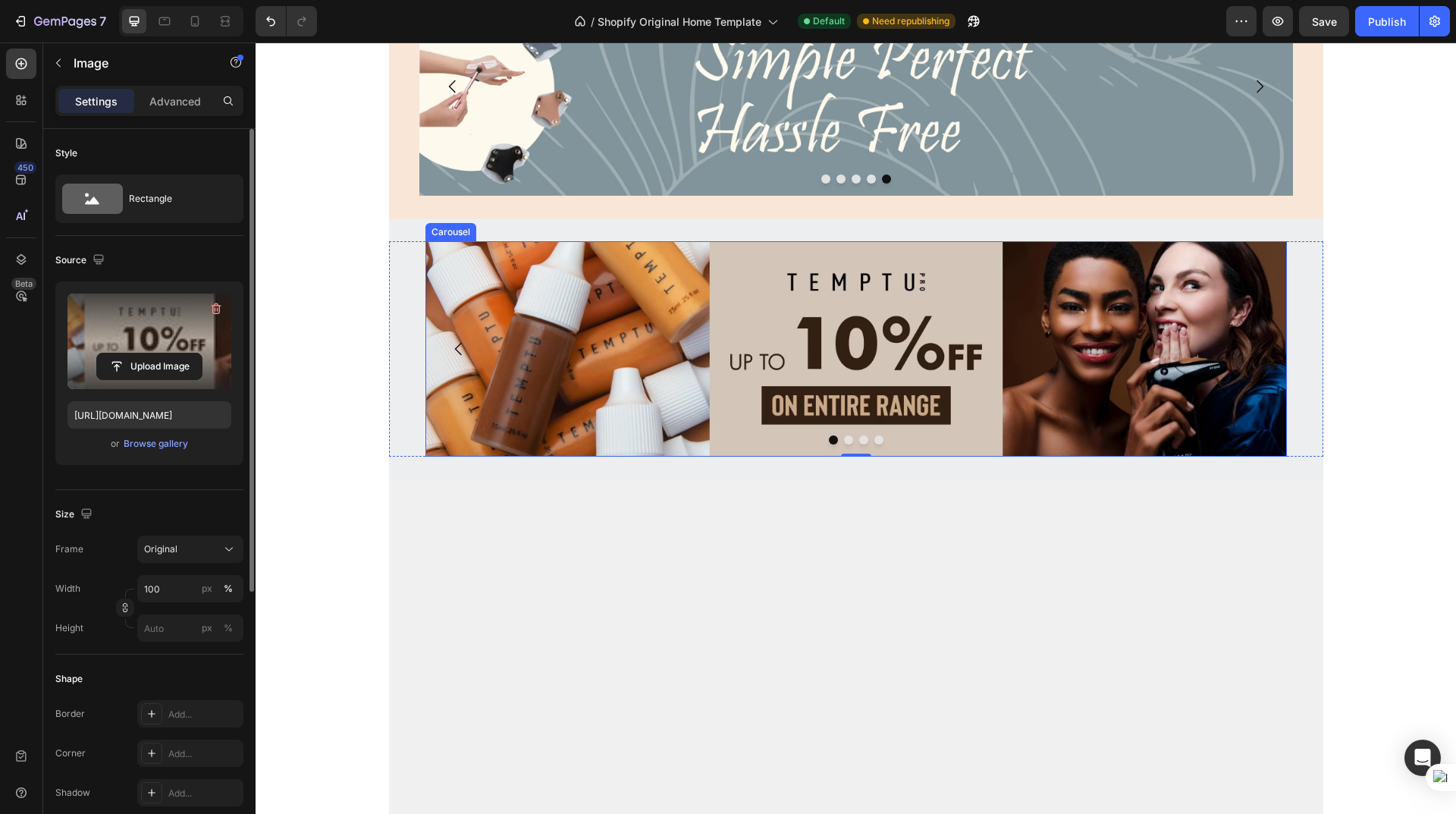
click at [844, 438] on button "Dot" at bounding box center [849, 440] width 9 height 9
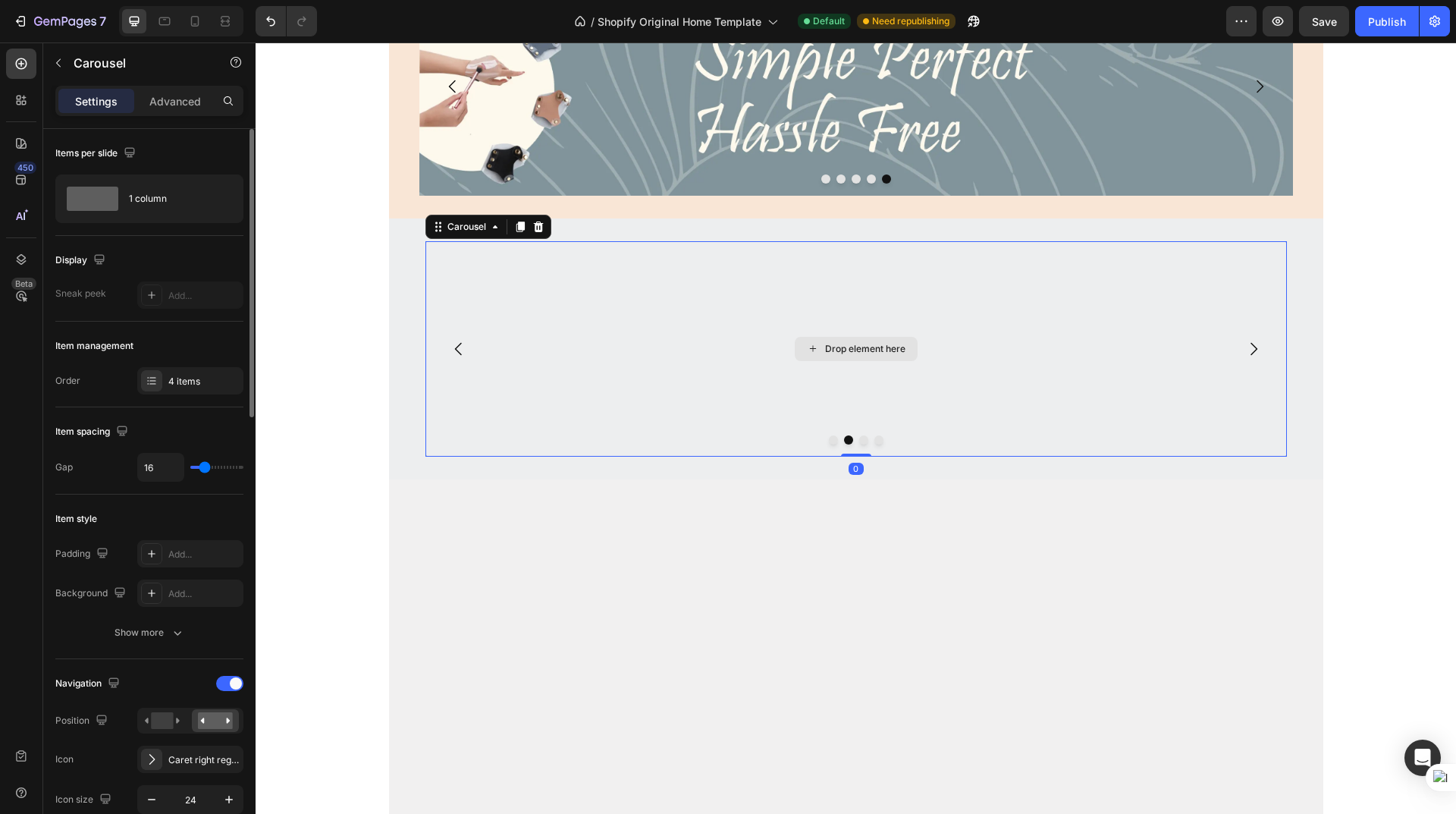
click at [869, 352] on div "Drop element here" at bounding box center [865, 348] width 80 height 12
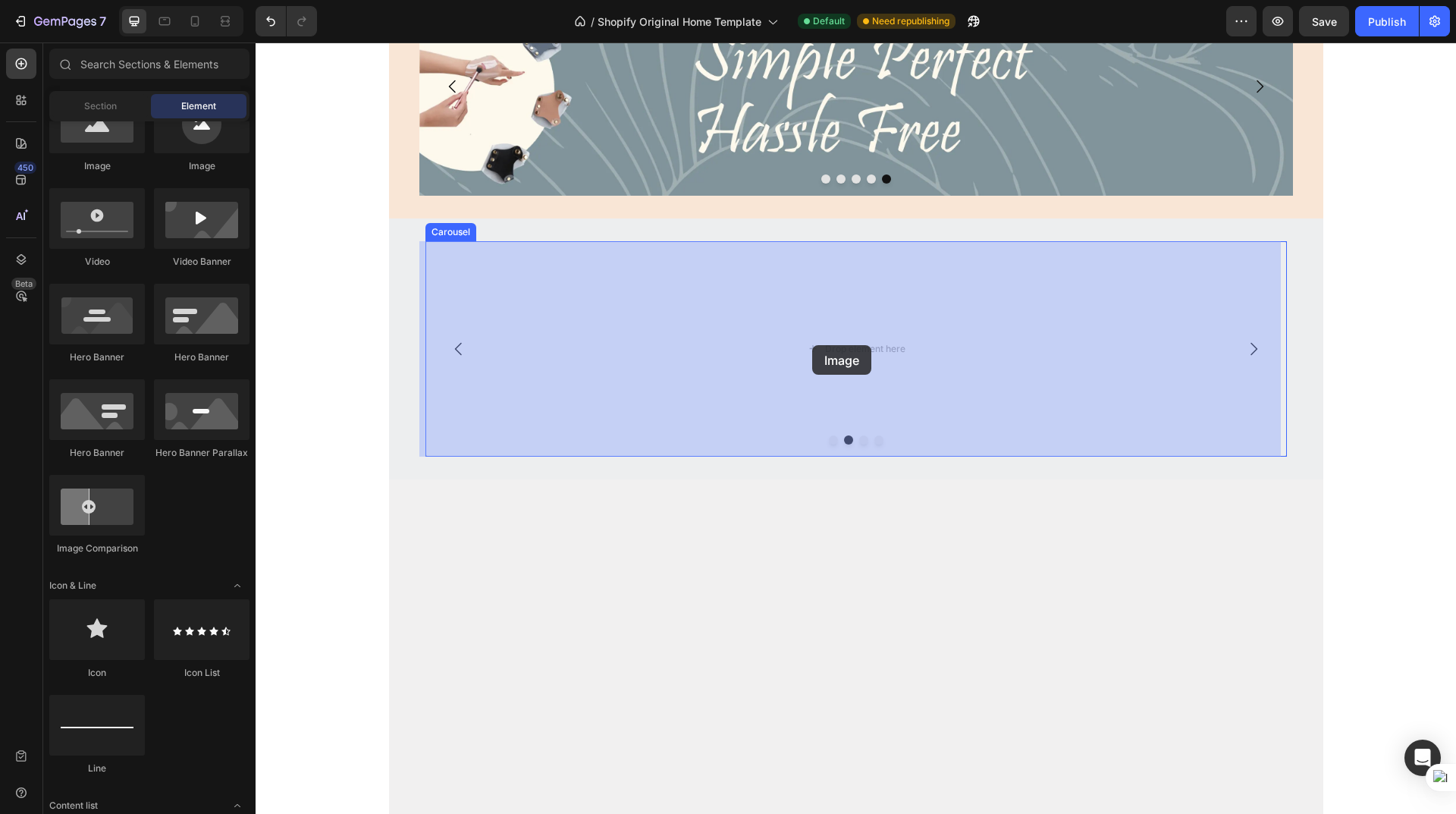
drag, startPoint x: 360, startPoint y: 182, endPoint x: 812, endPoint y: 345, distance: 480.5
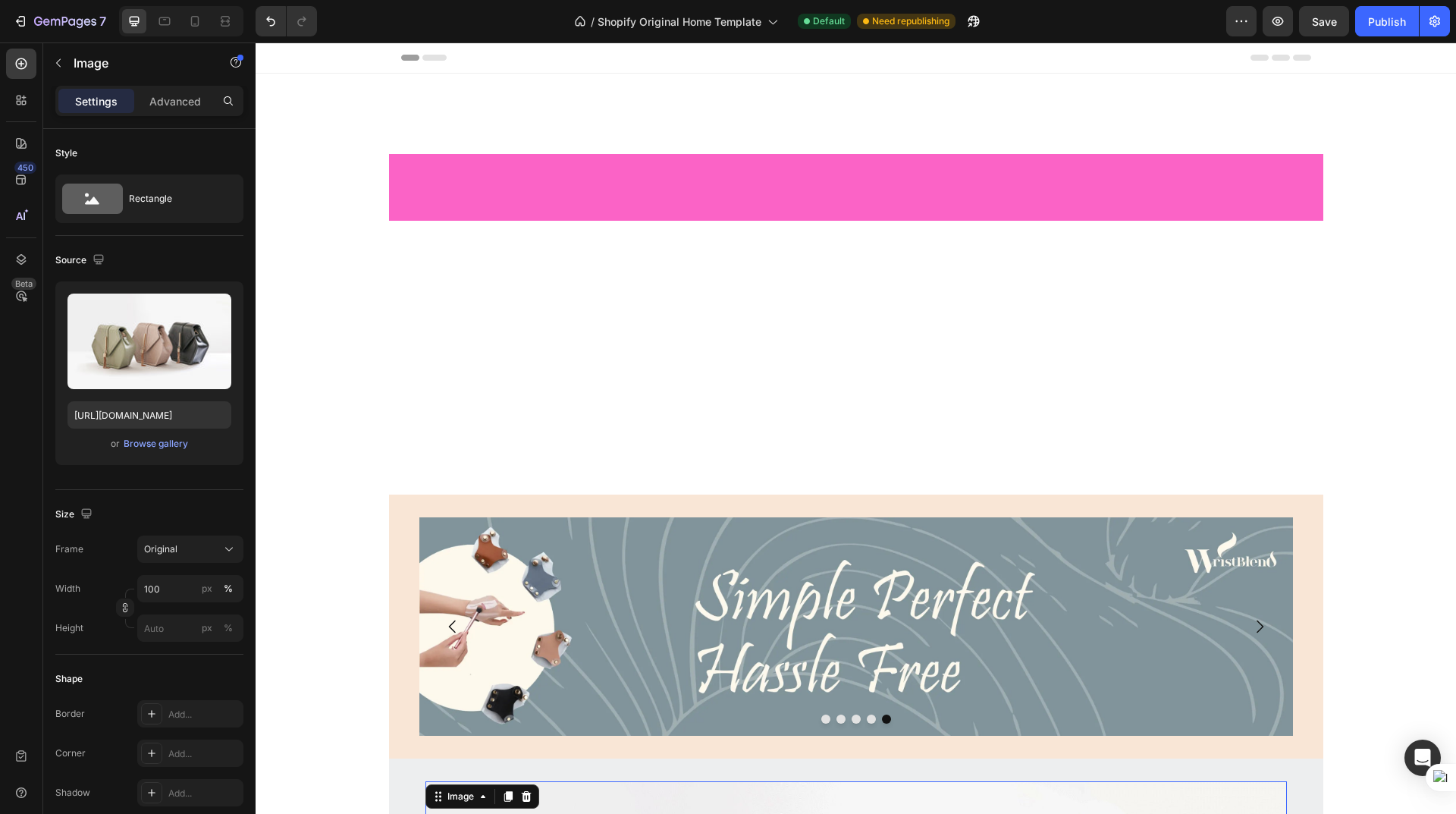
scroll to position [541, 0]
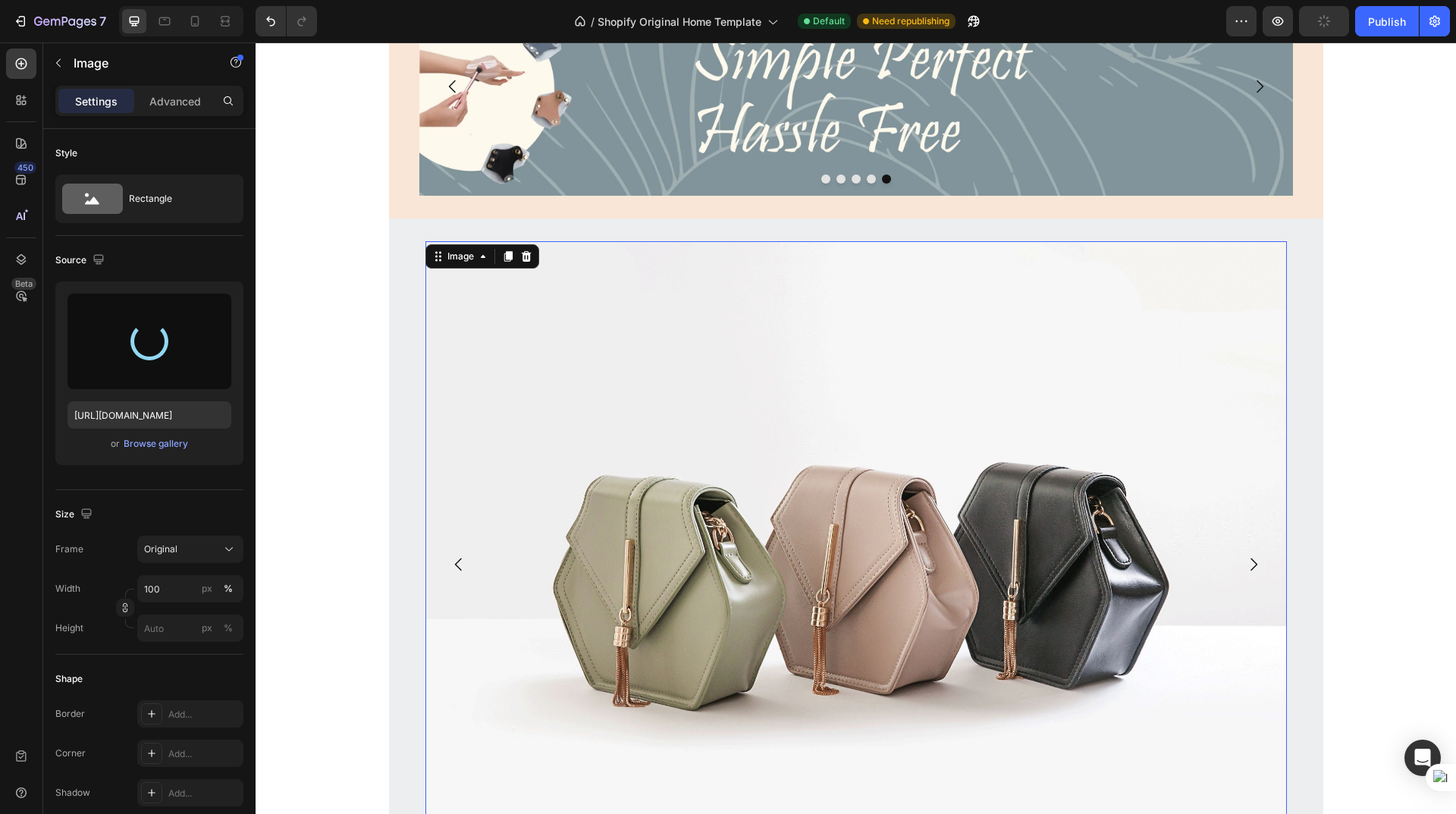
type input "[URL][DOMAIN_NAME]"
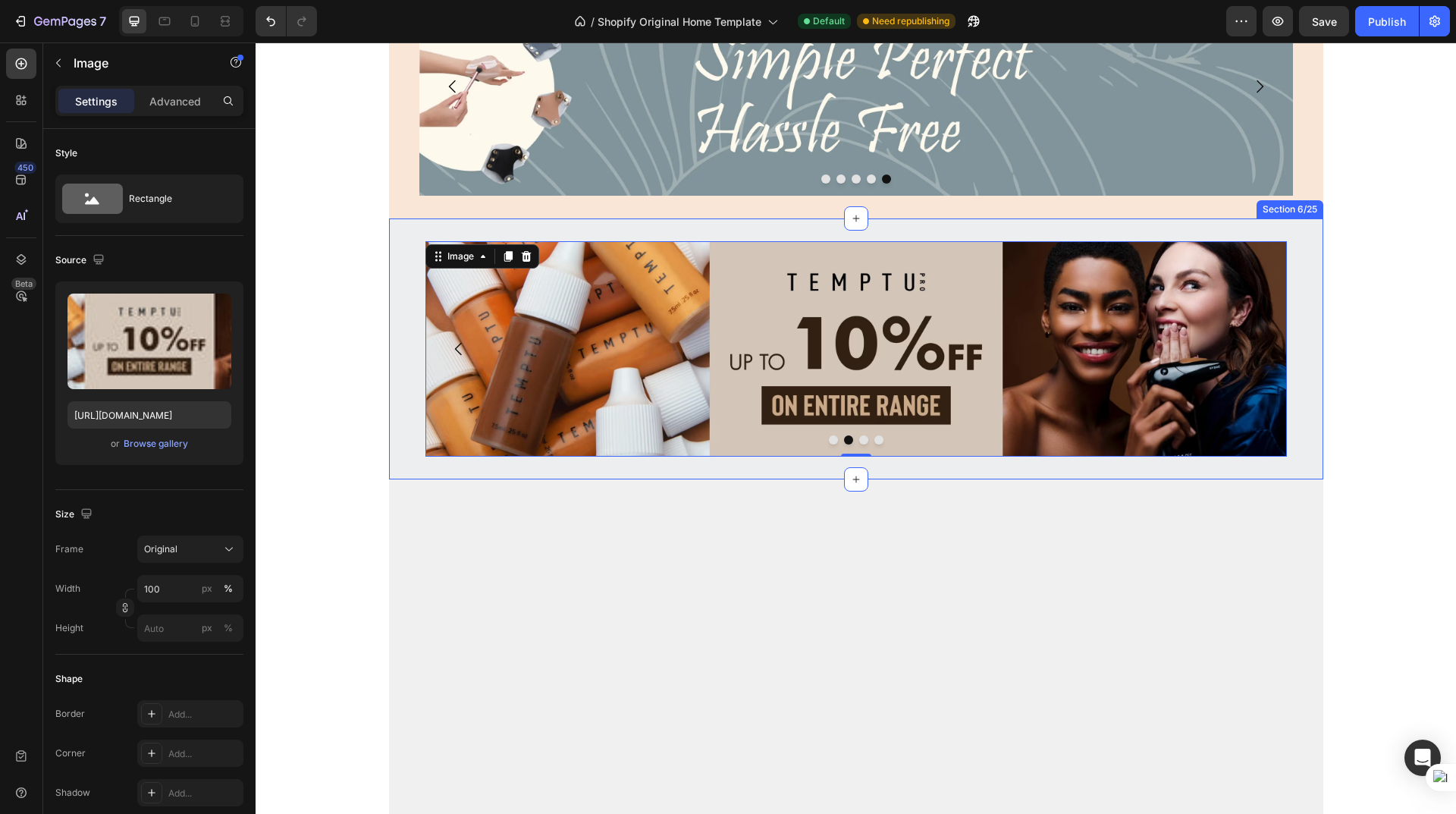
click at [424, 233] on div "Image Image 0 Drop element here Drop element here Carousel Row Section 6/25" at bounding box center [856, 349] width 935 height 261
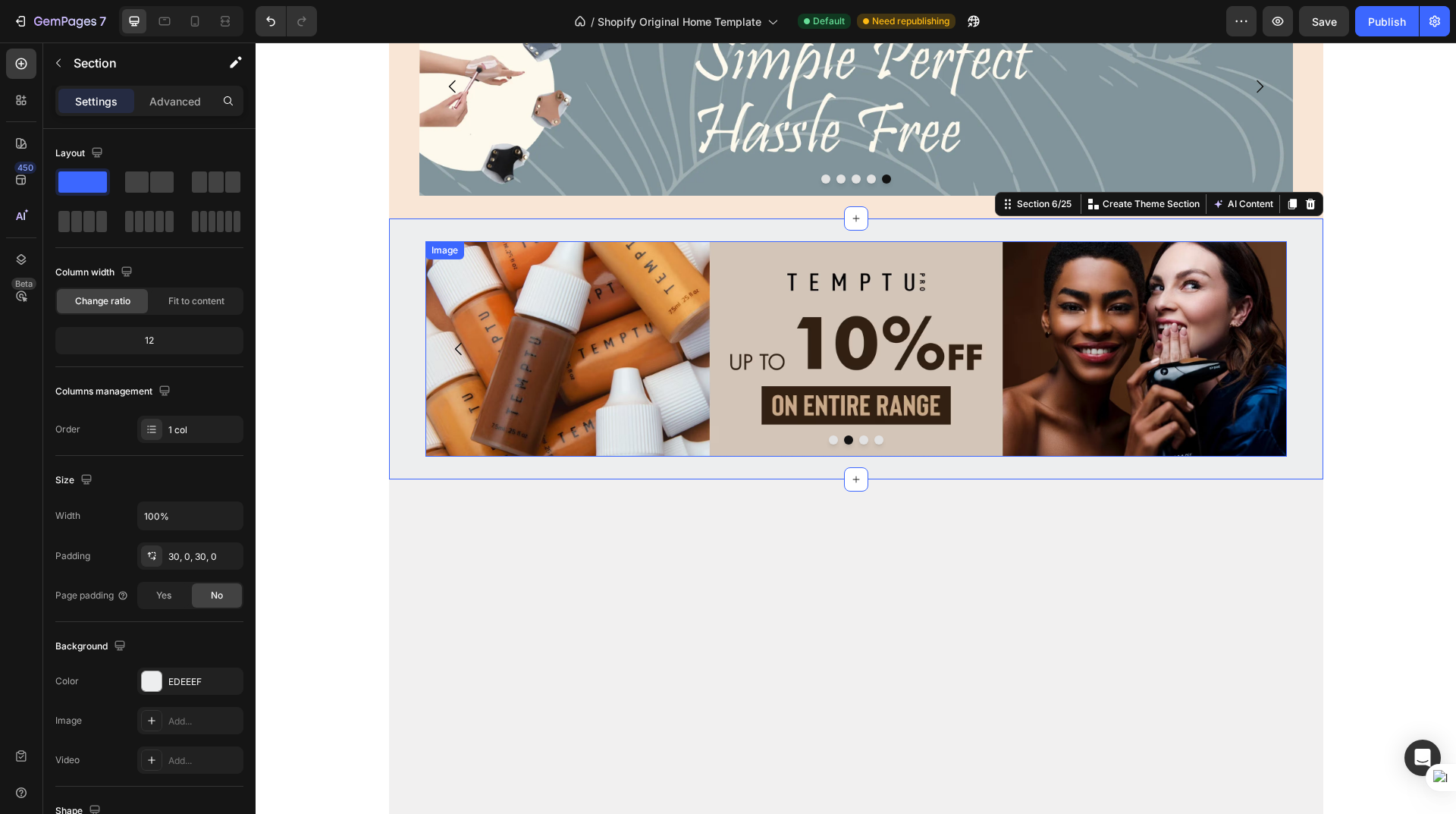
click at [509, 446] on img at bounding box center [856, 349] width 862 height 215
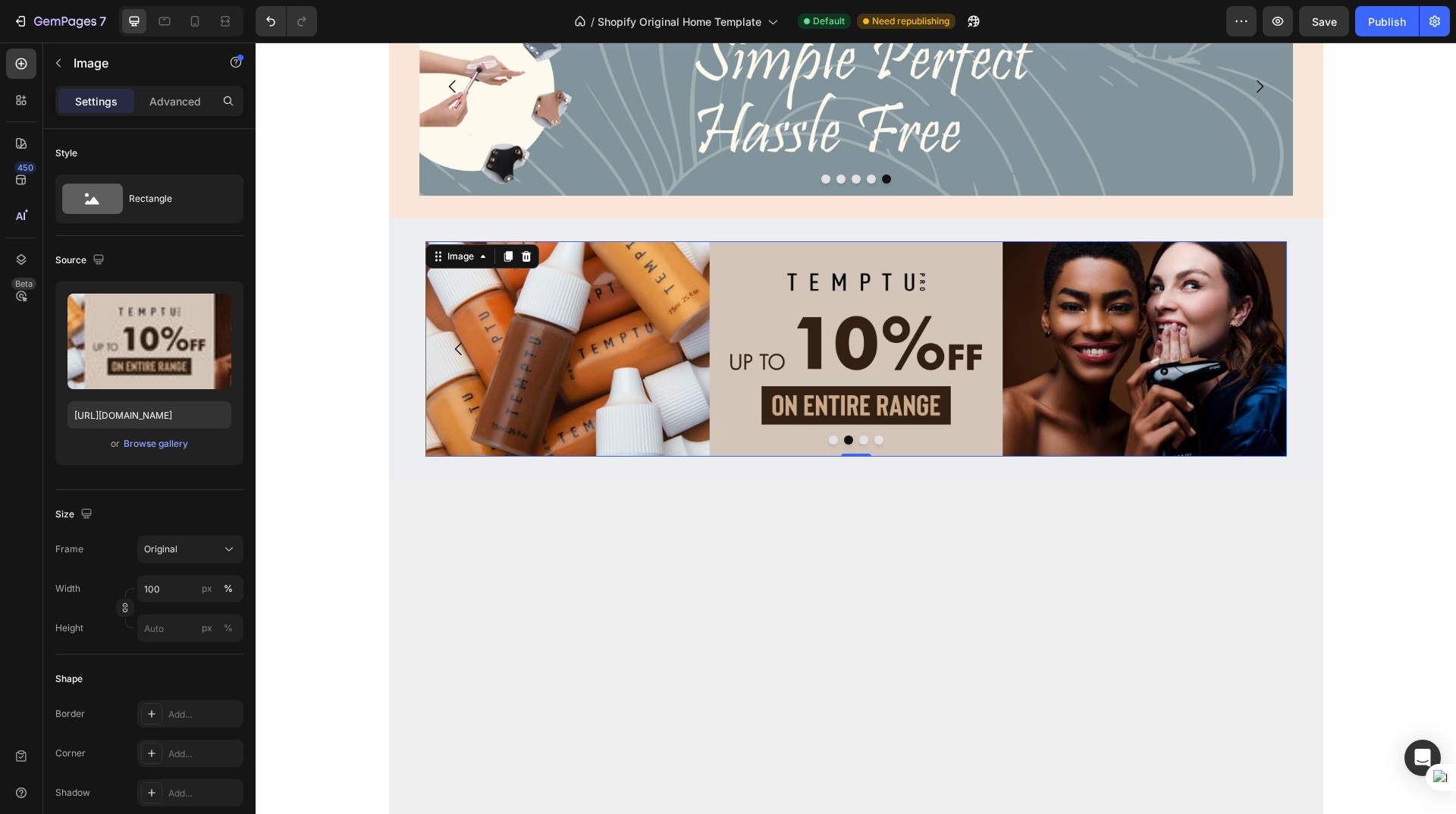
click at [514, 483] on div at bounding box center [856, 664] width 935 height 370
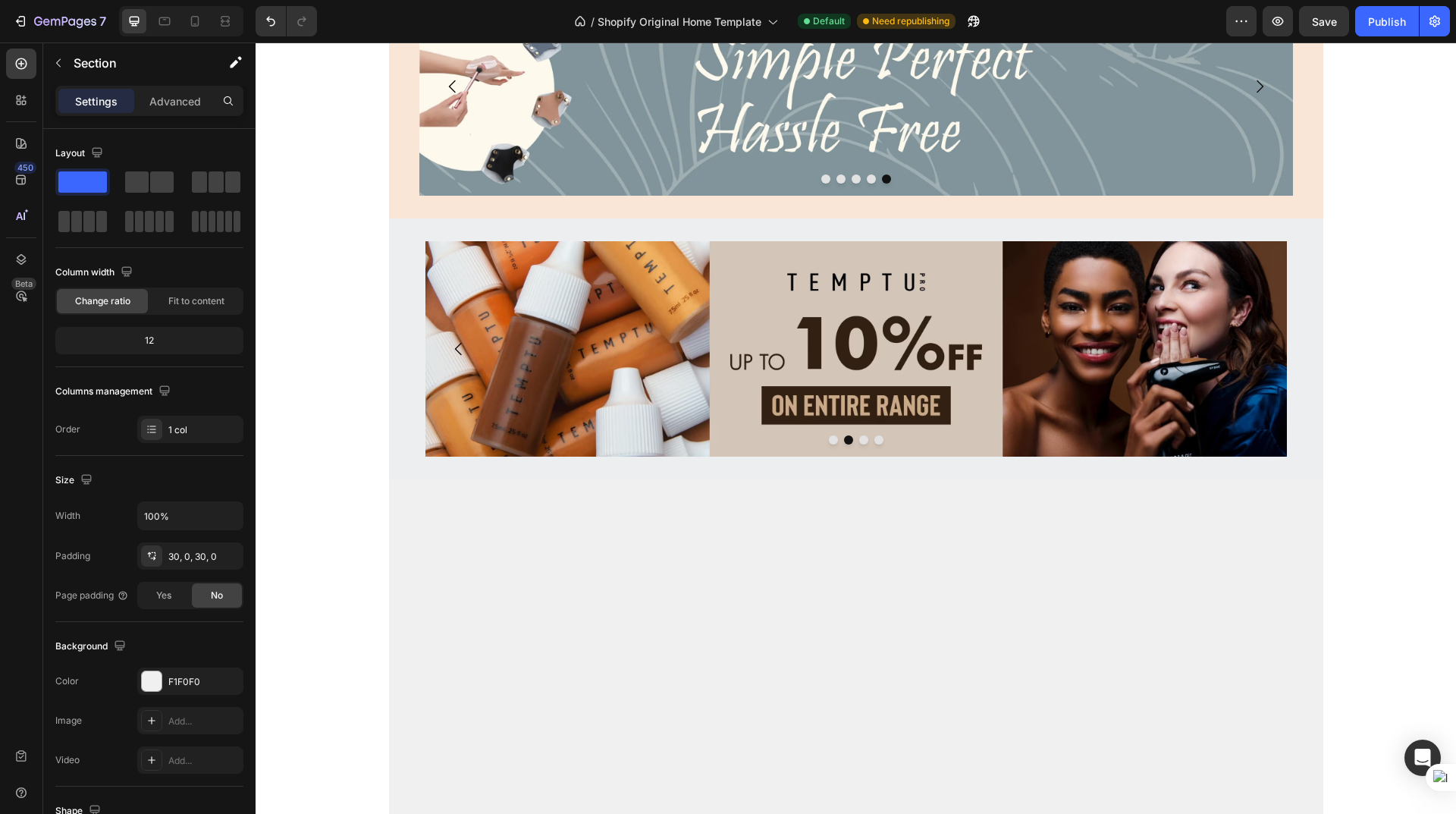
click at [522, 508] on div at bounding box center [856, 664] width 935 height 324
click at [844, 435] on button "Dot" at bounding box center [849, 440] width 9 height 9
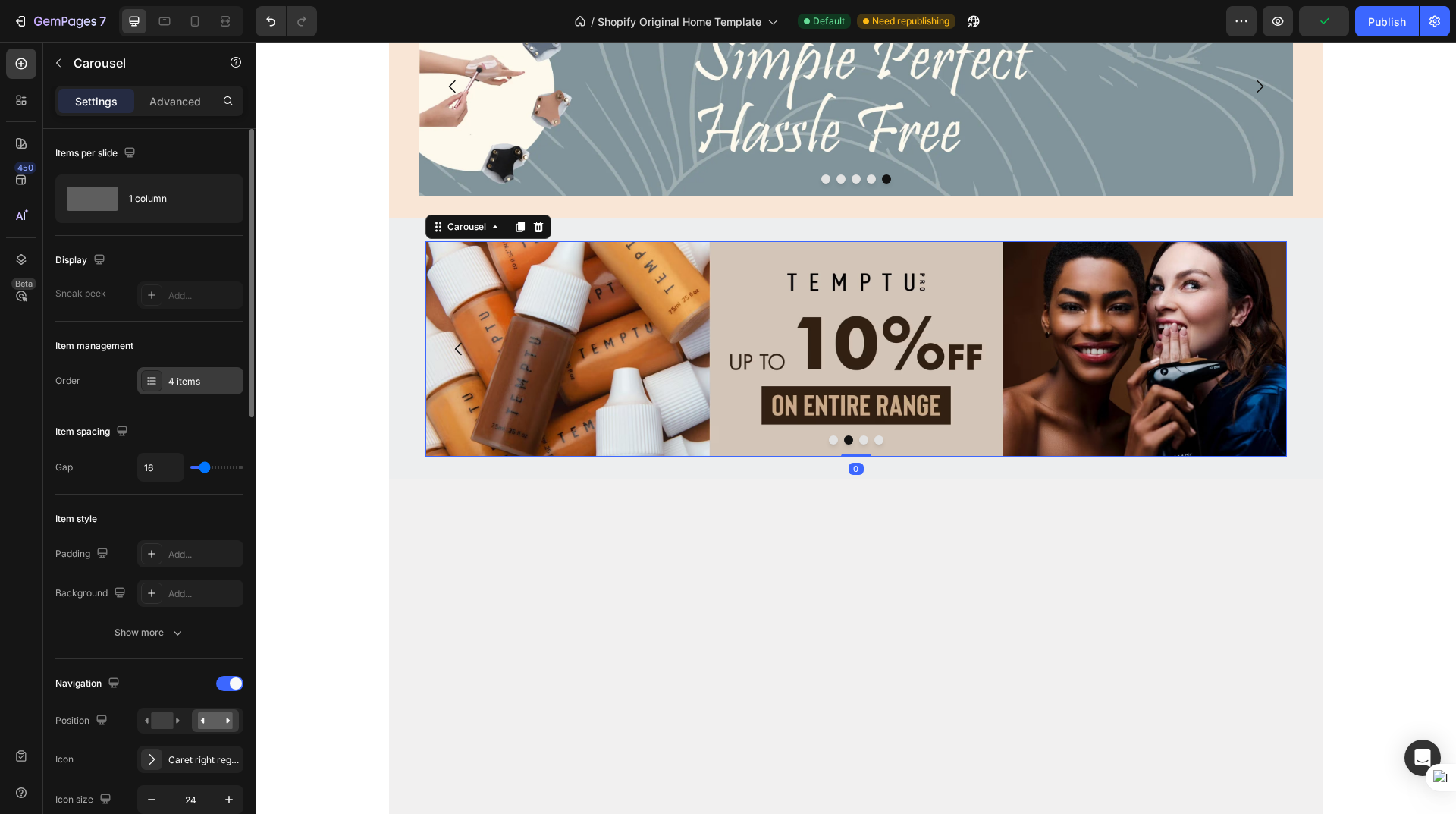
click at [207, 385] on div "4 items" at bounding box center [203, 381] width 71 height 13
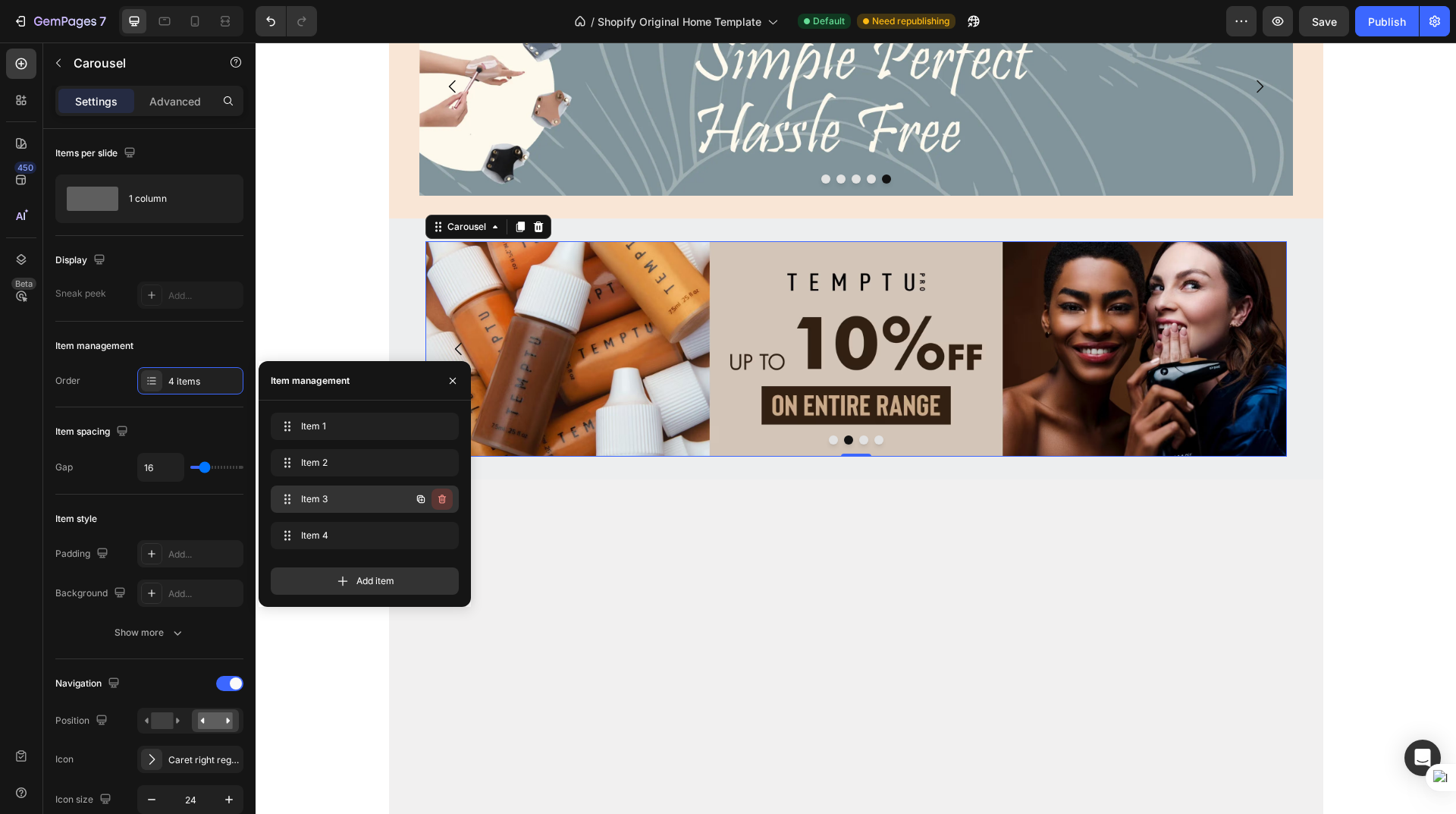
click at [438, 497] on icon "button" at bounding box center [441, 499] width 12 height 12
click at [438, 497] on div "Delete" at bounding box center [432, 499] width 28 height 13
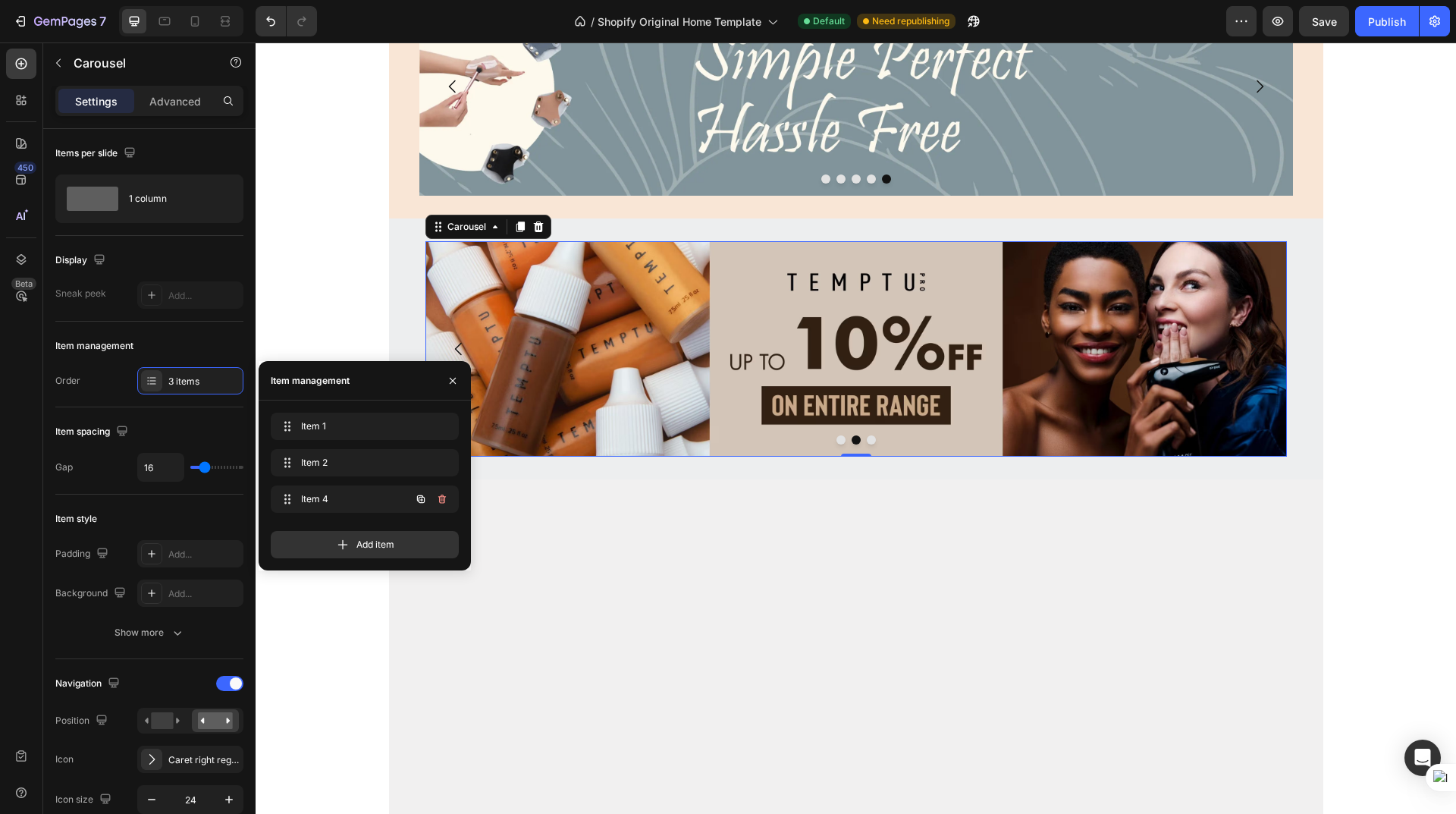
click at [438, 497] on icon "button" at bounding box center [441, 499] width 12 height 12
click at [438, 497] on div "Delete" at bounding box center [432, 499] width 28 height 13
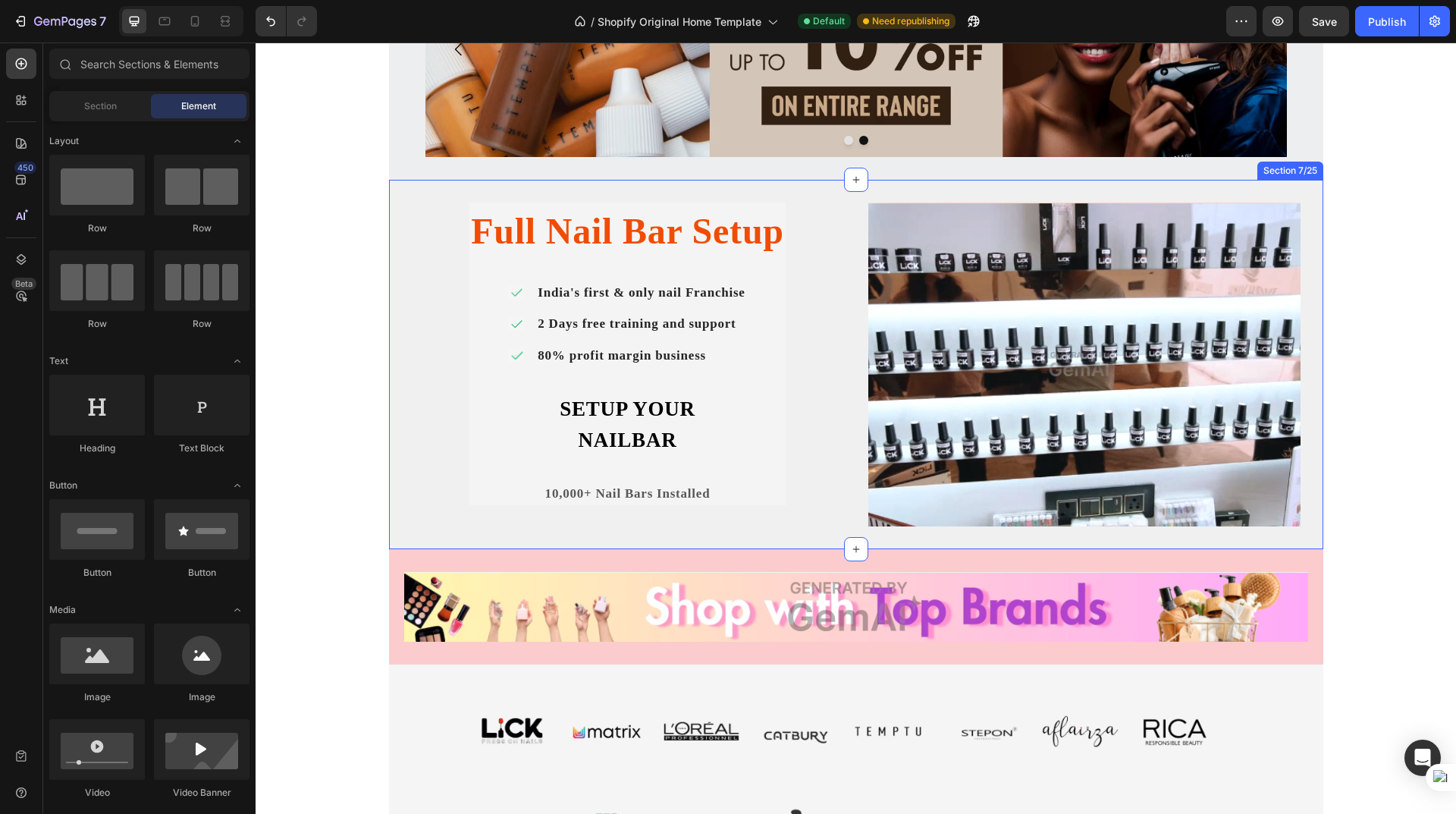
scroll to position [844, 0]
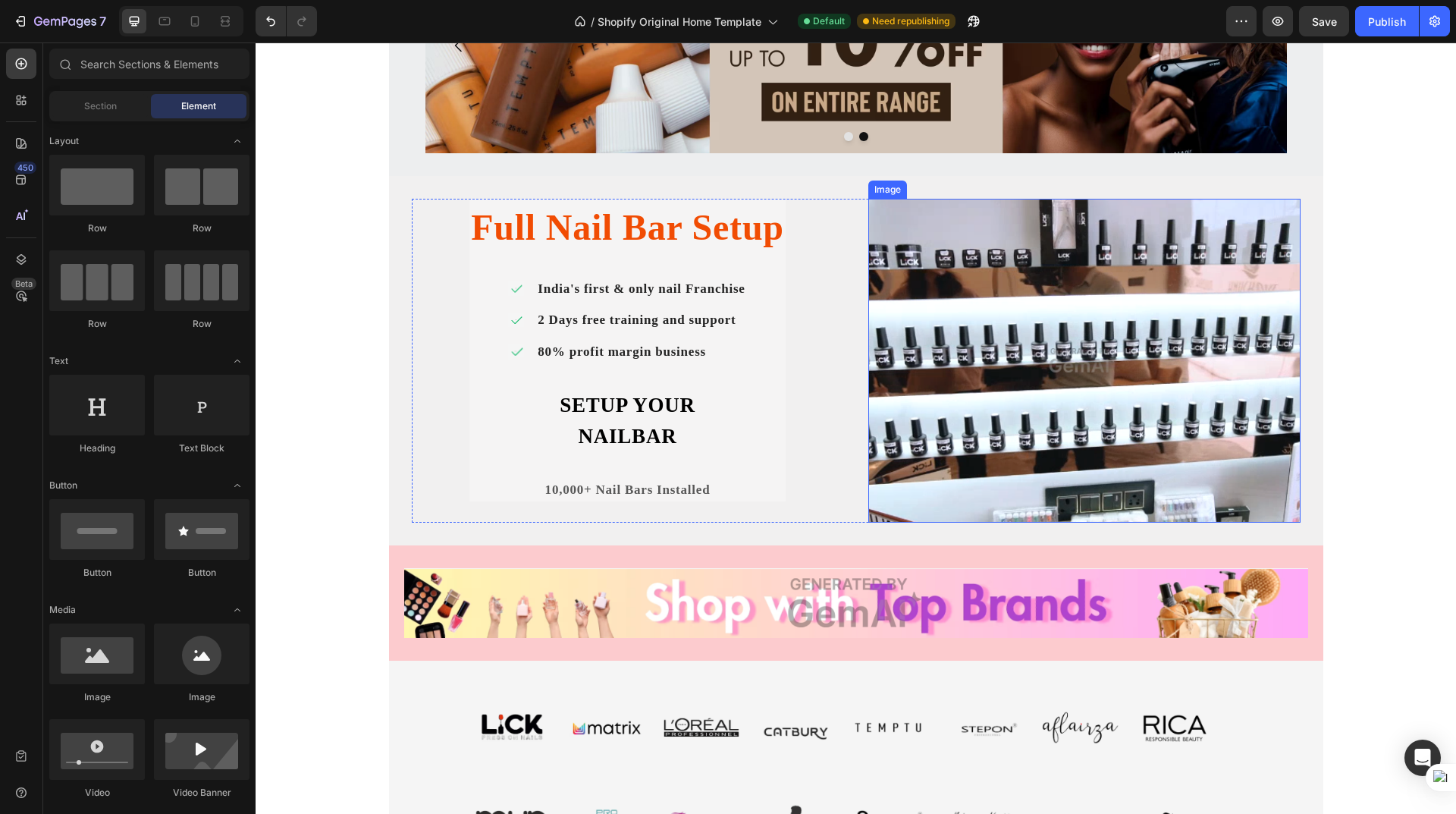
click at [1033, 328] on img at bounding box center [1085, 361] width 432 height 324
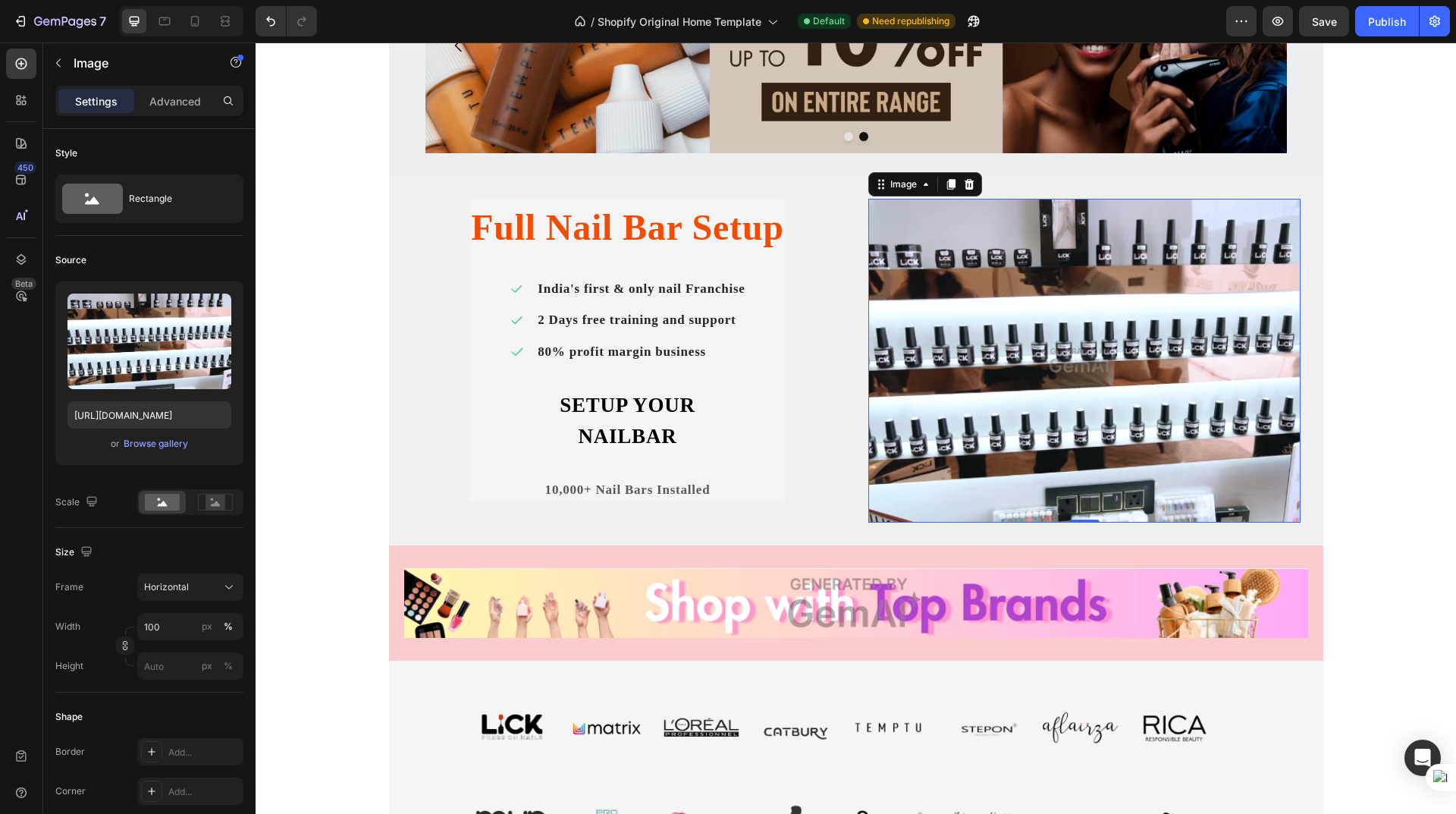
click at [964, 187] on icon at bounding box center [968, 185] width 10 height 11
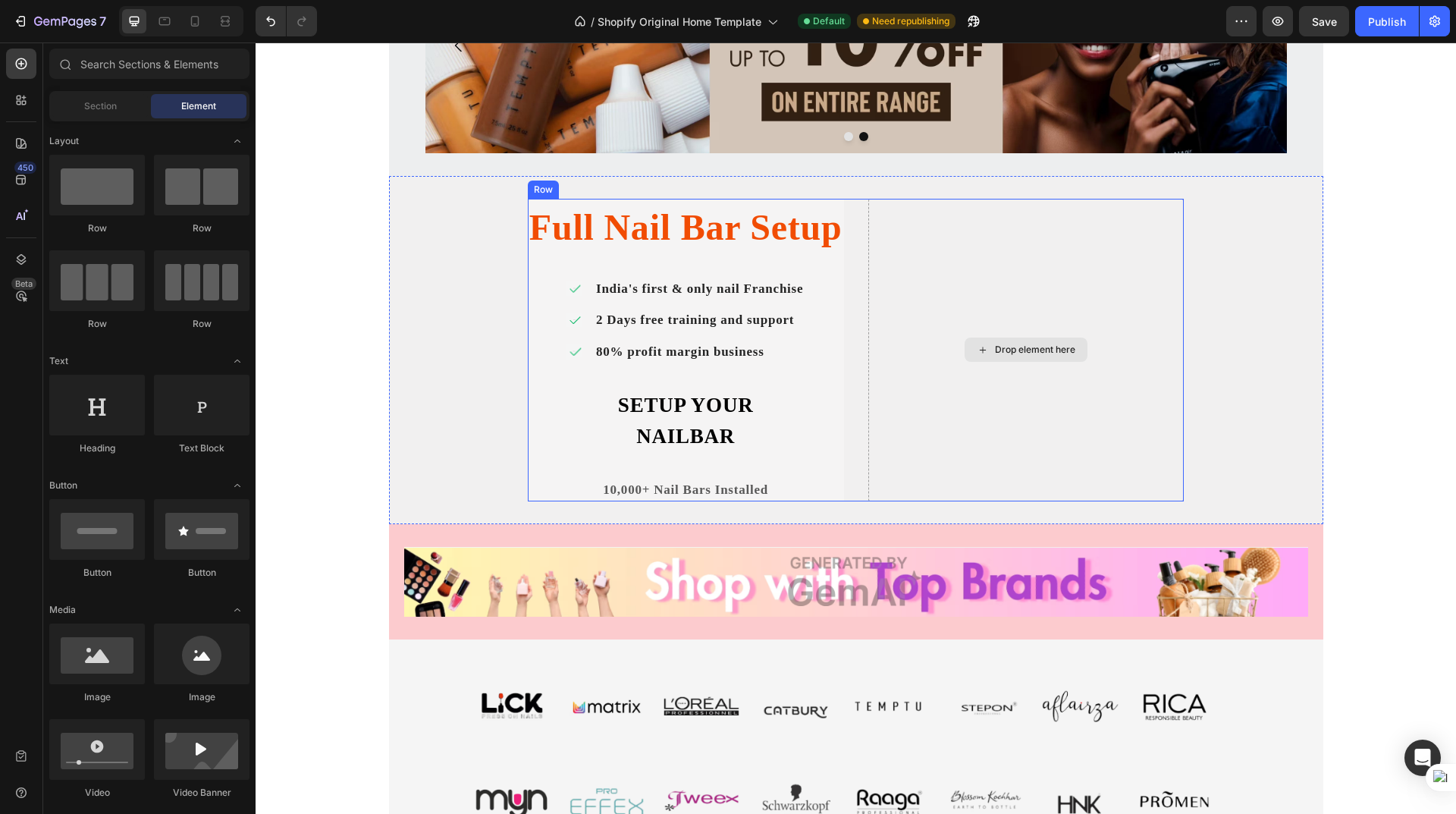
click at [1016, 316] on div "Drop element here" at bounding box center [1026, 350] width 316 height 302
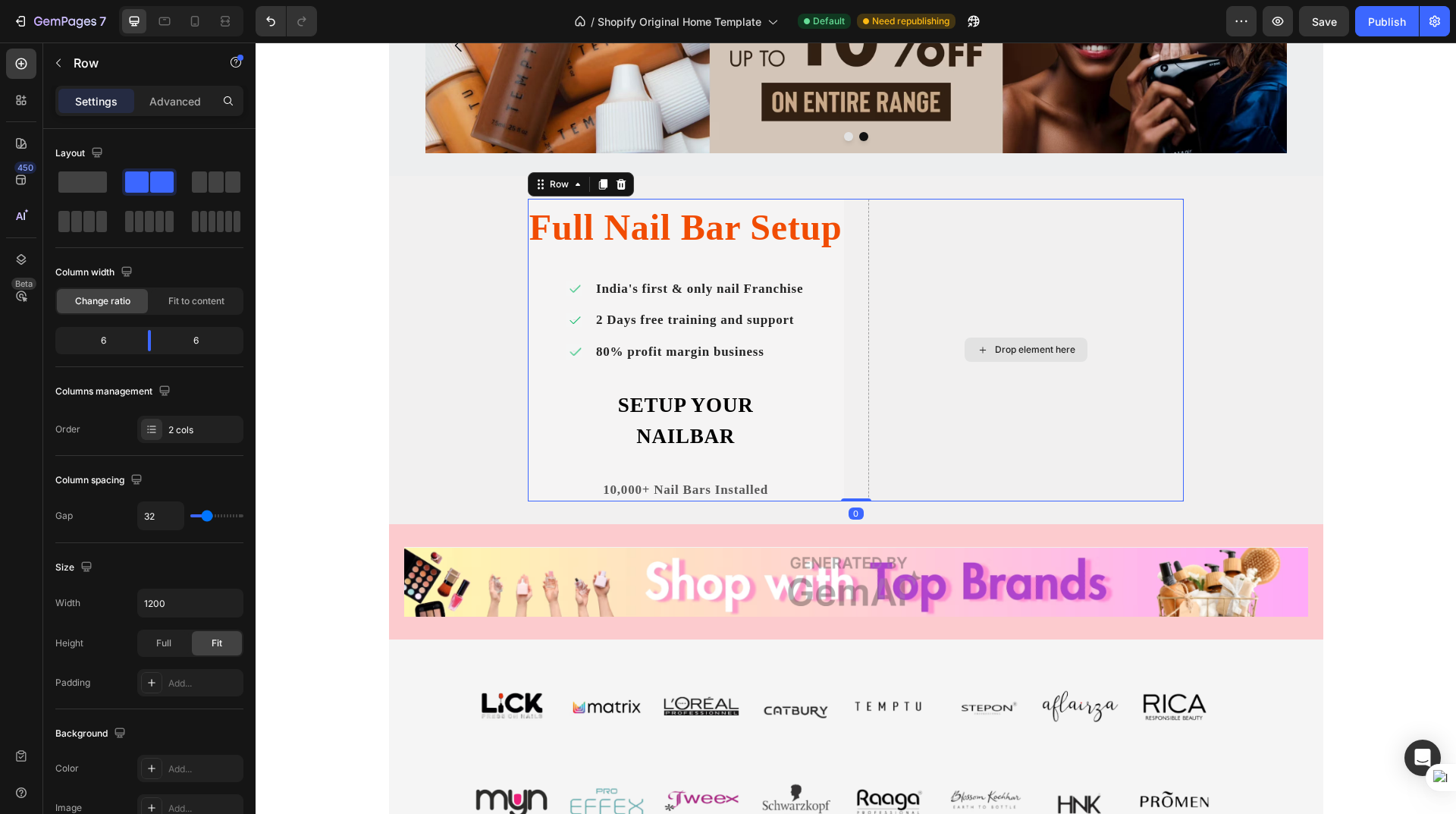
click at [1021, 352] on div "Drop element here" at bounding box center [1035, 349] width 80 height 12
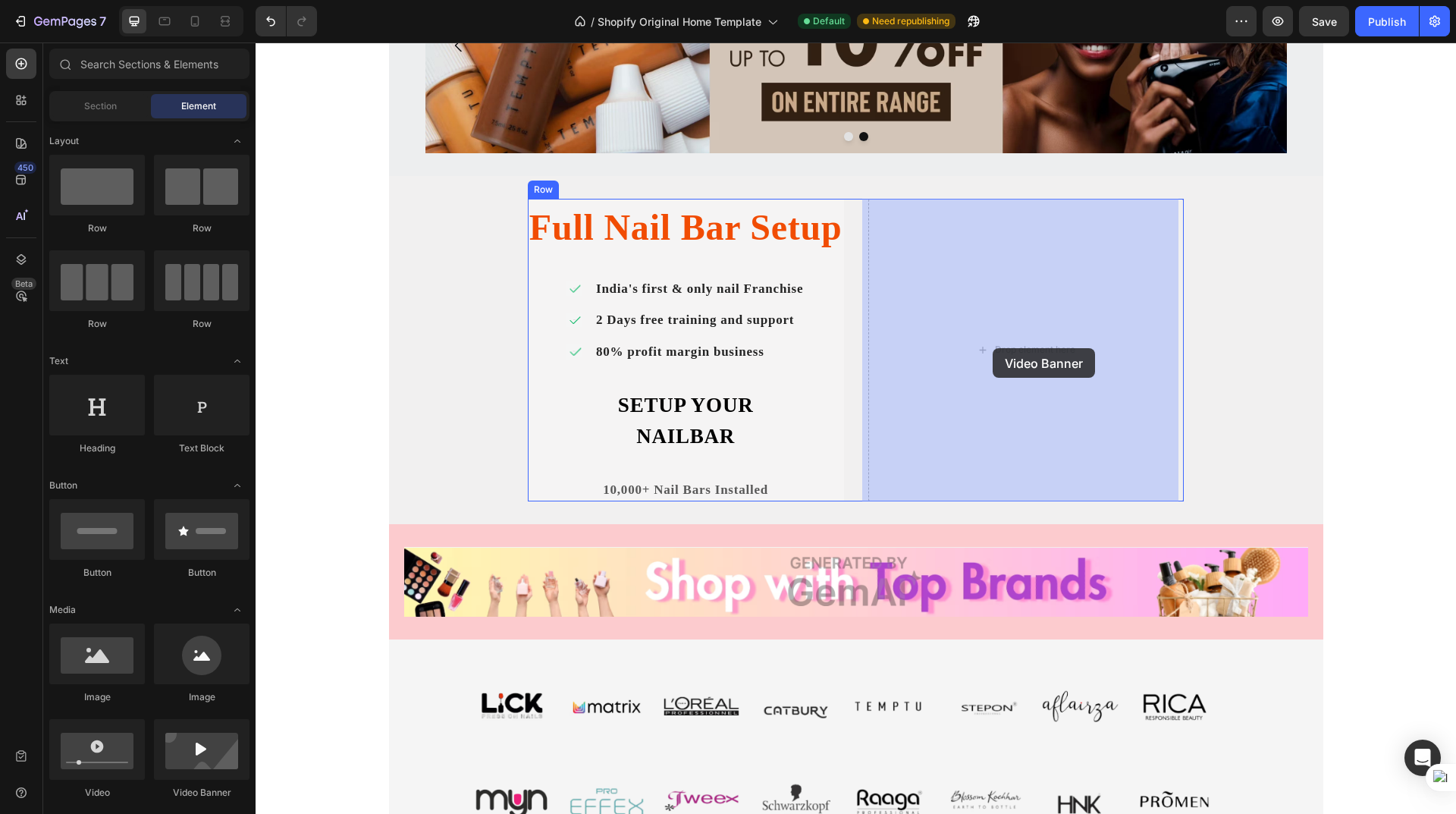
drag, startPoint x: 452, startPoint y: 265, endPoint x: 993, endPoint y: 348, distance: 547.3
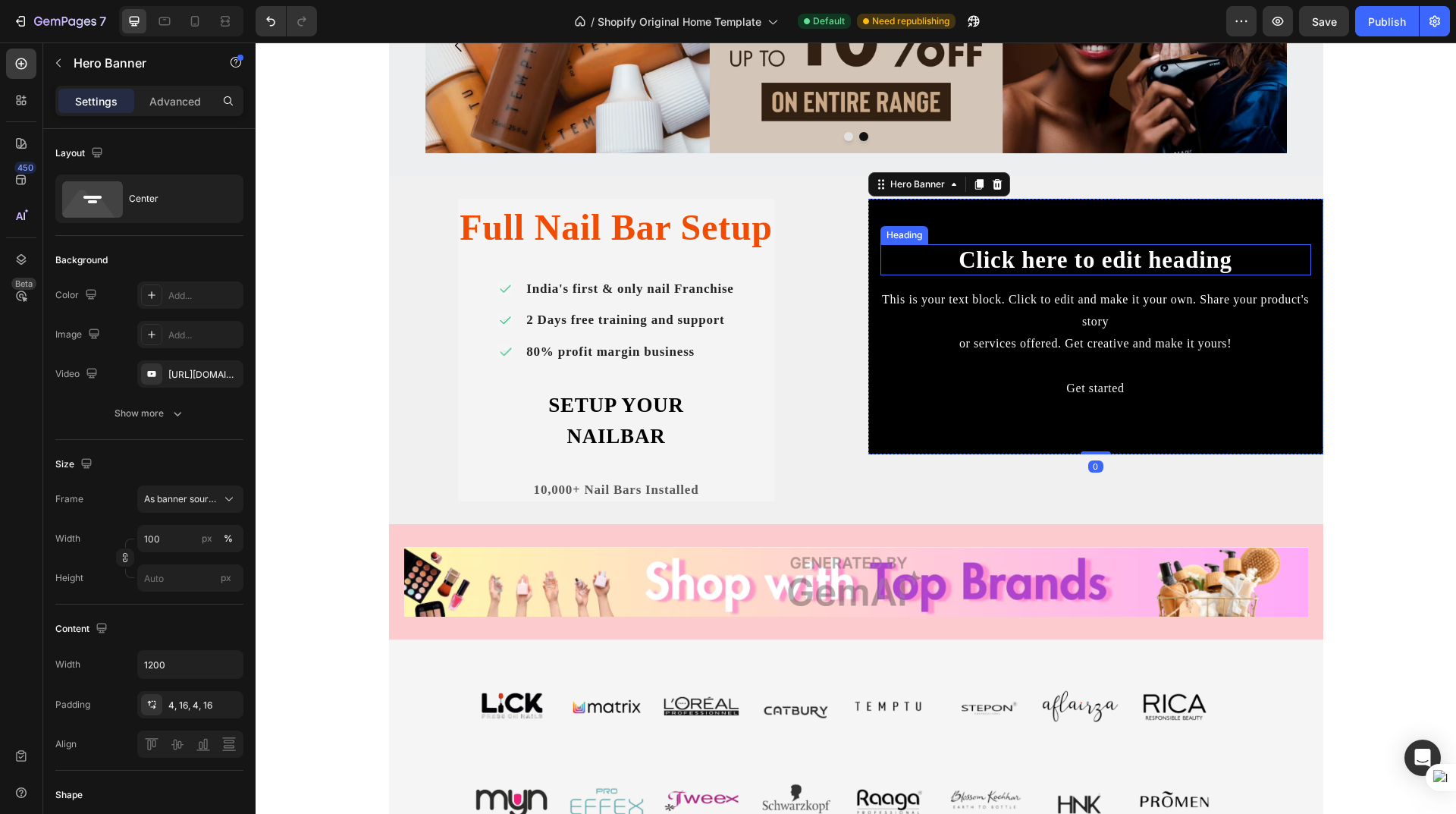
click at [1080, 273] on h2 "Click here to edit heading" at bounding box center [1096, 260] width 431 height 31
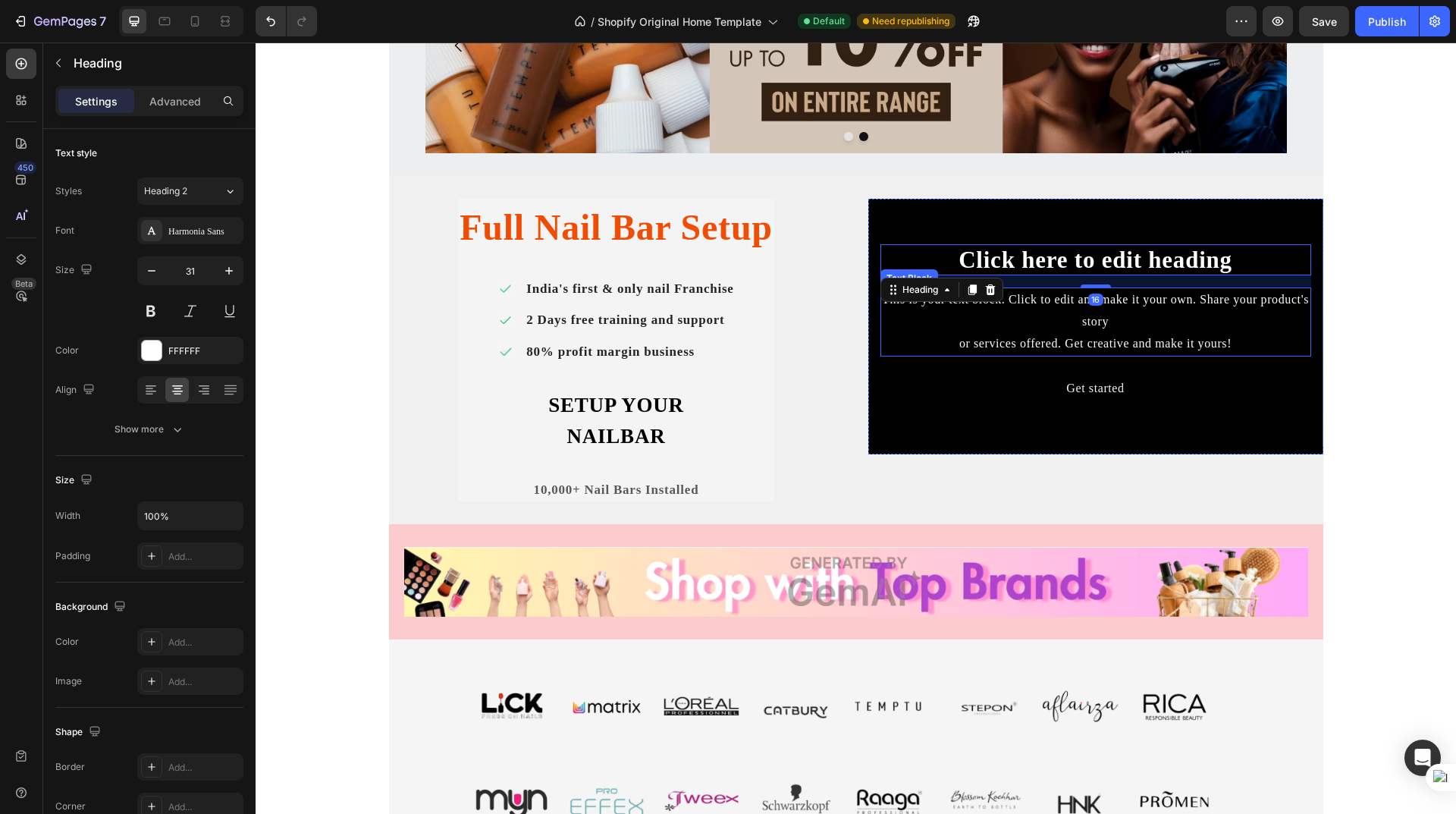
click at [1072, 329] on div "This is your text block. Click to edit and make it your own. Share your product…" at bounding box center [1096, 321] width 431 height 68
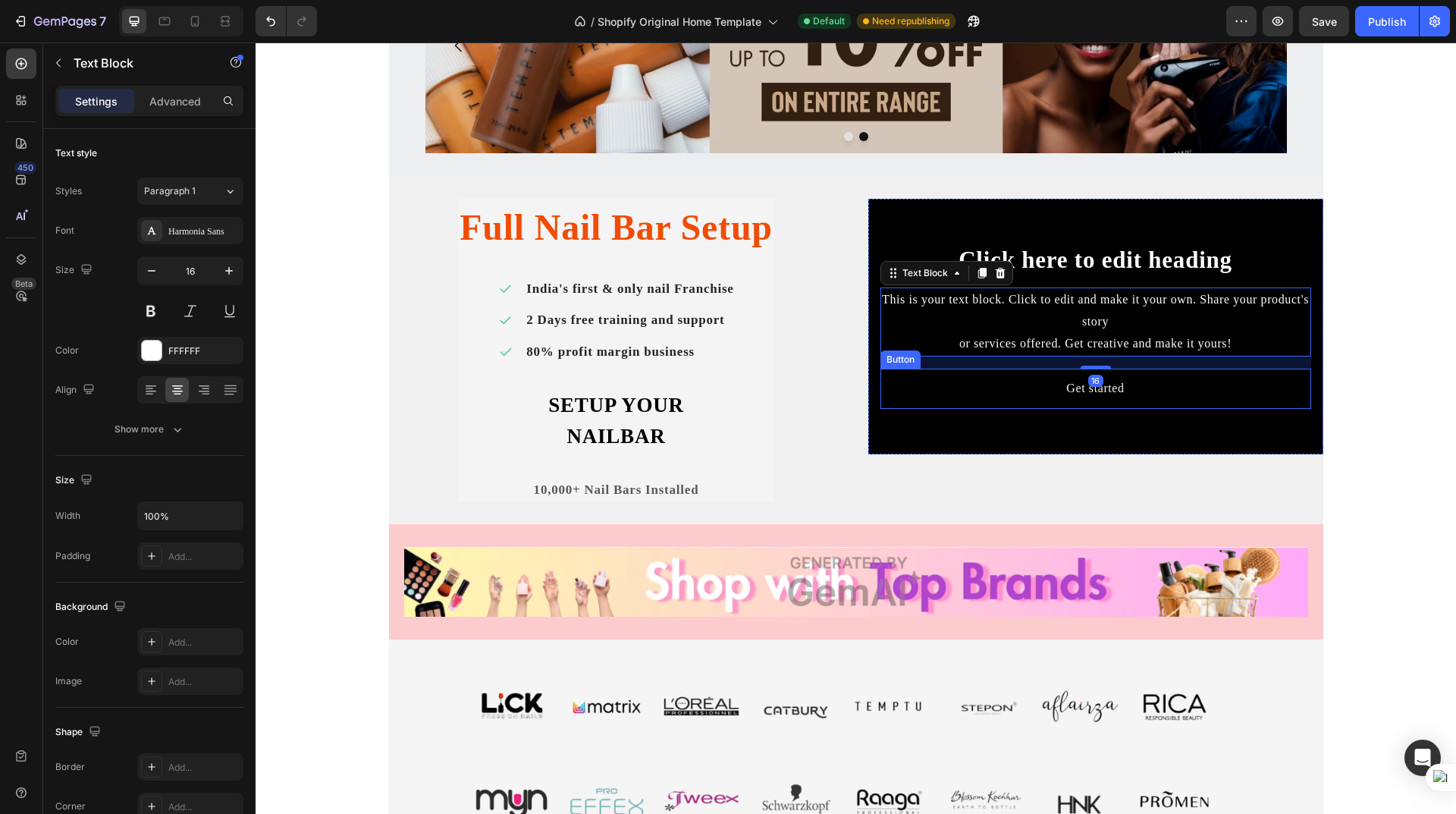
click at [1027, 397] on div "Get started Button" at bounding box center [1096, 388] width 431 height 40
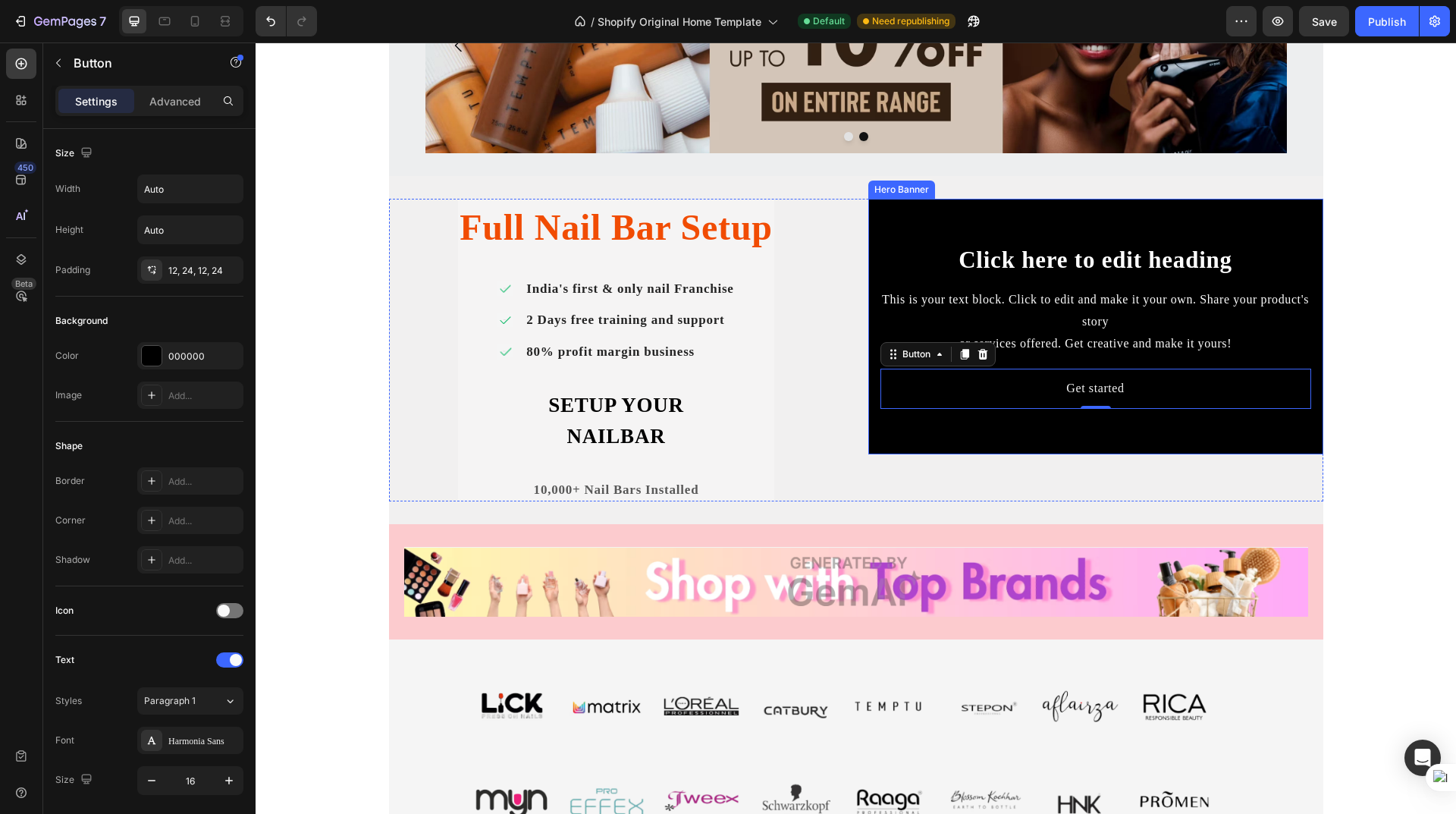
click at [1089, 436] on div "Background Image" at bounding box center [1096, 327] width 455 height 256
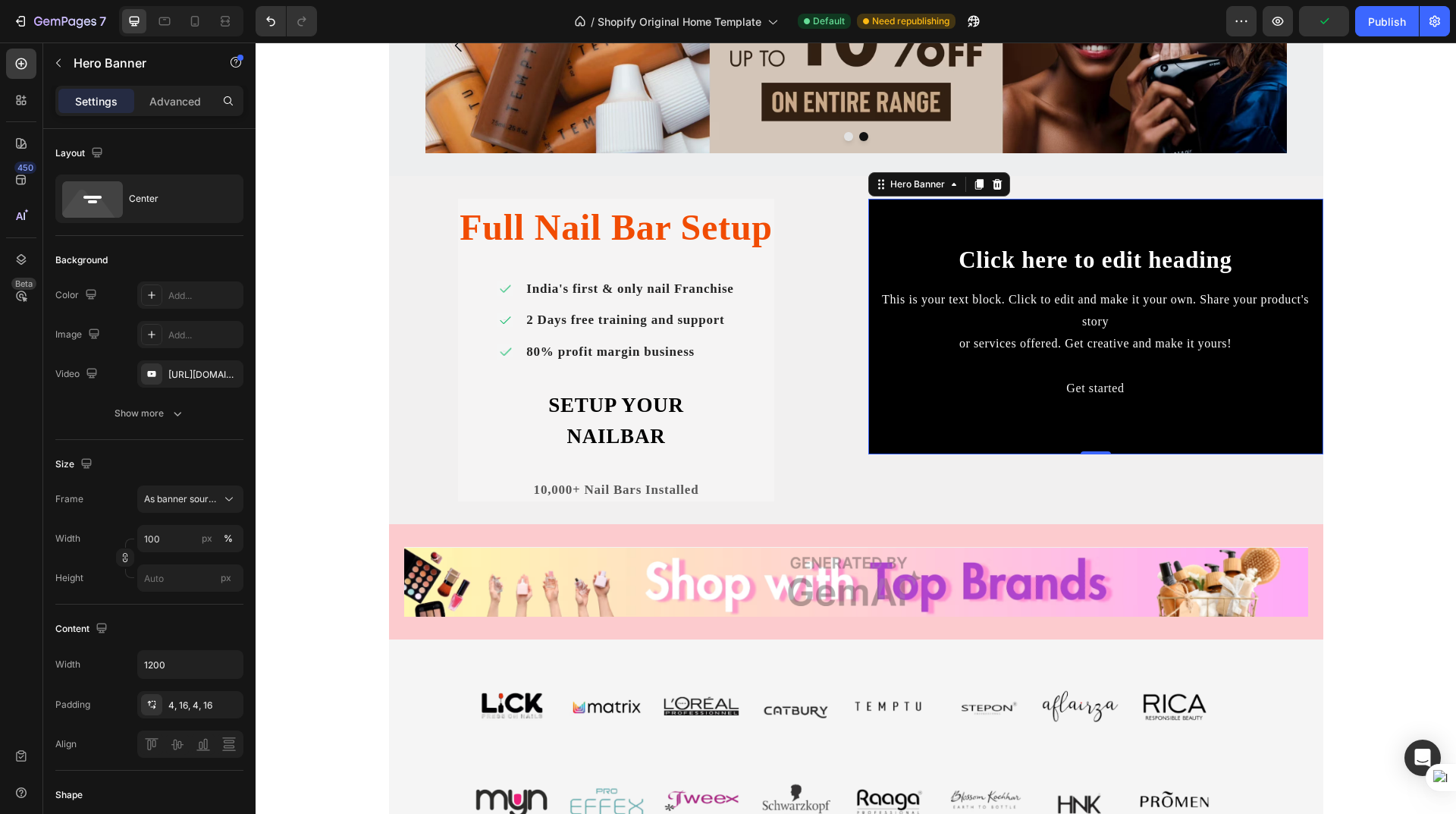
click at [1074, 227] on div "Background Image" at bounding box center [1096, 327] width 455 height 256
click at [1101, 266] on h2 "Click here to edit heading" at bounding box center [1096, 260] width 431 height 31
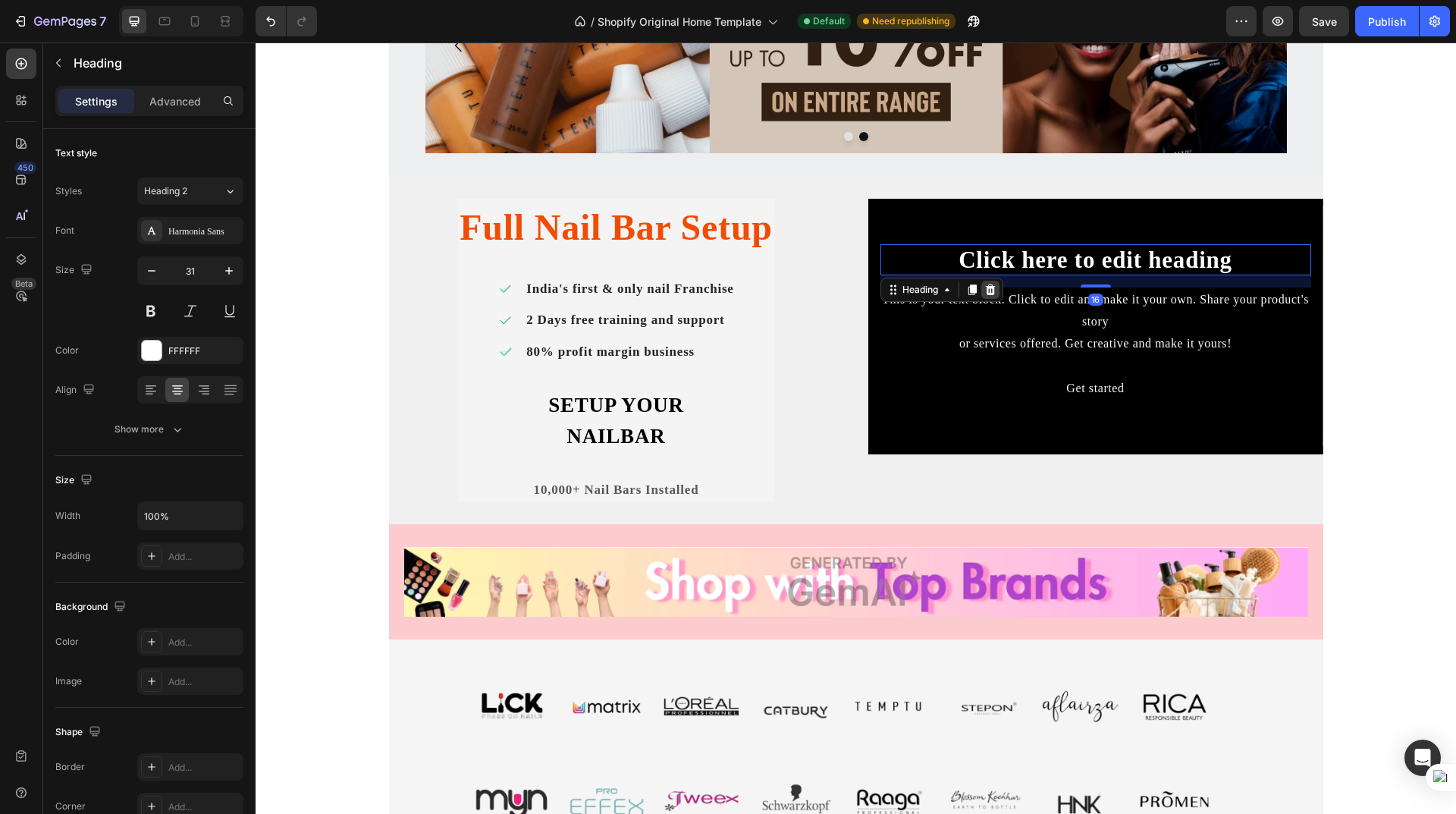
click at [985, 288] on icon at bounding box center [990, 290] width 10 height 11
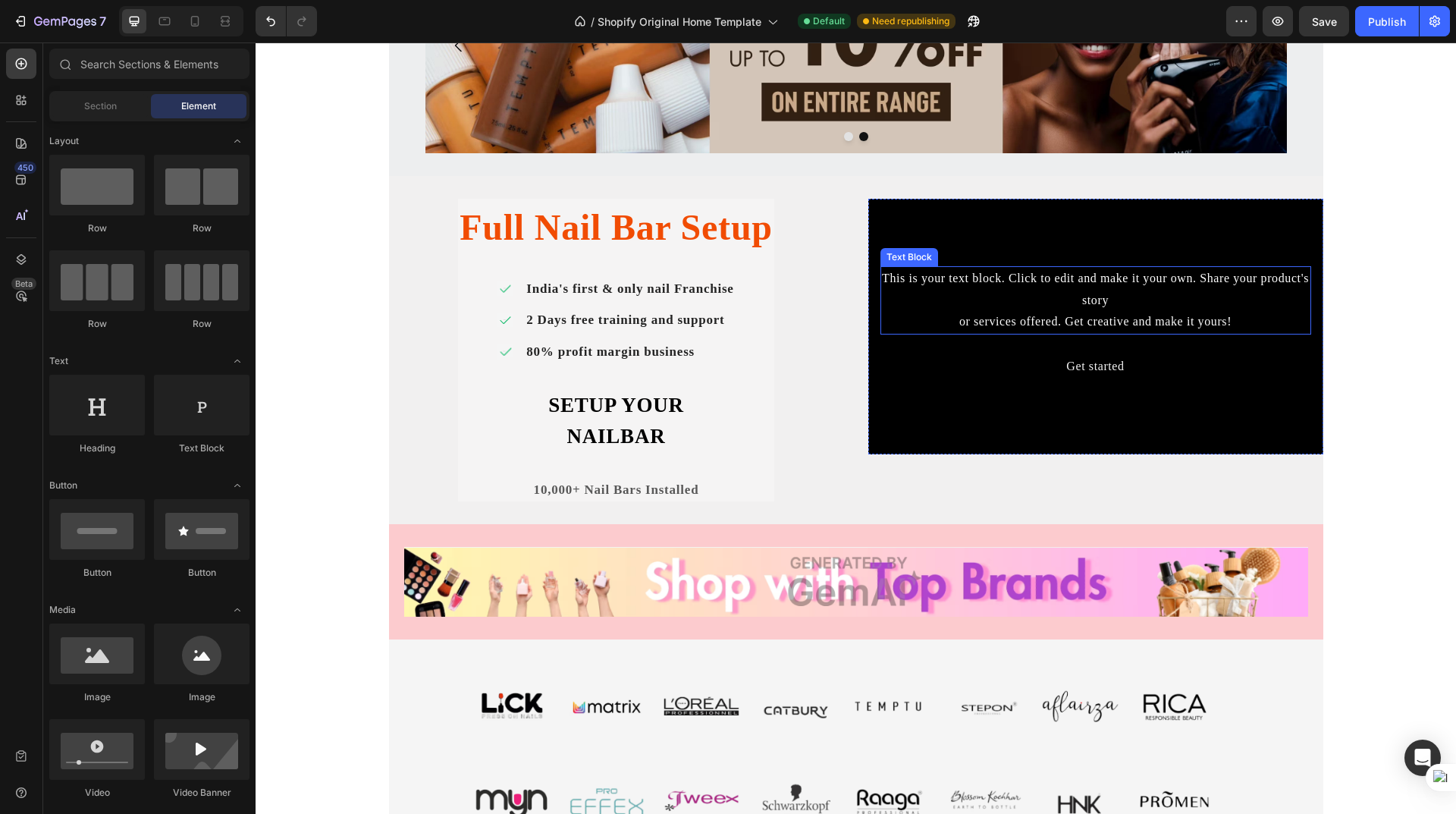
click at [944, 286] on div "This is your text block. Click to edit and make it your own. Share your product…" at bounding box center [1096, 300] width 431 height 68
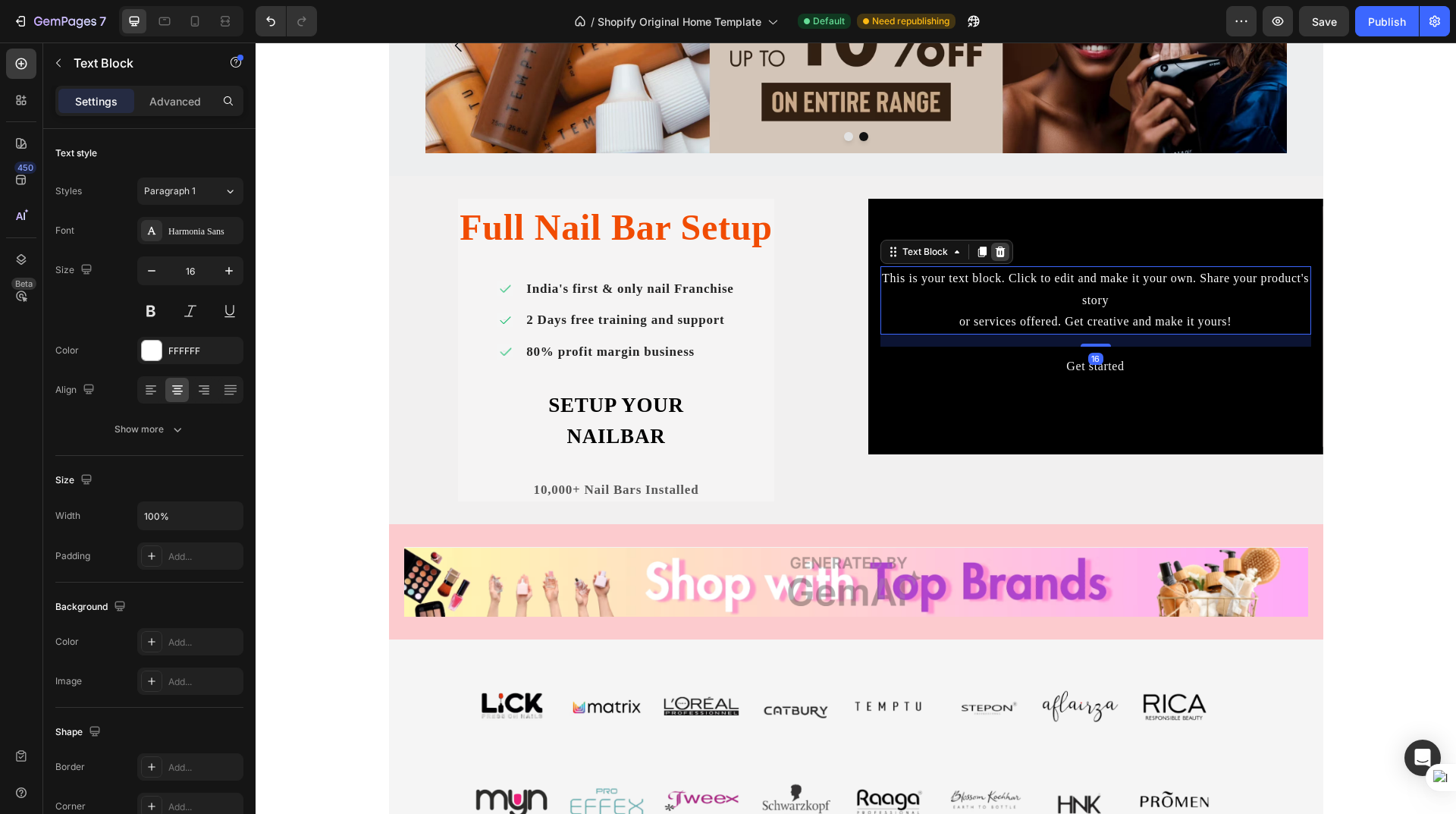
click at [995, 255] on icon at bounding box center [1000, 252] width 10 height 11
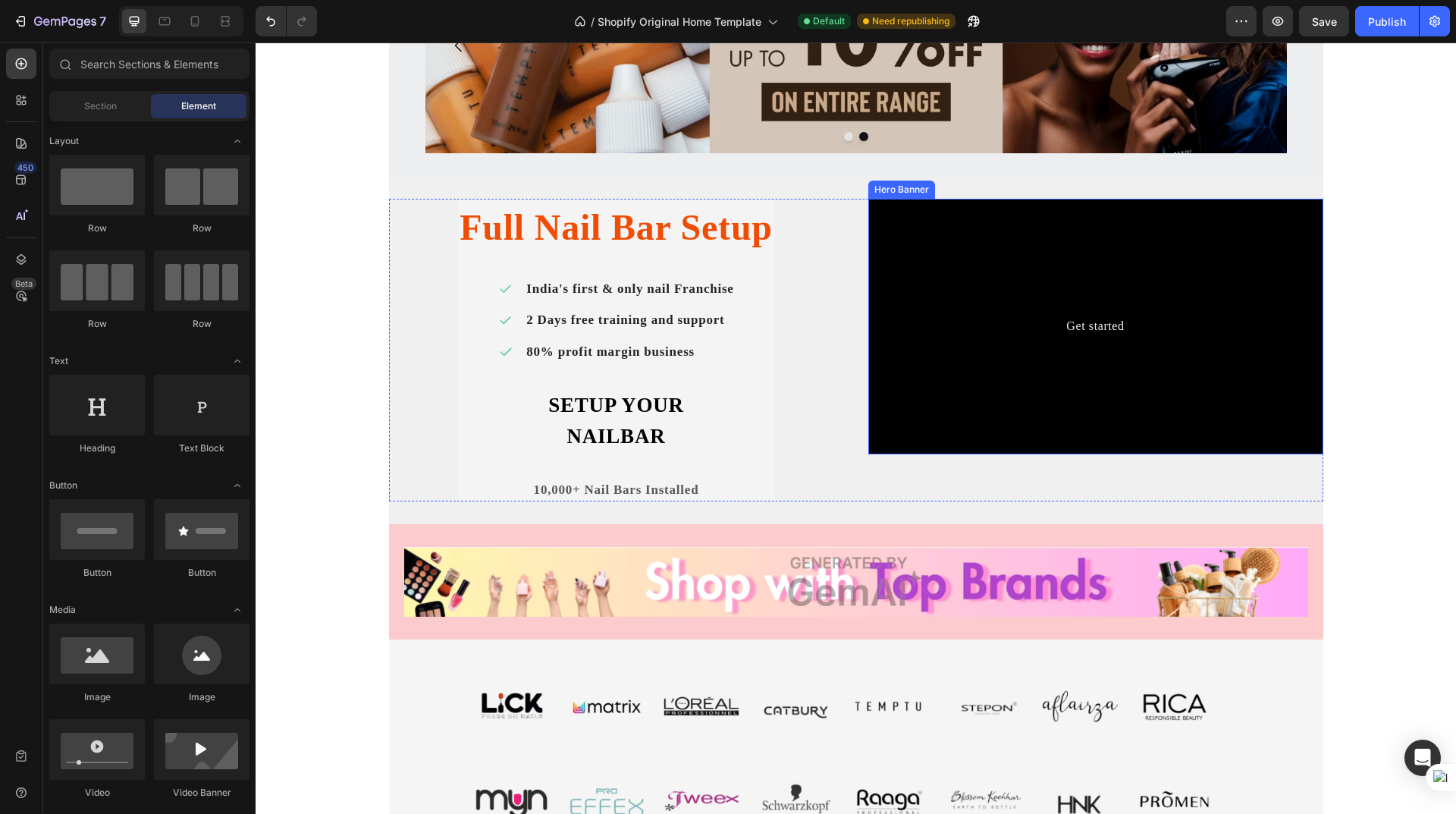
click at [931, 320] on div "Get started Button" at bounding box center [1096, 326] width 431 height 40
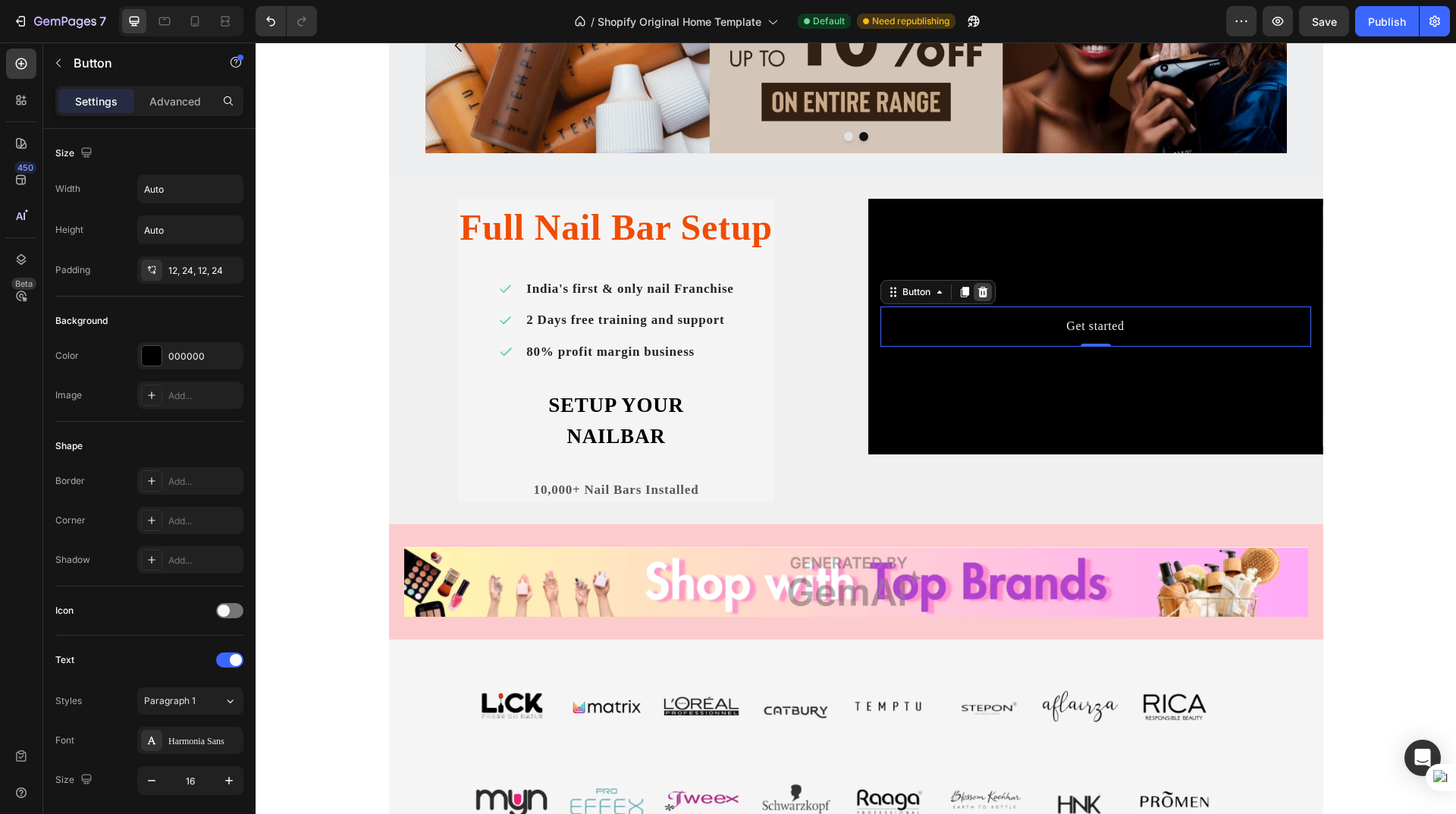
click at [978, 291] on icon at bounding box center [982, 292] width 10 height 11
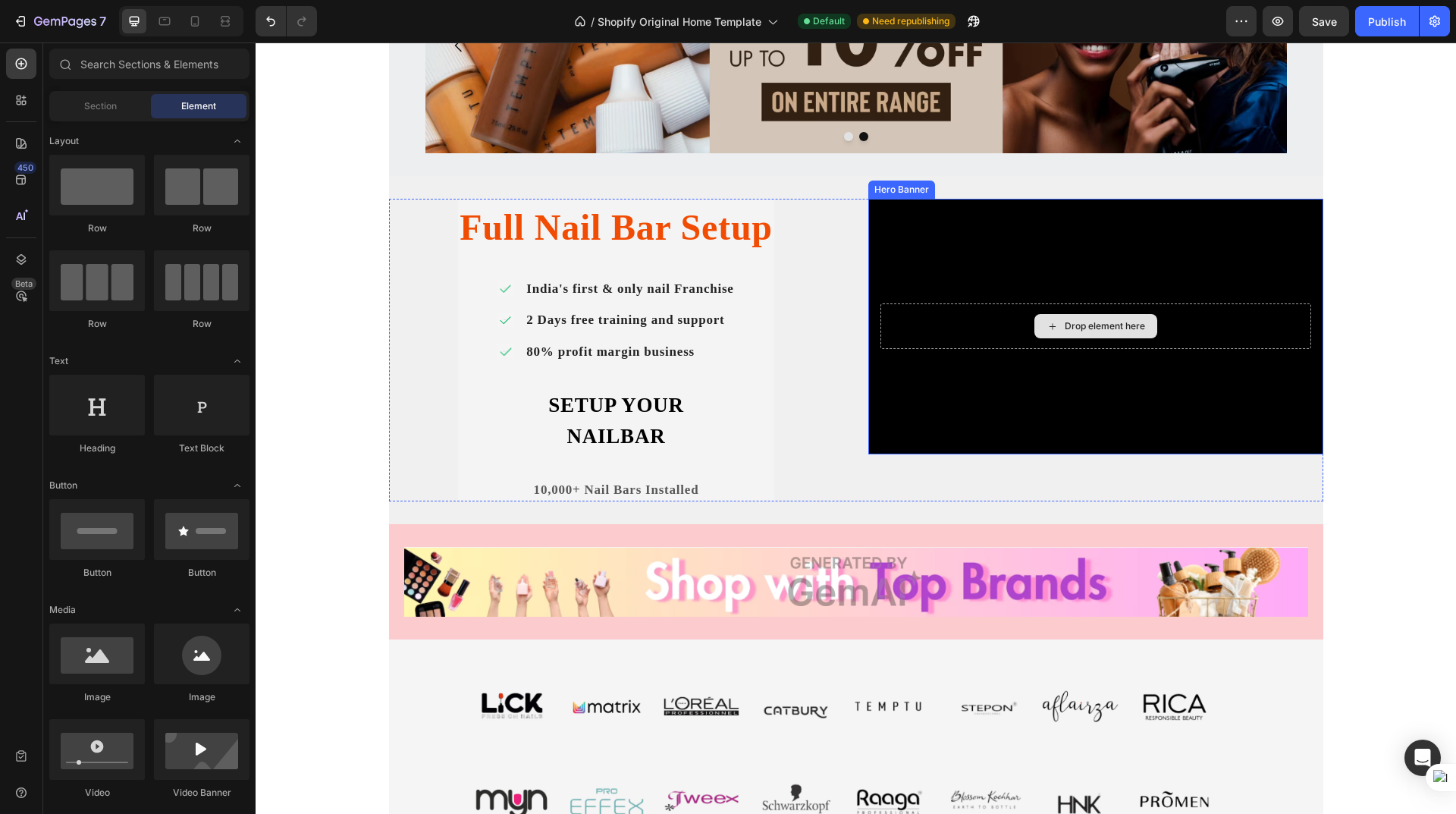
click at [978, 321] on div "Drop element here" at bounding box center [1096, 326] width 431 height 46
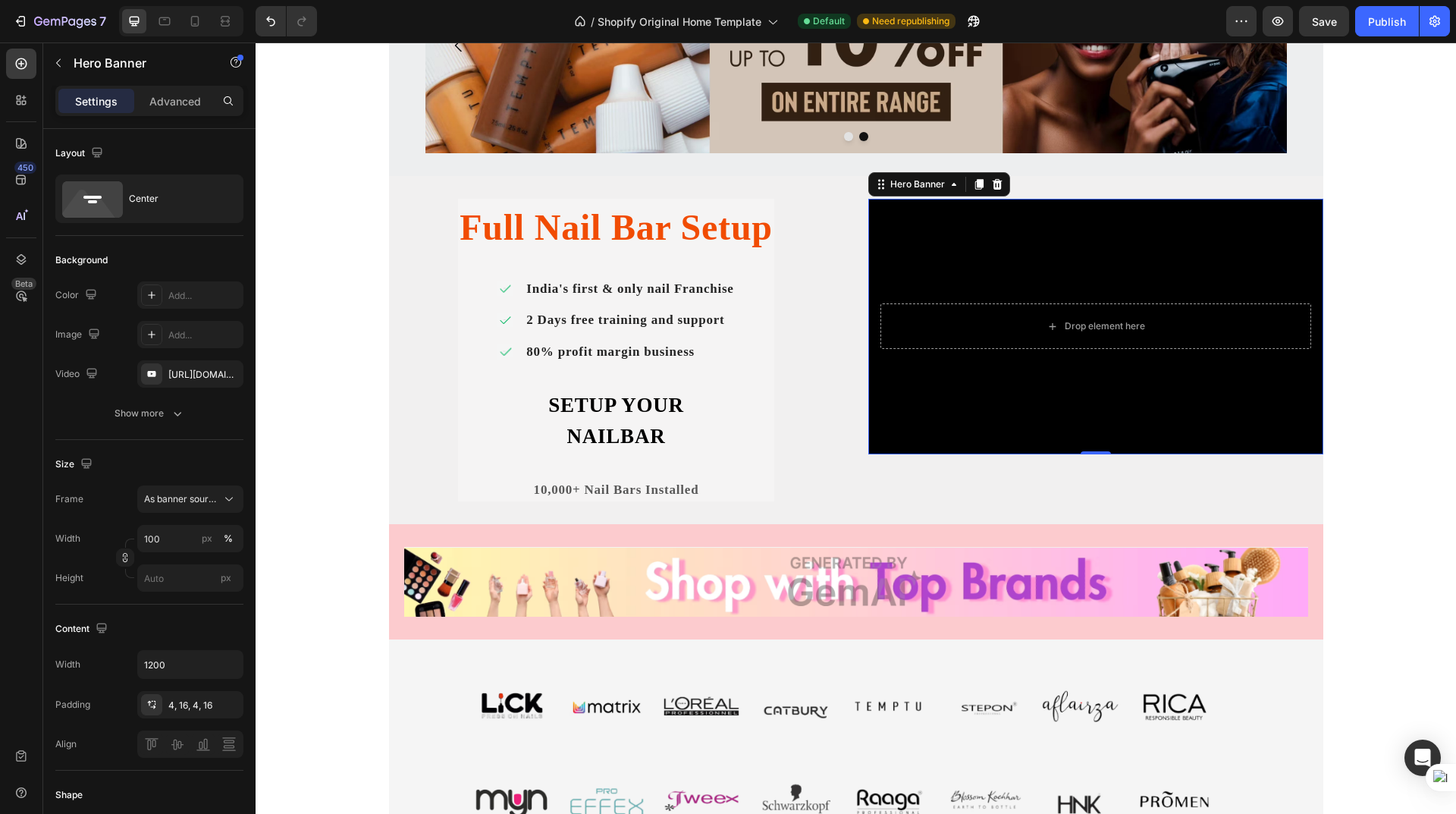
click at [1016, 255] on div "Background Image" at bounding box center [1096, 327] width 455 height 256
click at [1085, 324] on div "Drop element here" at bounding box center [1105, 326] width 80 height 12
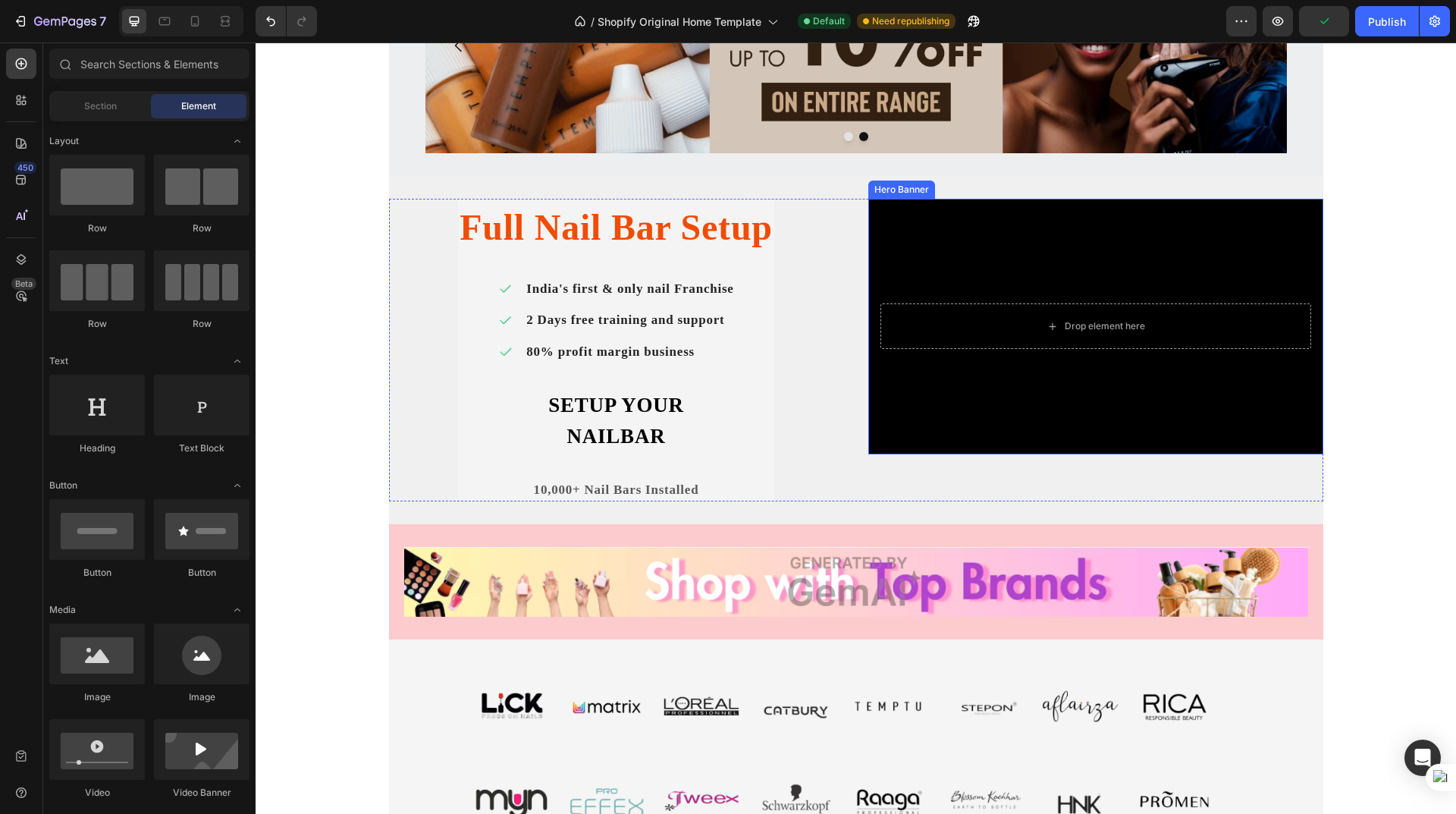
click at [1079, 388] on div "Background Image" at bounding box center [1096, 327] width 455 height 256
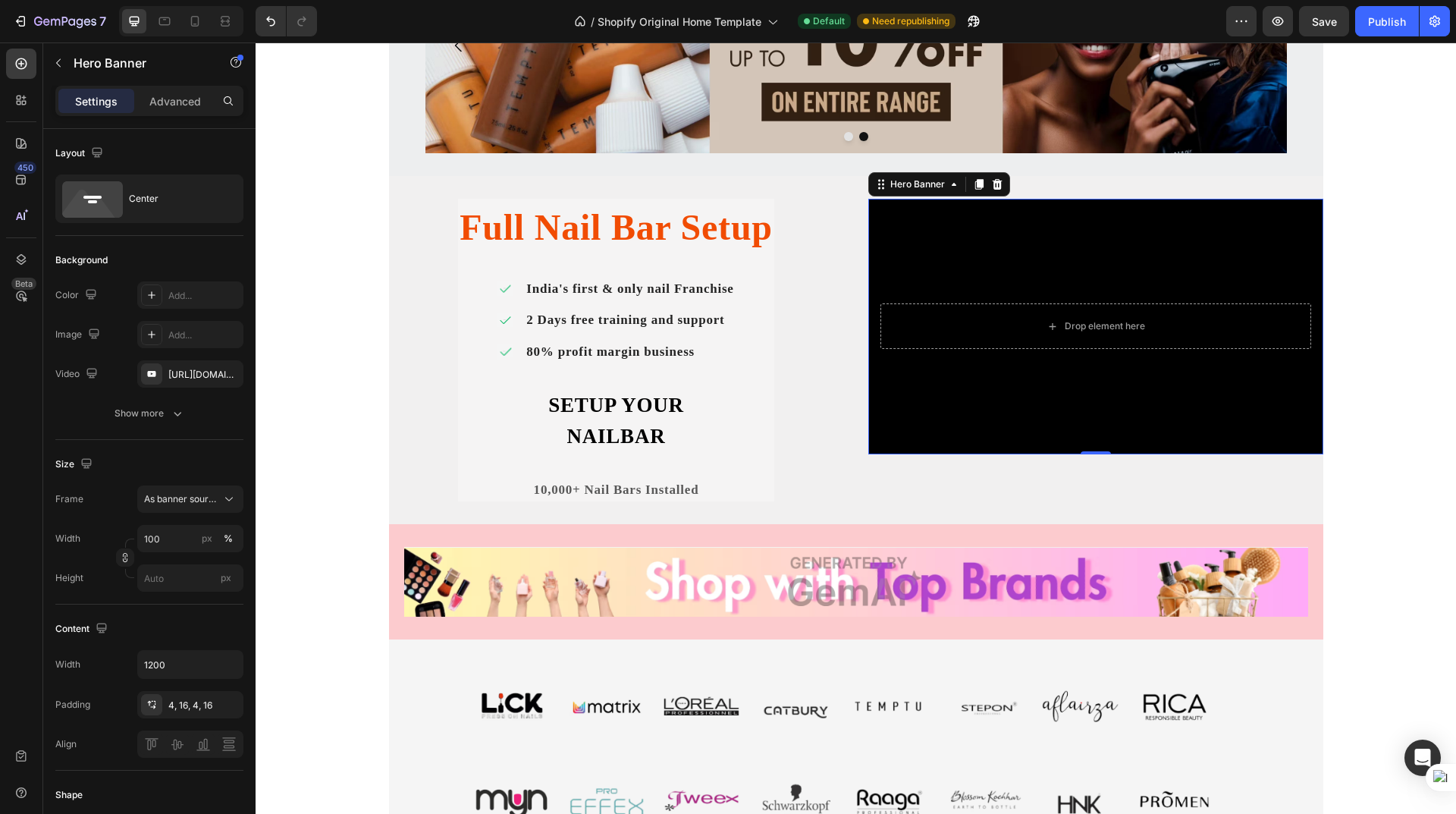
click at [917, 226] on div "Background Image" at bounding box center [1096, 327] width 455 height 256
click at [811, 232] on div "Full Nail Bar Setup Heading Icon India's first & only nail Franchise Text Block…" at bounding box center [616, 350] width 455 height 302
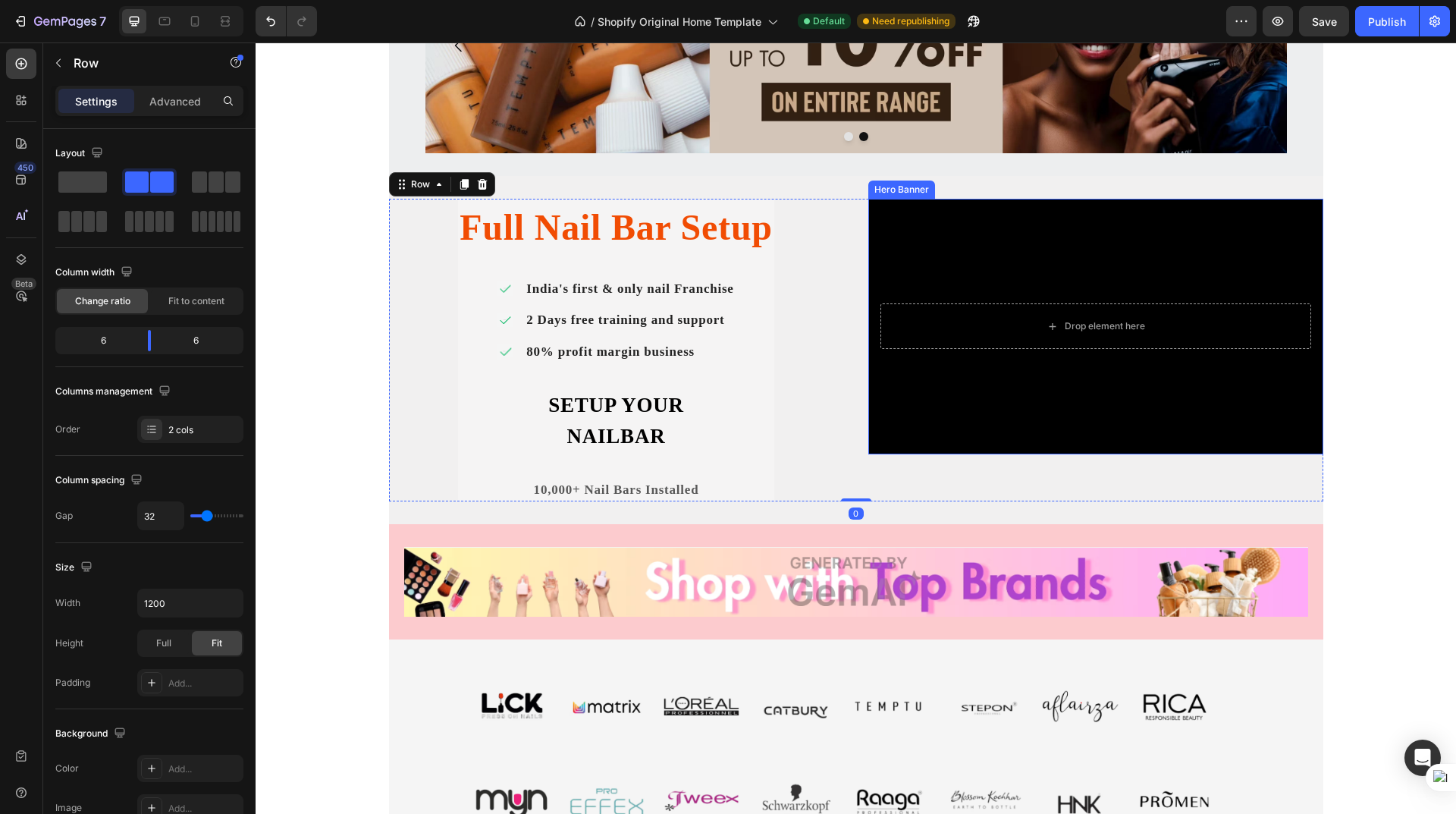
click at [906, 218] on div "Background Image" at bounding box center [1096, 327] width 455 height 256
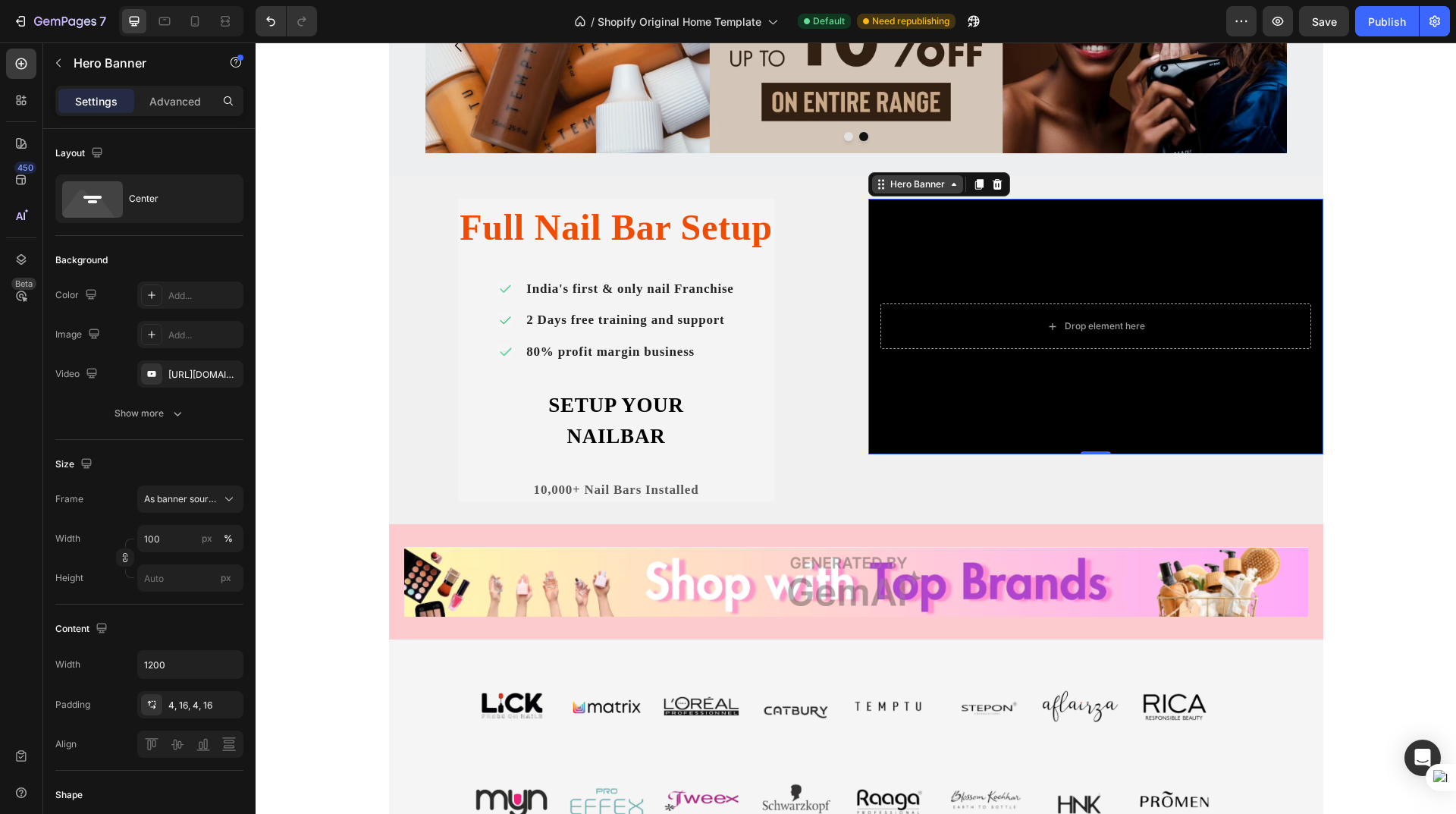
click at [949, 186] on icon at bounding box center [953, 184] width 12 height 12
click at [942, 227] on div "Background Image" at bounding box center [1096, 327] width 455 height 256
click at [952, 184] on icon at bounding box center [954, 185] width 5 height 3
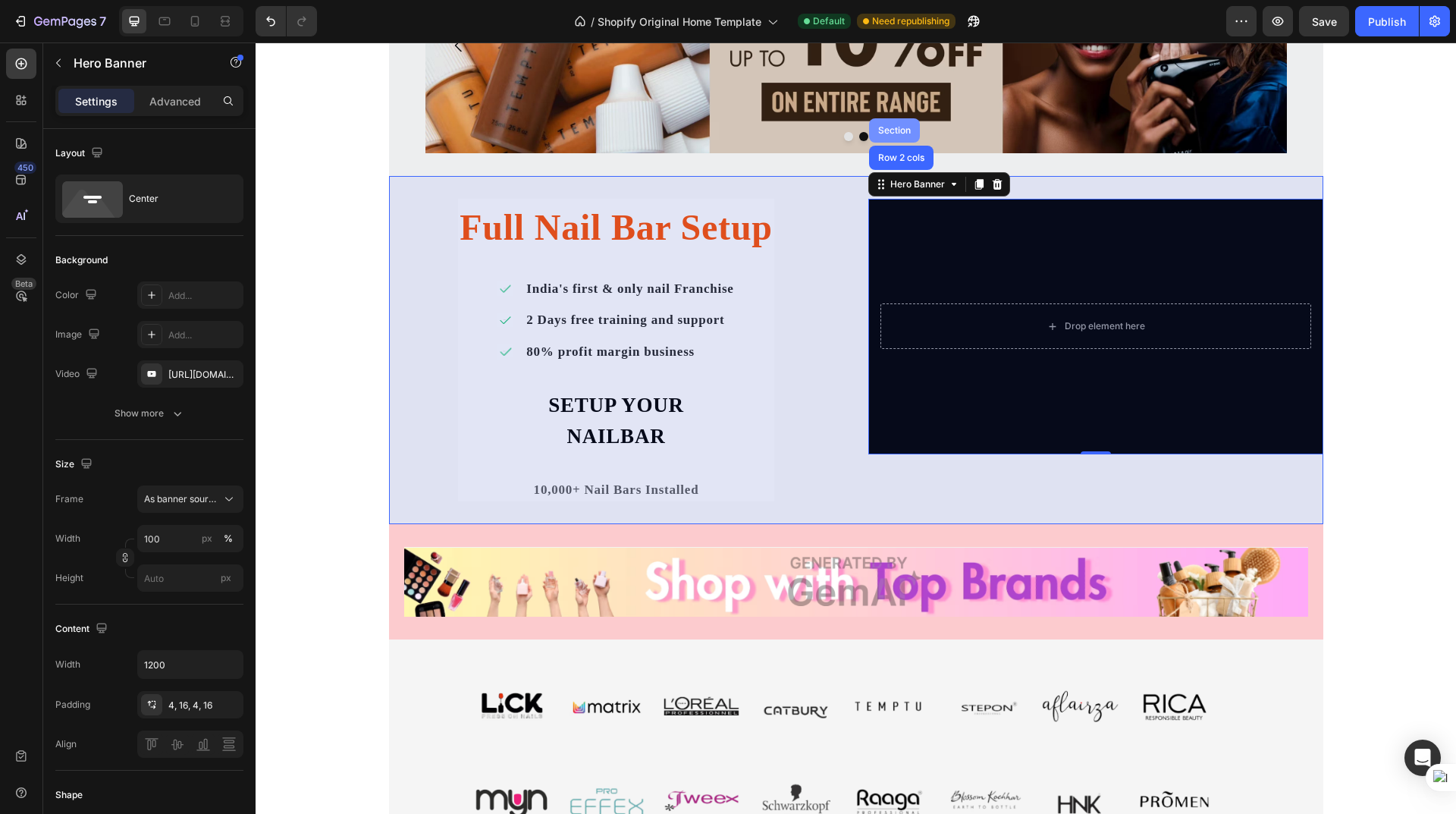
click at [890, 130] on div "Section" at bounding box center [894, 130] width 38 height 9
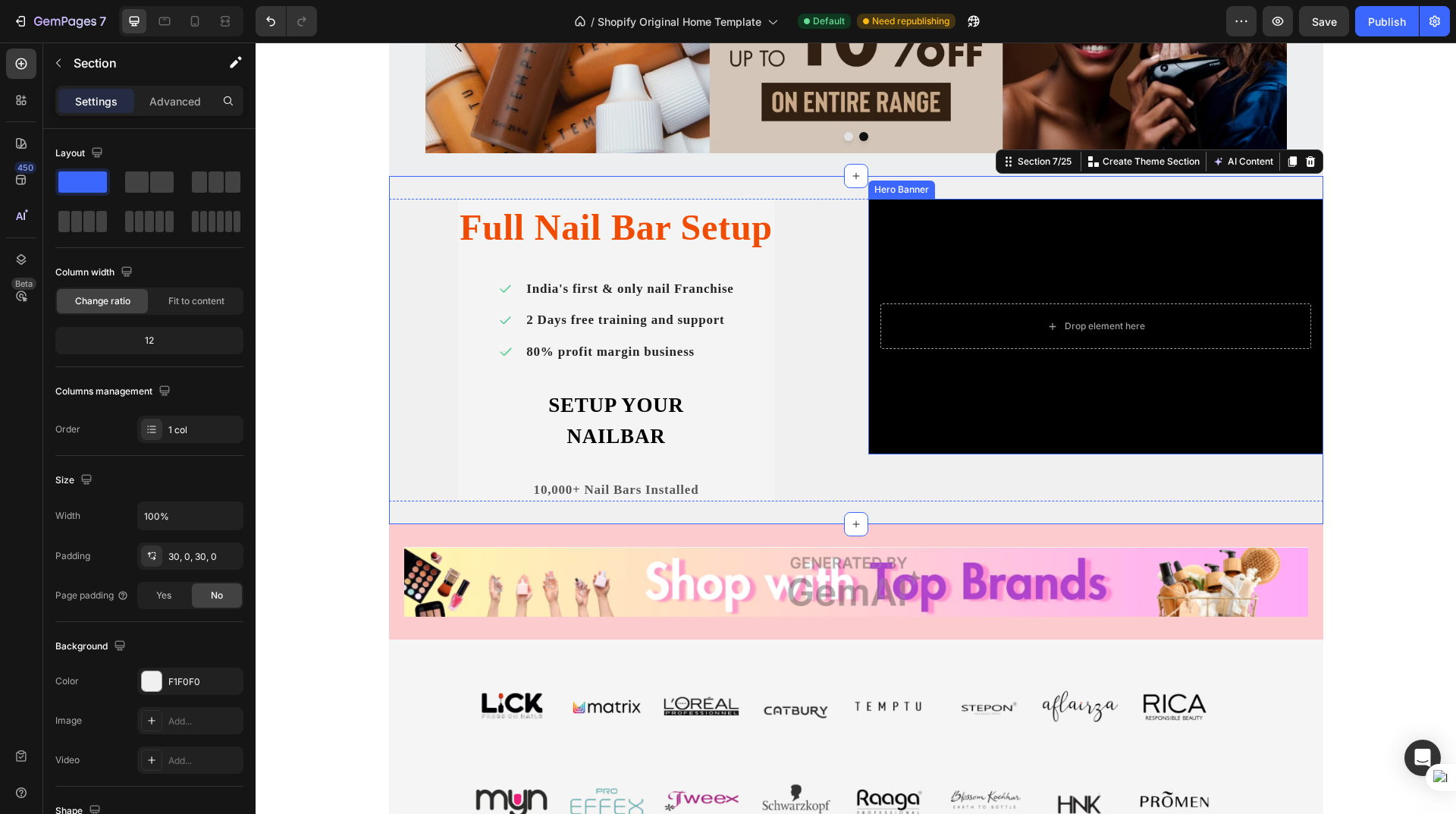
click at [916, 200] on div "Background Image" at bounding box center [1096, 327] width 455 height 256
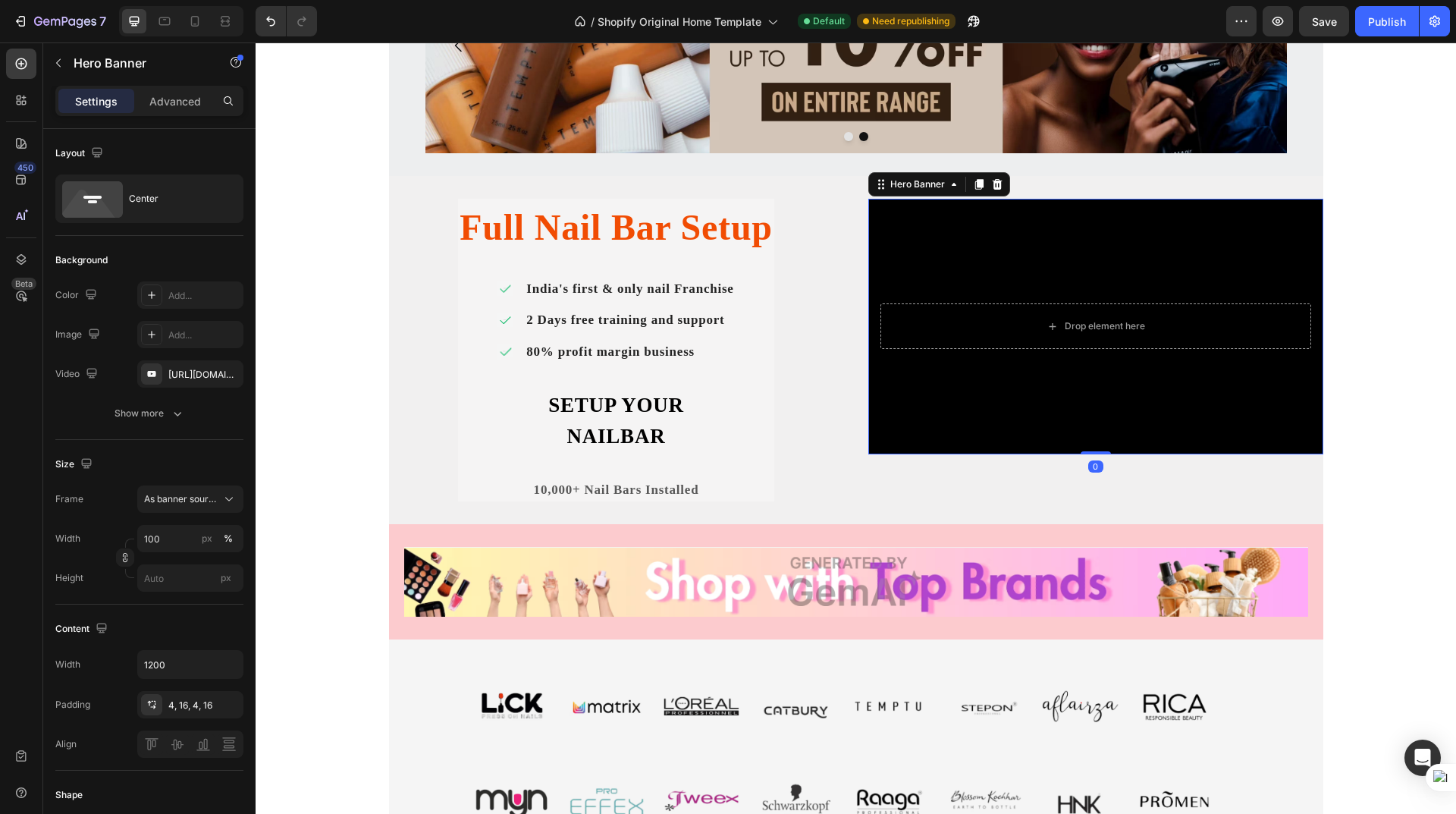
click at [927, 240] on div "Background Image" at bounding box center [1096, 327] width 455 height 256
click at [195, 370] on div "[URL][DOMAIN_NAME]" at bounding box center [190, 374] width 44 height 13
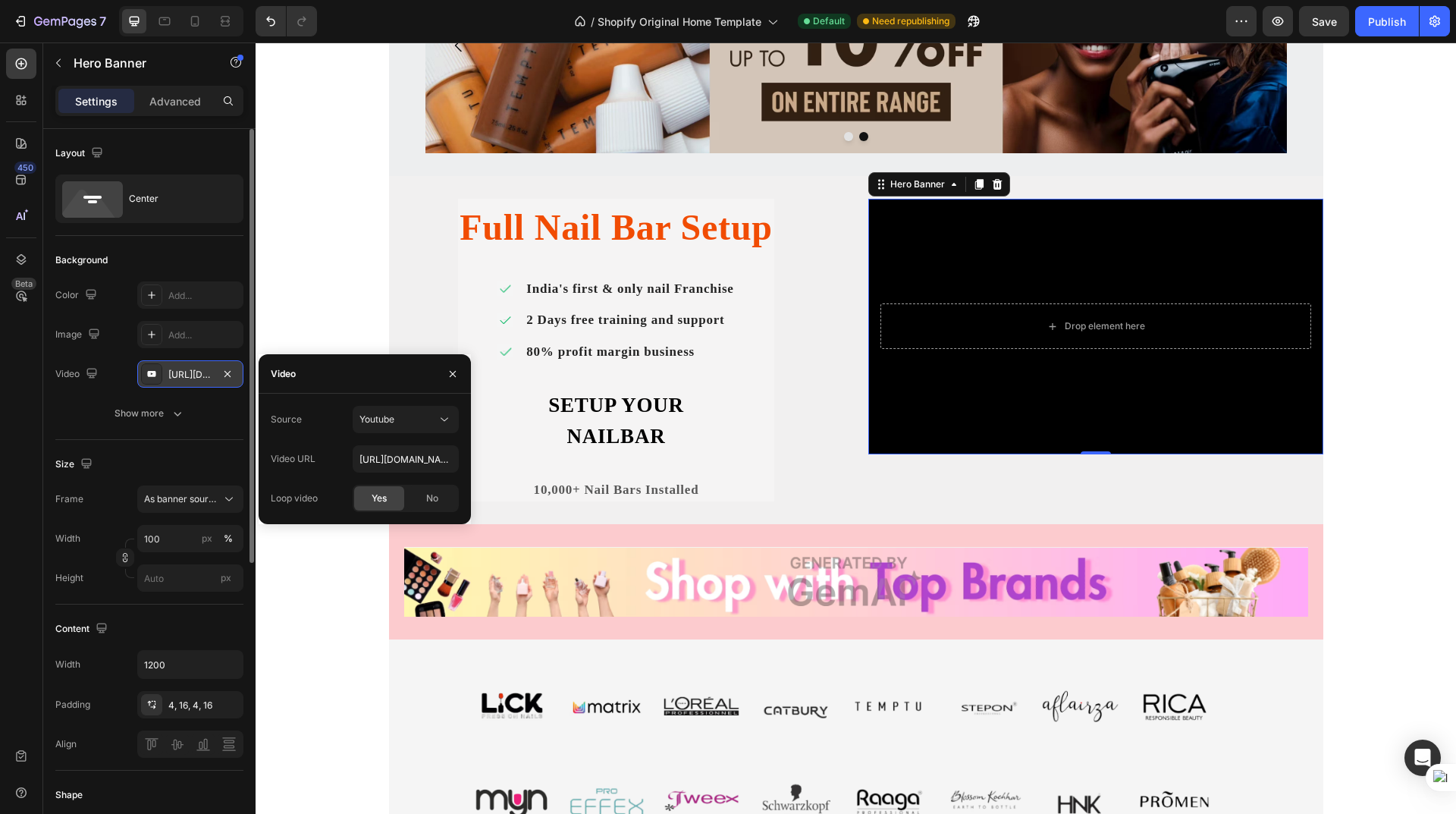
click at [167, 375] on div "[URL][DOMAIN_NAME]" at bounding box center [190, 374] width 106 height 28
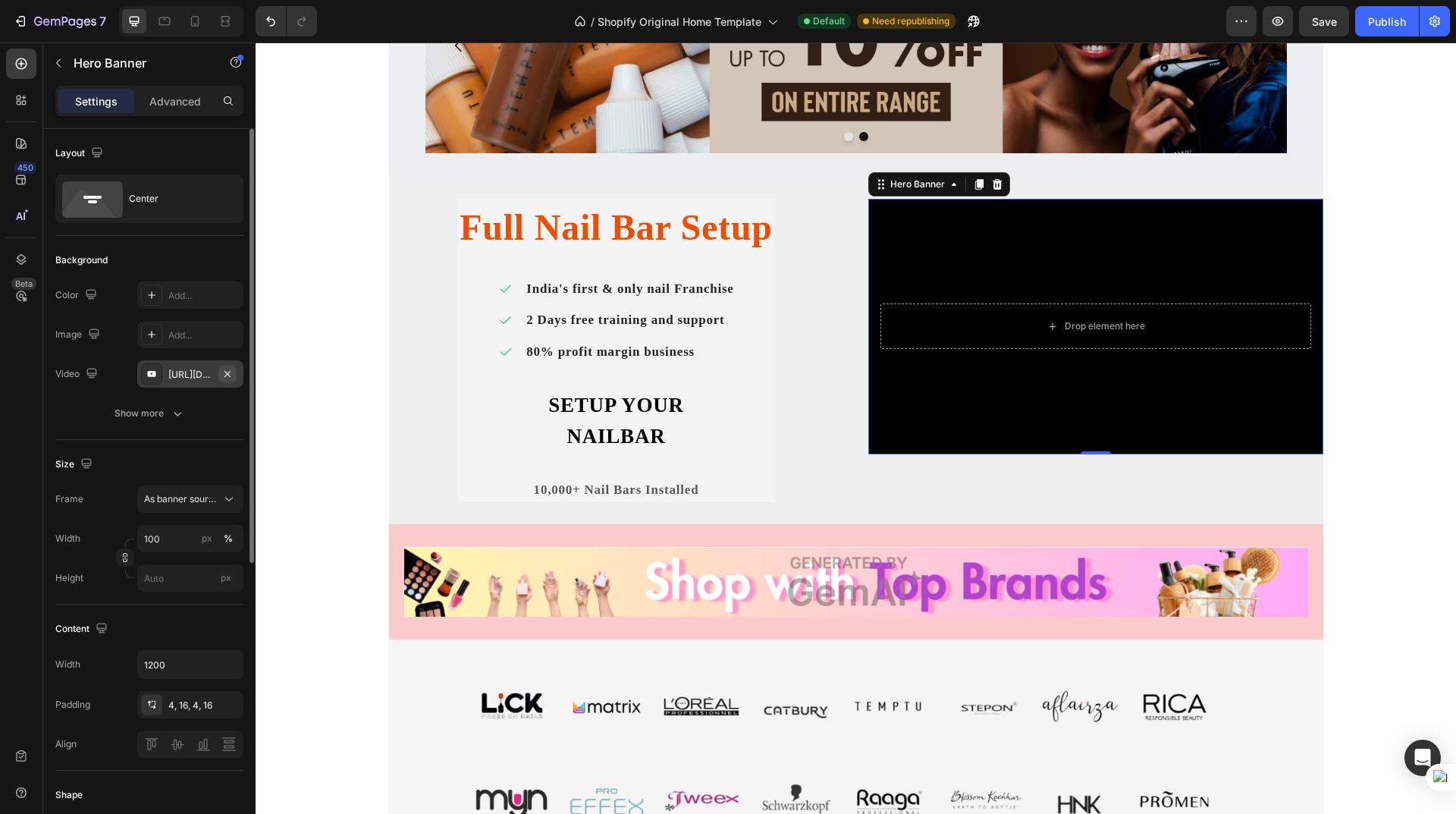
click at [227, 370] on icon "button" at bounding box center [227, 373] width 12 height 12
type input "Auto"
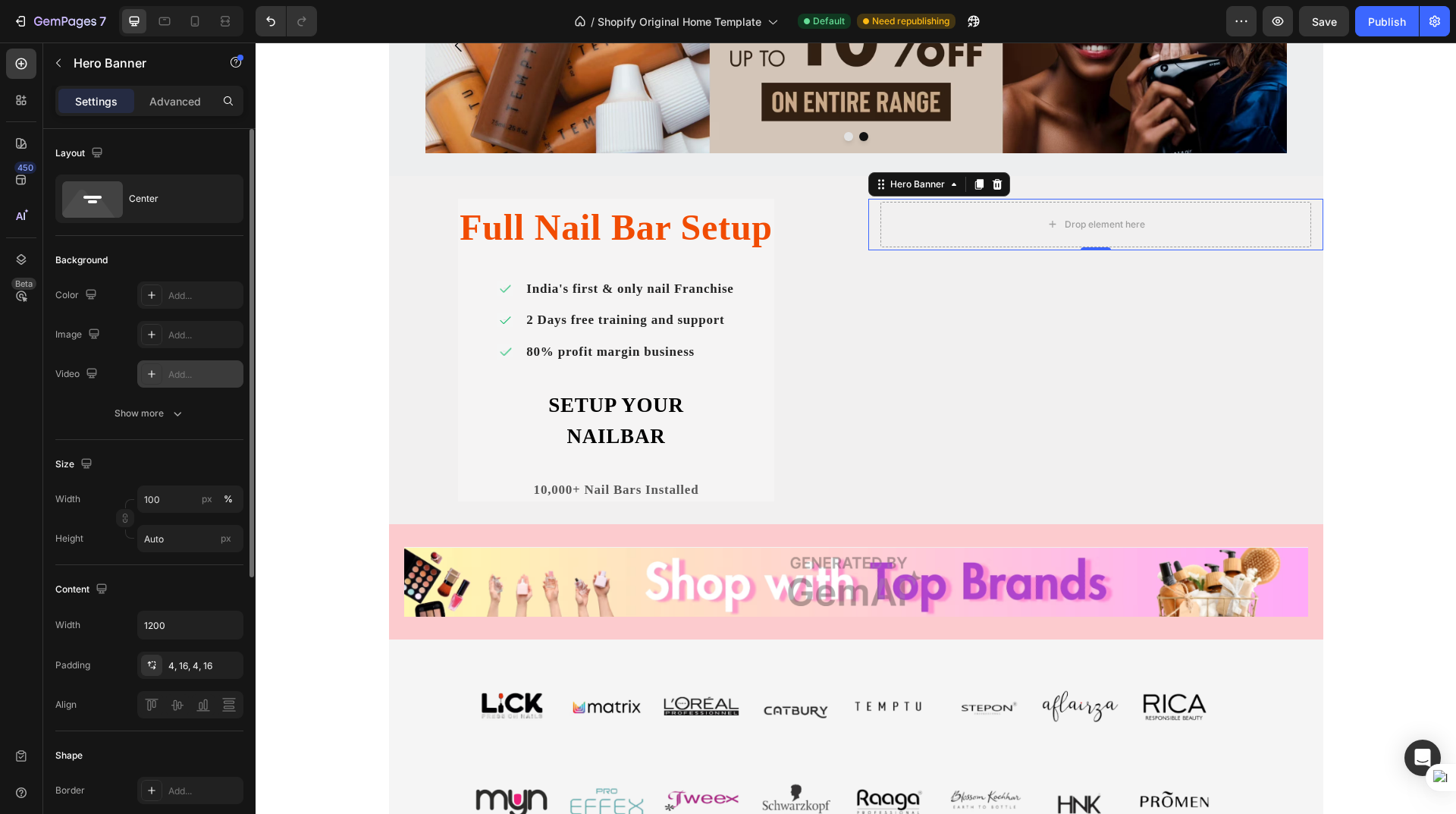
click at [186, 381] on div "Add..." at bounding box center [203, 374] width 71 height 13
type input "[URL][DOMAIN_NAME]"
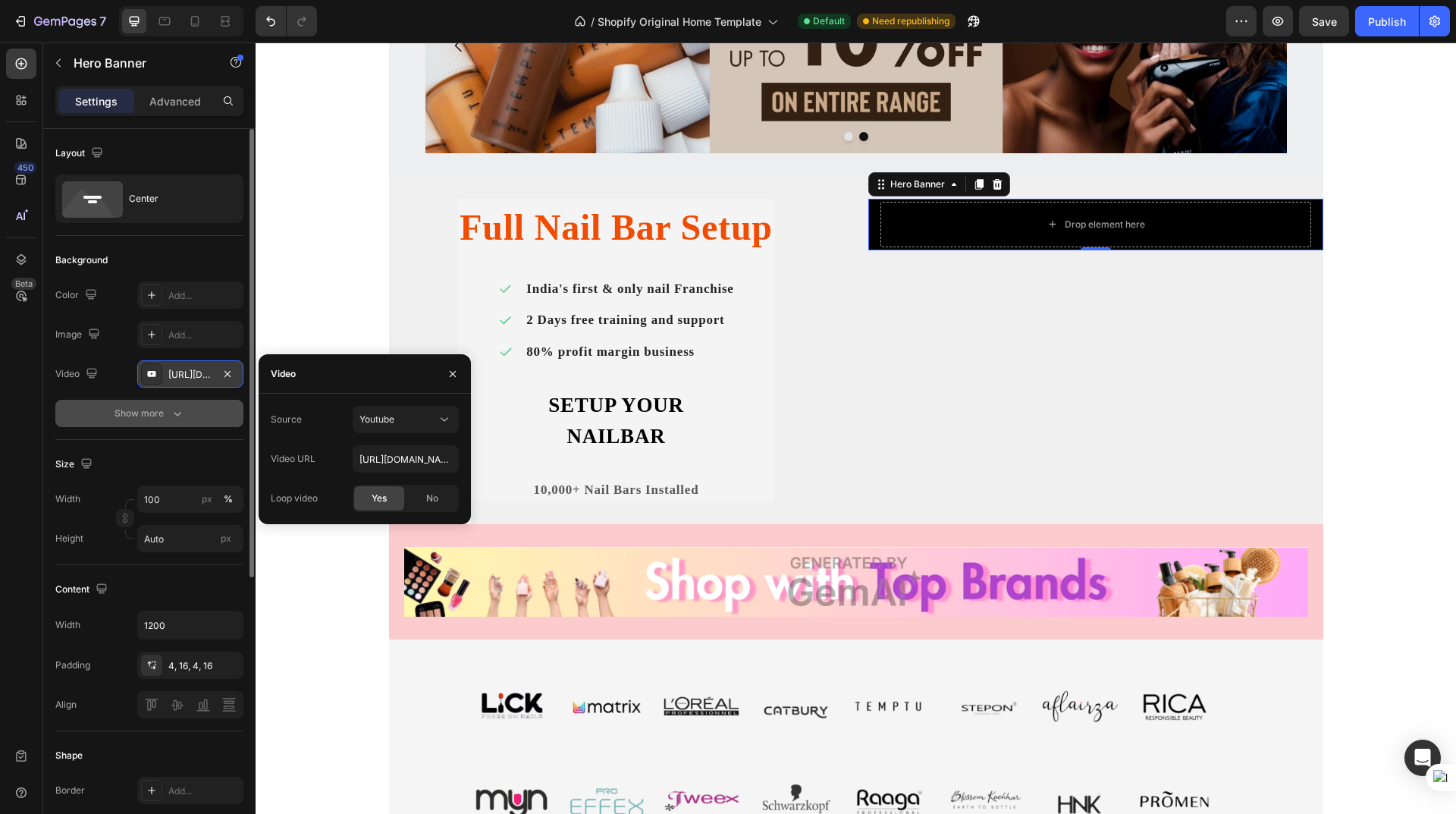
click at [179, 414] on icon "button" at bounding box center [177, 414] width 8 height 5
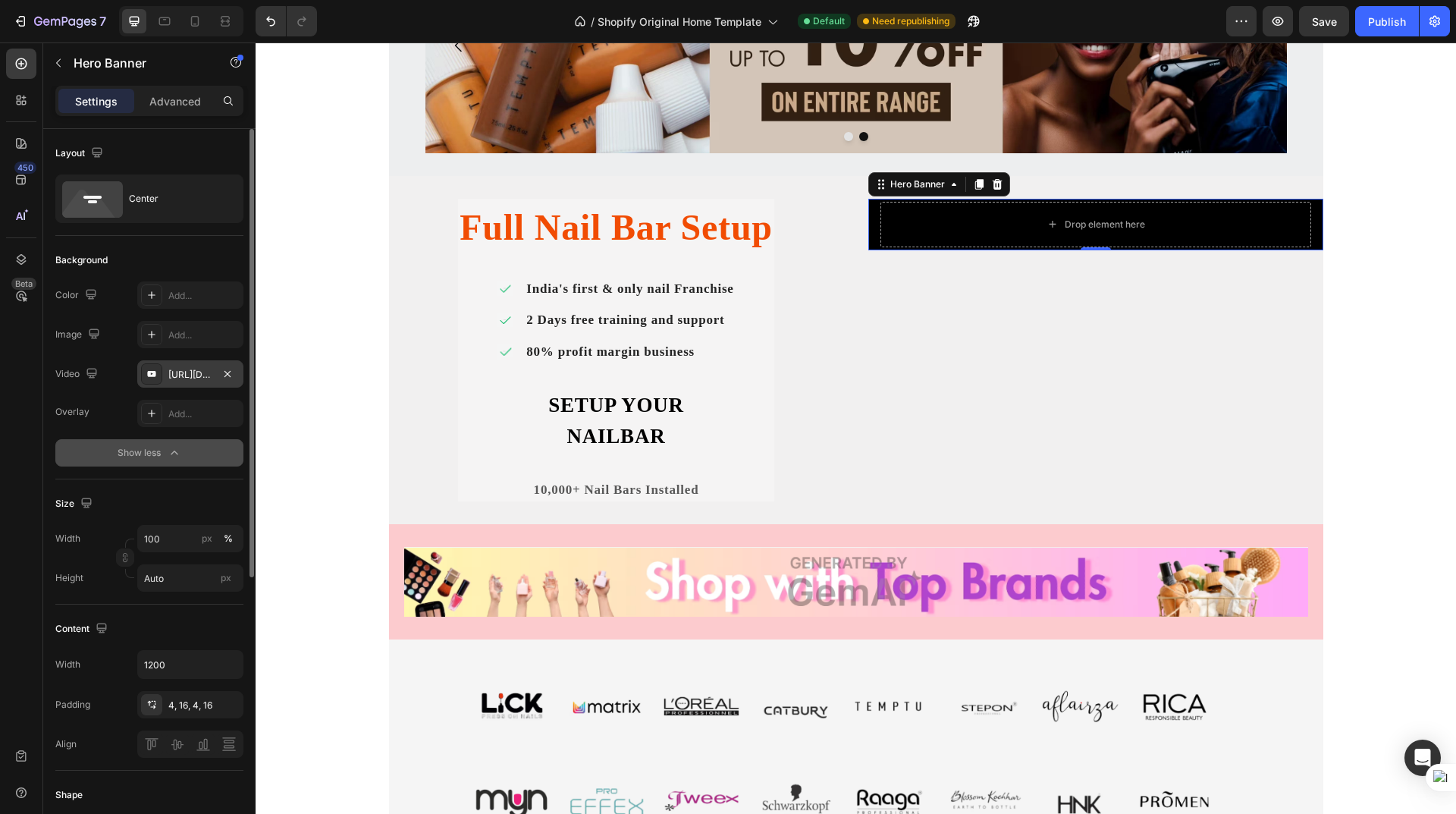
click at [203, 369] on div "[URL][DOMAIN_NAME]" at bounding box center [190, 374] width 44 height 13
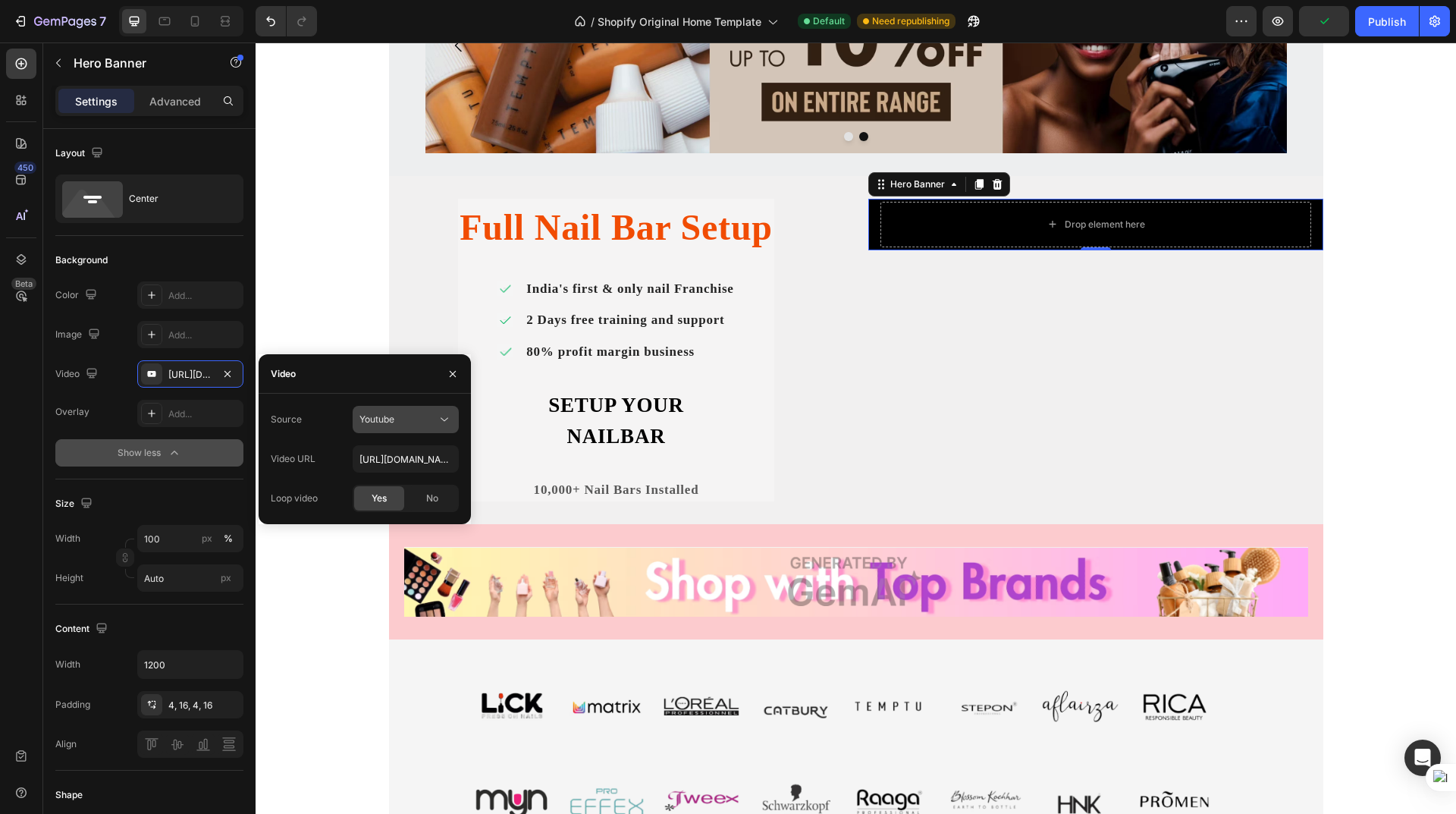
click at [408, 417] on div "Youtube" at bounding box center [398, 419] width 77 height 13
click at [404, 456] on span "Video hosting" at bounding box center [388, 456] width 57 height 13
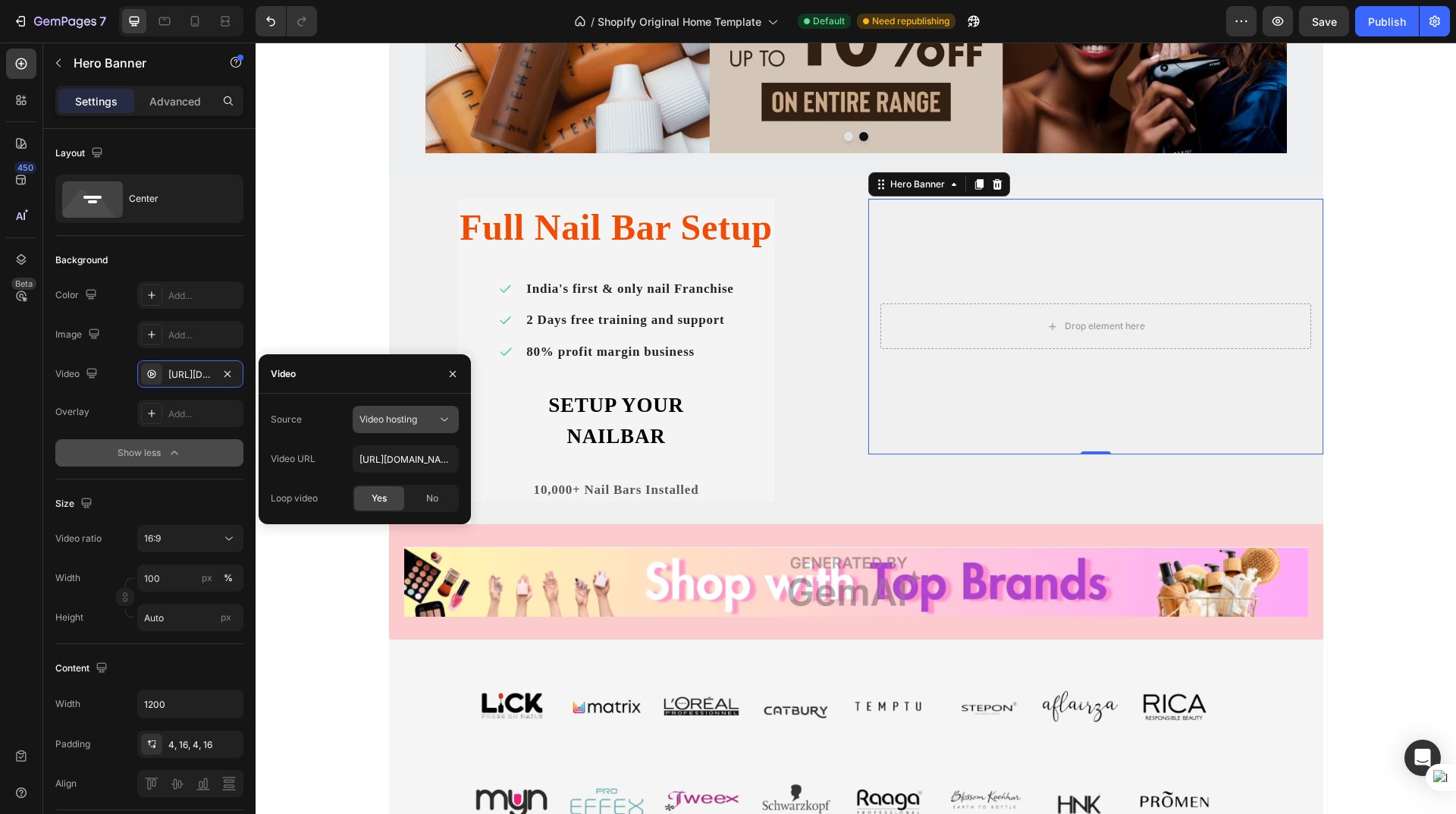
click at [395, 424] on span "Video hosting" at bounding box center [388, 419] width 57 height 11
click at [393, 474] on div "Youtube" at bounding box center [390, 486] width 124 height 29
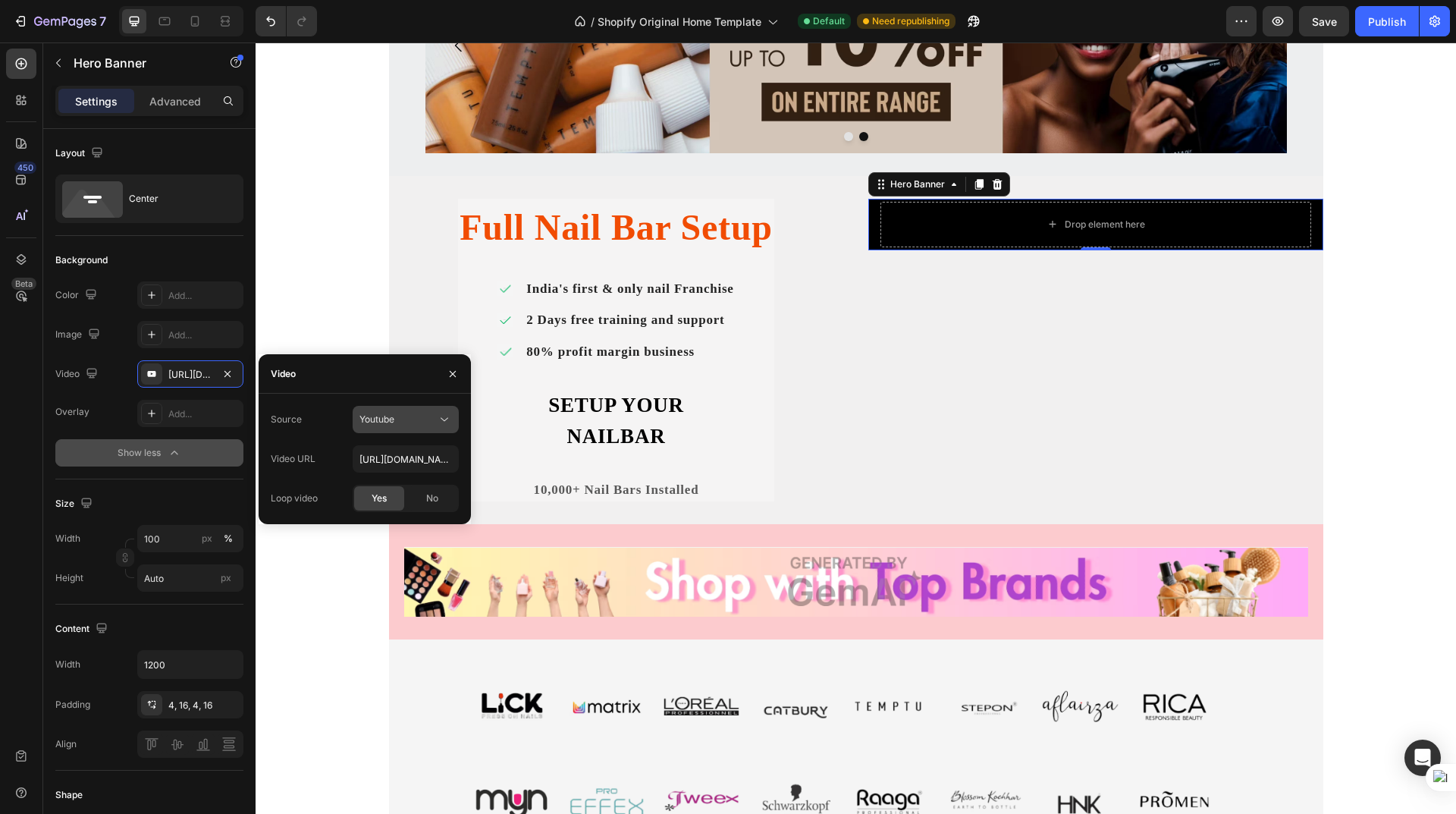
click at [371, 412] on span "Youtube" at bounding box center [377, 419] width 35 height 13
click at [404, 456] on span "Video hosting" at bounding box center [388, 456] width 57 height 13
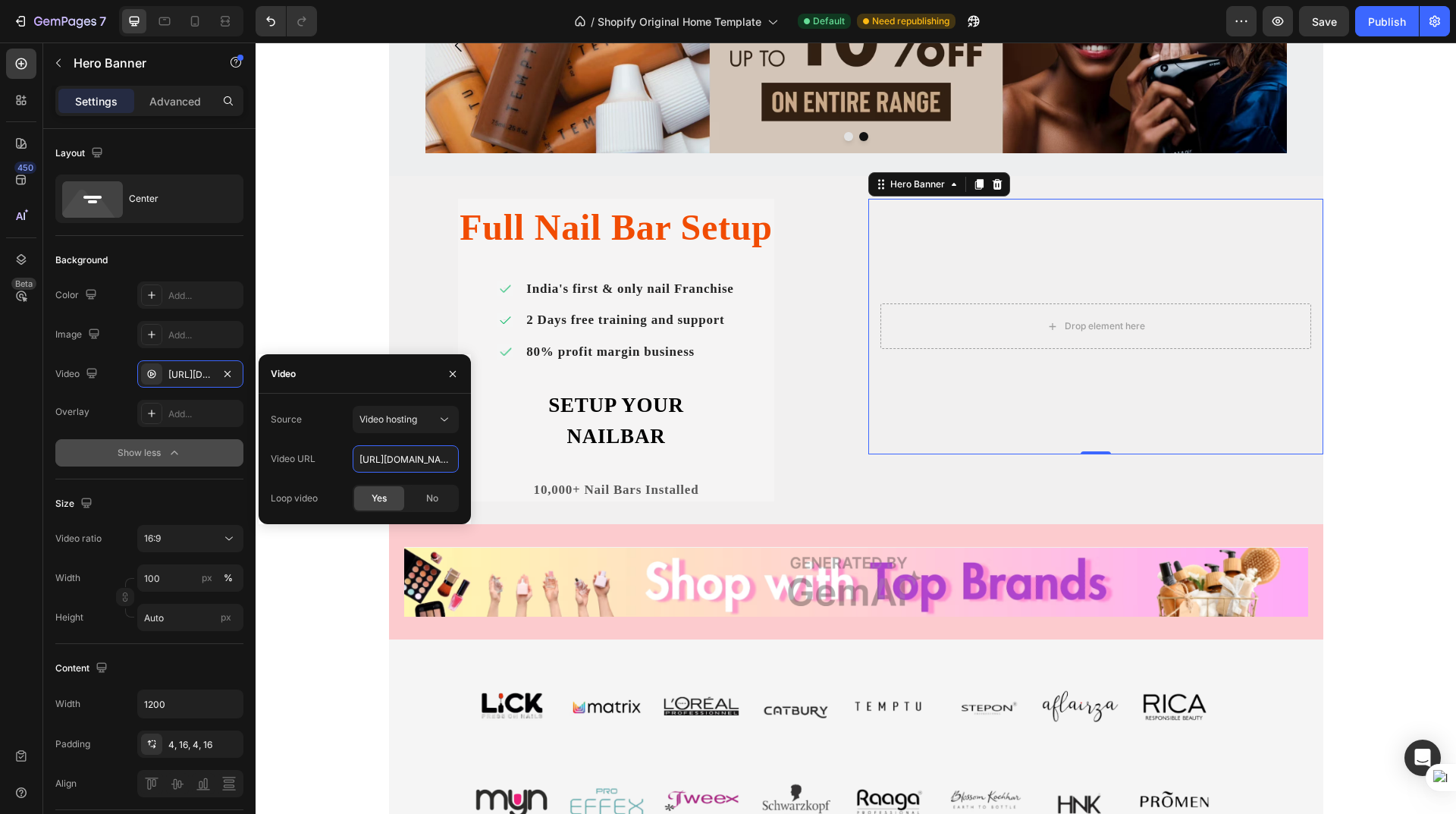
click at [398, 455] on input "[URL][DOMAIN_NAME]" at bounding box center [405, 459] width 106 height 28
paste input "0baee9681db54503847385c80095a78e"
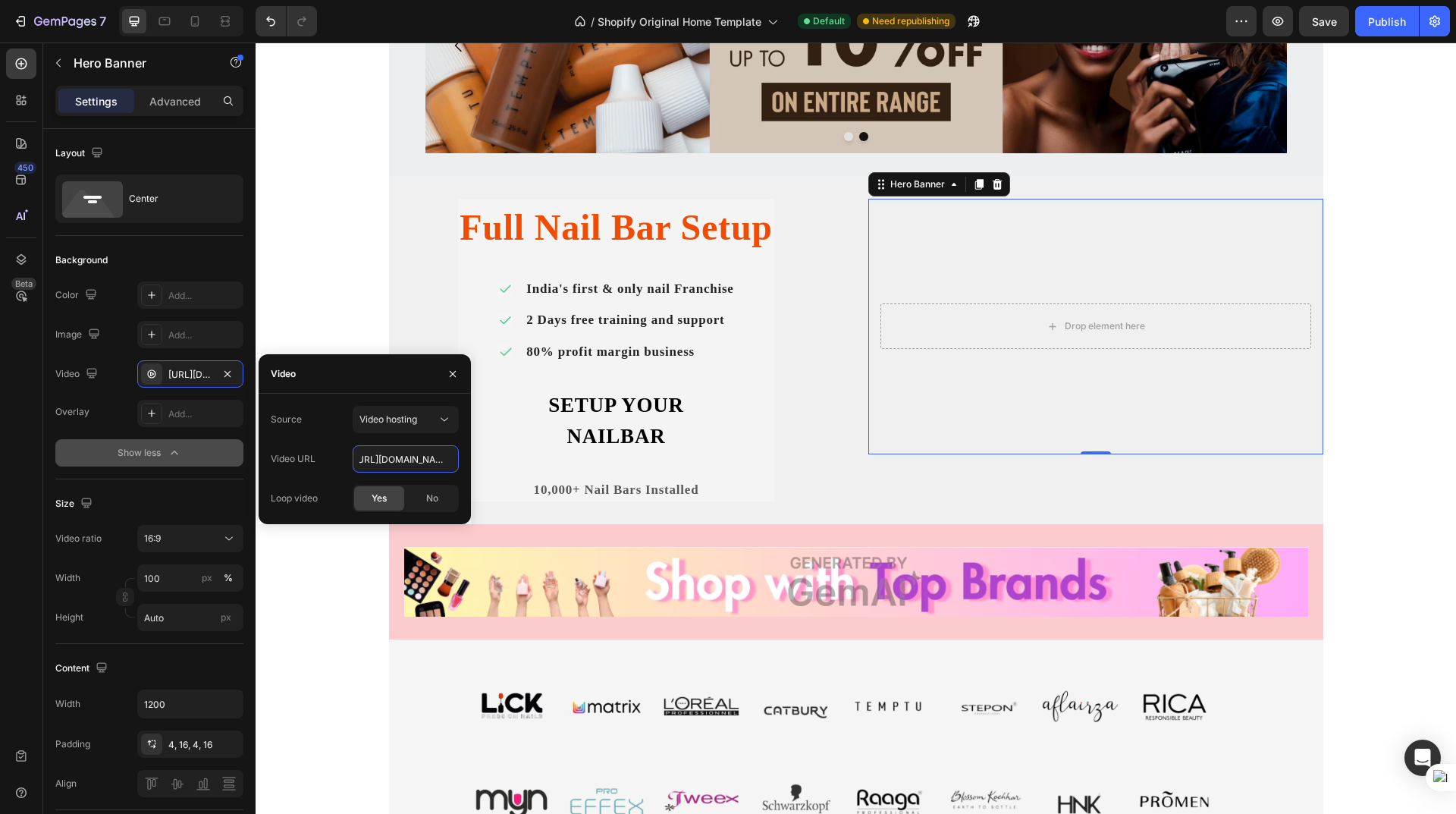
type input "[URL][DOMAIN_NAME]"
click at [378, 496] on span "Yes" at bounding box center [379, 498] width 15 height 13
click at [999, 306] on div "Drop element here" at bounding box center [1096, 326] width 431 height 46
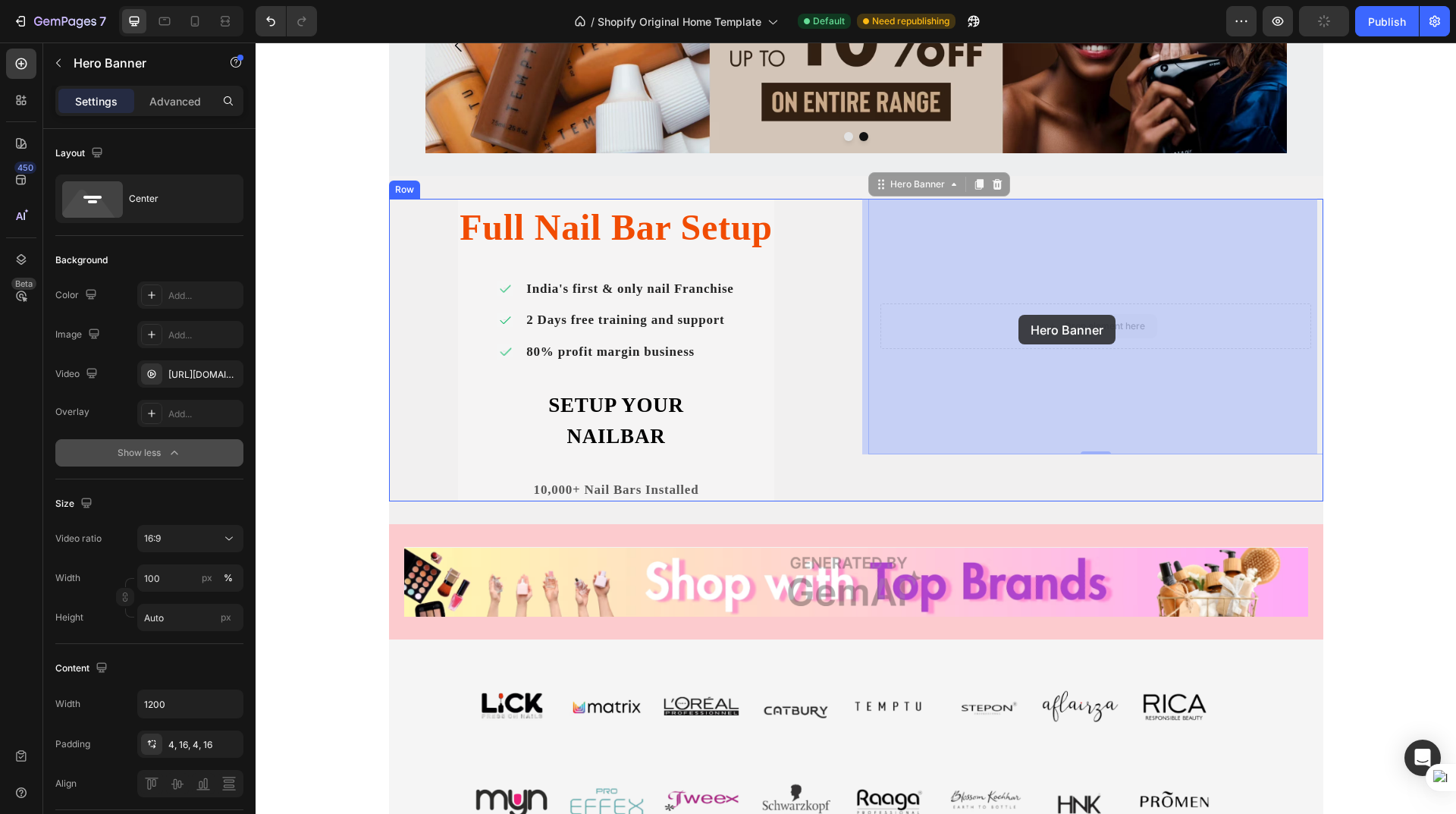
drag, startPoint x: 994, startPoint y: 302, endPoint x: 1015, endPoint y: 314, distance: 24.2
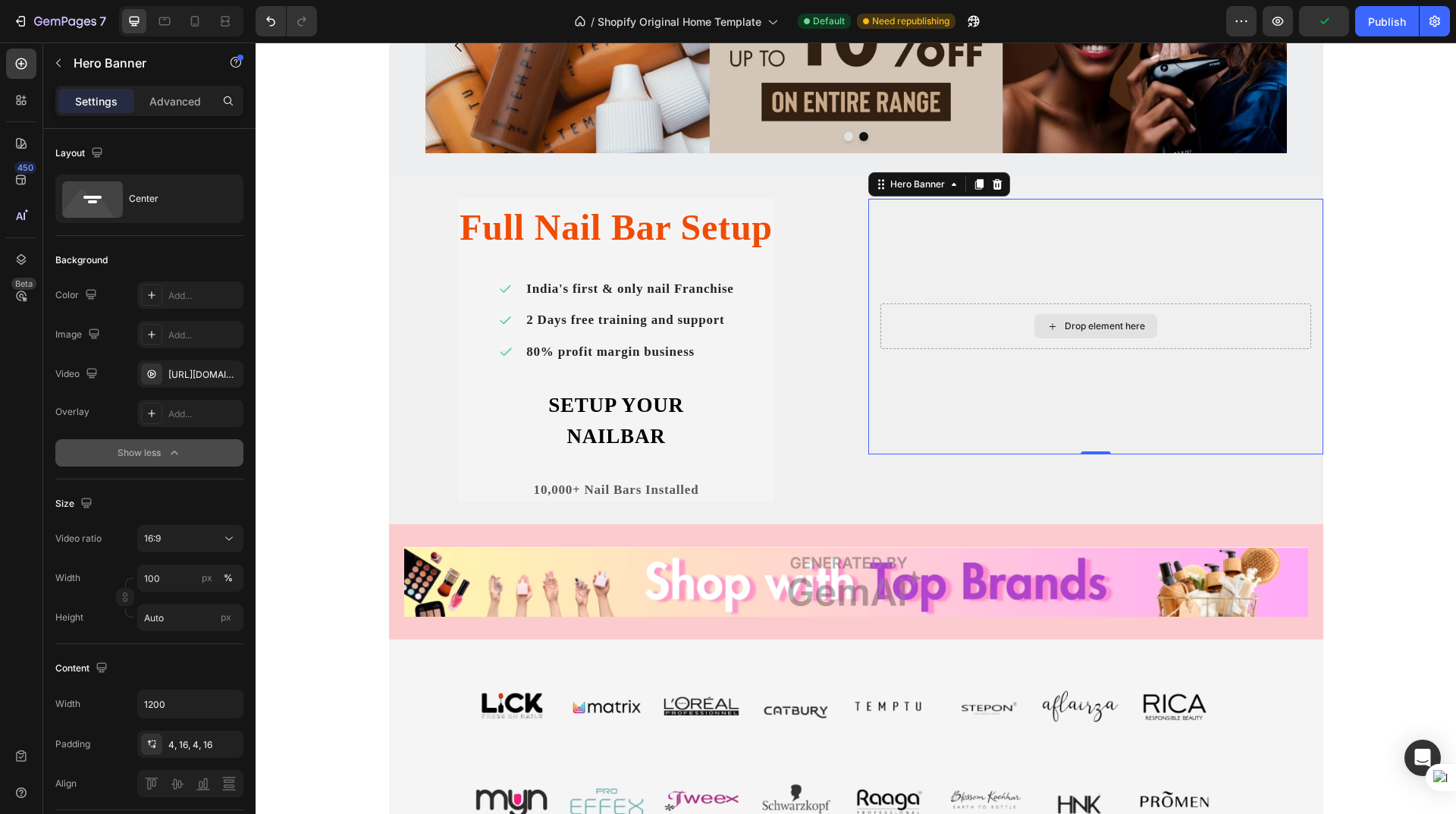
click at [946, 346] on div "Drop element here" at bounding box center [1096, 326] width 431 height 46
click at [627, 262] on div "Full Nail Bar Setup Heading Icon India's first & only nail Franchise Text Block…" at bounding box center [616, 350] width 316 height 302
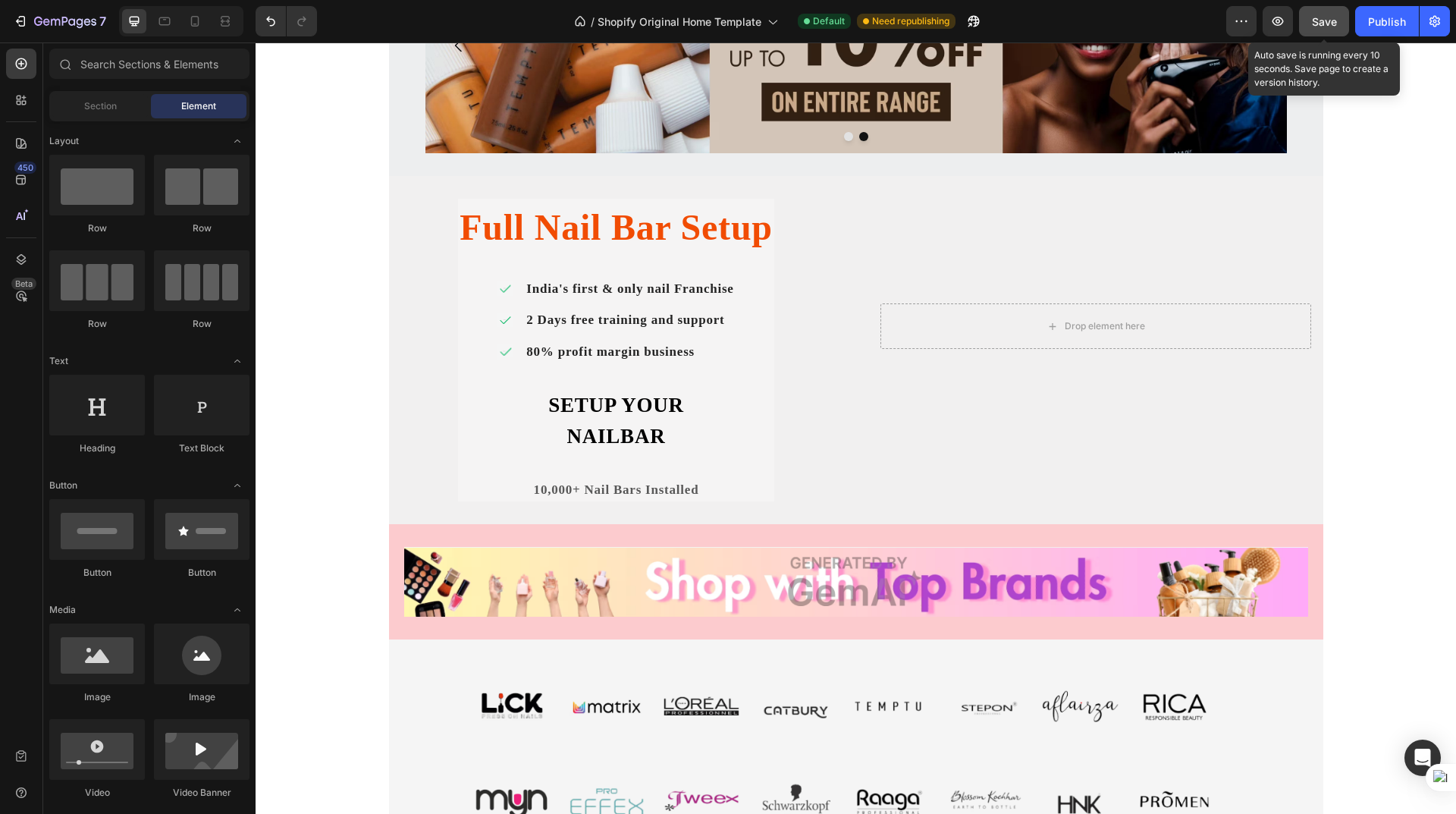
click at [1324, 18] on span "Save" at bounding box center [1325, 21] width 25 height 13
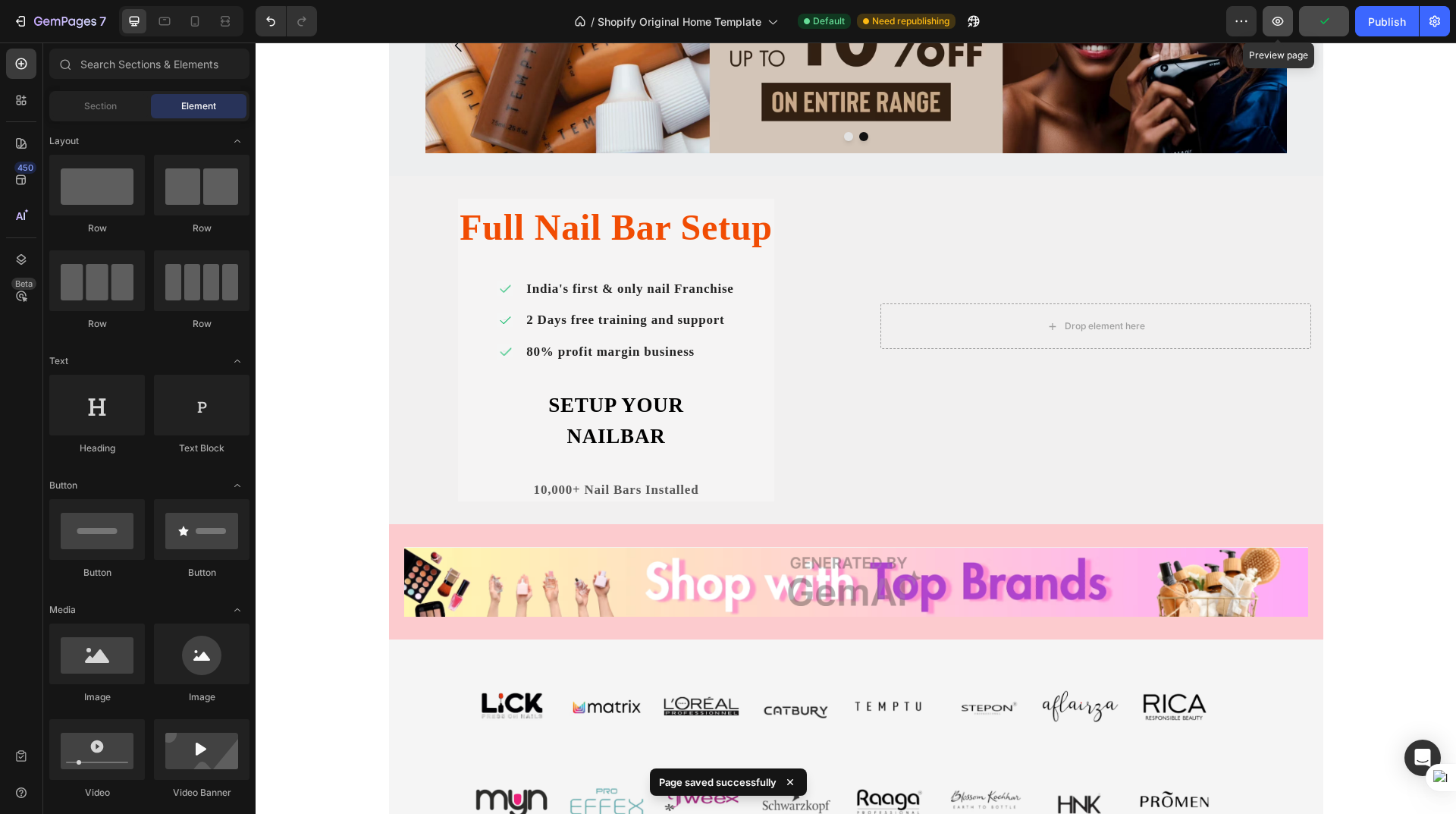
click at [1280, 18] on icon "button" at bounding box center [1277, 20] width 15 height 15
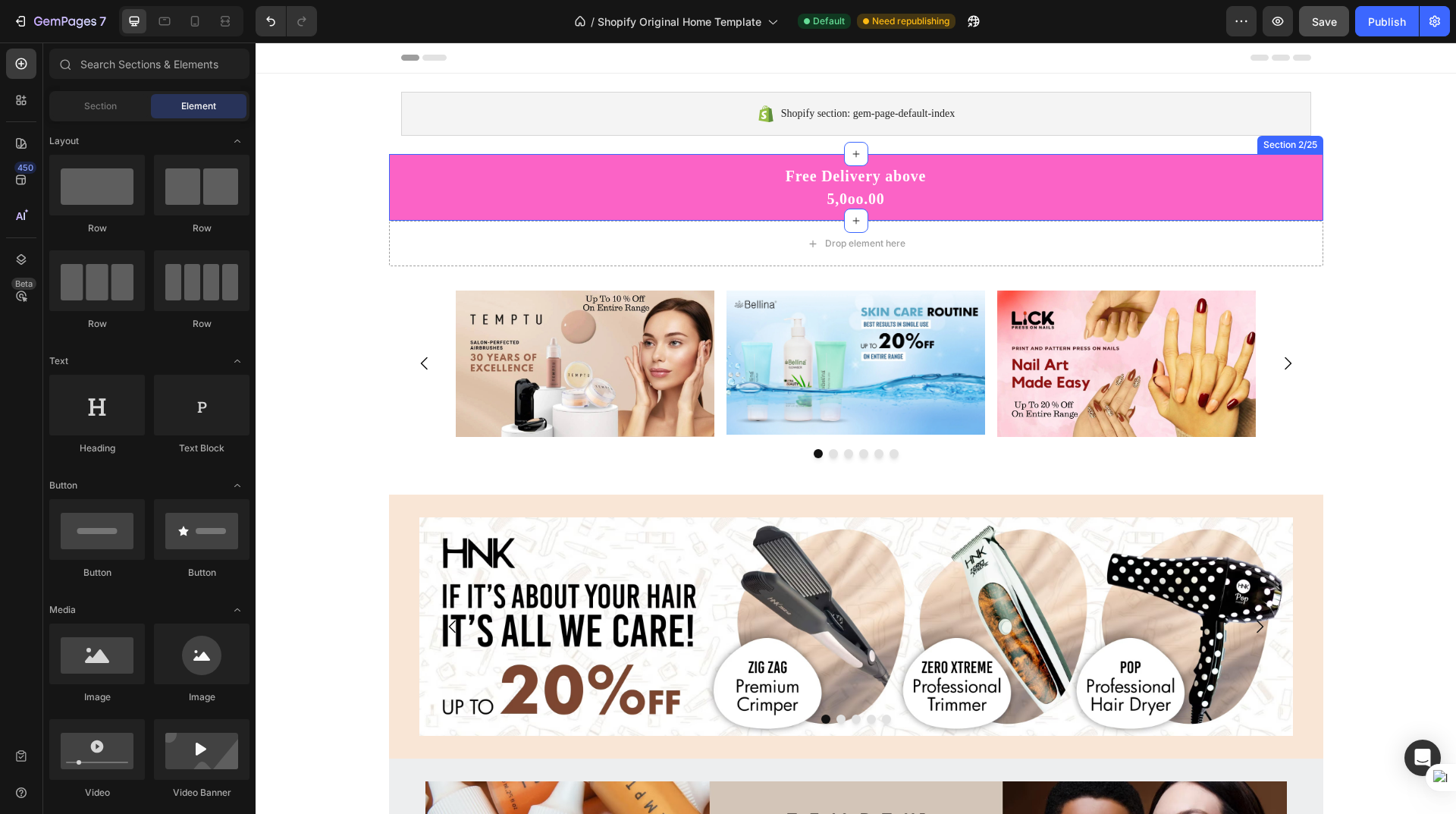
click at [695, 192] on div "Free Delivery above 5,0oo.00 Text Block Row" at bounding box center [856, 188] width 935 height 49
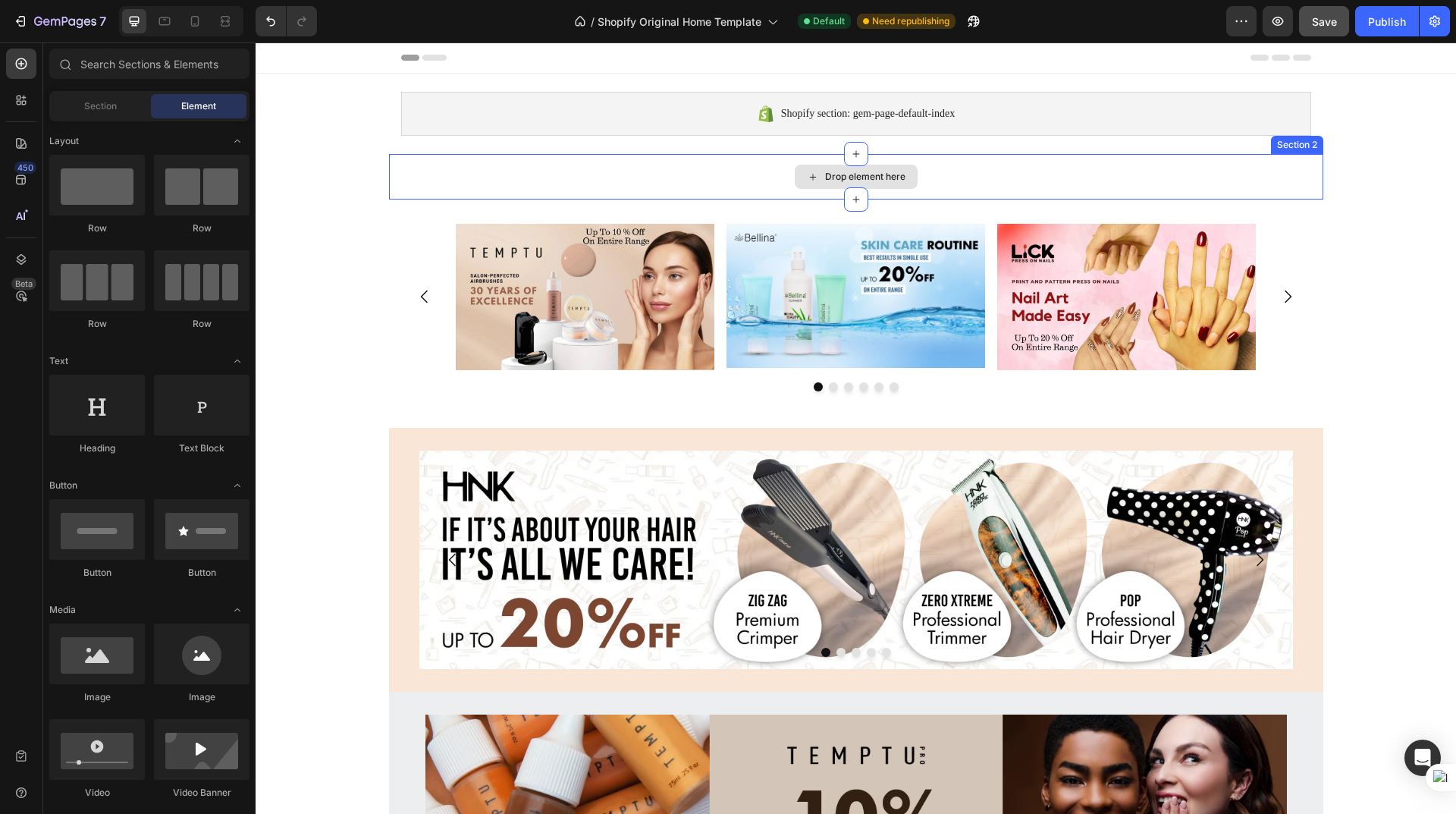
click at [978, 168] on div "Drop element here" at bounding box center [856, 177] width 935 height 46
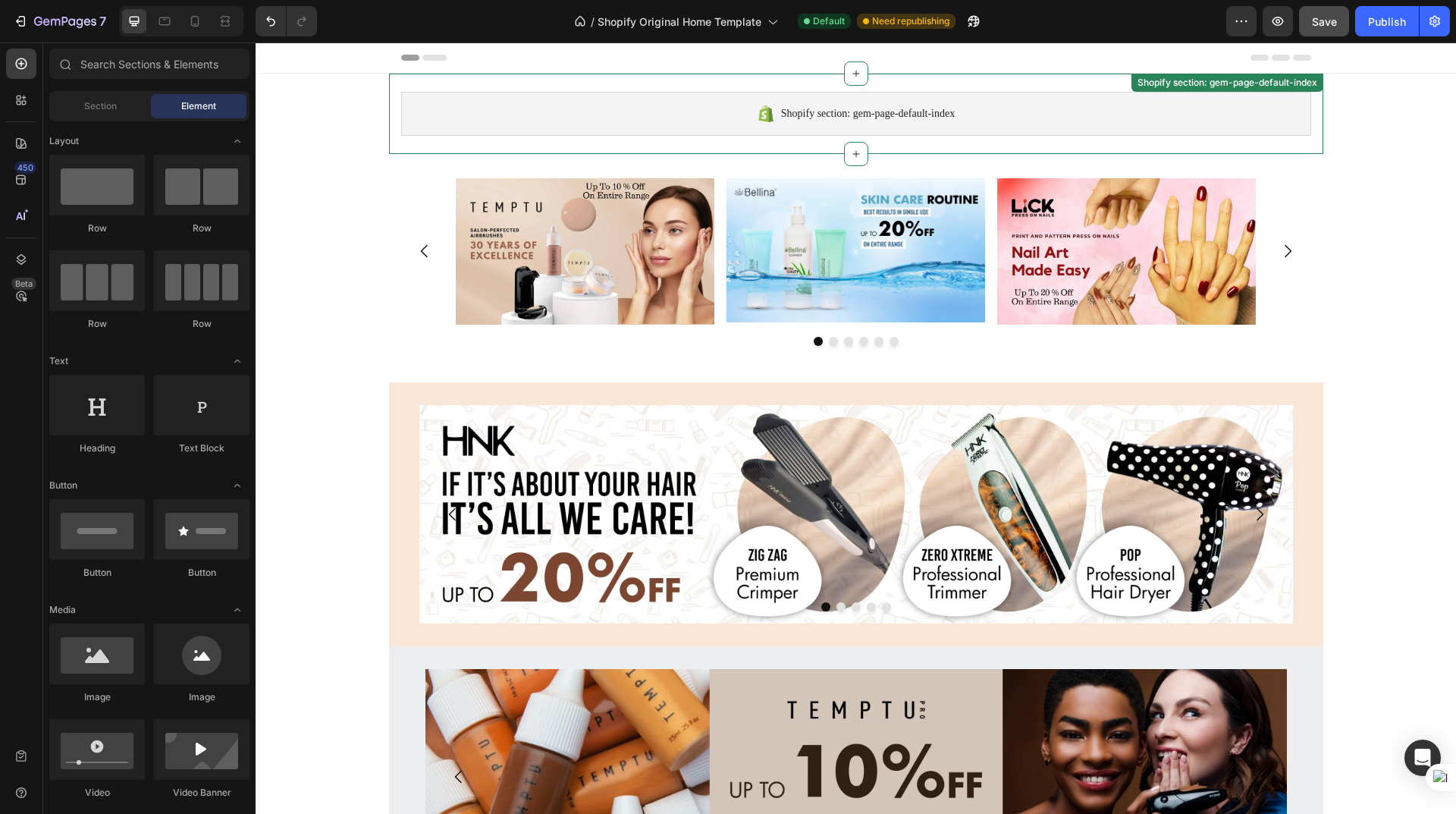
click at [944, 111] on span "Shopify section: gem-page-default-index" at bounding box center [868, 113] width 174 height 18
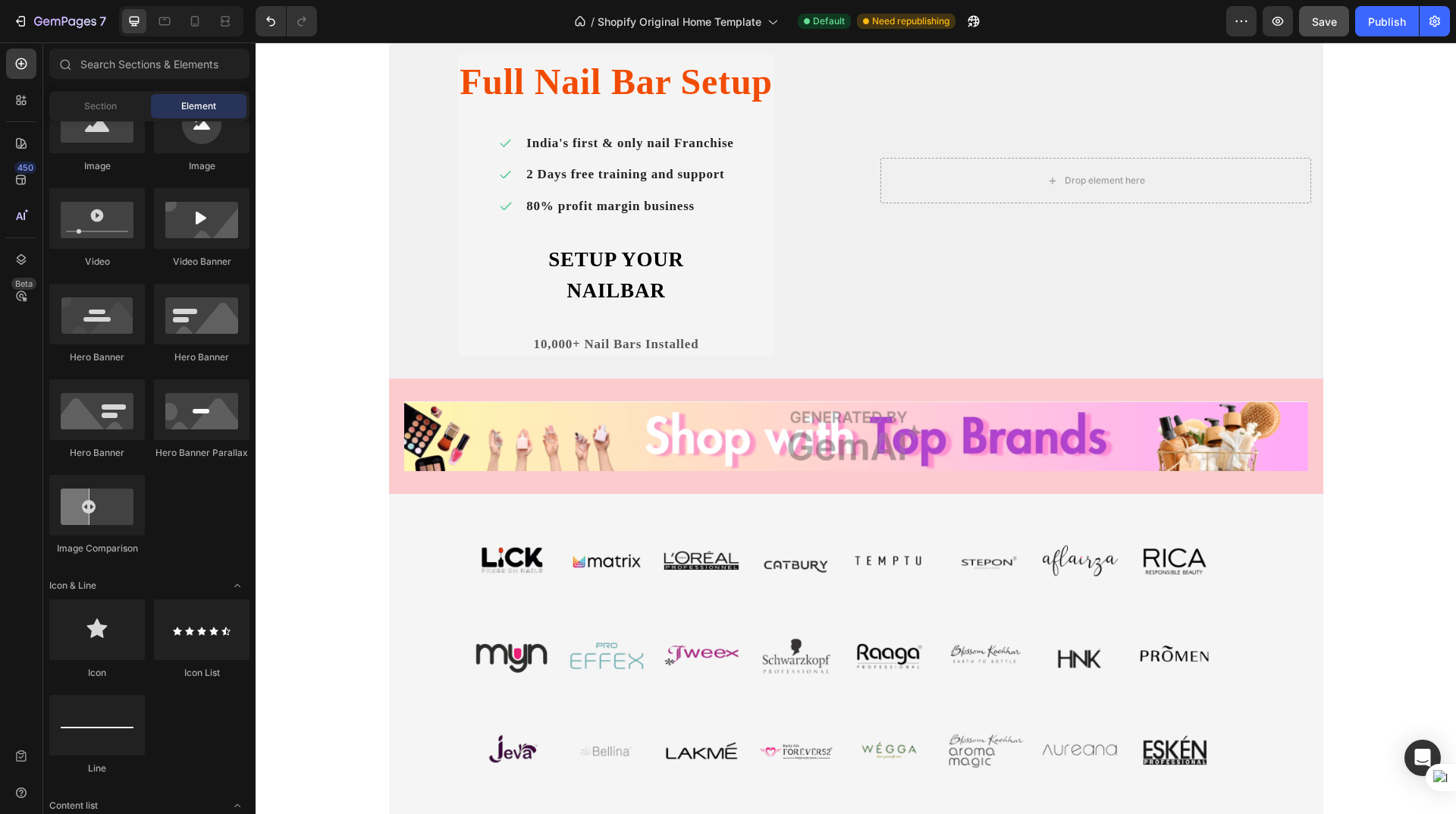
scroll to position [834, 0]
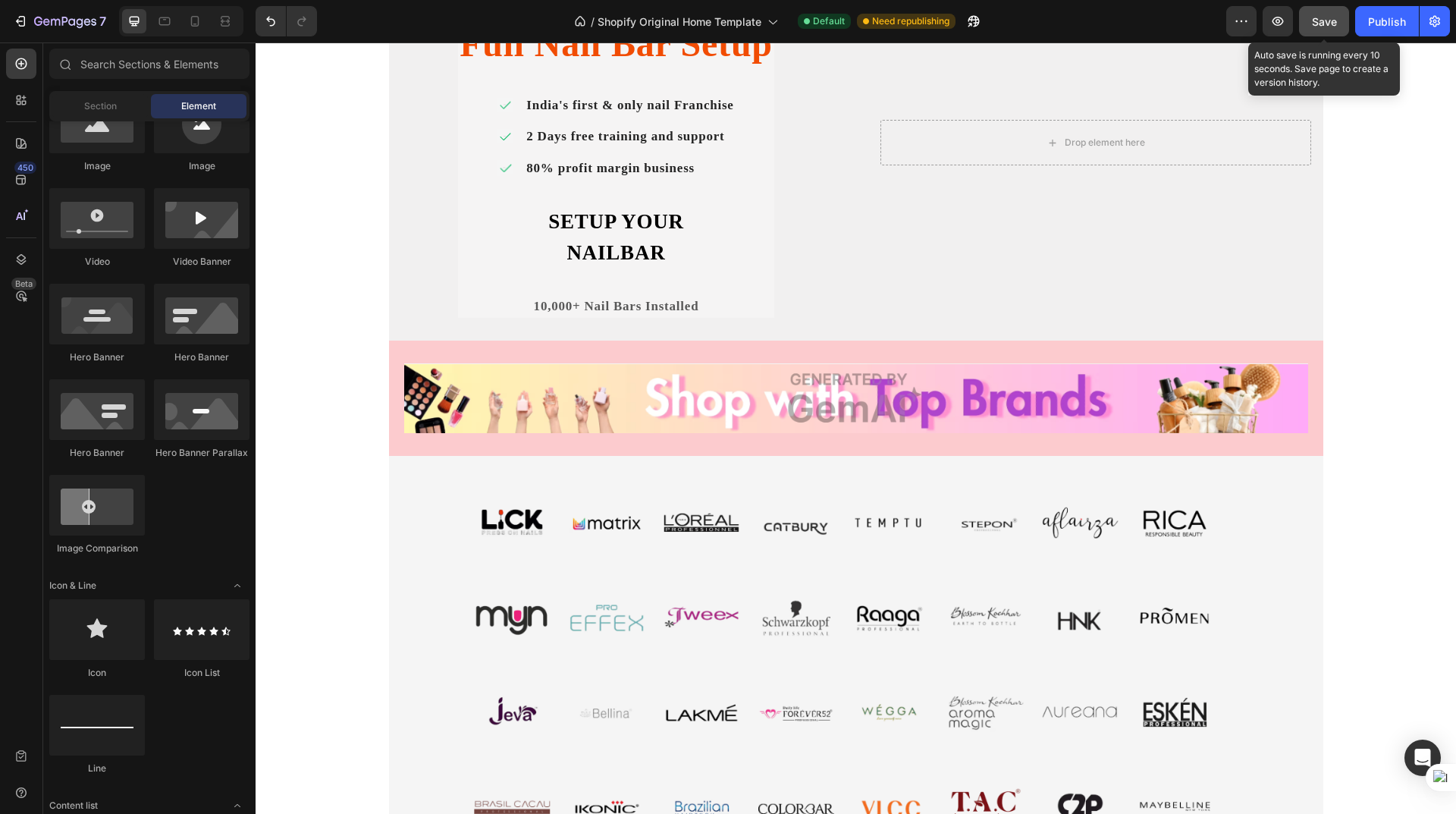
click at [1315, 22] on span "Save" at bounding box center [1325, 21] width 25 height 13
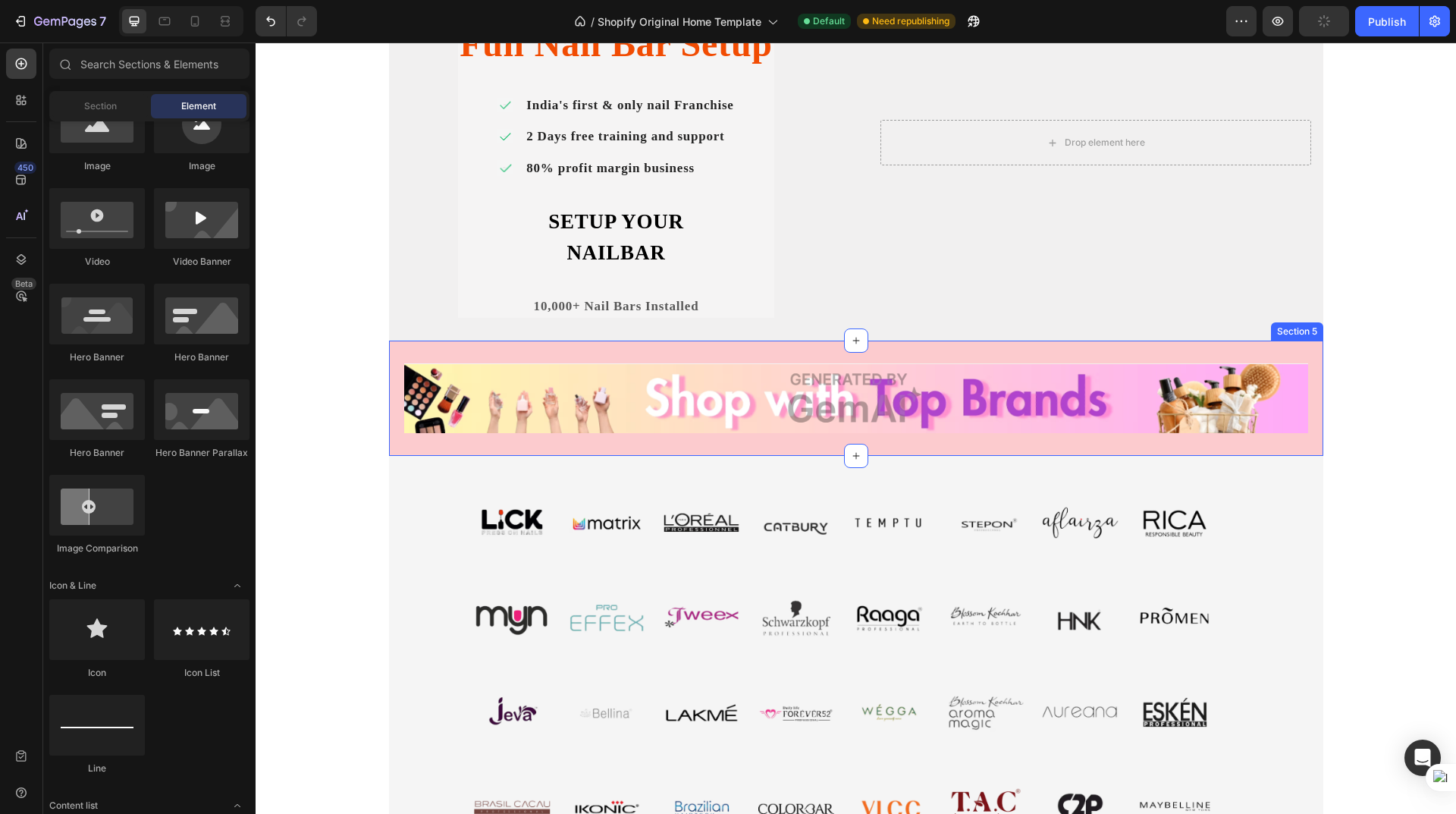
click at [595, 350] on div "Image Row Section 5" at bounding box center [856, 398] width 935 height 116
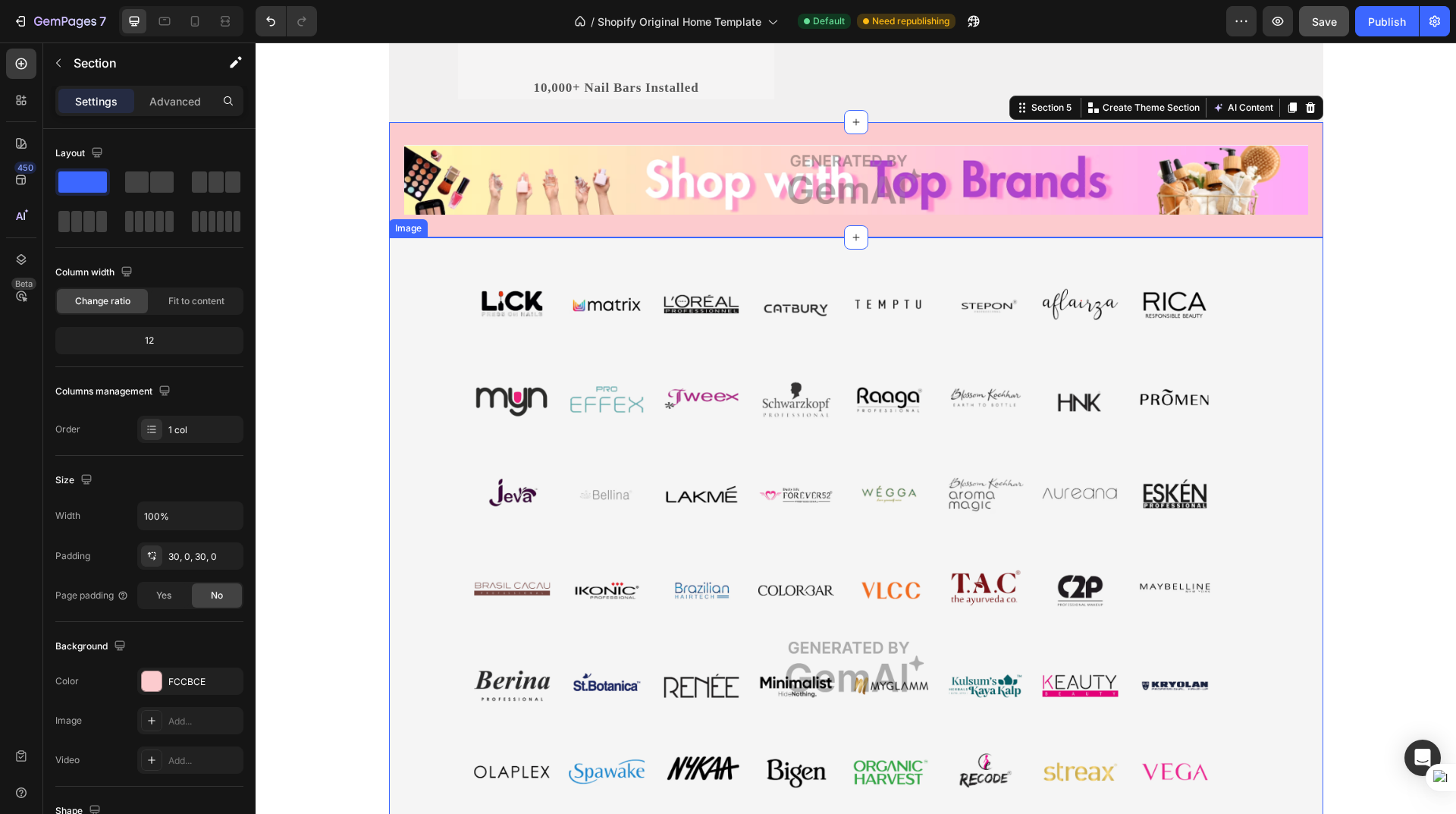
click at [882, 314] on img at bounding box center [856, 667] width 935 height 860
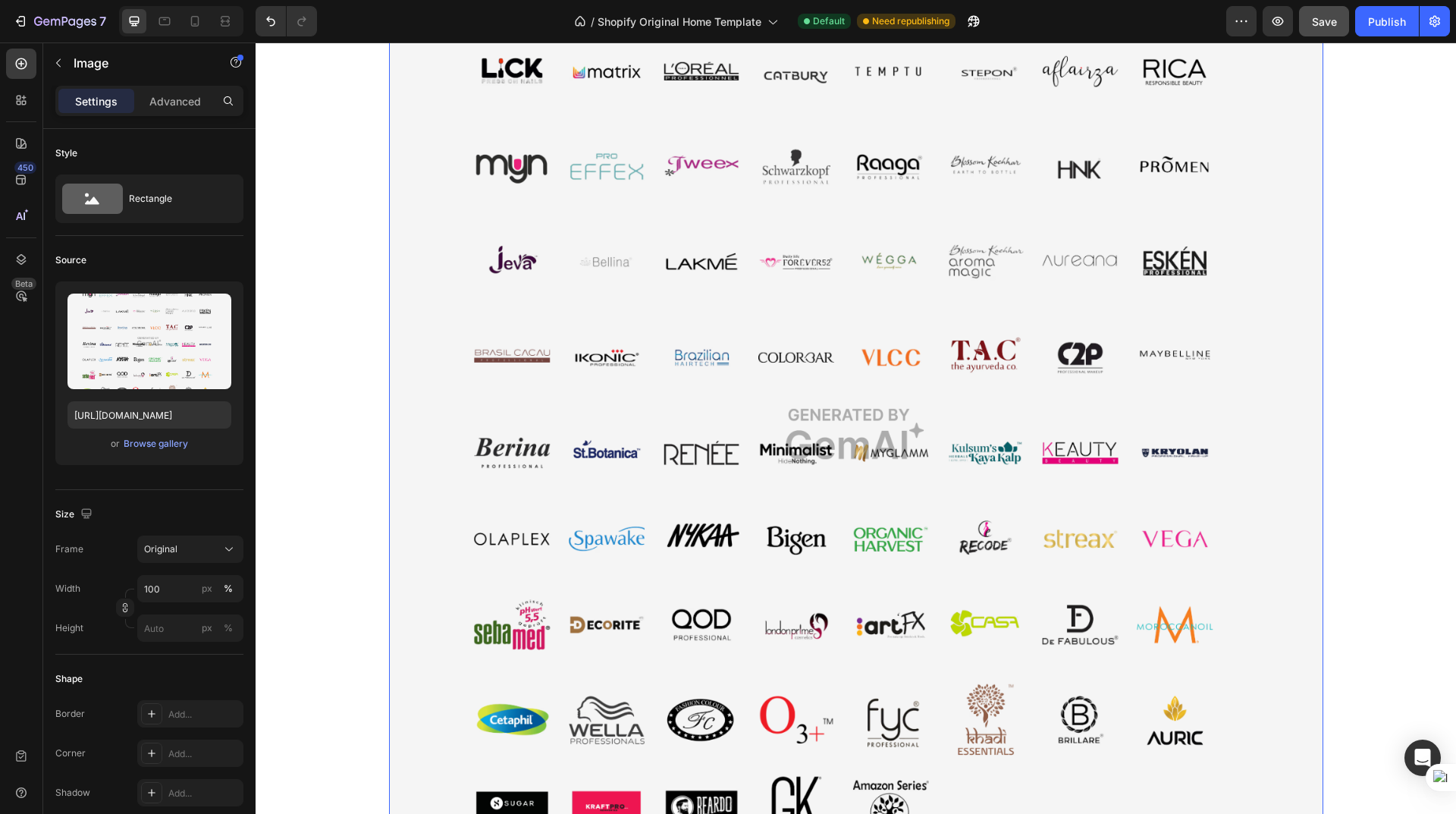
scroll to position [986, 0]
